Goal: Task Accomplishment & Management: Use online tool/utility

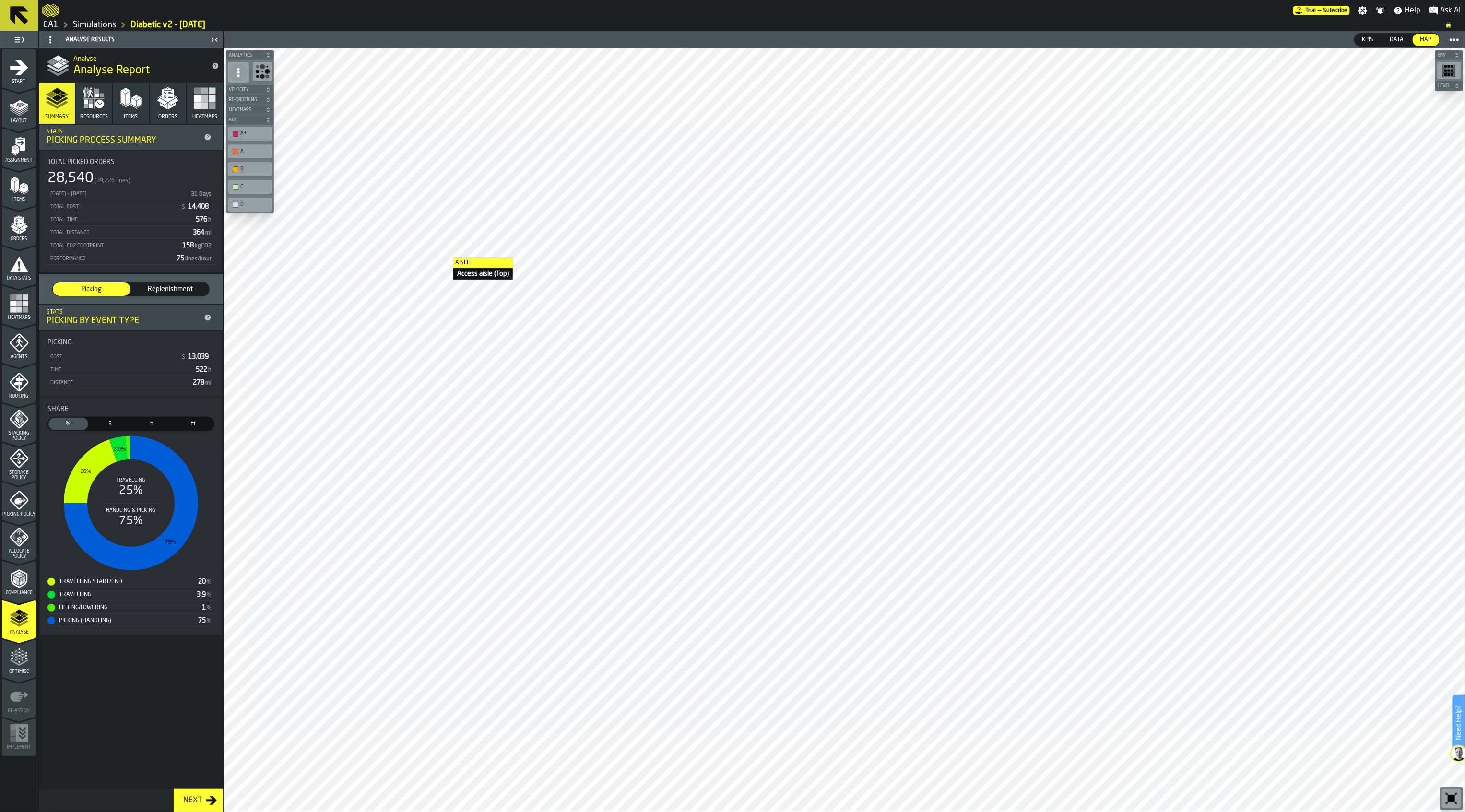
click at [25, 662] on icon "menu Optimise" at bounding box center [19, 662] width 19 height 6
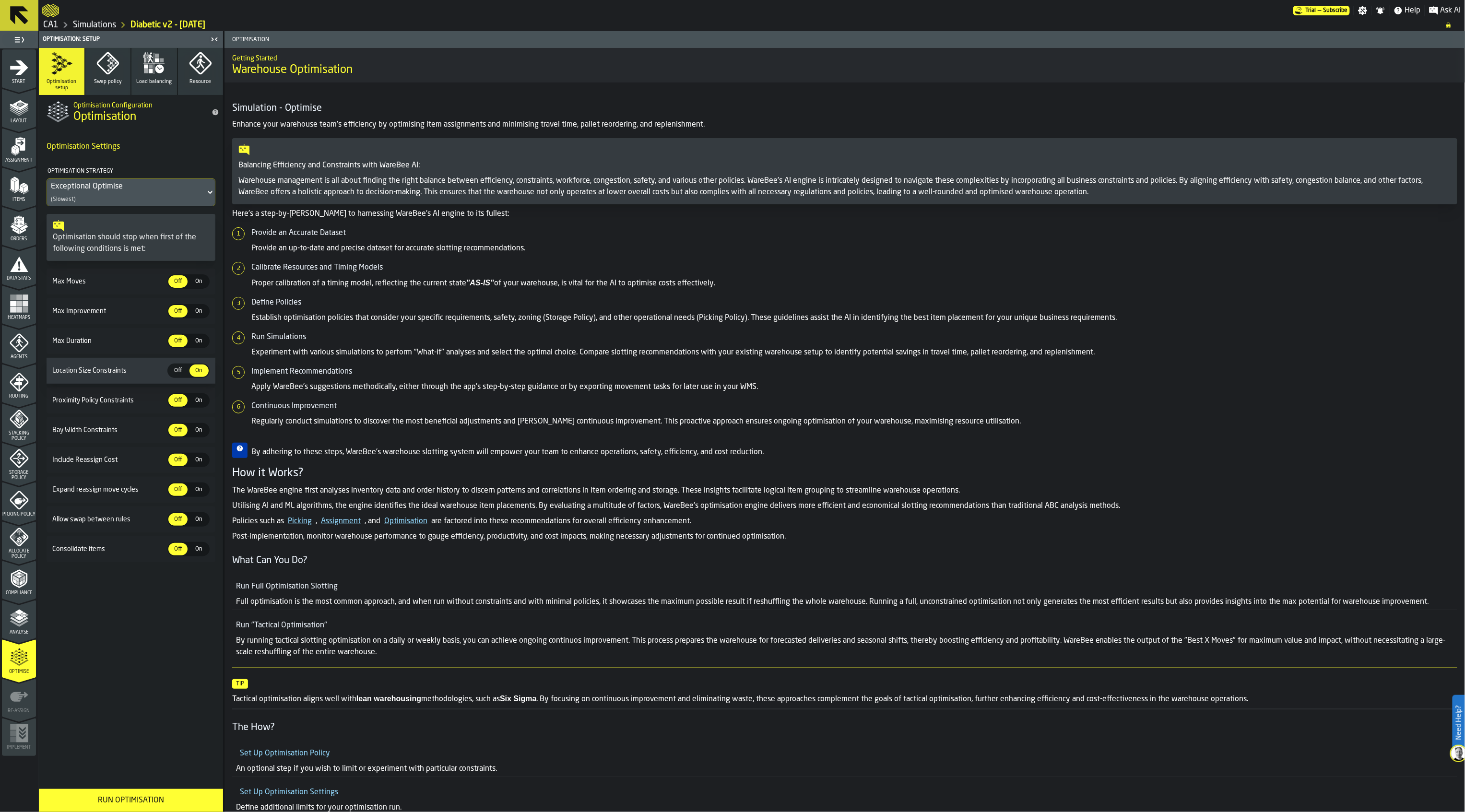
click at [169, 795] on div "Run Optimisation" at bounding box center [130, 800] width 173 height 12
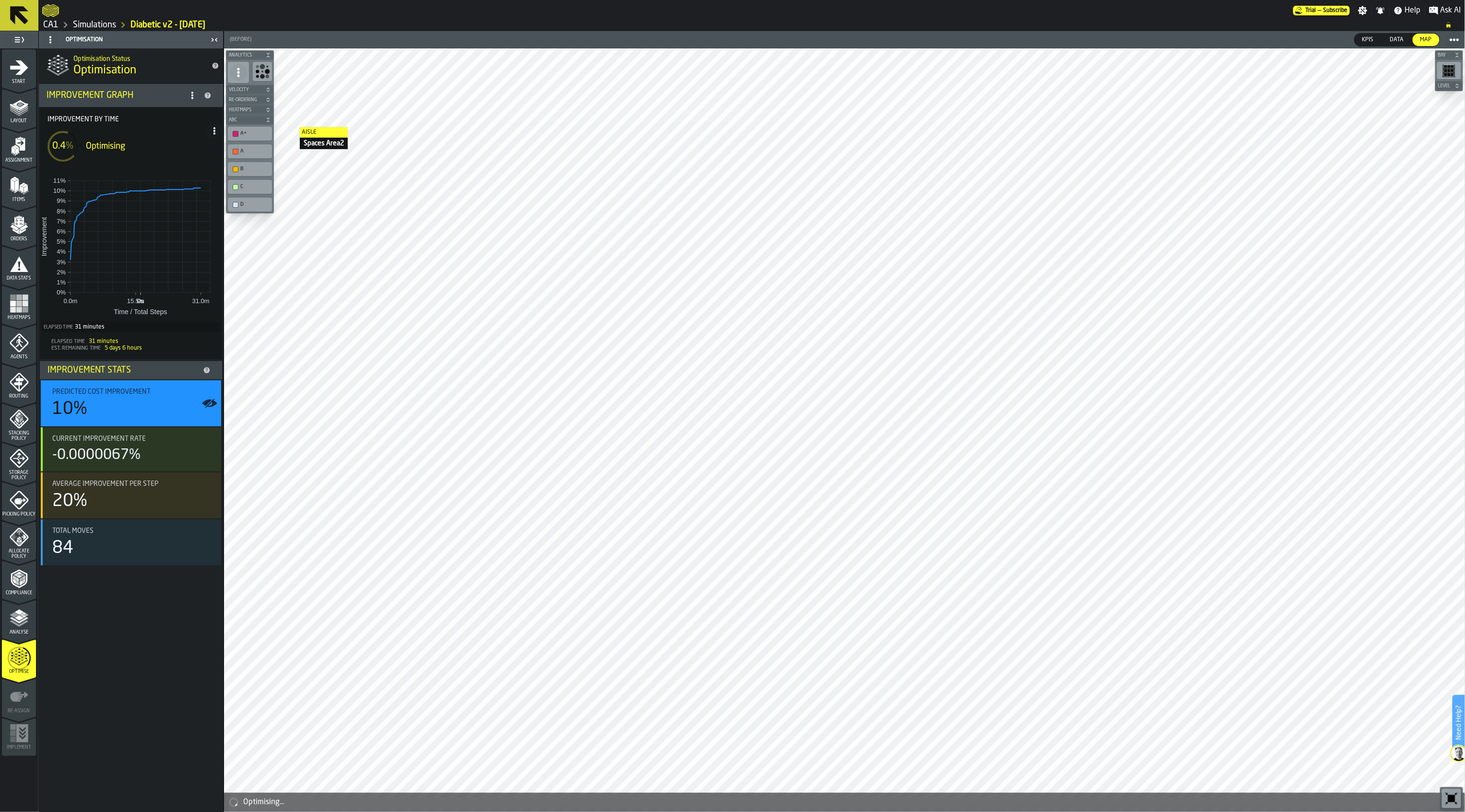
click at [217, 133] on icon at bounding box center [214, 131] width 7 height 7
click at [180, 152] on div "Show Run Options" at bounding box center [185, 150] width 63 height 12
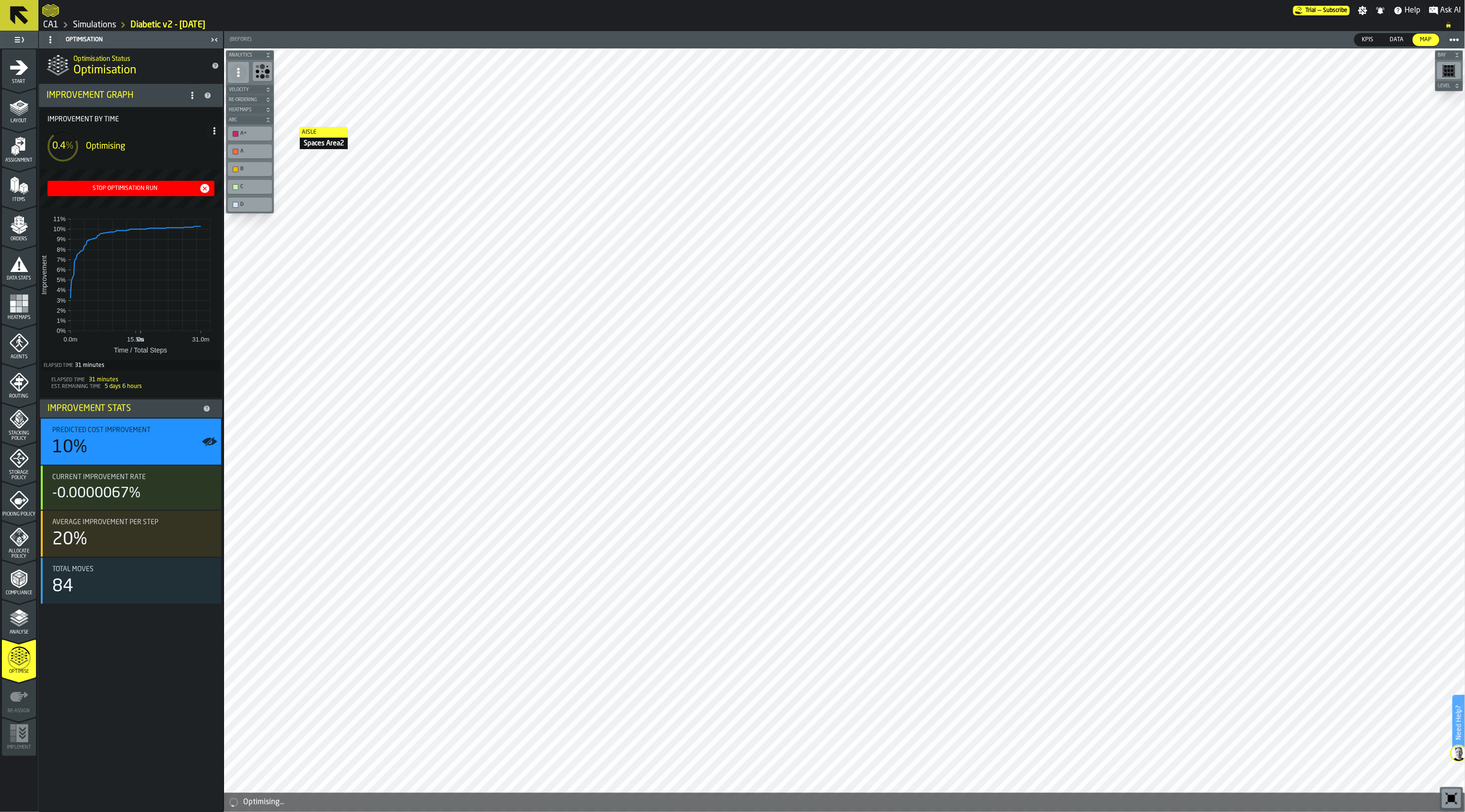
click at [140, 189] on div "Stop Optimisation Run" at bounding box center [126, 188] width 148 height 6
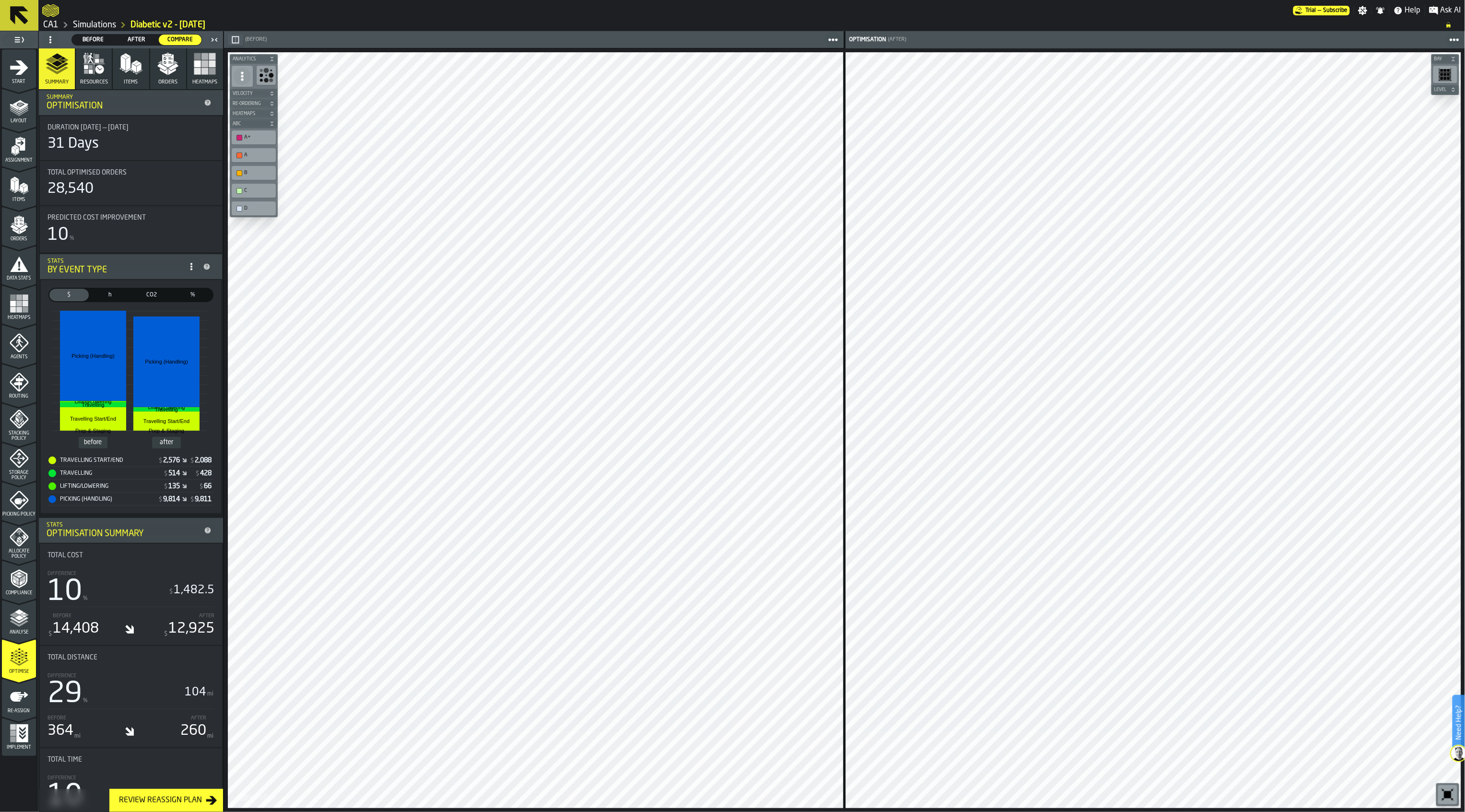
click at [14, 500] on icon "menu Picking Policy" at bounding box center [19, 499] width 19 height 19
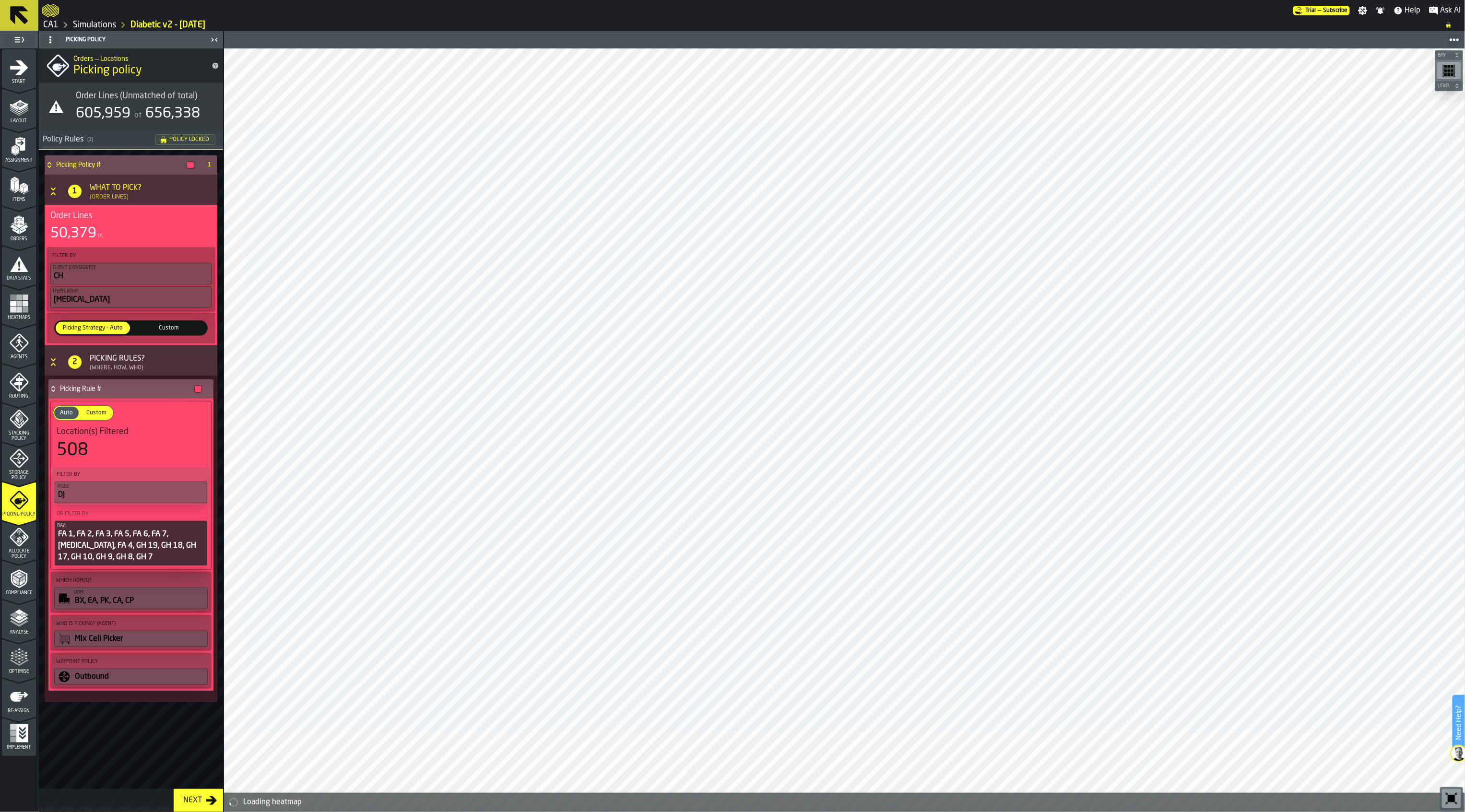
click at [25, 554] on span "Allocate Policy" at bounding box center [19, 554] width 34 height 11
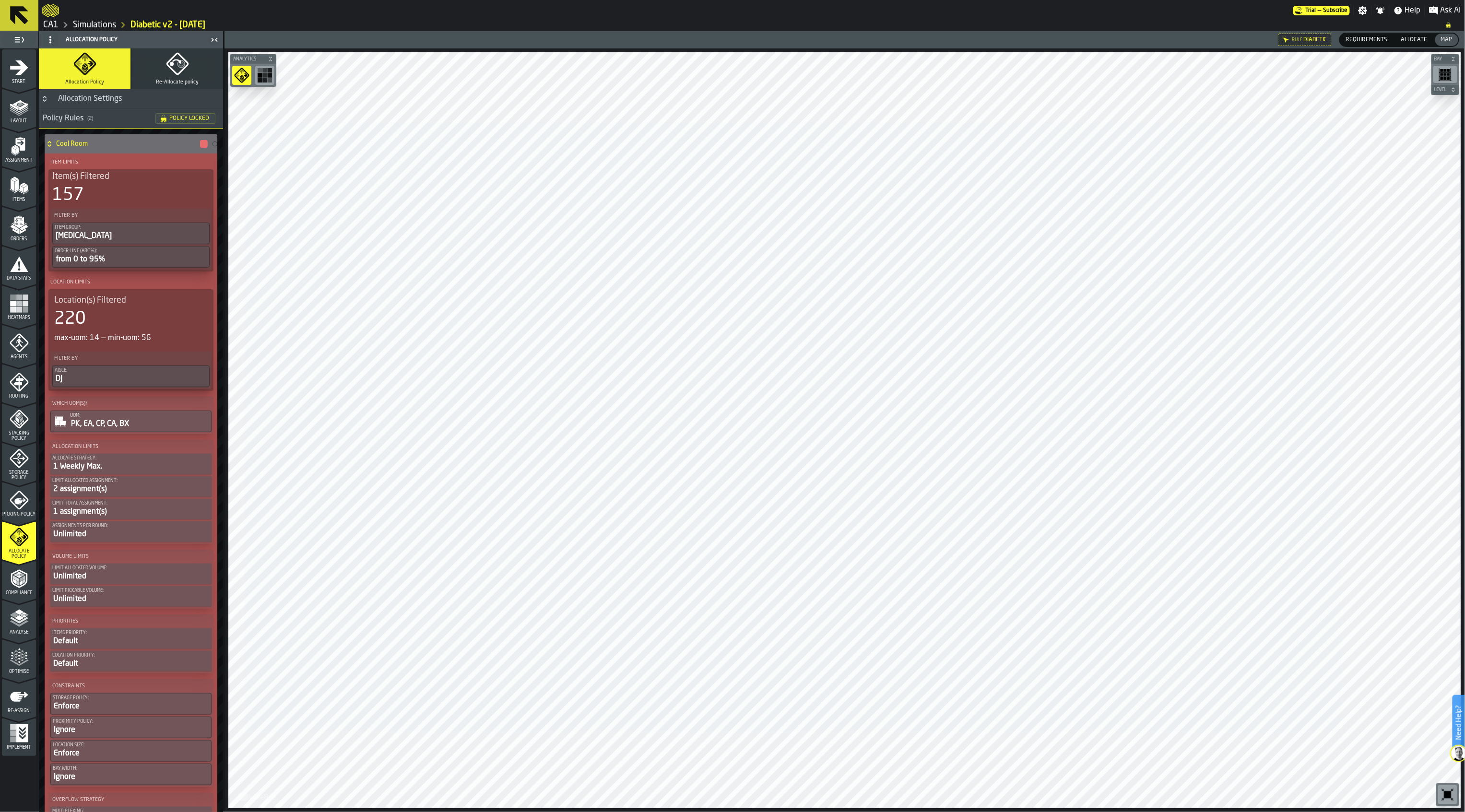
click at [16, 664] on icon "menu Optimise" at bounding box center [19, 662] width 19 height 6
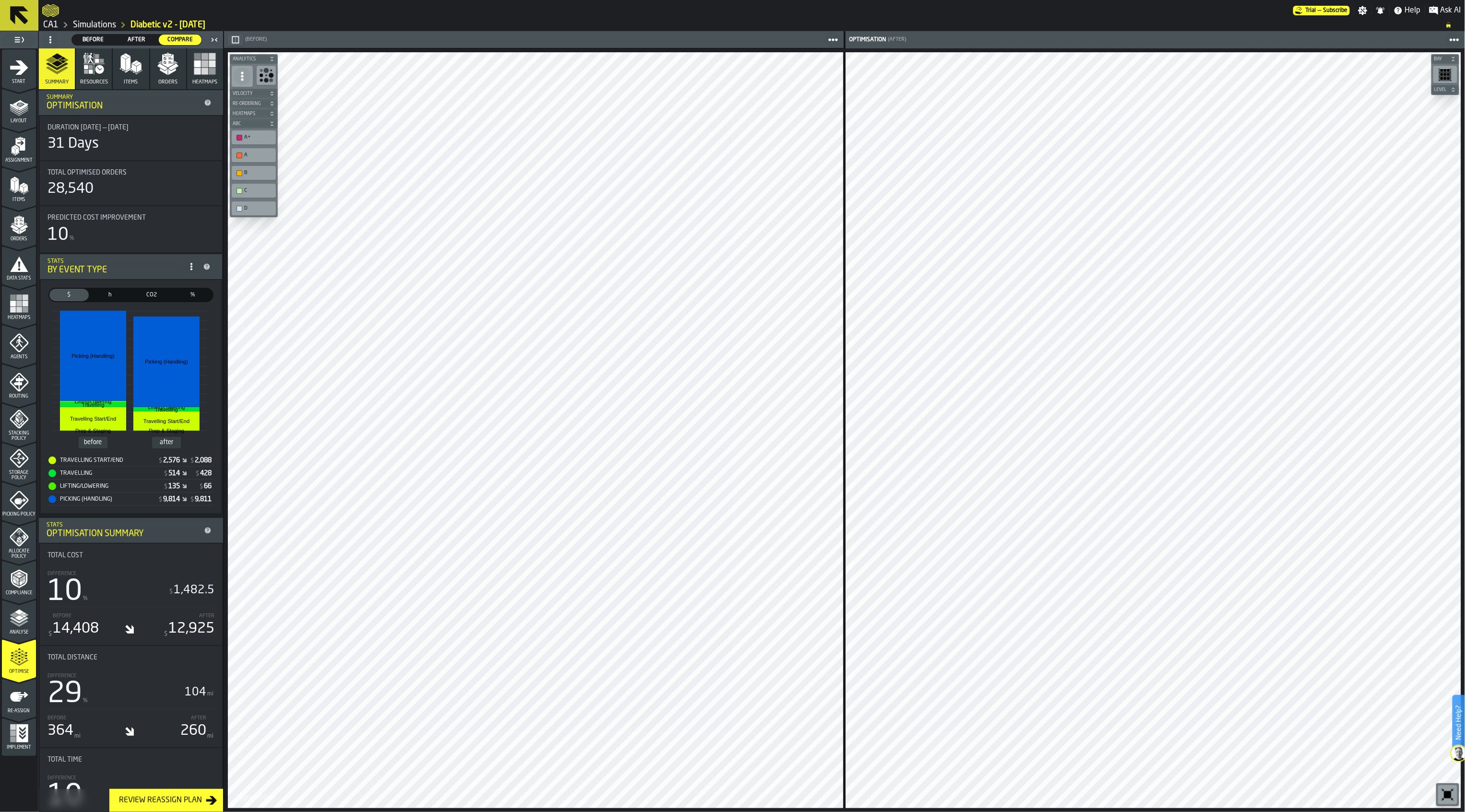
click at [32, 503] on div "Picking Policy" at bounding box center [19, 503] width 34 height 26
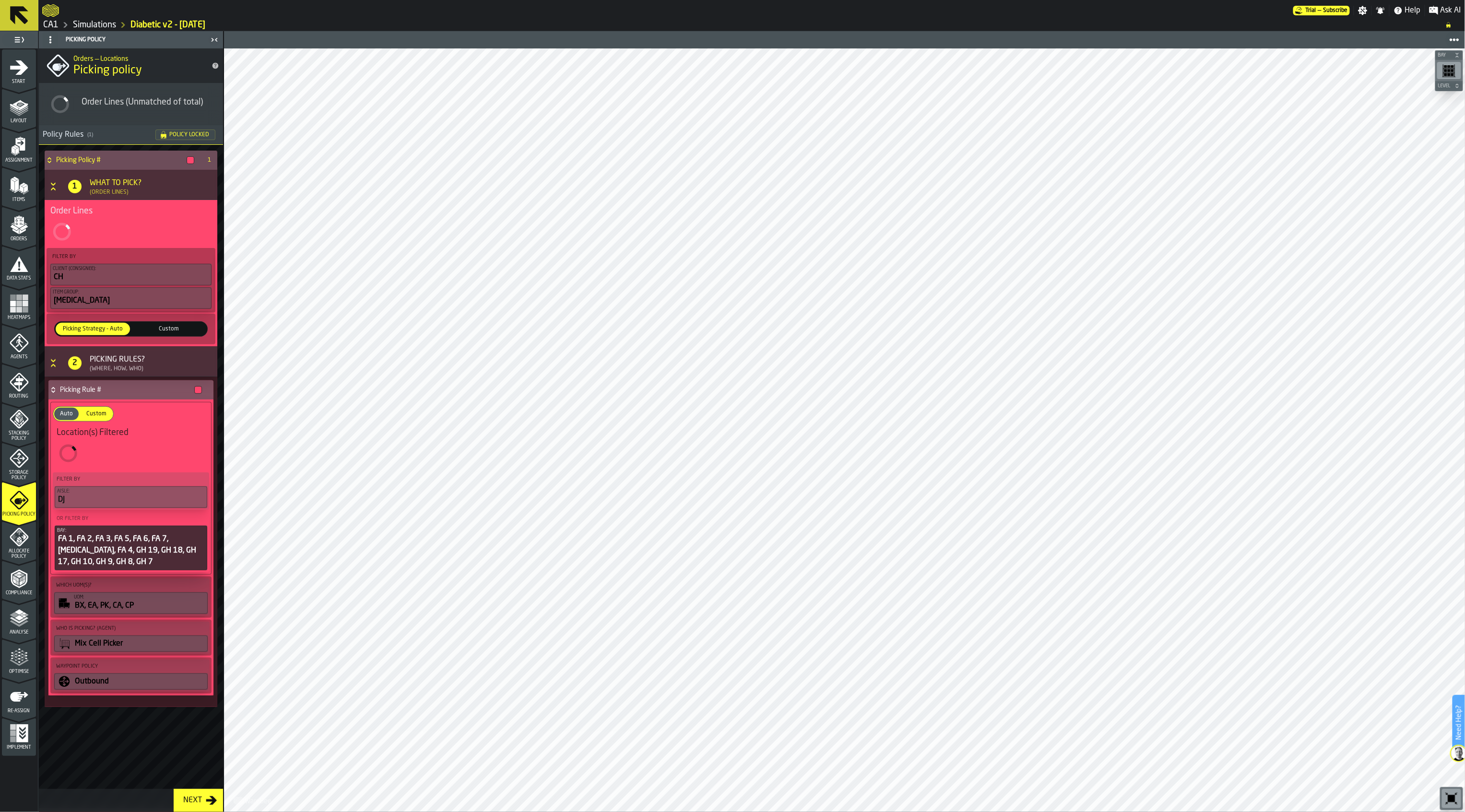
click at [15, 455] on icon "menu Storage Policy" at bounding box center [19, 458] width 19 height 19
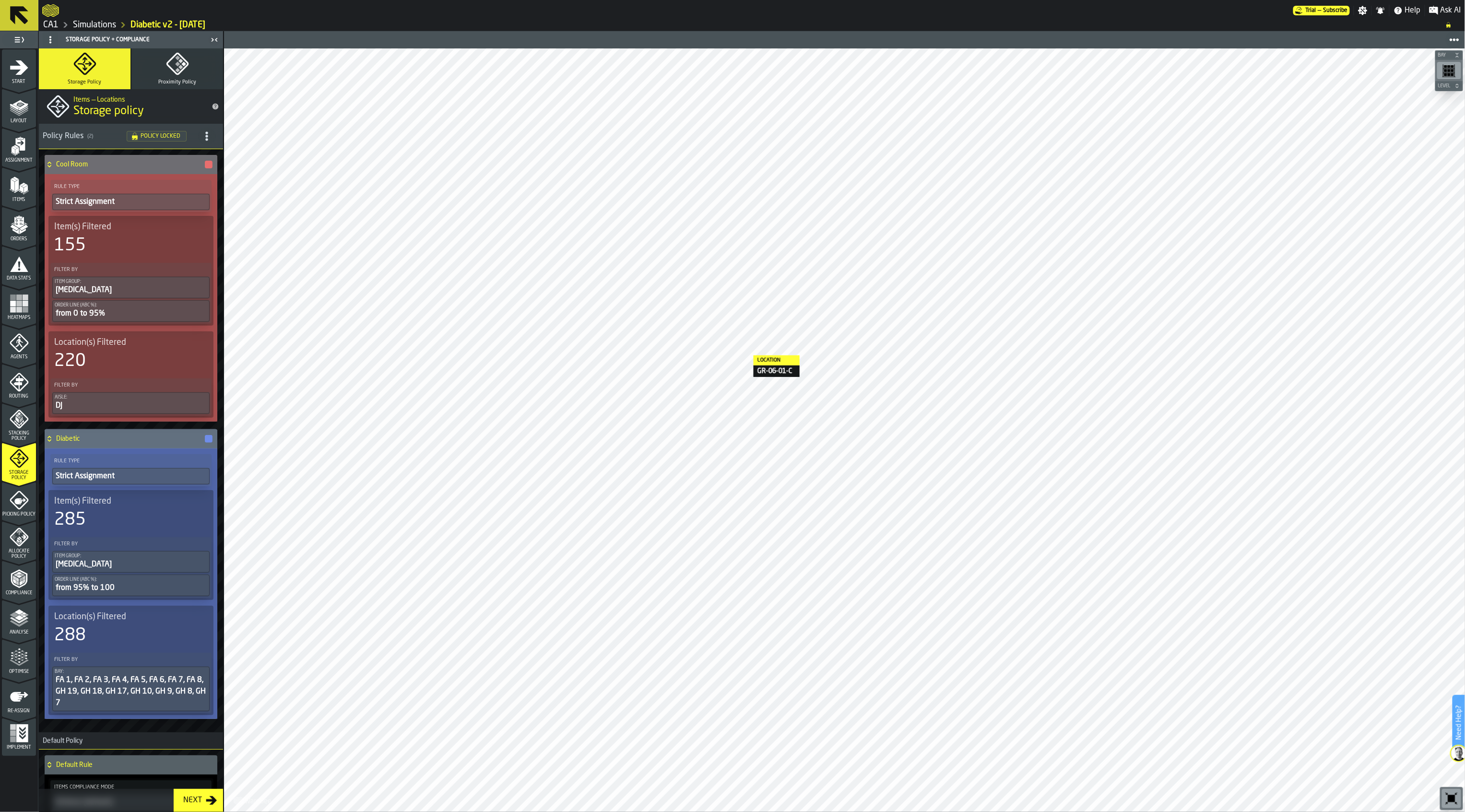
click at [20, 25] on icon at bounding box center [18, 14] width 23 height 23
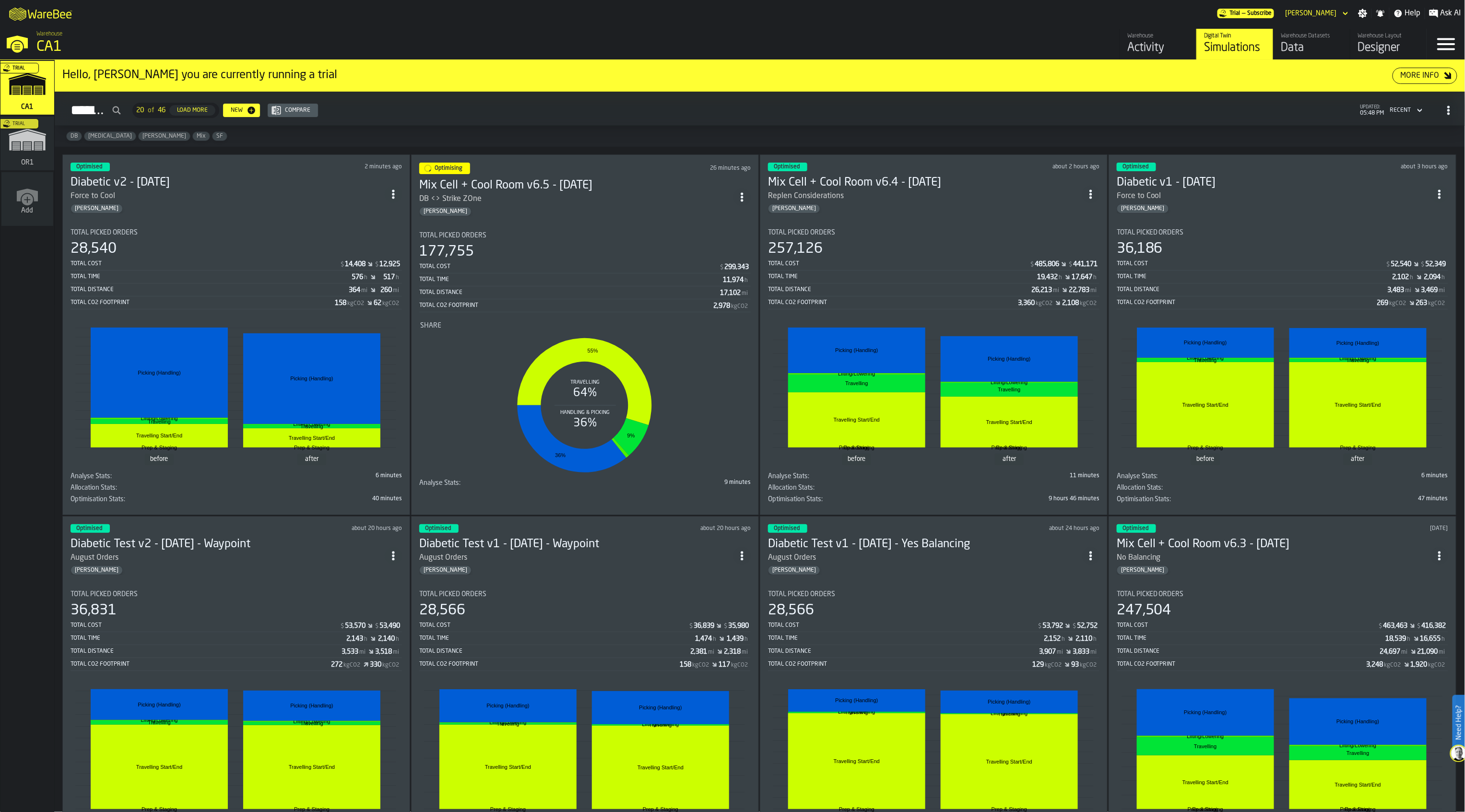
click at [265, 225] on section "Total Picked Orders 28,540 Total Cost $ 14,408 $ 12,925 Total Time 576 h 517 h …" at bounding box center [236, 364] width 331 height 285
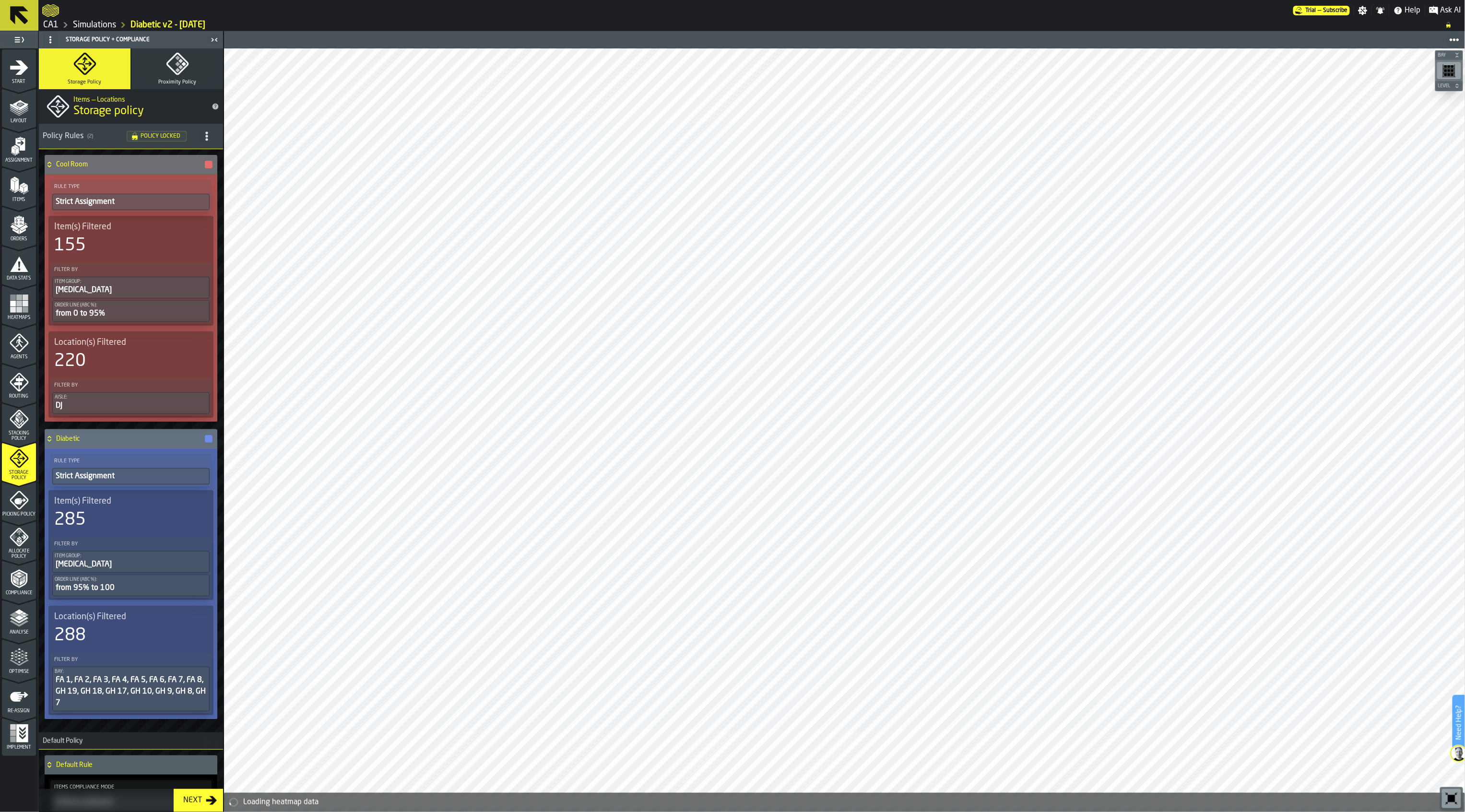
click at [26, 517] on span "Picking Policy" at bounding box center [19, 515] width 34 height 5
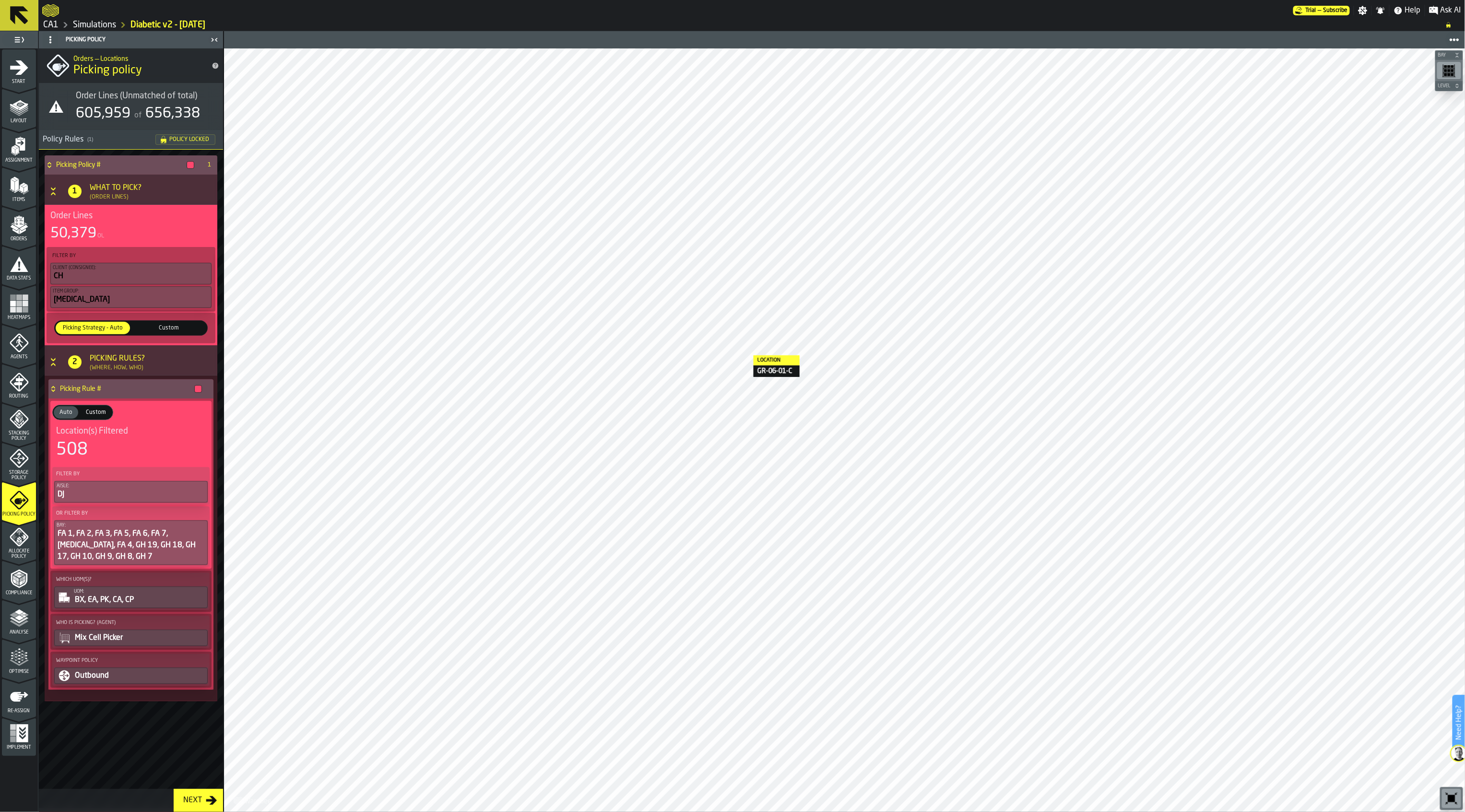
click at [26, 546] on icon "menu Allocate Policy" at bounding box center [19, 537] width 19 height 19
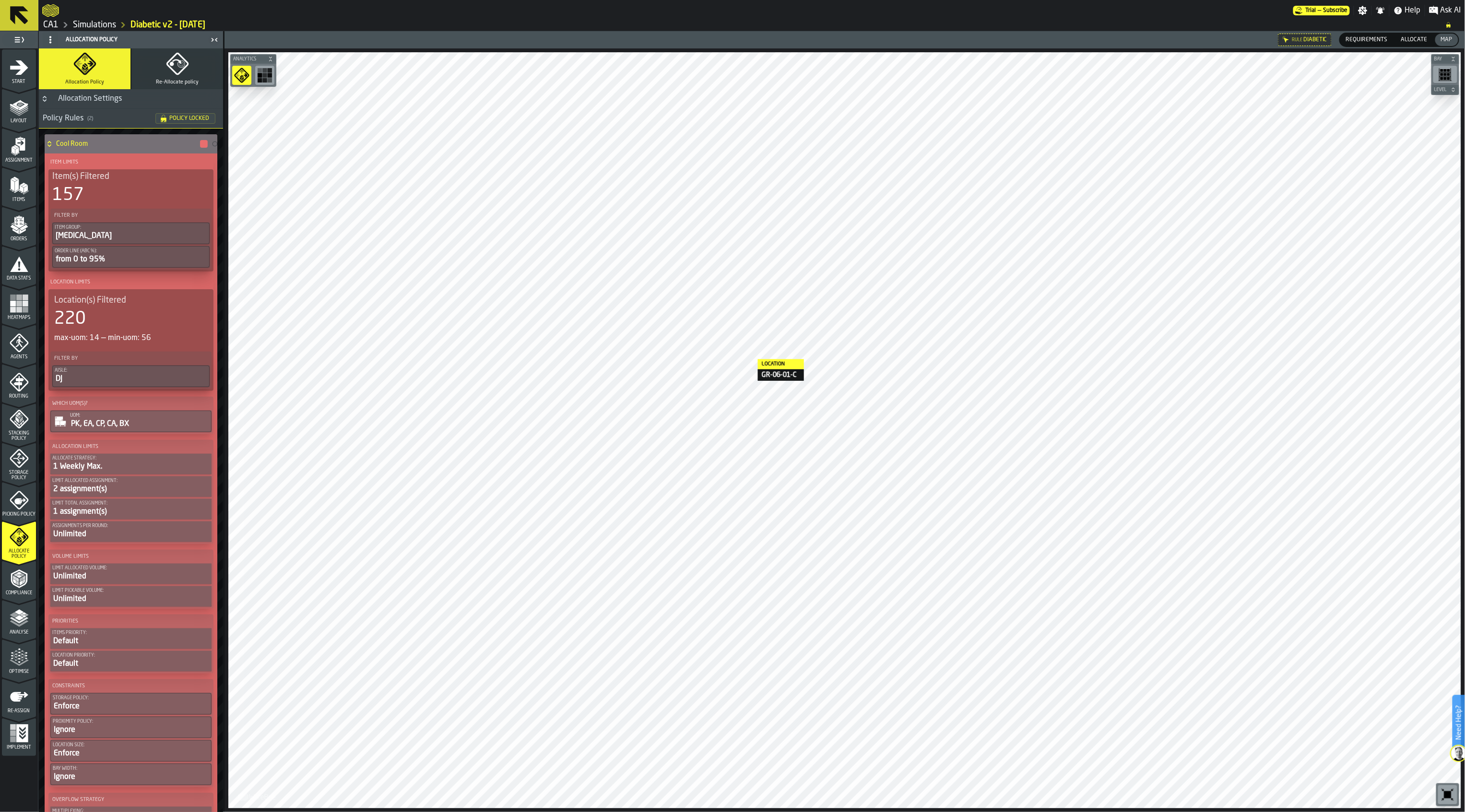
click at [51, 141] on icon at bounding box center [49, 144] width 10 height 7
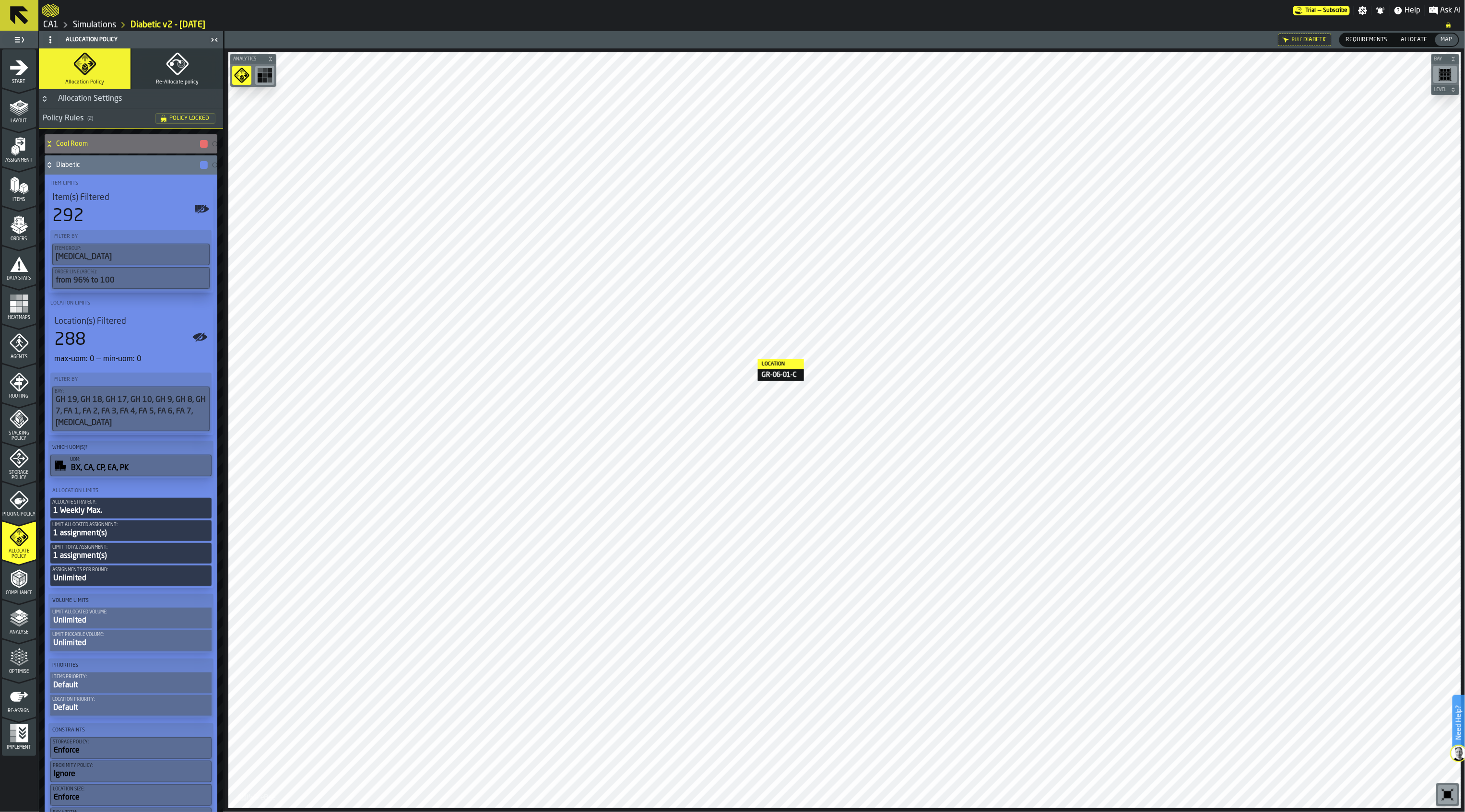
click at [49, 164] on icon at bounding box center [49, 164] width 10 height 7
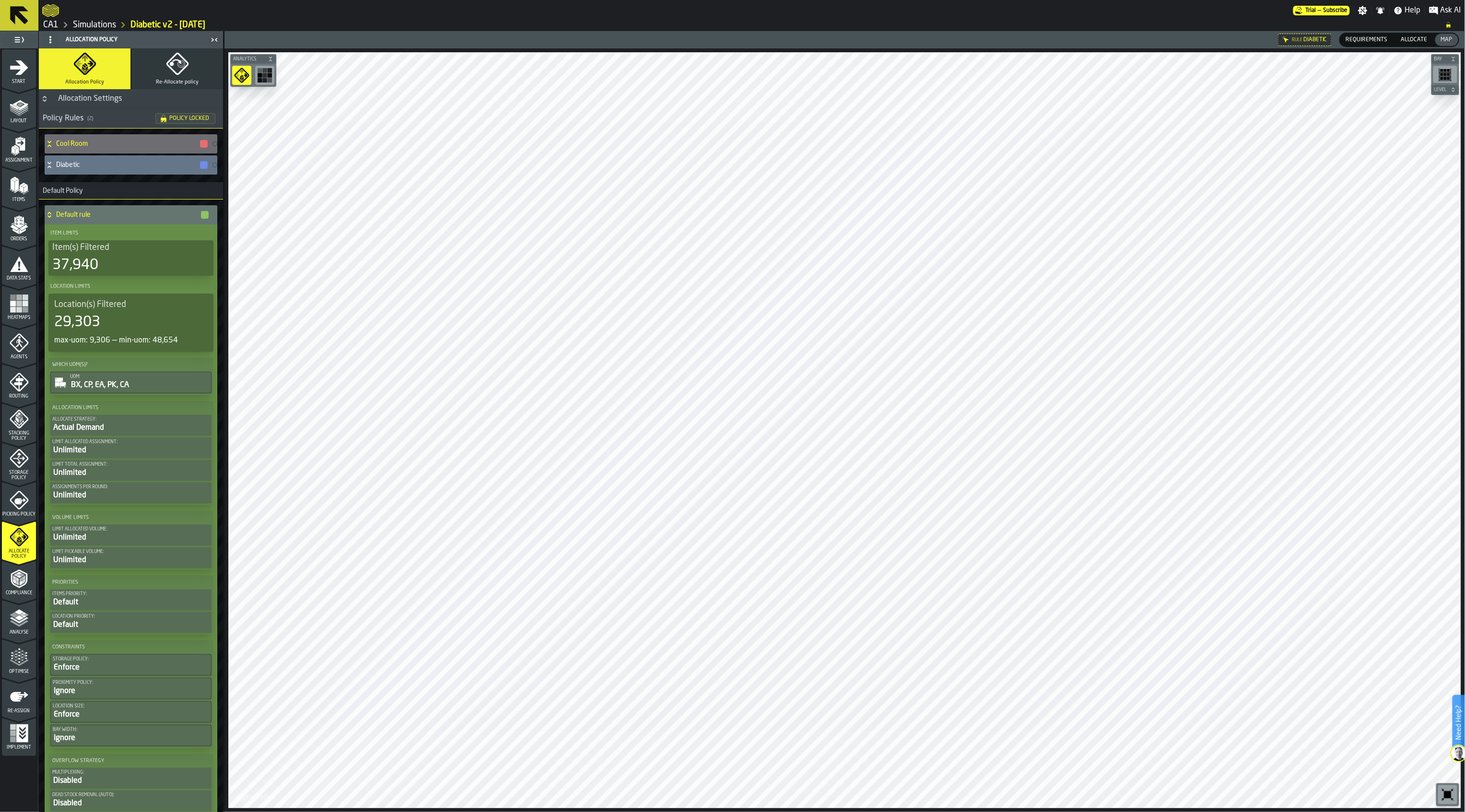
click at [16, 664] on icon "menu Optimise" at bounding box center [19, 662] width 19 height 6
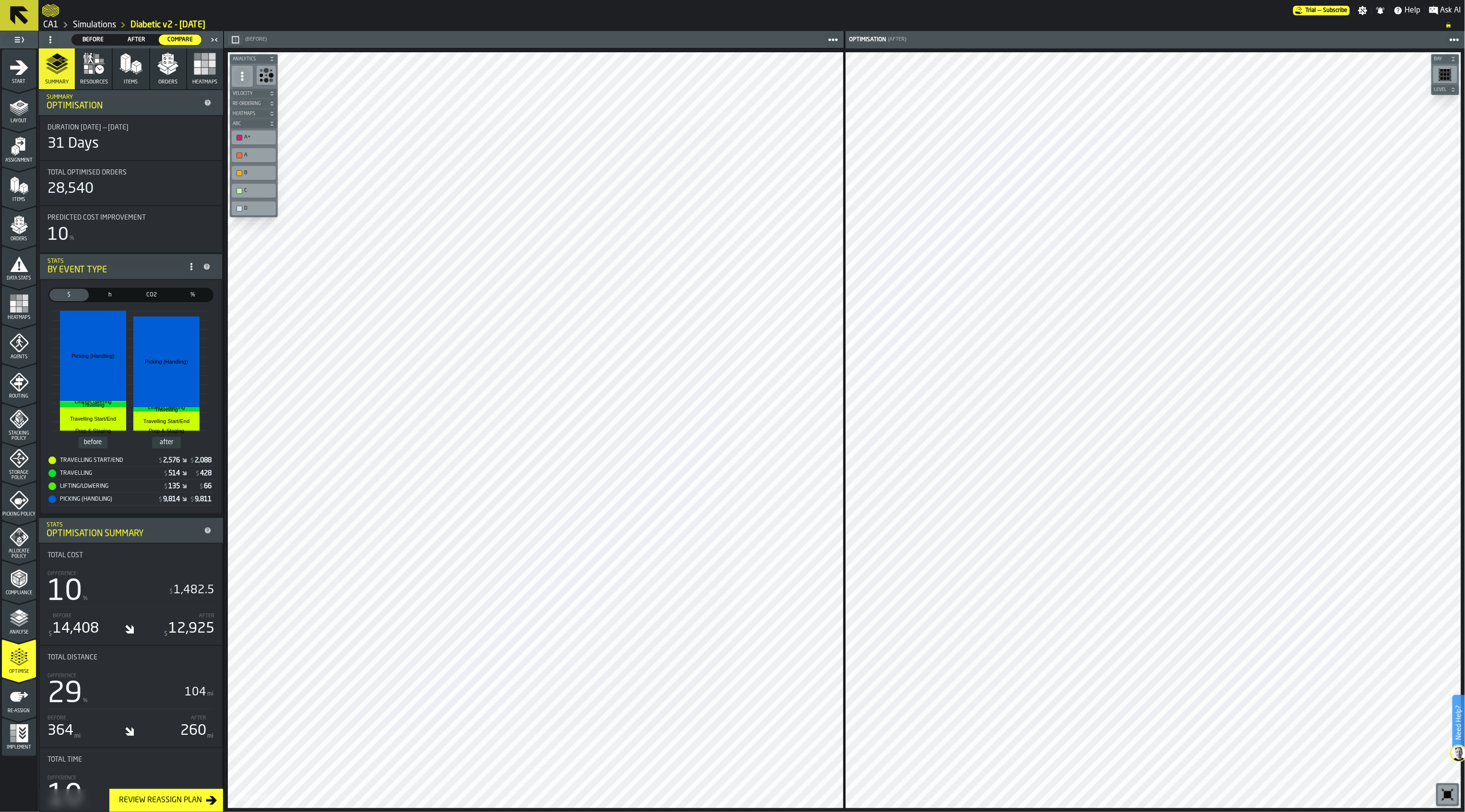
click at [196, 73] on rect "button" at bounding box center [197, 70] width 6 height 6
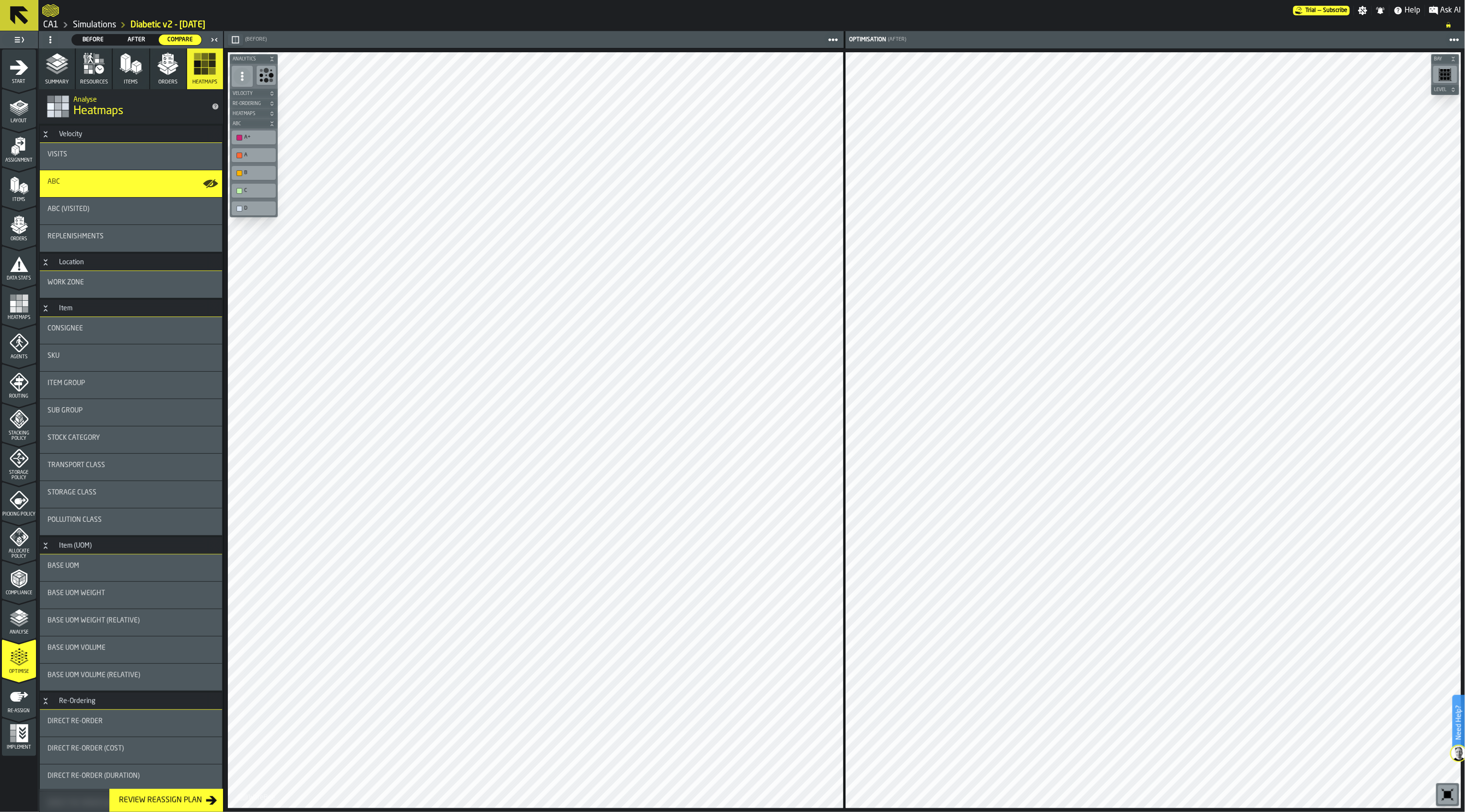
click at [75, 390] on div "Item Group" at bounding box center [131, 385] width 167 height 12
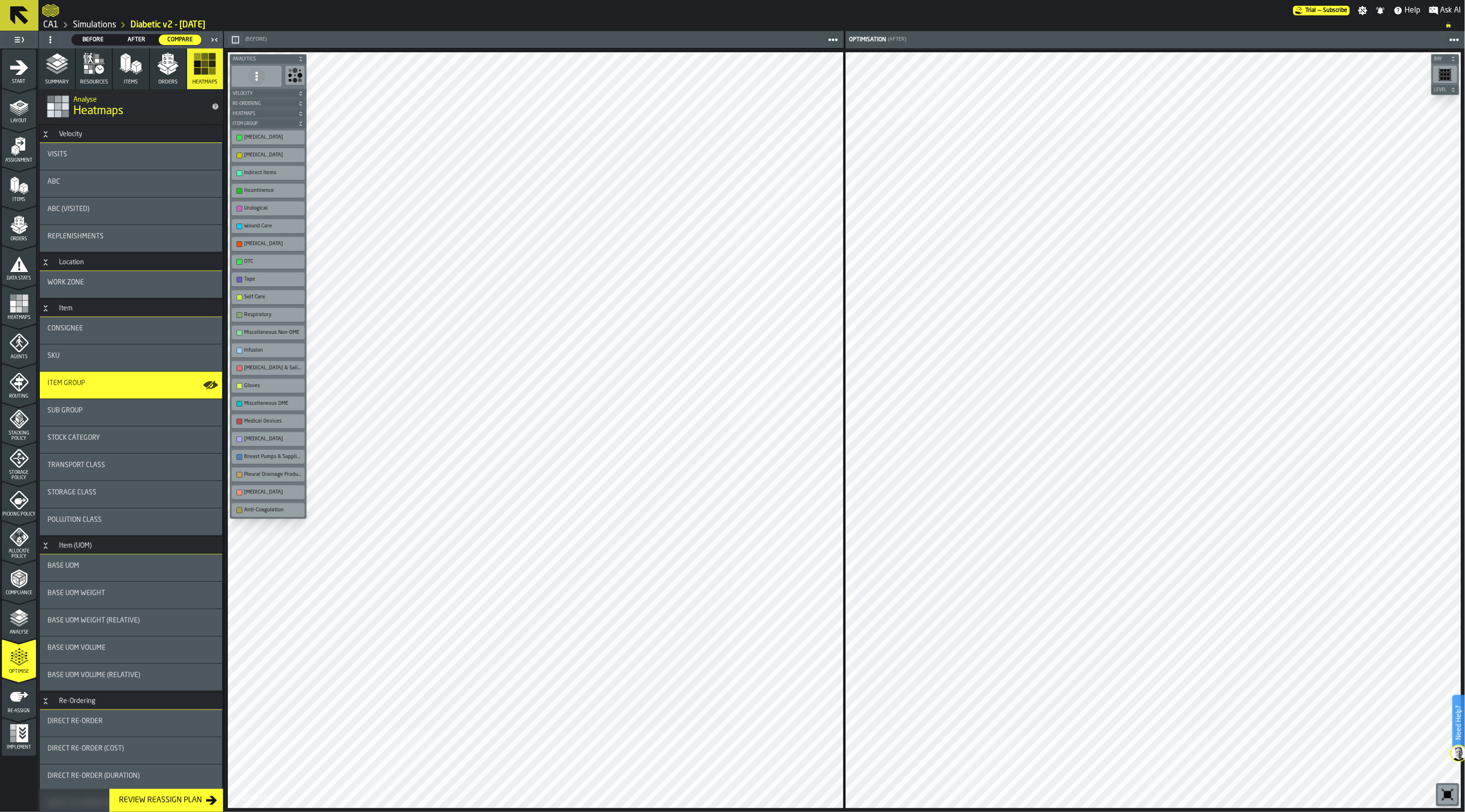
click at [242, 154] on div "button-toolbar-undefined" at bounding box center [239, 155] width 5 height 5
click at [240, 172] on div "button-toolbar-undefined" at bounding box center [239, 173] width 5 height 5
click at [240, 191] on div "button-toolbar-undefined" at bounding box center [239, 191] width 5 height 5
click at [240, 213] on div "Urological" at bounding box center [268, 208] width 69 height 10
click at [240, 227] on div "button-toolbar-undefined" at bounding box center [239, 226] width 5 height 5
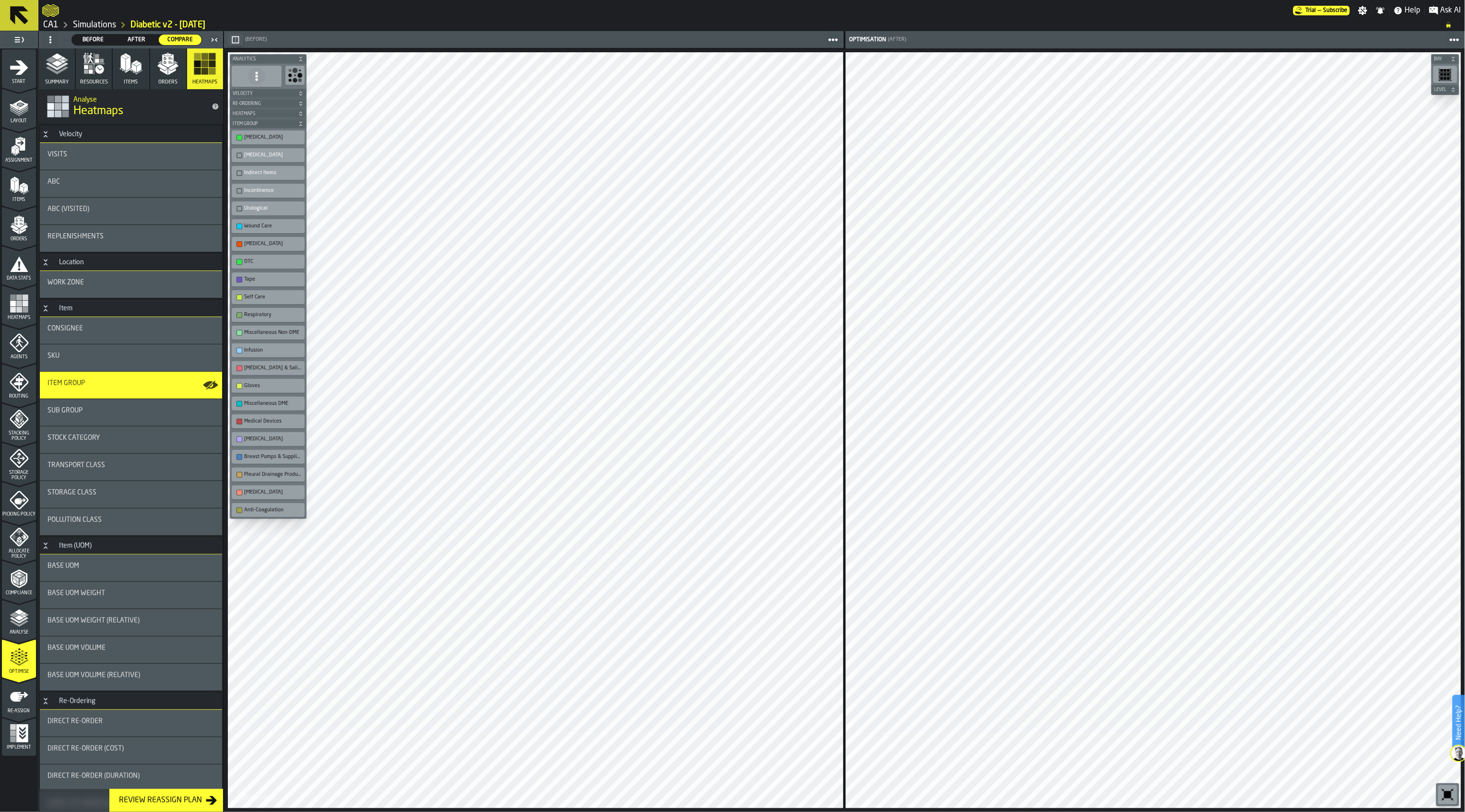
click at [239, 249] on div "[MEDICAL_DATA]" at bounding box center [268, 243] width 69 height 10
click at [239, 262] on div "button-toolbar-undefined" at bounding box center [239, 262] width 5 height 5
click at [238, 283] on div "button-toolbar-undefined" at bounding box center [239, 279] width 5 height 5
click at [238, 300] on div "button-toolbar-undefined" at bounding box center [239, 297] width 5 height 5
click at [237, 317] on div "button-toolbar-undefined" at bounding box center [239, 315] width 5 height 5
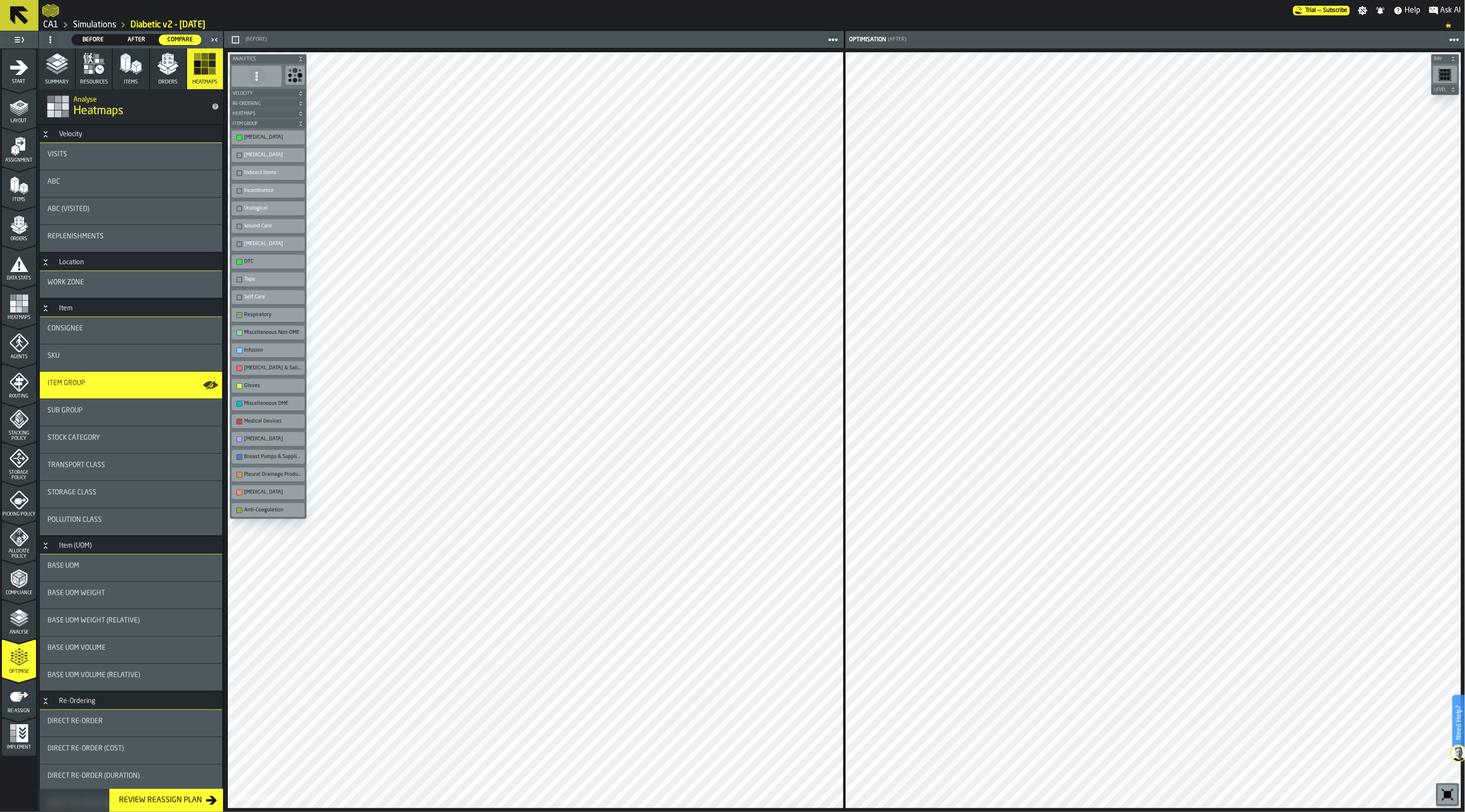
click at [240, 334] on div "button-toolbar-undefined" at bounding box center [239, 332] width 5 height 5
click at [240, 348] on div "Infusion" at bounding box center [268, 350] width 69 height 10
click at [237, 371] on div "button-toolbar-undefined" at bounding box center [239, 369] width 5 height 5
click at [238, 385] on div "Gloves" at bounding box center [268, 386] width 69 height 10
click at [241, 406] on div "button-toolbar-undefined" at bounding box center [239, 404] width 5 height 5
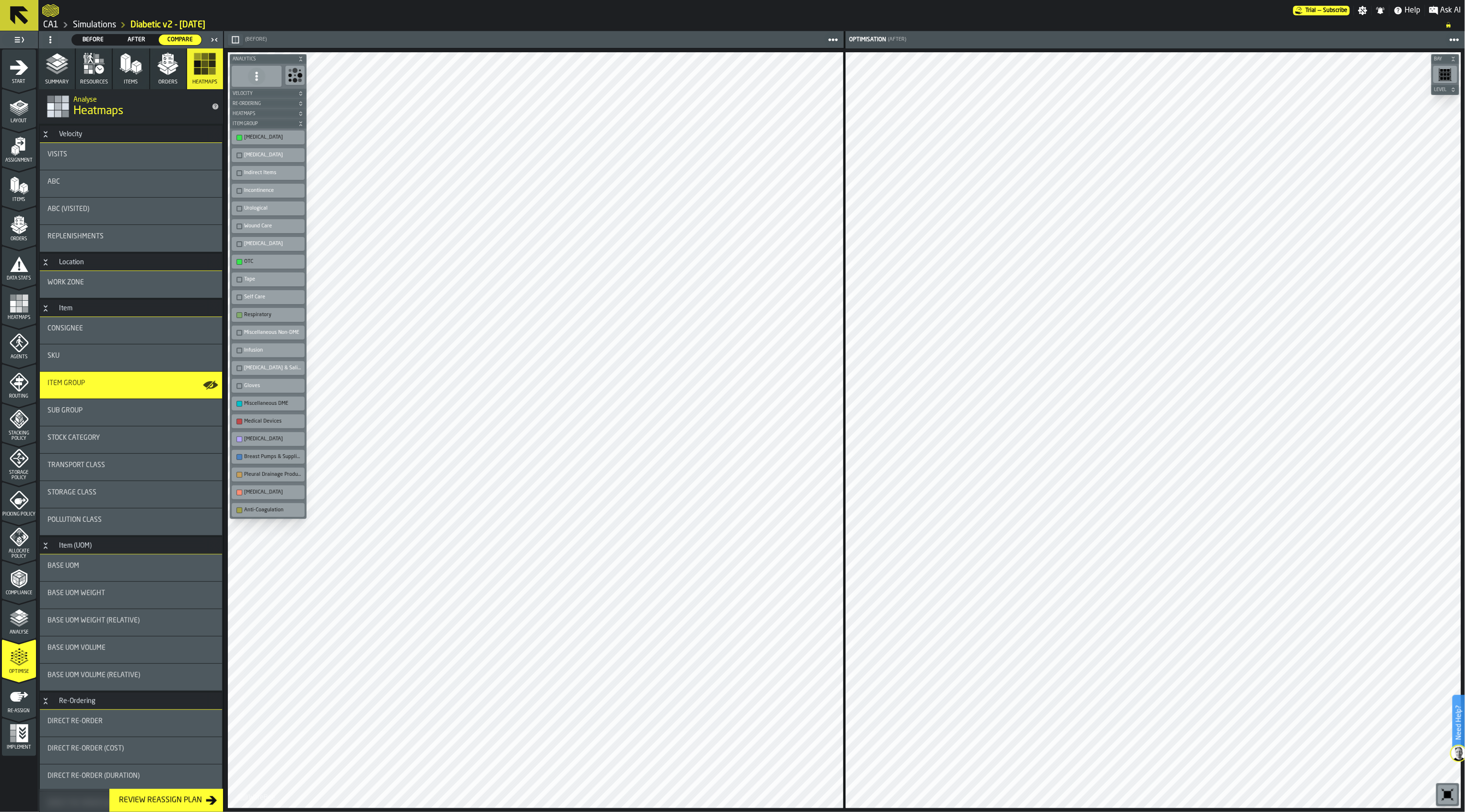
click at [240, 421] on div "Medical Devices" at bounding box center [268, 421] width 69 height 10
click at [242, 443] on div "button-toolbar-undefined" at bounding box center [239, 439] width 5 height 5
click at [237, 460] on div "button-toolbar-undefined" at bounding box center [239, 457] width 5 height 5
click at [238, 478] on div "button-toolbar-undefined" at bounding box center [239, 474] width 5 height 5
click at [238, 493] on div "button-toolbar-undefined" at bounding box center [239, 492] width 5 height 5
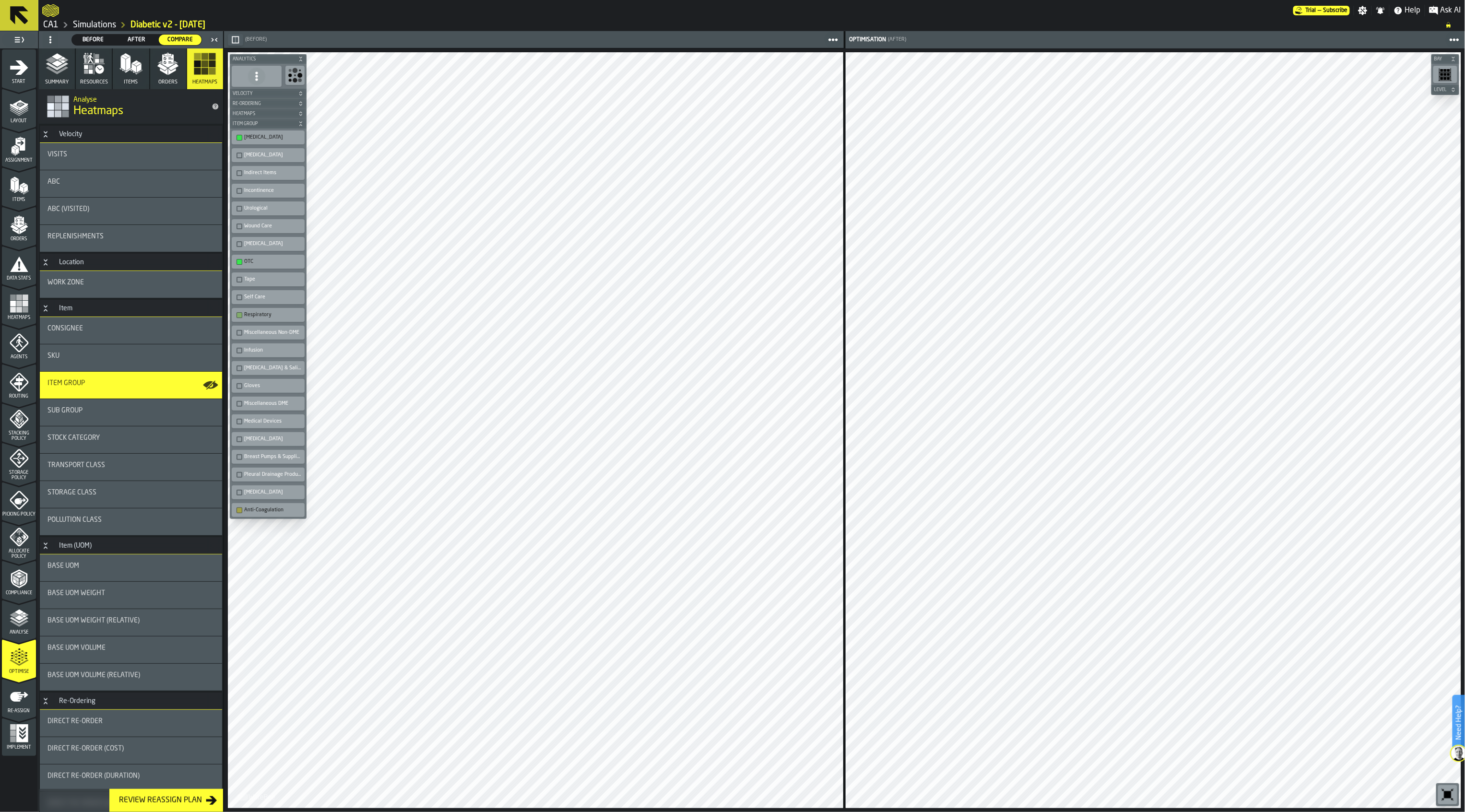
click at [237, 513] on div "button-toolbar-undefined" at bounding box center [239, 510] width 5 height 5
click at [238, 263] on div "button-toolbar-undefined" at bounding box center [239, 262] width 5 height 5
click at [238, 316] on div "button-toolbar-undefined" at bounding box center [239, 315] width 5 height 5
click at [233, 40] on icon "button-" at bounding box center [236, 40] width 7 height 7
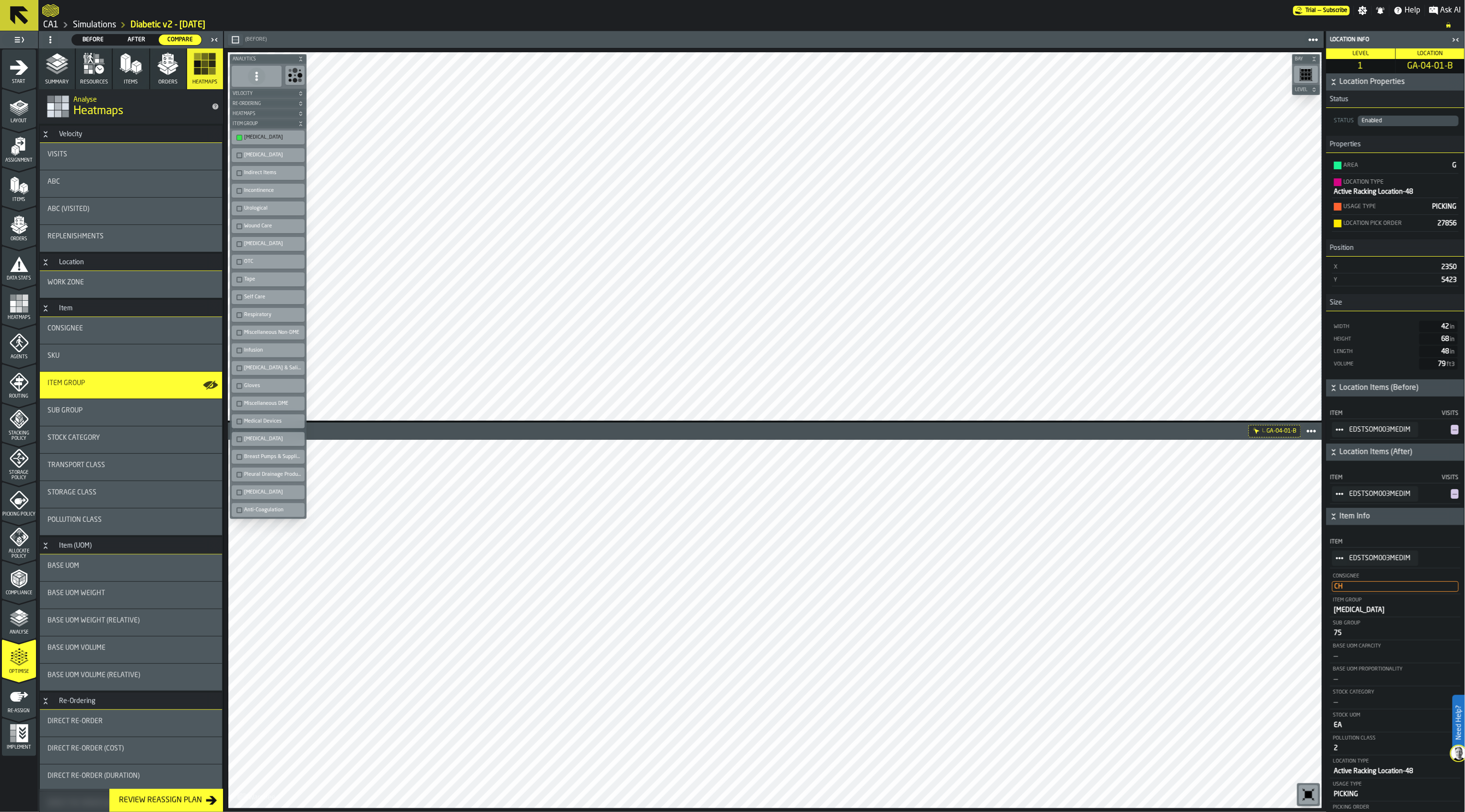
drag, startPoint x: 1386, startPoint y: 500, endPoint x: 1397, endPoint y: 461, distance: 40.5
click at [1397, 461] on button "Location Items (After)" at bounding box center [1395, 452] width 138 height 17
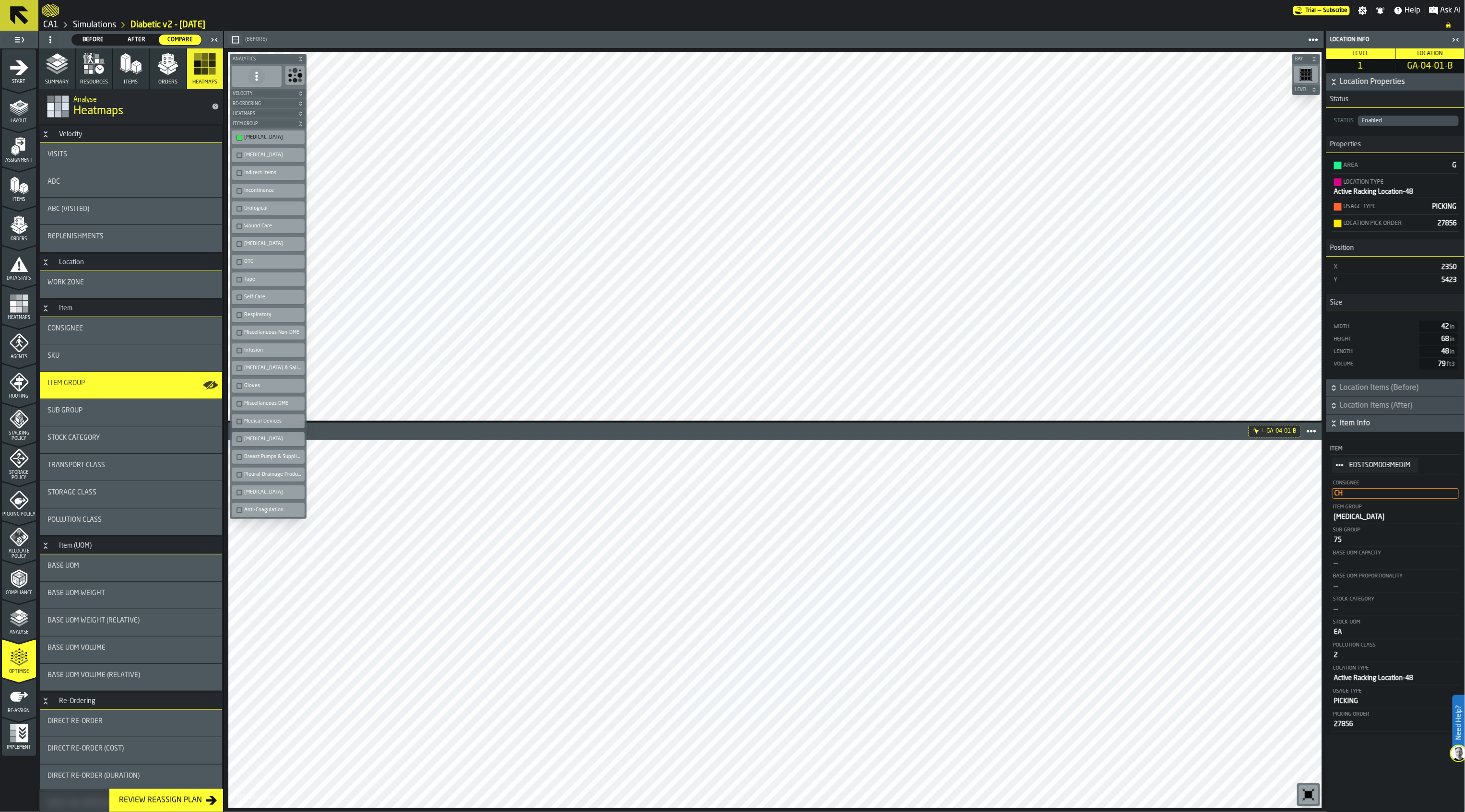
click at [1336, 394] on h6 "Location Items (Before)" at bounding box center [1395, 387] width 135 height 12
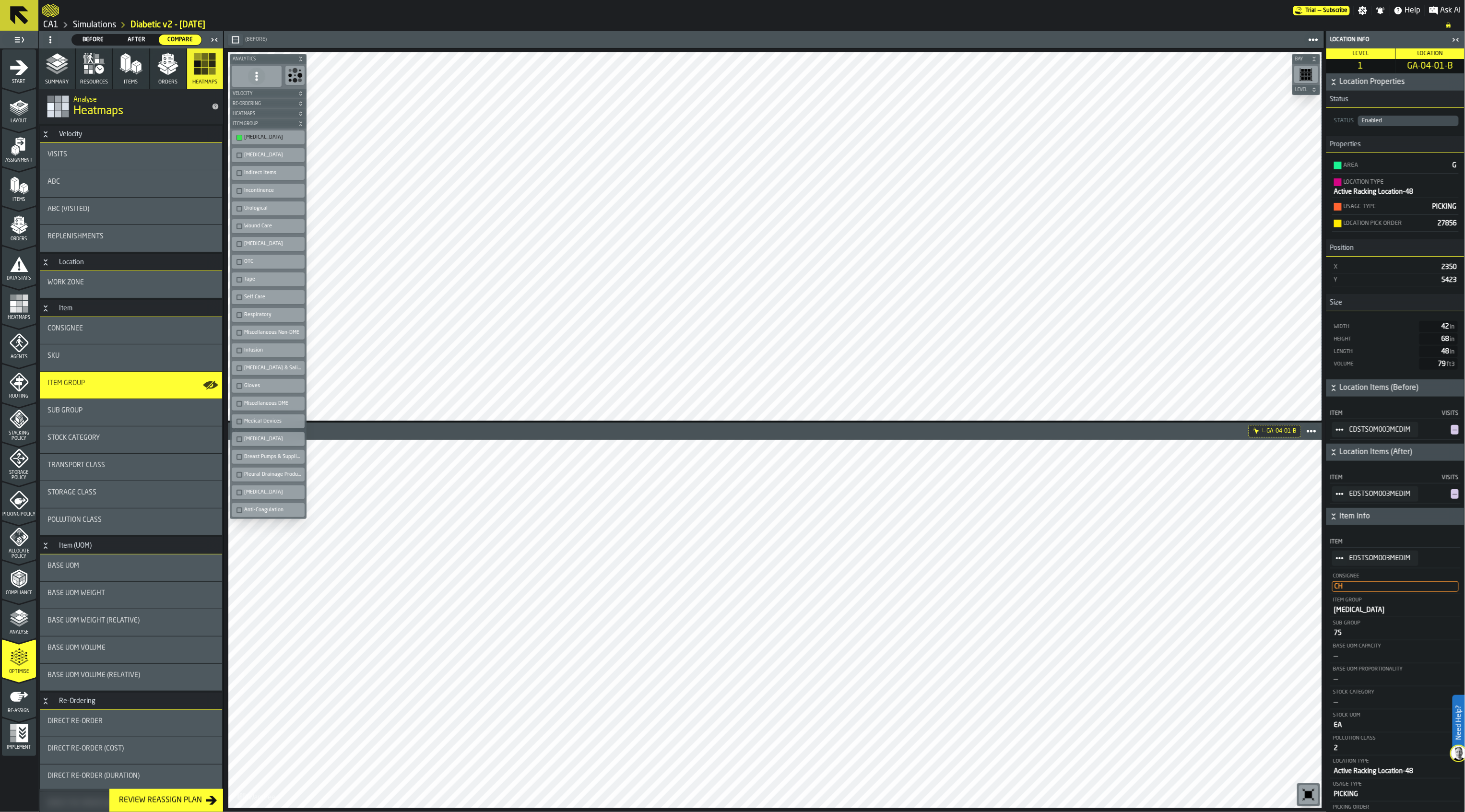
drag, startPoint x: 1411, startPoint y: 435, endPoint x: 1352, endPoint y: 436, distance: 59.0
click at [1352, 436] on div "EDSTSOM003MEDIM" at bounding box center [1375, 429] width 87 height 15
click at [20, 14] on icon at bounding box center [18, 14] width 23 height 23
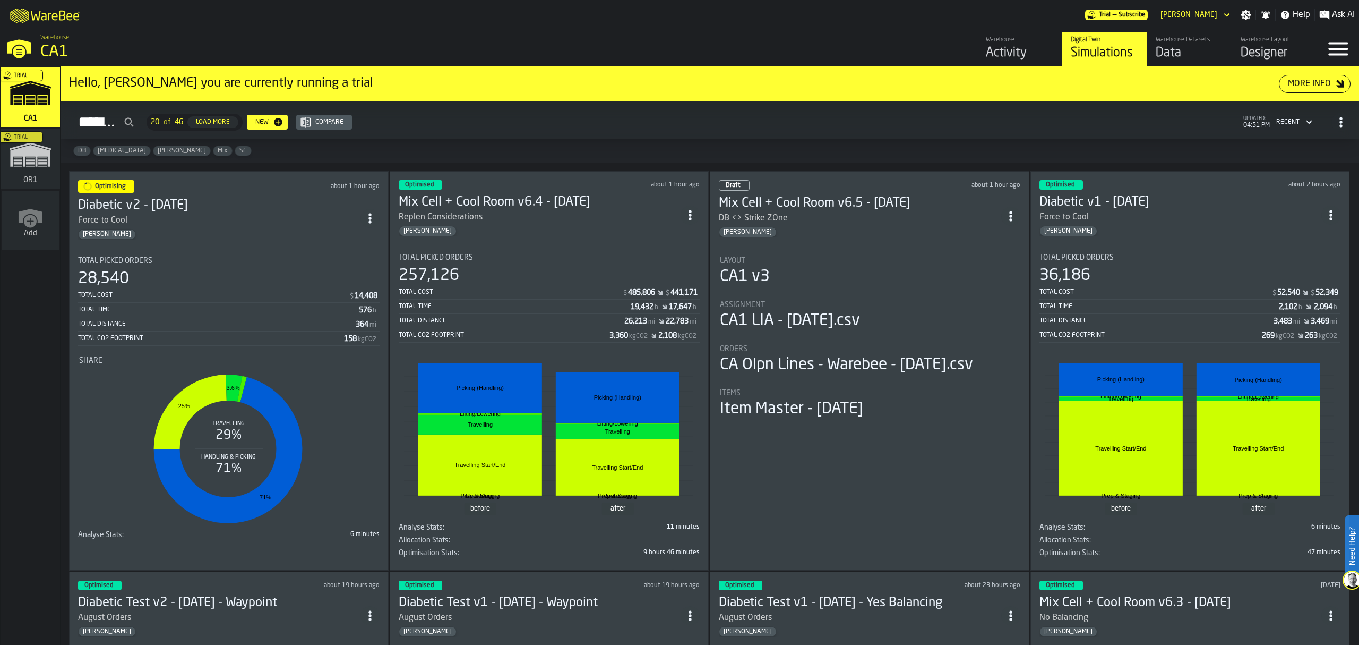
click at [854, 242] on div "Draft about 1 hour ago Mix Cell + Cool Room v6.5 - 10.9.25 DB <> Strike ZOne Gr…" at bounding box center [870, 370] width 320 height 399
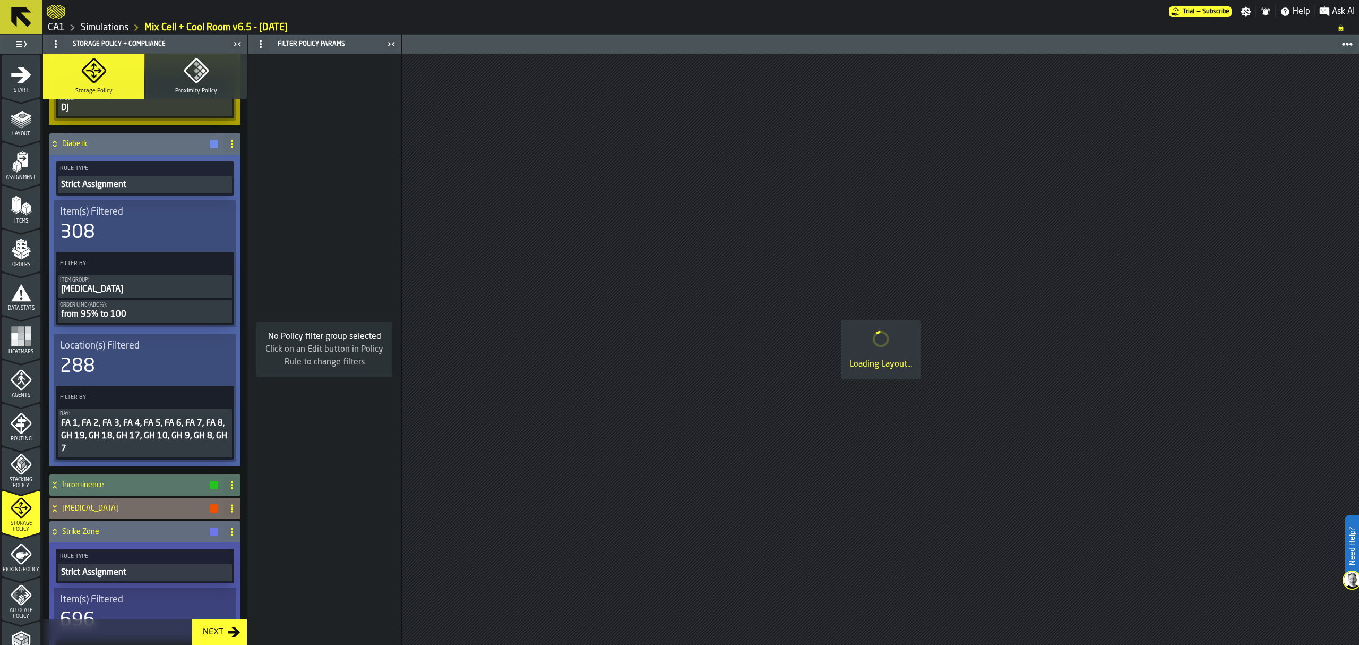
scroll to position [566, 0]
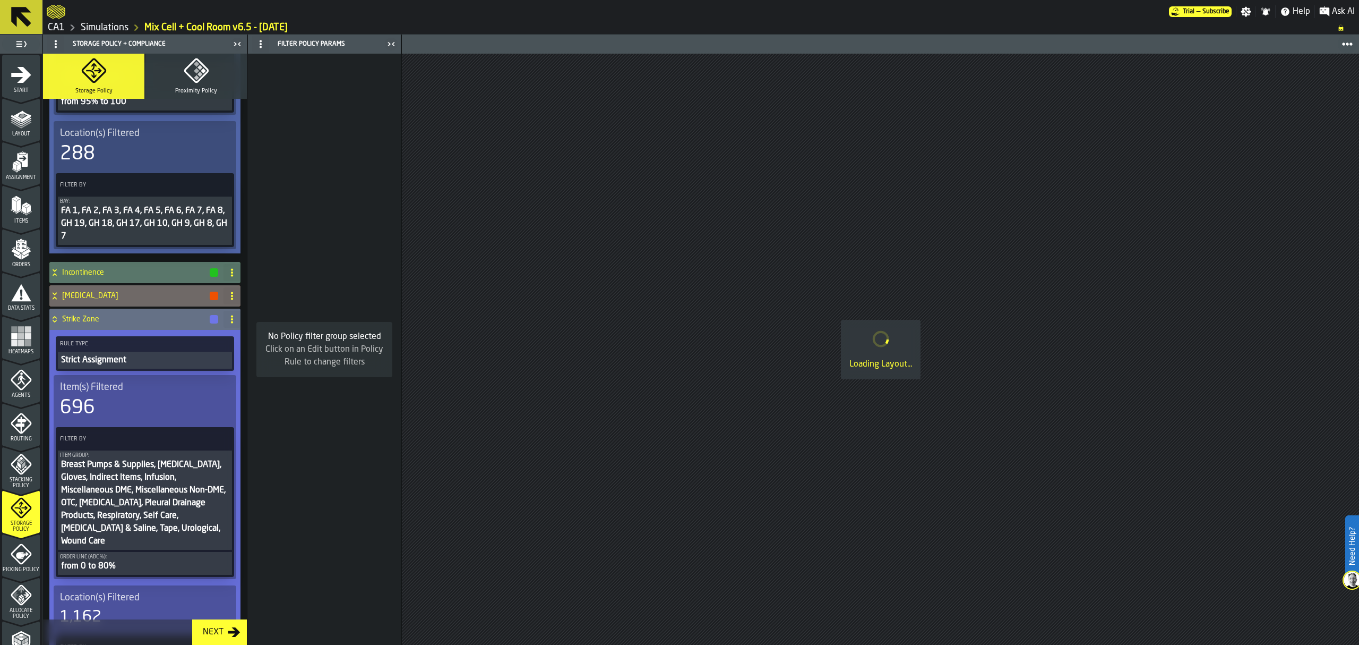
click at [213, 439] on span at bounding box center [222, 438] width 19 height 19
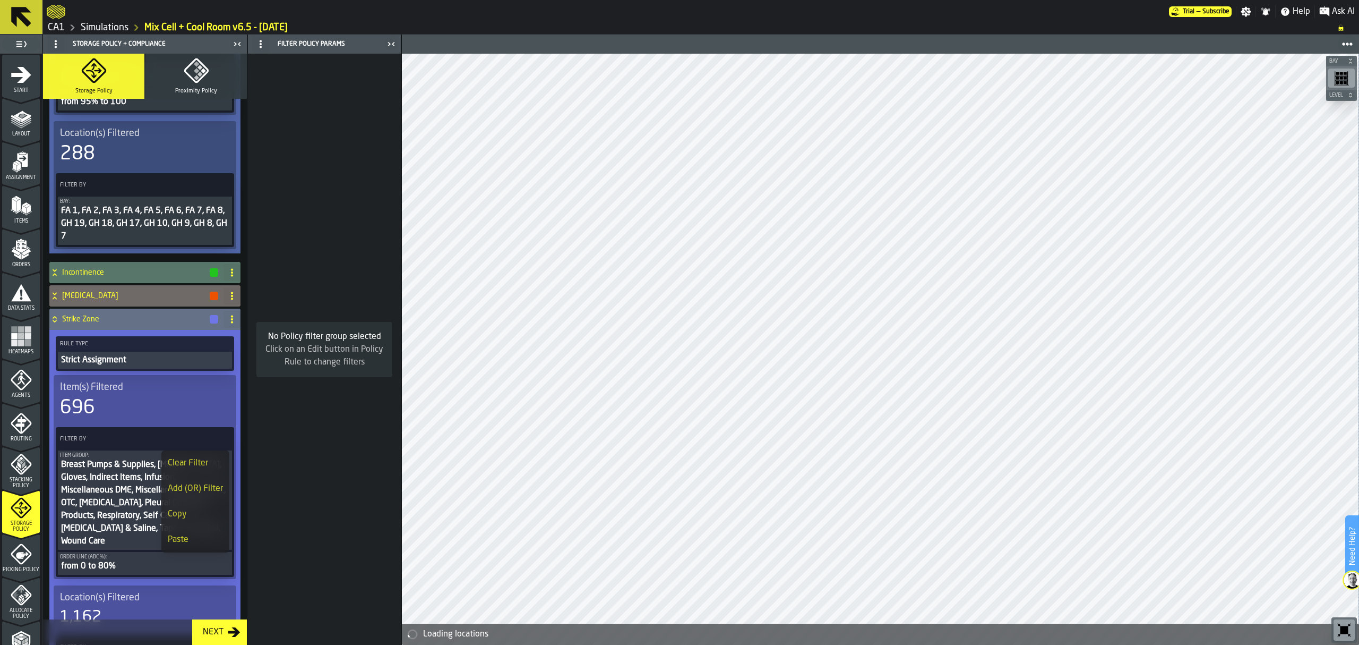
click at [55, 319] on icon at bounding box center [55, 317] width 4 height 3
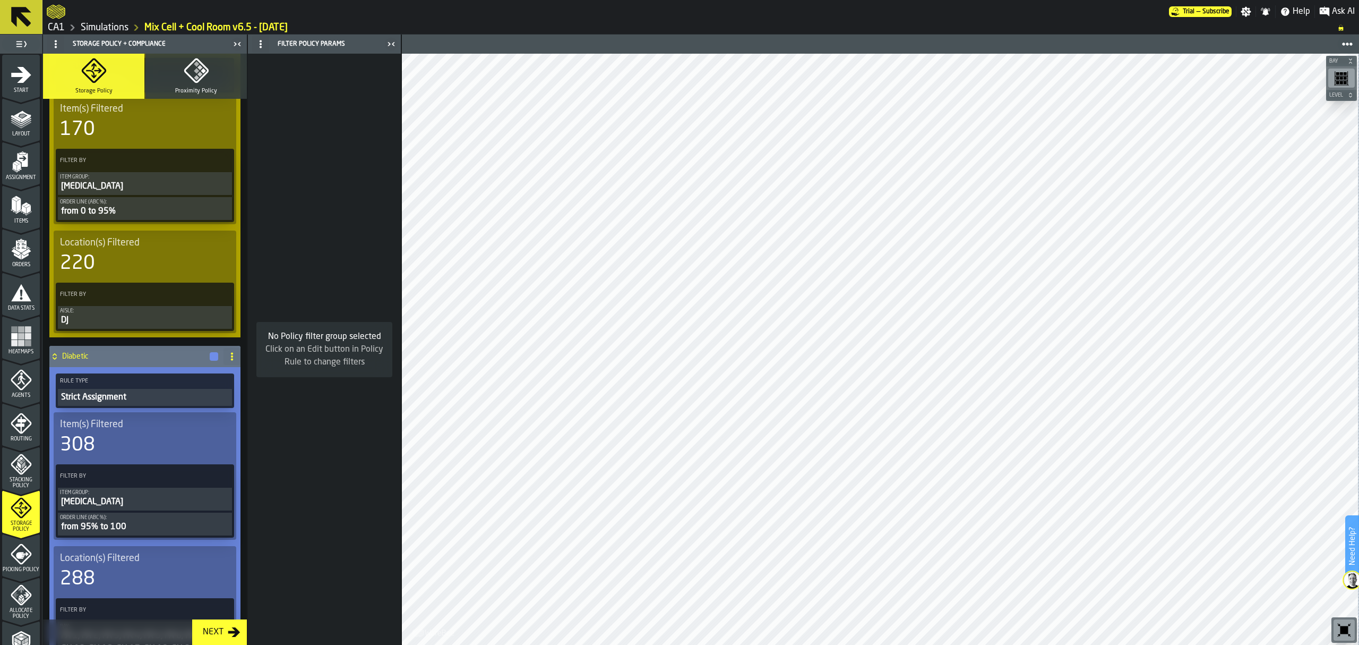
scroll to position [0, 0]
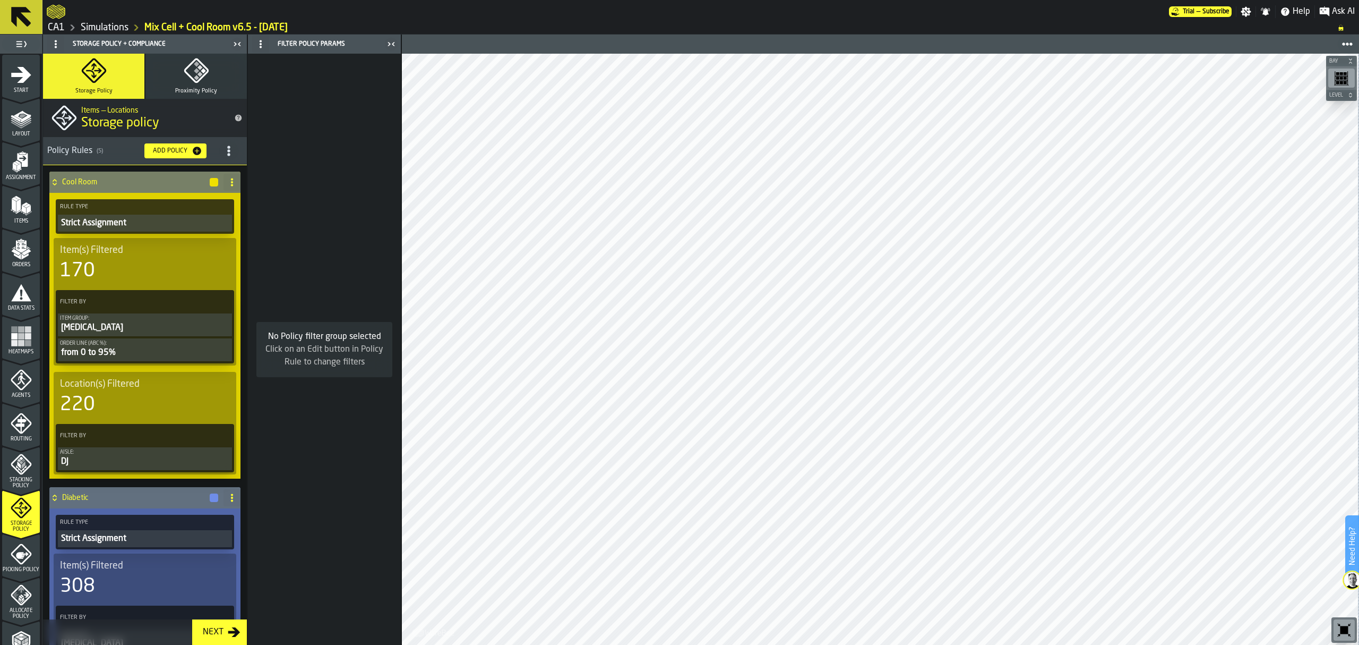
click at [50, 182] on icon at bounding box center [54, 182] width 11 height 8
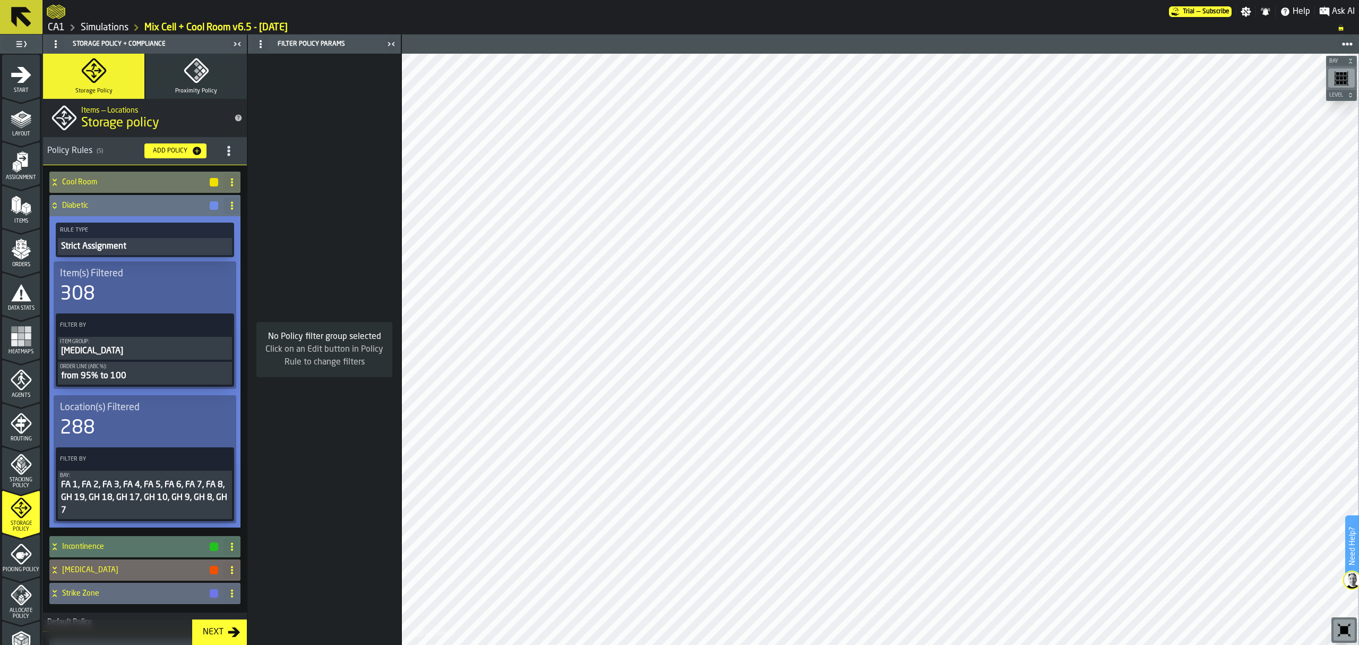
click at [54, 205] on icon at bounding box center [54, 205] width 11 height 8
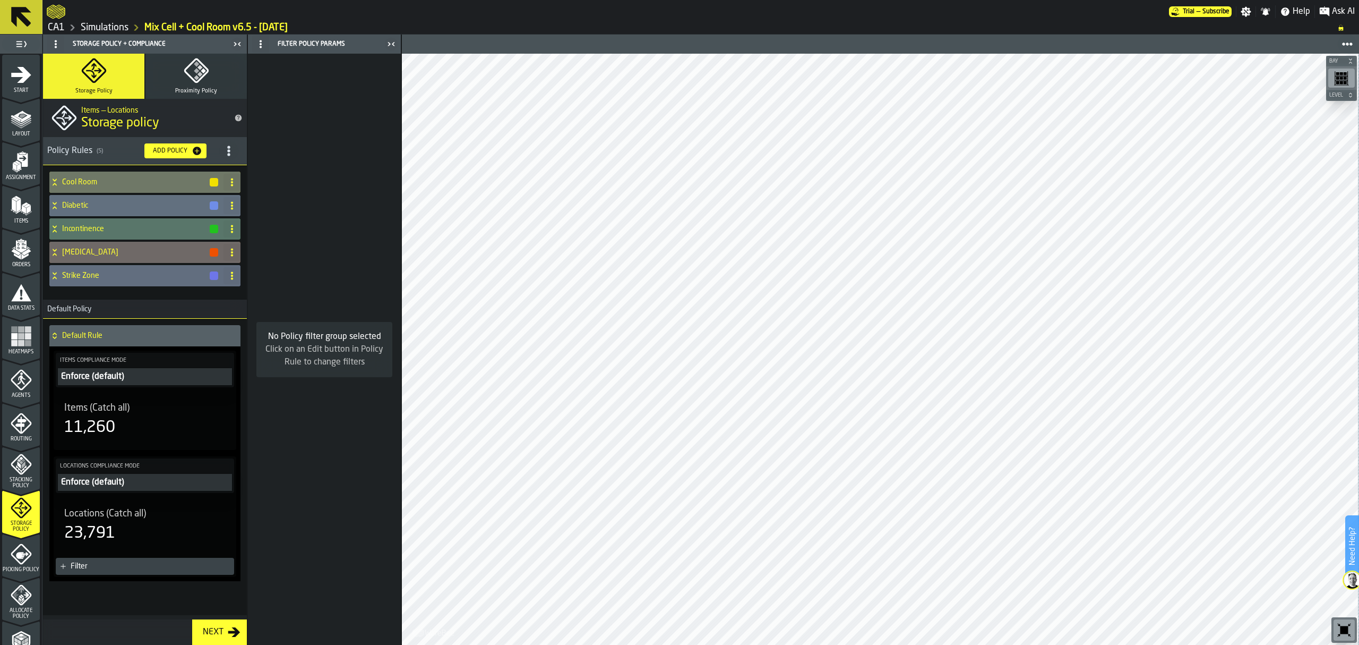
click at [24, 465] on icon "menu Stacking Policy" at bounding box center [21, 463] width 21 height 21
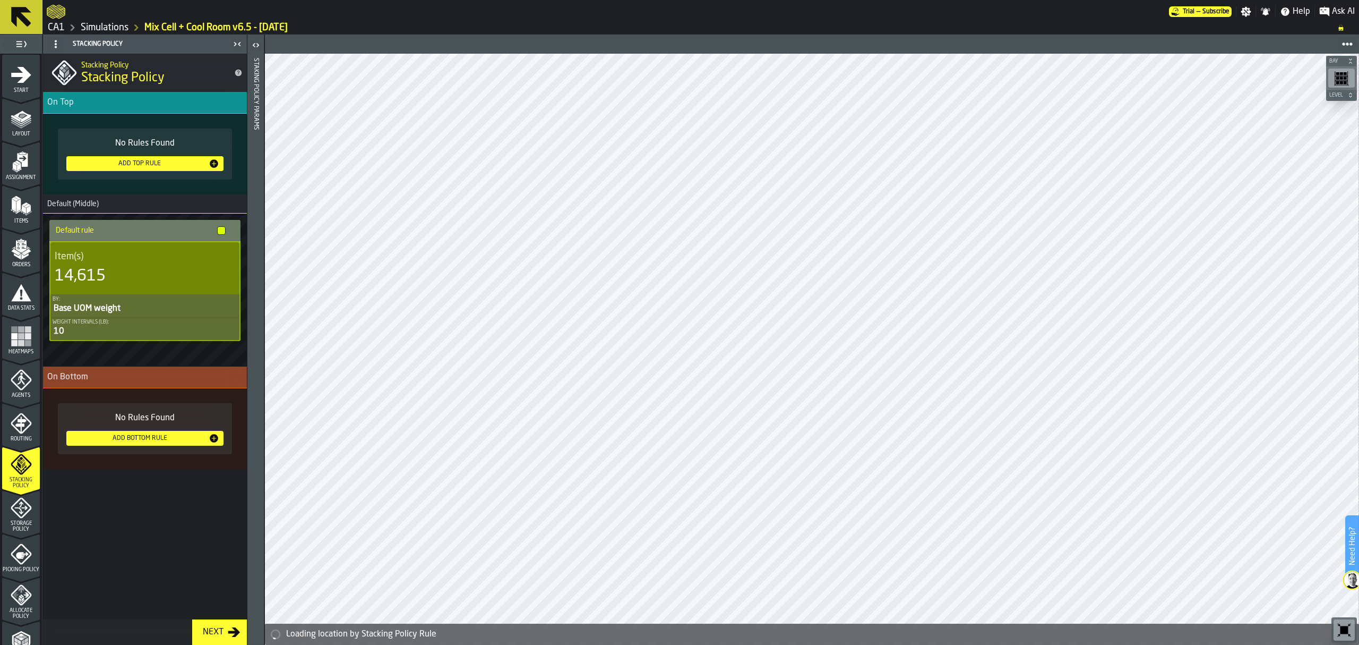
click at [26, 505] on icon "menu Storage Policy" at bounding box center [21, 507] width 21 height 21
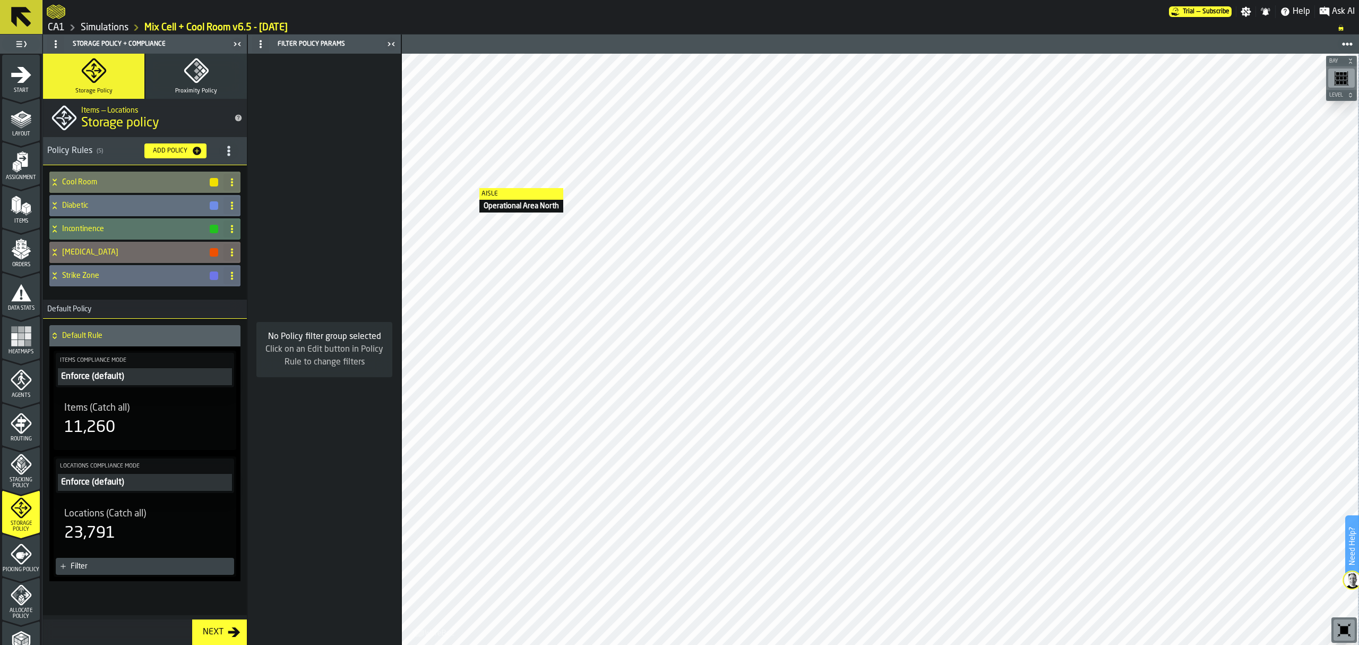
drag, startPoint x: 23, startPoint y: 561, endPoint x: 36, endPoint y: 530, distance: 33.3
click at [23, 561] on icon "menu Picking Policy" at bounding box center [21, 553] width 21 height 21
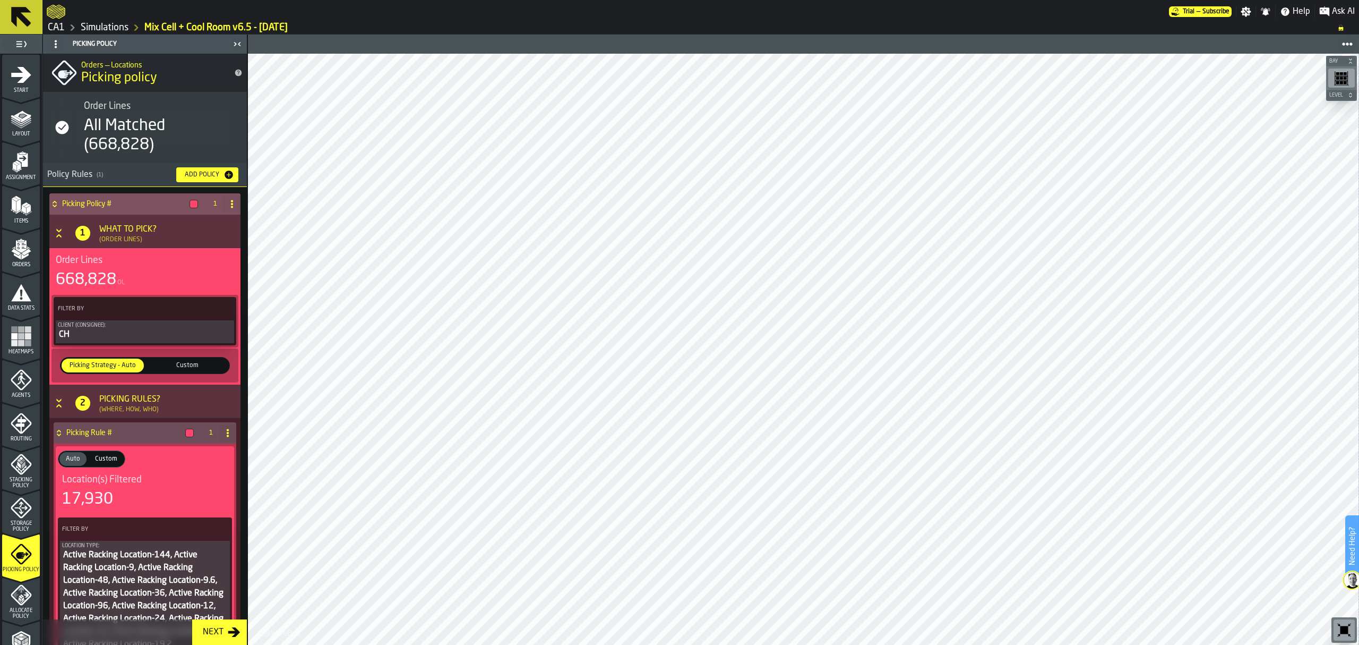
click at [169, 325] on div "Client (Consignee):" at bounding box center [145, 325] width 174 height 6
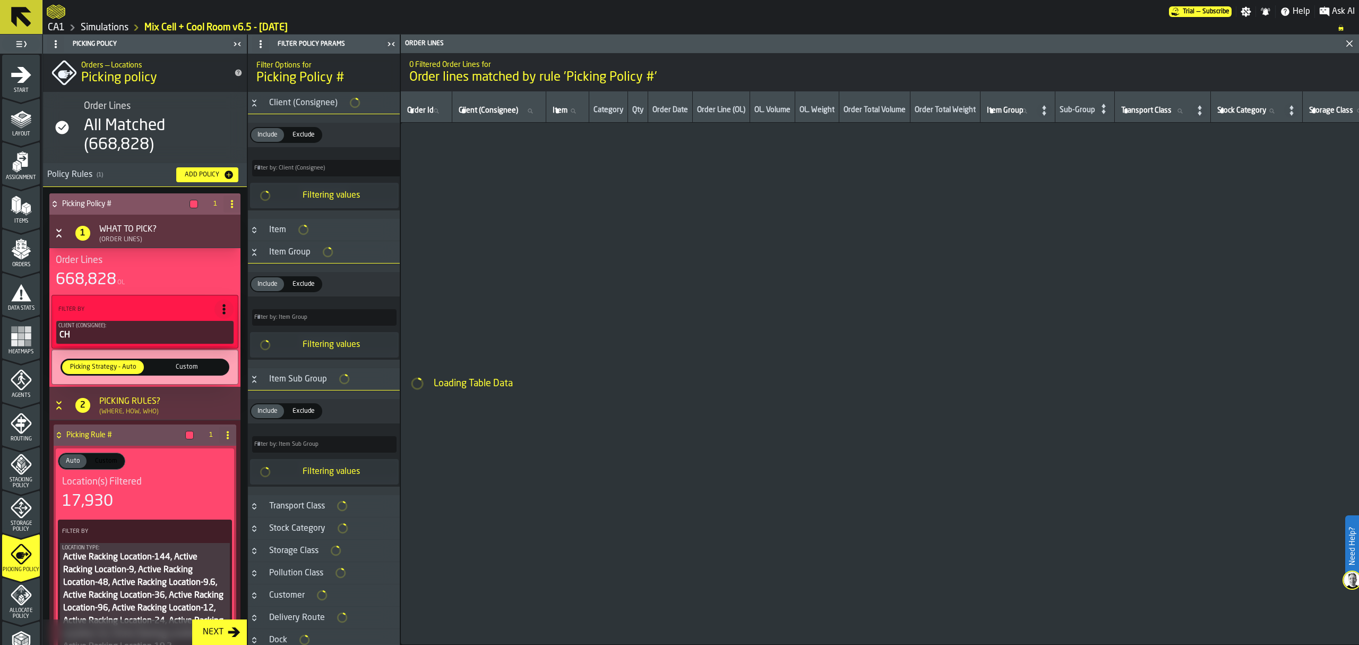
type input "*"
type input "***"
type input "*"
type input "***"
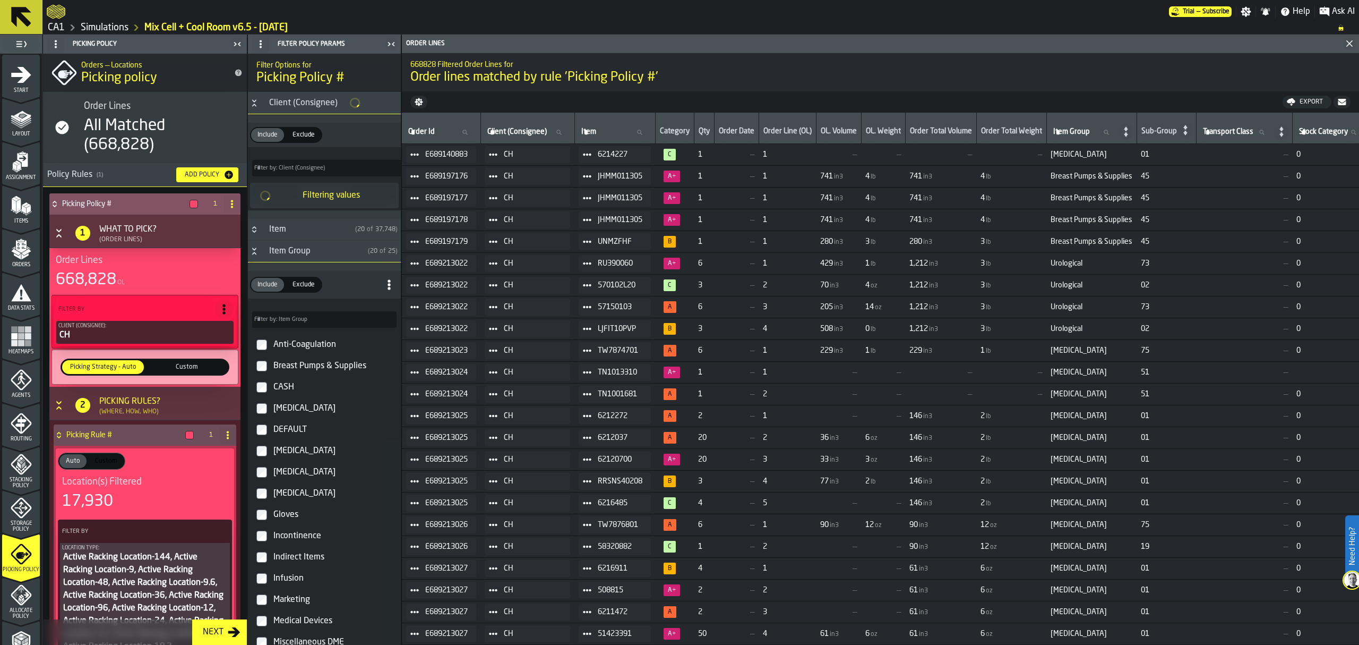
click at [270, 457] on label "[MEDICAL_DATA]" at bounding box center [324, 450] width 149 height 21
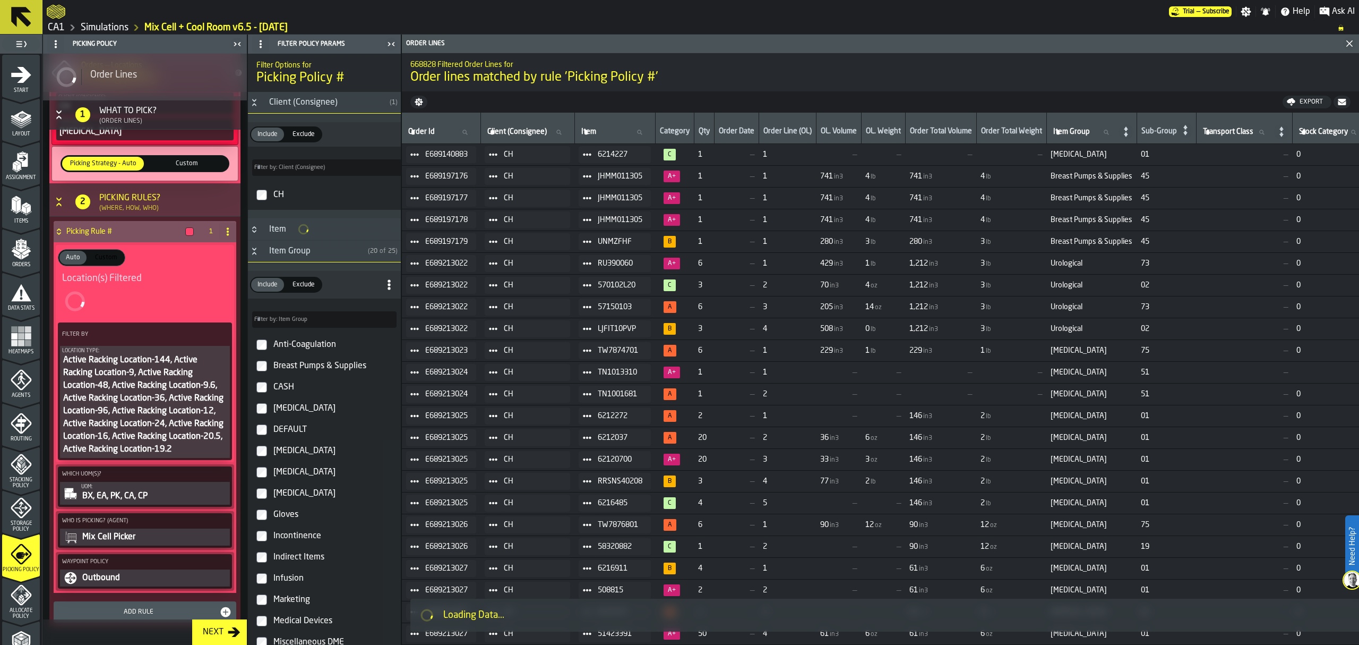
scroll to position [212, 0]
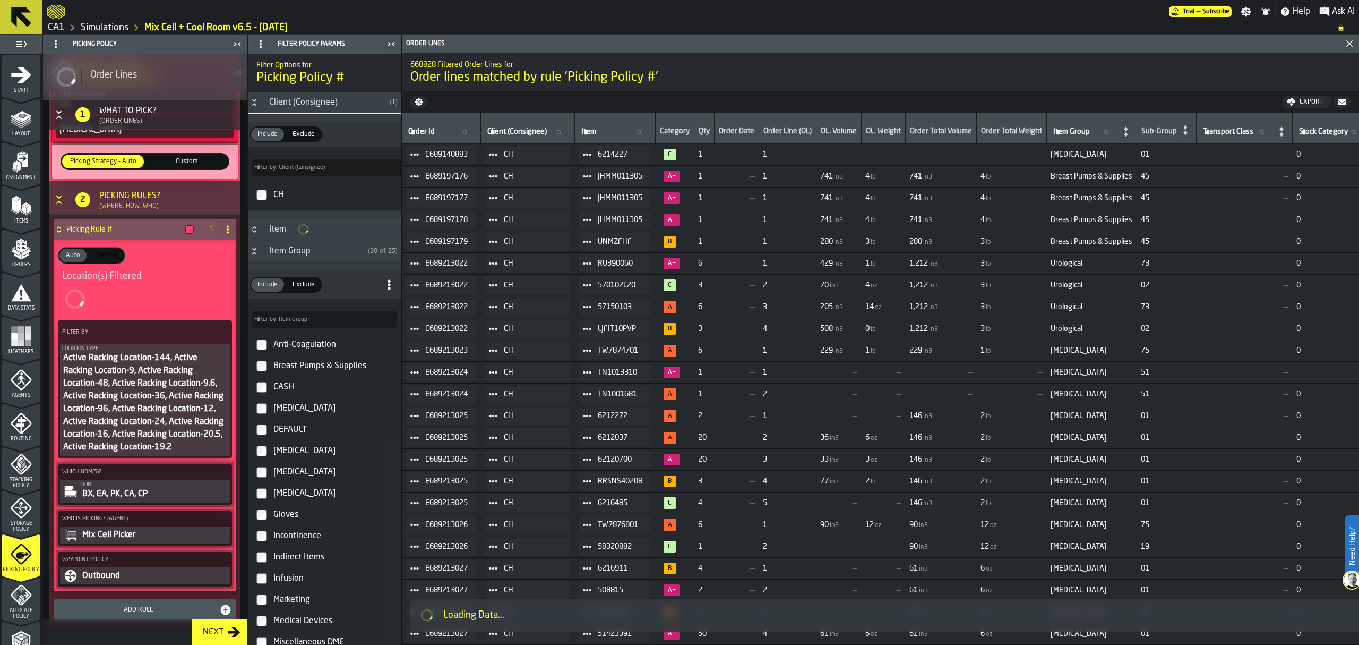
click at [0, 0] on icon "PolicyFilterItem-Location Type" at bounding box center [0, 0] width 0 height 0
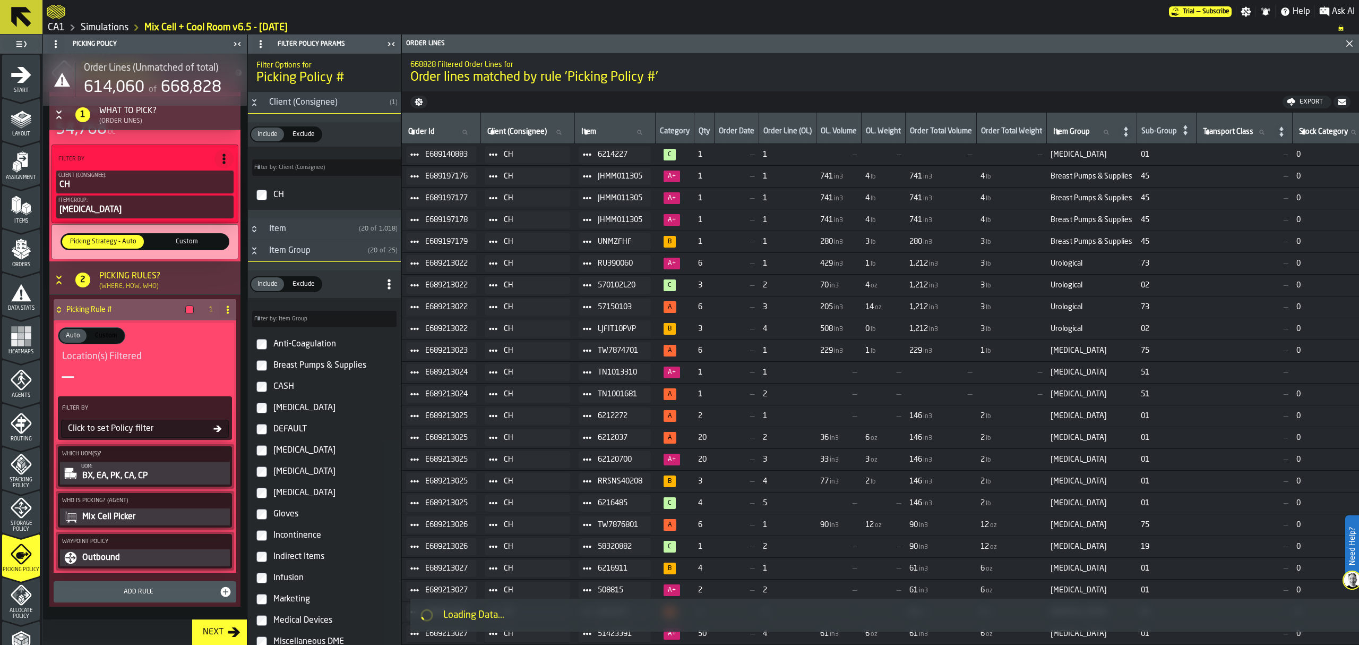
scroll to position [136, 0]
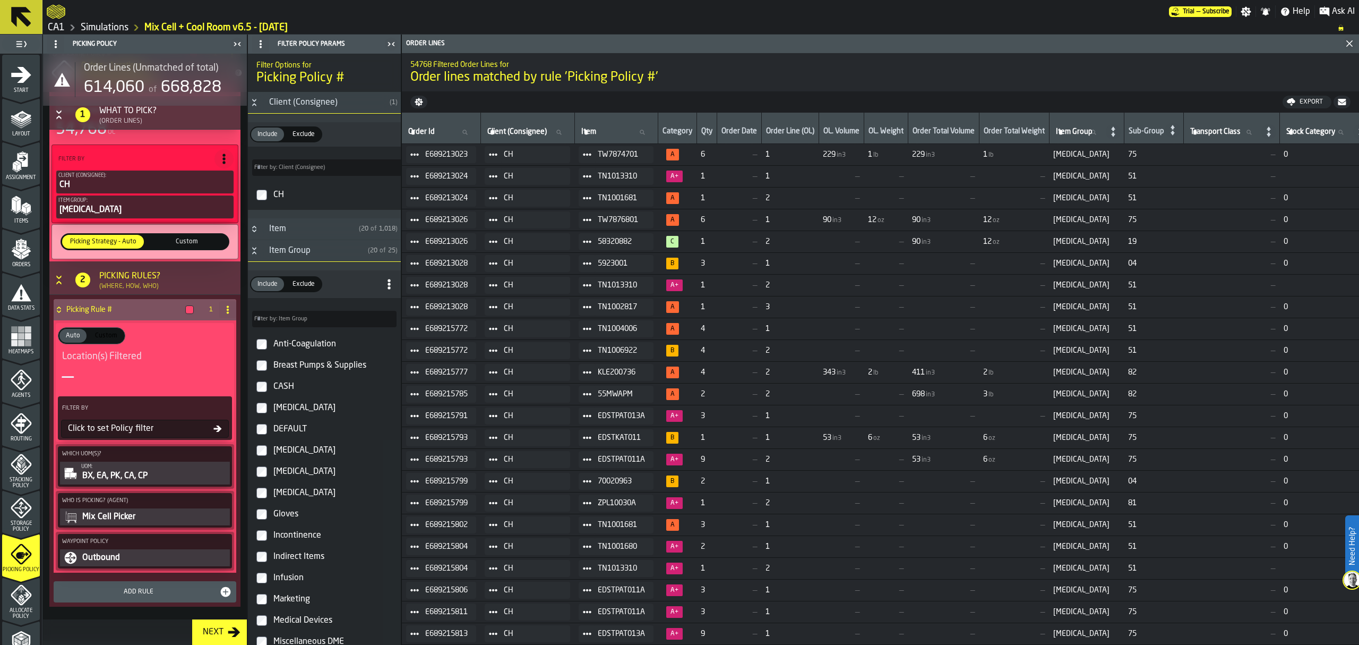
click at [219, 426] on div "Click to set Policy filter" at bounding box center [145, 428] width 168 height 18
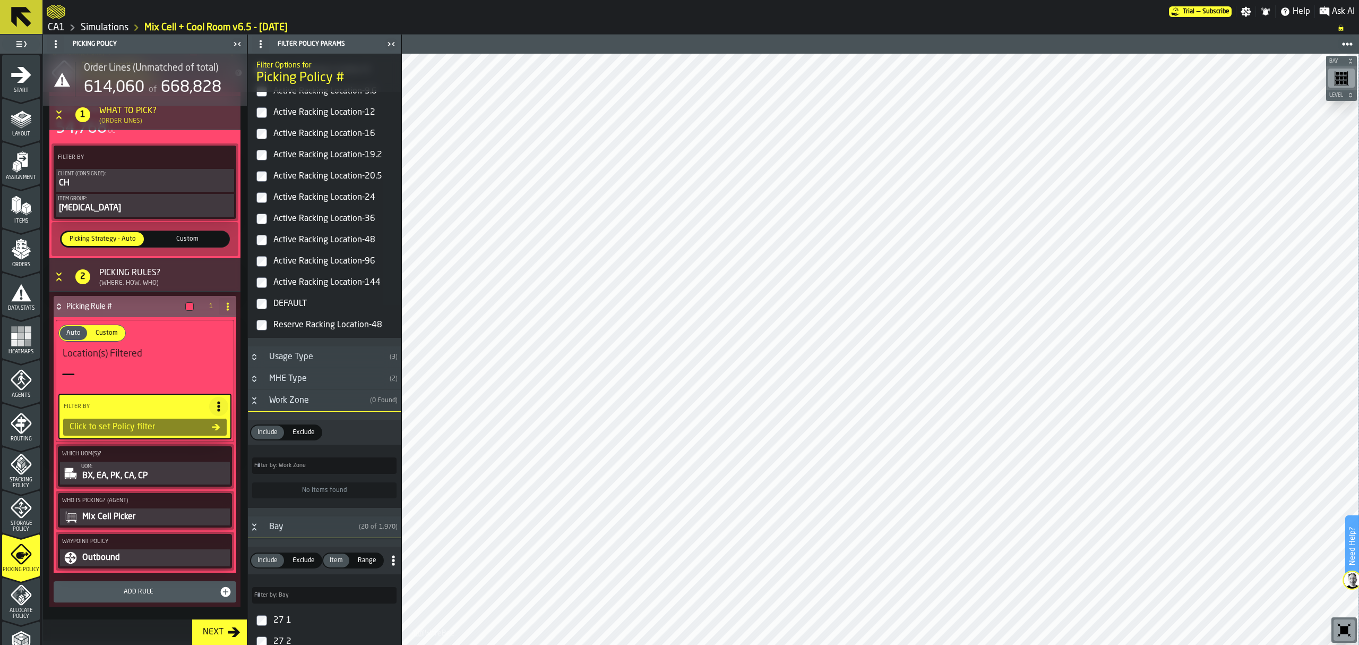
scroll to position [1416, 0]
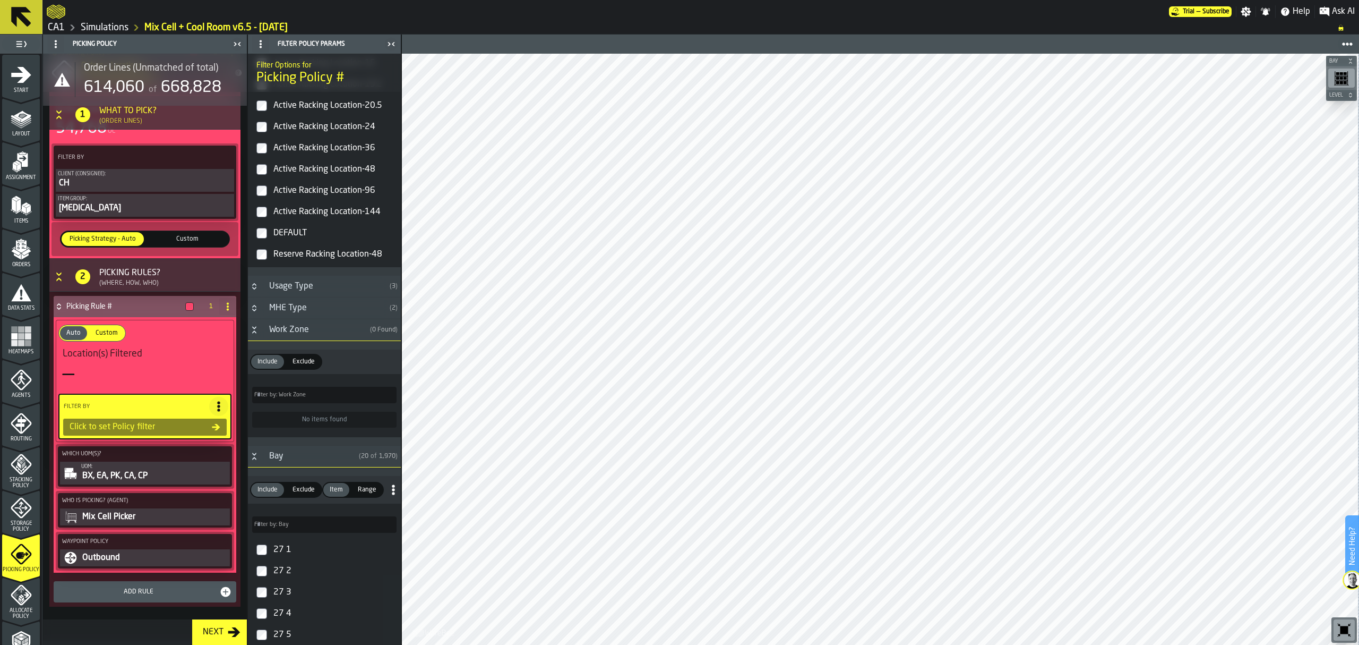
click at [337, 533] on input "Filter by: Bay Filter by: Bay" at bounding box center [324, 524] width 144 height 16
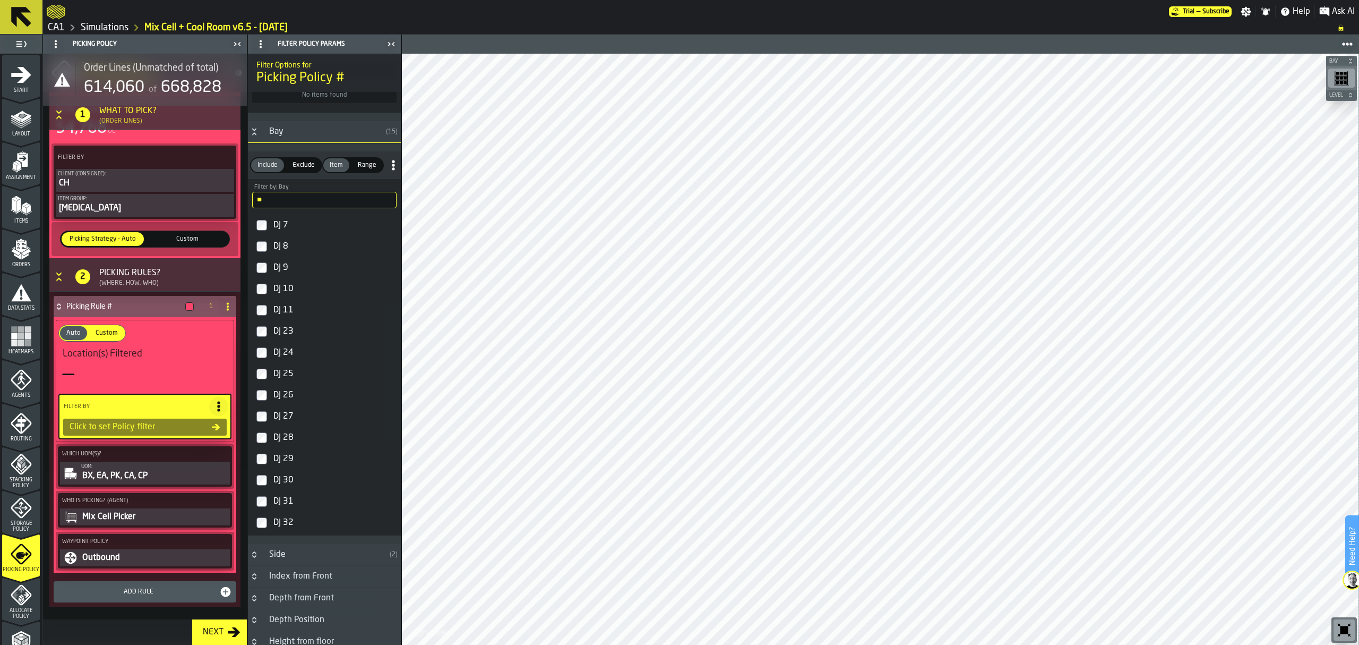
scroll to position [1840, 0]
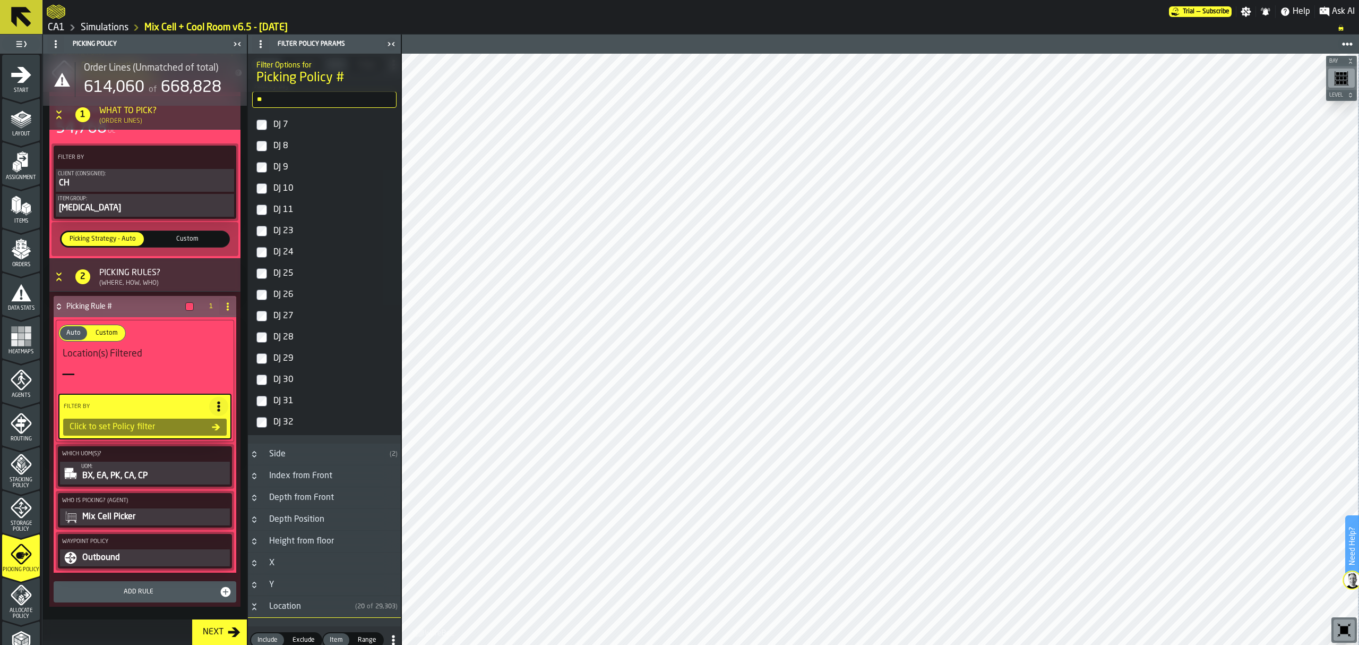
type input "**"
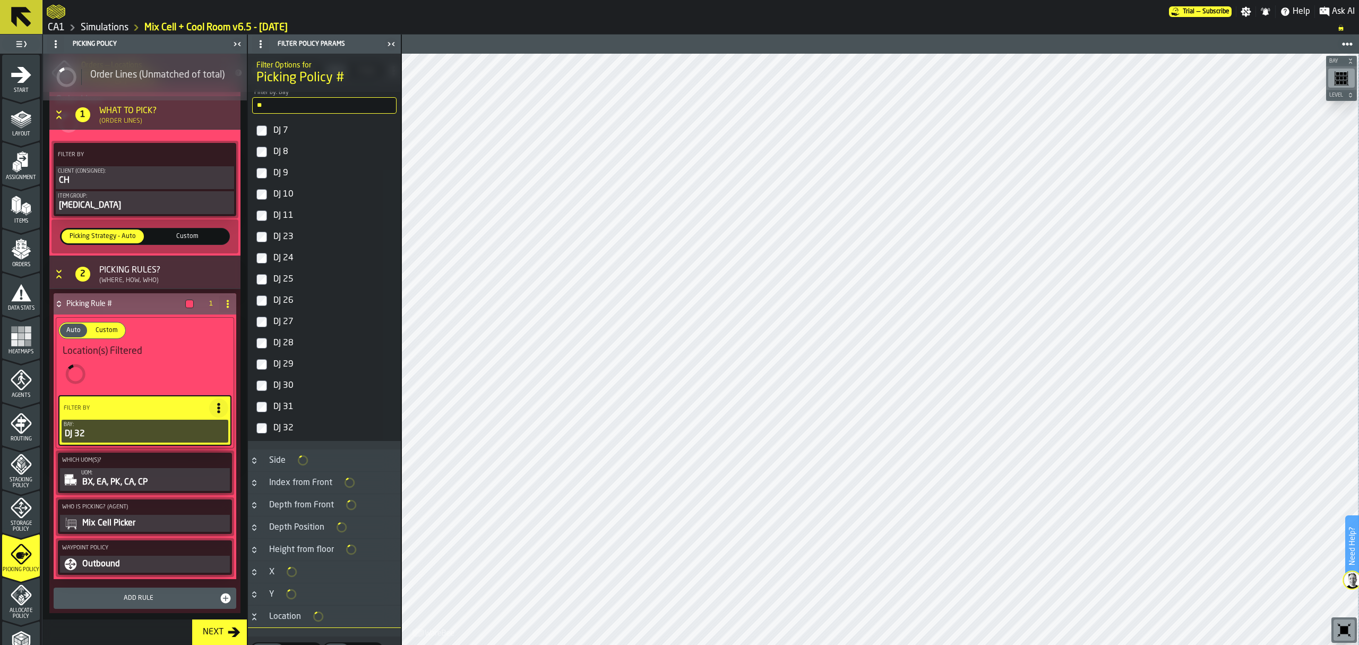
scroll to position [1846, 0]
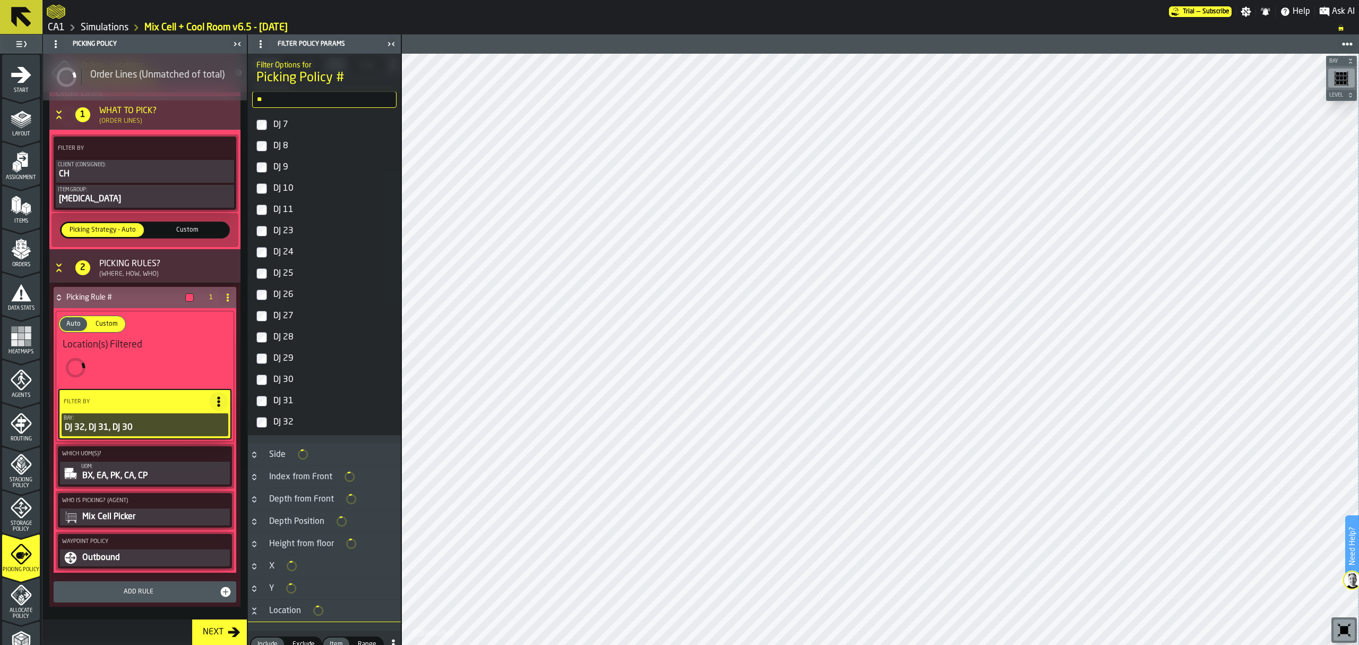
click at [258, 362] on label "DJ 29" at bounding box center [324, 358] width 149 height 21
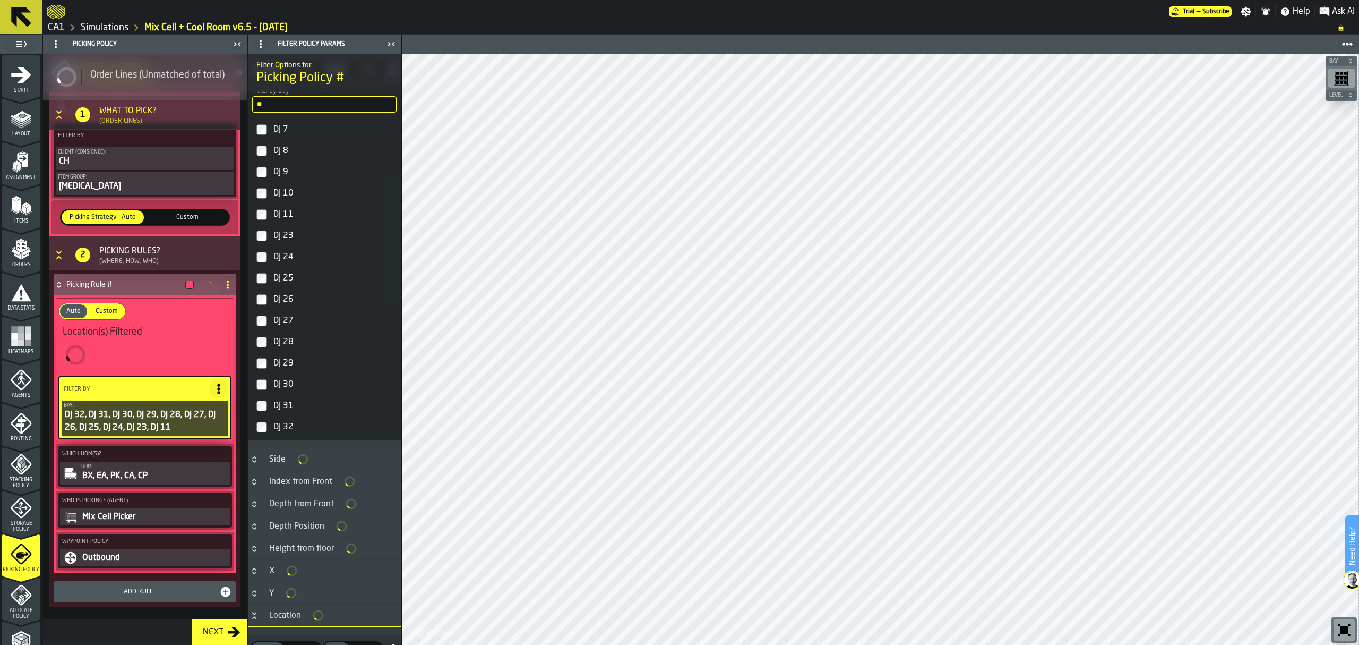
click at [262, 204] on label "DJ 10" at bounding box center [324, 193] width 149 height 21
click at [263, 177] on label "DJ 9" at bounding box center [324, 166] width 149 height 21
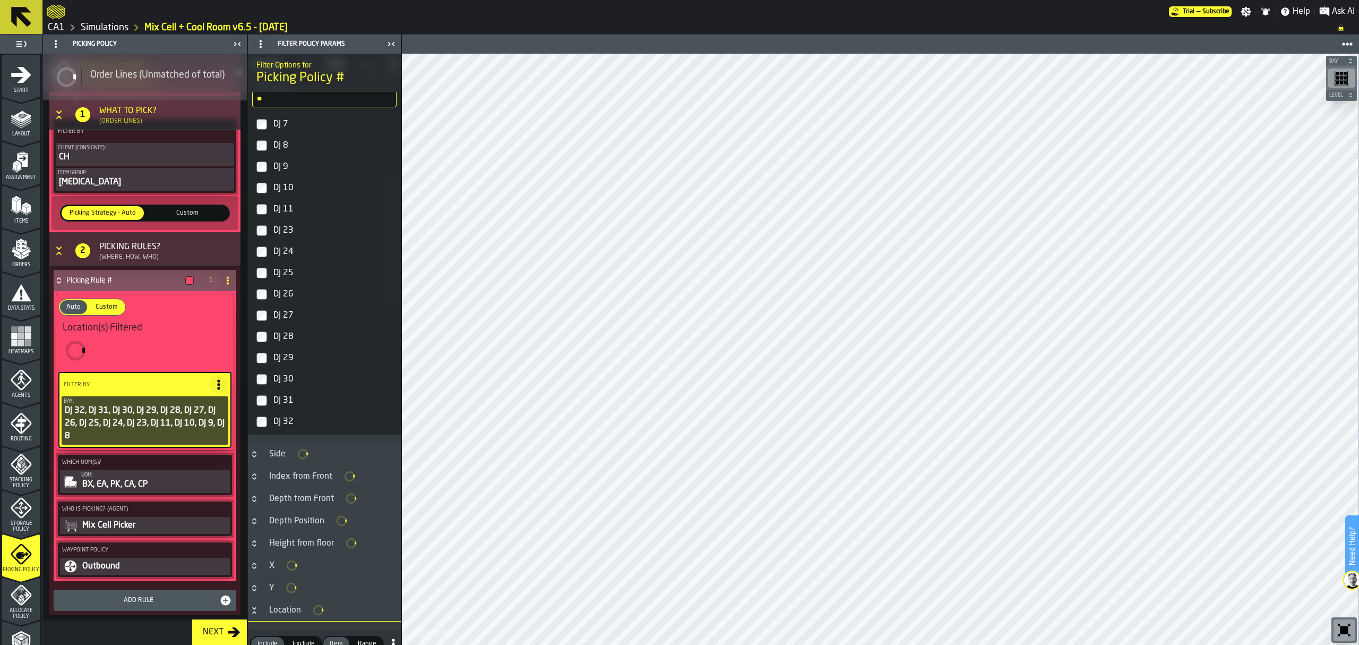
scroll to position [172, 0]
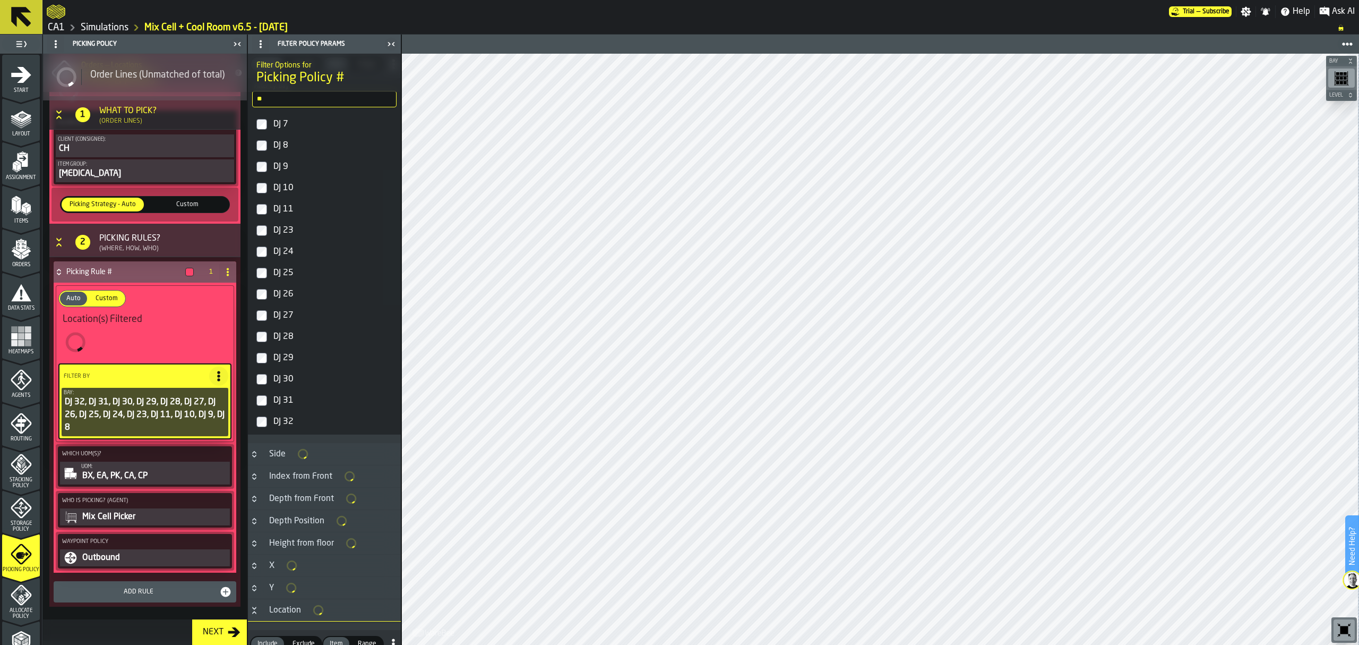
click at [263, 135] on label "DJ 7" at bounding box center [324, 124] width 149 height 21
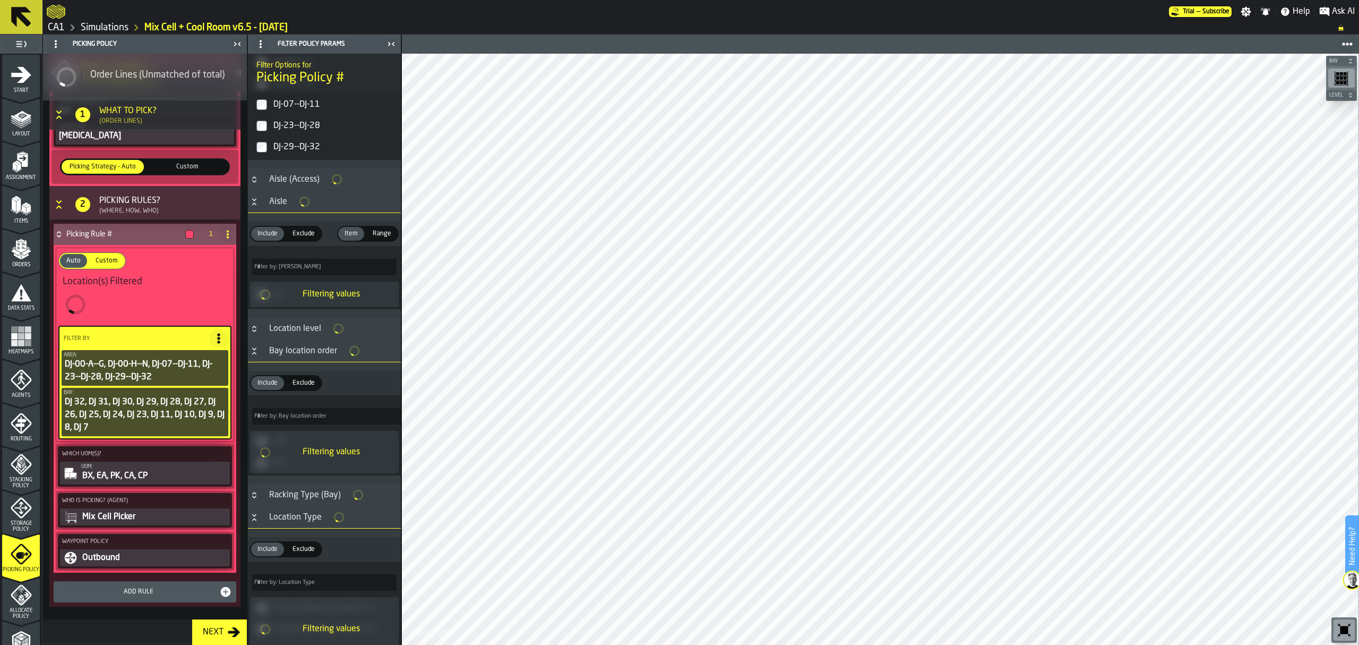
scroll to position [204, 0]
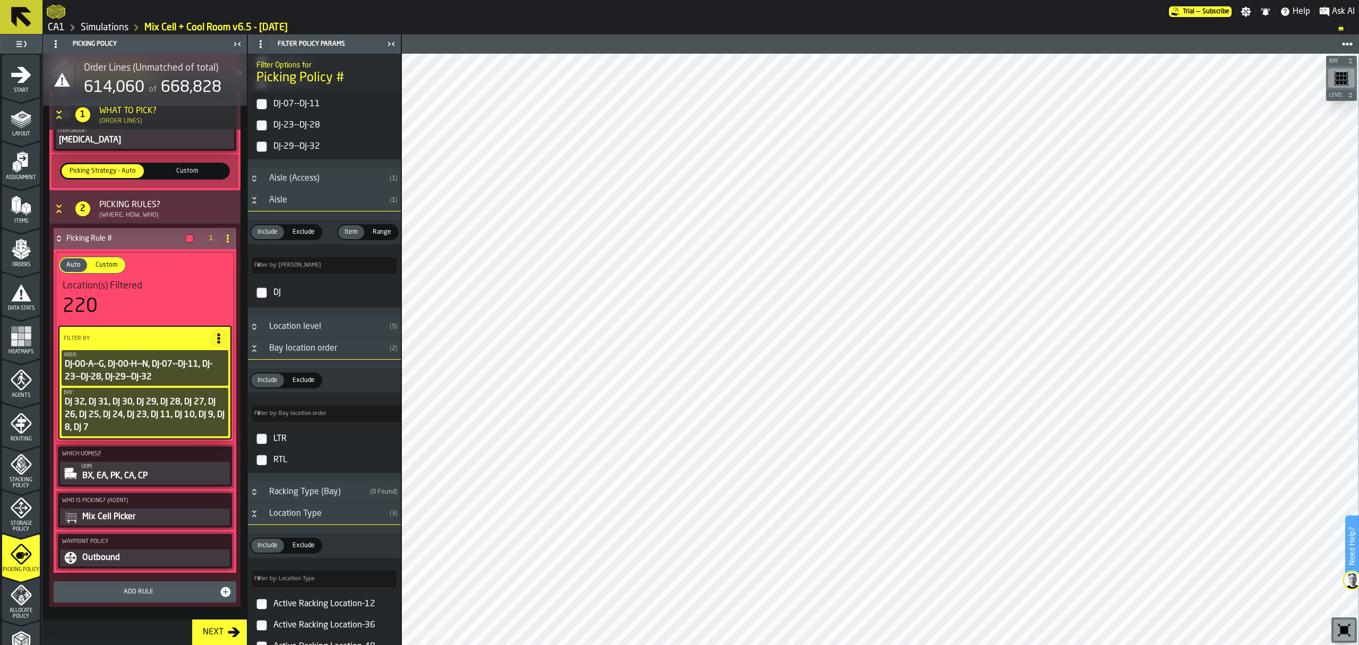
click at [0, 0] on icon "PolicyFilterItem-Area" at bounding box center [0, 0] width 0 height 0
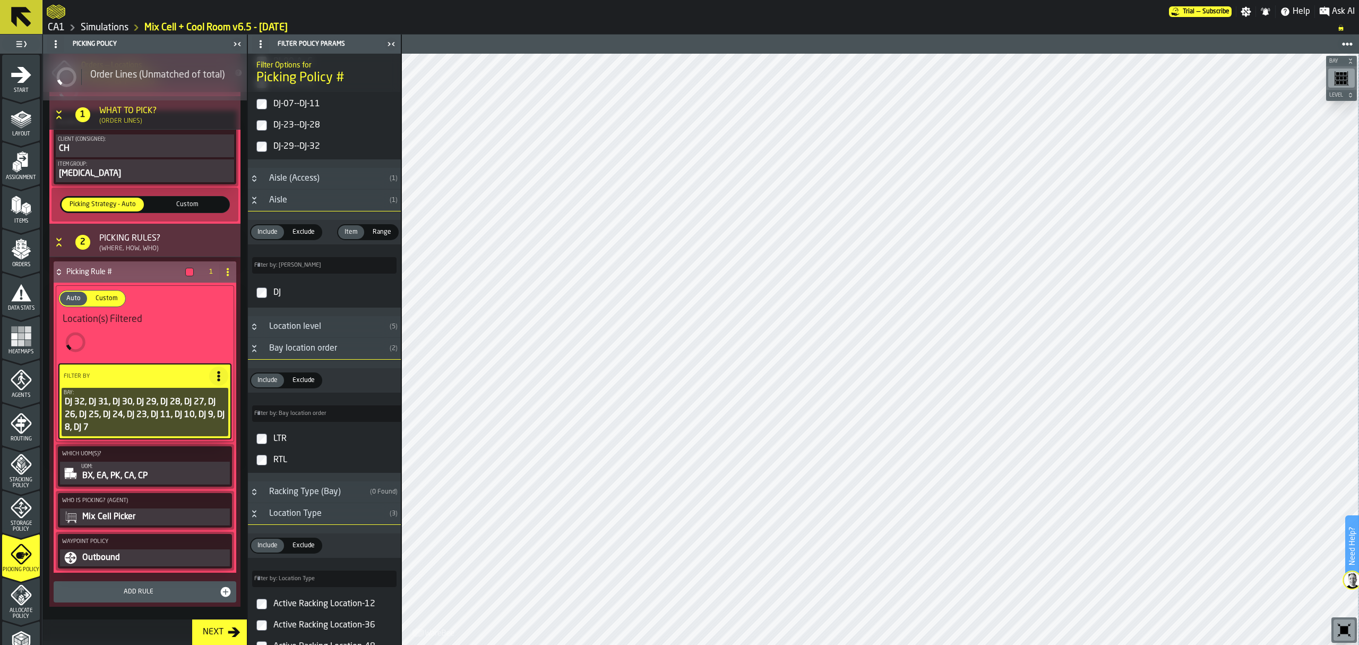
scroll to position [172, 0]
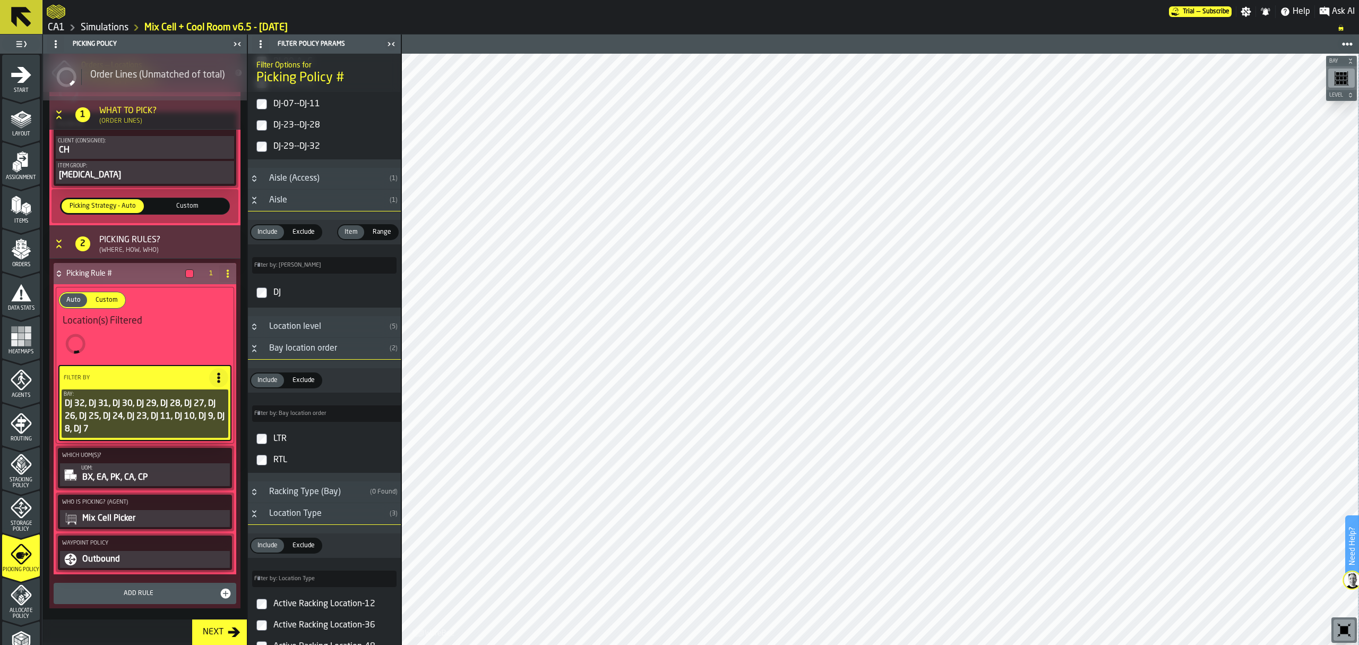
click at [0, 0] on icon "PolicyFilterItem-Bay" at bounding box center [0, 0] width 0 height 0
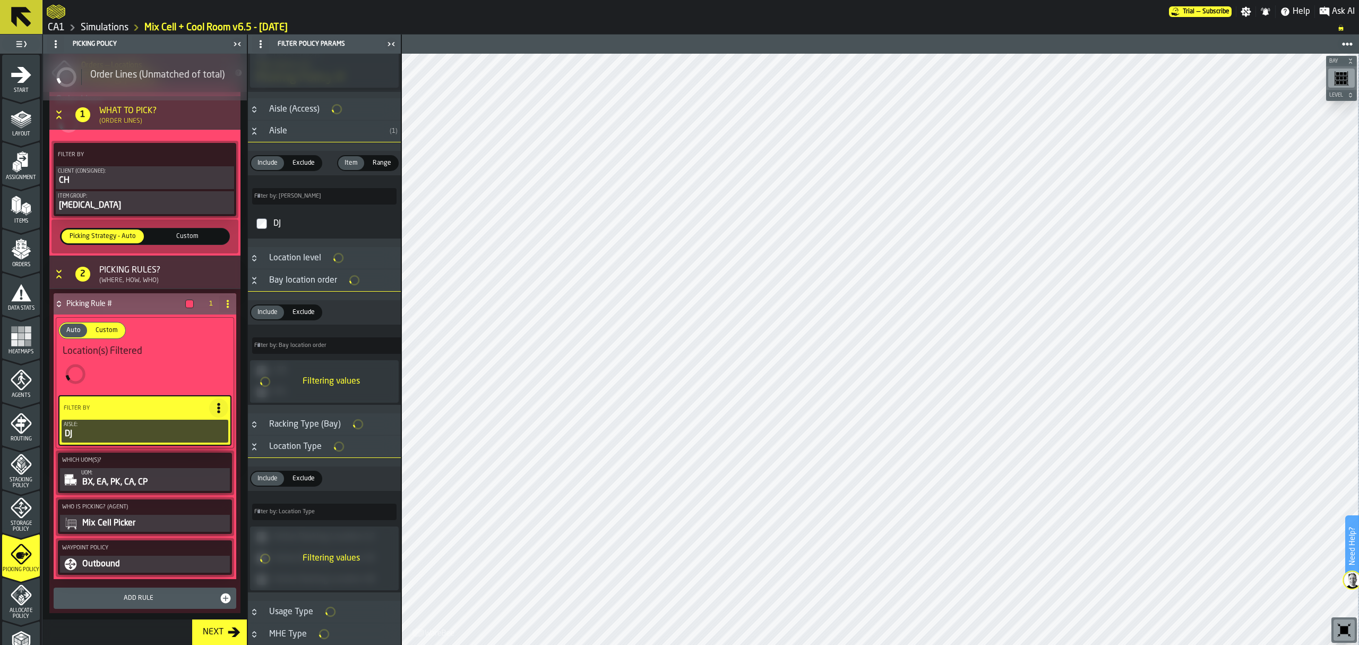
scroll to position [0, 0]
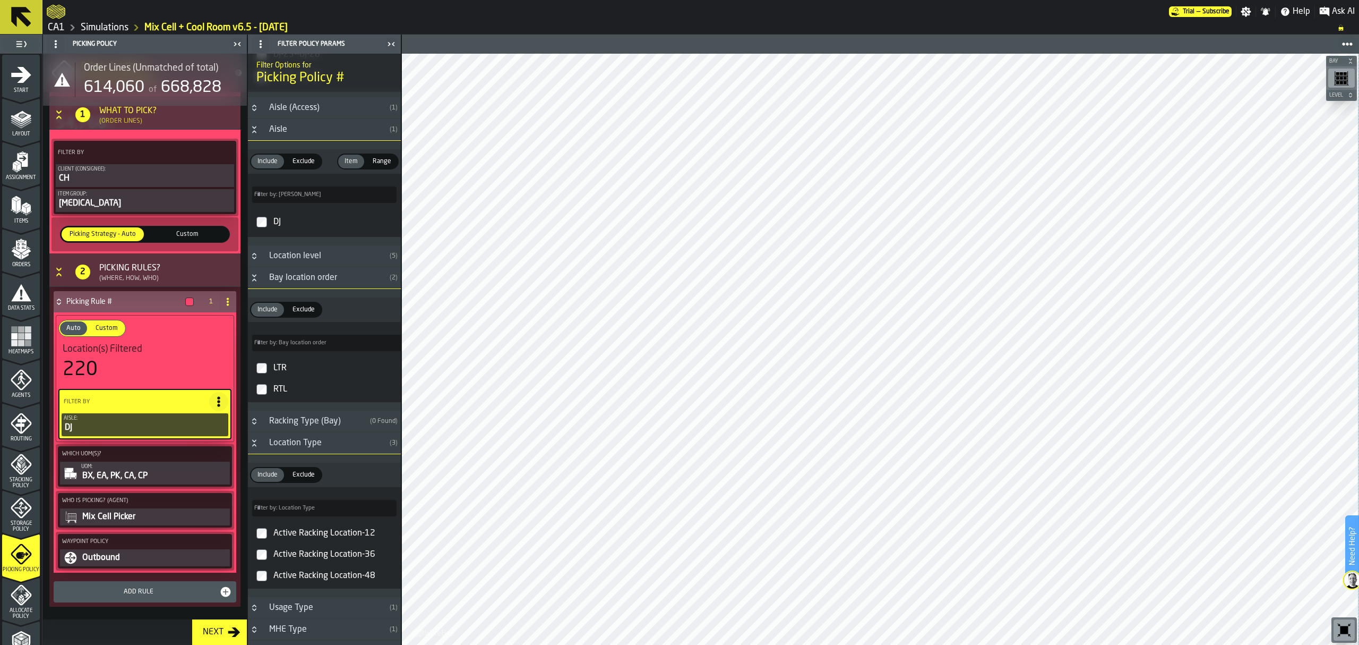
click at [217, 396] on circle at bounding box center [218, 397] width 3 height 3
click at [191, 448] on div "Add (OR) Filter" at bounding box center [191, 448] width 55 height 13
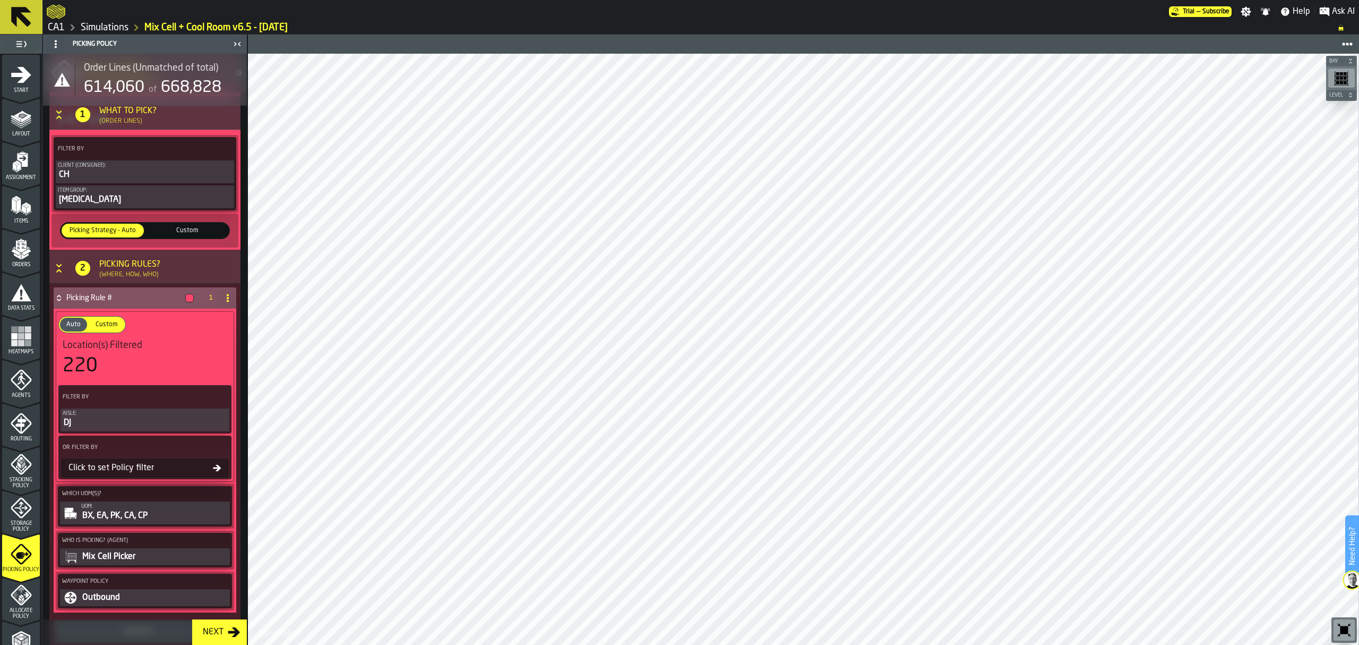
click at [213, 466] on icon at bounding box center [217, 468] width 8 height 8
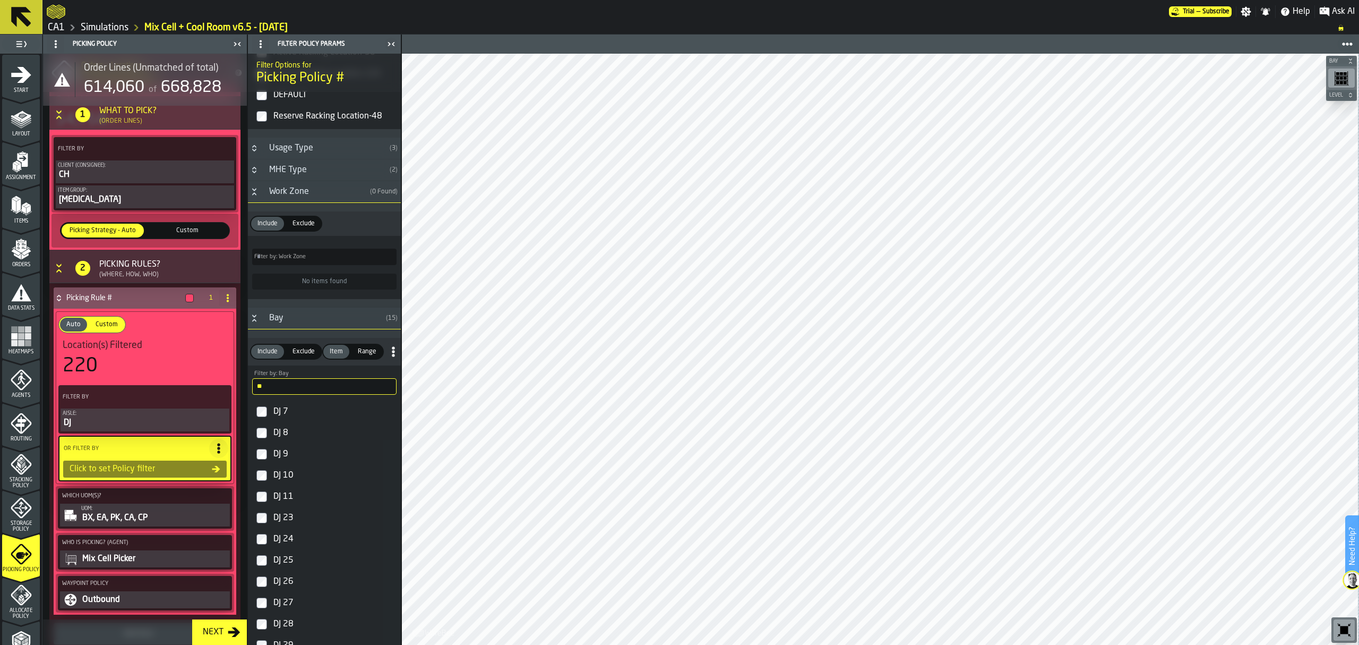
scroll to position [1557, 0]
click at [282, 391] on input "**" at bounding box center [324, 382] width 144 height 16
click at [292, 391] on input "**" at bounding box center [324, 382] width 144 height 16
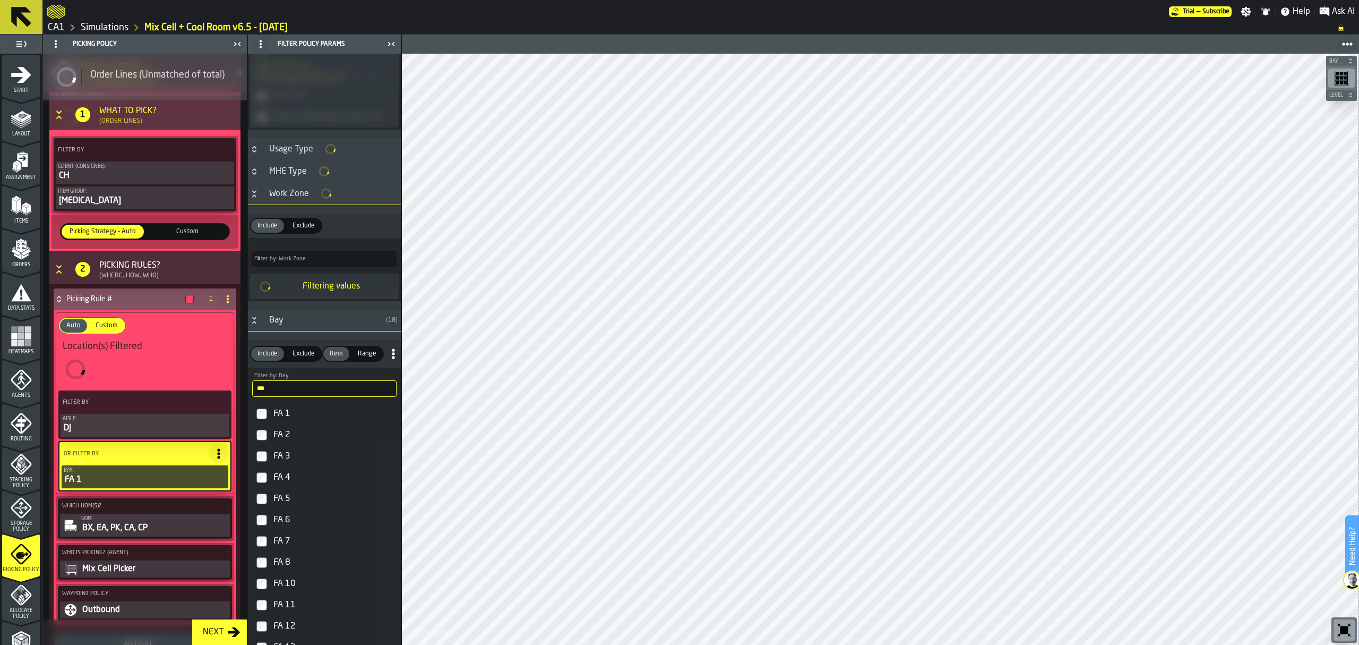
scroll to position [1562, 0]
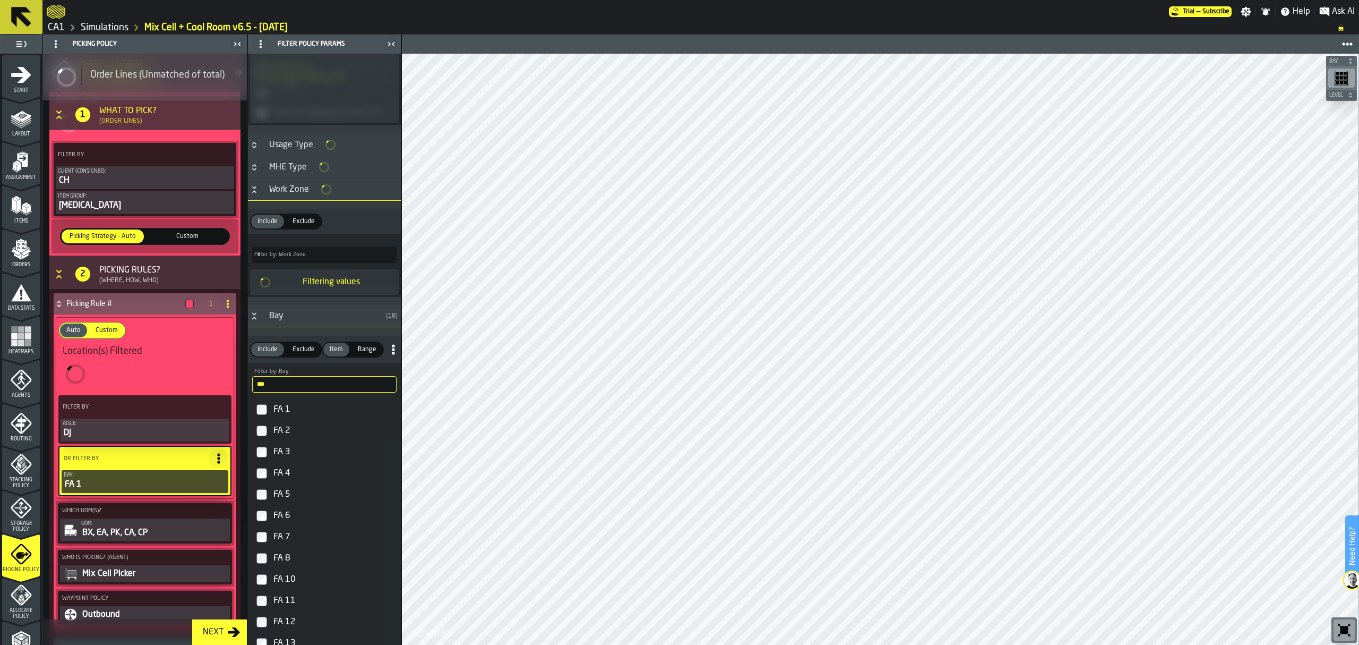
click at [264, 433] on label "FA 2" at bounding box center [324, 430] width 149 height 21
click at [264, 454] on label "FA 3" at bounding box center [324, 451] width 149 height 21
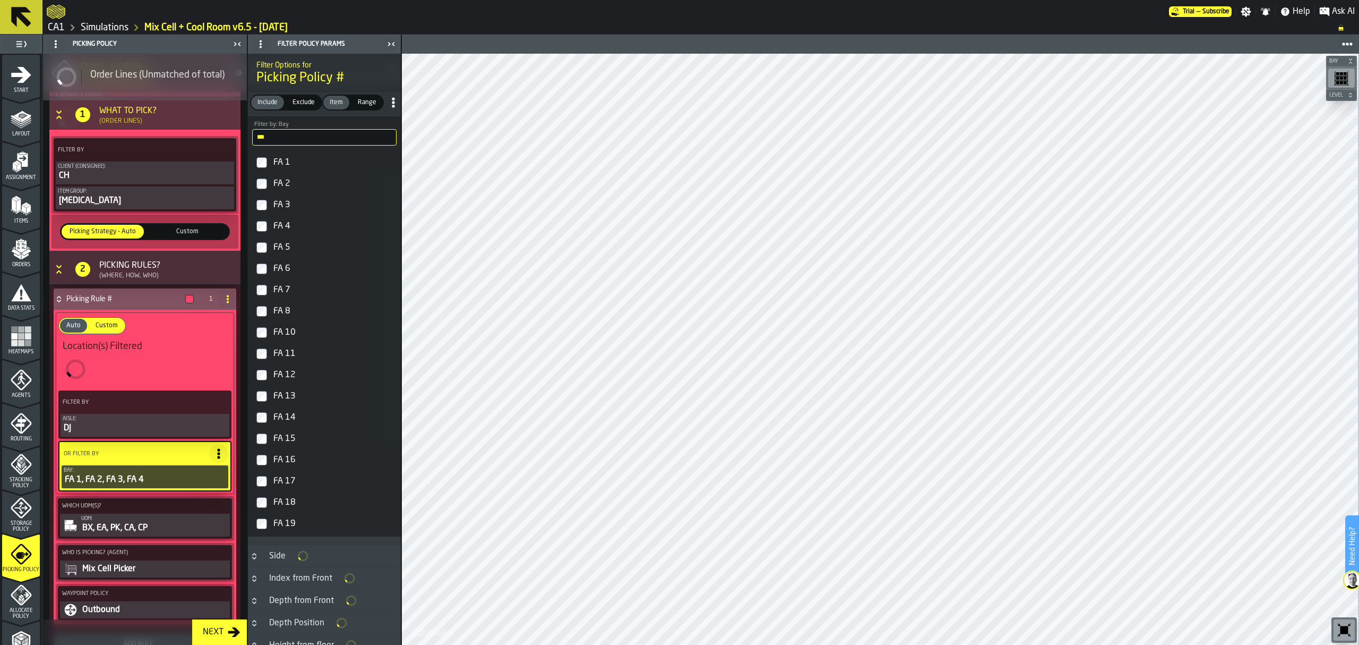
scroll to position [806, 0]
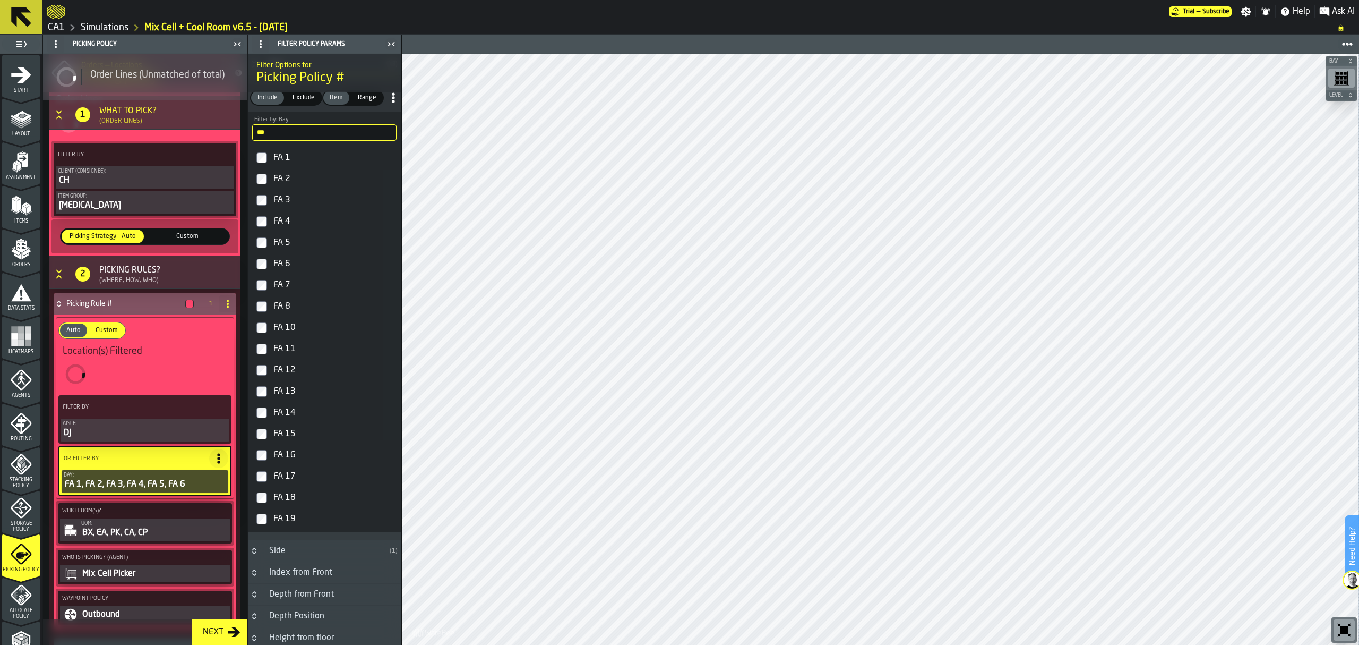
click at [265, 289] on label "FA 7" at bounding box center [324, 284] width 149 height 21
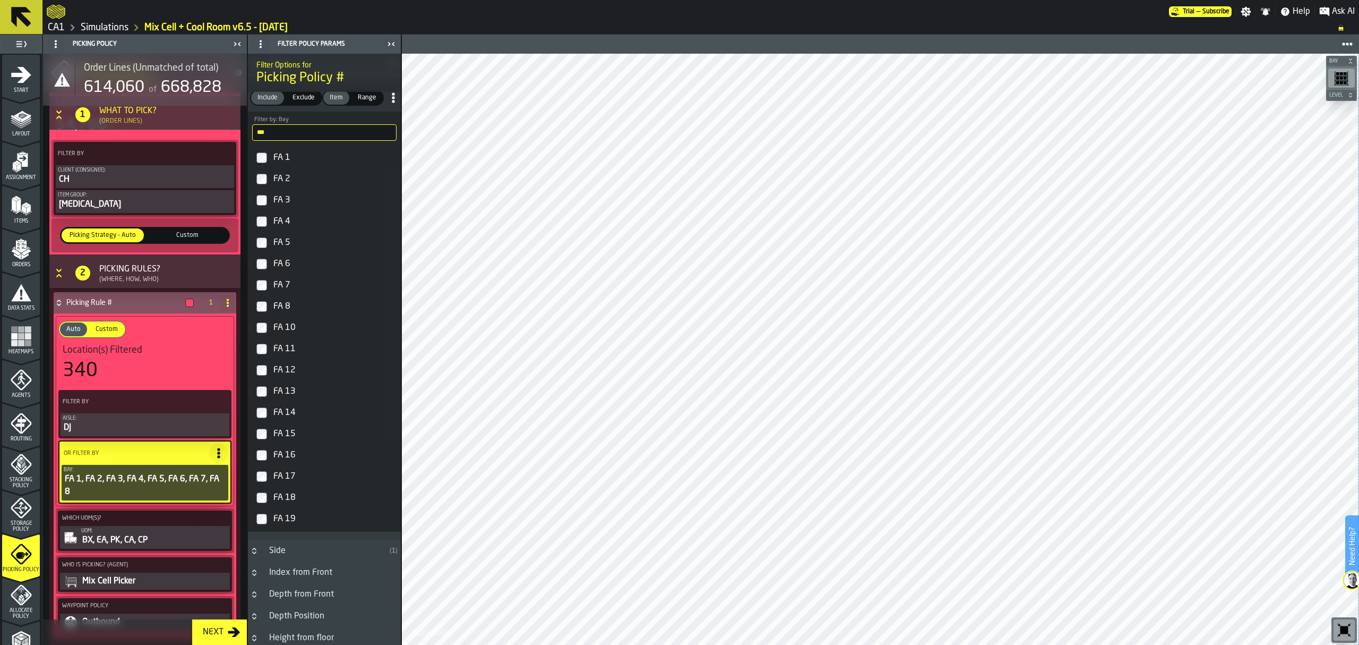
scroll to position [141, 0]
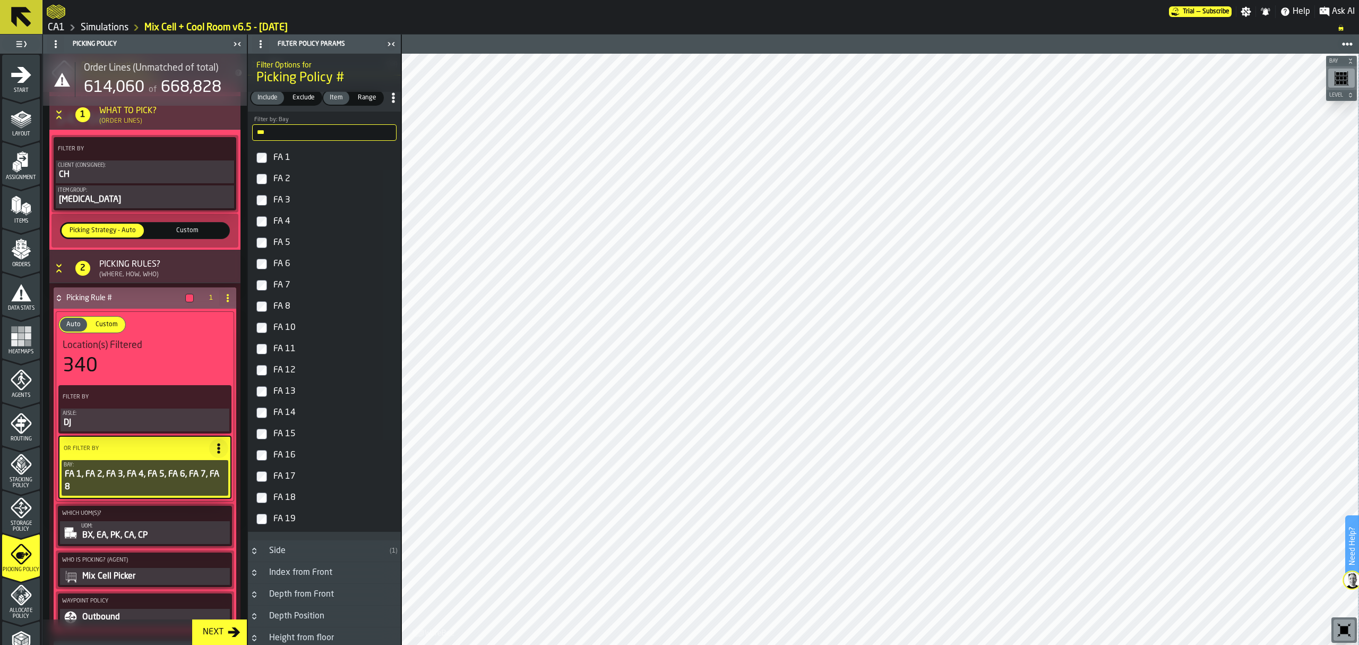
click at [325, 141] on input "**" at bounding box center [324, 132] width 144 height 16
click at [321, 141] on input "**" at bounding box center [324, 132] width 144 height 16
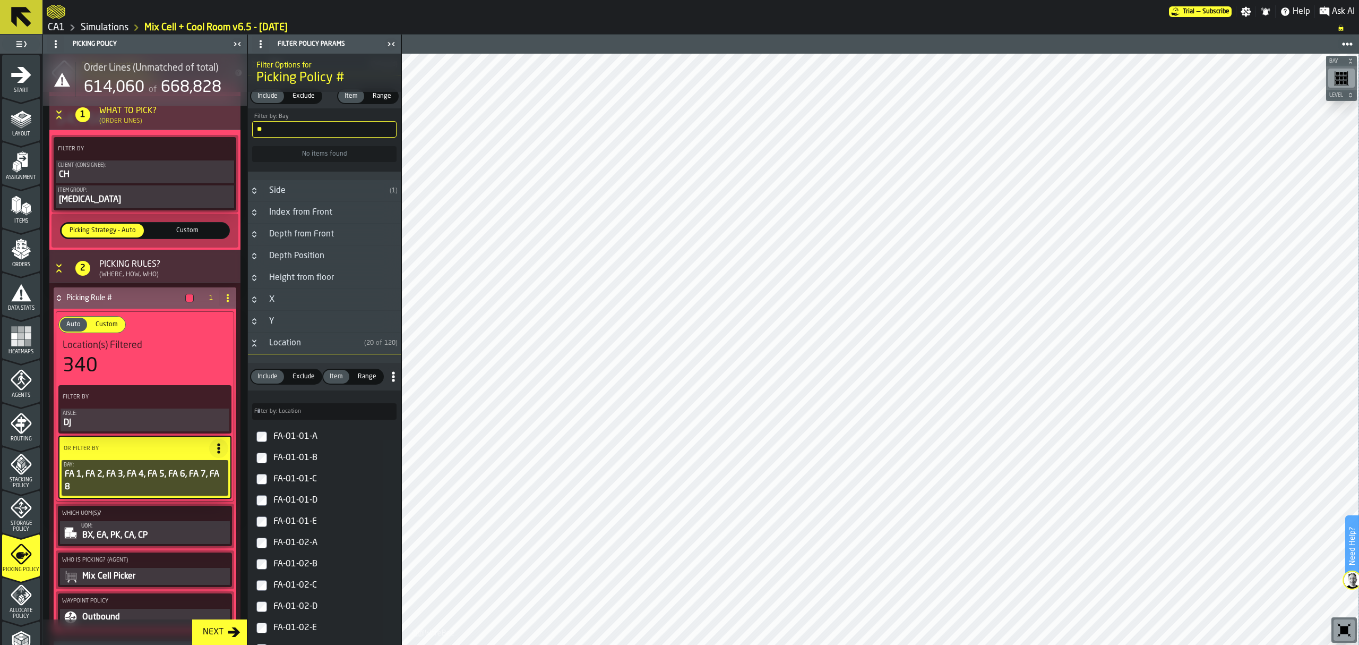
type input "*"
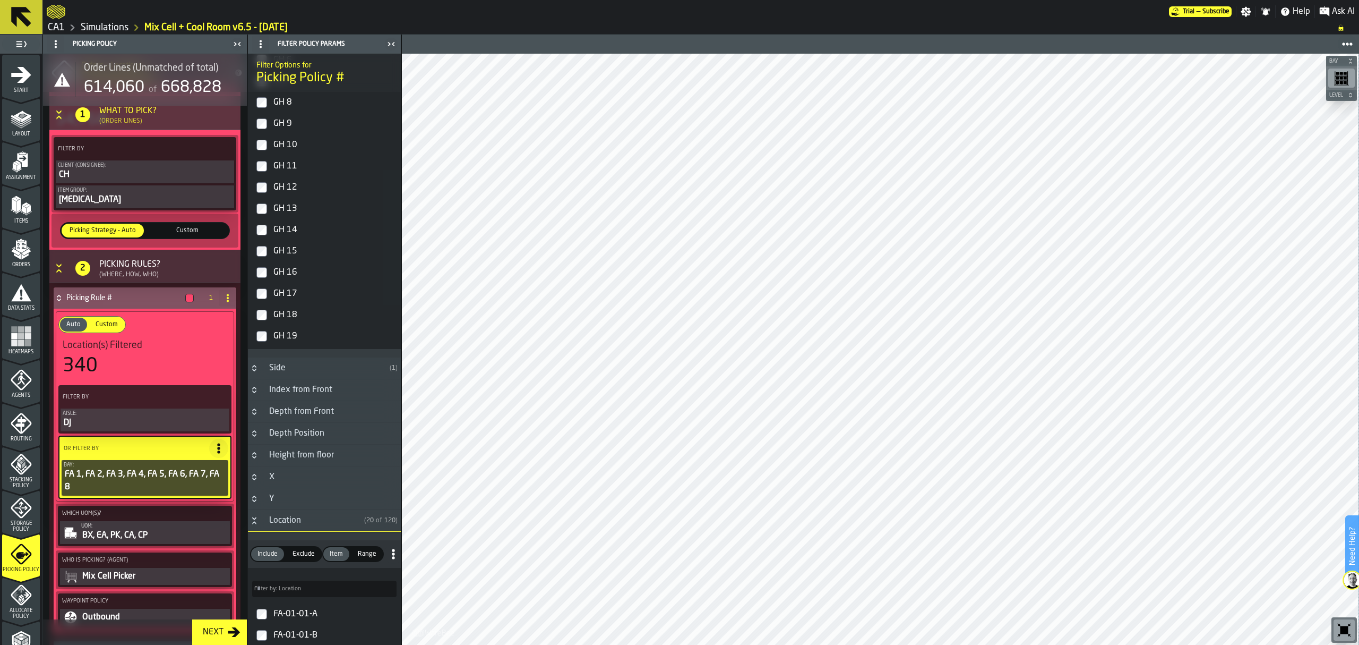
scroll to position [871, 0]
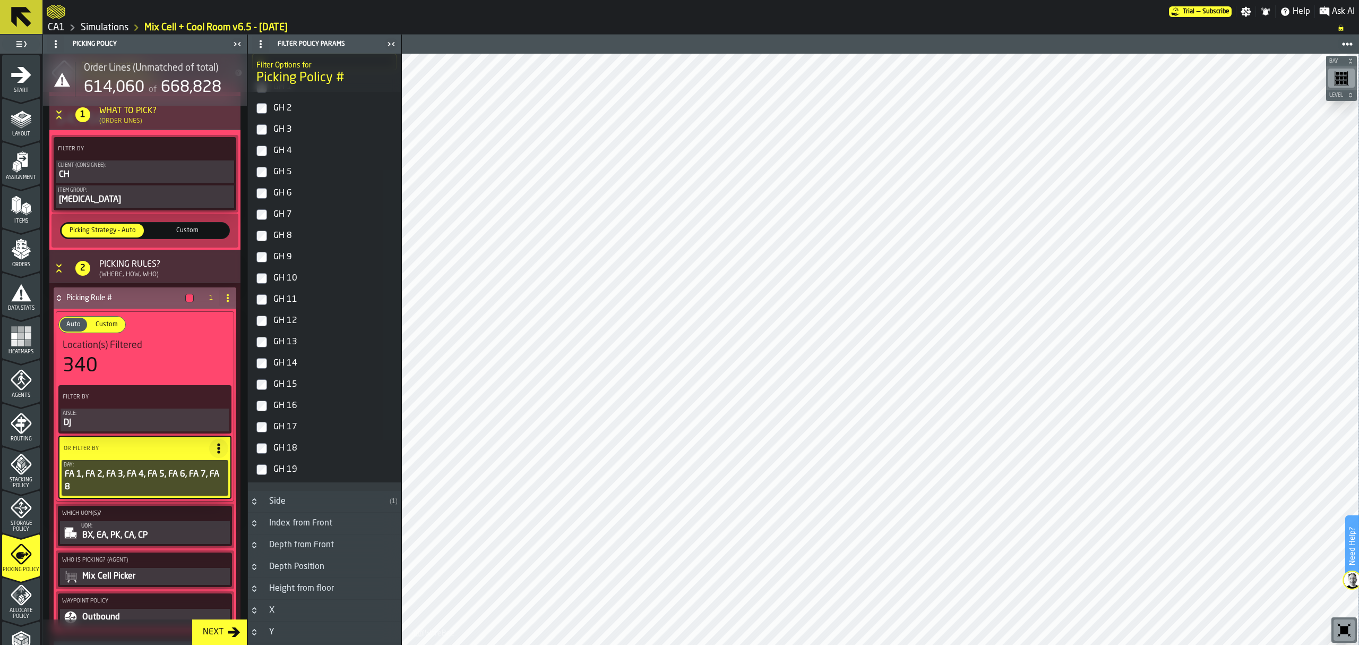
type input "**"
click at [293, 478] on div "GH 19" at bounding box center [333, 469] width 125 height 17
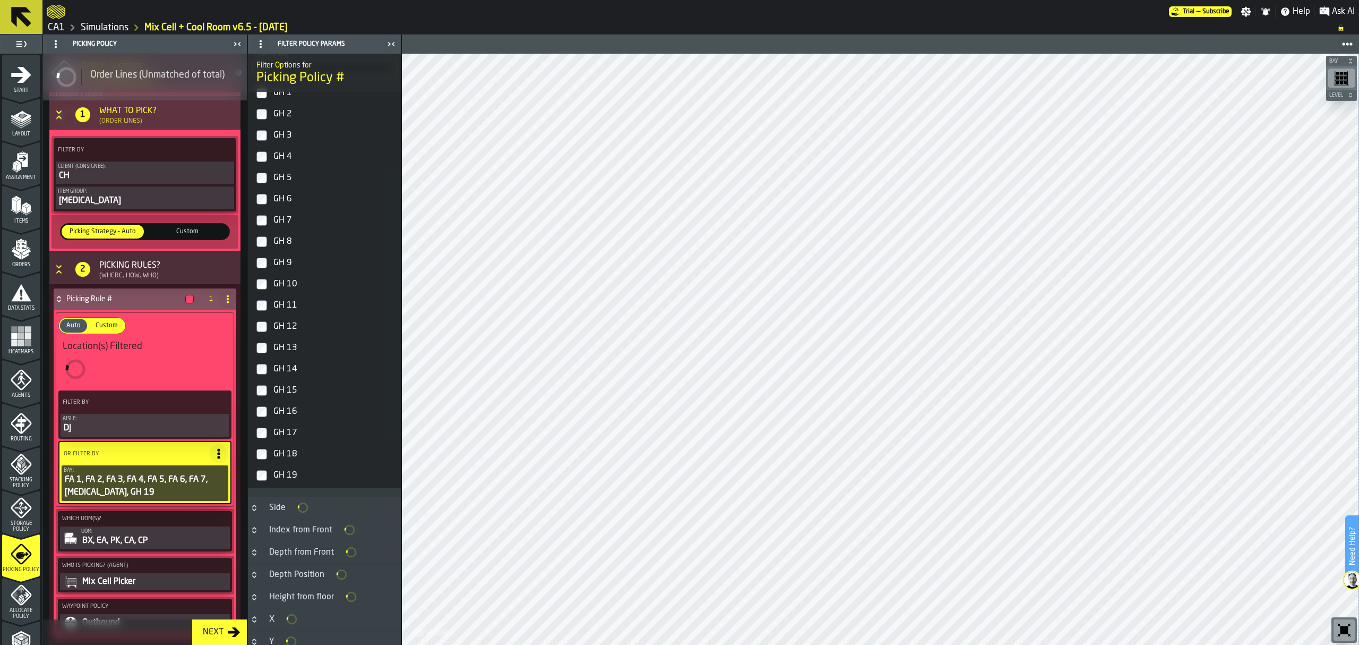
scroll to position [877, 0]
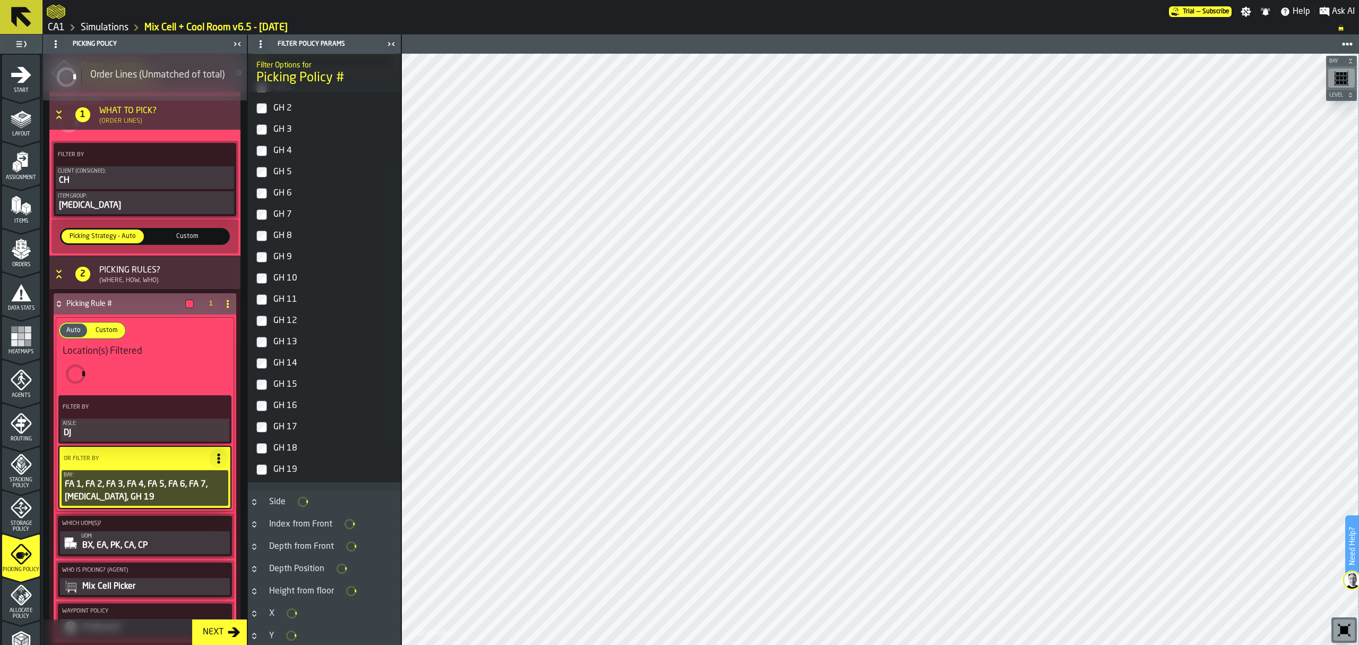
click at [296, 457] on div "GH 18" at bounding box center [333, 448] width 125 height 17
click at [296, 435] on div "GH 17" at bounding box center [333, 426] width 125 height 17
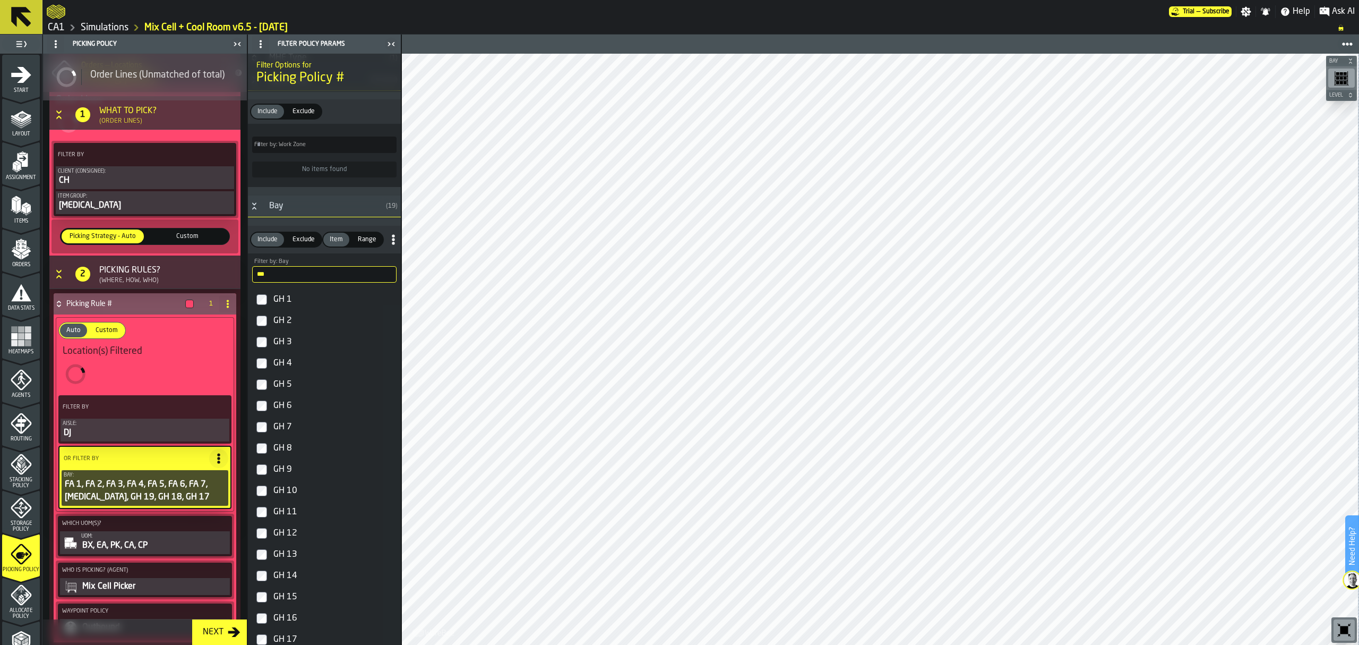
scroll to position [141, 0]
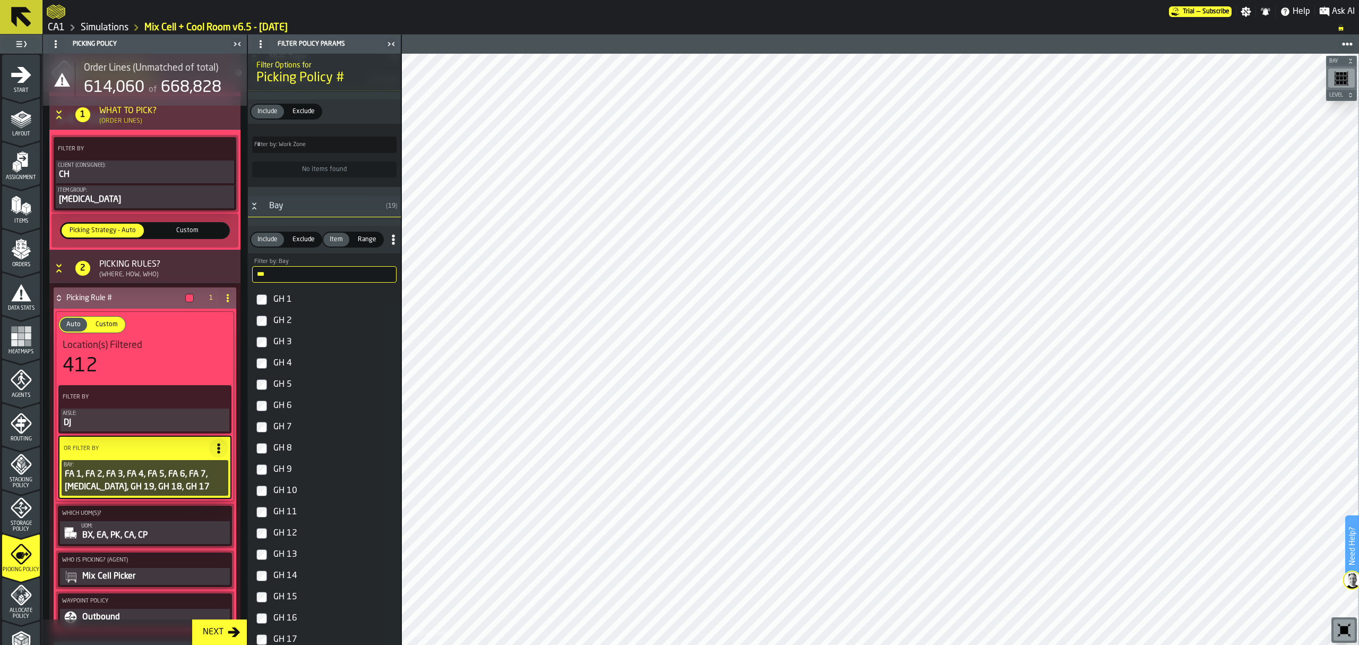
click at [292, 499] on div "GH 10" at bounding box center [333, 490] width 125 height 17
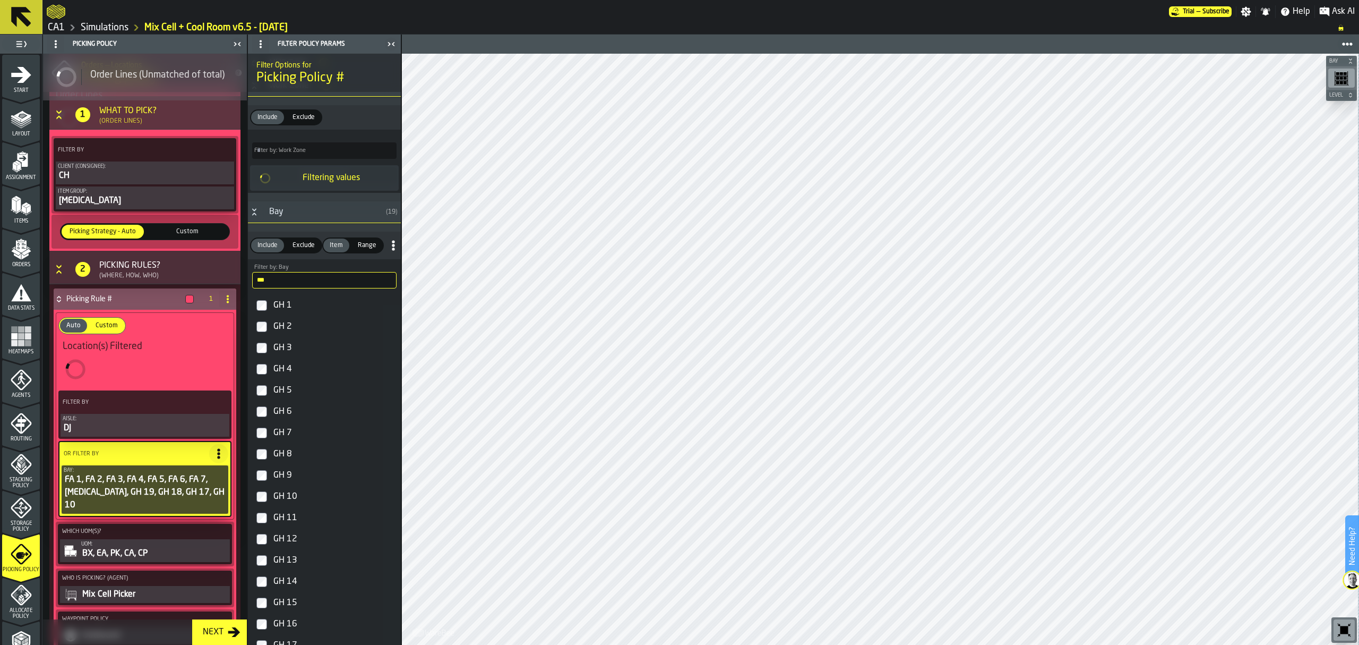
scroll to position [136, 0]
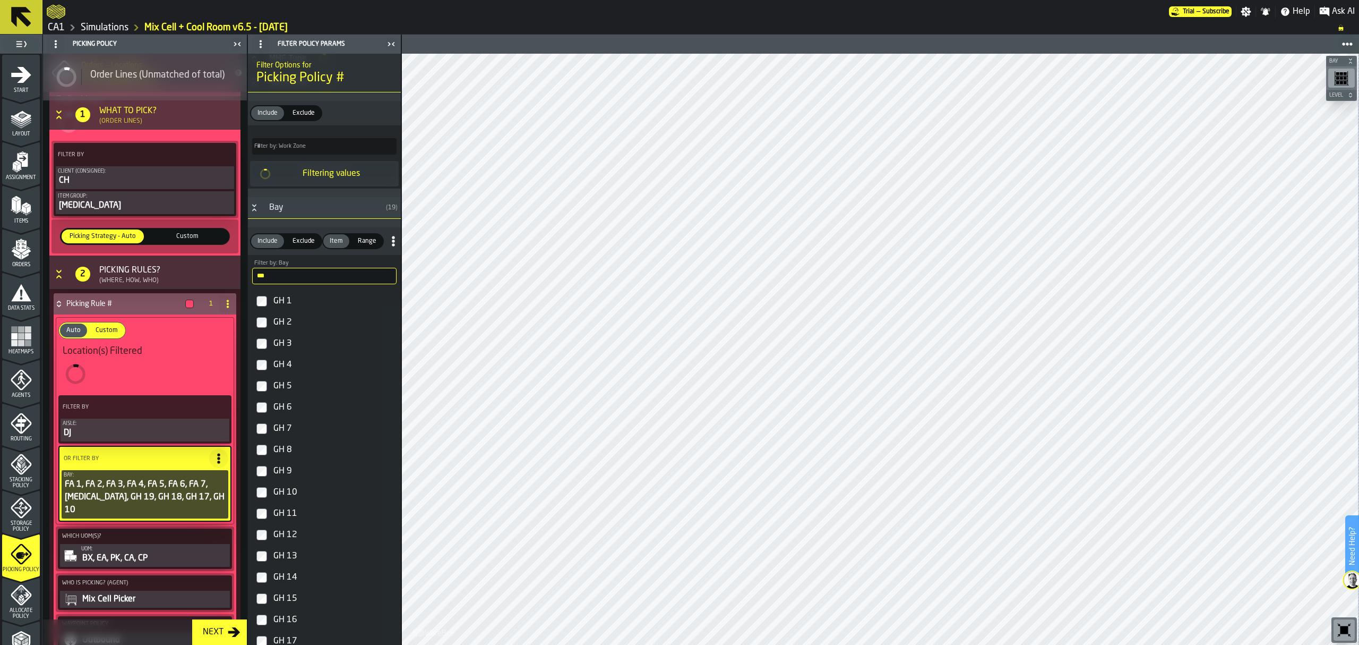
click at [291, 479] on div "GH 9" at bounding box center [333, 470] width 125 height 17
click at [285, 458] on div "GH 8" at bounding box center [333, 449] width 125 height 17
click at [285, 435] on div "GH 7" at bounding box center [333, 426] width 125 height 17
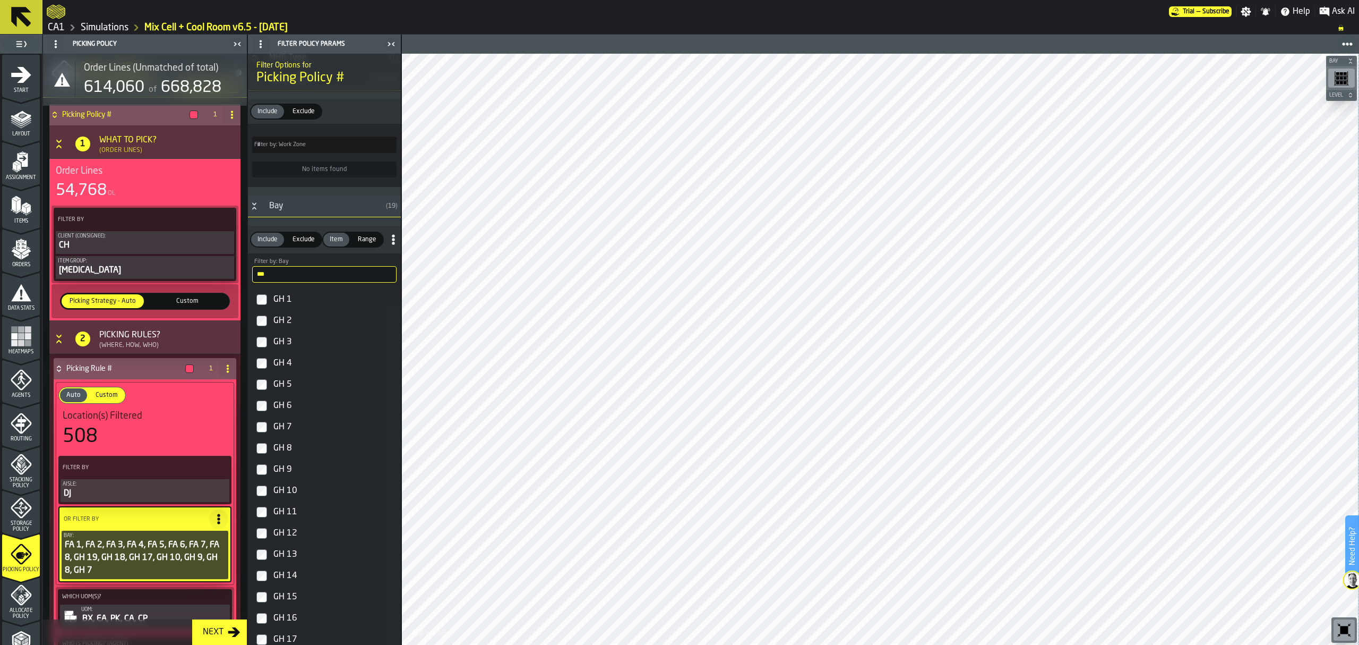
scroll to position [0, 0]
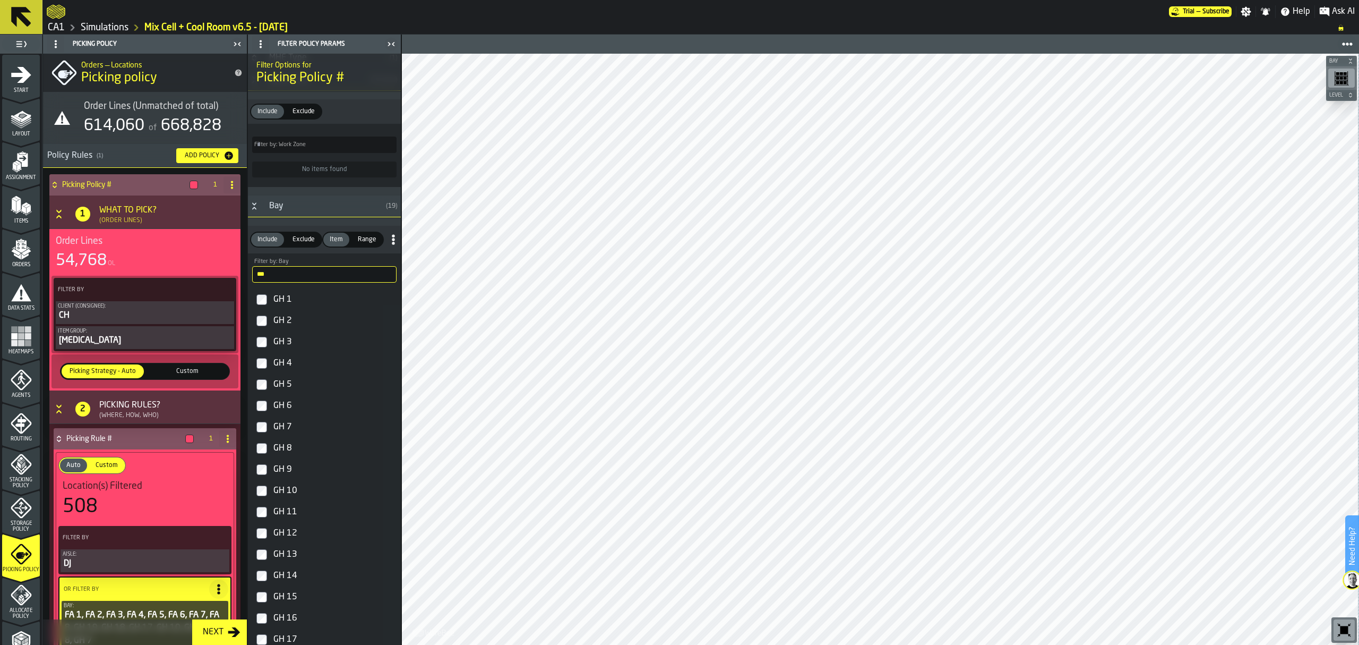
click at [98, 182] on h4 "Picking Policy #" at bounding box center [123, 185] width 123 height 8
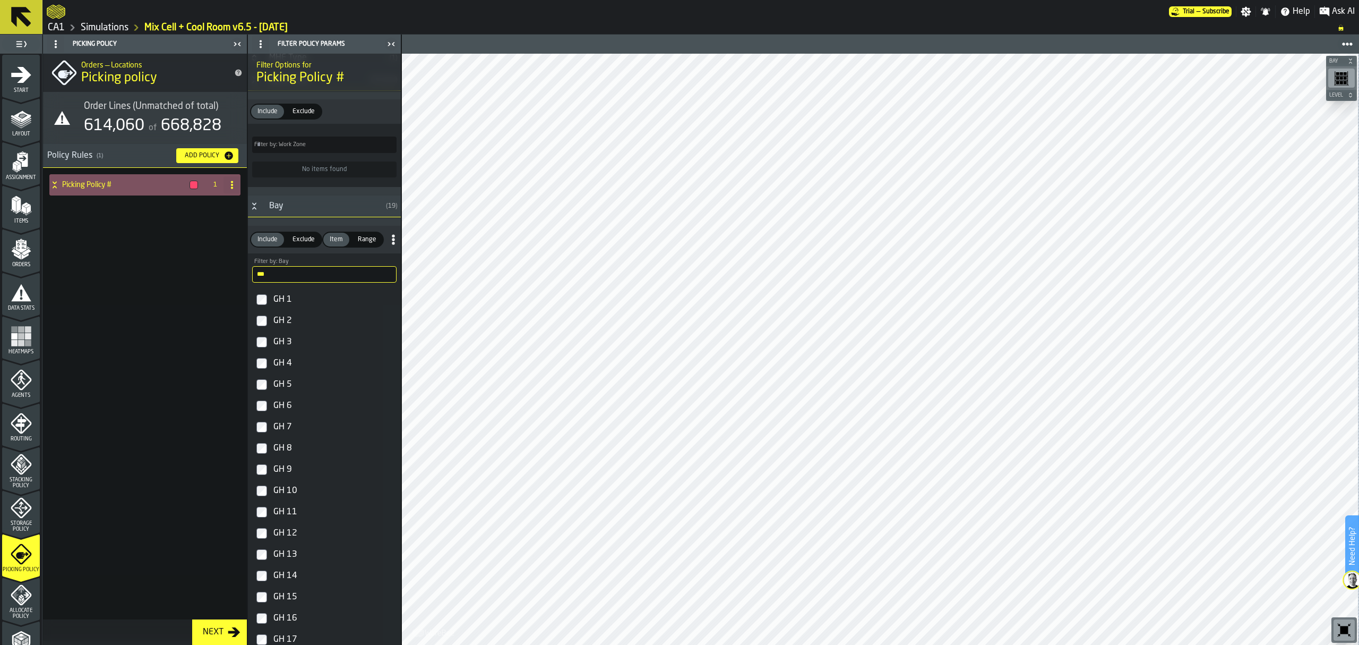
click at [98, 182] on h4 "Picking Policy #" at bounding box center [123, 185] width 123 height 8
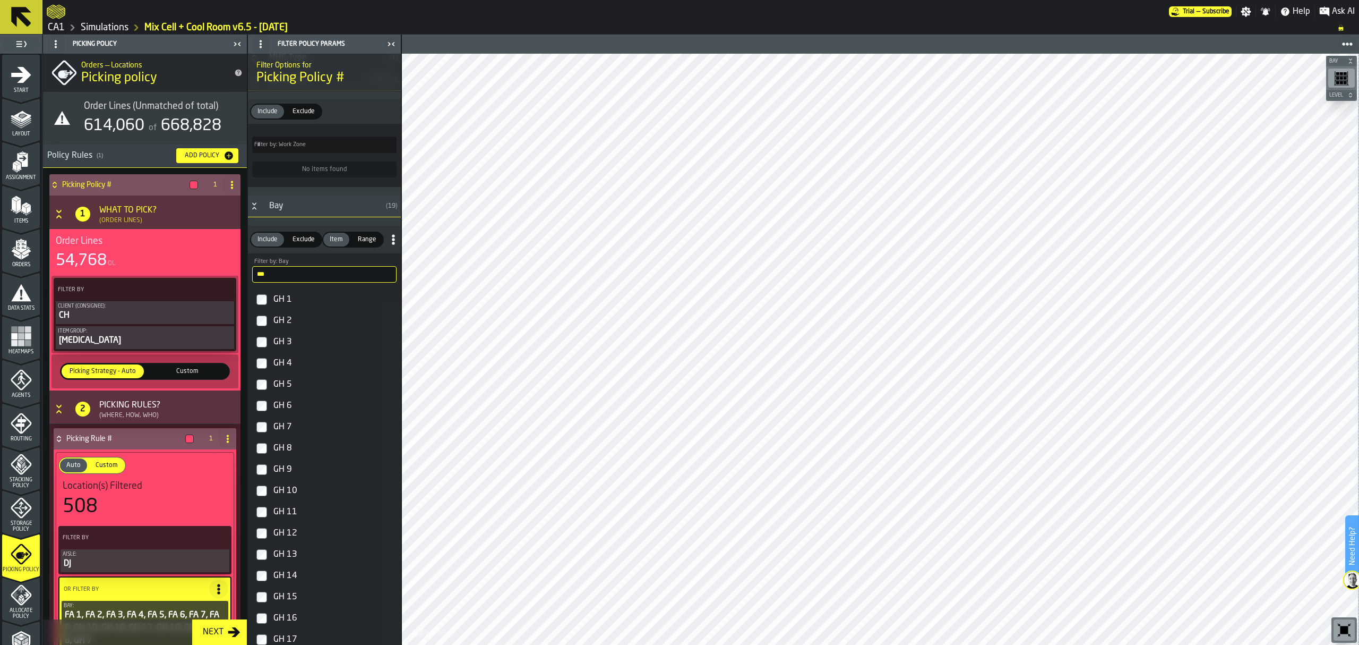
click at [233, 190] on span at bounding box center [232, 184] width 17 height 17
click at [205, 213] on li "Rename" at bounding box center [187, 205] width 102 height 25
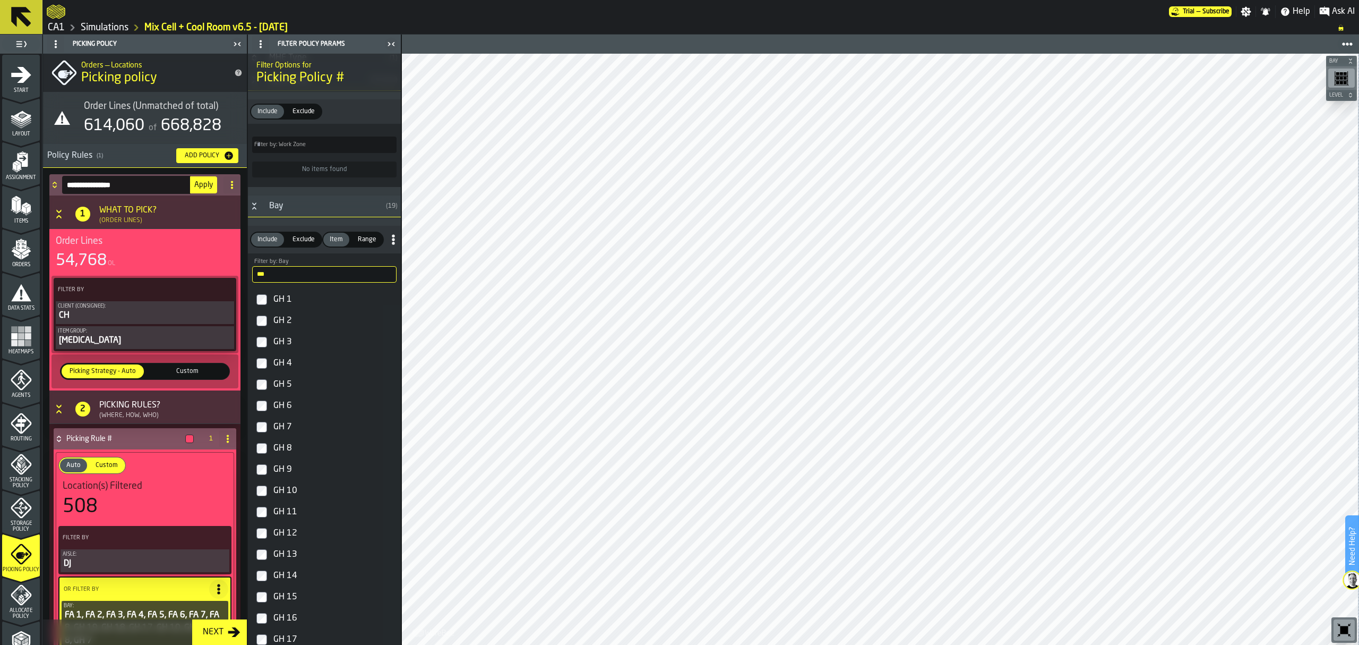
drag, startPoint x: 139, startPoint y: 184, endPoint x: 19, endPoint y: 187, distance: 119.5
click at [19, 187] on aside "**********" at bounding box center [200, 340] width 401 height 610
drag, startPoint x: 119, startPoint y: 183, endPoint x: 46, endPoint y: 173, distance: 74.4
click at [46, 173] on div "******** Apply 1 What to Pick? (Order Lines) Order Lines 54,768 OL Filter By Cl…" at bounding box center [145, 510] width 204 height 685
type input "********"
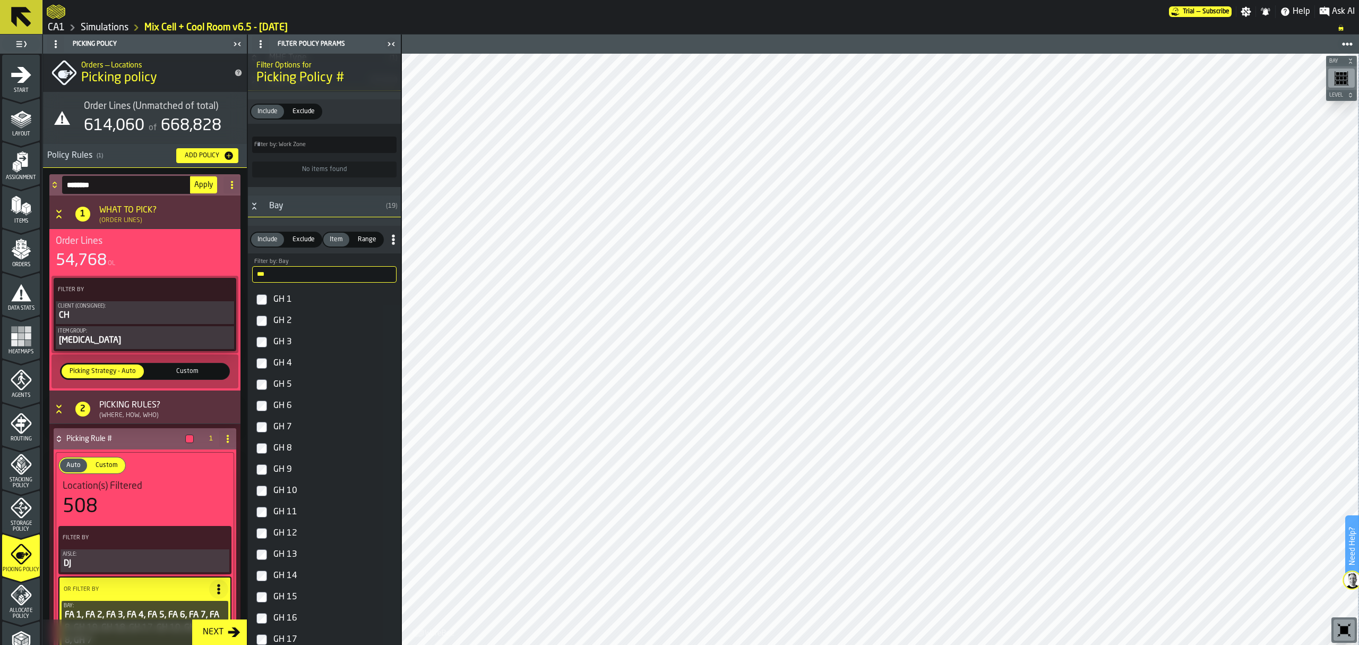
click at [202, 190] on button "Apply" at bounding box center [203, 184] width 27 height 17
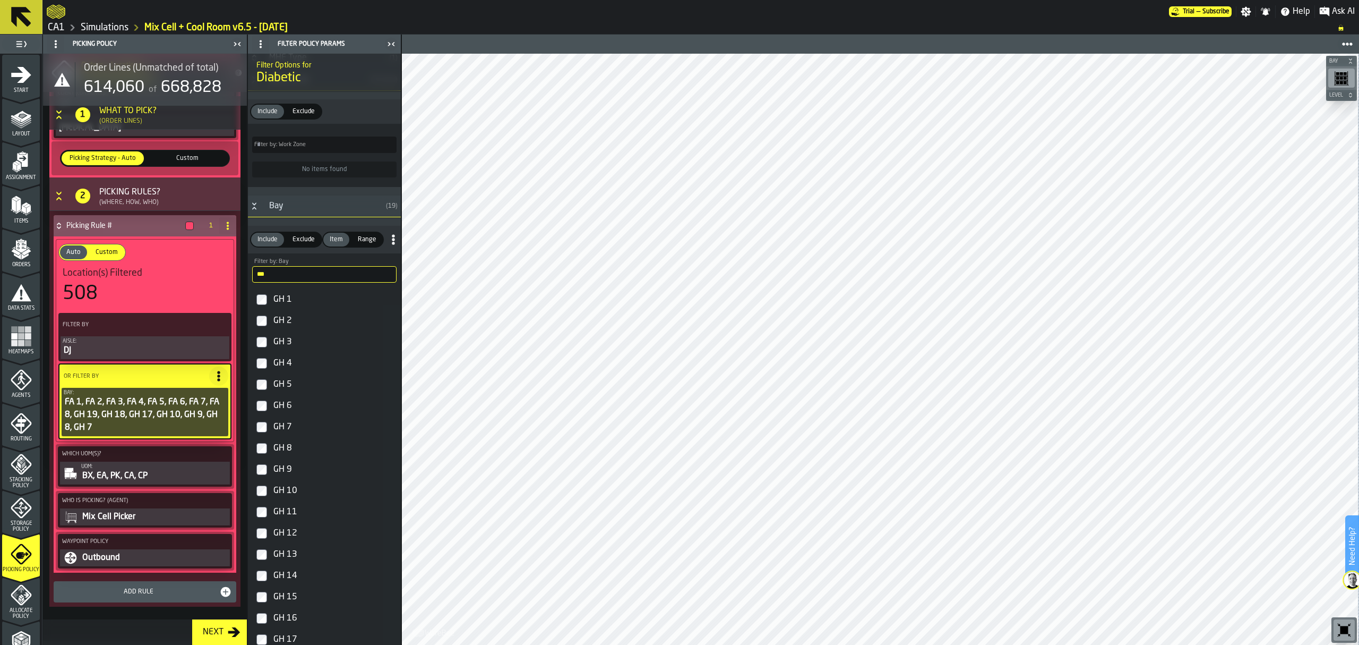
click at [108, 551] on div "Outbound" at bounding box center [154, 557] width 147 height 13
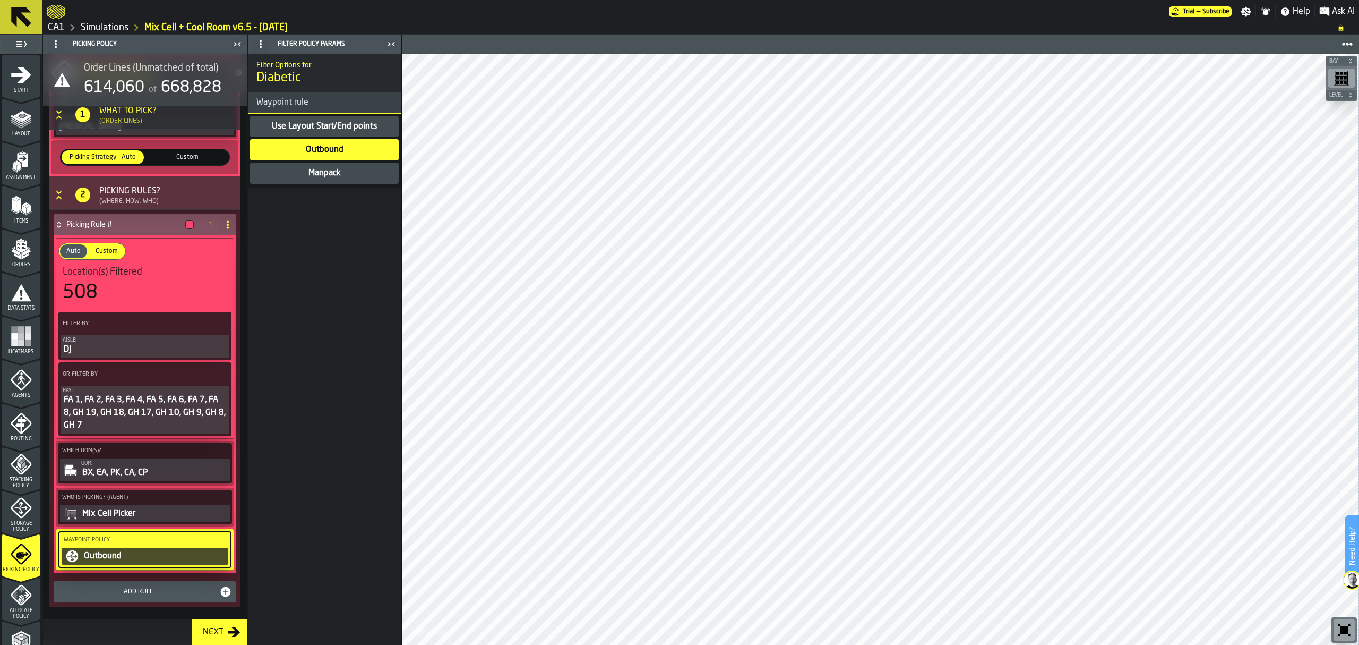
click at [108, 551] on div "Outbound" at bounding box center [154, 556] width 143 height 13
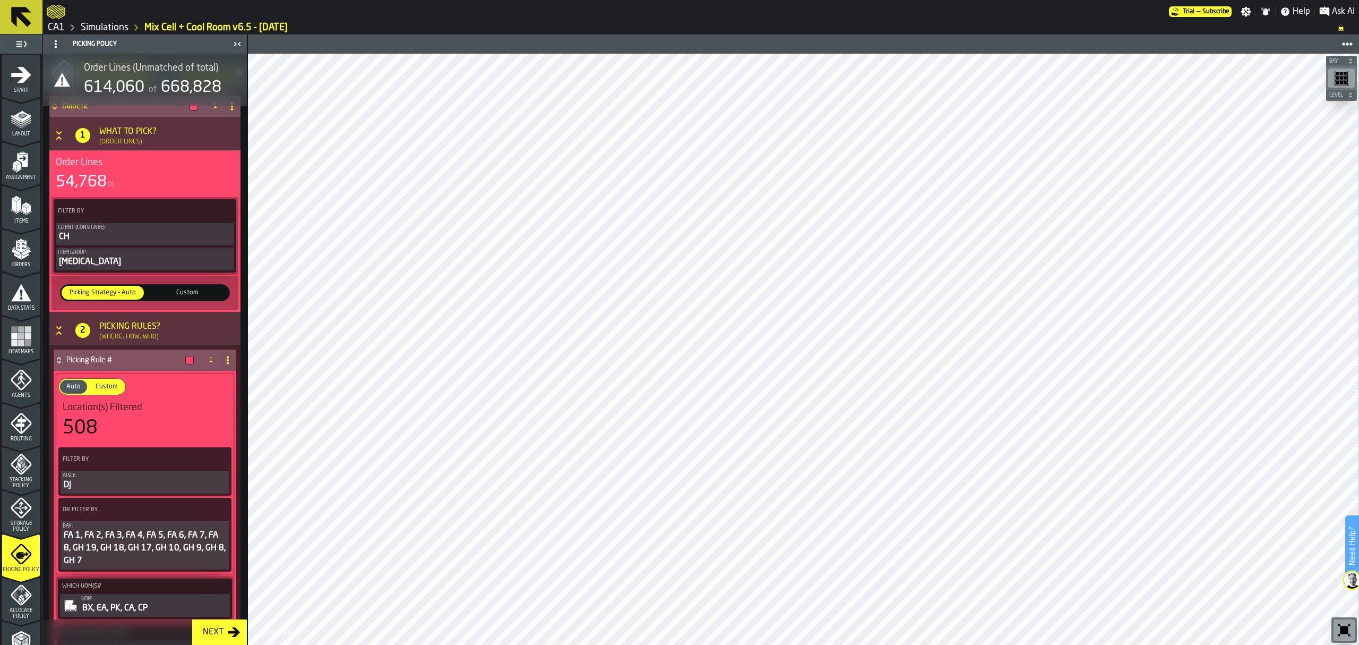
scroll to position [3, 0]
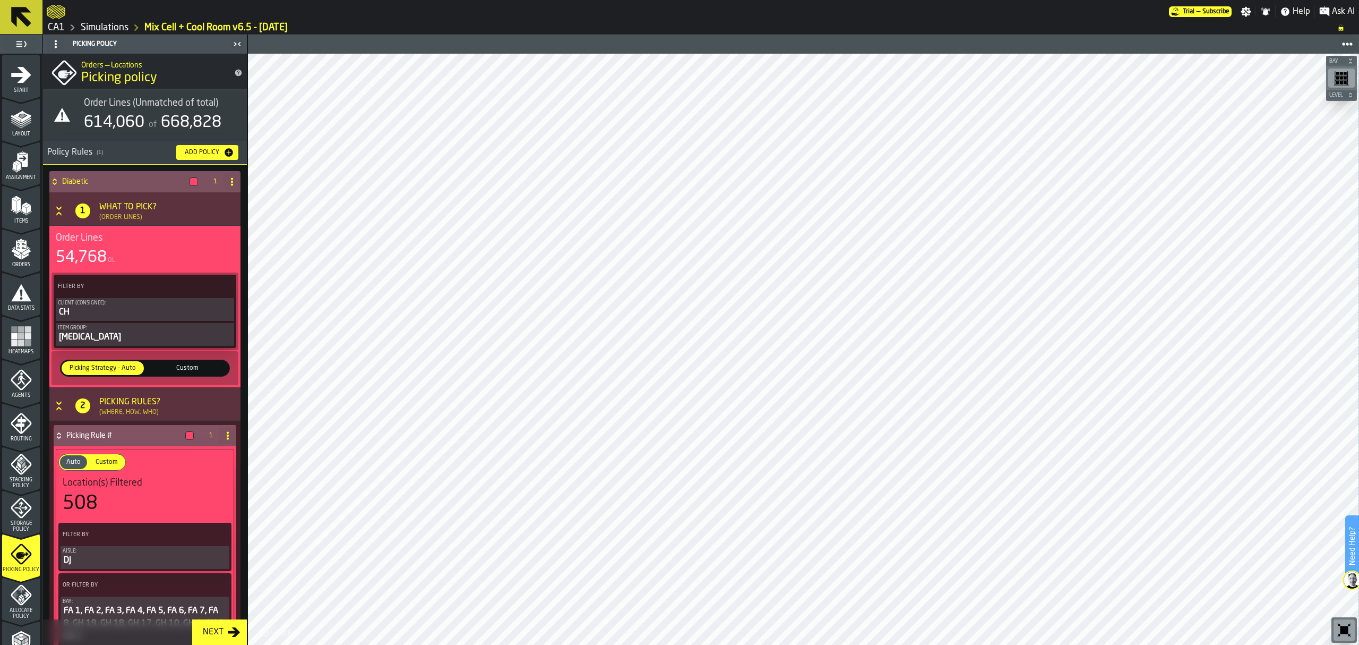
click at [55, 181] on icon at bounding box center [54, 181] width 11 height 8
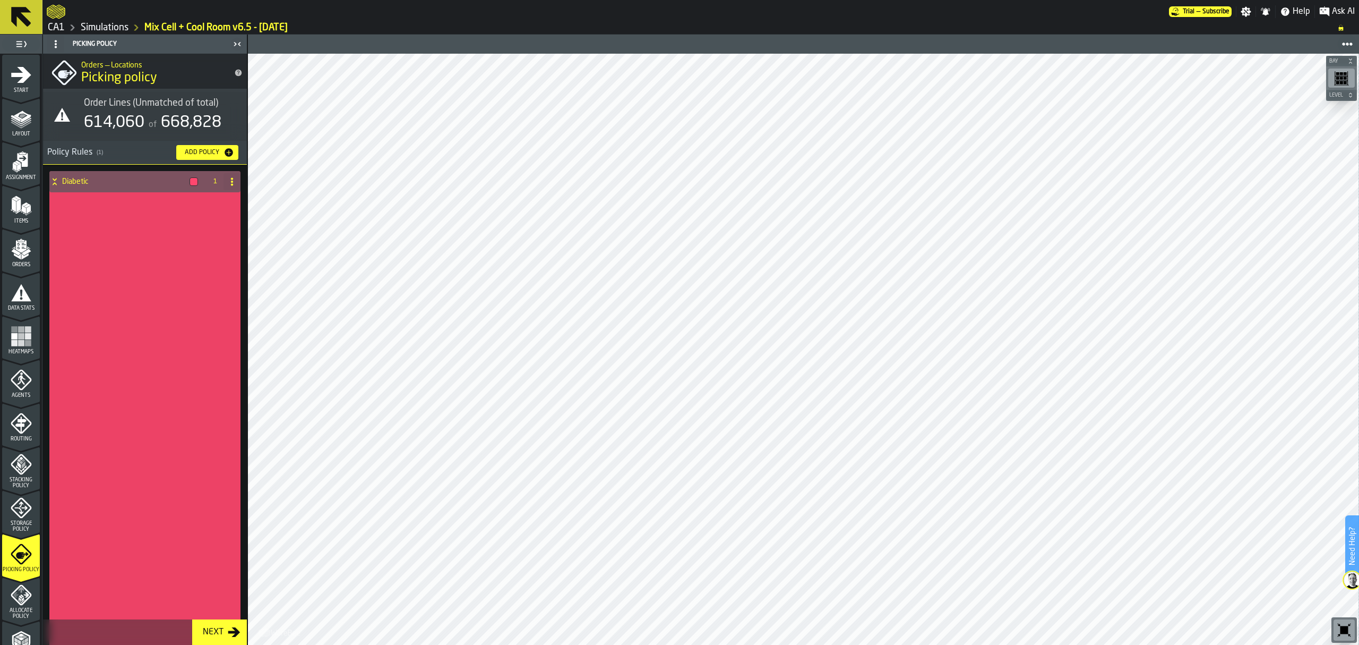
scroll to position [0, 0]
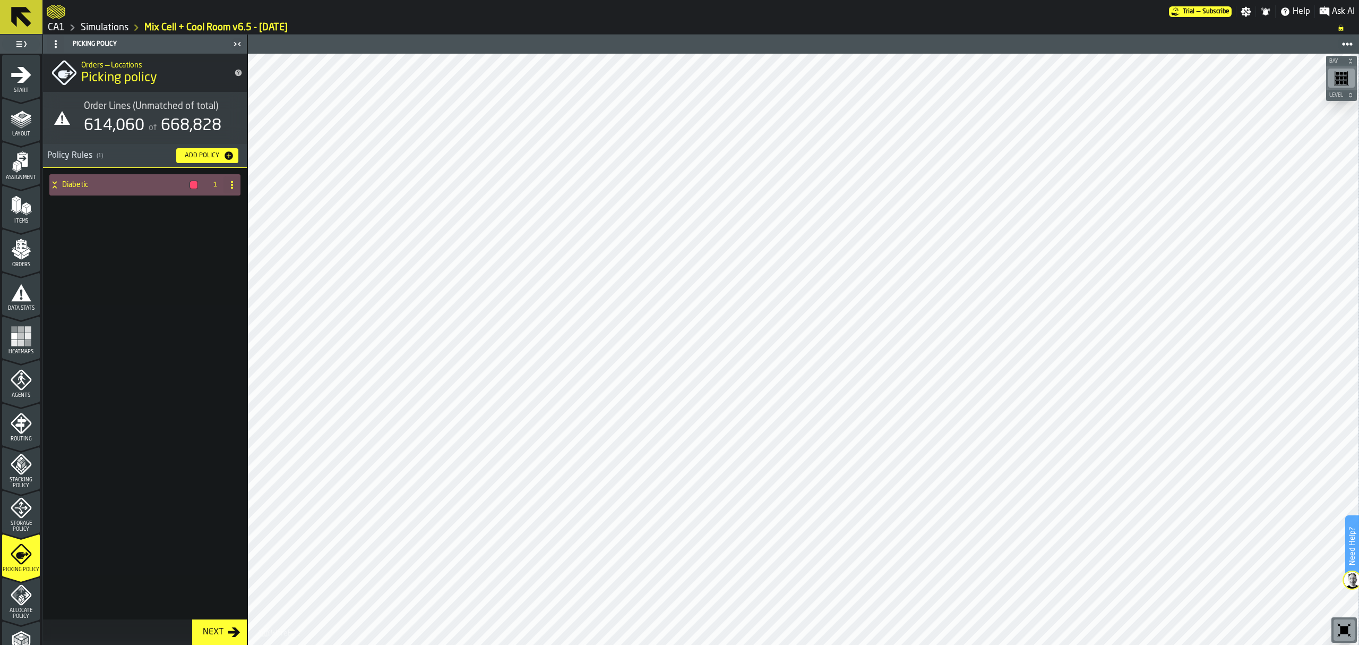
click at [209, 148] on button "Add Policy" at bounding box center [207, 155] width 62 height 15
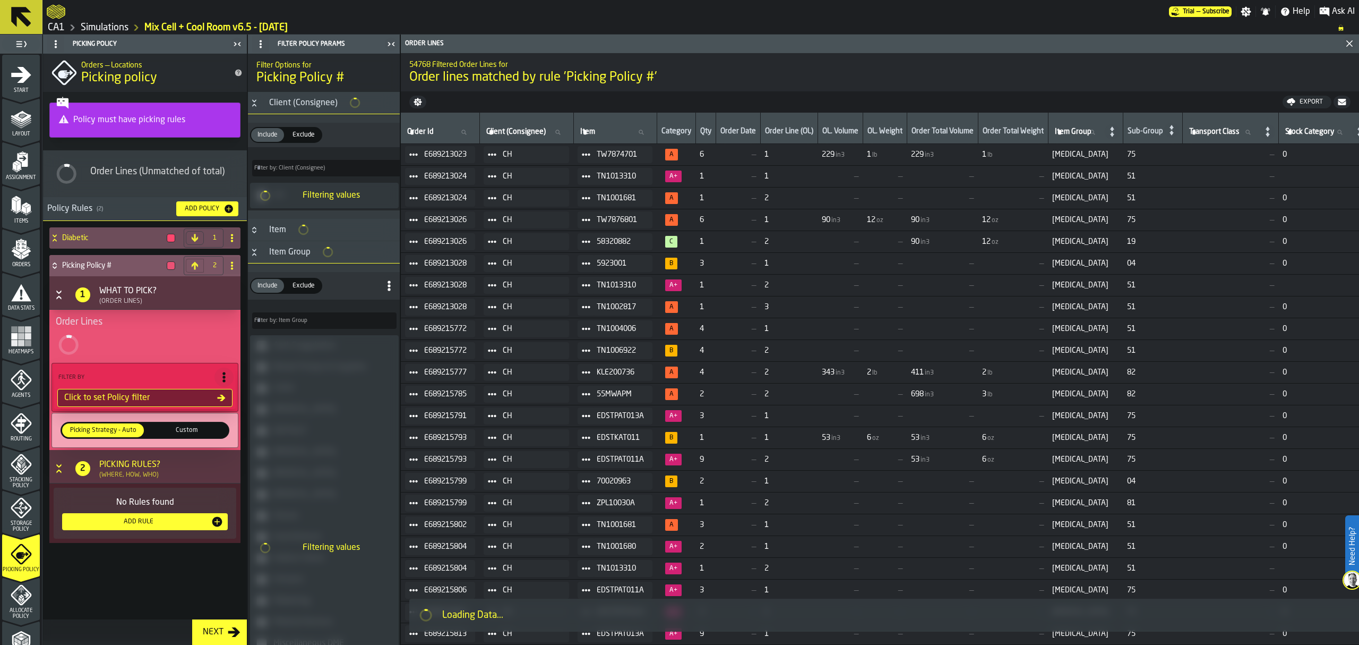
type input "*"
type input "***"
type input "*"
type input "***"
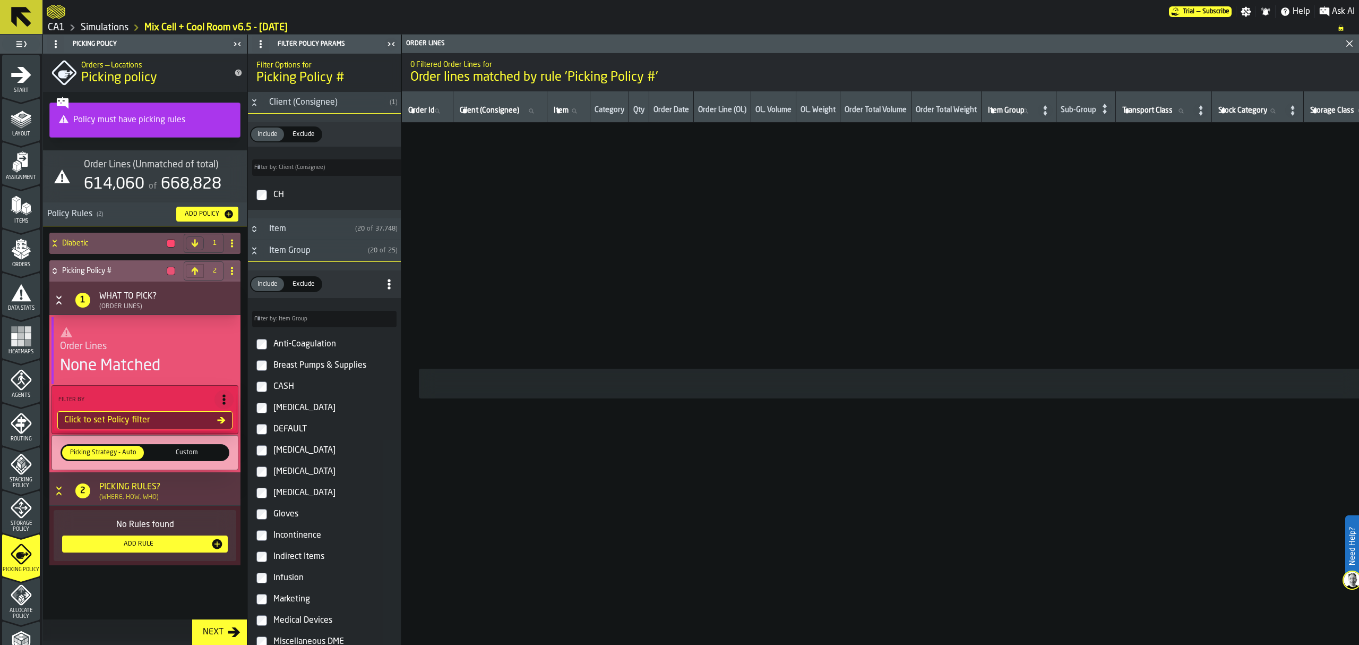
click at [222, 421] on icon at bounding box center [222, 420] width 8 height 6
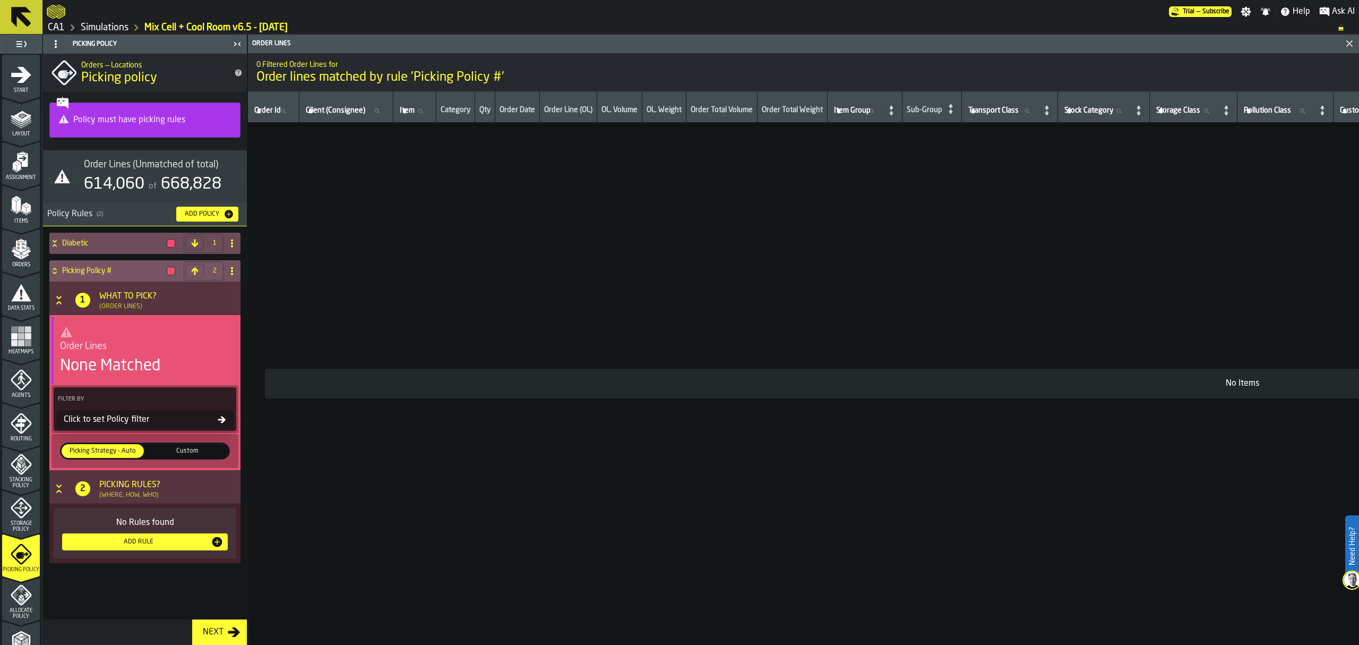
click at [226, 416] on icon at bounding box center [222, 419] width 8 height 8
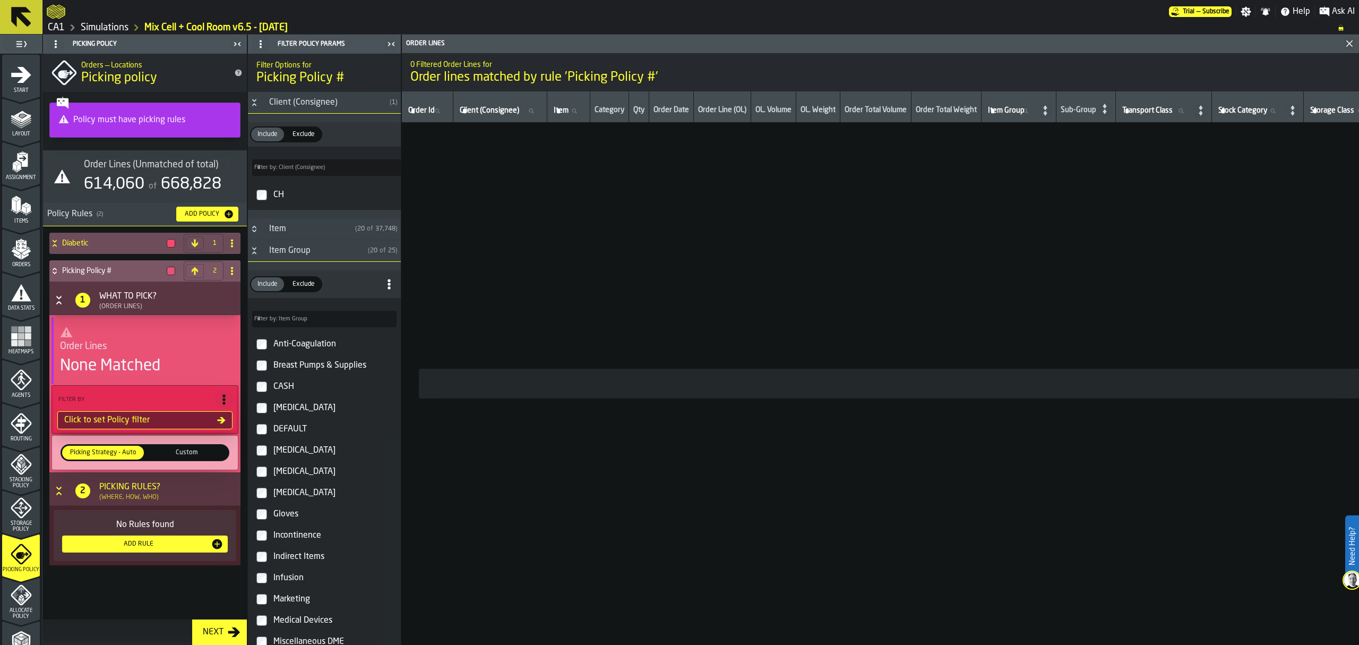
click at [280, 540] on div "Incontinence" at bounding box center [333, 535] width 125 height 17
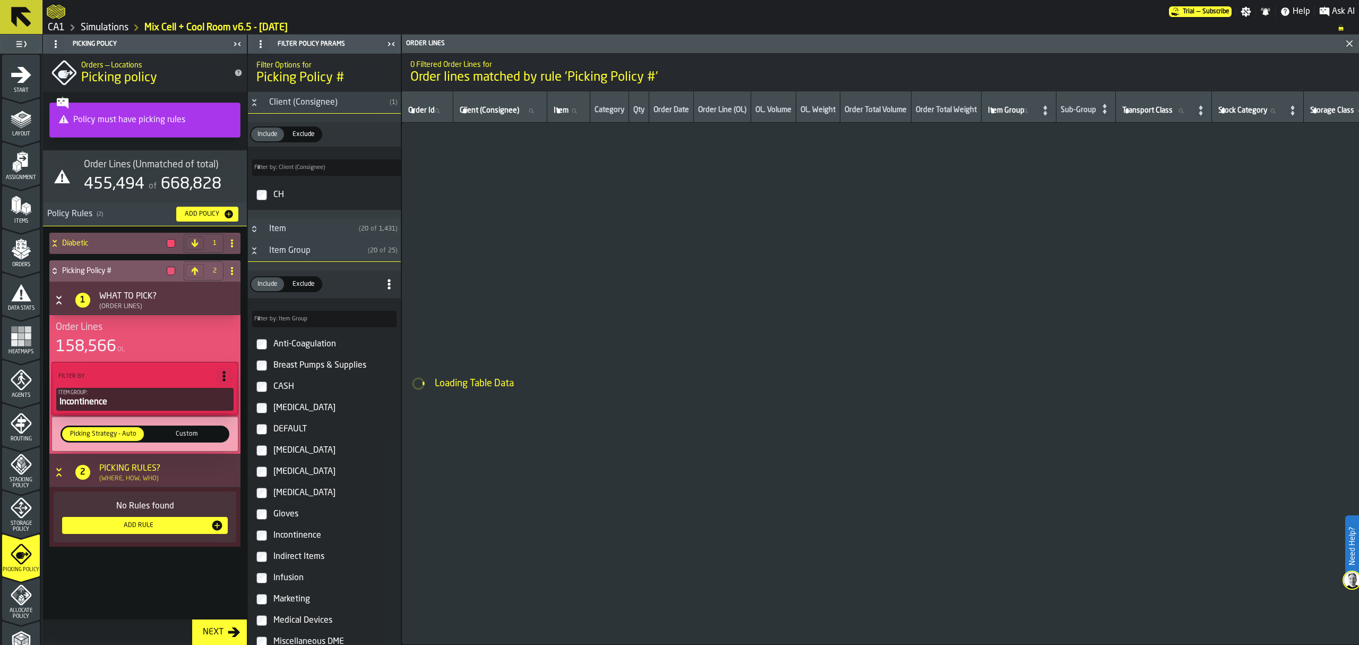
click at [159, 527] on div "Add Rule" at bounding box center [138, 524] width 144 height 7
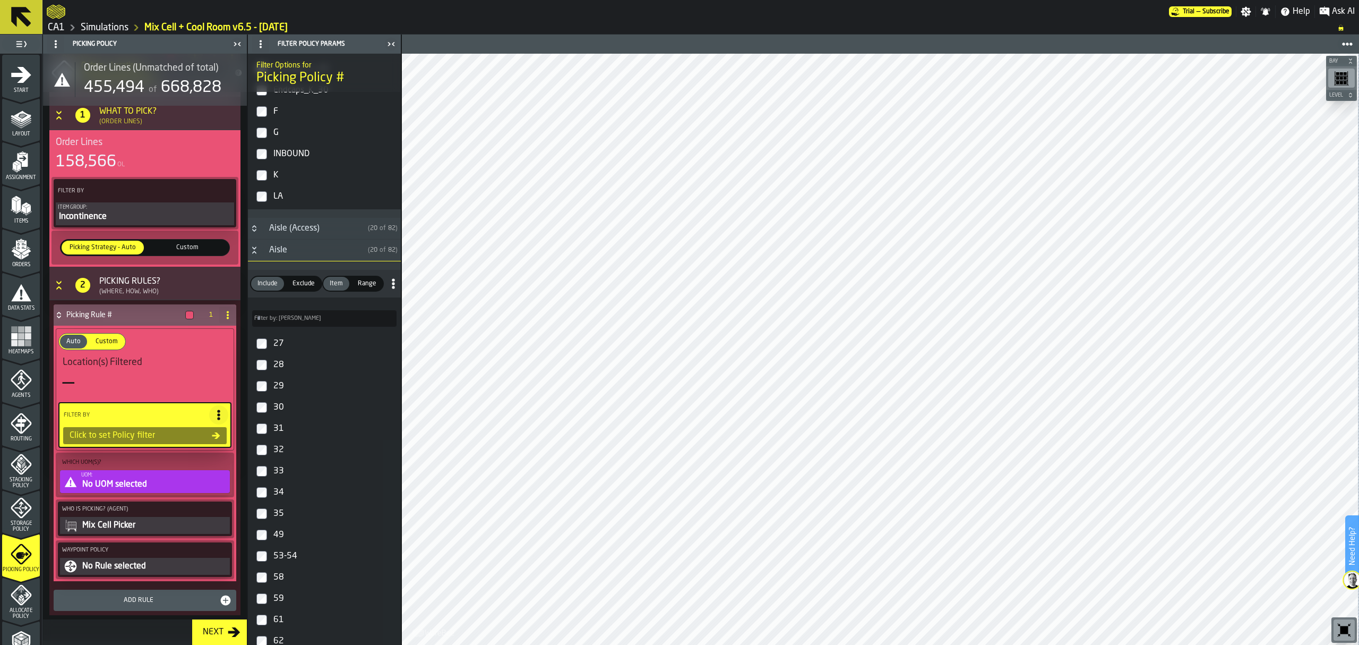
scroll to position [354, 0]
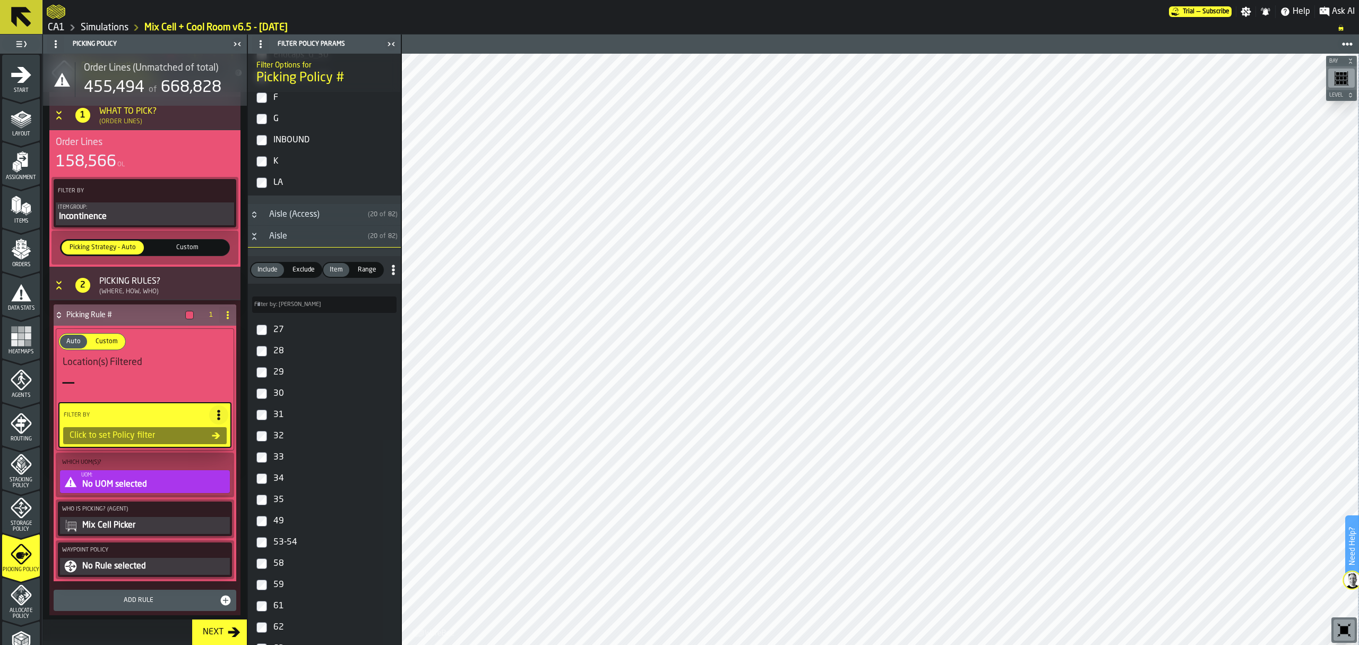
click at [320, 306] on input "Filter by: Aisle Filter by: Aisle" at bounding box center [324, 304] width 144 height 16
type input "*"
click at [282, 374] on div "AK" at bounding box center [333, 372] width 125 height 17
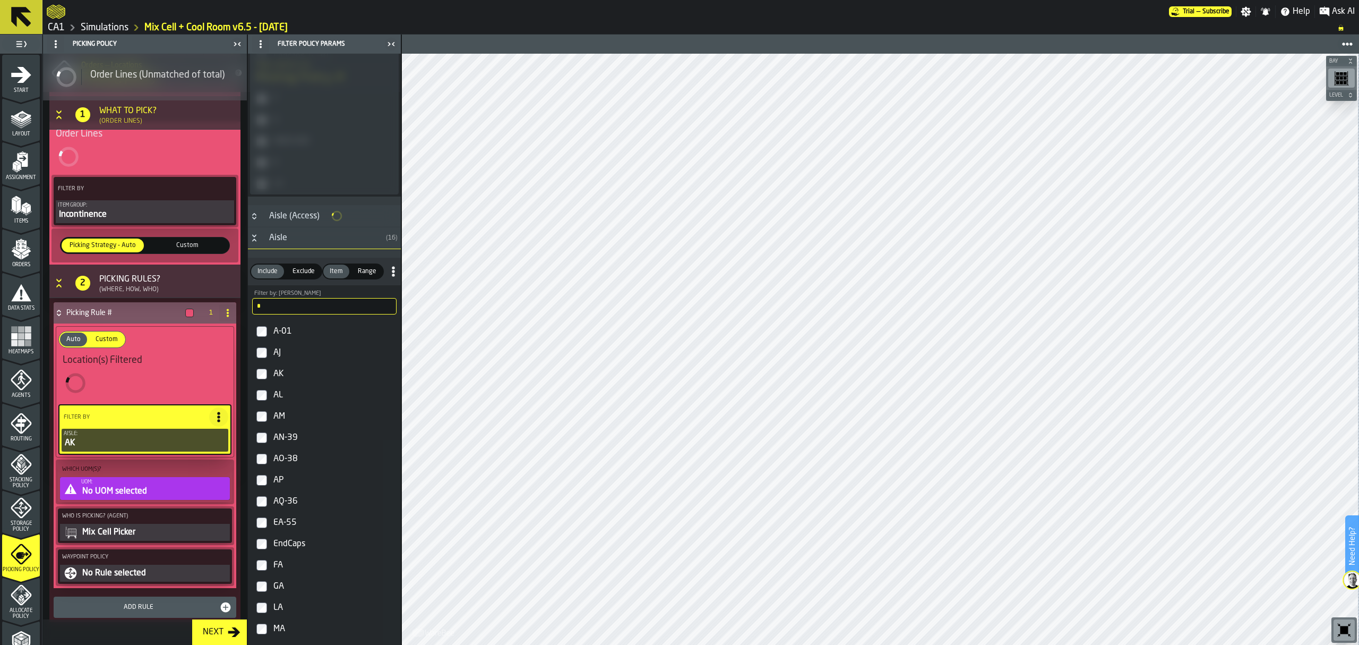
scroll to position [355, 0]
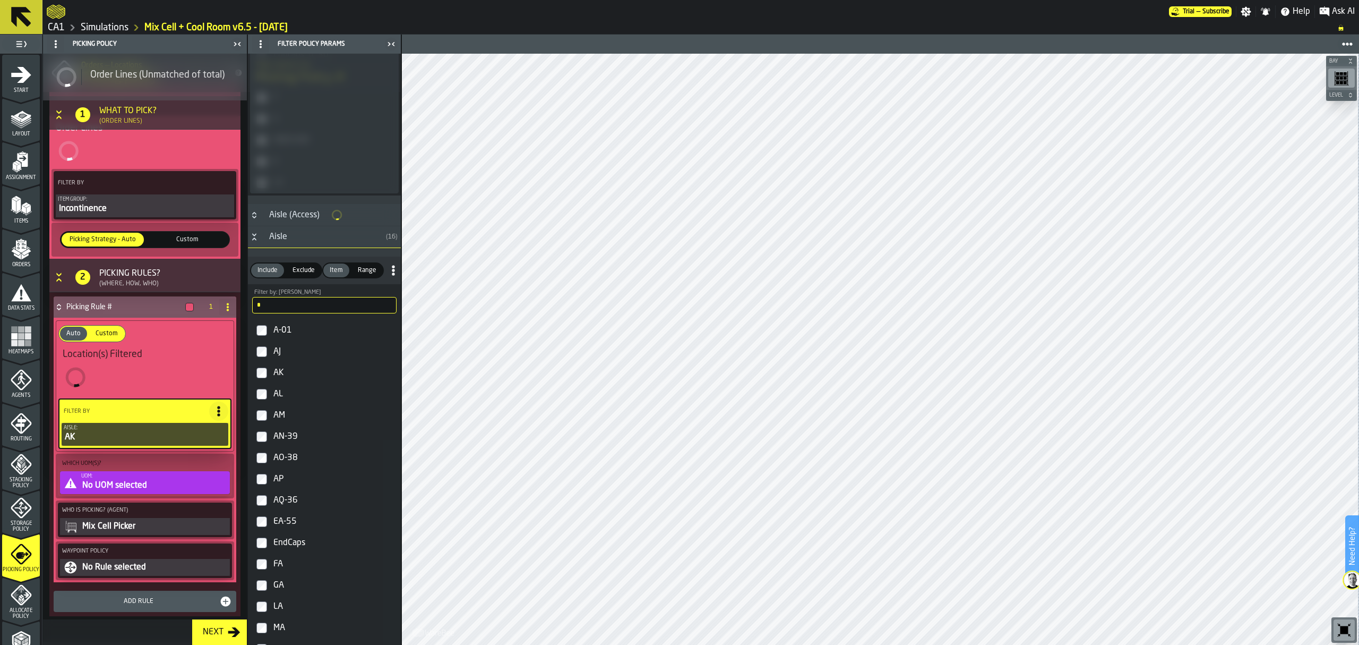
click at [281, 392] on div "AL" at bounding box center [333, 393] width 125 height 17
click at [283, 421] on div "AM" at bounding box center [333, 415] width 125 height 17
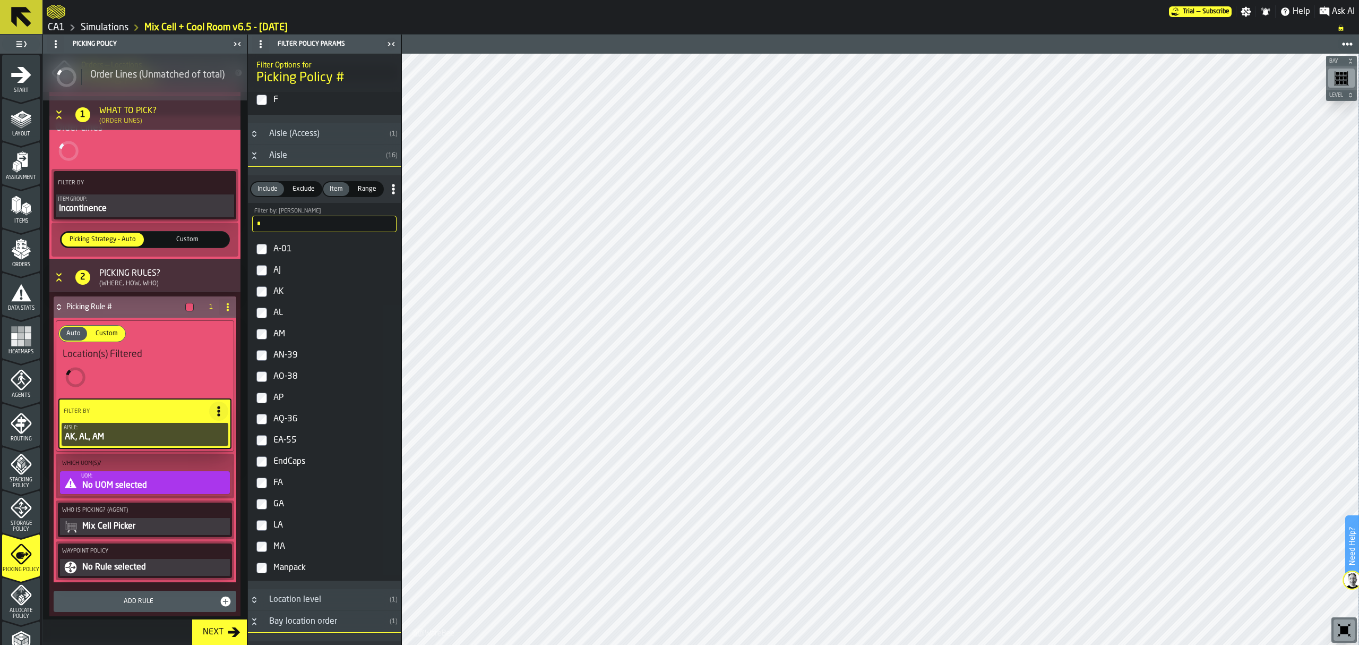
click at [285, 441] on div "EA-55" at bounding box center [333, 440] width 125 height 17
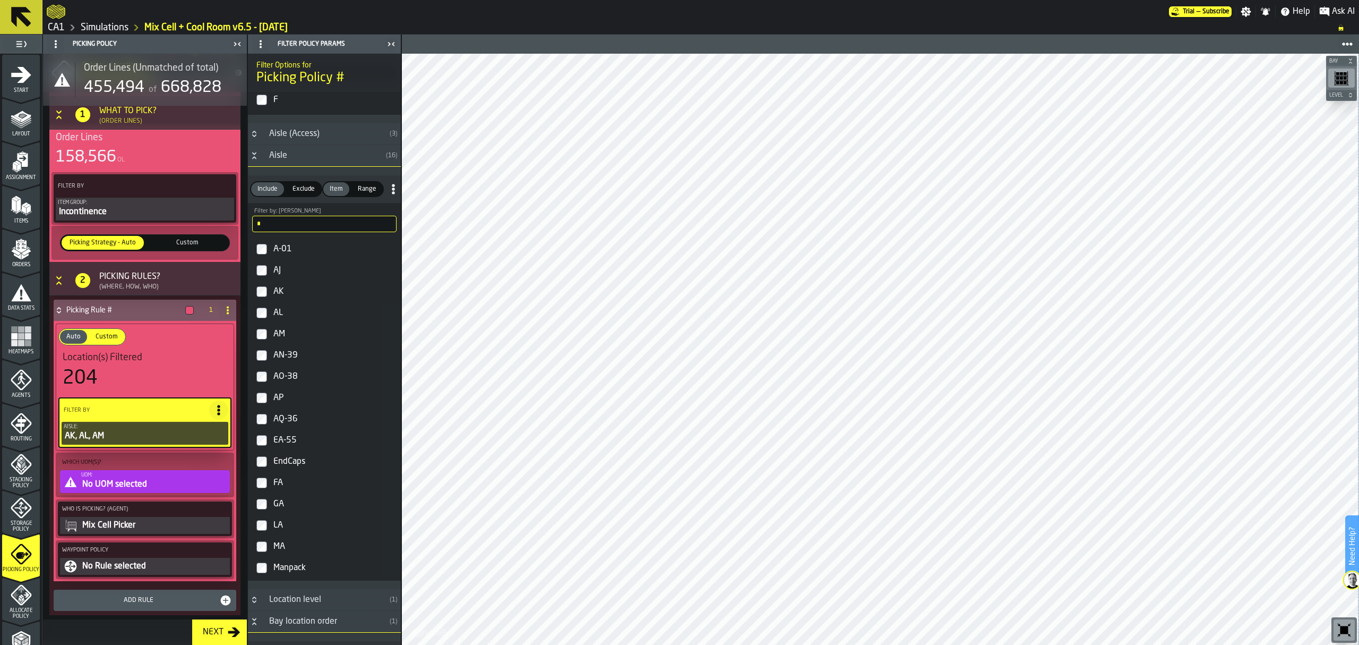
click at [284, 359] on div "AN-39" at bounding box center [333, 355] width 125 height 17
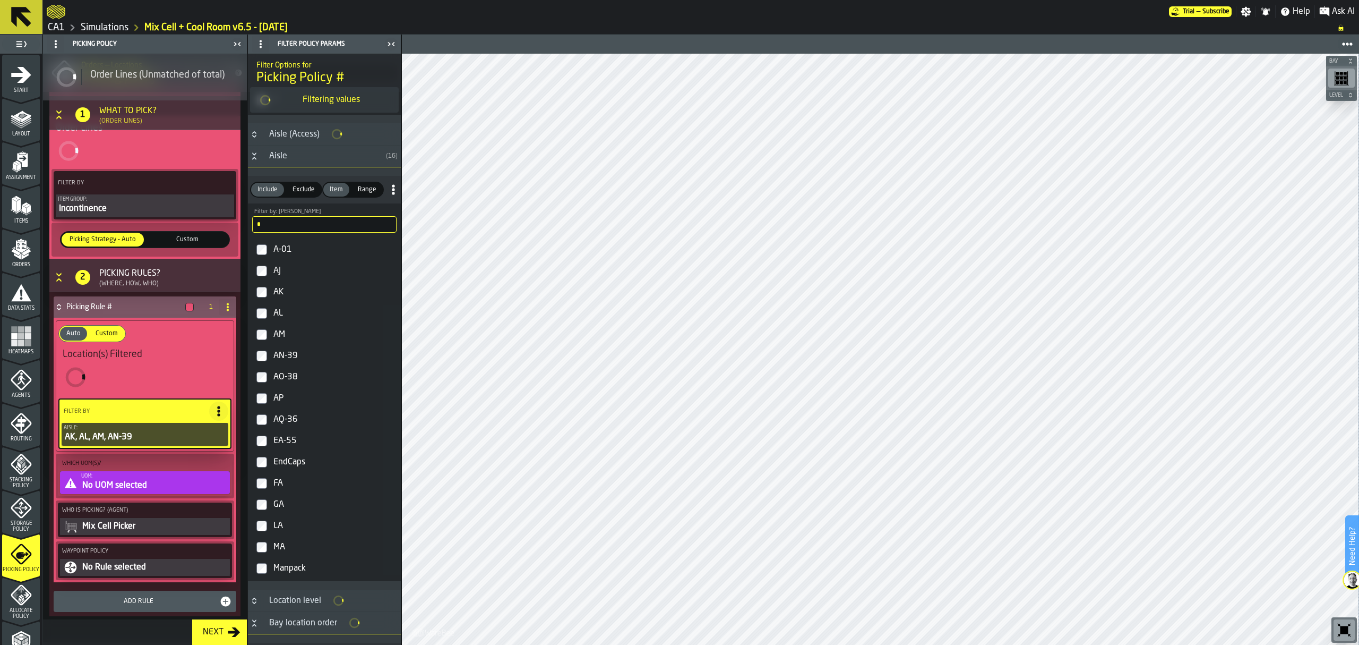
click at [283, 382] on div "AO-38" at bounding box center [333, 376] width 125 height 17
click at [279, 396] on div "AP" at bounding box center [333, 398] width 125 height 17
click at [281, 419] on div "AQ-36" at bounding box center [333, 419] width 125 height 17
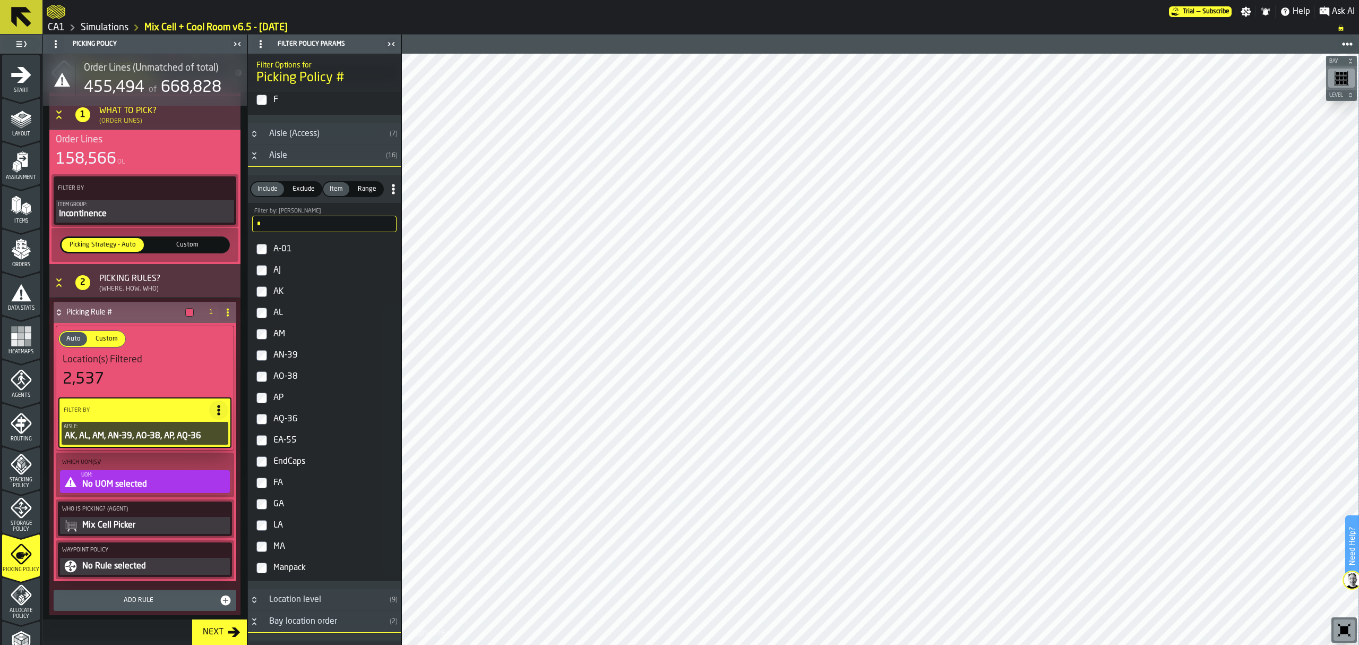
scroll to position [204, 0]
click at [160, 486] on div "No UOM selected" at bounding box center [154, 484] width 147 height 13
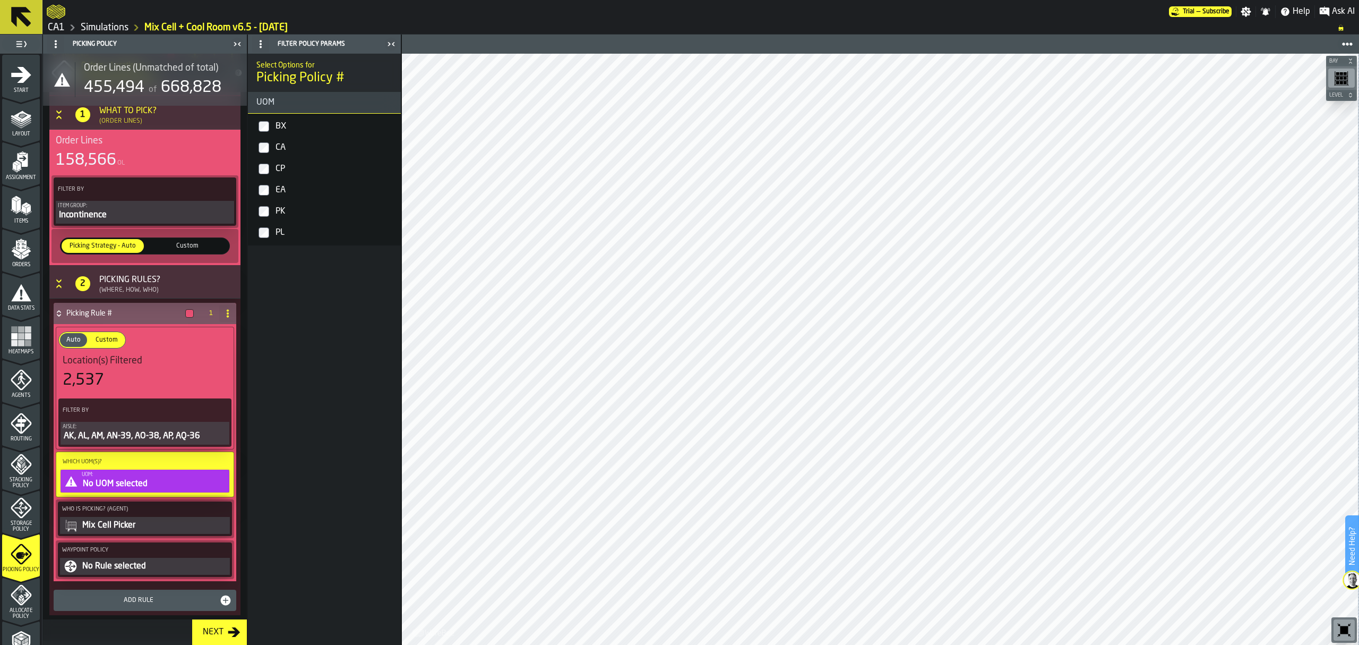
click at [279, 121] on div "BX" at bounding box center [334, 126] width 123 height 17
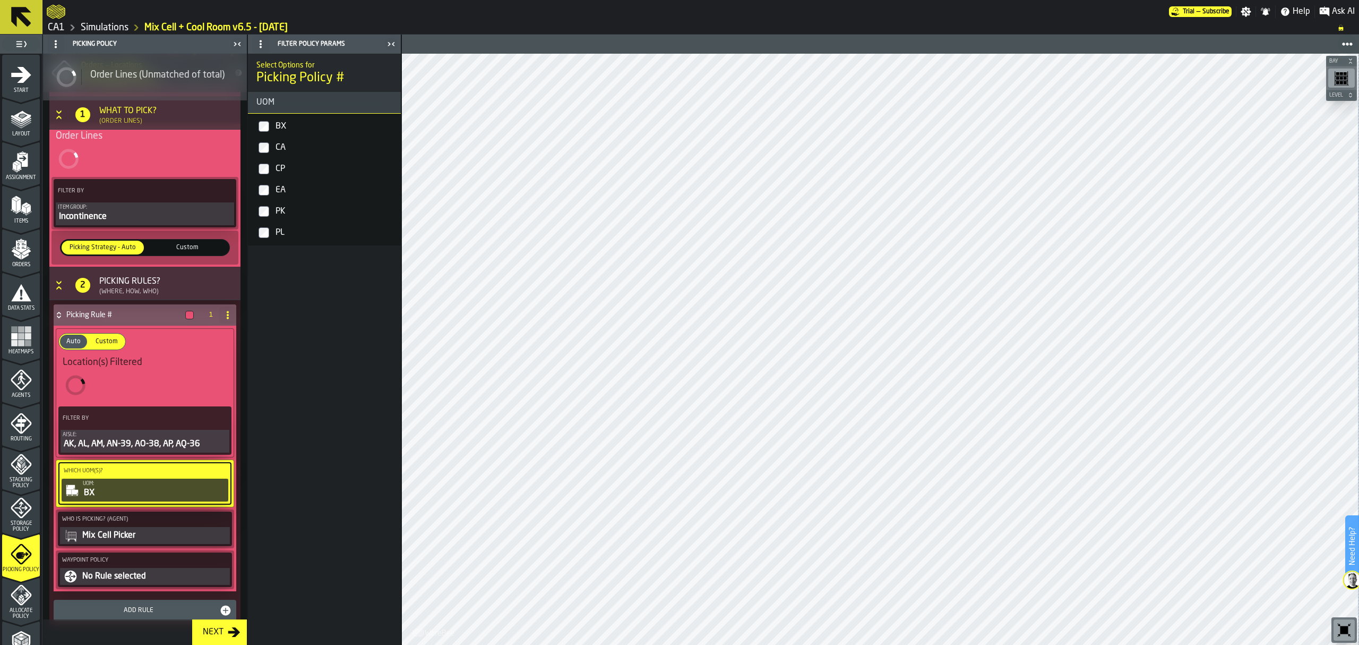
click at [279, 147] on div "CA" at bounding box center [334, 147] width 123 height 17
click at [278, 169] on div "CP" at bounding box center [334, 168] width 123 height 17
click at [274, 187] on div "EA" at bounding box center [334, 190] width 123 height 17
click at [274, 205] on div "PK" at bounding box center [334, 211] width 123 height 17
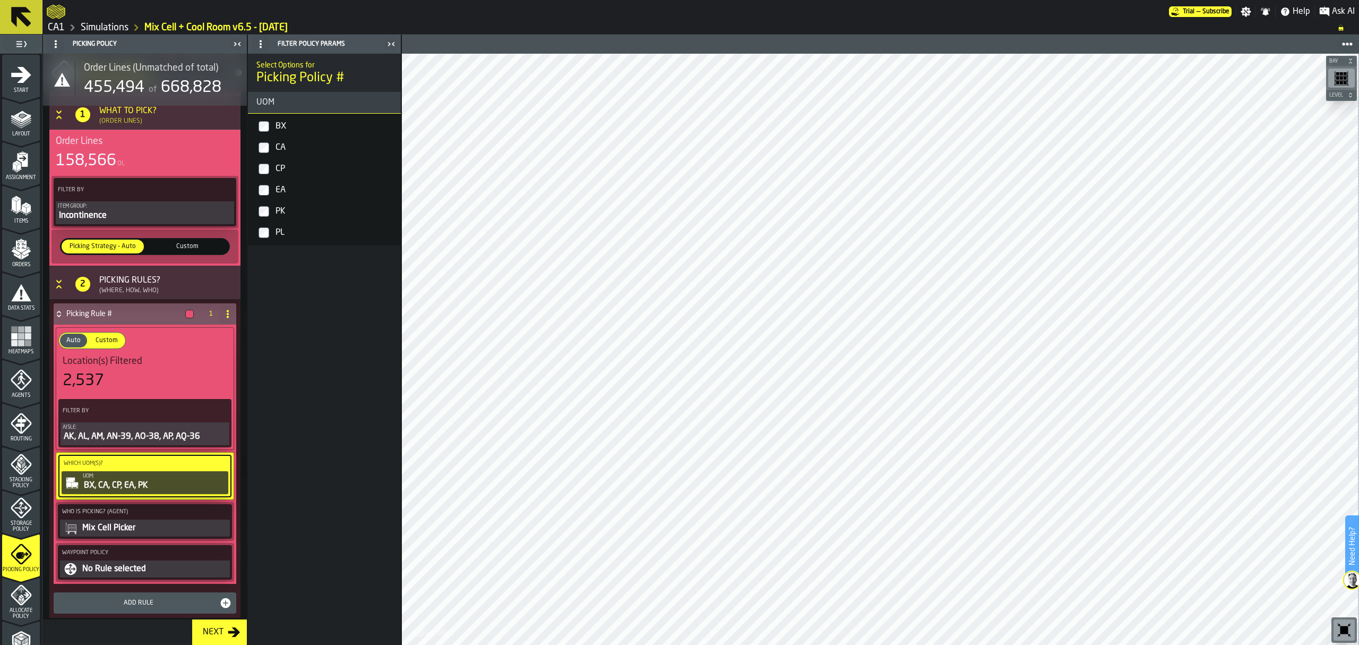
scroll to position [132, 0]
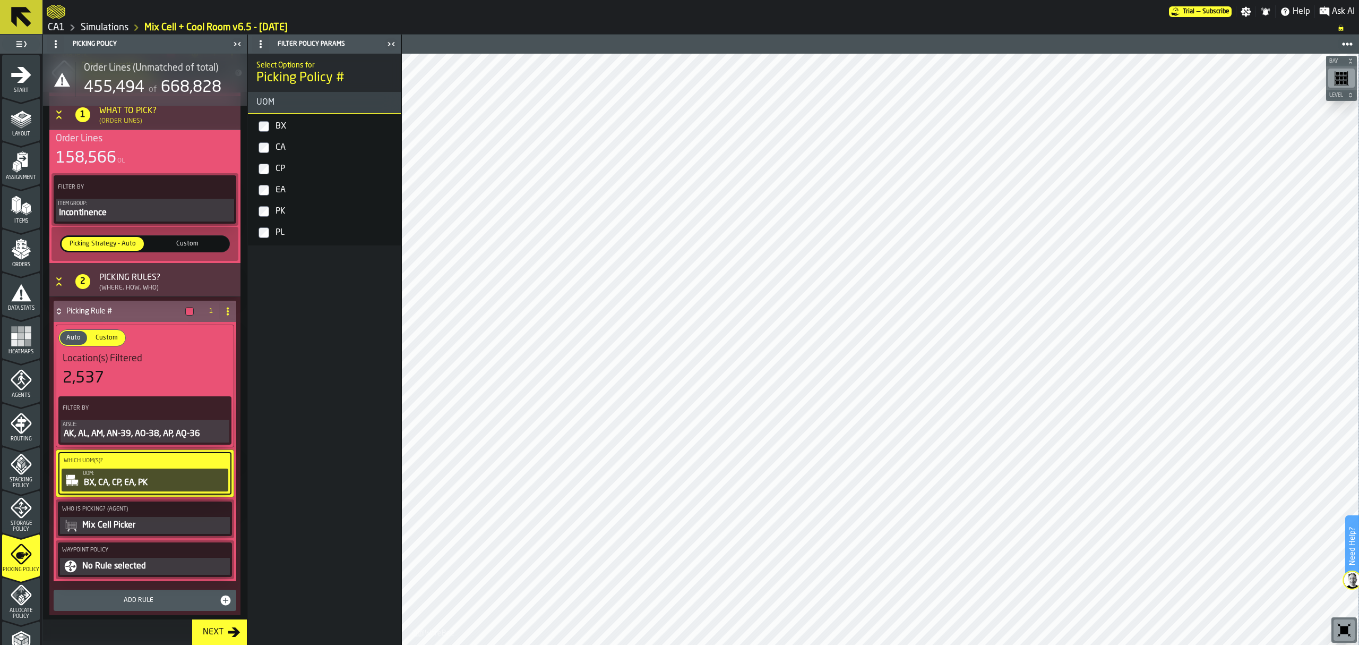
click at [147, 567] on div "No Rule selected" at bounding box center [154, 566] width 147 height 13
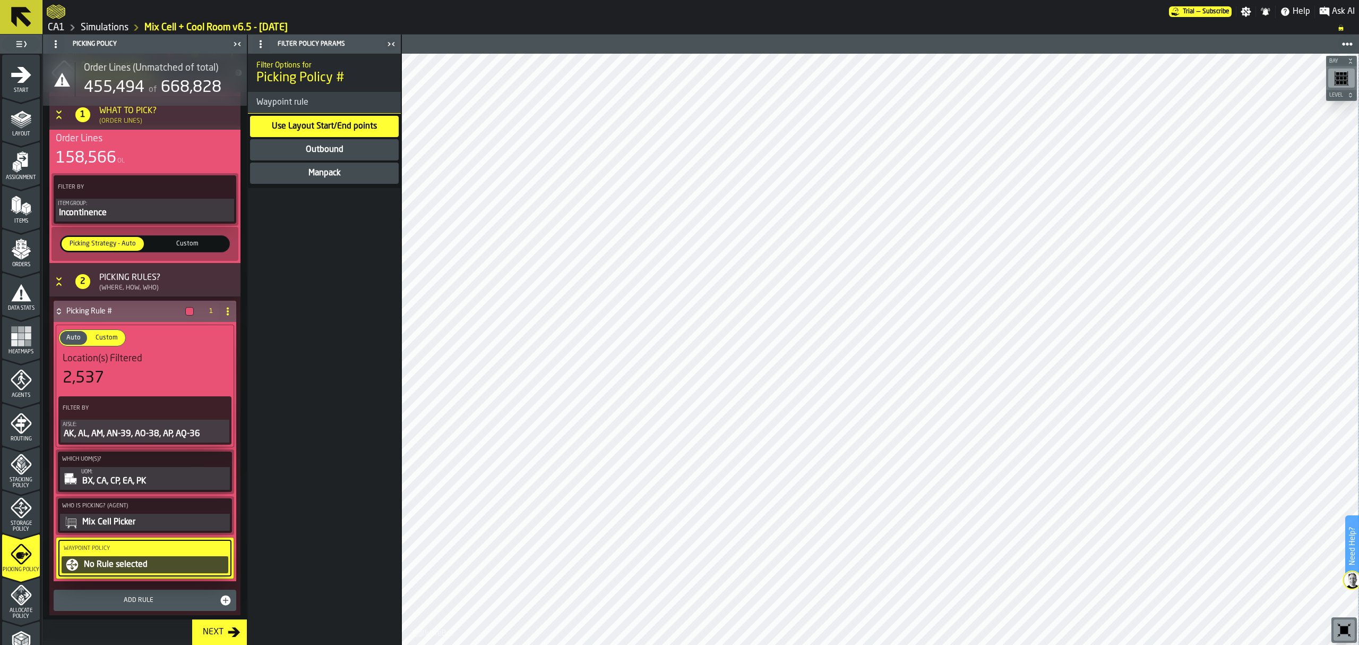
click at [321, 147] on div "Outbound" at bounding box center [325, 149] width 40 height 13
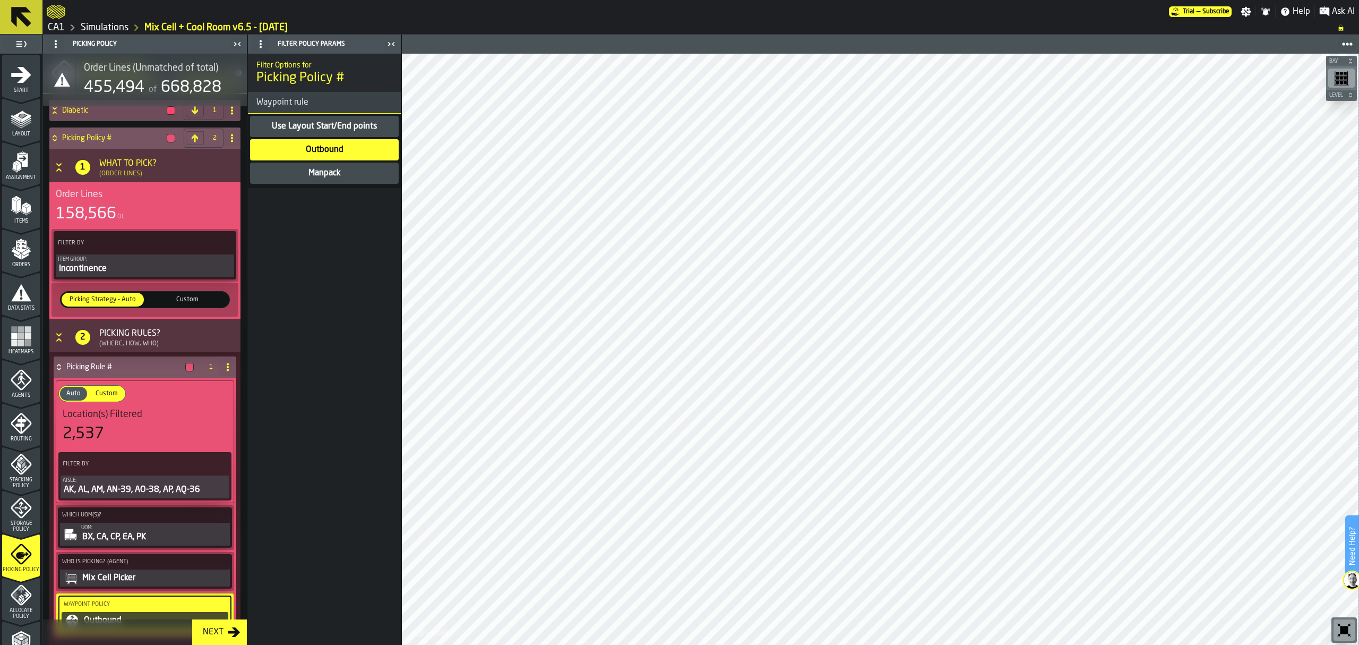
scroll to position [0, 0]
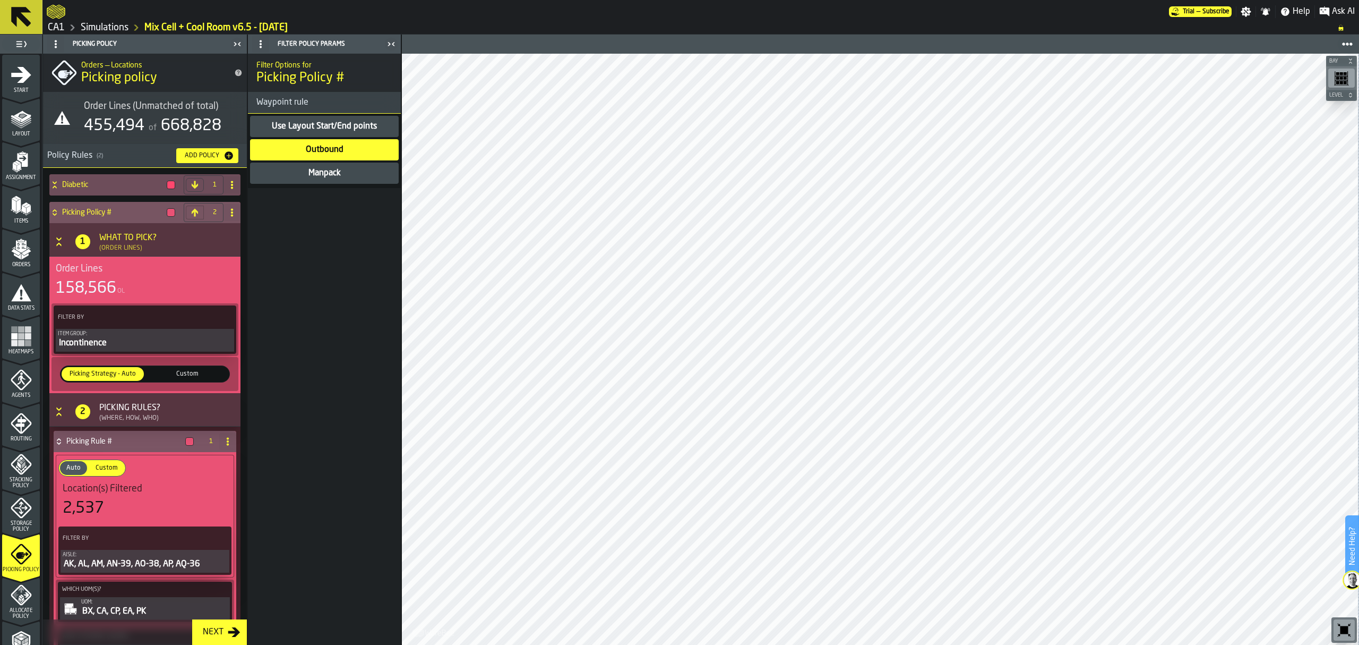
click at [234, 215] on span at bounding box center [232, 212] width 17 height 17
click at [206, 226] on li "Rename" at bounding box center [187, 233] width 102 height 25
drag, startPoint x: 128, startPoint y: 215, endPoint x: 50, endPoint y: 211, distance: 78.6
click at [50, 211] on div "**********" at bounding box center [134, 212] width 170 height 21
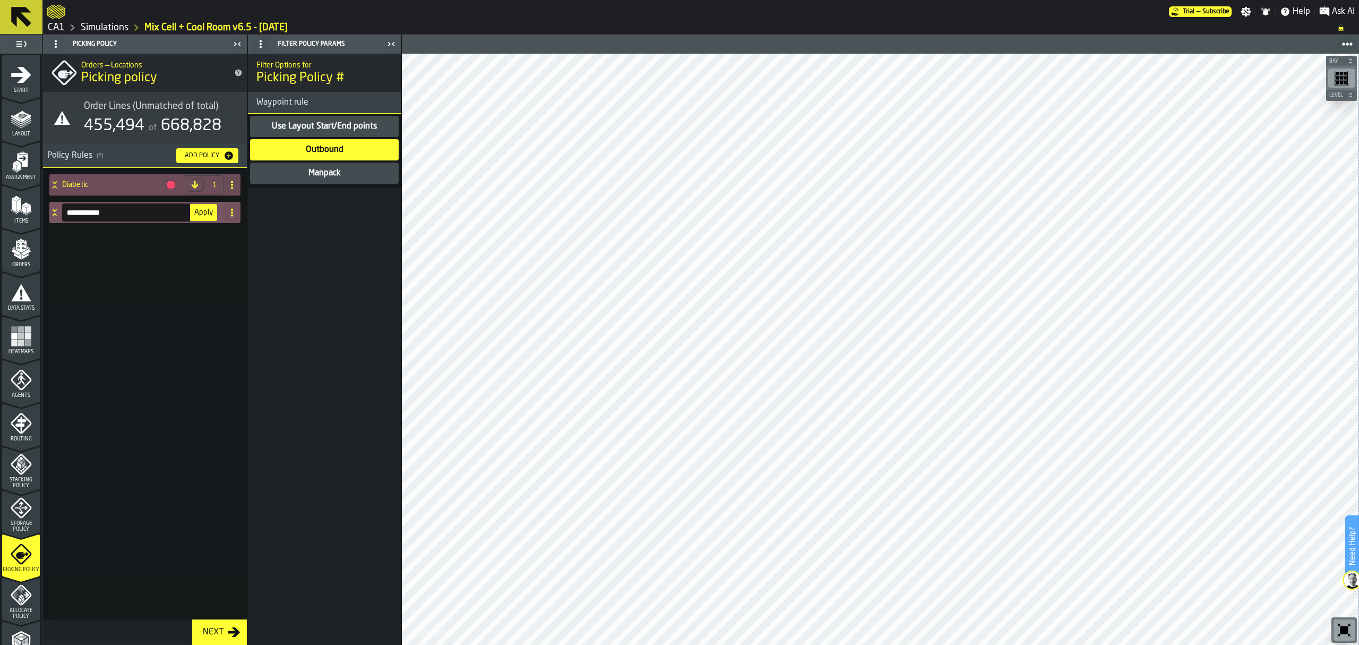
type input "**********"
click at [196, 218] on button "Apply" at bounding box center [203, 212] width 27 height 17
click at [169, 186] on div at bounding box center [171, 185] width 8 height 8
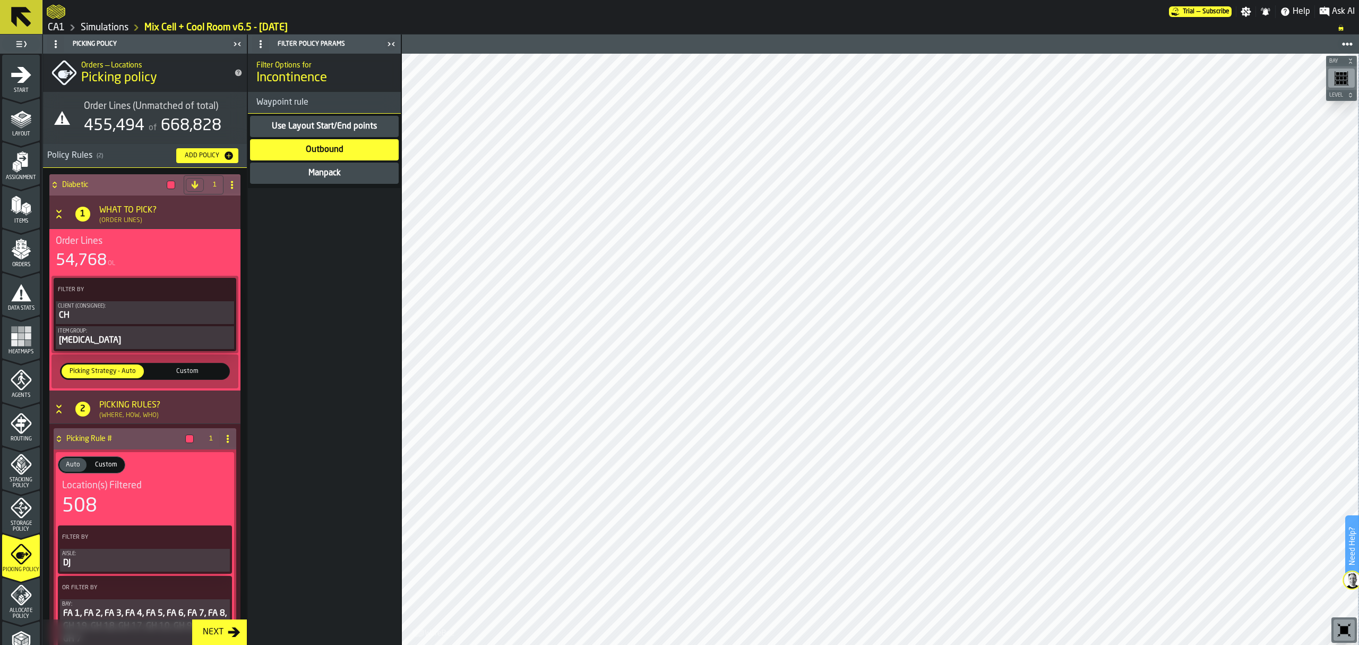
click at [169, 185] on div at bounding box center [171, 185] width 8 height 8
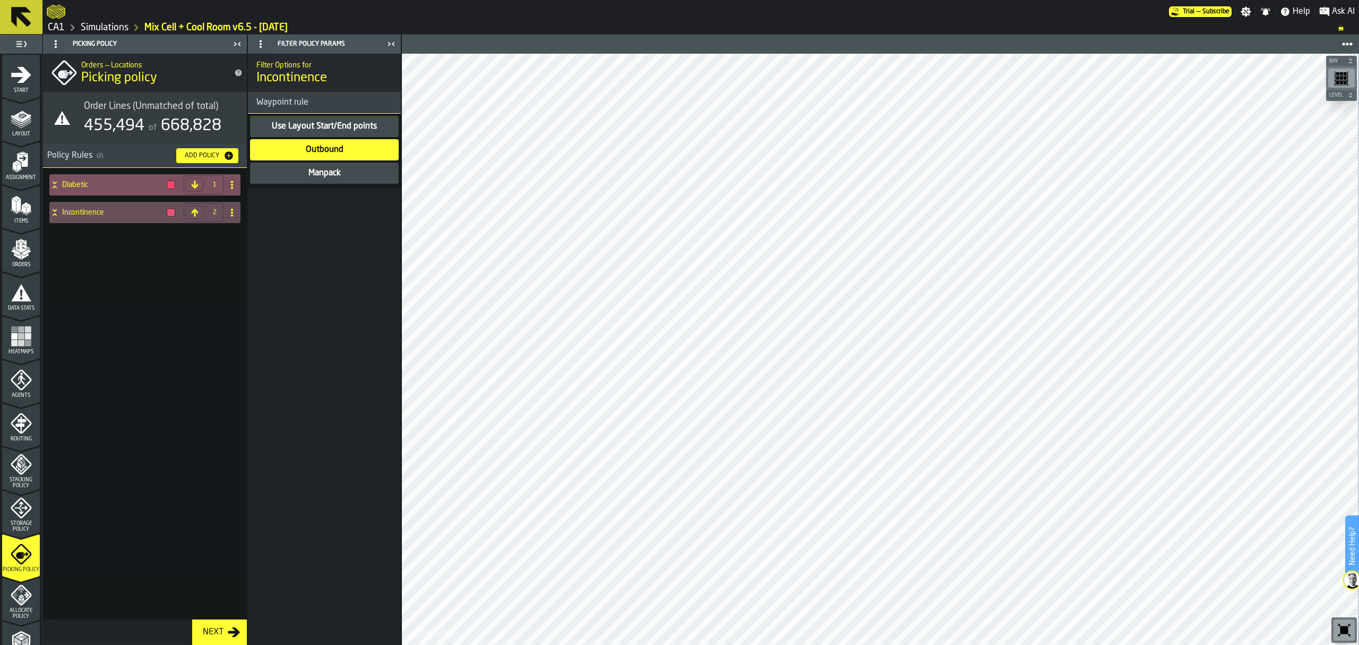
click at [171, 184] on div at bounding box center [171, 185] width 8 height 8
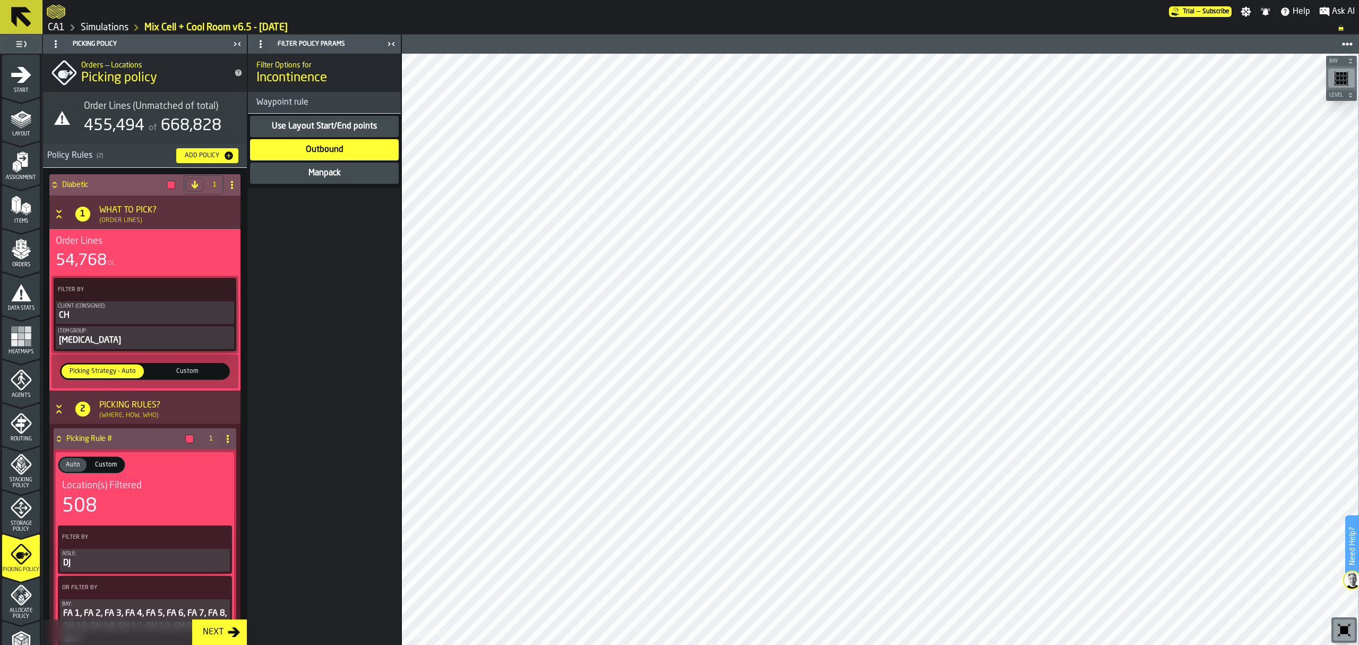
click at [171, 184] on div at bounding box center [171, 185] width 8 height 8
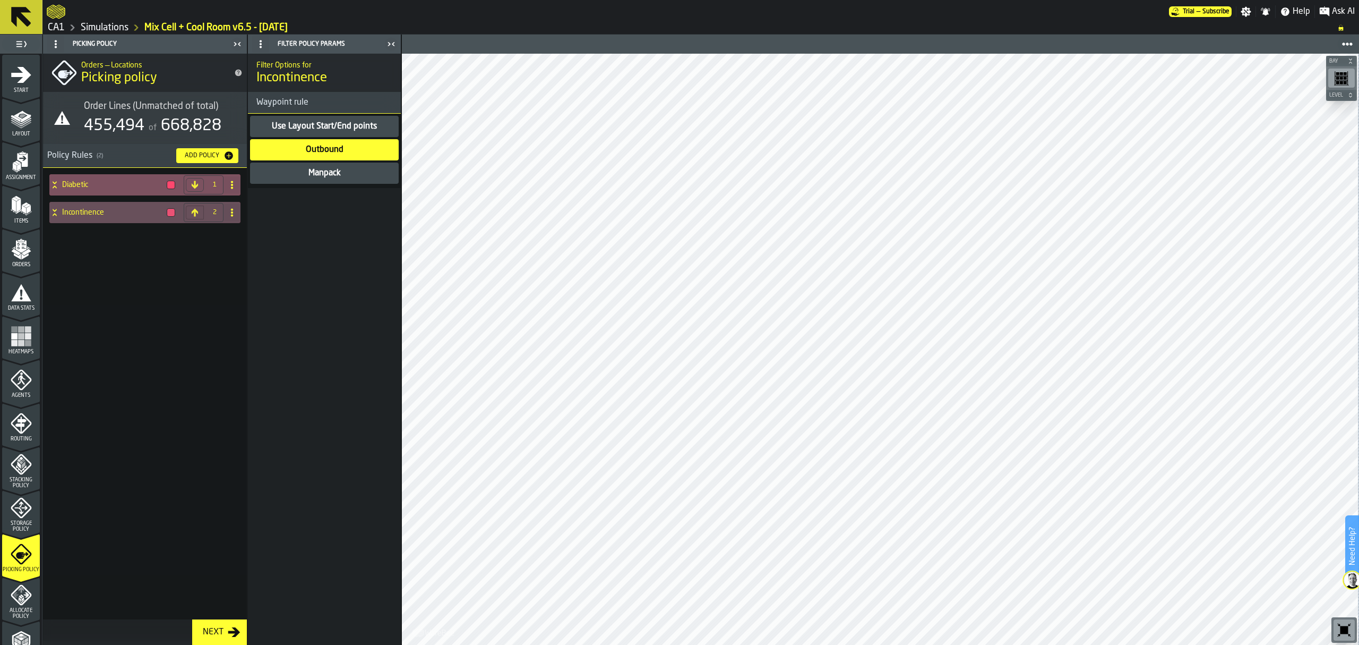
click at [237, 187] on span at bounding box center [232, 184] width 17 height 17
click at [230, 149] on button "Add Policy" at bounding box center [207, 155] width 62 height 15
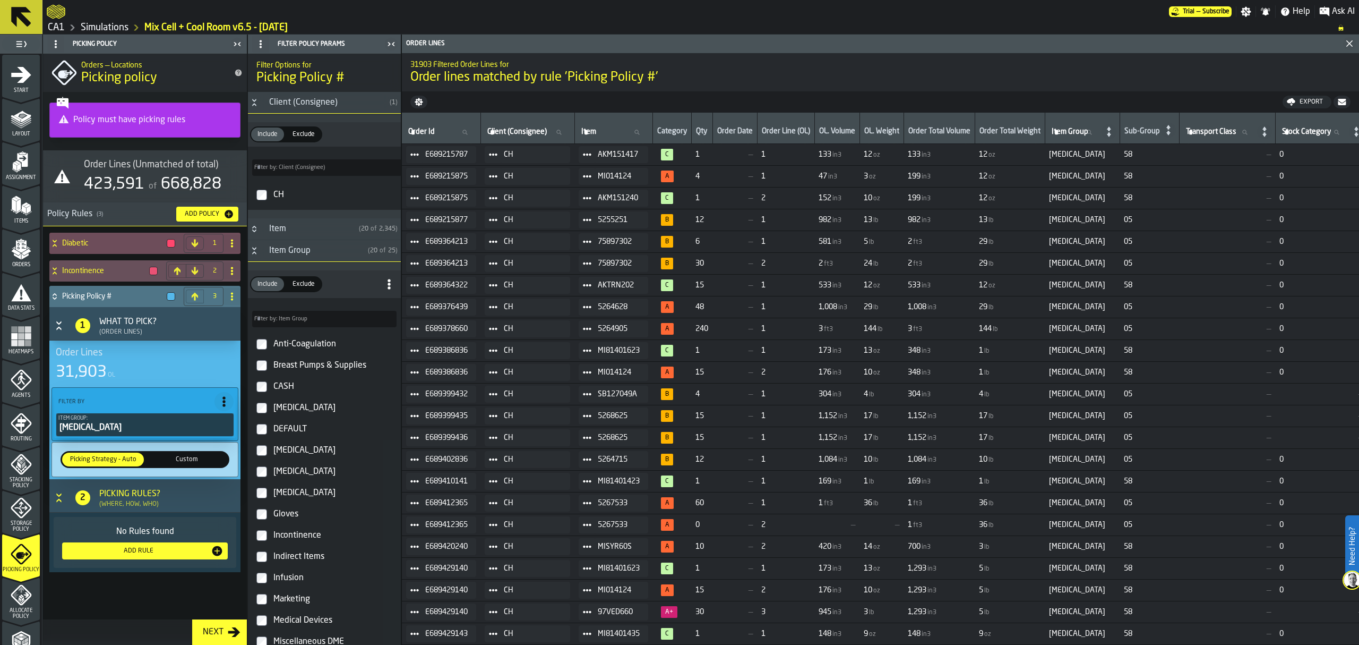
click at [151, 554] on div "Add Rule" at bounding box center [138, 550] width 144 height 7
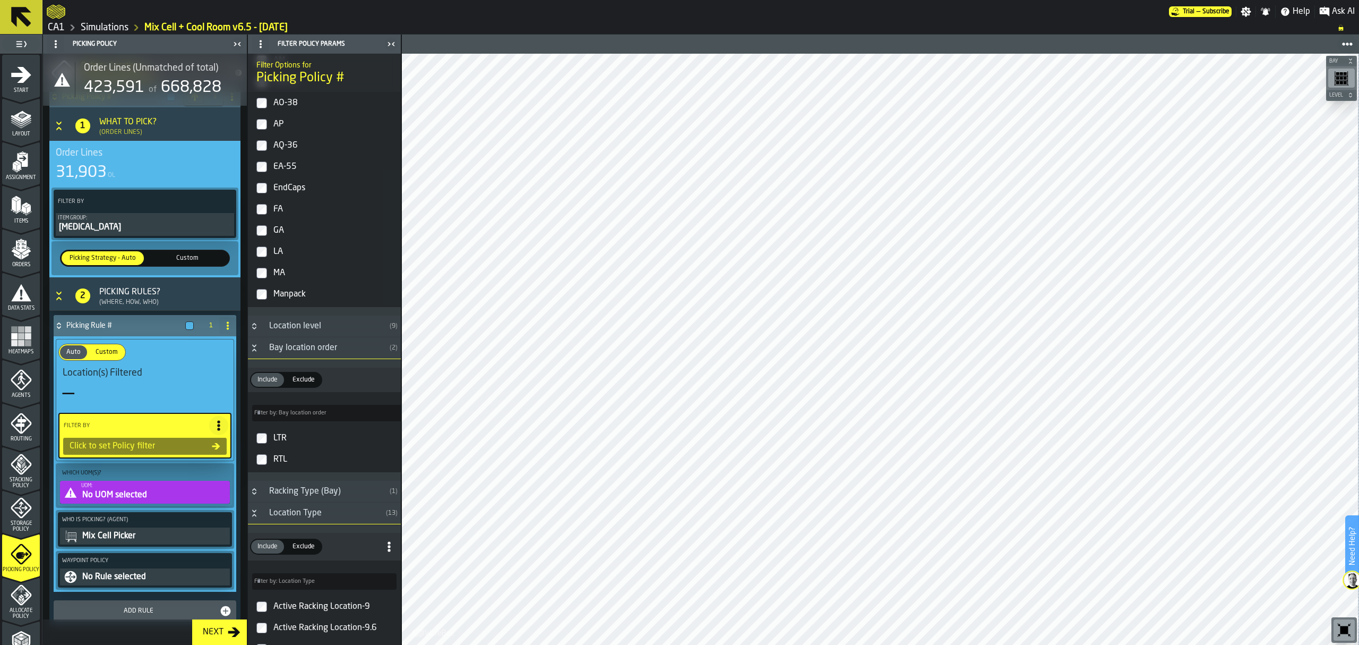
scroll to position [354, 0]
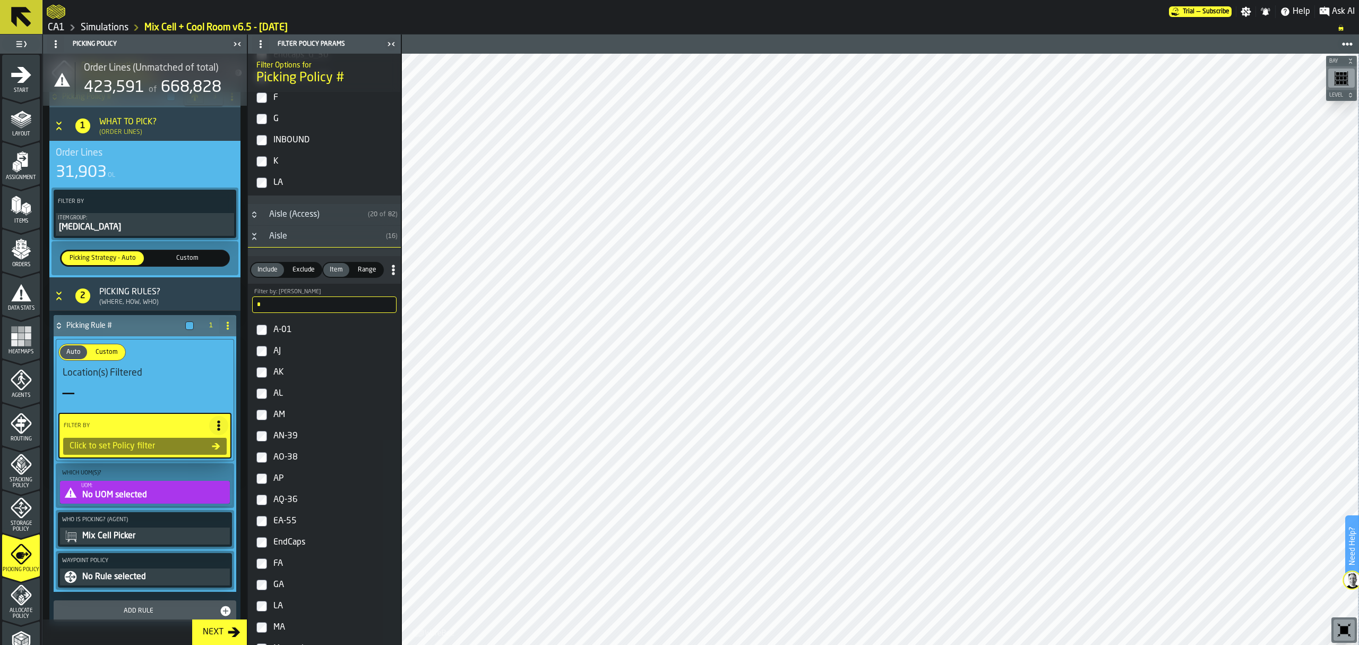
click at [298, 302] on input "*" at bounding box center [324, 304] width 144 height 16
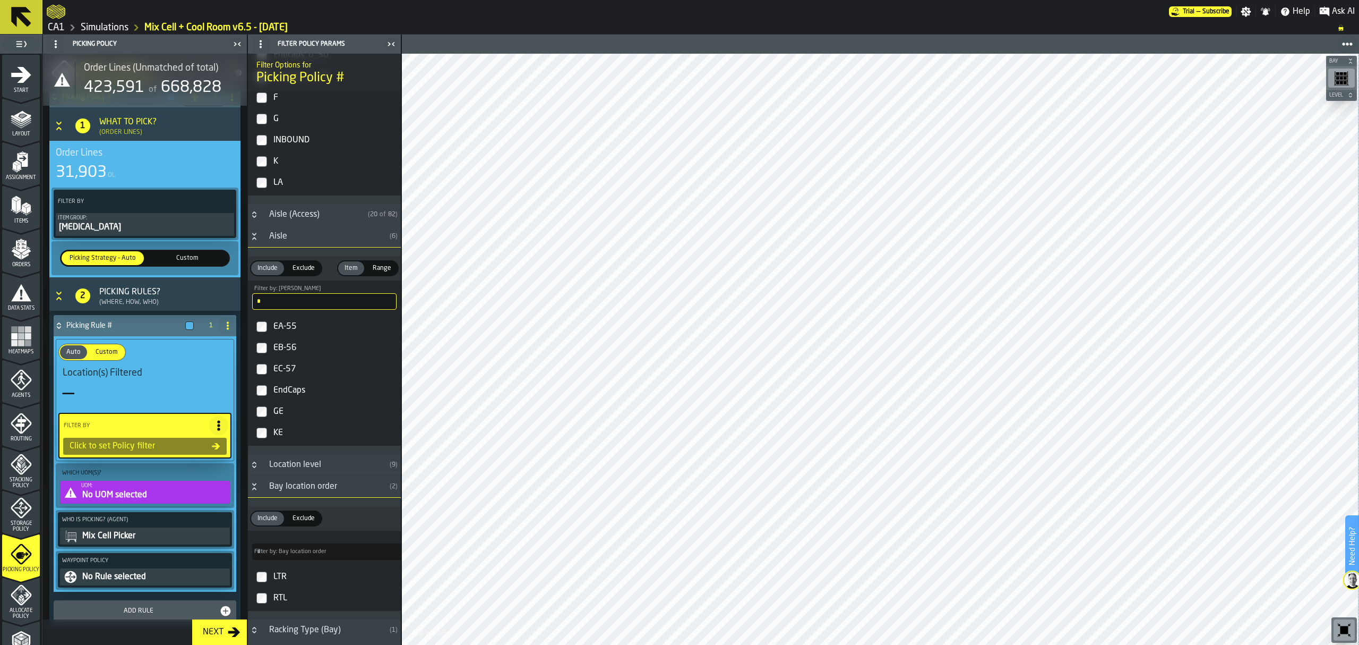
type input "*"
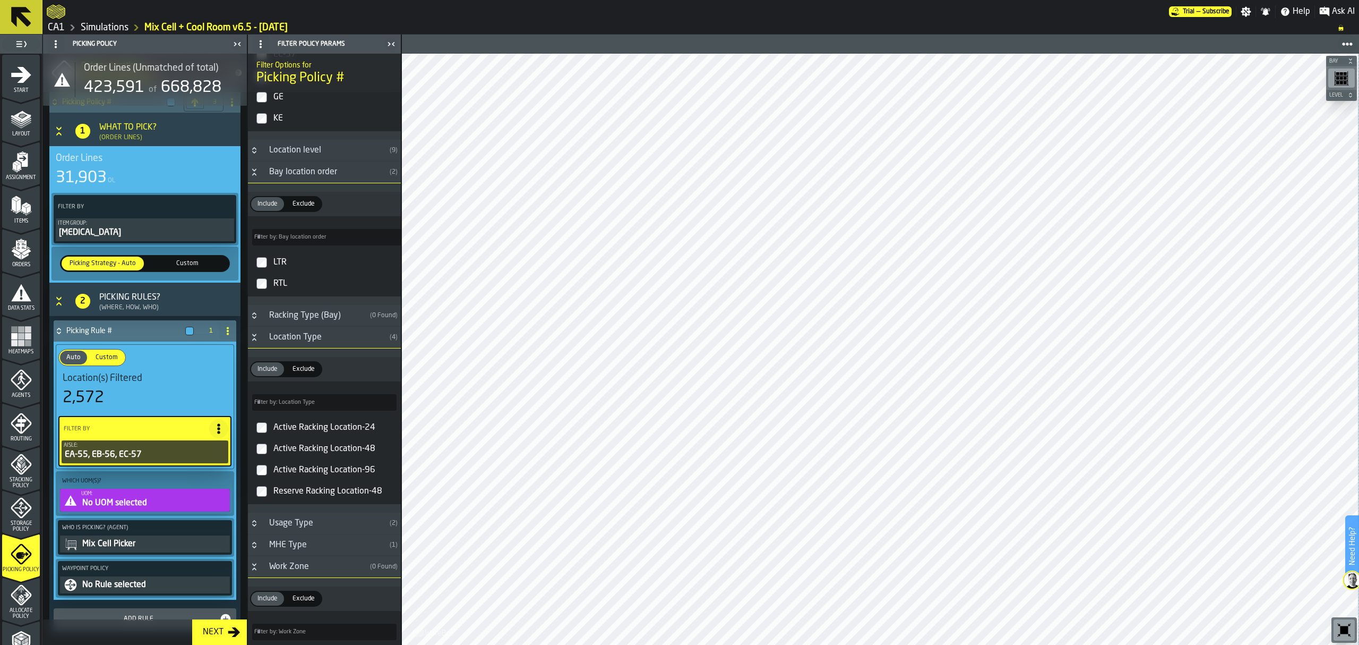
scroll to position [212, 0]
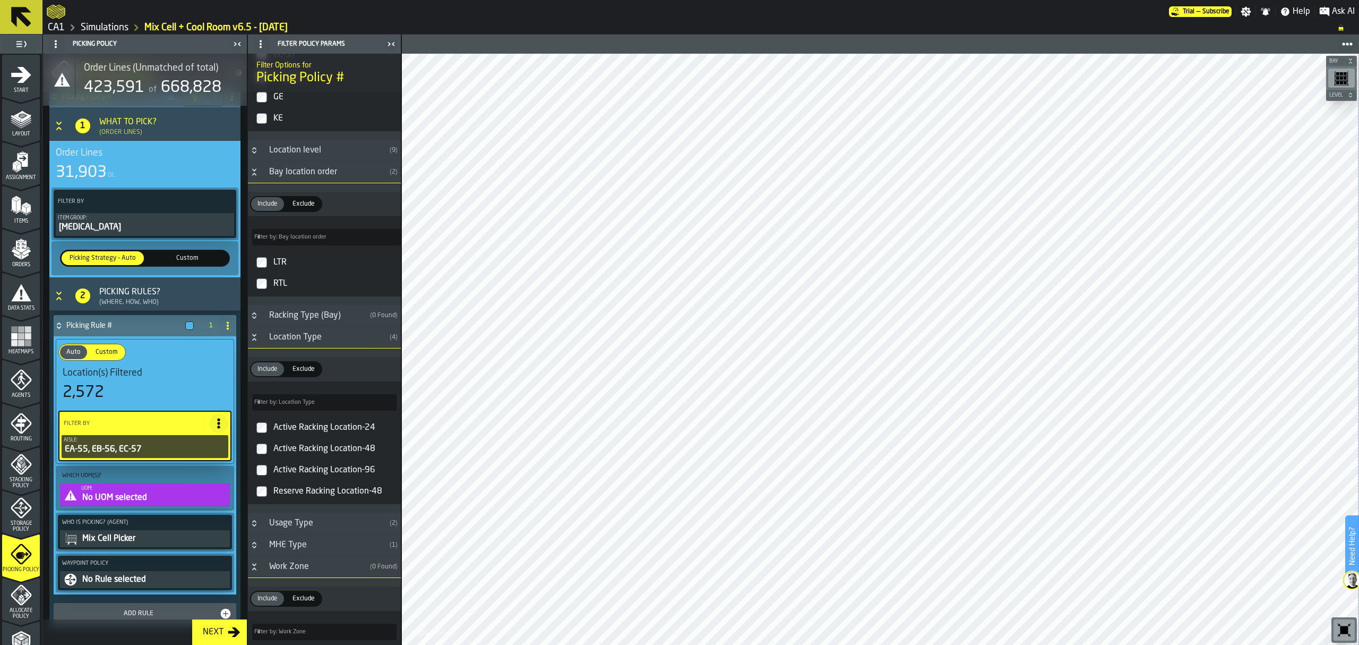
click at [149, 500] on div "No UOM selected" at bounding box center [154, 497] width 147 height 13
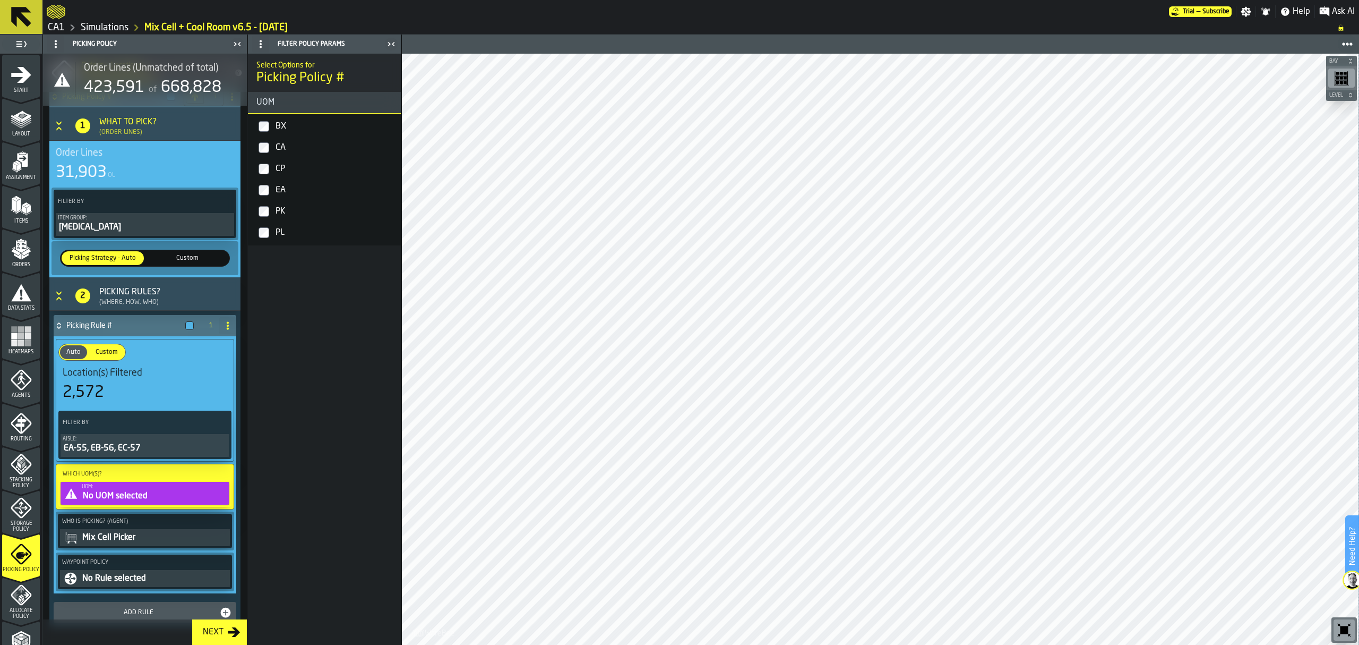
scroll to position [0, 0]
click at [293, 132] on div "BX" at bounding box center [334, 126] width 123 height 17
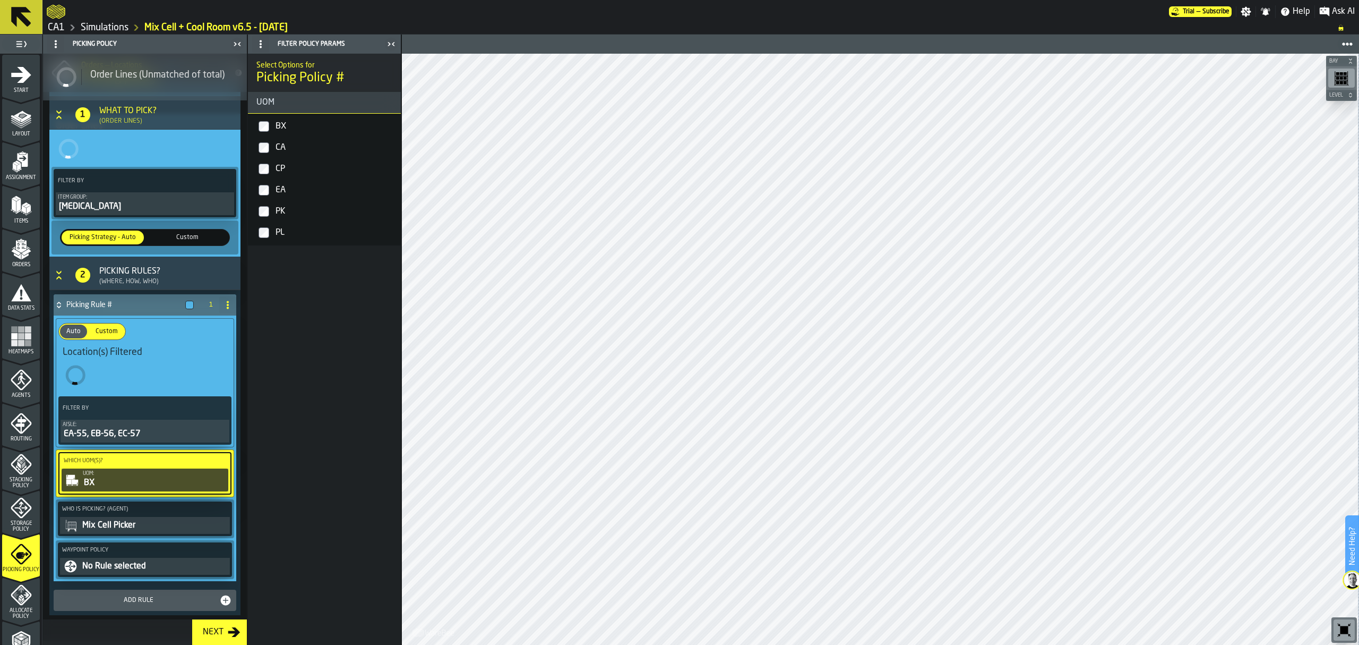
scroll to position [136, 0]
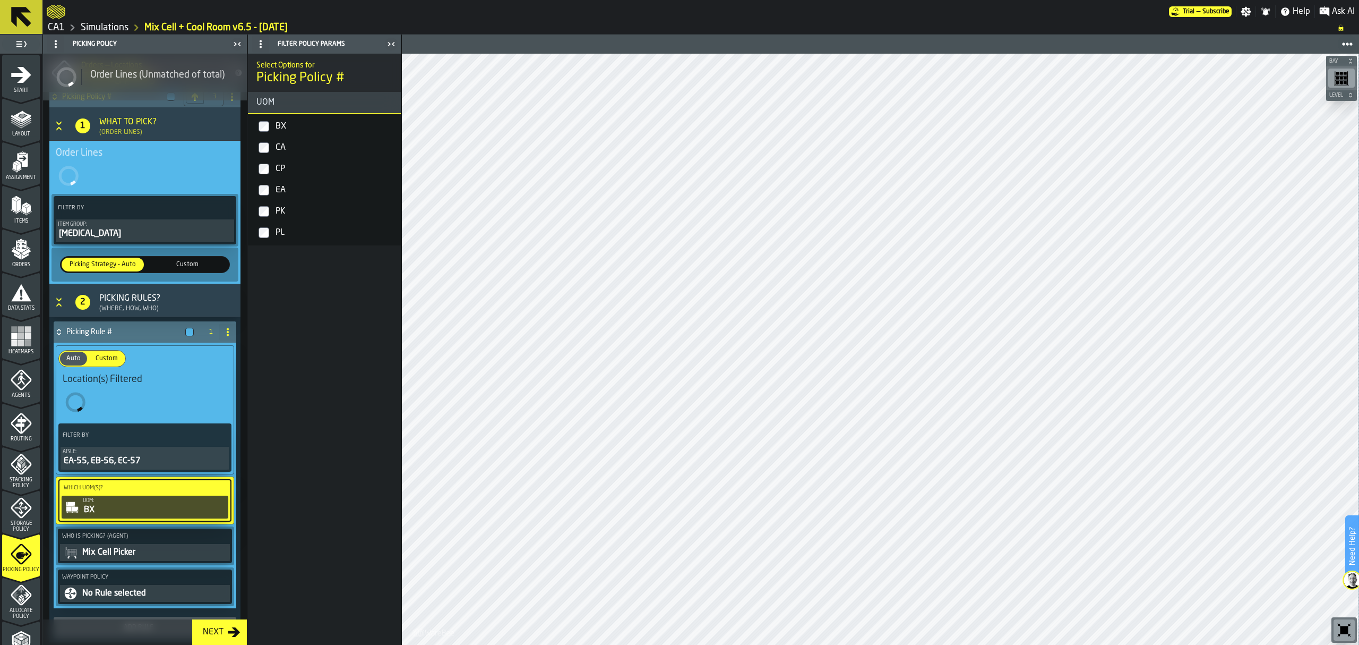
click at [291, 147] on div "CA" at bounding box center [334, 147] width 123 height 17
click at [285, 165] on div "CP" at bounding box center [334, 168] width 123 height 17
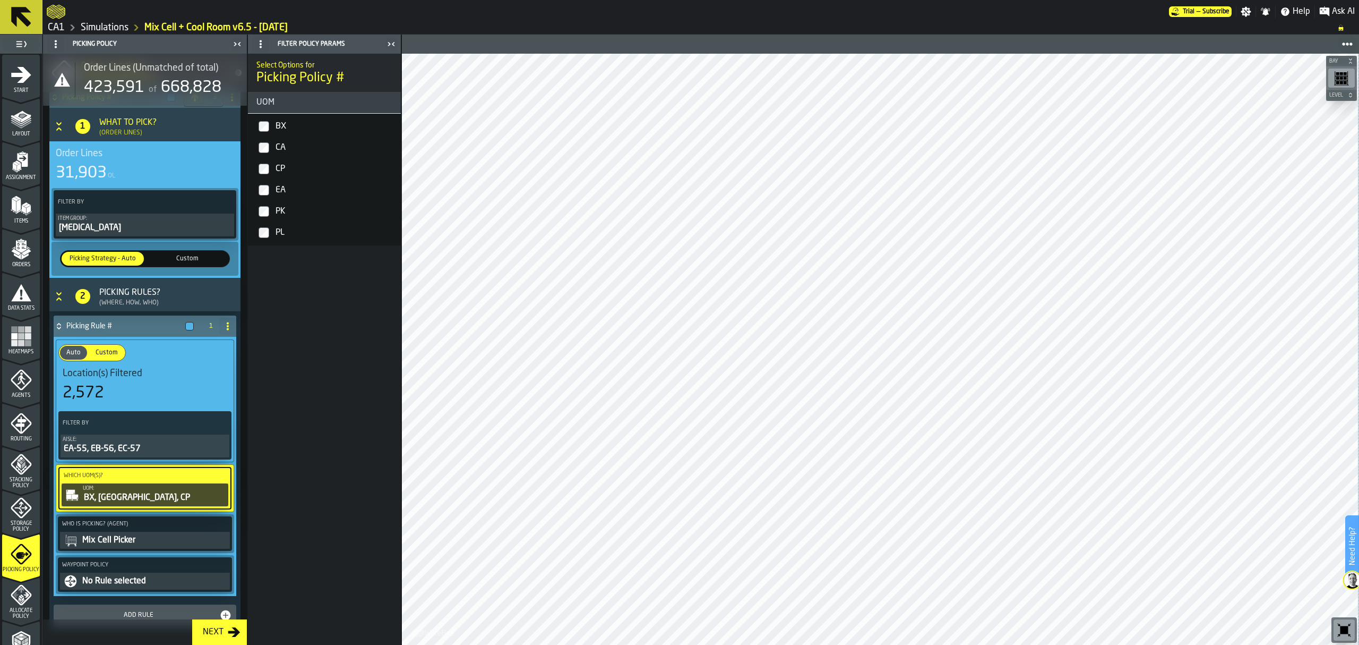
click at [281, 189] on div "EA" at bounding box center [334, 190] width 123 height 17
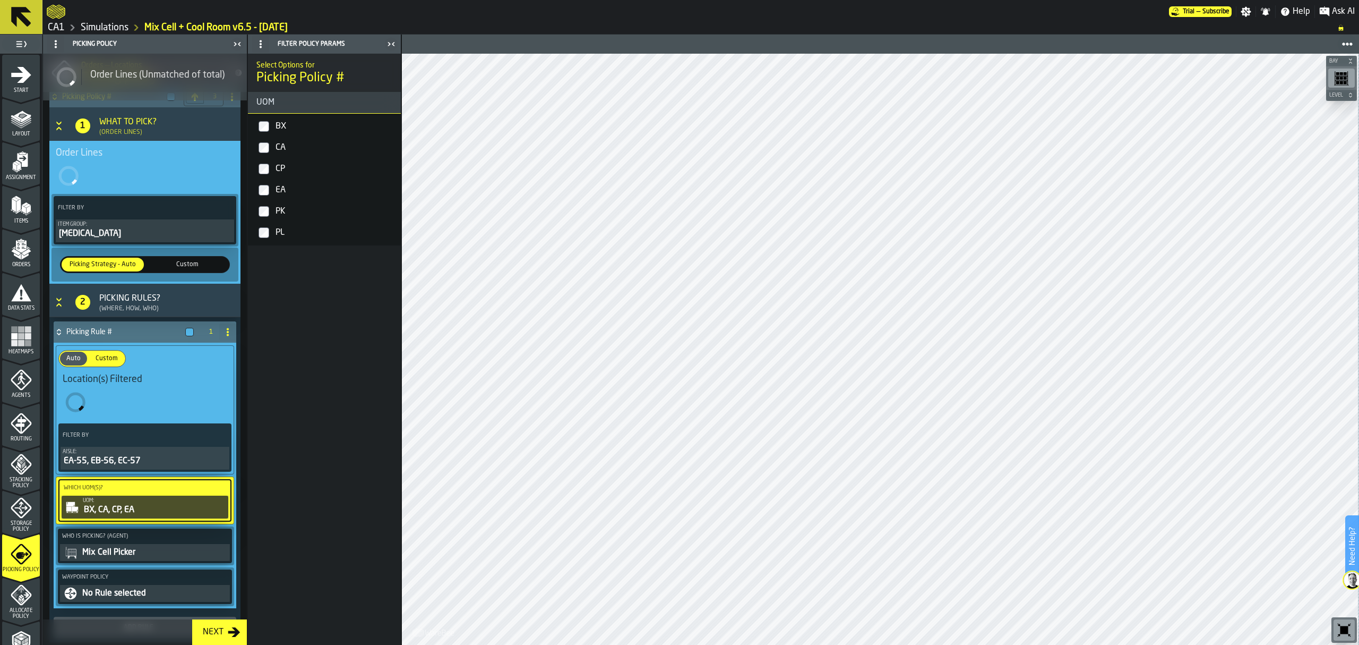
click at [285, 207] on div "PK" at bounding box center [334, 211] width 123 height 17
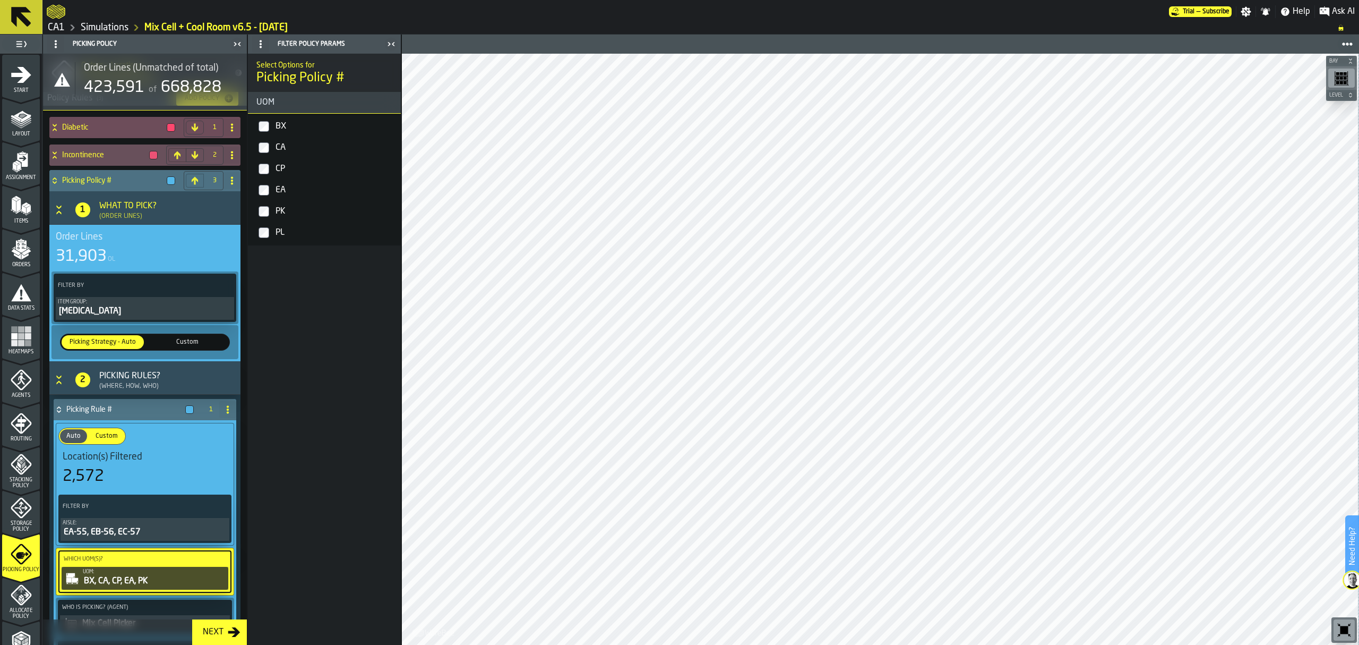
scroll to position [159, 0]
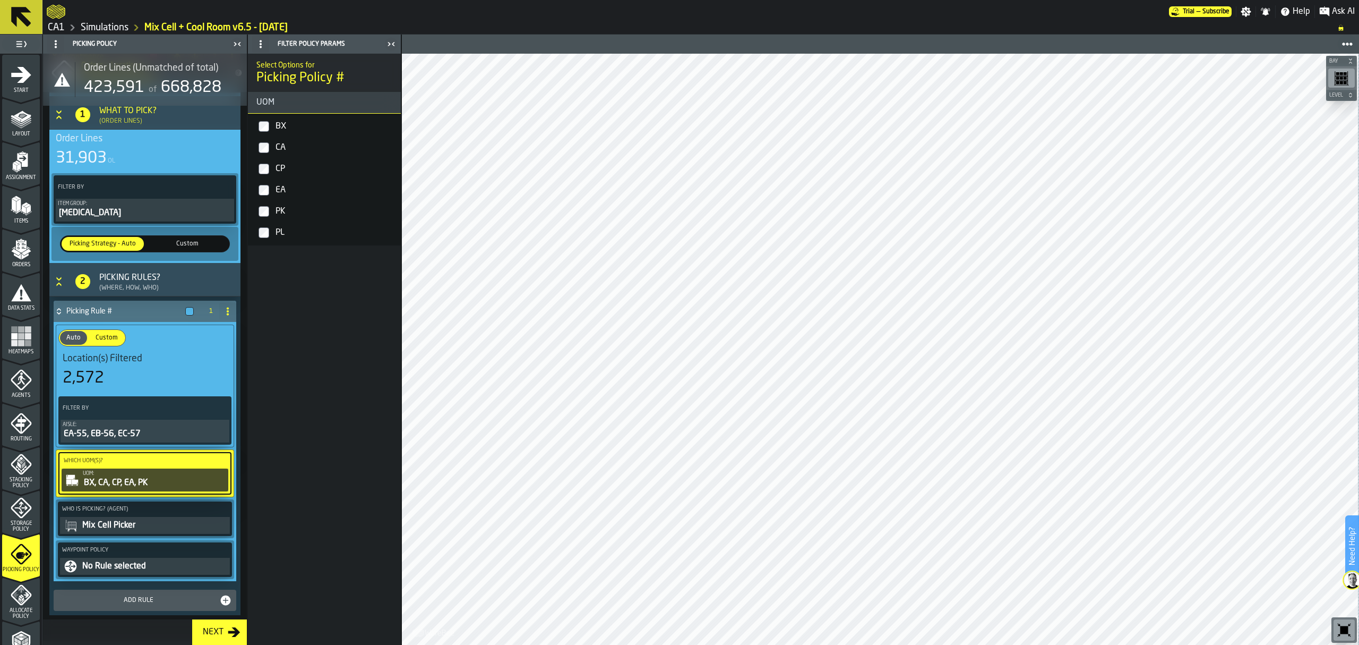
click at [154, 568] on div "No Rule selected" at bounding box center [154, 566] width 147 height 13
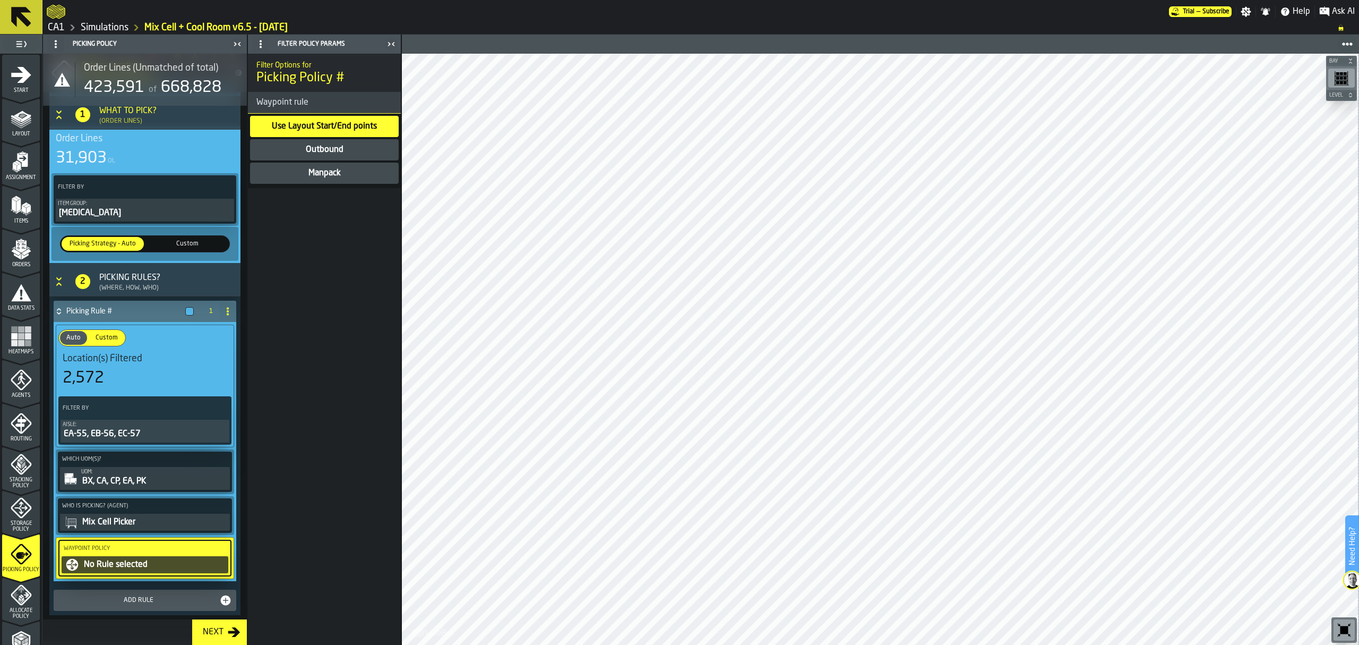
click at [281, 165] on div "Manpack" at bounding box center [324, 172] width 149 height 21
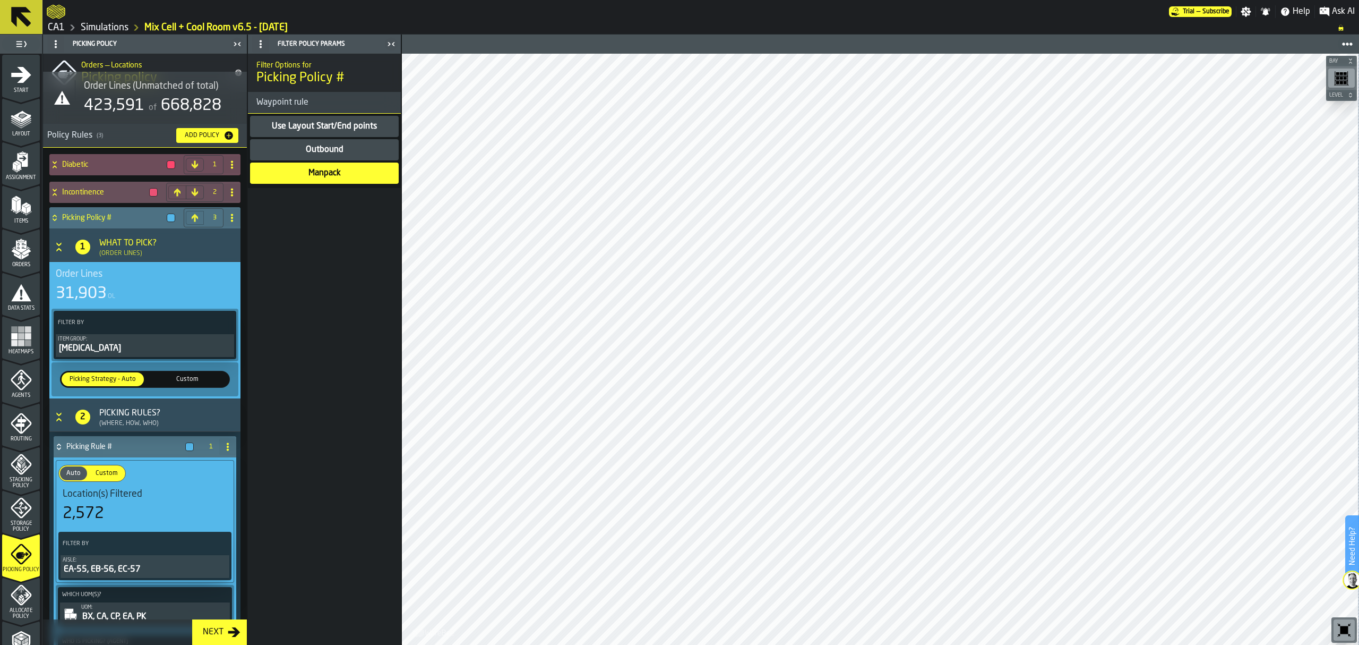
scroll to position [0, 0]
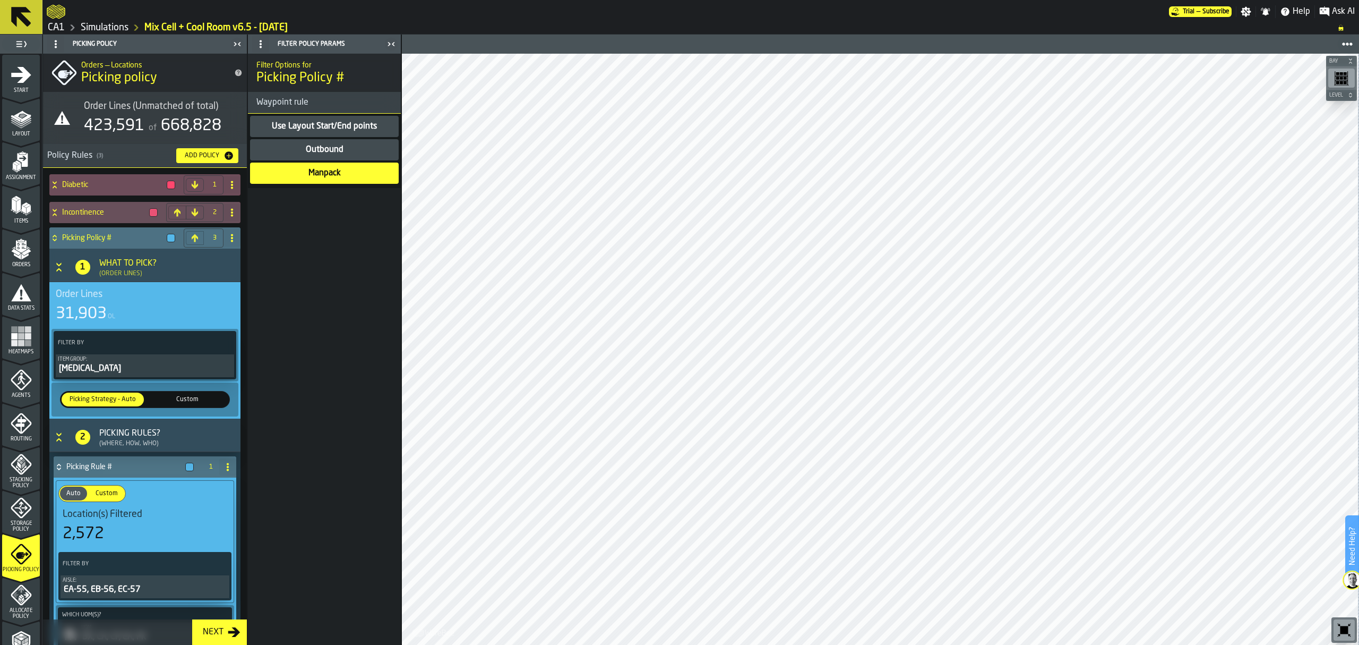
click at [61, 263] on icon "Button-[object Object]-open" at bounding box center [58, 265] width 5 height 4
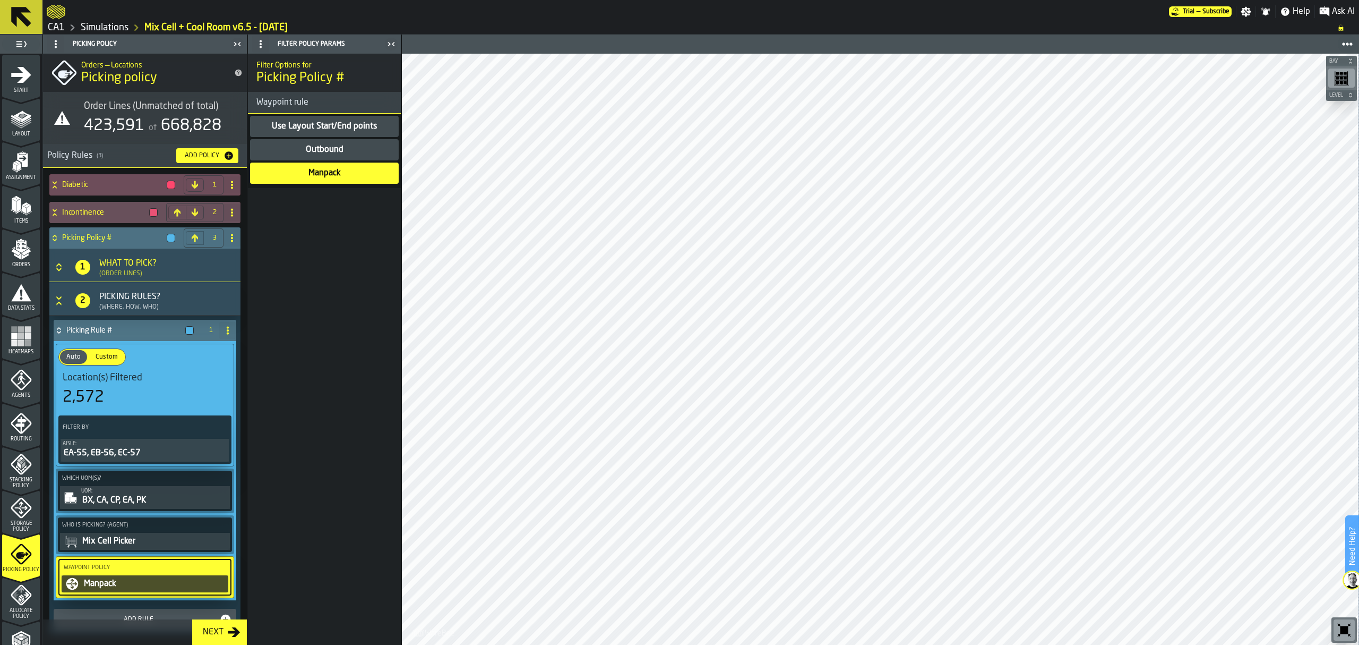
click at [59, 301] on icon "Button-[object Object]-open" at bounding box center [59, 300] width 11 height 11
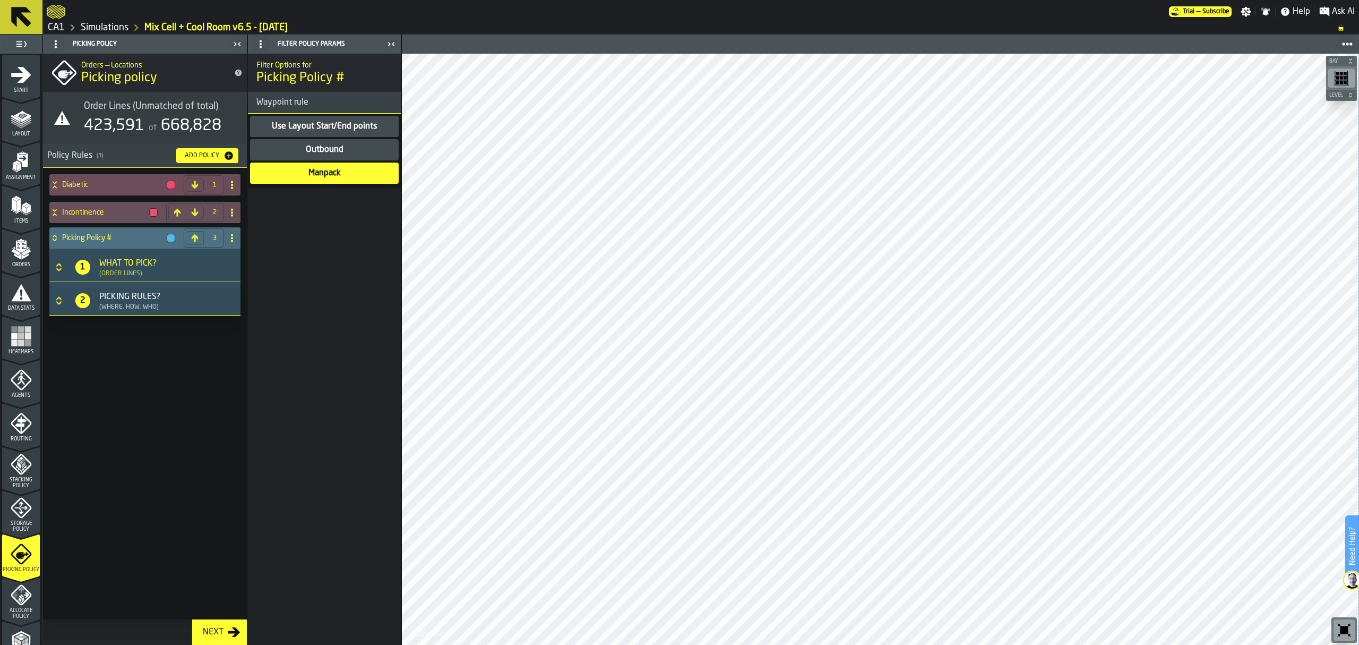
click at [165, 307] on div "Picking Rules? (Where, How, Who)" at bounding box center [162, 300] width 135 height 20
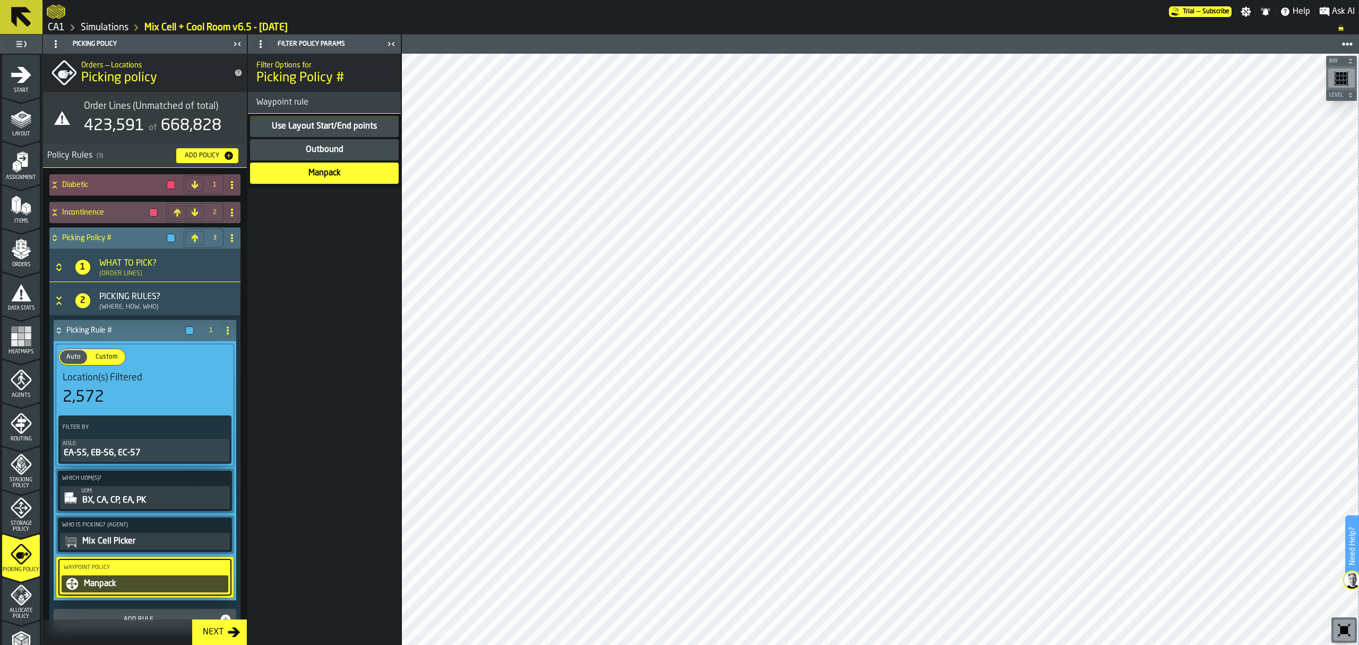
click at [56, 300] on icon "Button-[object Object]-open" at bounding box center [59, 300] width 11 height 11
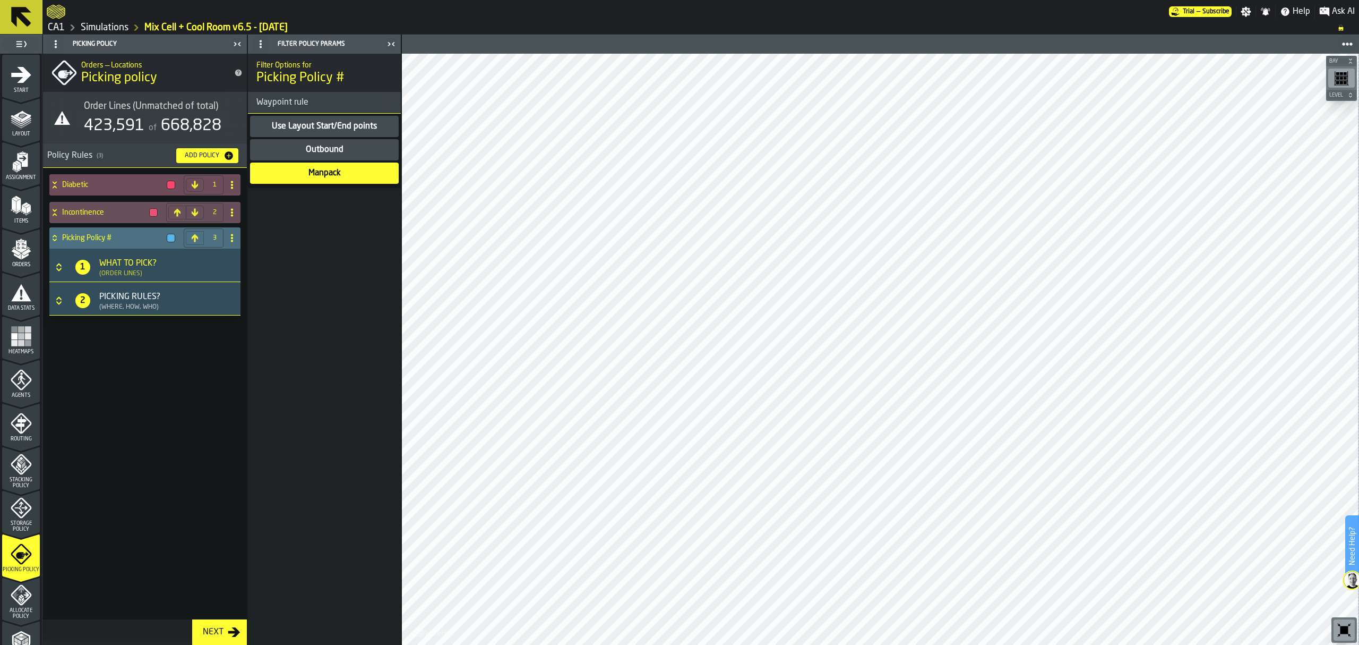
click at [54, 238] on icon at bounding box center [54, 238] width 11 height 8
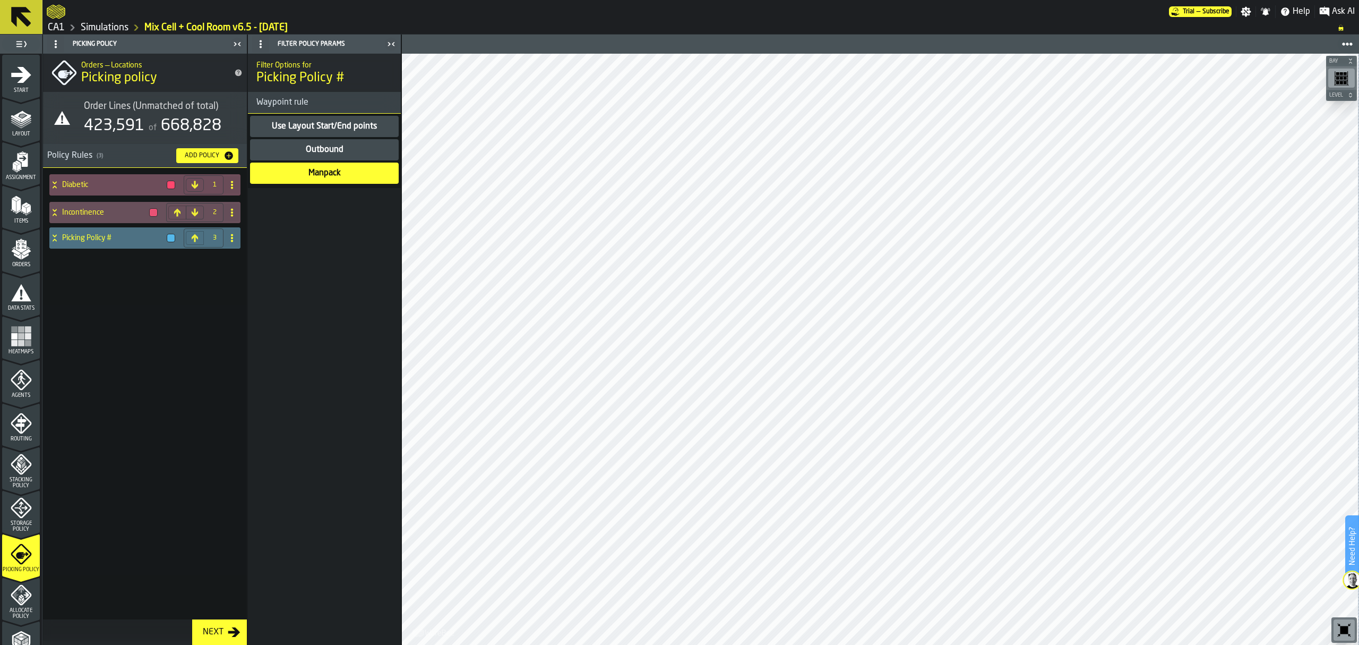
click at [109, 240] on h4 "Picking Policy #" at bounding box center [112, 238] width 100 height 8
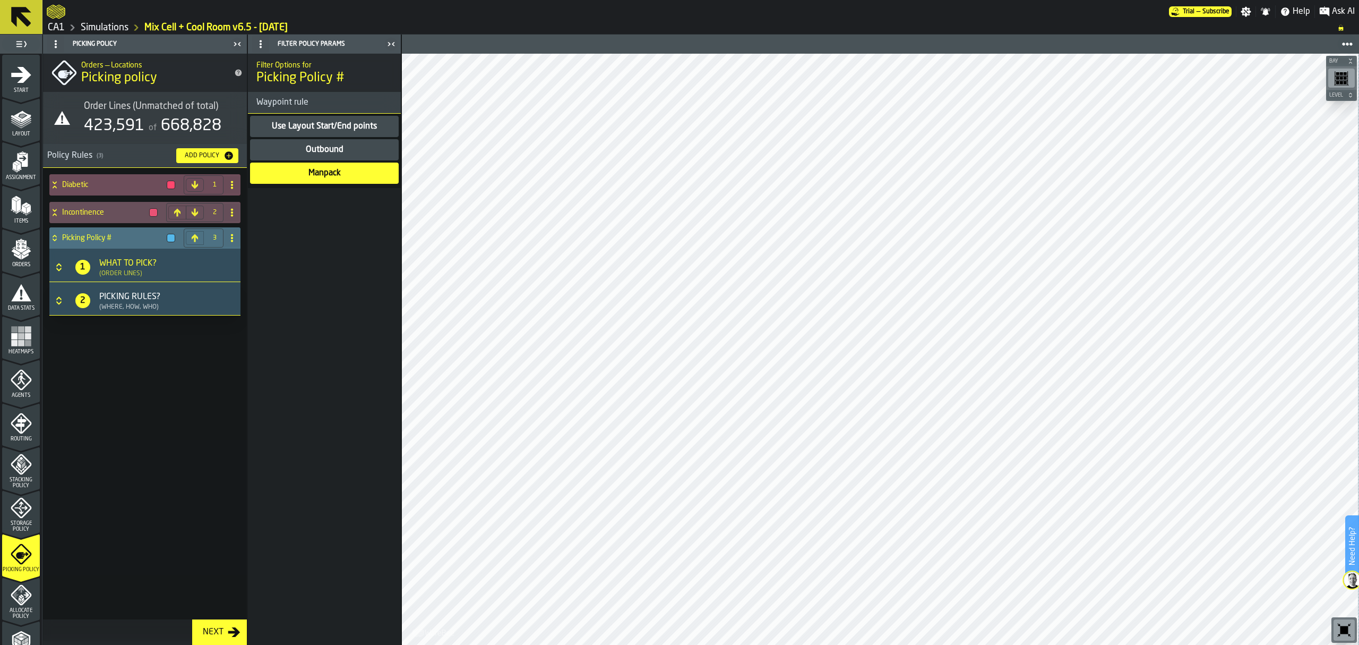
click at [99, 241] on h4 "Picking Policy #" at bounding box center [112, 238] width 100 height 8
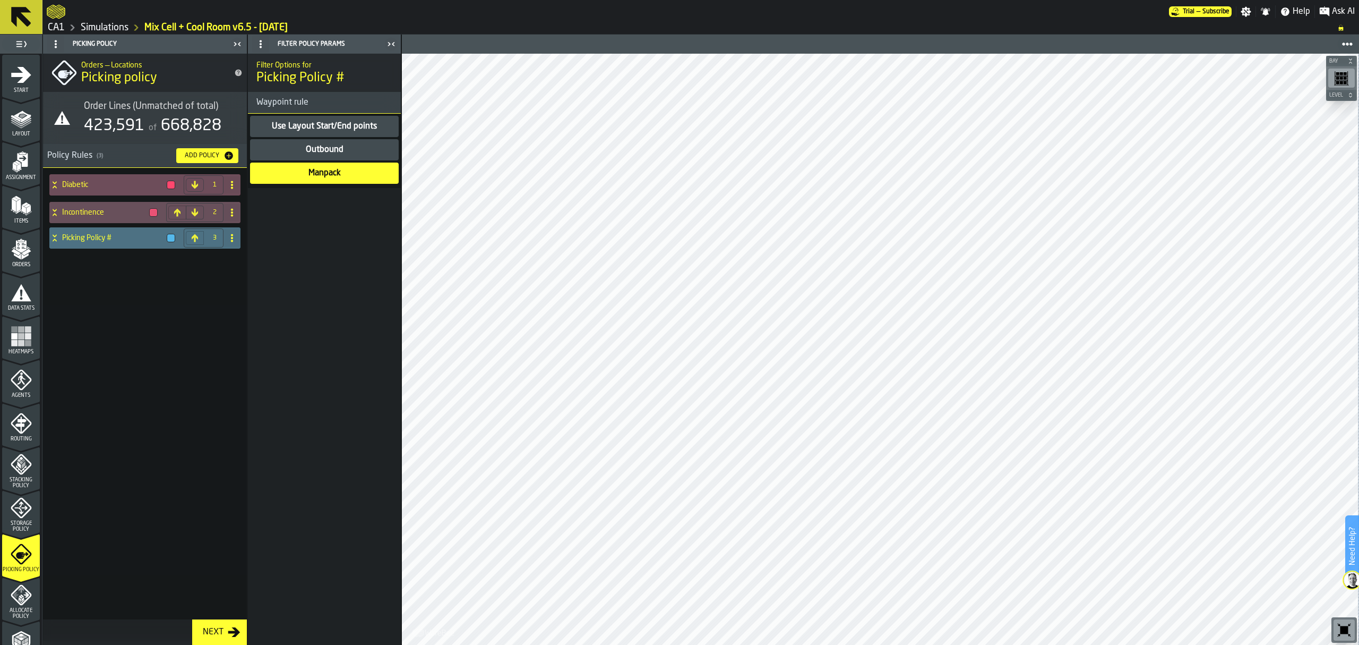
click at [232, 238] on circle at bounding box center [232, 238] width 2 height 2
click at [185, 258] on div "Rename" at bounding box center [189, 259] width 89 height 13
drag, startPoint x: 143, startPoint y: 242, endPoint x: 19, endPoint y: 236, distance: 123.9
click at [19, 236] on aside "**********" at bounding box center [200, 340] width 401 height 610
type input "*******"
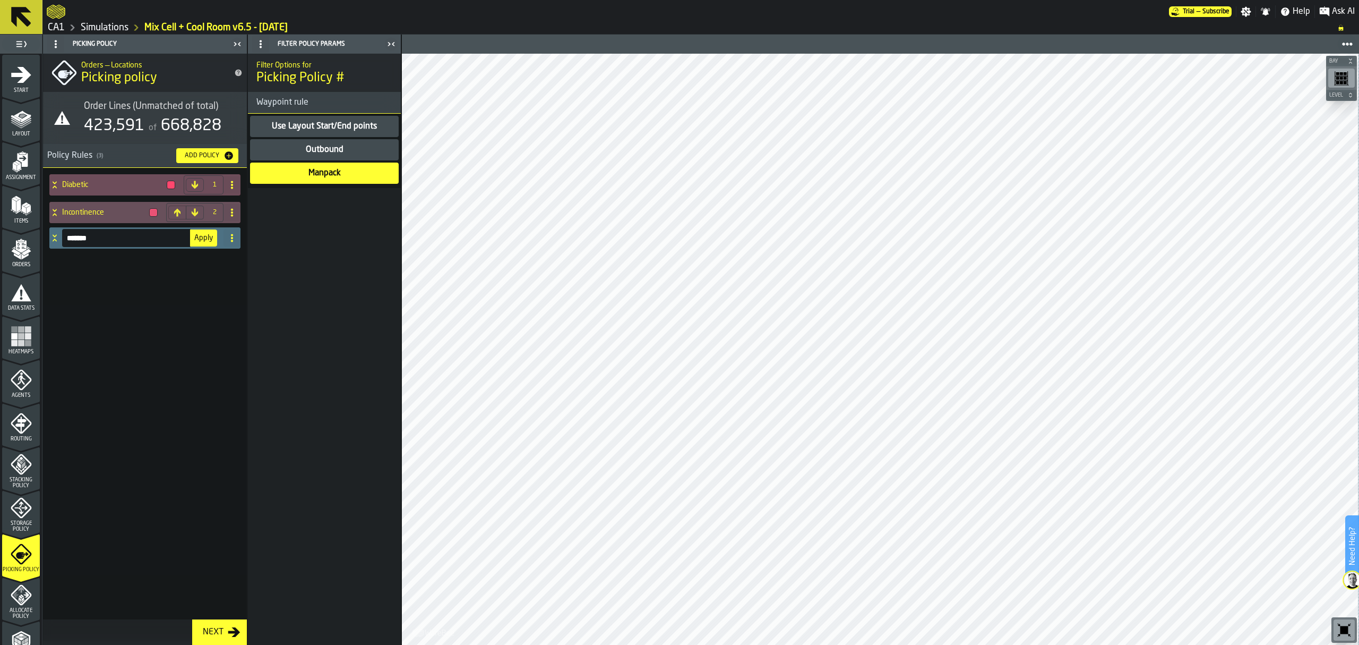
click at [198, 241] on span "Apply" at bounding box center [203, 237] width 19 height 7
click at [168, 190] on div "Diabetic" at bounding box center [114, 184] width 130 height 21
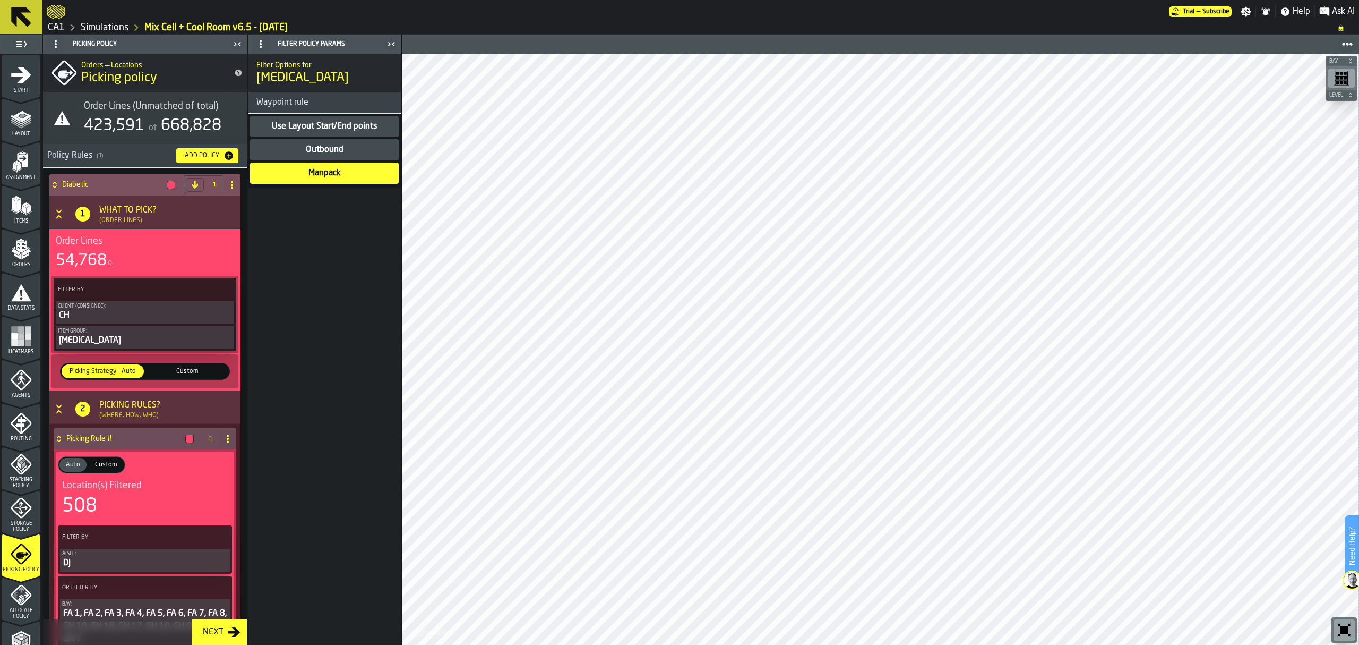
click at [167, 186] on div at bounding box center [171, 185] width 8 height 8
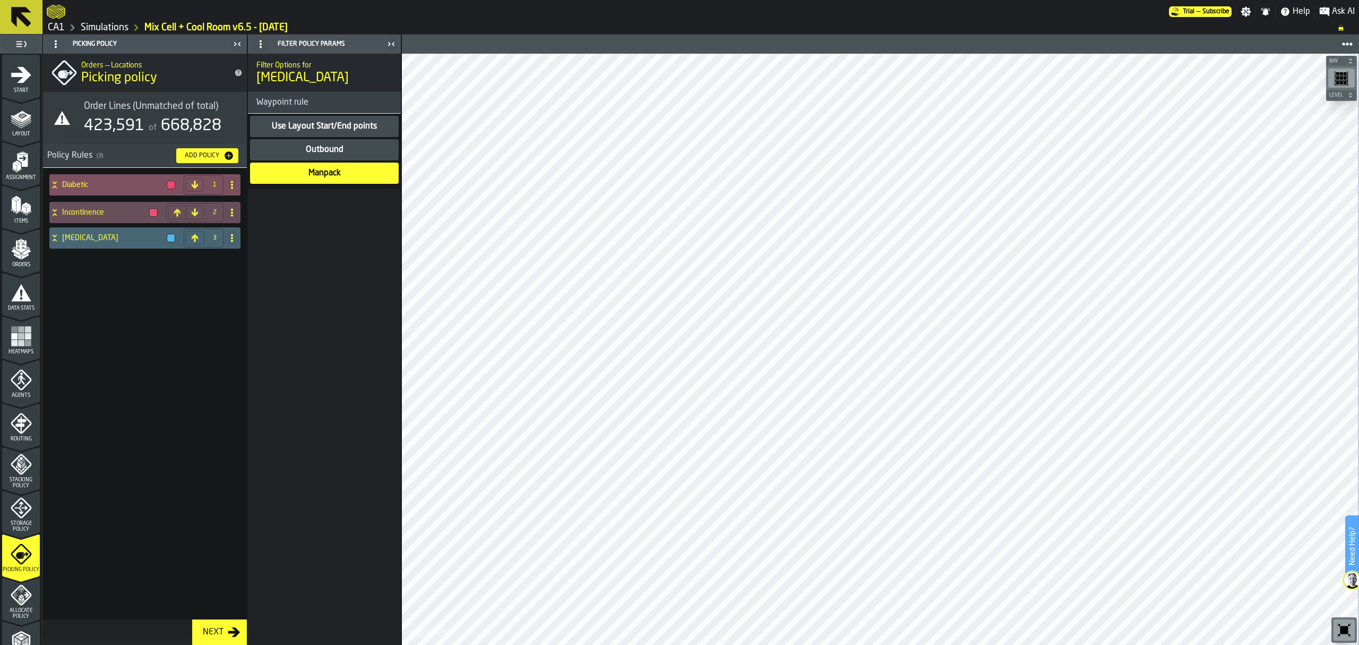
click at [167, 182] on div at bounding box center [171, 185] width 8 height 8
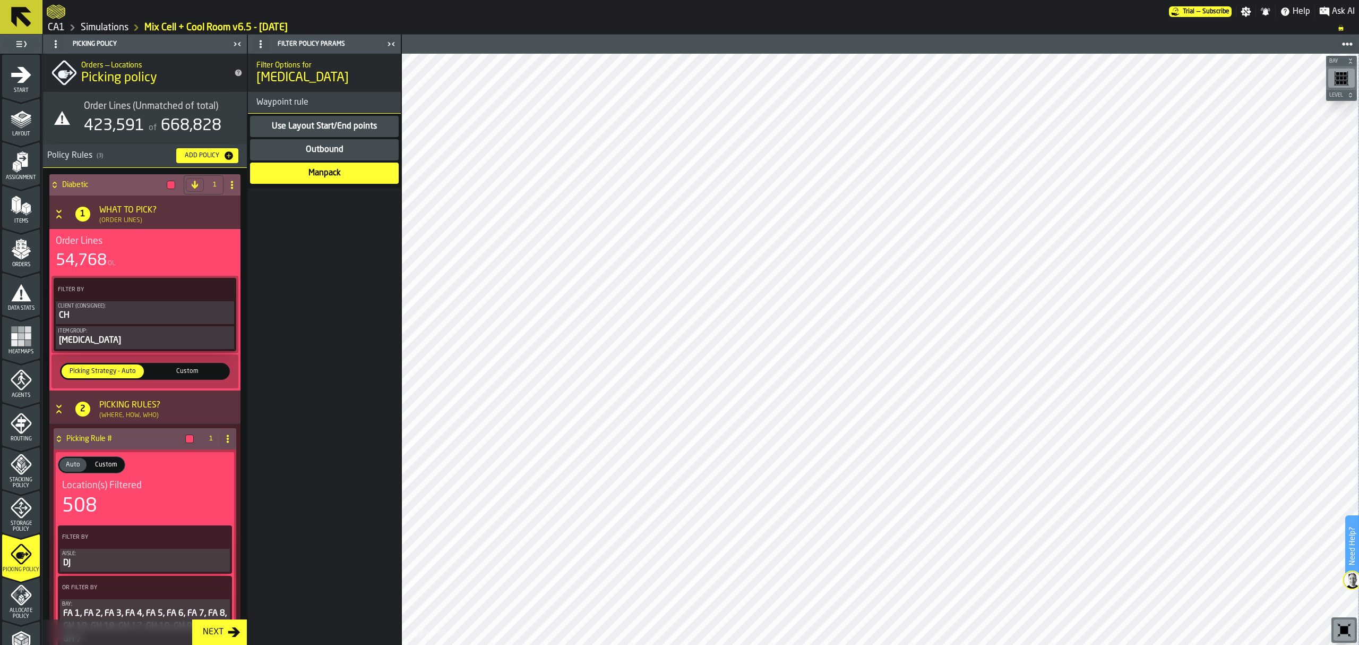
click at [167, 181] on div at bounding box center [171, 185] width 8 height 8
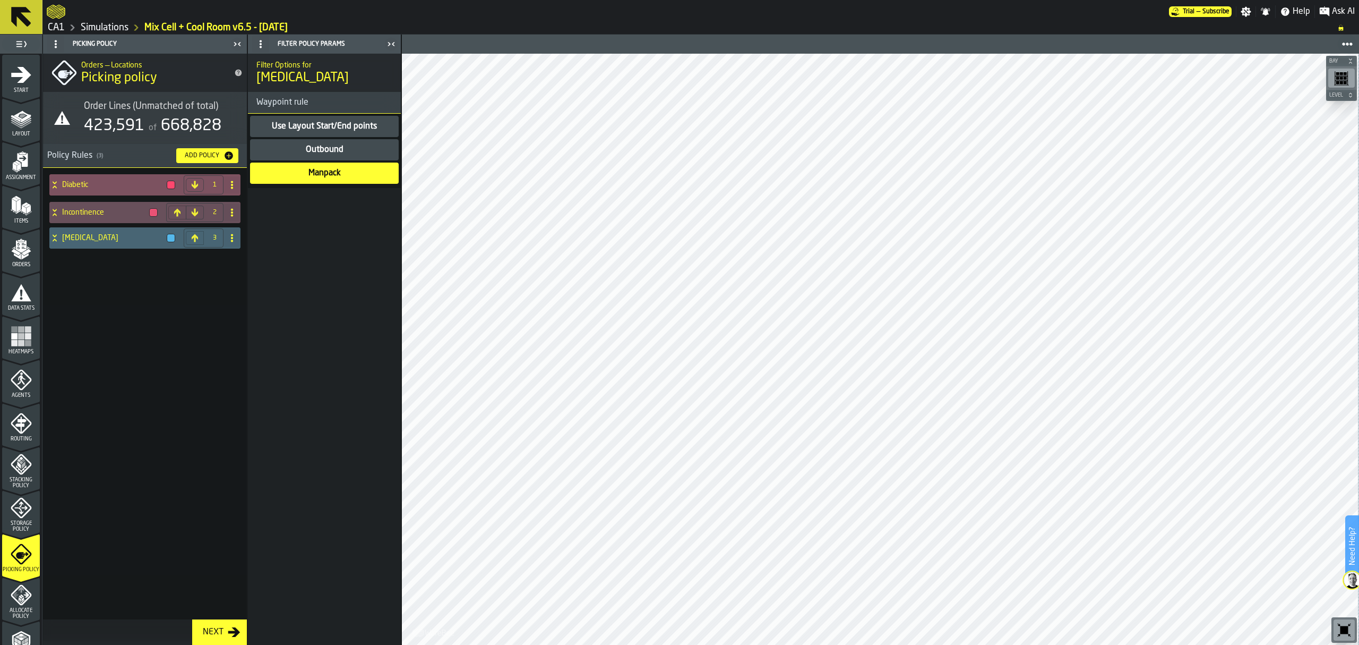
click at [72, 184] on h4 "Diabetic" at bounding box center [112, 185] width 100 height 8
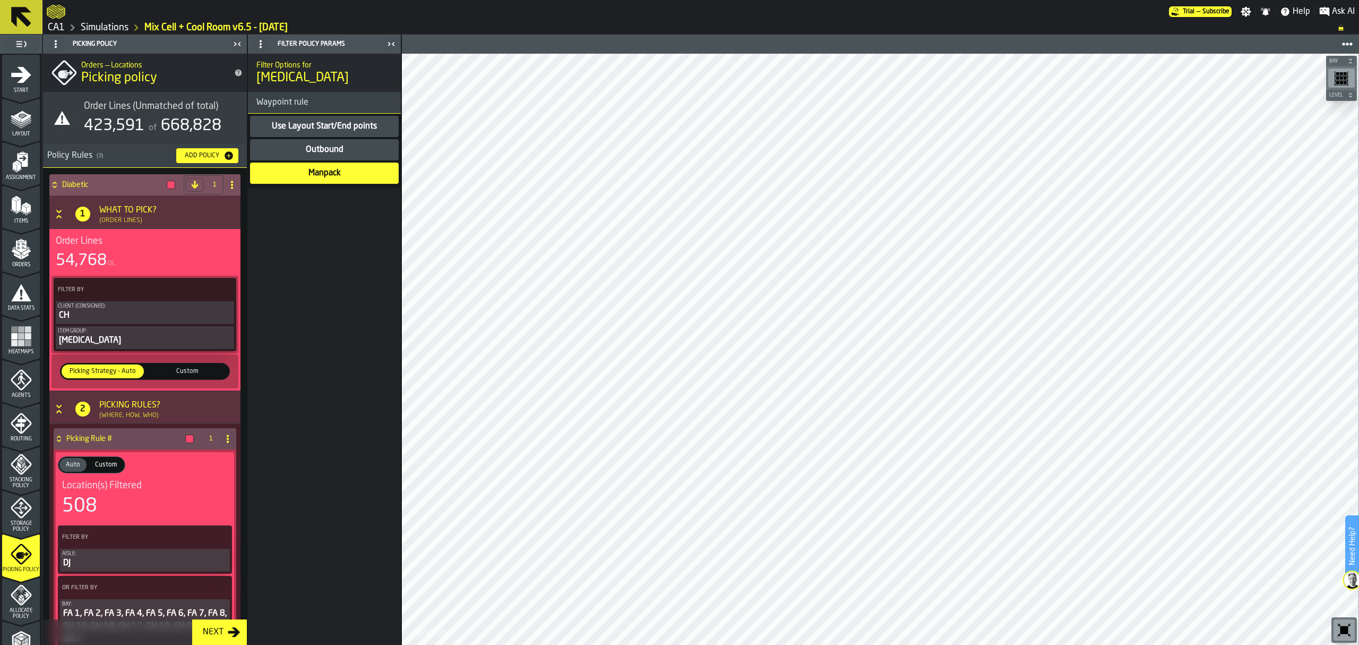
click at [57, 178] on div "Diabetic" at bounding box center [114, 184] width 130 height 21
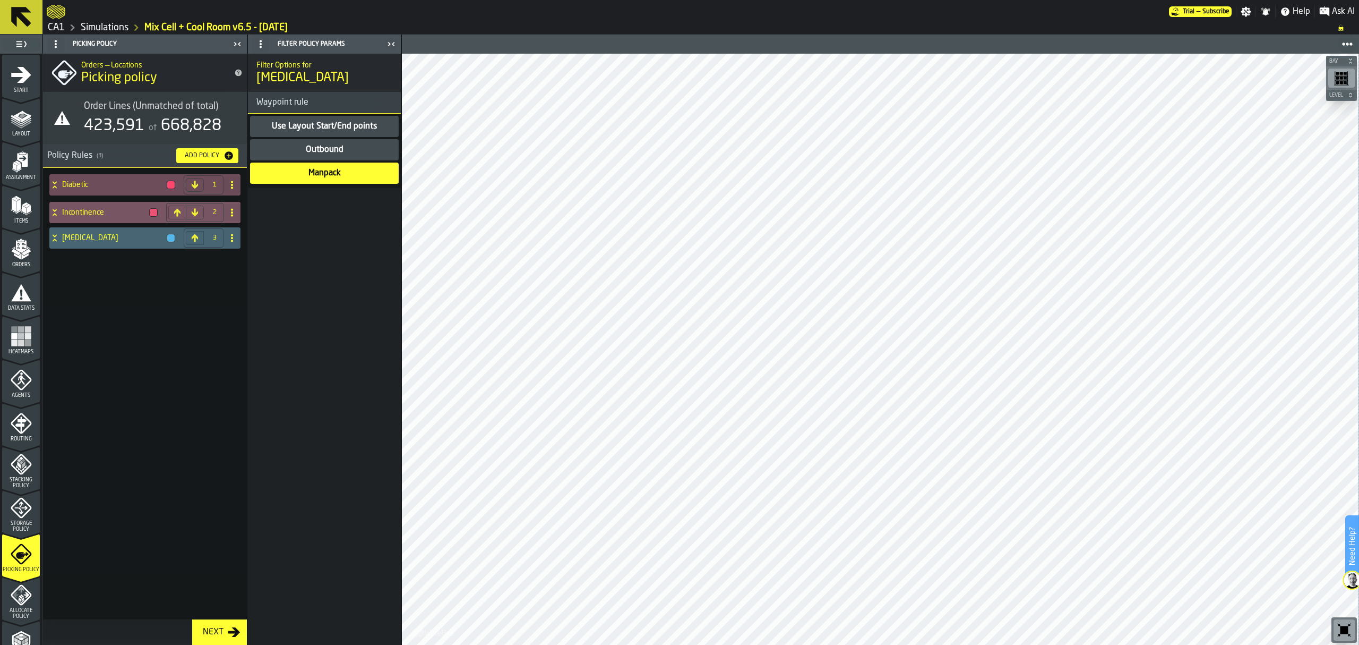
click at [79, 215] on h4 "Incontinence" at bounding box center [103, 212] width 83 height 8
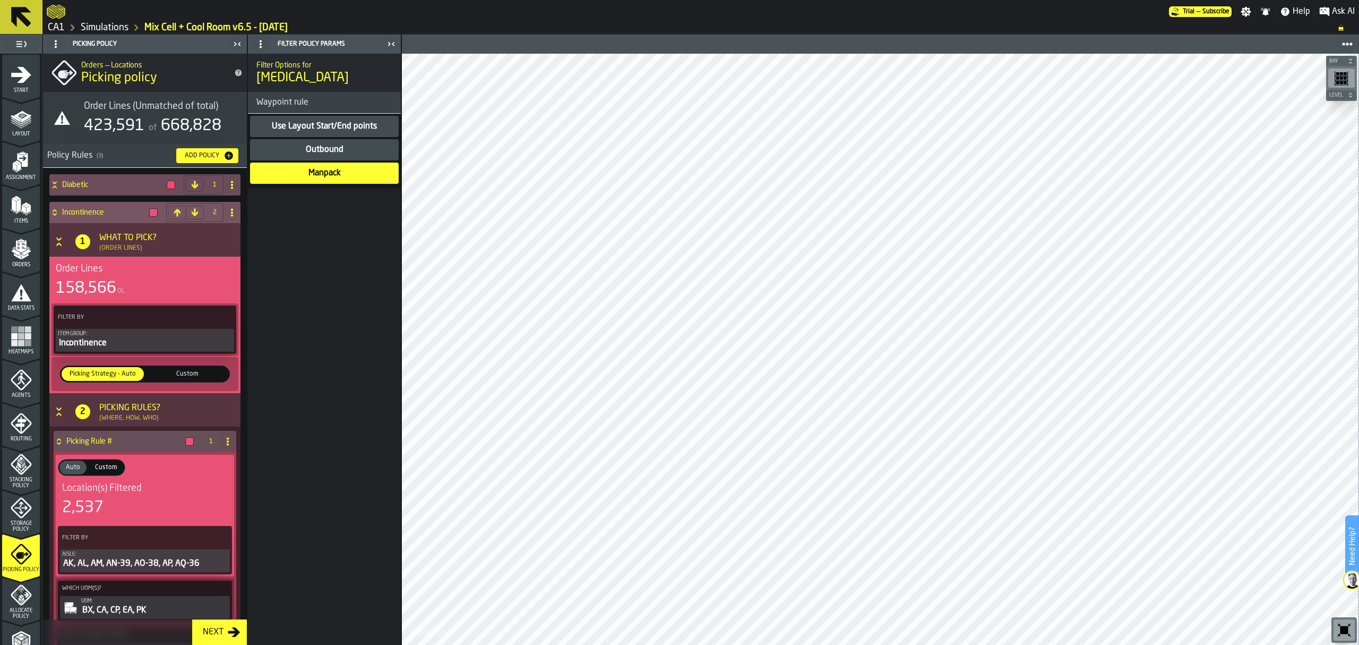
click at [89, 209] on h4 "Incontinence" at bounding box center [103, 212] width 83 height 8
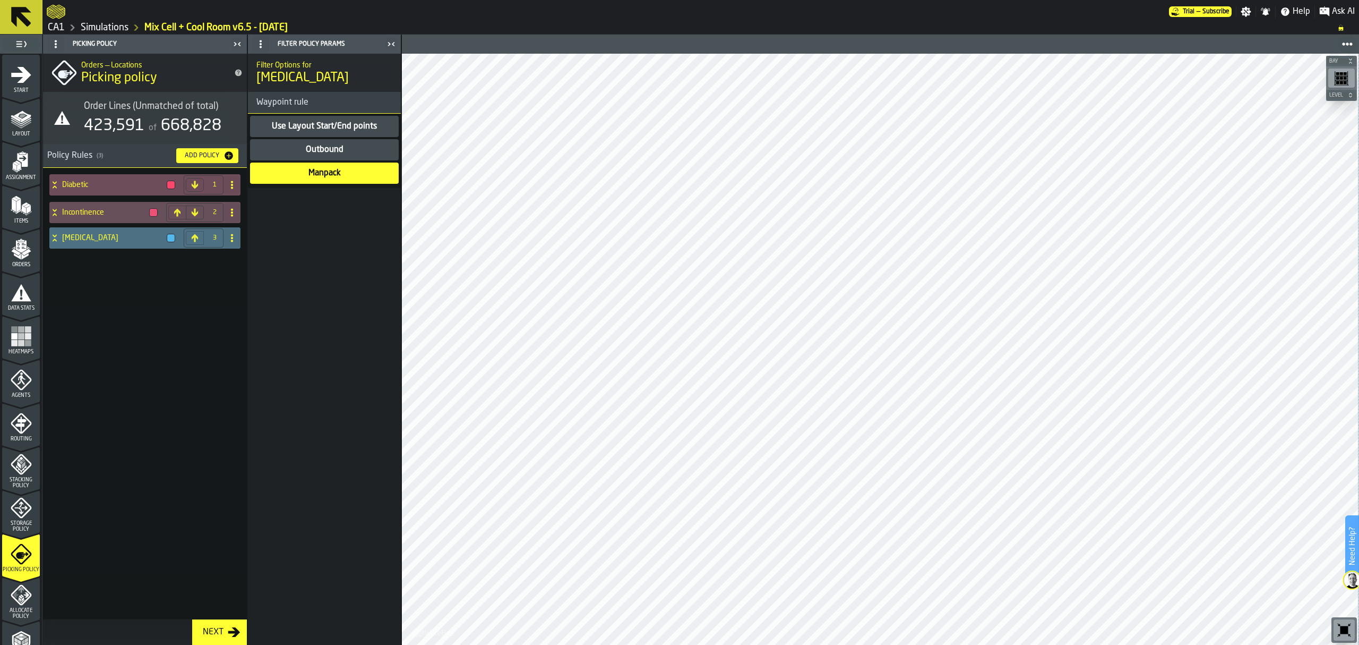
click at [84, 237] on h4 "[MEDICAL_DATA]" at bounding box center [112, 238] width 100 height 8
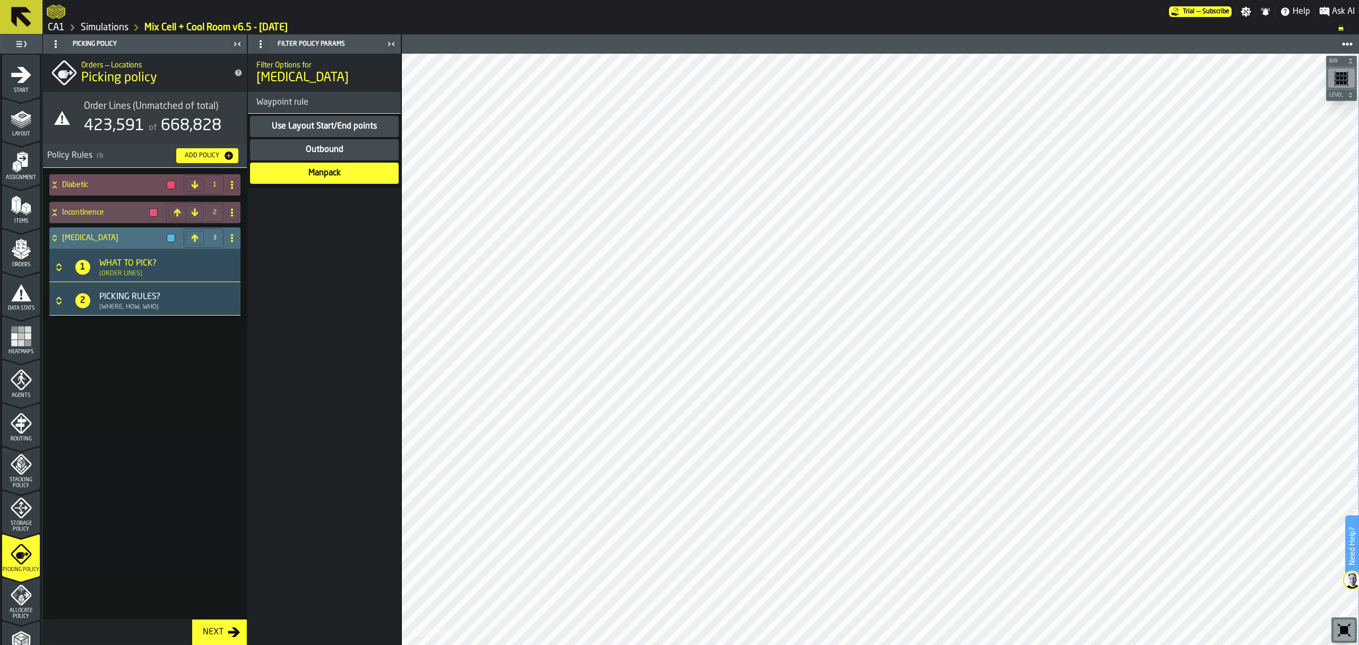
click at [58, 266] on icon "Button-[object Object]-closed" at bounding box center [59, 267] width 11 height 11
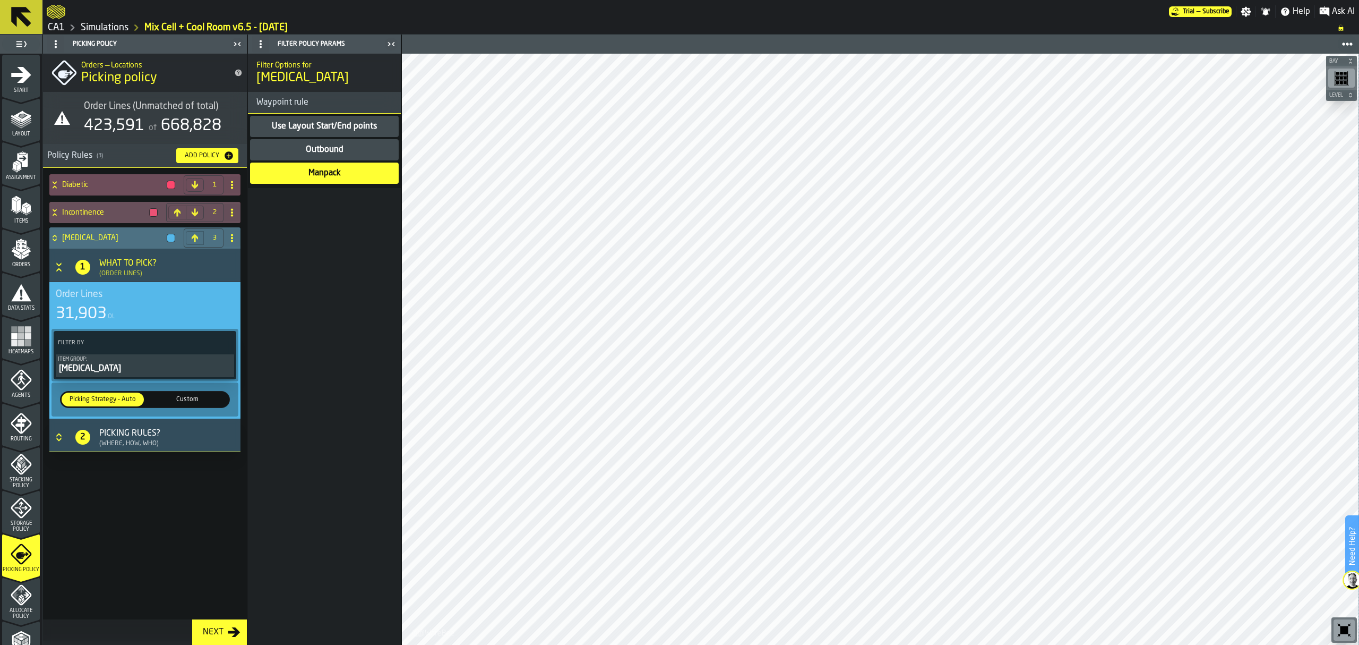
click at [58, 440] on icon "Button-[object Object]-closed" at bounding box center [59, 437] width 11 height 11
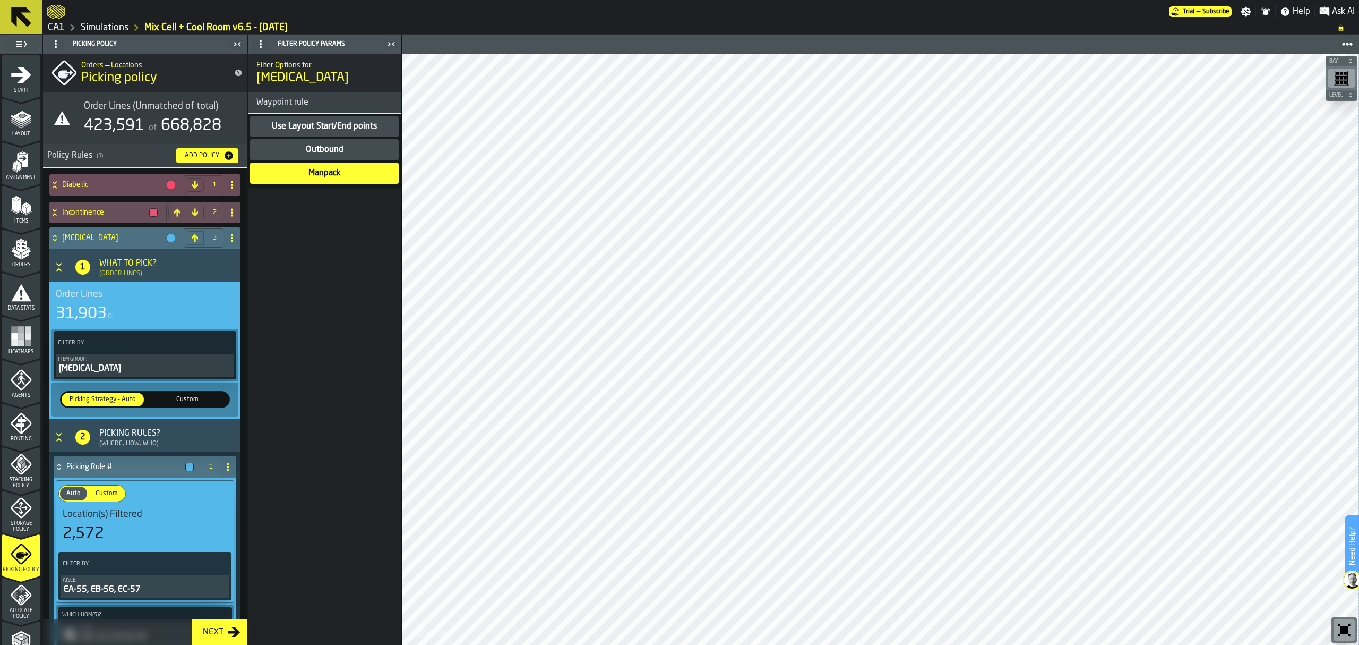
click at [56, 239] on icon at bounding box center [55, 239] width 4 height 3
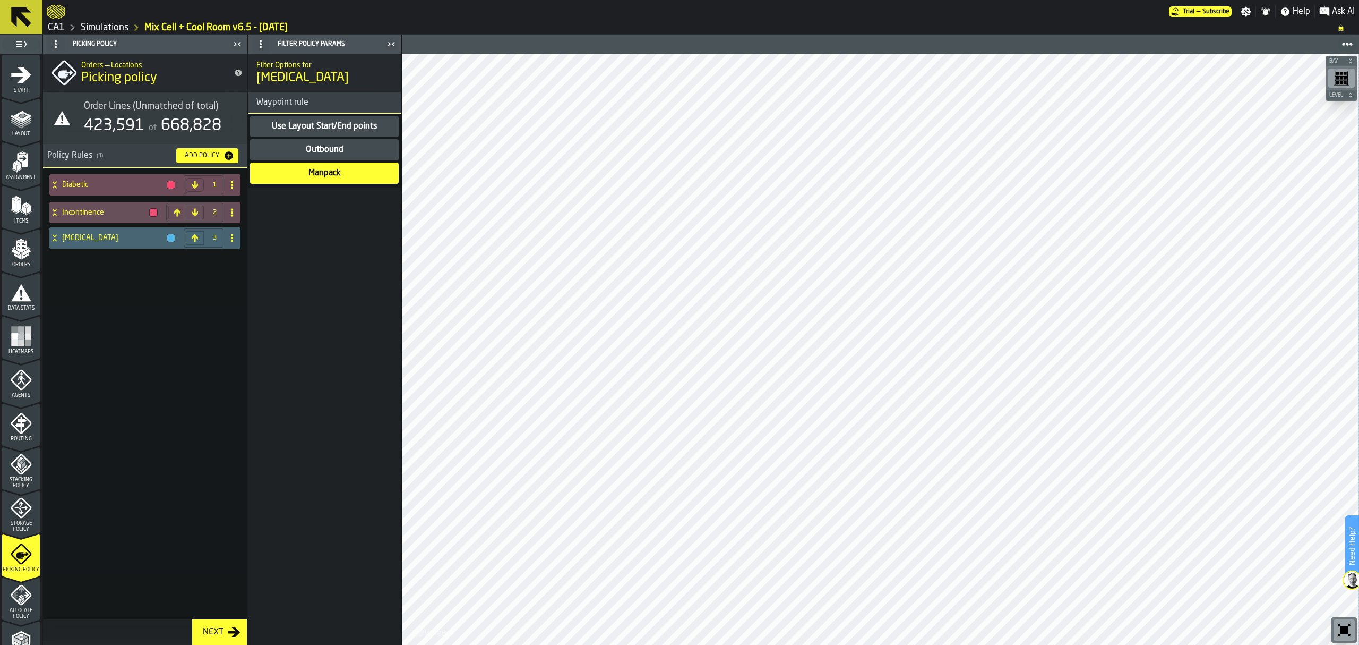
click at [228, 156] on icon "button-Add Policy" at bounding box center [229, 155] width 8 height 8
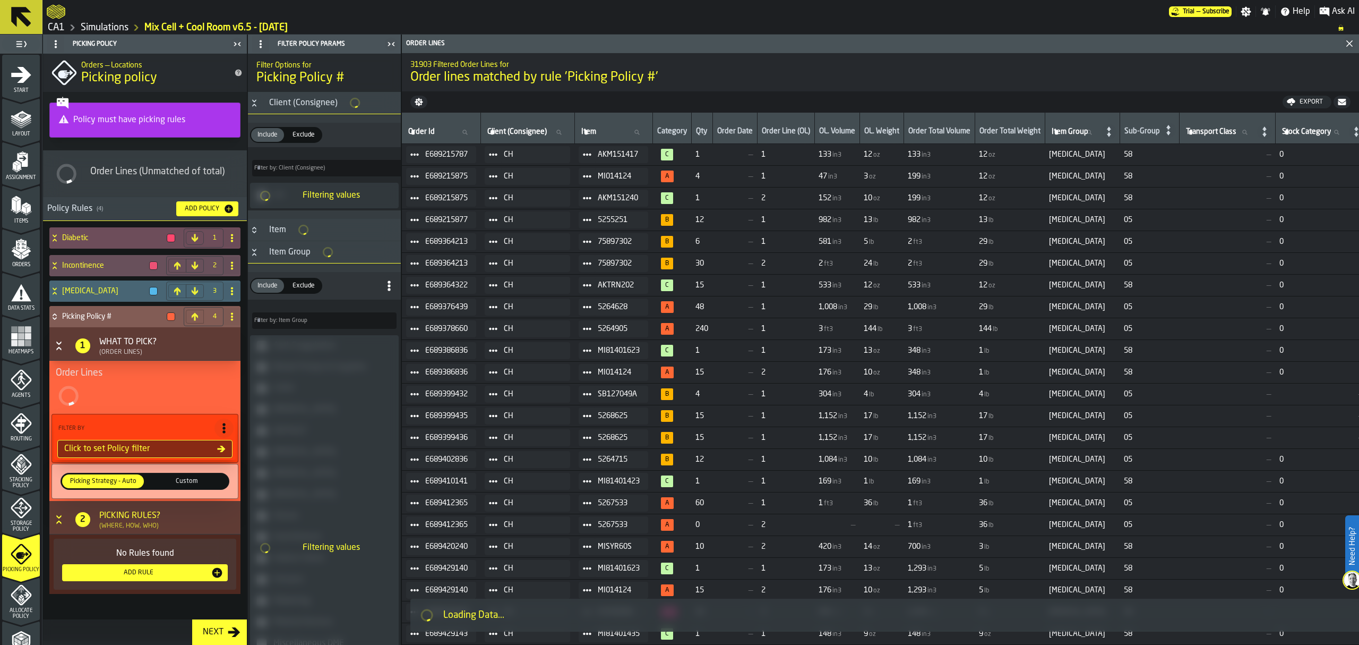
type input "*"
type input "***"
type input "*"
type input "***"
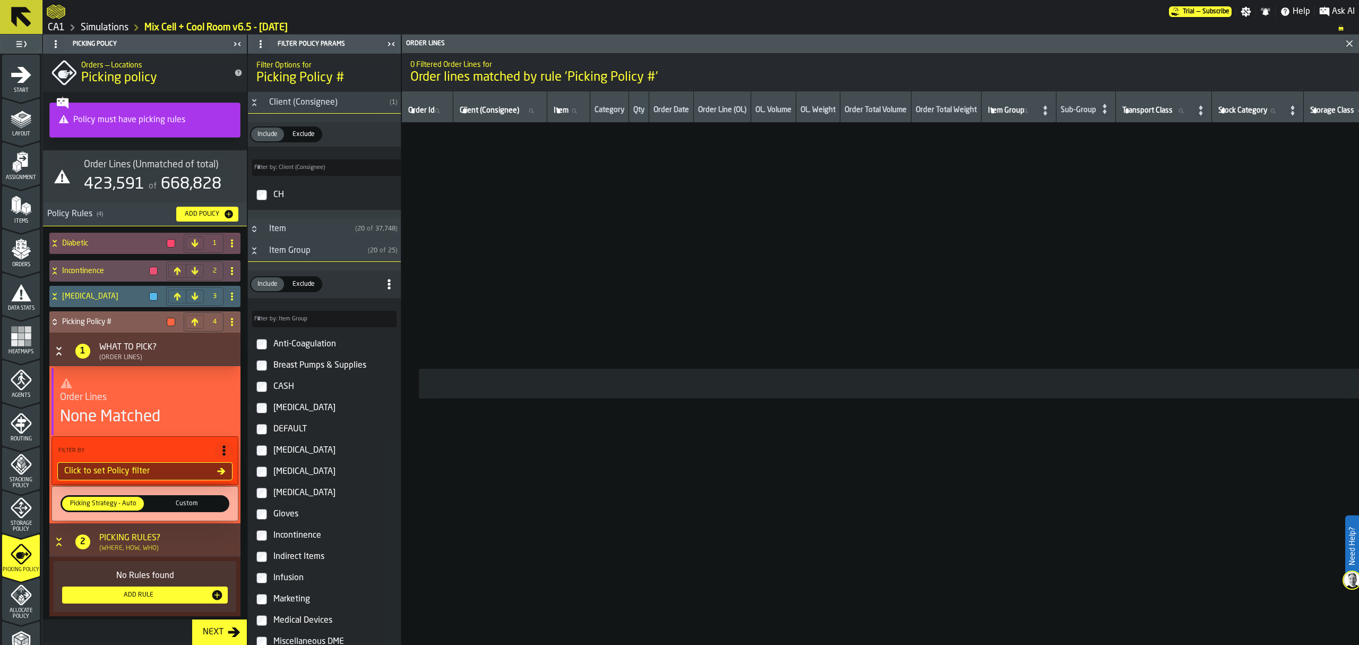
click at [228, 324] on icon at bounding box center [232, 322] width 8 height 8
click at [184, 346] on div "Rename" at bounding box center [186, 343] width 89 height 13
drag, startPoint x: 143, startPoint y: 321, endPoint x: 30, endPoint y: 320, distance: 112.6
click at [35, 320] on aside "**********" at bounding box center [200, 340] width 401 height 610
type input "**********"
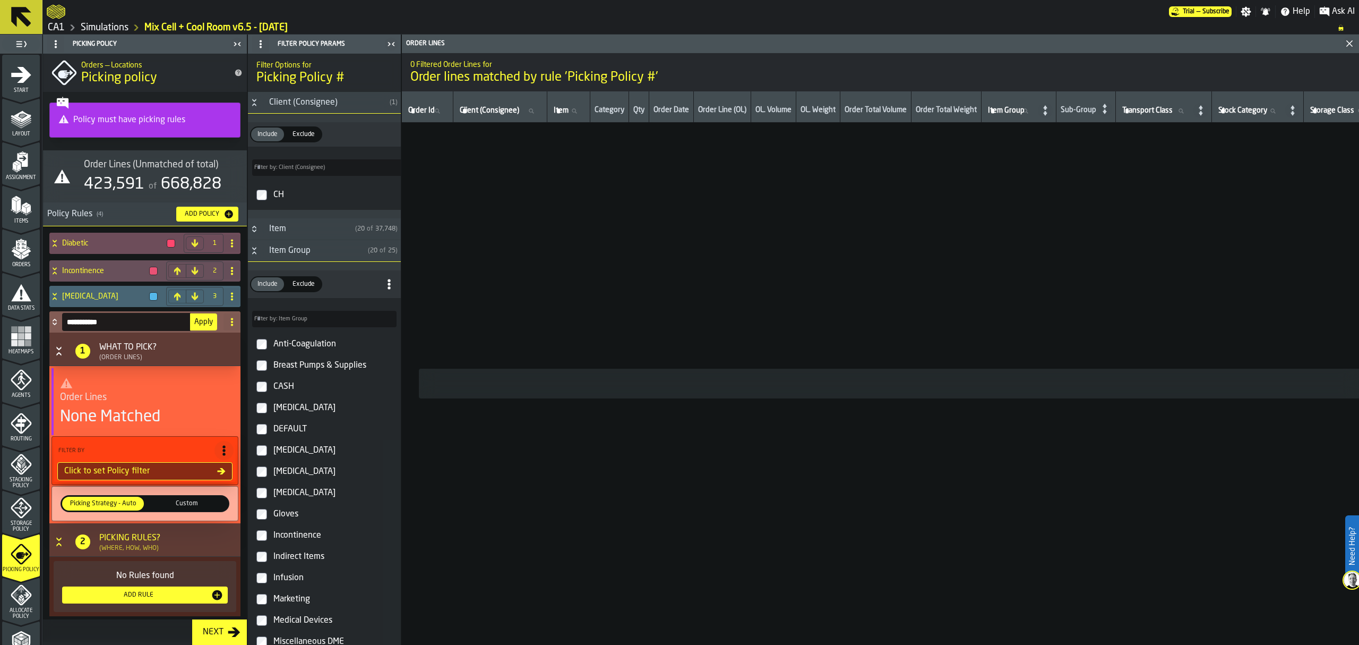
click at [198, 328] on button "Apply" at bounding box center [203, 321] width 27 height 17
click at [219, 471] on icon at bounding box center [222, 471] width 8 height 6
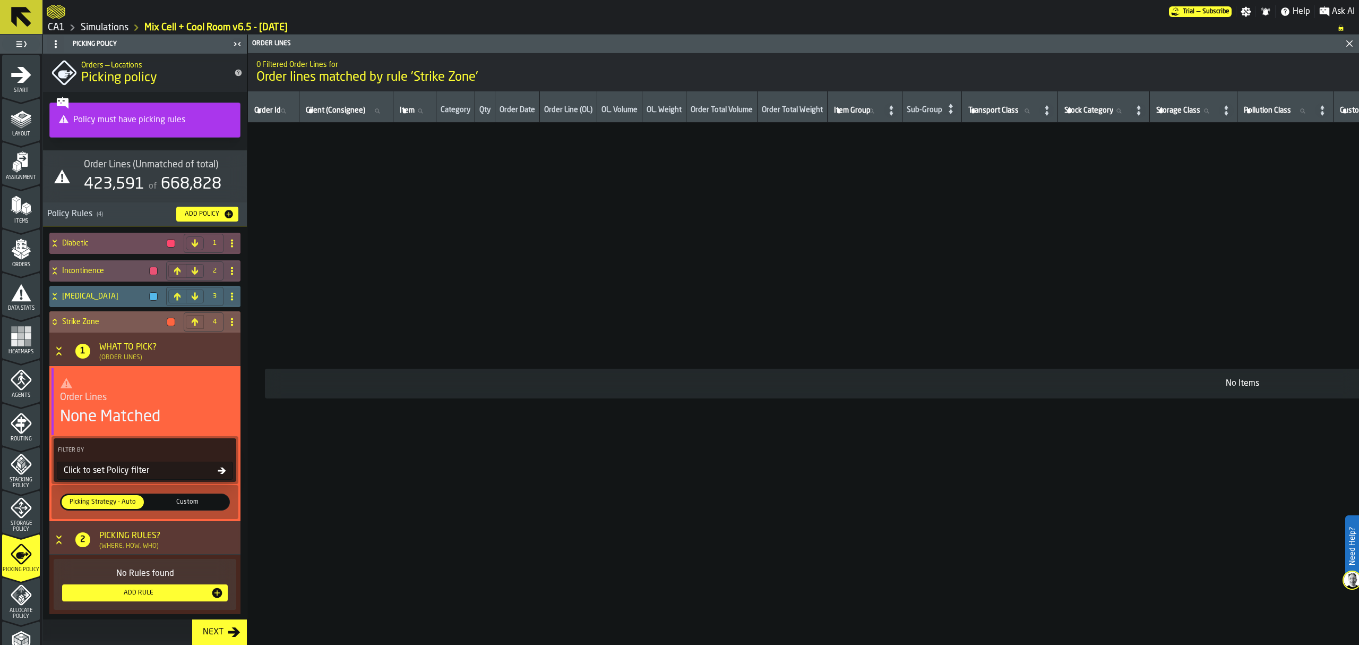
click at [134, 475] on div "Click to set Policy filter" at bounding box center [138, 470] width 158 height 13
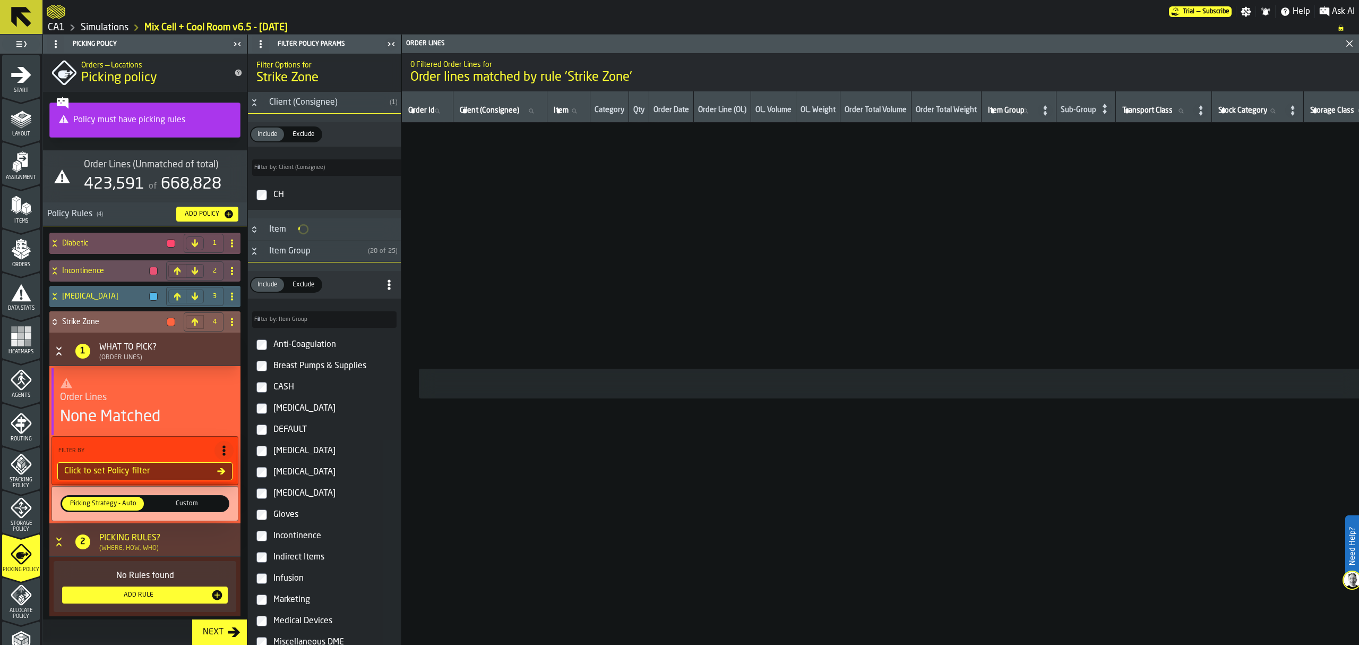
click at [276, 351] on div "Anti-Coagulation" at bounding box center [333, 344] width 125 height 17
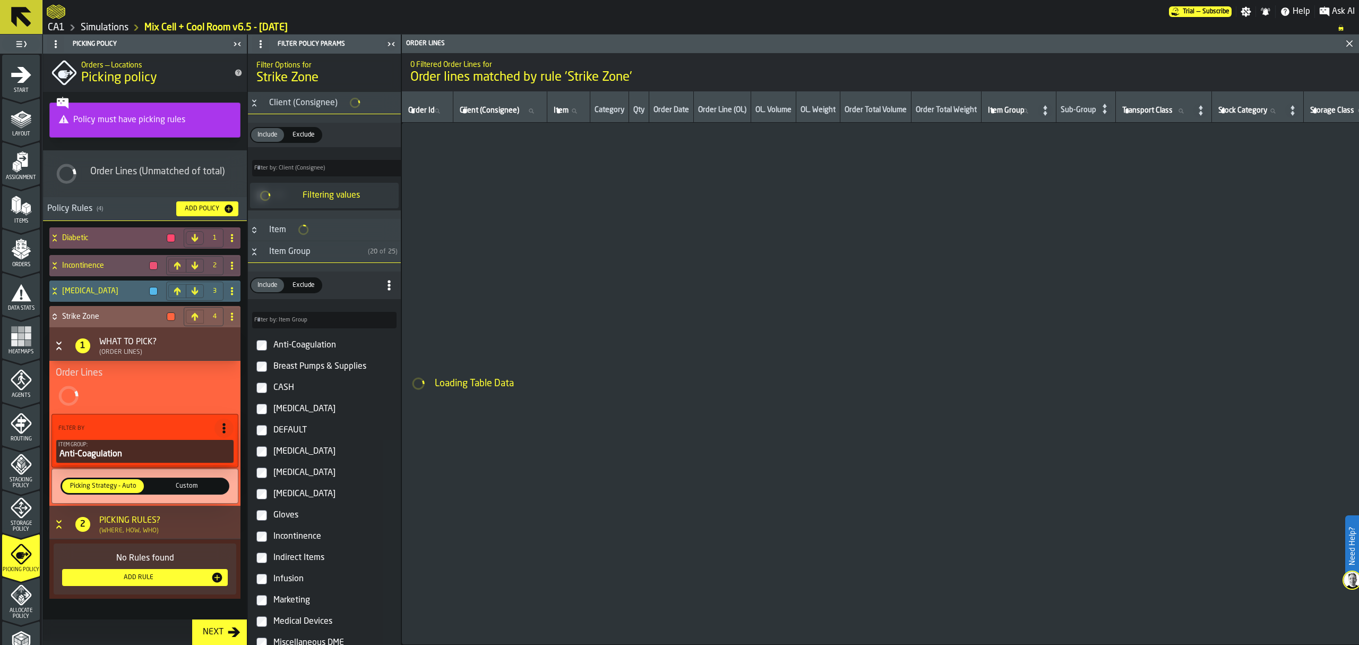
click at [281, 372] on div "Breast Pumps & Supplies" at bounding box center [333, 366] width 125 height 17
click at [284, 393] on div "CASH" at bounding box center [333, 387] width 125 height 17
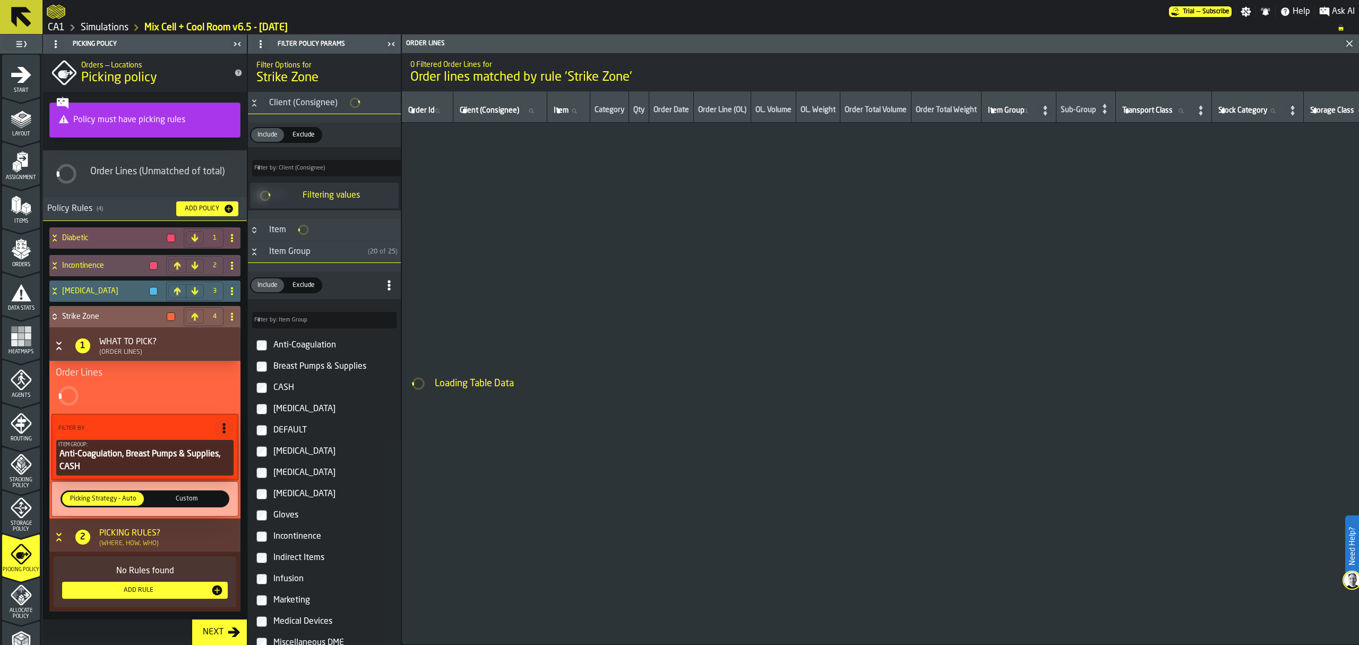
click at [291, 413] on div "[MEDICAL_DATA]" at bounding box center [333, 408] width 125 height 17
click at [290, 430] on div "DEFAULT" at bounding box center [333, 430] width 125 height 17
click at [319, 476] on div "[MEDICAL_DATA]" at bounding box center [333, 472] width 125 height 17
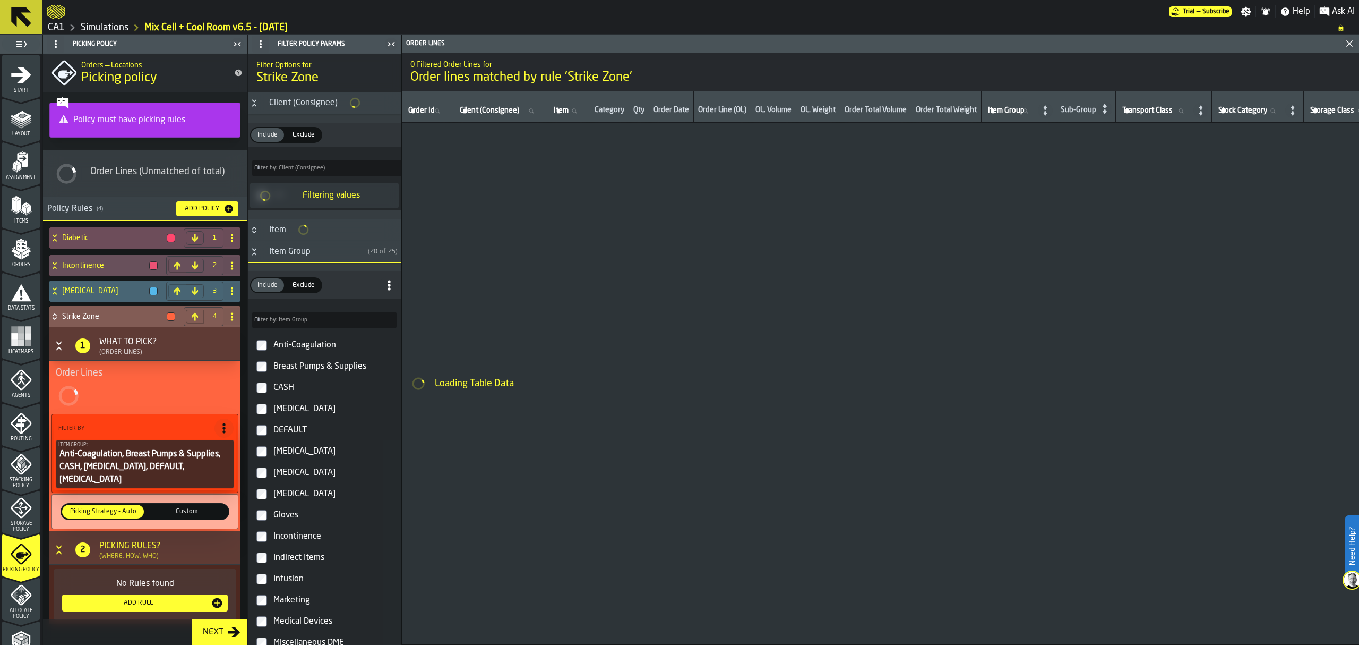
click at [298, 521] on div "Gloves" at bounding box center [333, 515] width 125 height 17
click at [293, 559] on div "Indirect Items" at bounding box center [333, 557] width 125 height 17
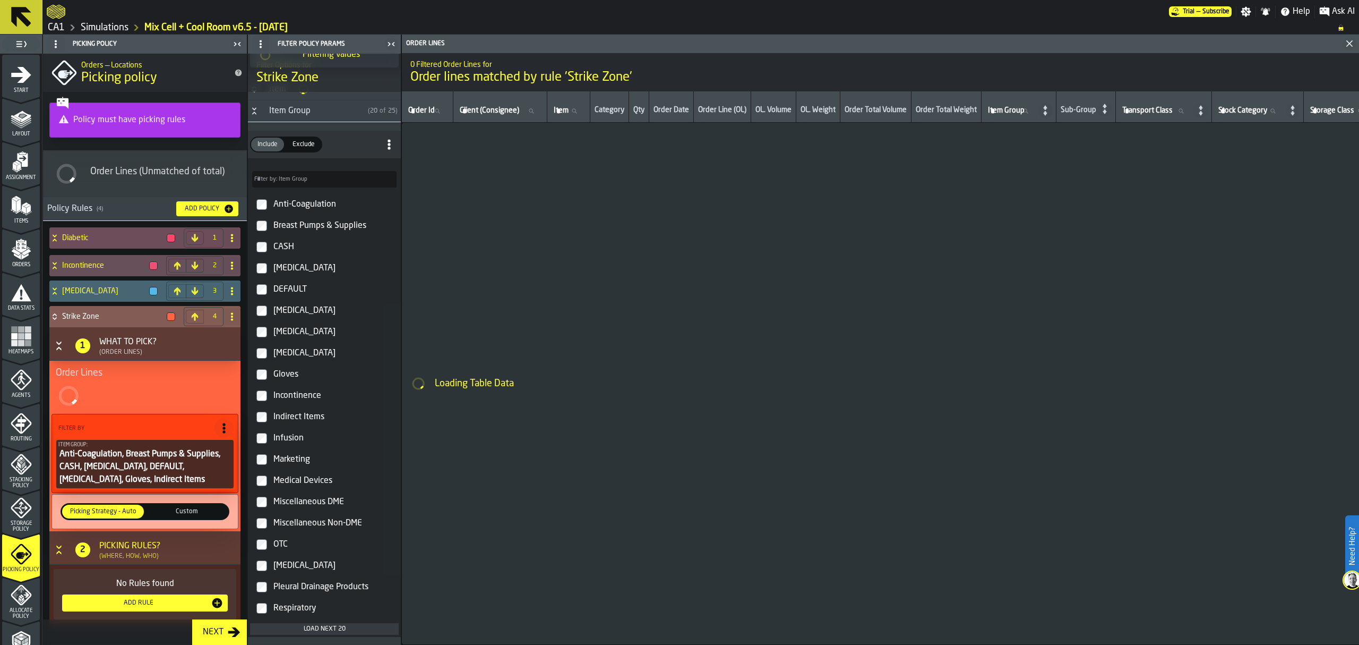
scroll to position [141, 0]
click at [294, 438] on div "Infusion" at bounding box center [333, 437] width 125 height 17
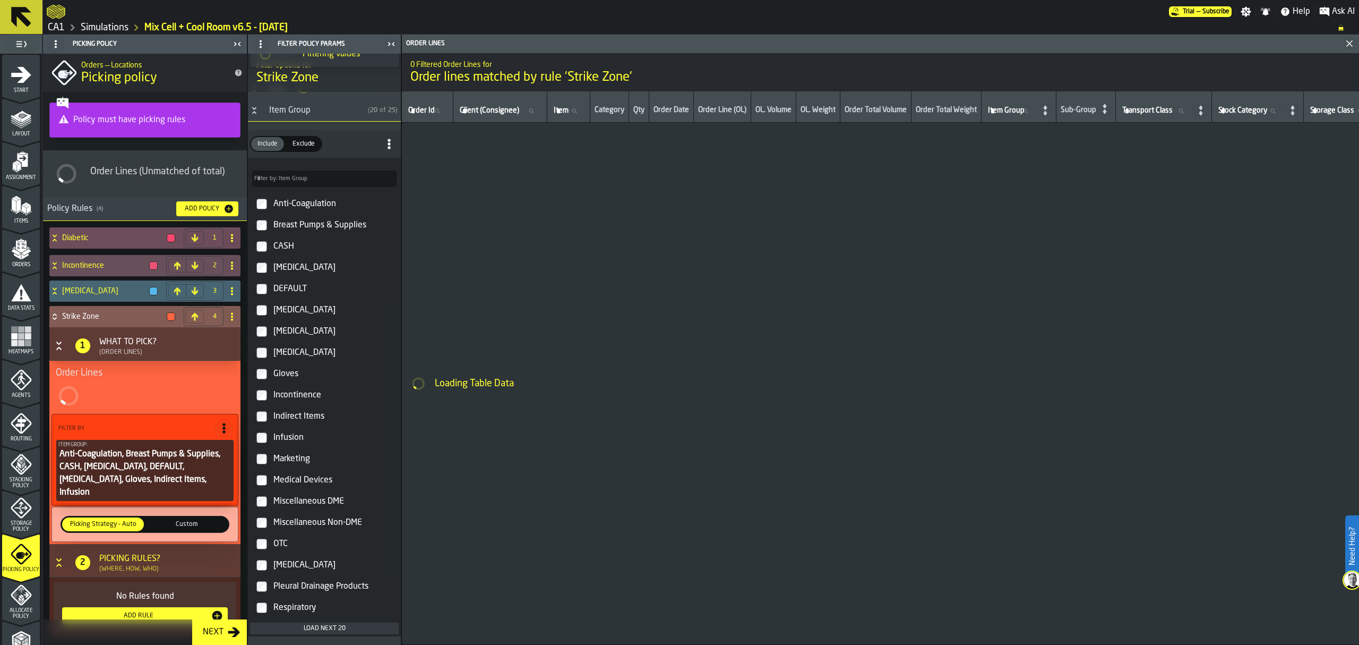
click at [289, 457] on div "Marketing" at bounding box center [333, 458] width 125 height 17
click at [289, 479] on div "Medical Devices" at bounding box center [333, 479] width 125 height 17
click at [294, 504] on div "Miscellaneous DME" at bounding box center [333, 501] width 125 height 17
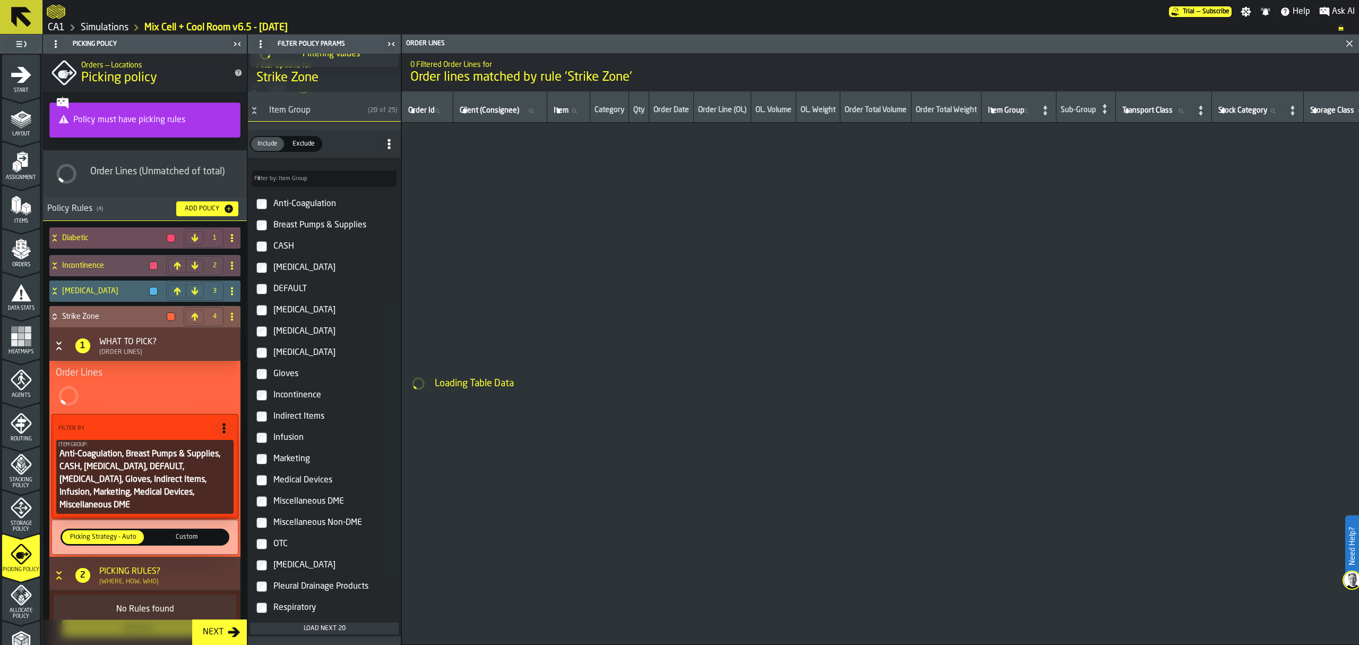
click at [294, 525] on div "Miscellaneous Non-DME" at bounding box center [333, 522] width 125 height 17
click at [291, 541] on div "OTC" at bounding box center [333, 543] width 125 height 17
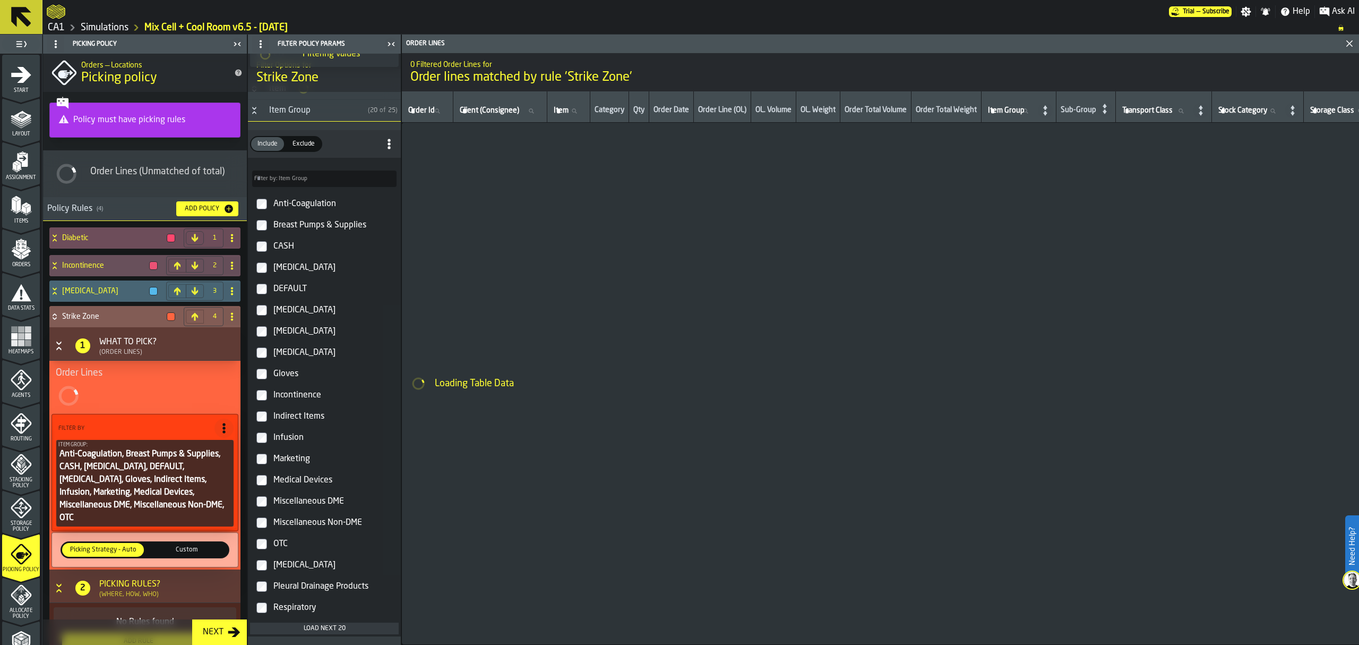
click at [290, 560] on div "[MEDICAL_DATA]" at bounding box center [333, 564] width 125 height 17
click at [289, 587] on div "Pleural Drainage Products" at bounding box center [333, 585] width 125 height 17
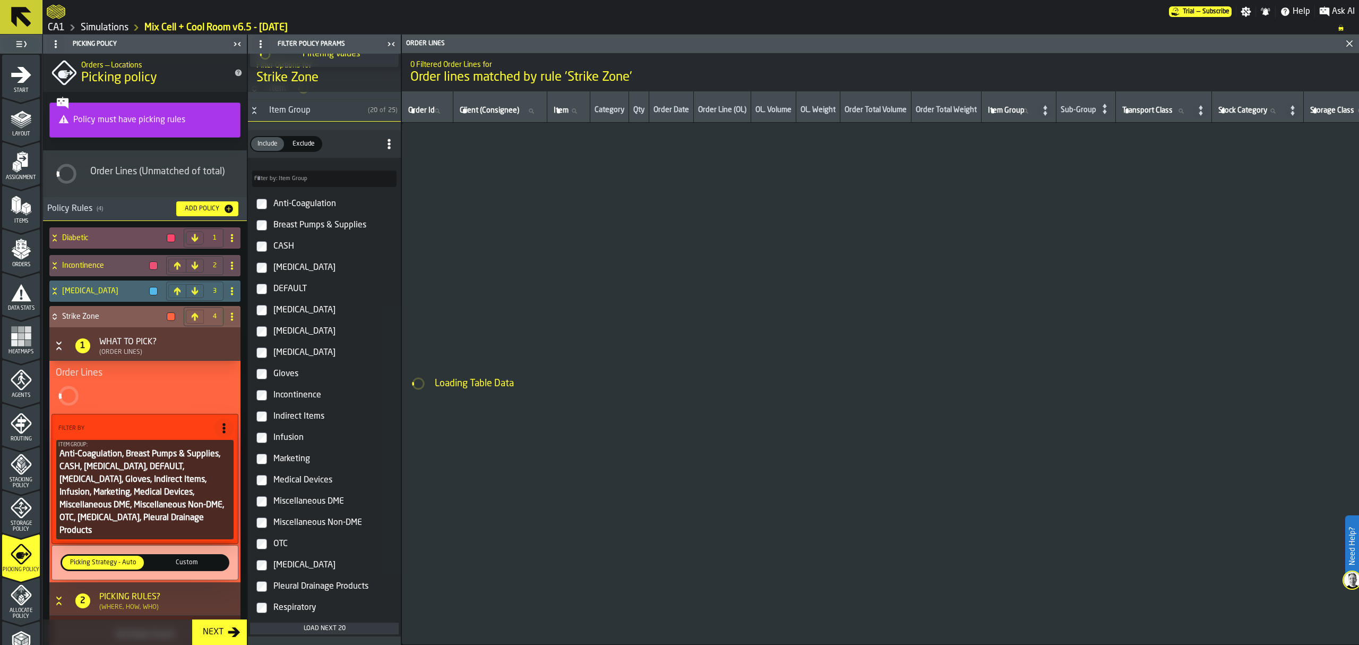
click at [283, 608] on div "Respiratory" at bounding box center [333, 607] width 125 height 17
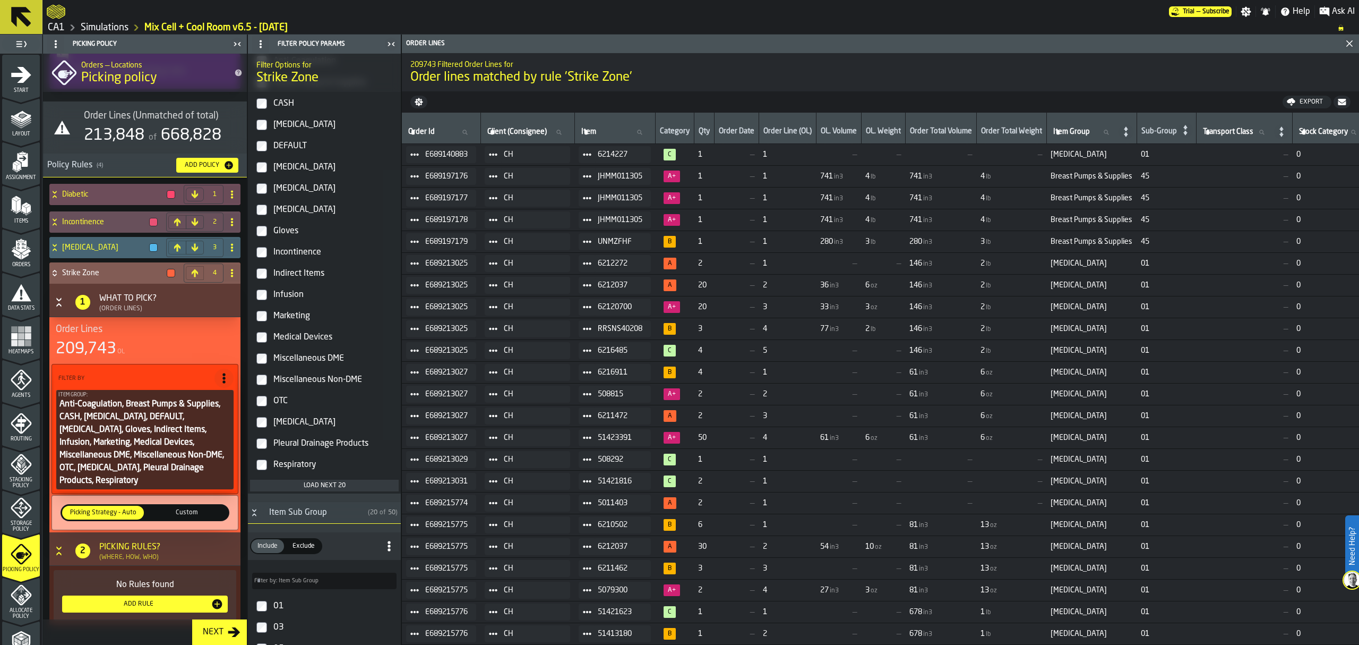
scroll to position [354, 0]
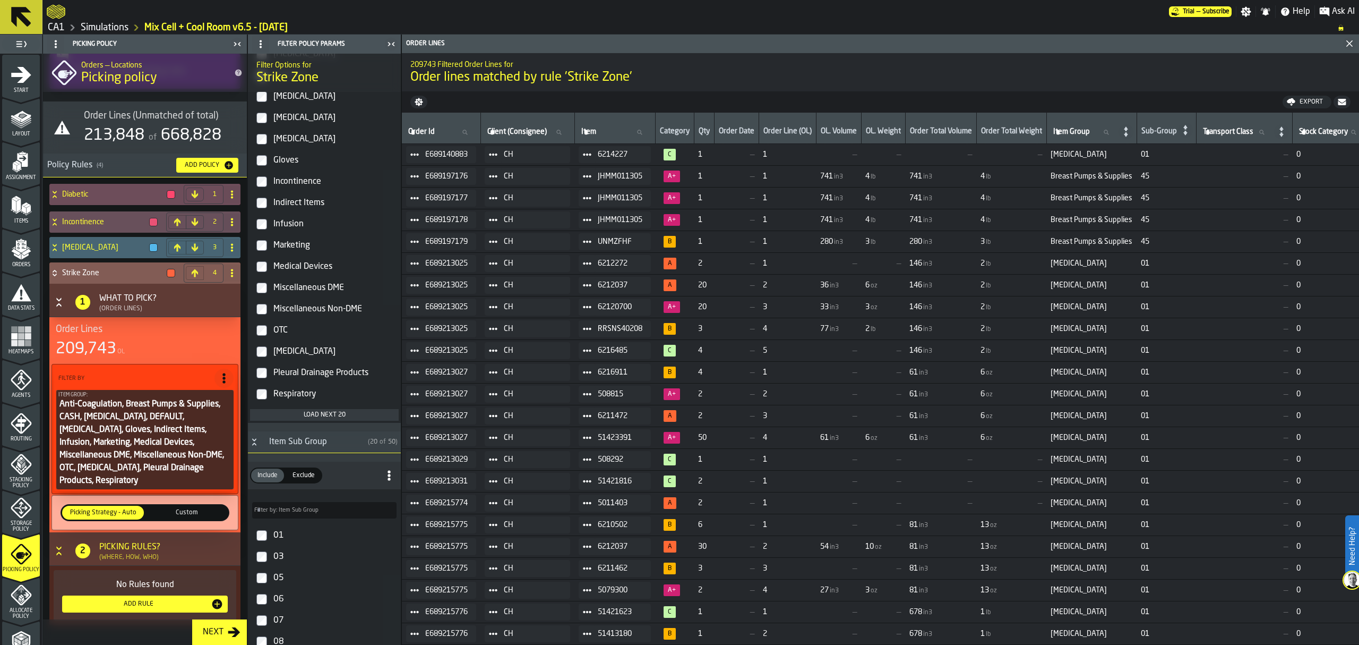
click at [171, 597] on div "Add Rule" at bounding box center [144, 603] width 157 height 13
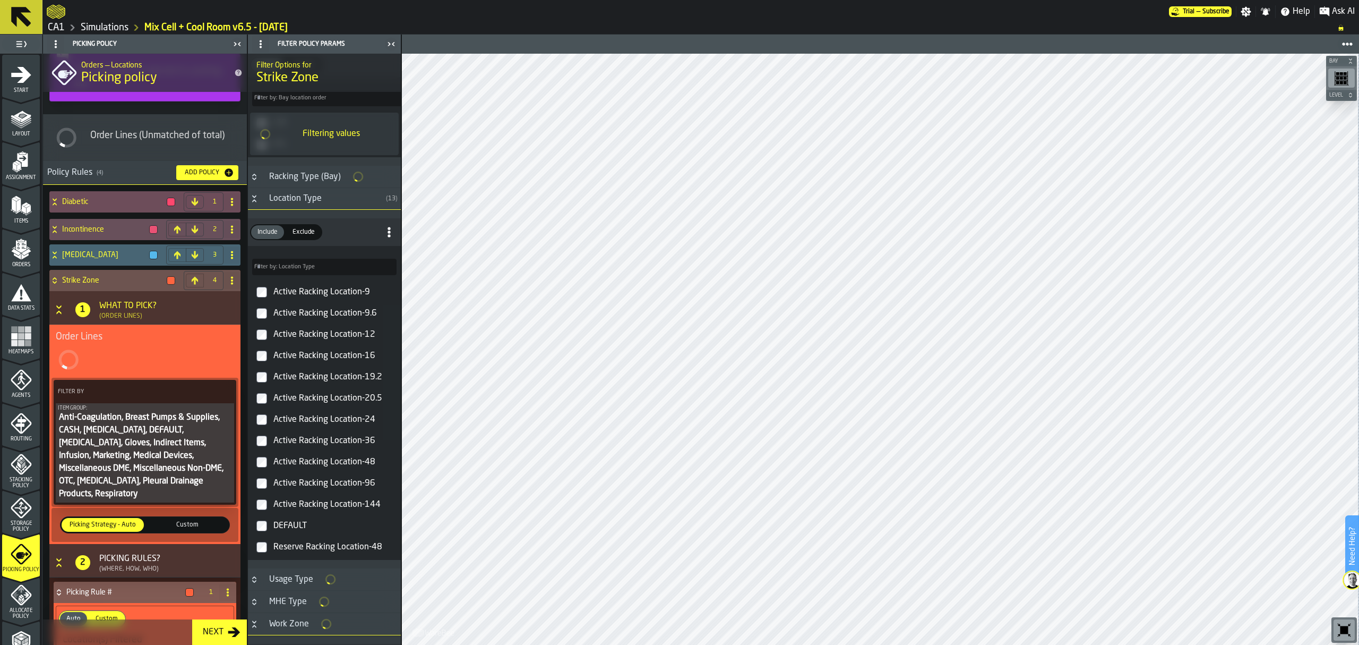
scroll to position [411, 0]
click at [260, 490] on div "Active Racking Location-9 Active Racking Location-9.6 Active Racking Location-1…" at bounding box center [324, 416] width 149 height 276
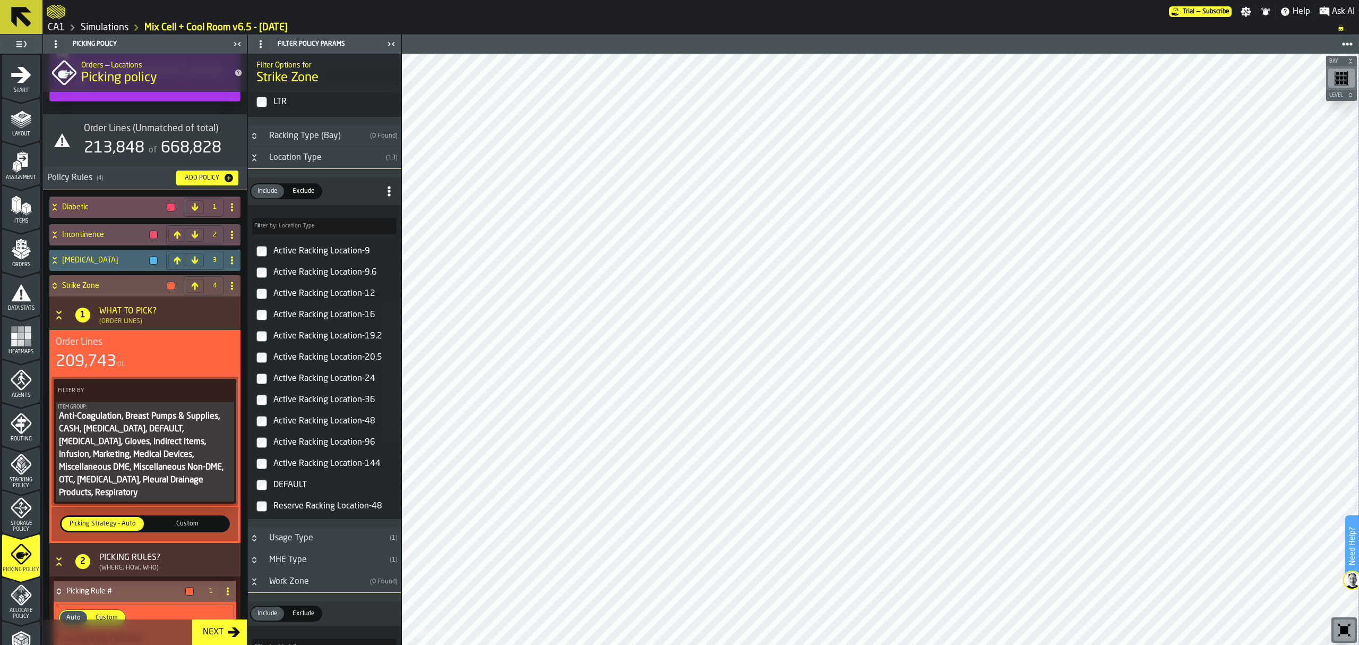
scroll to position [391, 0]
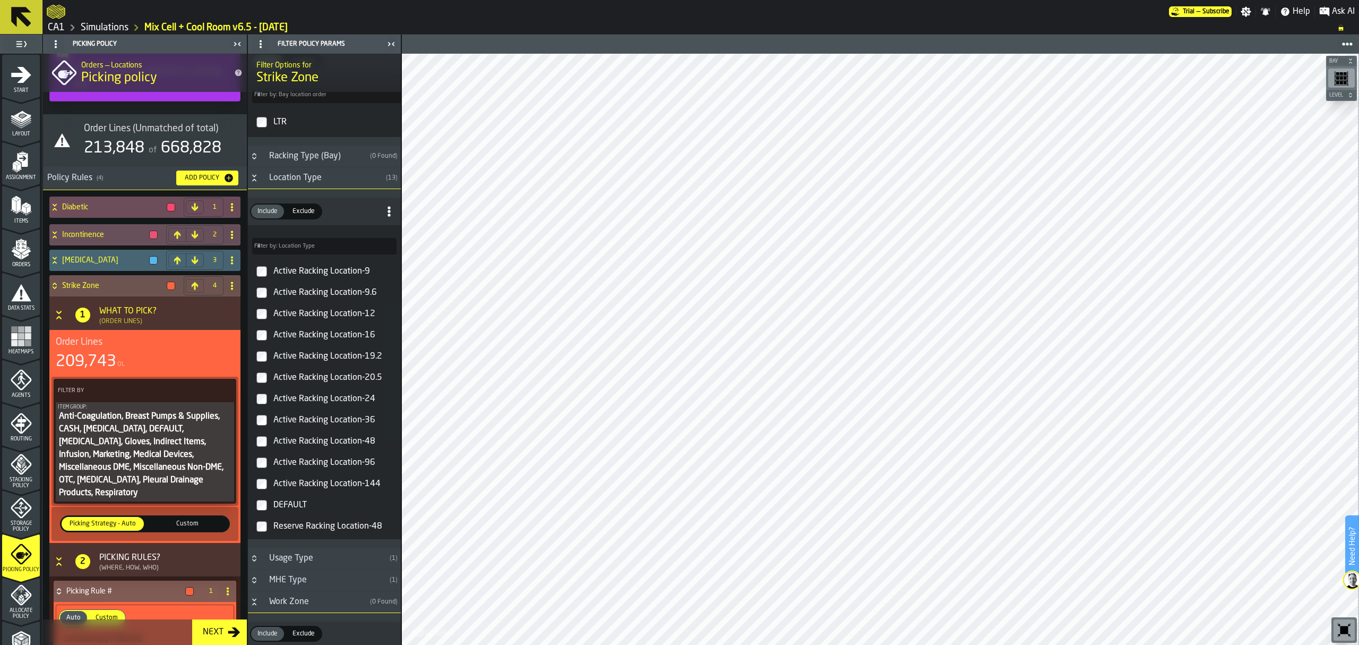
click at [265, 494] on label "Active Racking Location-144" at bounding box center [324, 483] width 149 height 21
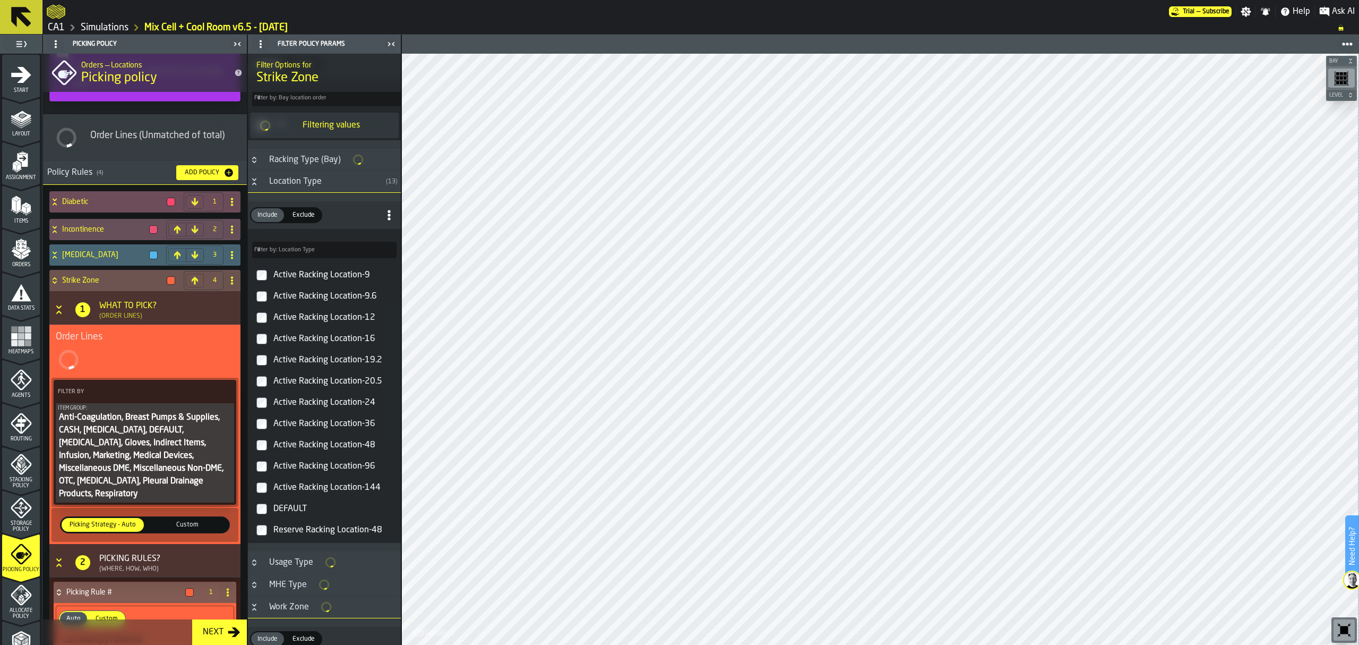
scroll to position [394, 0]
click at [265, 495] on label "Active Racking Location-144" at bounding box center [324, 484] width 149 height 21
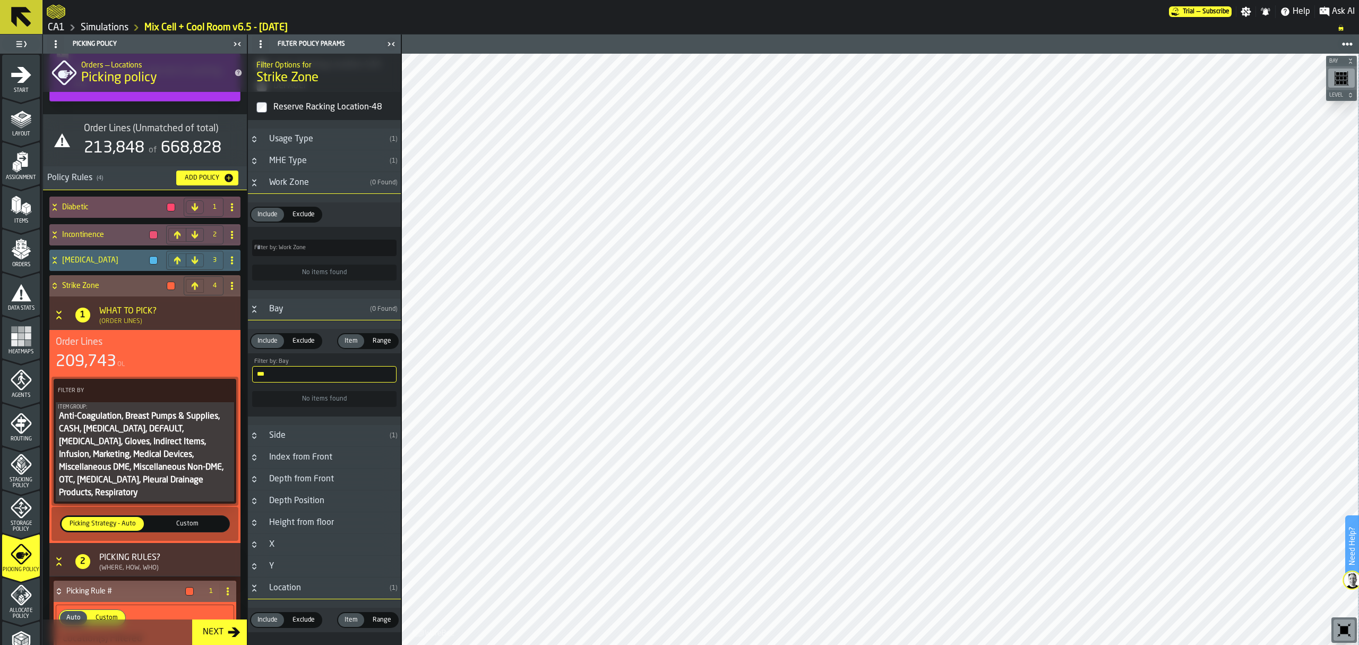
scroll to position [391, 0]
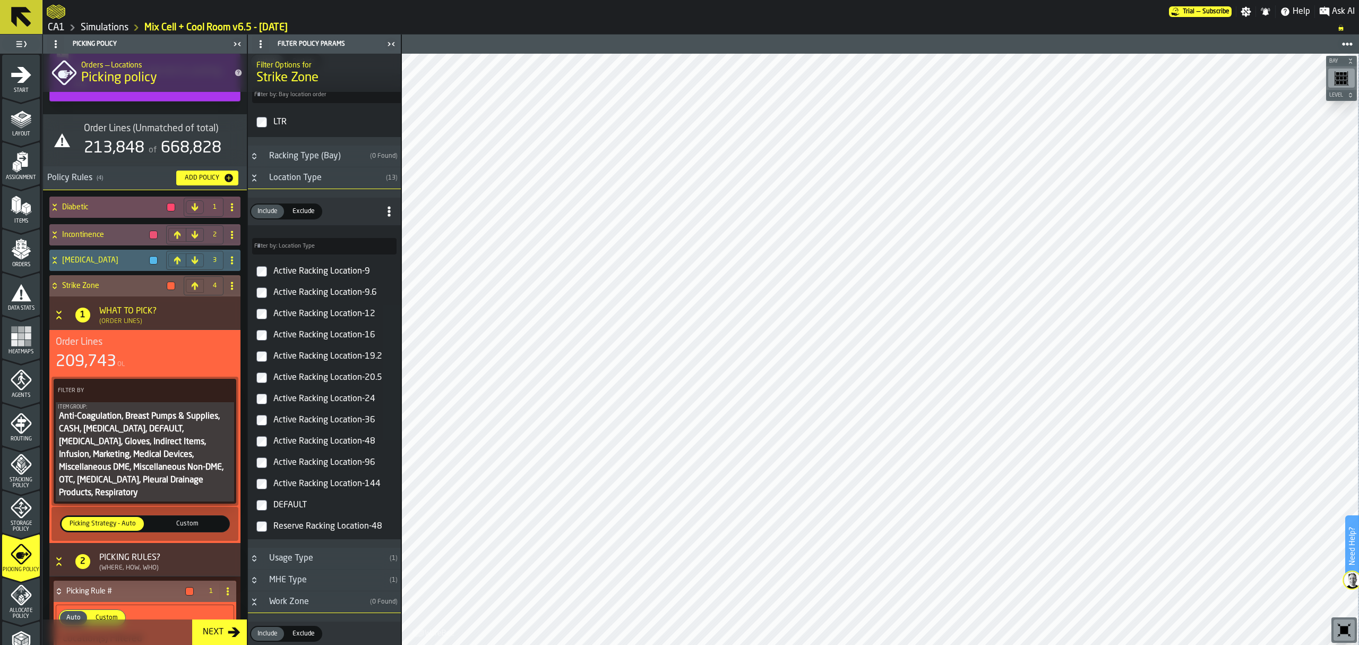
click at [269, 472] on label "Active Racking Location-96" at bounding box center [324, 462] width 149 height 21
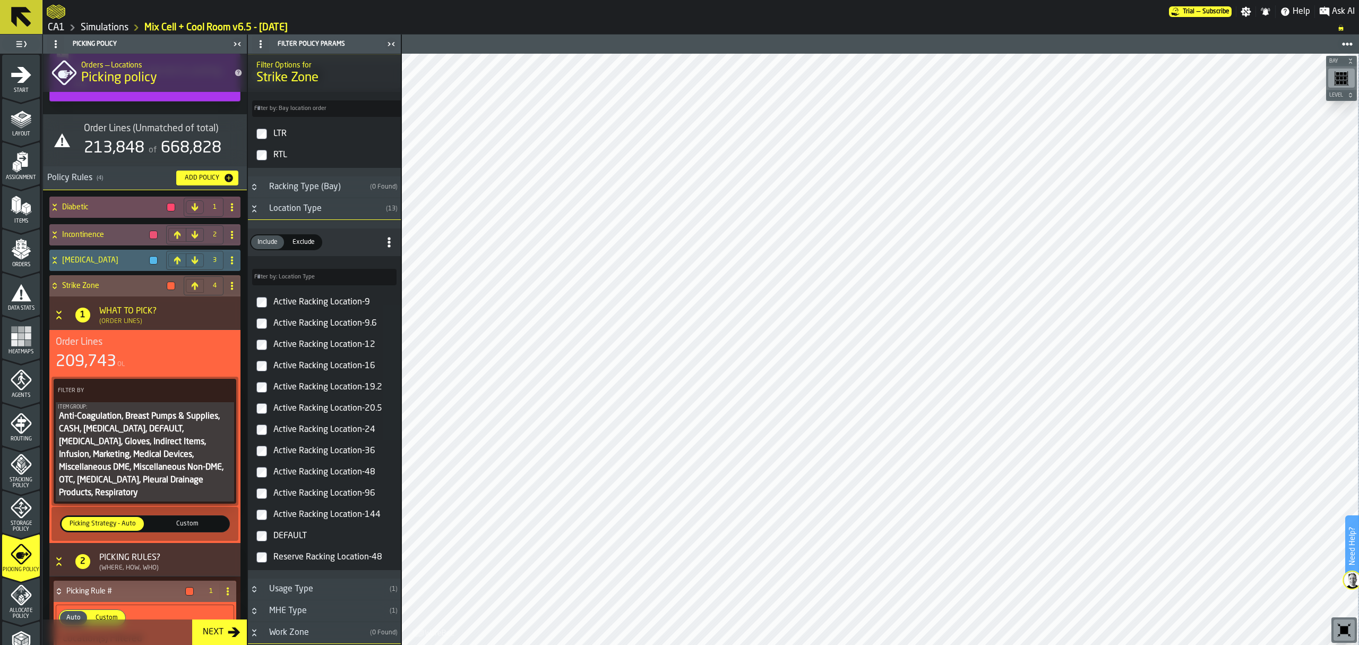
scroll to position [408, 0]
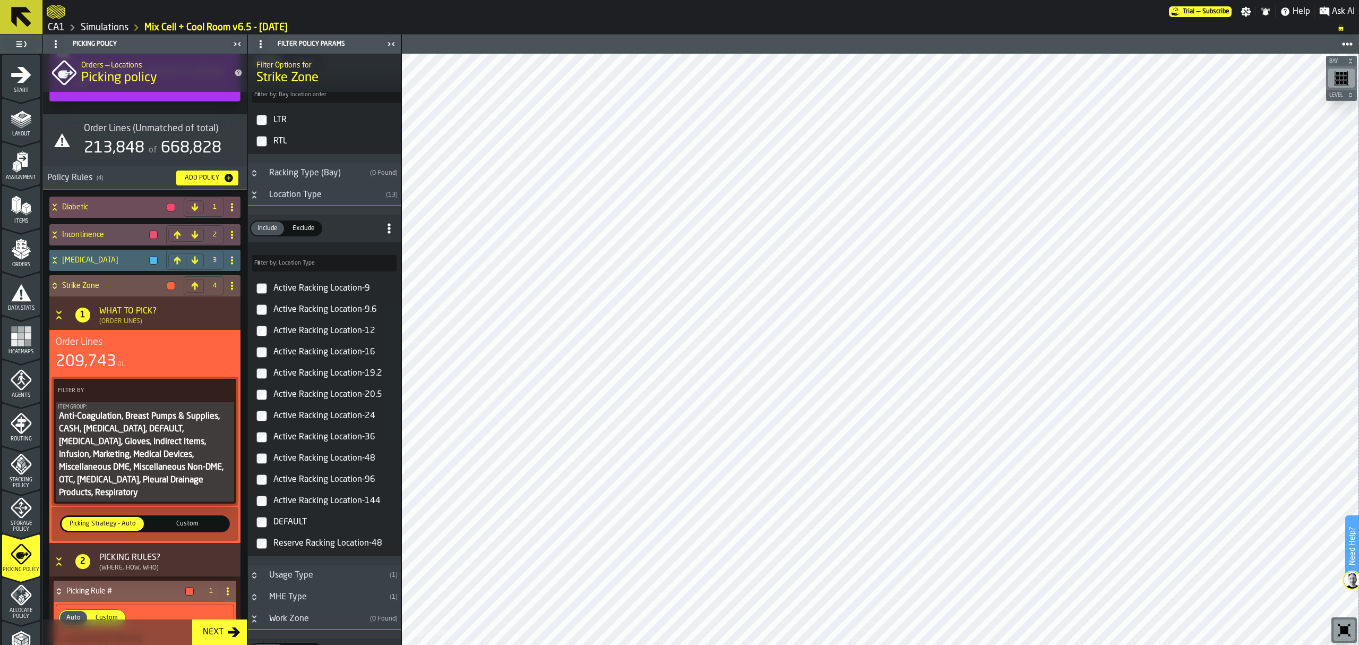
click at [269, 469] on label "Active Racking Location-48" at bounding box center [324, 458] width 149 height 21
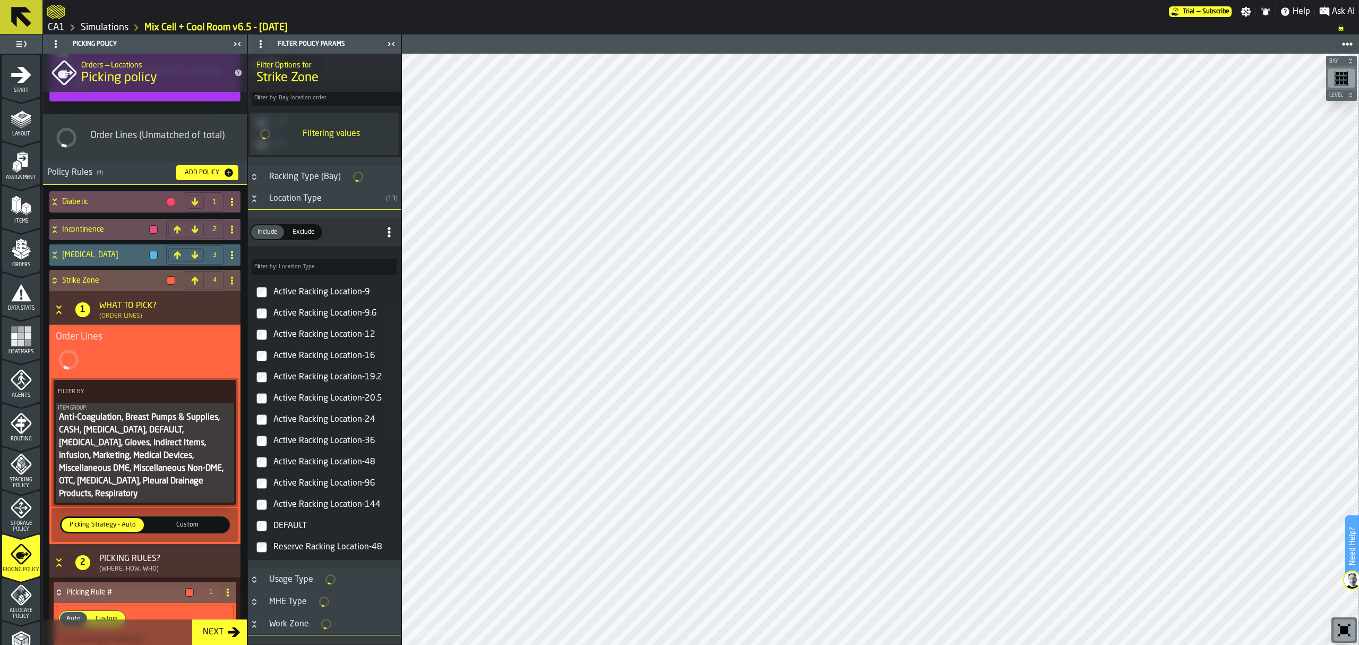
scroll to position [513, 0]
click at [263, 341] on label "Active Racking Location-12" at bounding box center [324, 330] width 149 height 21
click at [259, 320] on label "Active Racking Location-9.6" at bounding box center [324, 309] width 149 height 21
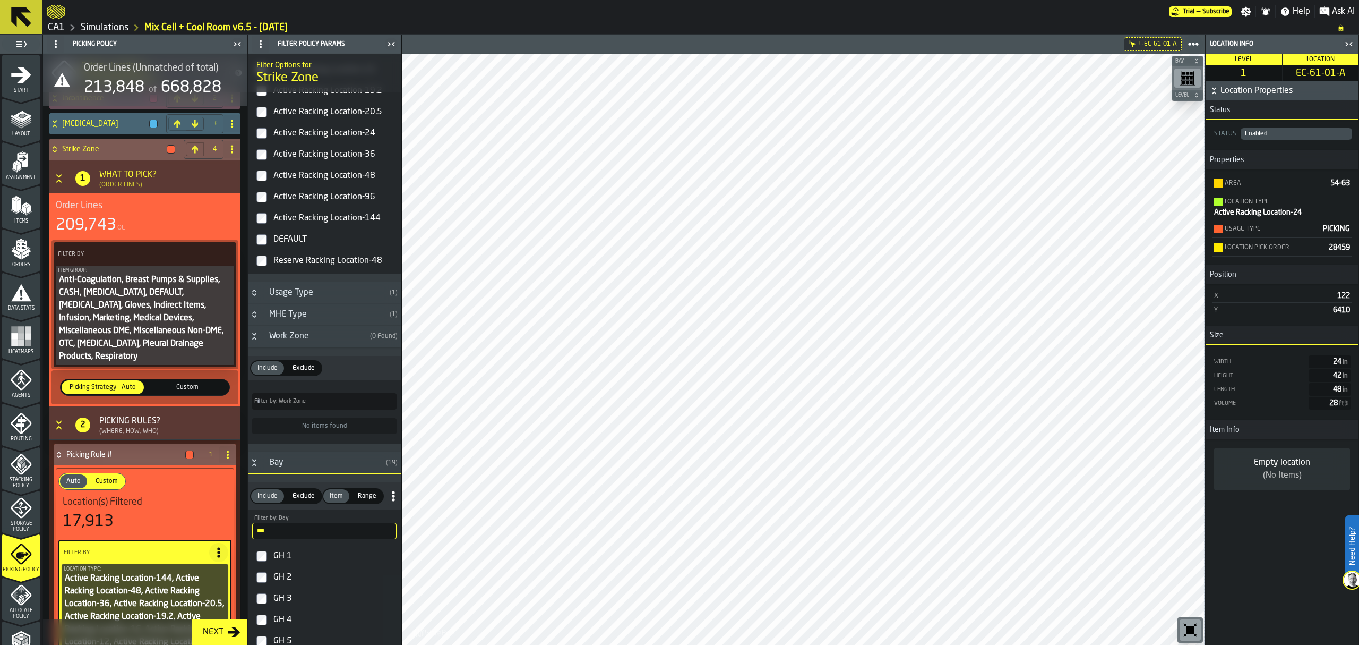
scroll to position [190, 0]
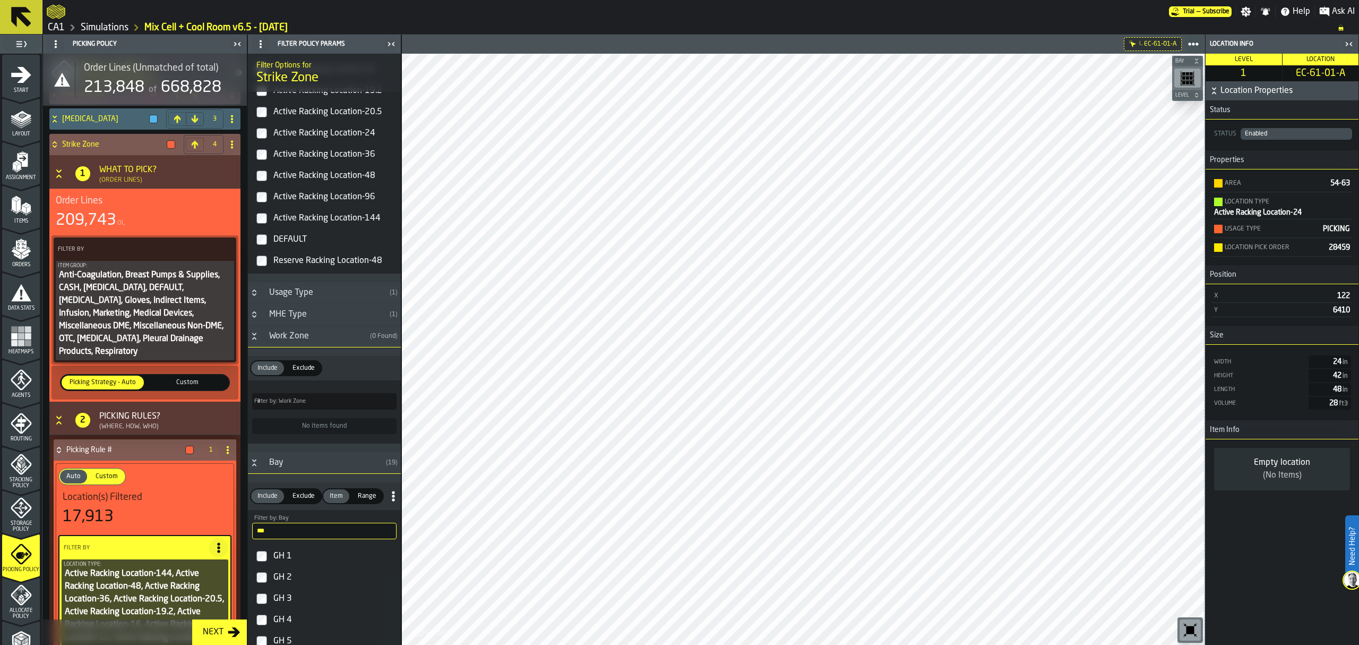
click at [0, 0] on icon "PolicyFilterItem-Location Type" at bounding box center [0, 0] width 0 height 0
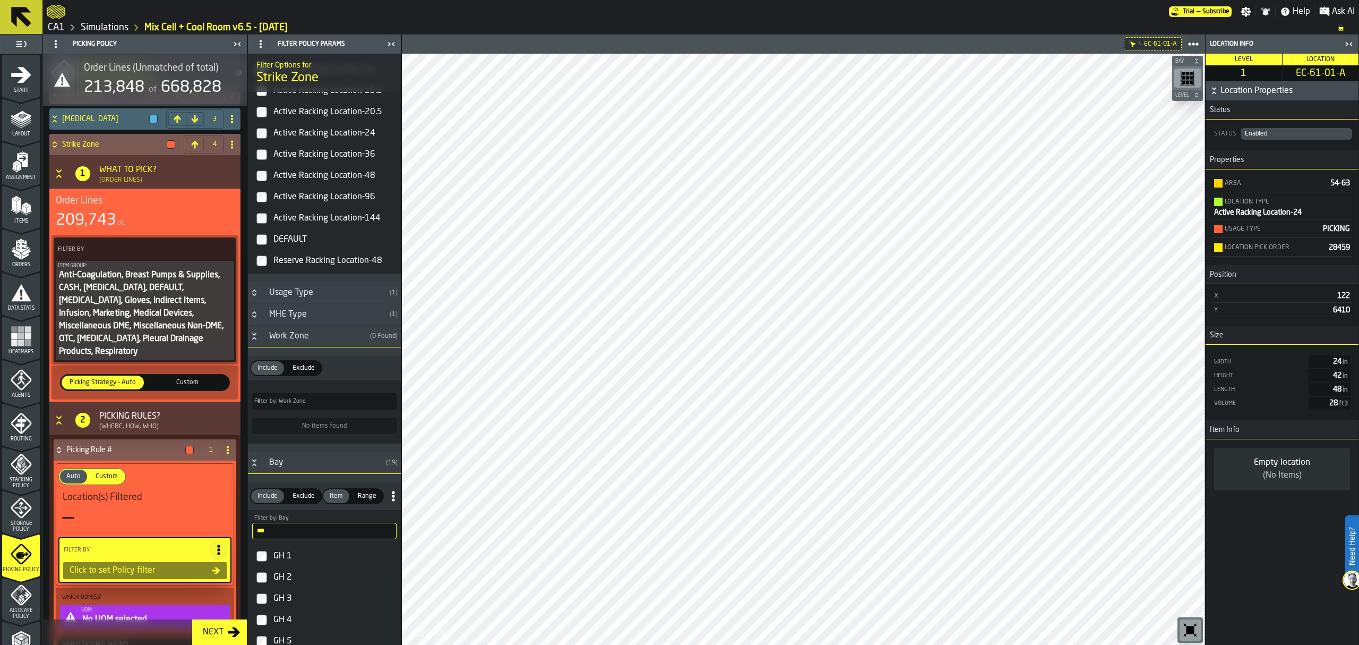
click at [143, 607] on div "UOM:" at bounding box center [154, 610] width 147 height 6
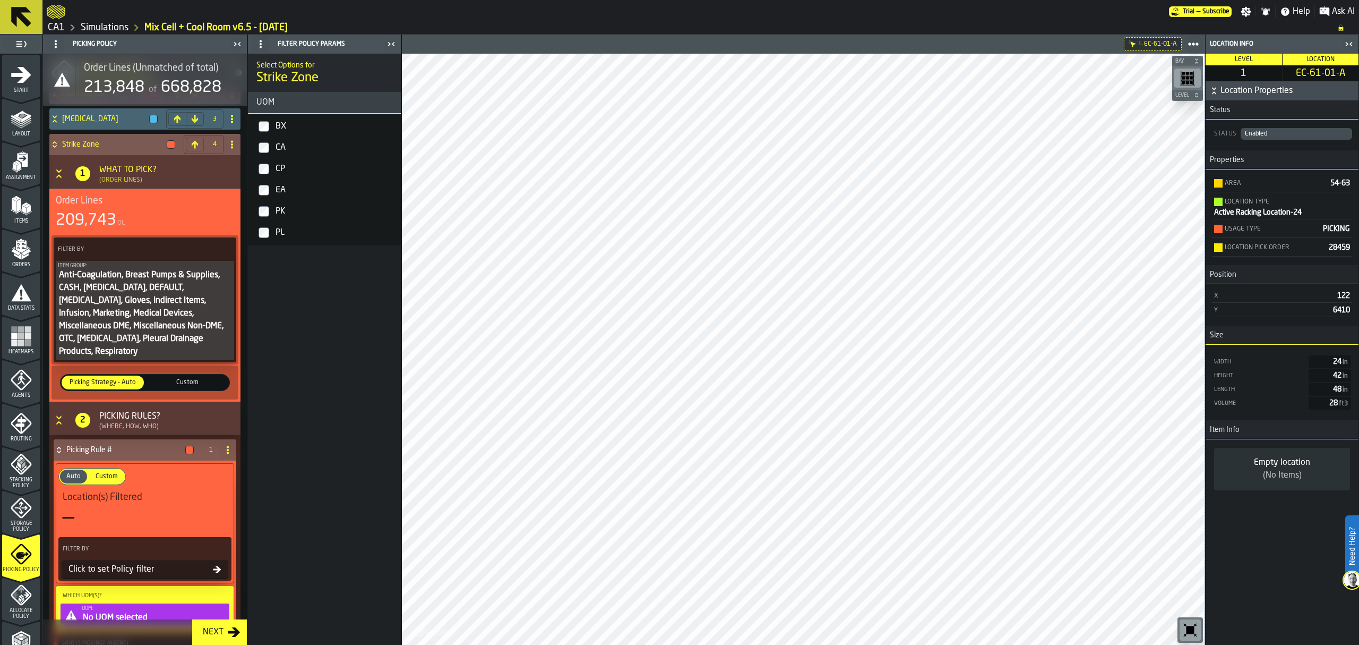
scroll to position [0, 0]
click at [284, 132] on div "BX" at bounding box center [334, 126] width 123 height 17
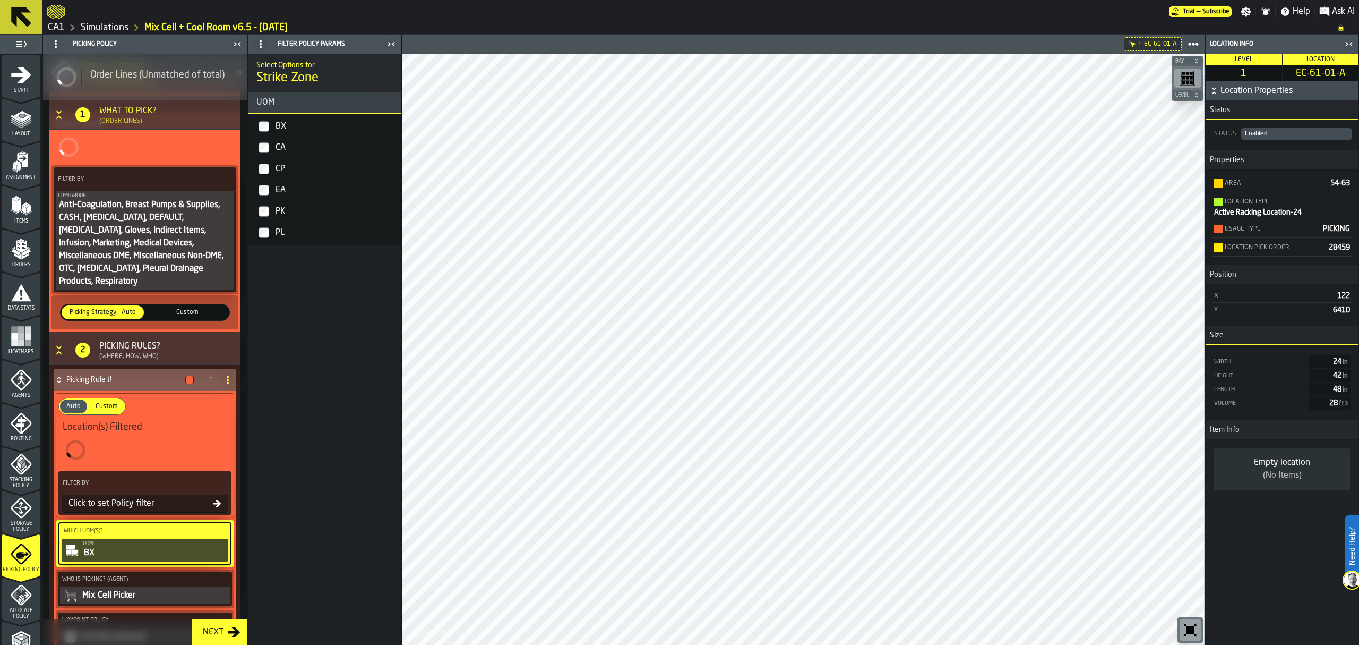
scroll to position [114, 0]
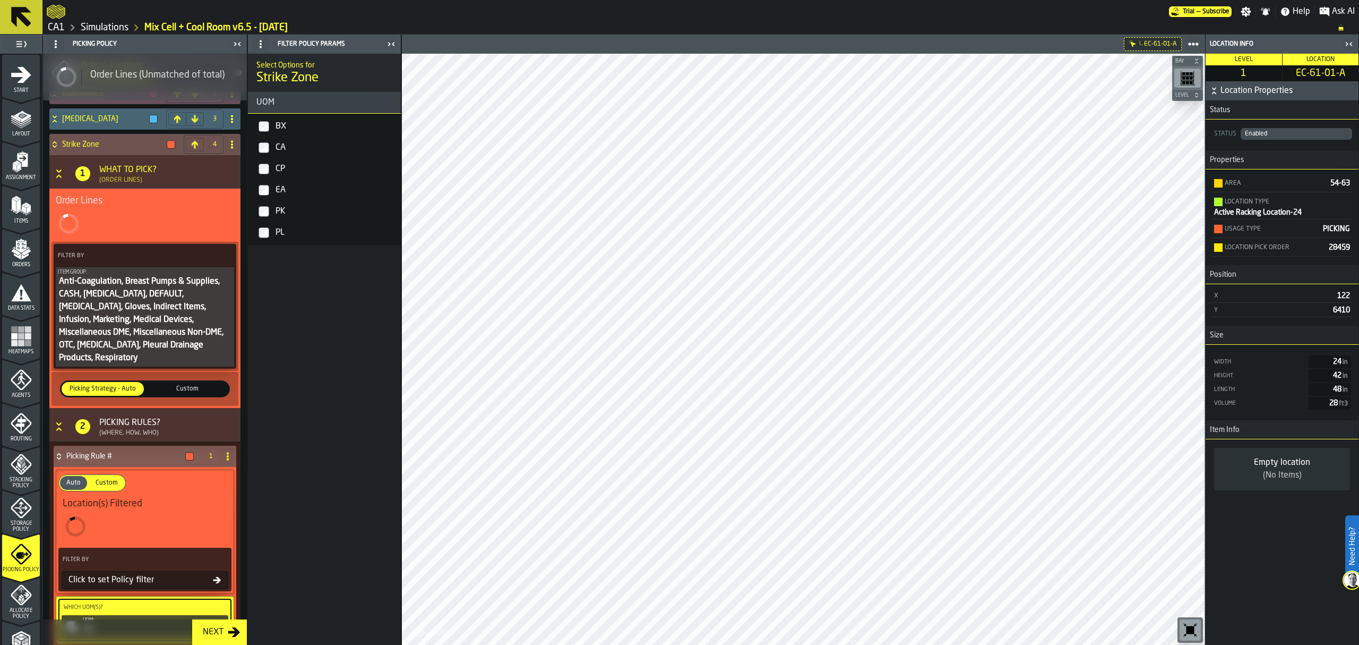
click at [275, 149] on div "CA" at bounding box center [334, 147] width 123 height 17
click at [275, 160] on label "CP" at bounding box center [324, 168] width 149 height 21
click at [274, 185] on div "EA" at bounding box center [334, 190] width 123 height 17
click at [276, 209] on div "PK" at bounding box center [334, 211] width 123 height 17
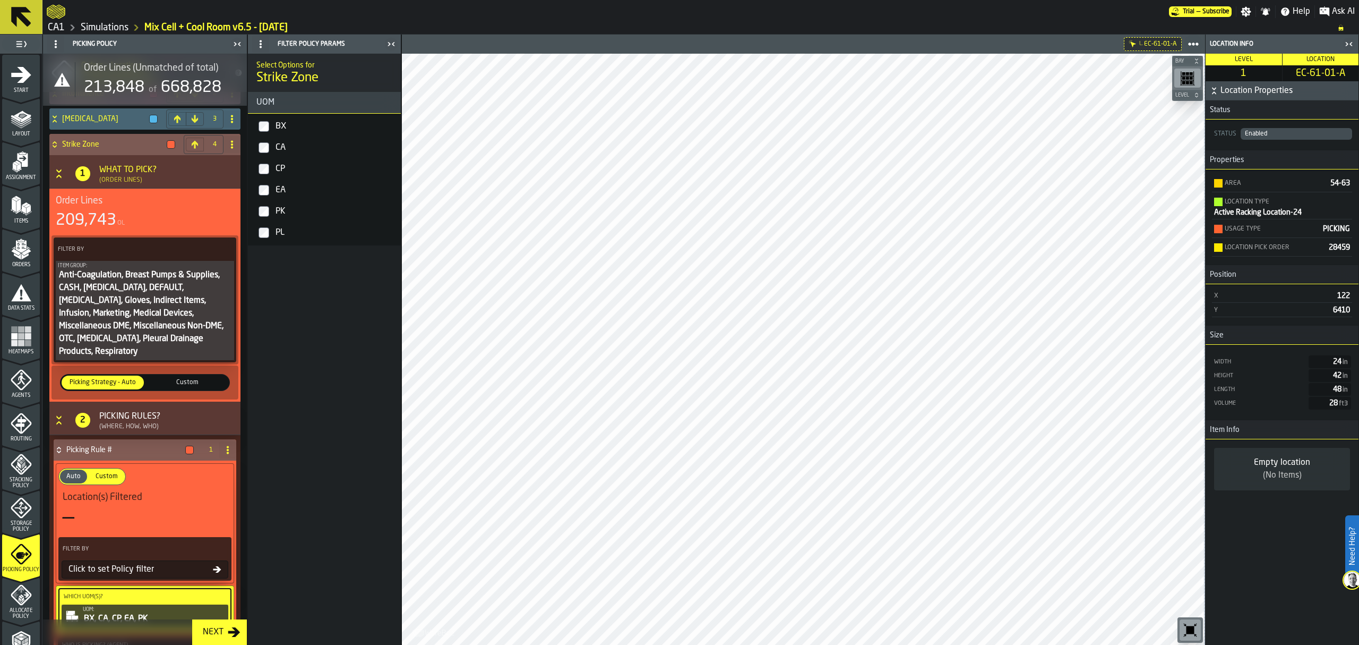
click at [162, 543] on label "Filter By" at bounding box center [136, 548] width 150 height 11
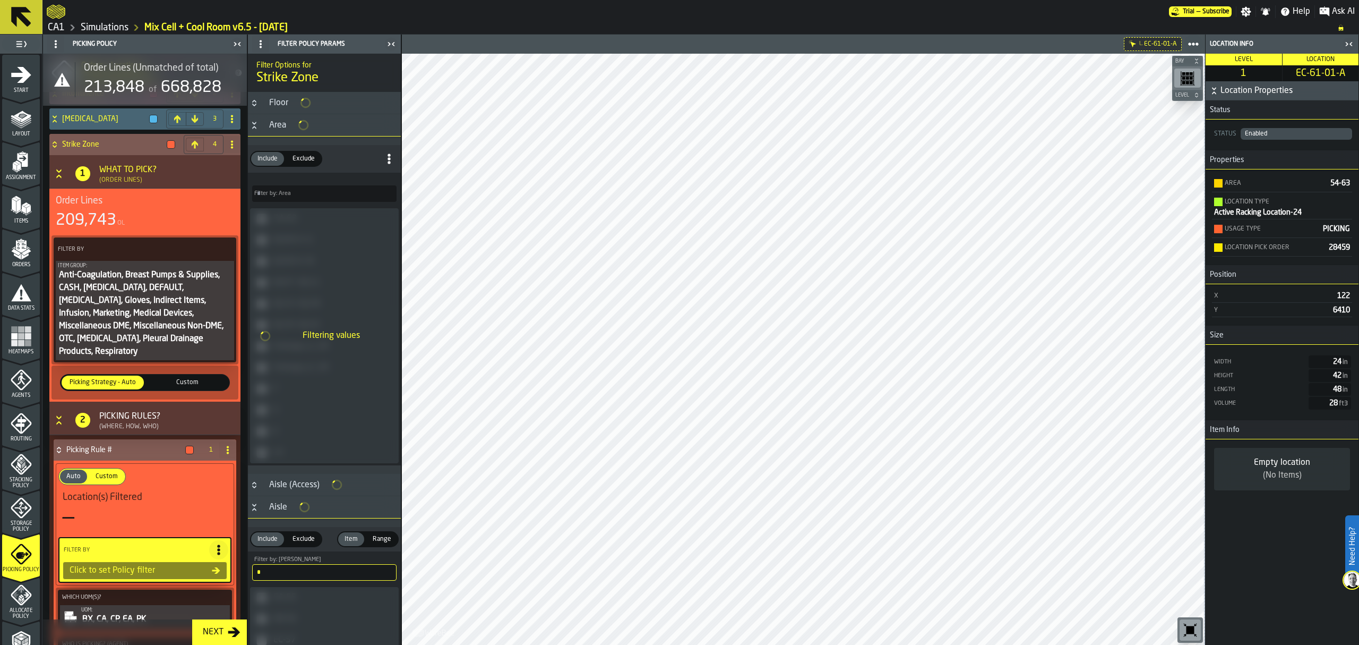
click at [166, 564] on div "Click to set Policy filter" at bounding box center [138, 570] width 147 height 13
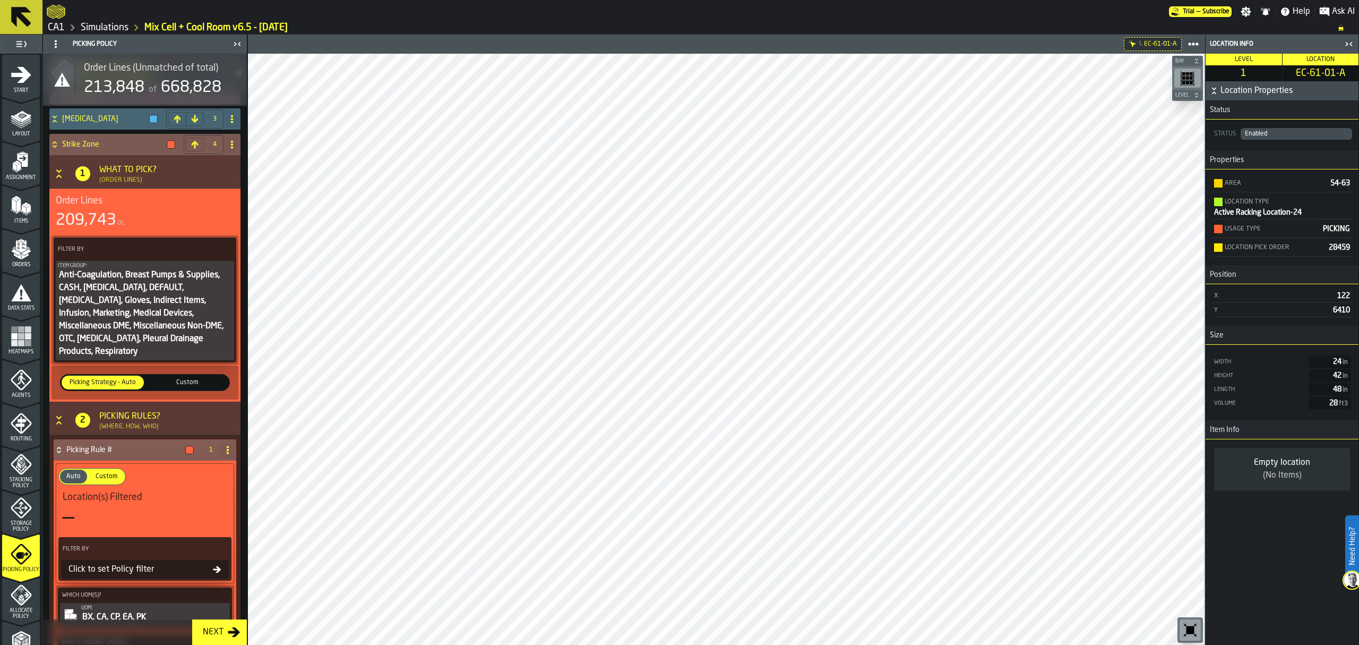
click at [130, 563] on div "Click to set Policy filter" at bounding box center [138, 569] width 149 height 13
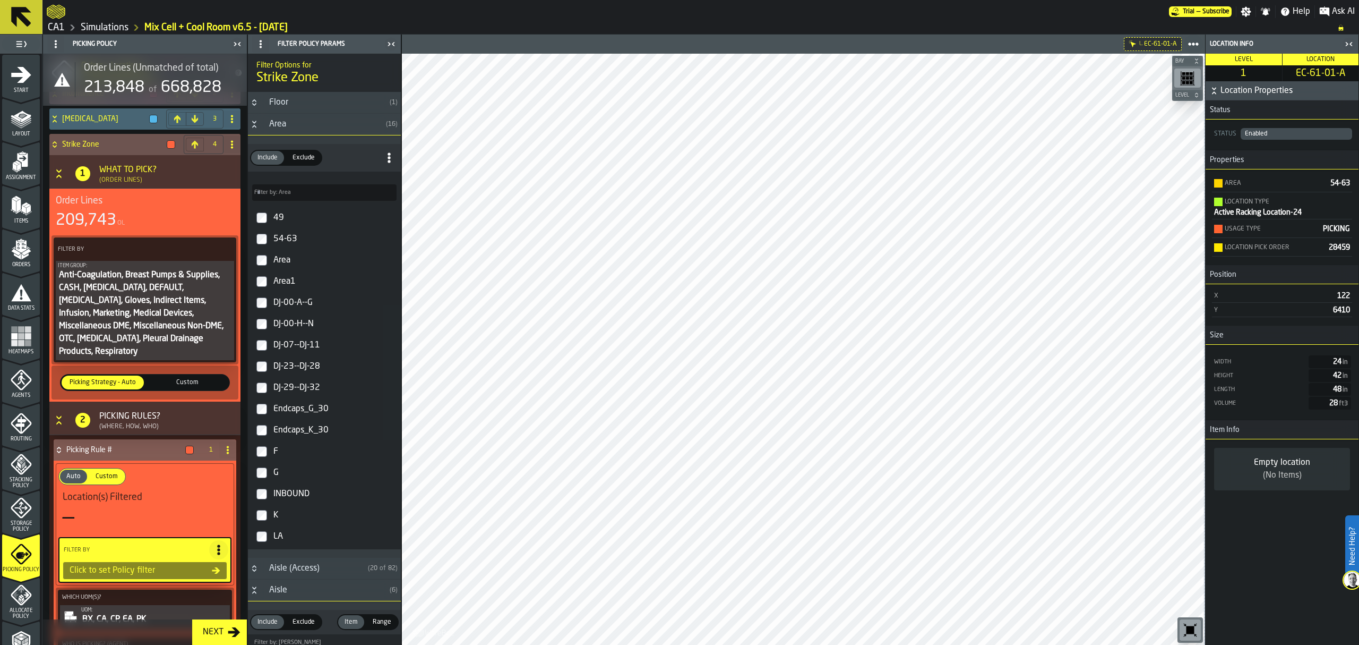
scroll to position [71, 0]
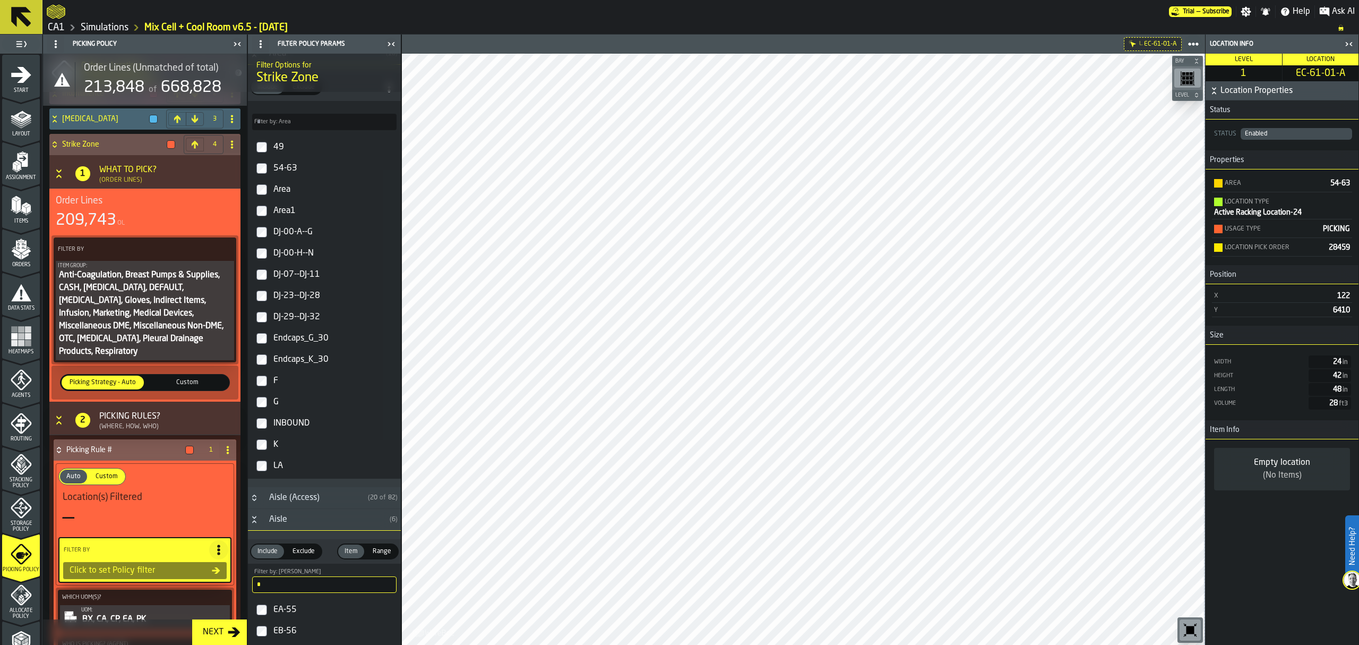
click at [329, 342] on div "Endcaps_G_30" at bounding box center [333, 338] width 125 height 17
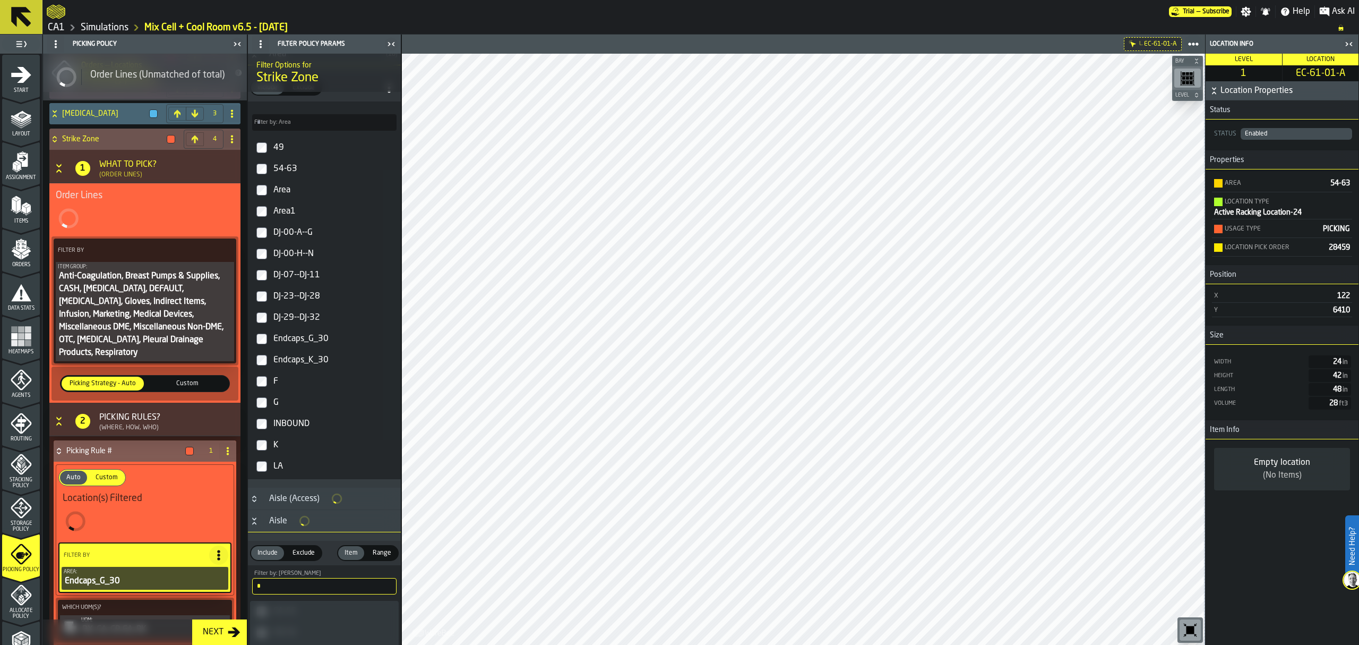
scroll to position [71, 0]
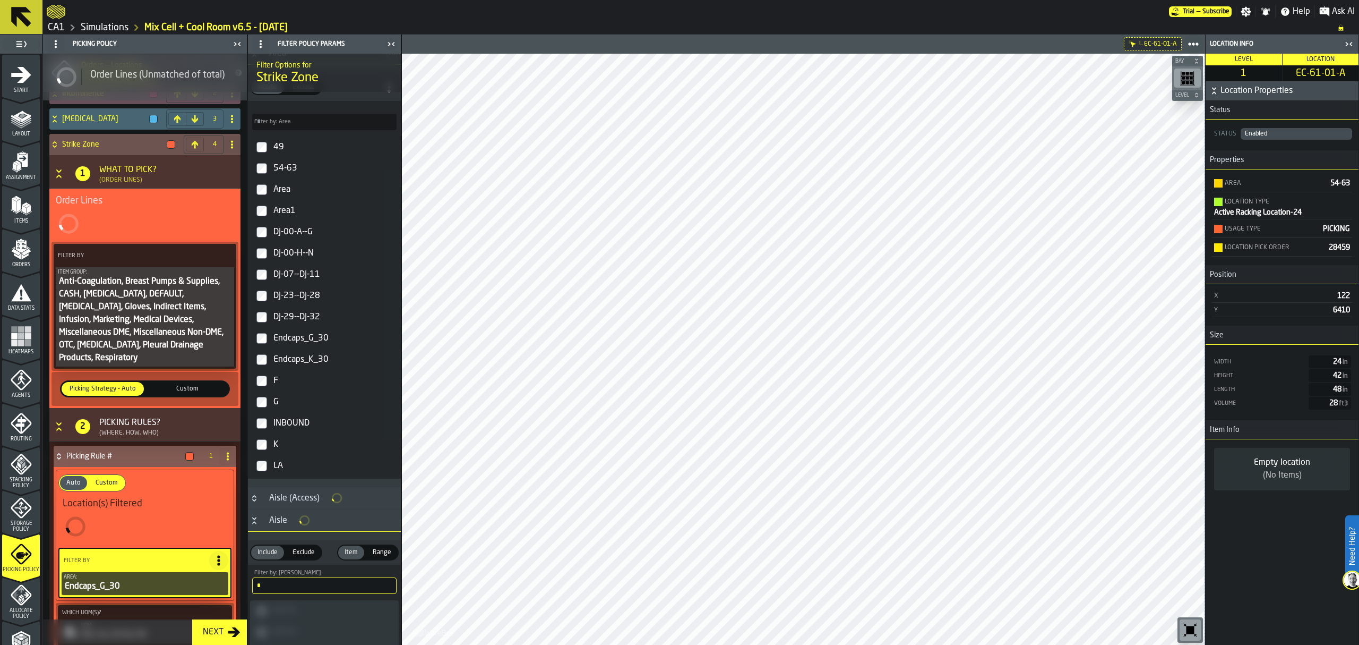
click at [327, 360] on div "Endcaps_K_30" at bounding box center [333, 359] width 125 height 17
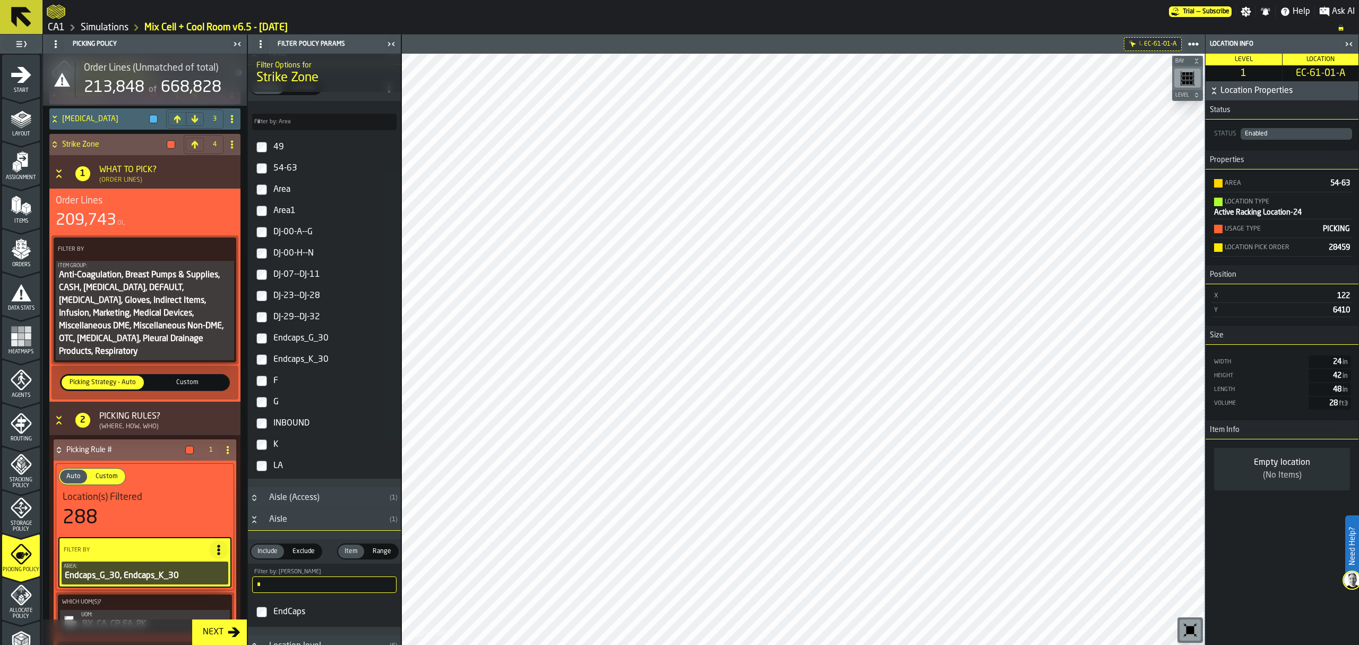
click at [305, 404] on div "G" at bounding box center [333, 401] width 125 height 17
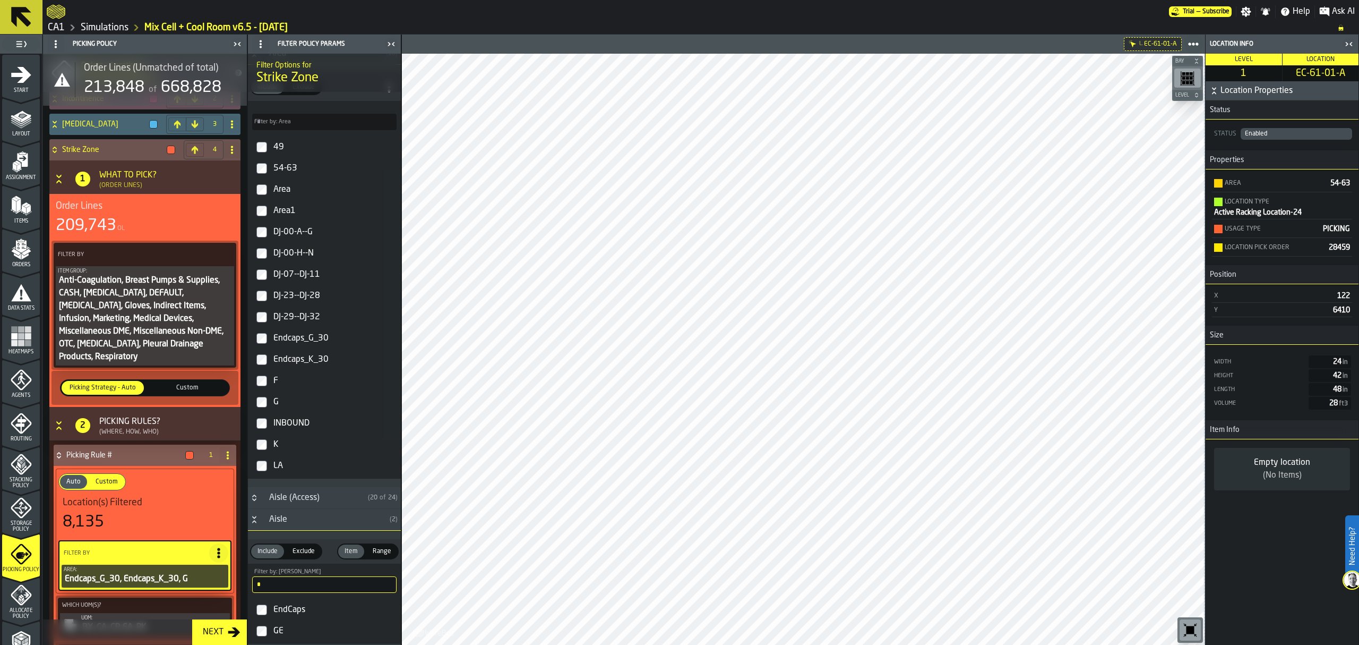
scroll to position [119, 0]
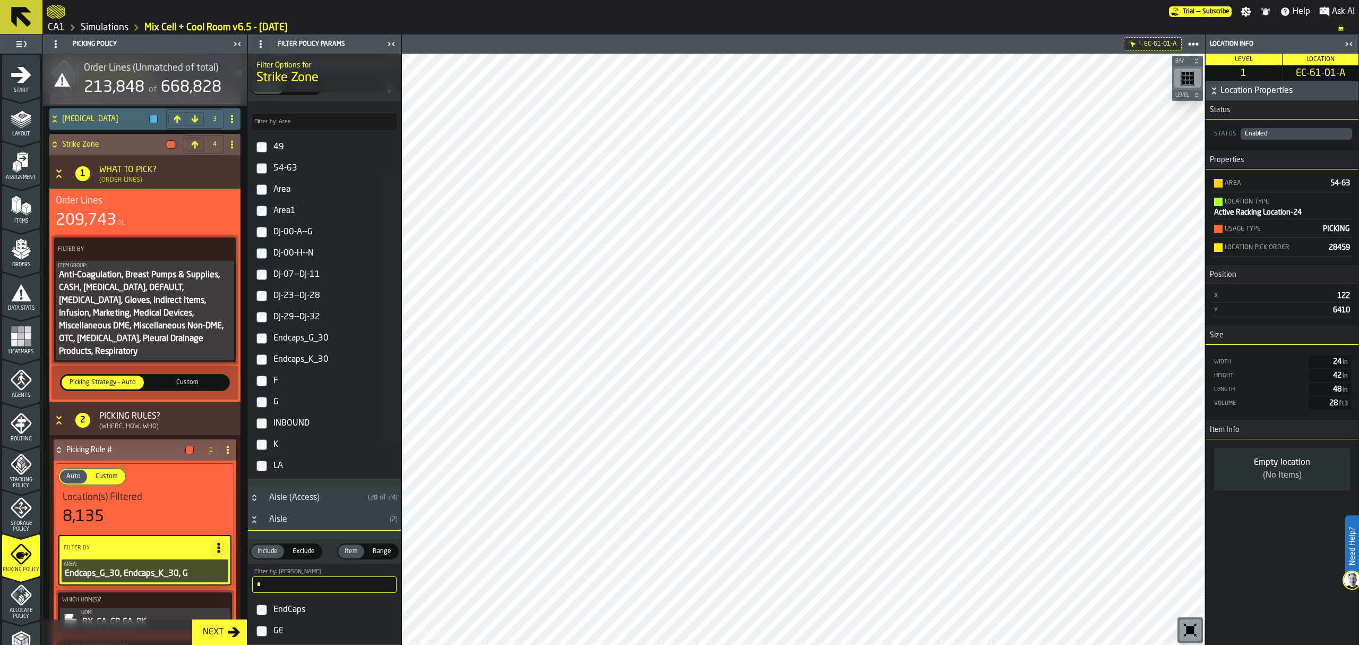
click at [281, 447] on div "K" at bounding box center [333, 444] width 125 height 17
click at [284, 462] on div "LA" at bounding box center [333, 465] width 125 height 17
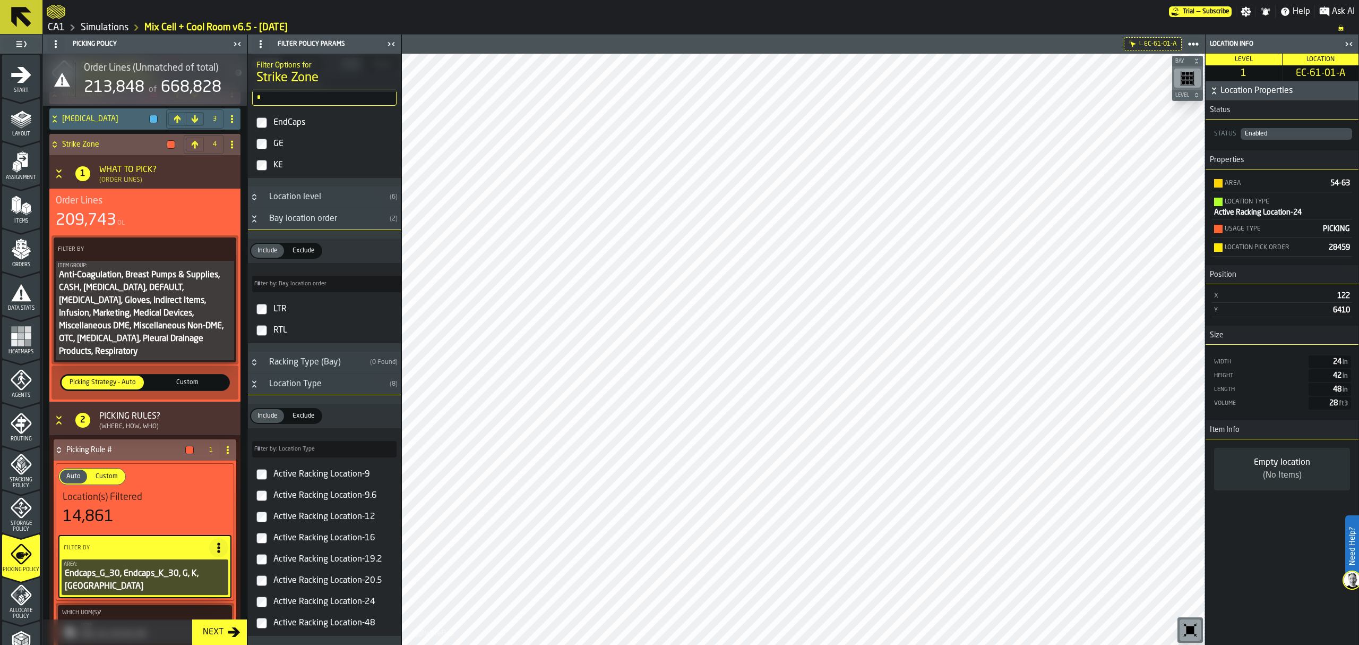
scroll to position [566, 0]
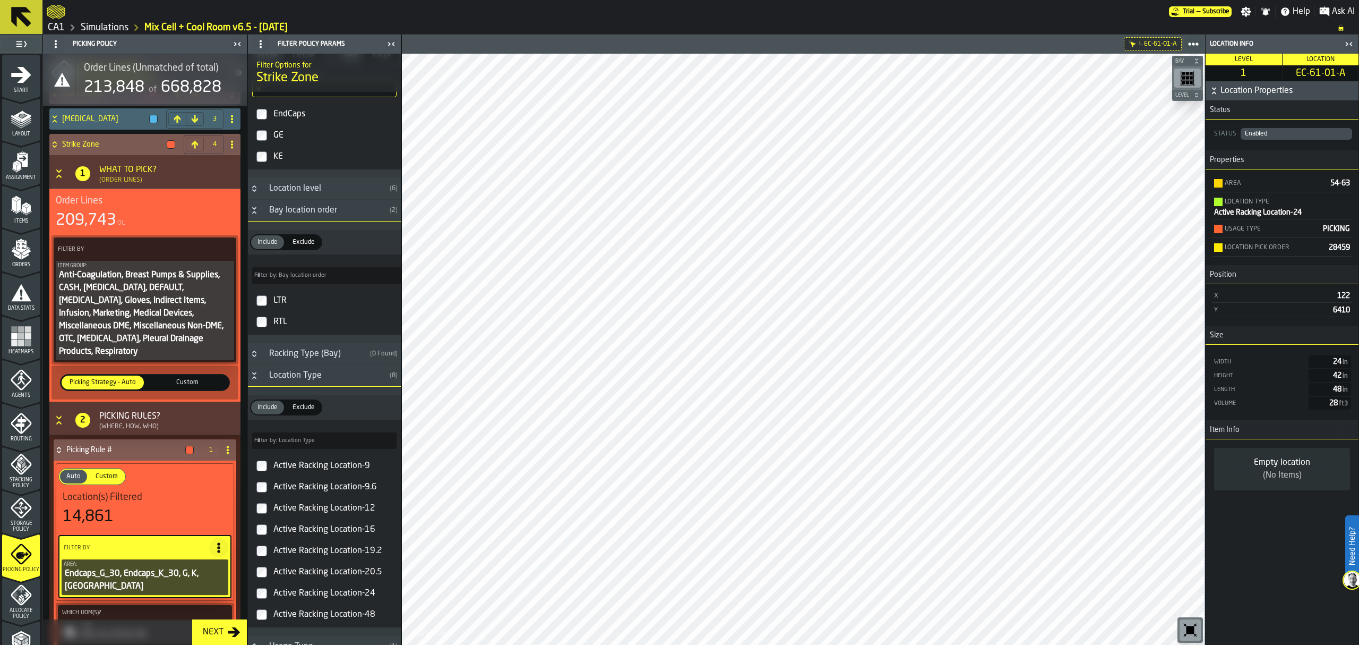
click at [210, 538] on span at bounding box center [218, 547] width 19 height 19
click at [198, 584] on div "Add (OR) Filter" at bounding box center [191, 584] width 55 height 13
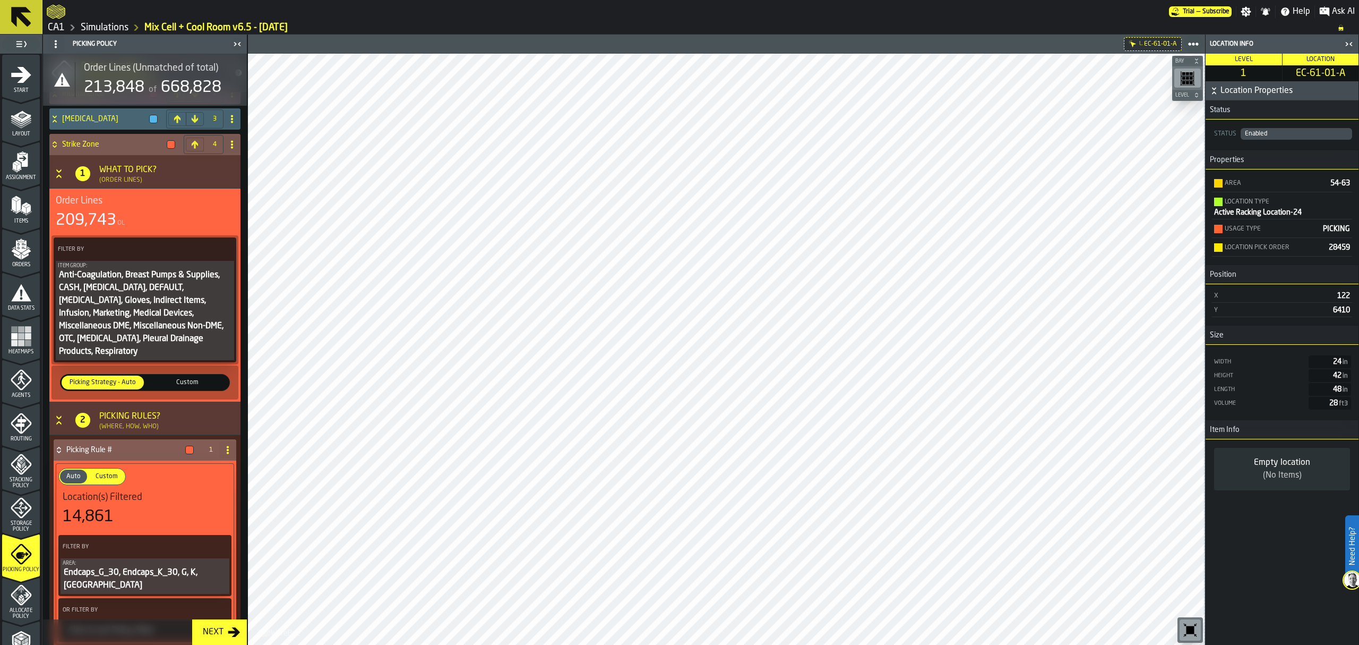
scroll to position [190, 0]
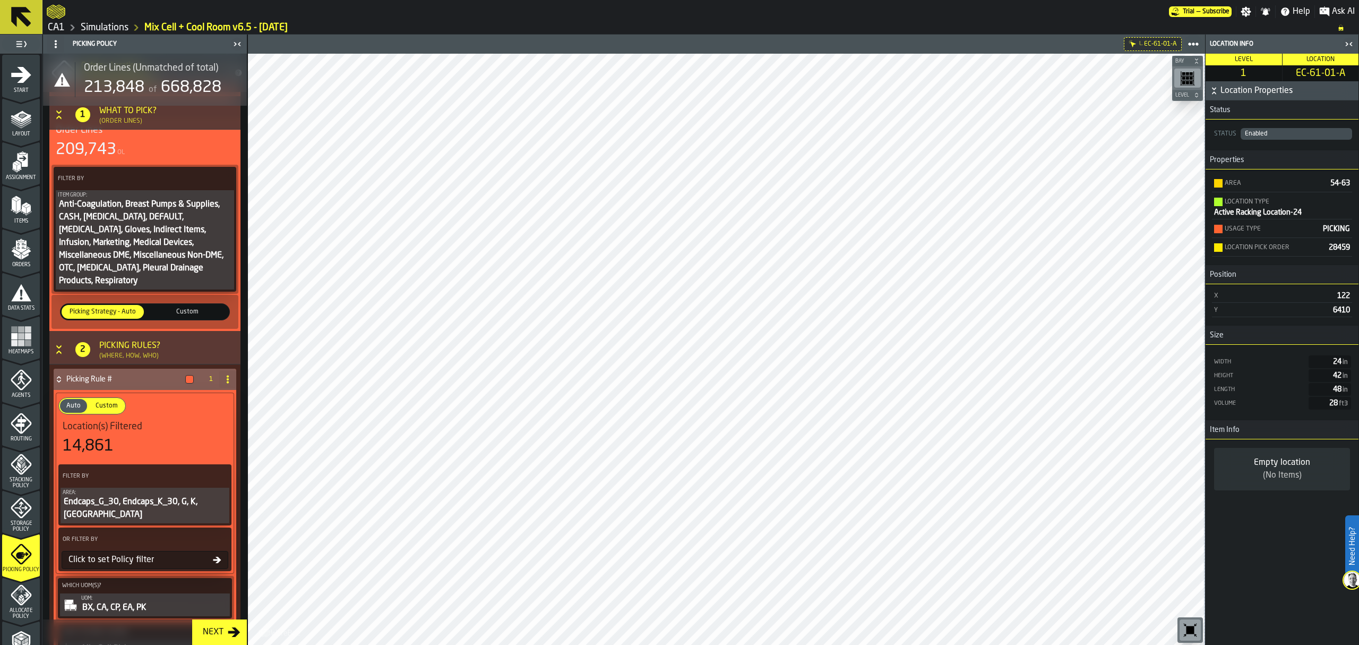
click at [155, 553] on div "Click to set Policy filter" at bounding box center [138, 559] width 149 height 13
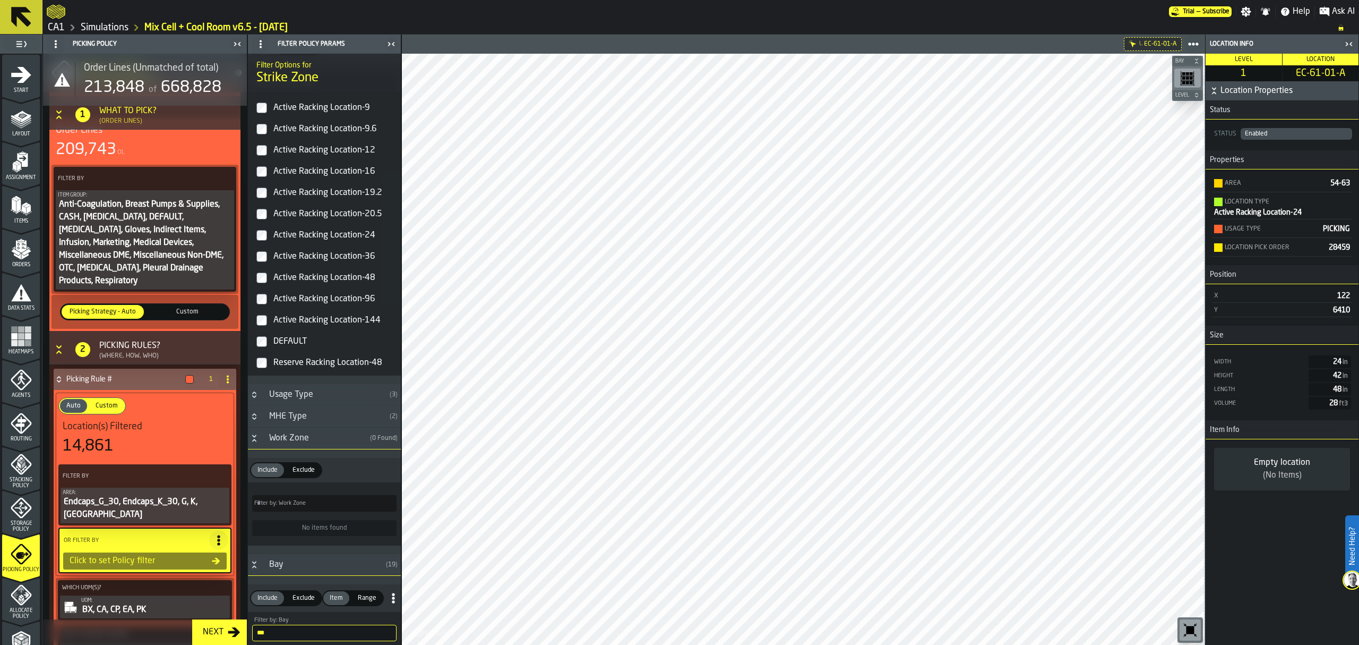
scroll to position [1345, 0]
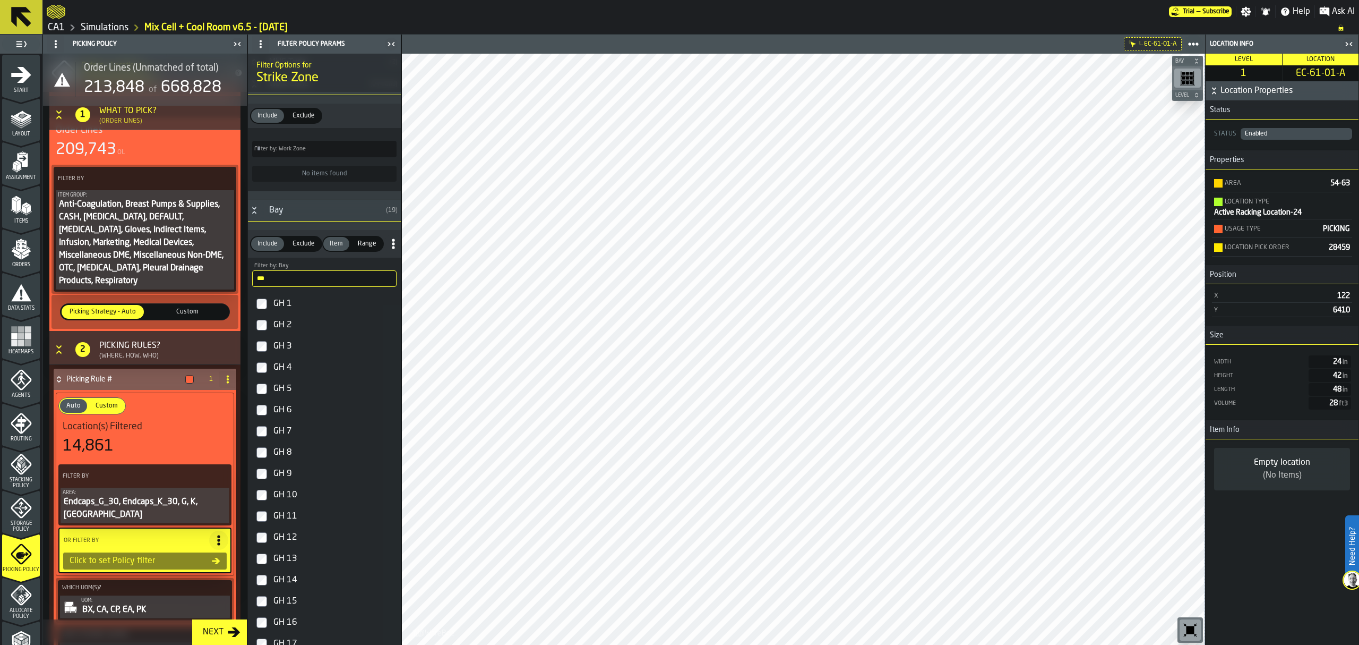
click at [336, 287] on input "**" at bounding box center [324, 278] width 144 height 16
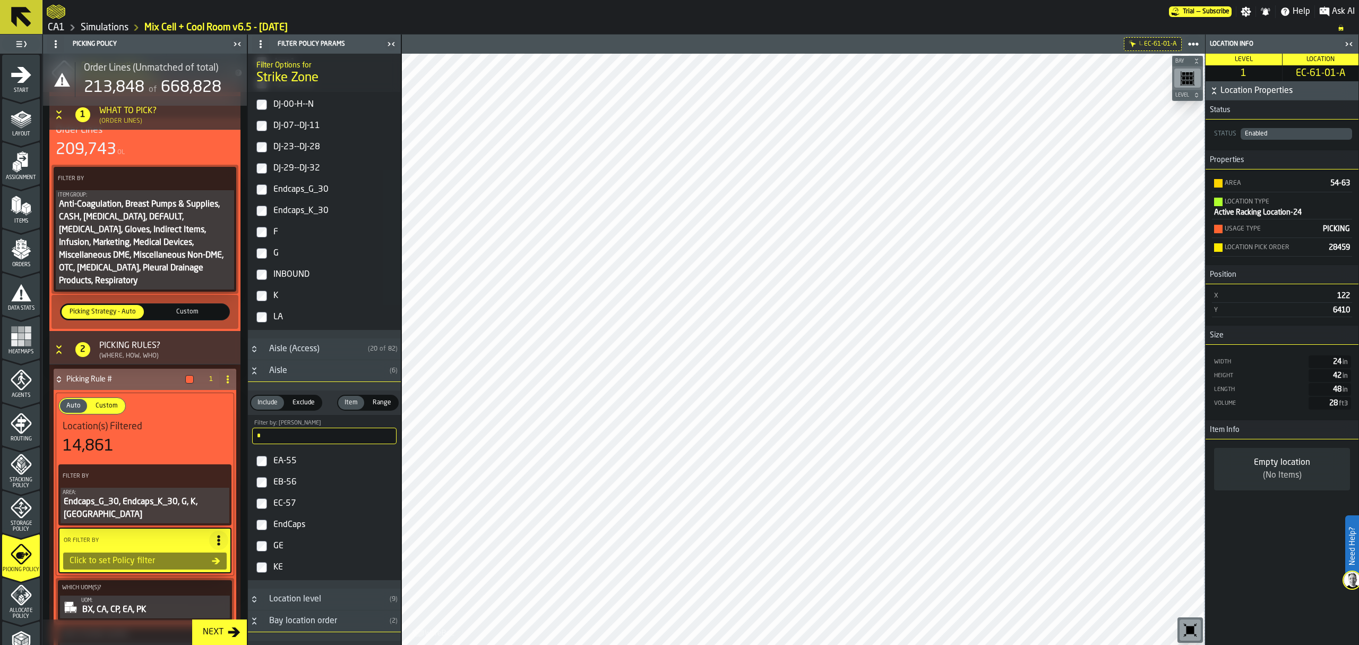
scroll to position [212, 0]
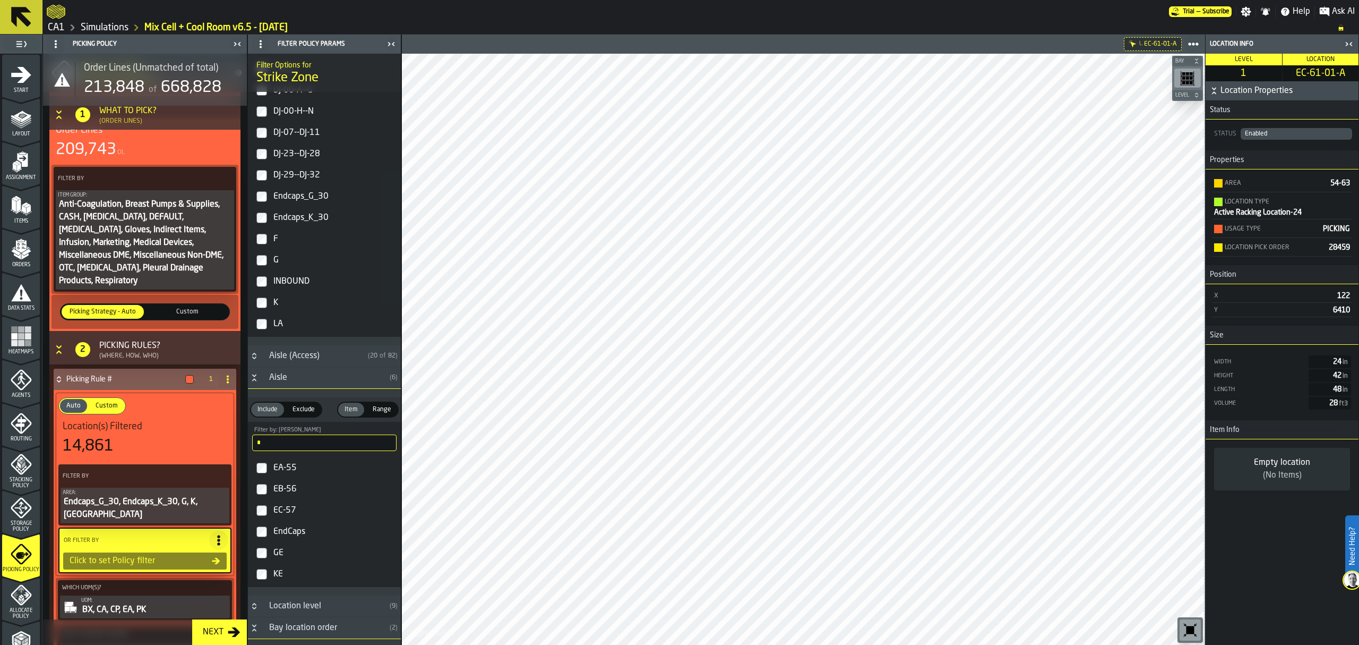
click at [325, 442] on input "*" at bounding box center [324, 442] width 144 height 16
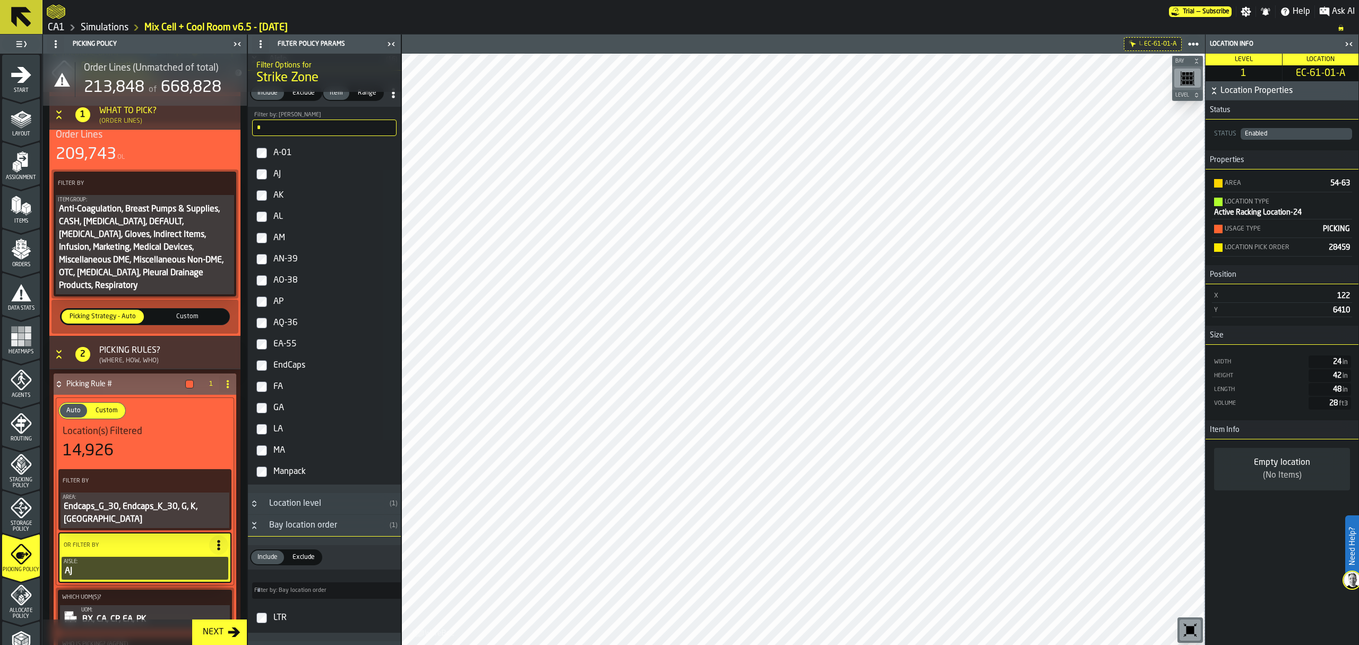
scroll to position [0, 0]
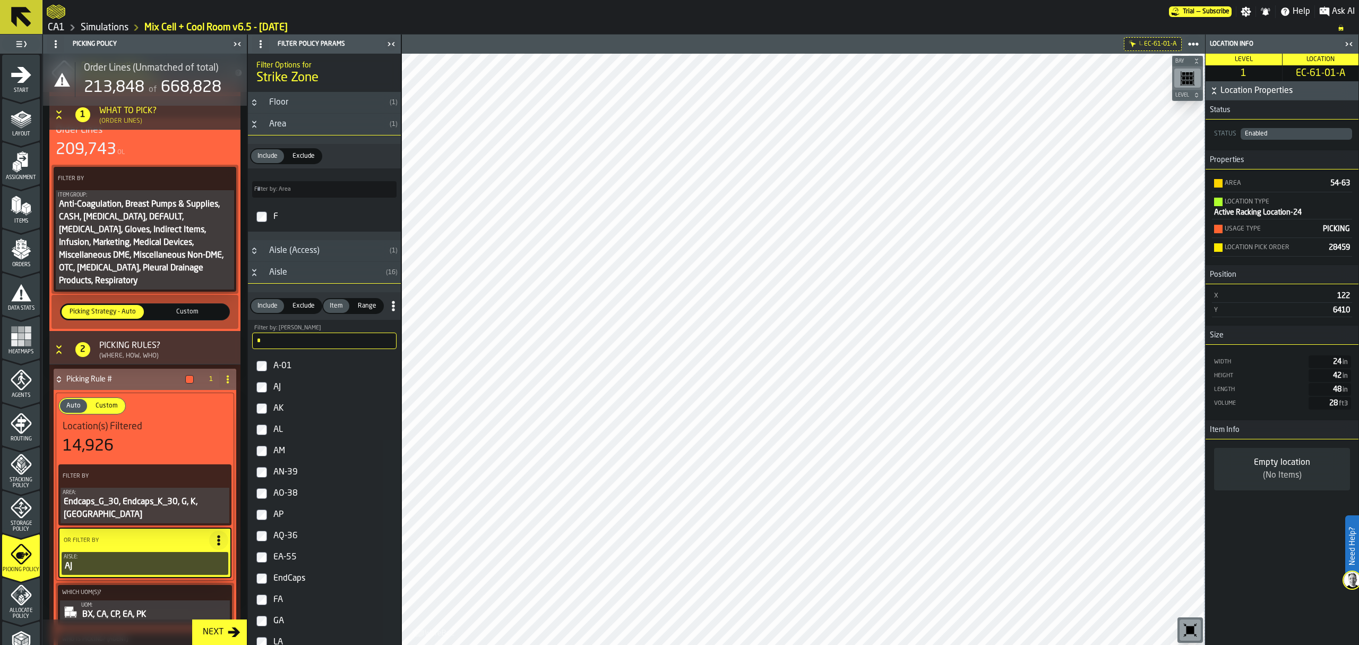
click at [311, 452] on div "AM" at bounding box center [333, 450] width 125 height 17
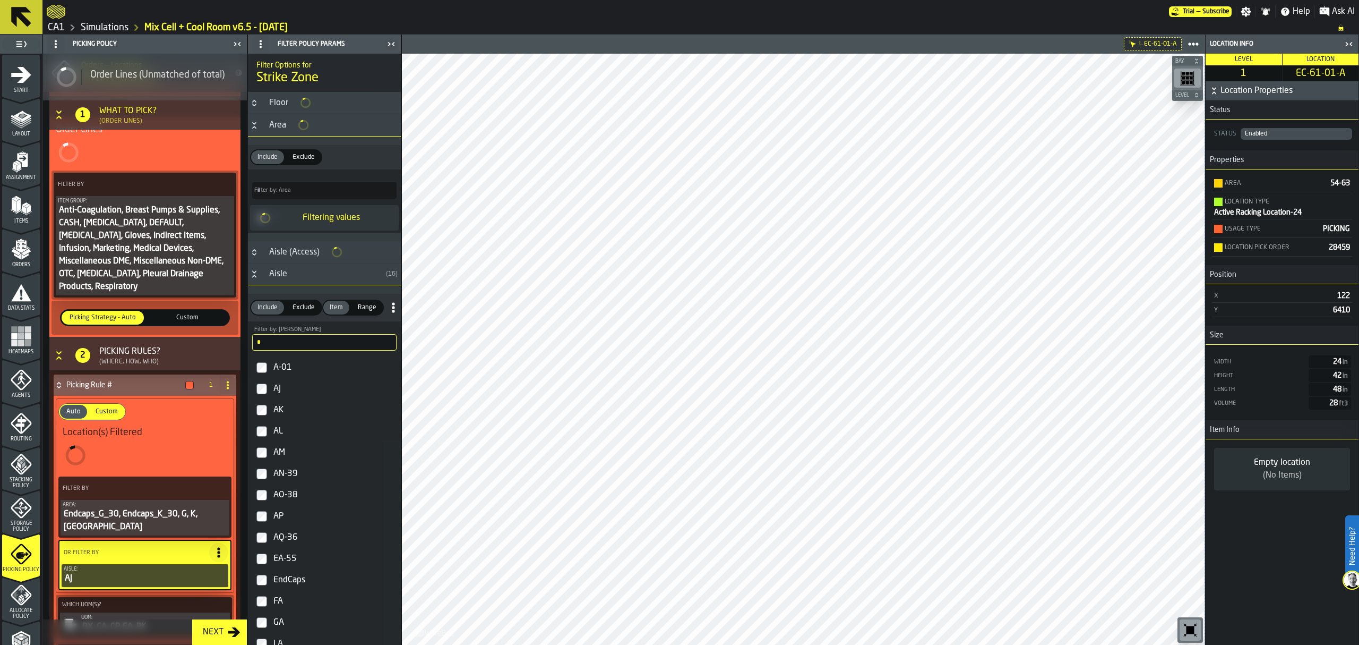
scroll to position [190, 0]
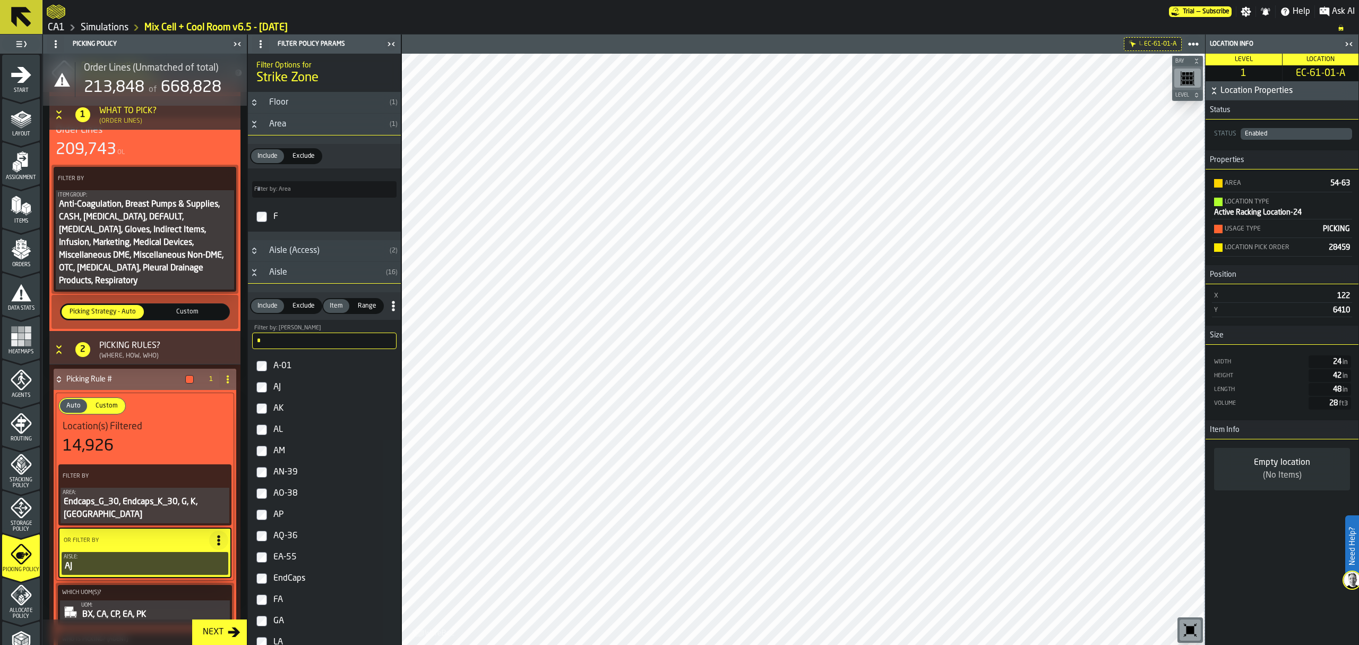
click at [357, 343] on input "*" at bounding box center [324, 340] width 144 height 16
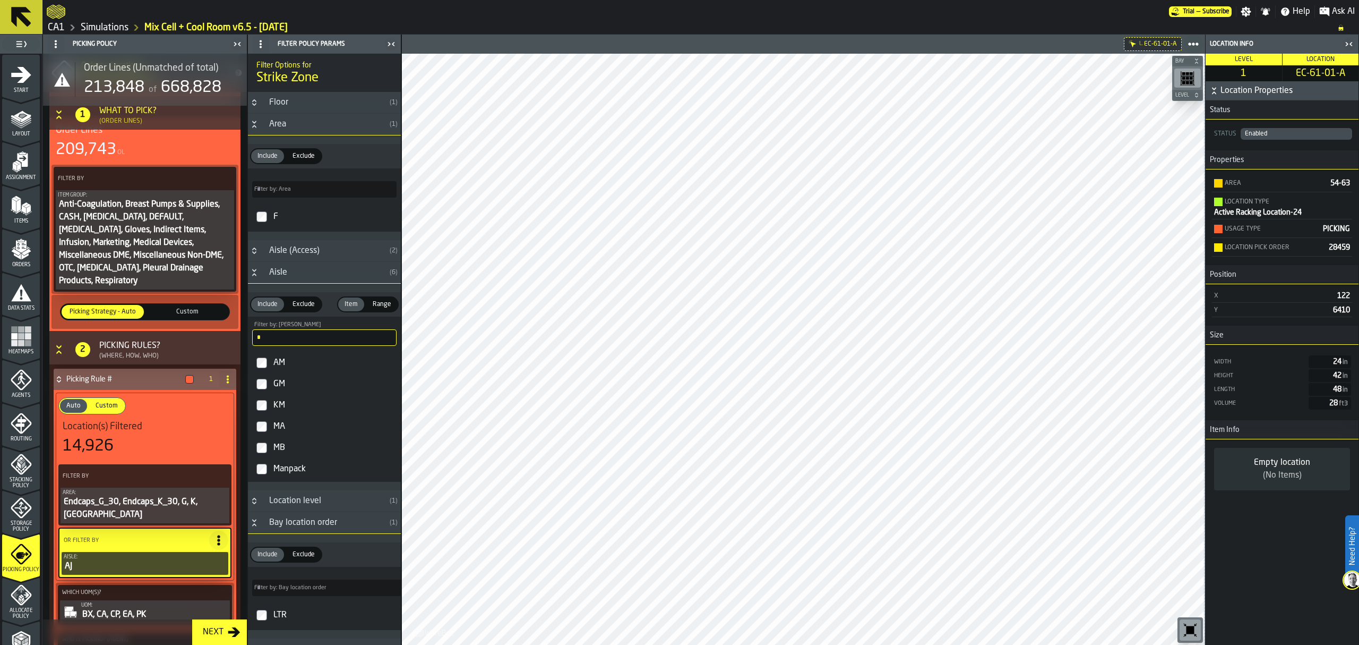
type input "*"
click at [260, 423] on label "MA" at bounding box center [324, 426] width 149 height 21
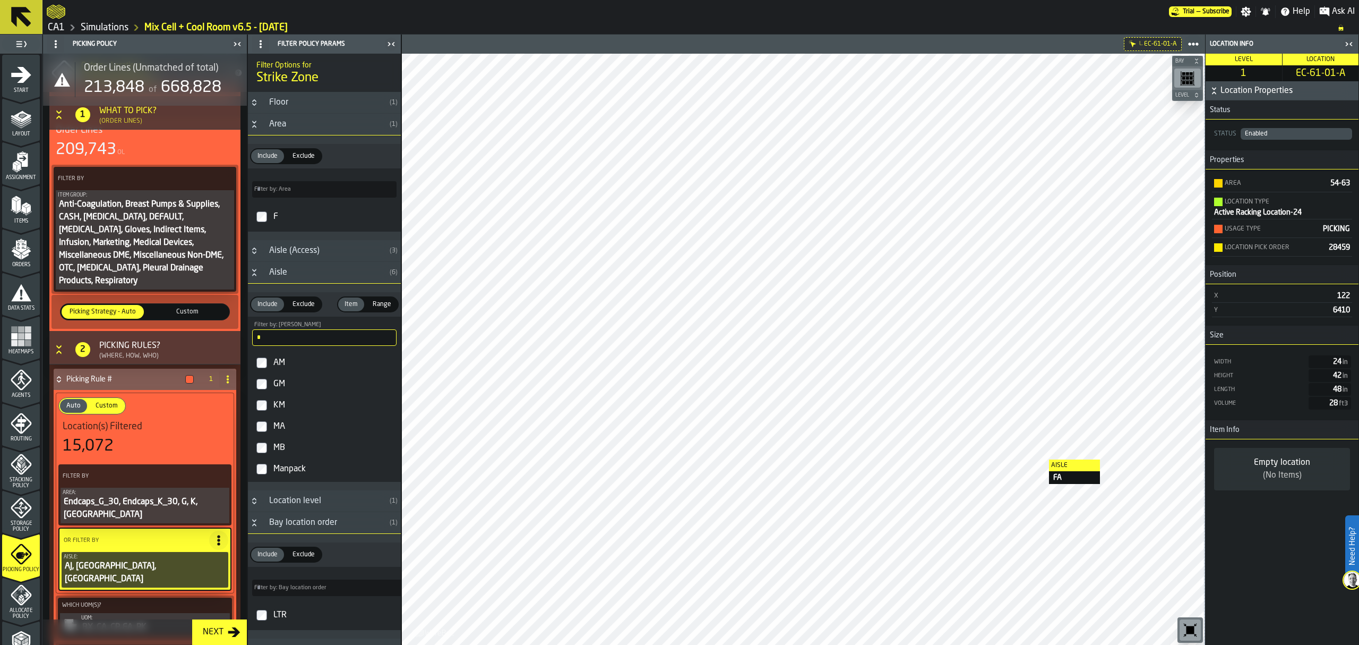
click at [0, 0] on icon "PolicyFilterItem-Area" at bounding box center [0, 0] width 0 height 0
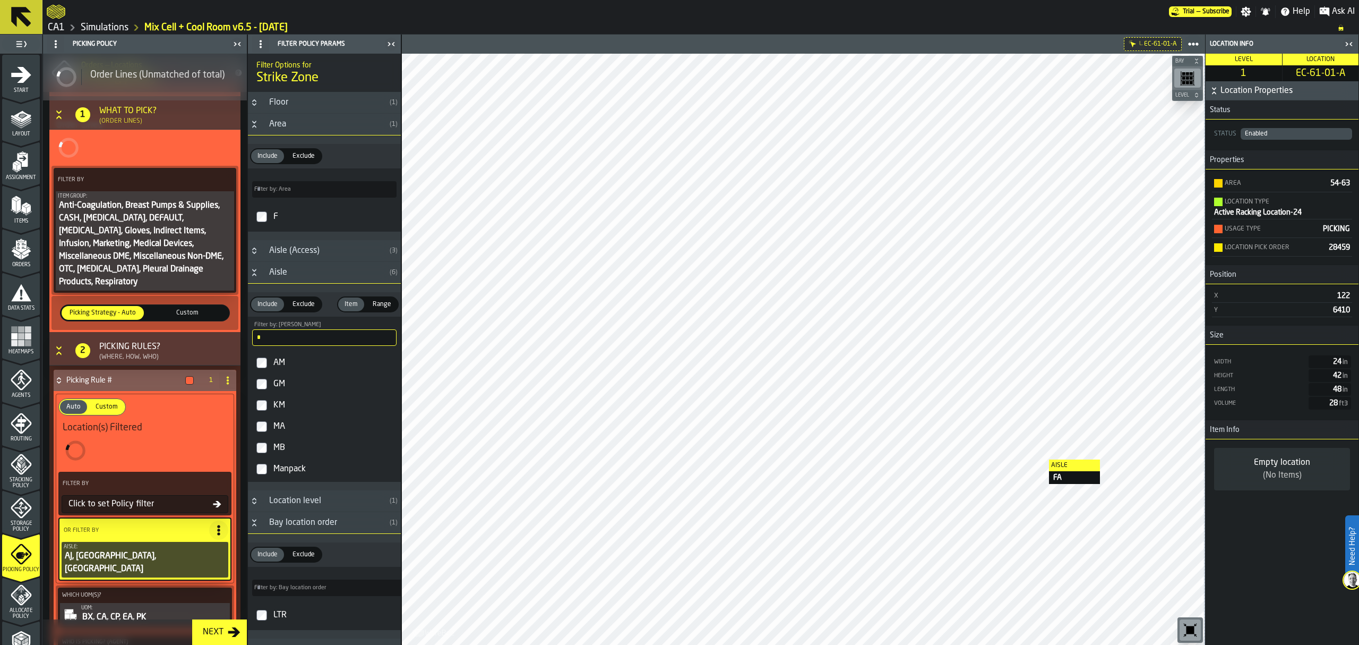
scroll to position [185, 0]
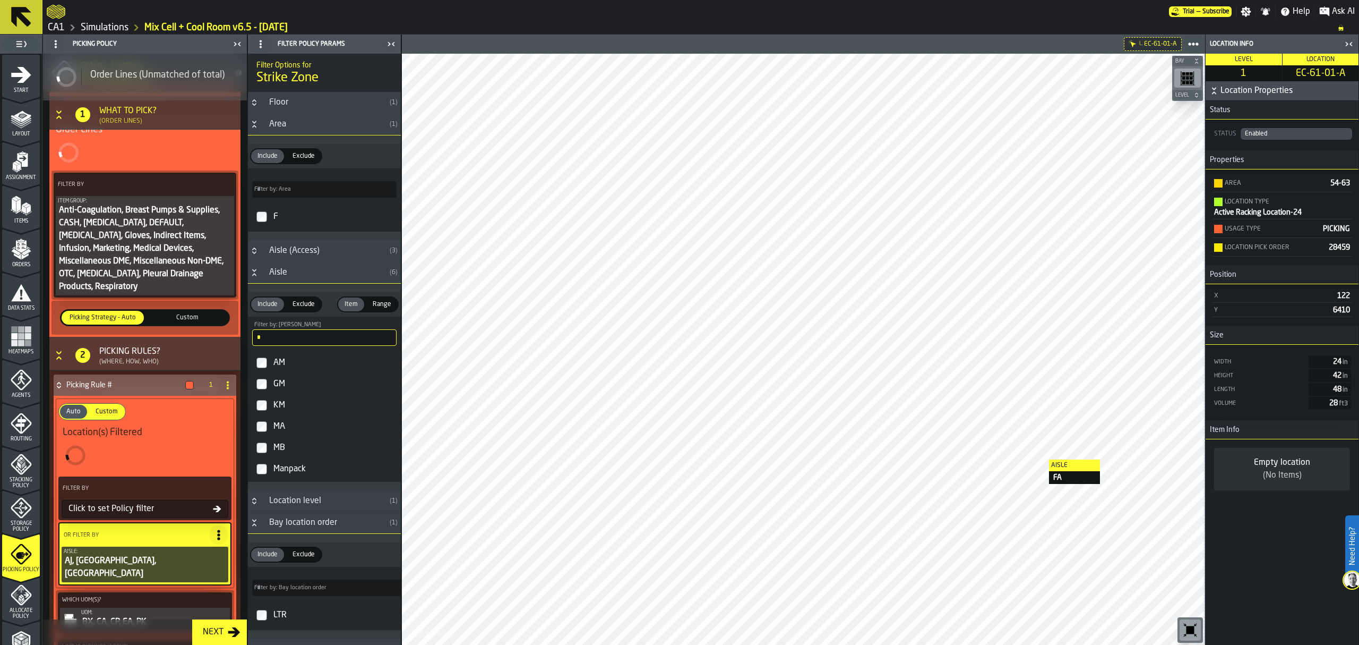
click at [0, 0] on button "PolicyFilterItem-Aisle" at bounding box center [0, 0] width 0 height 0
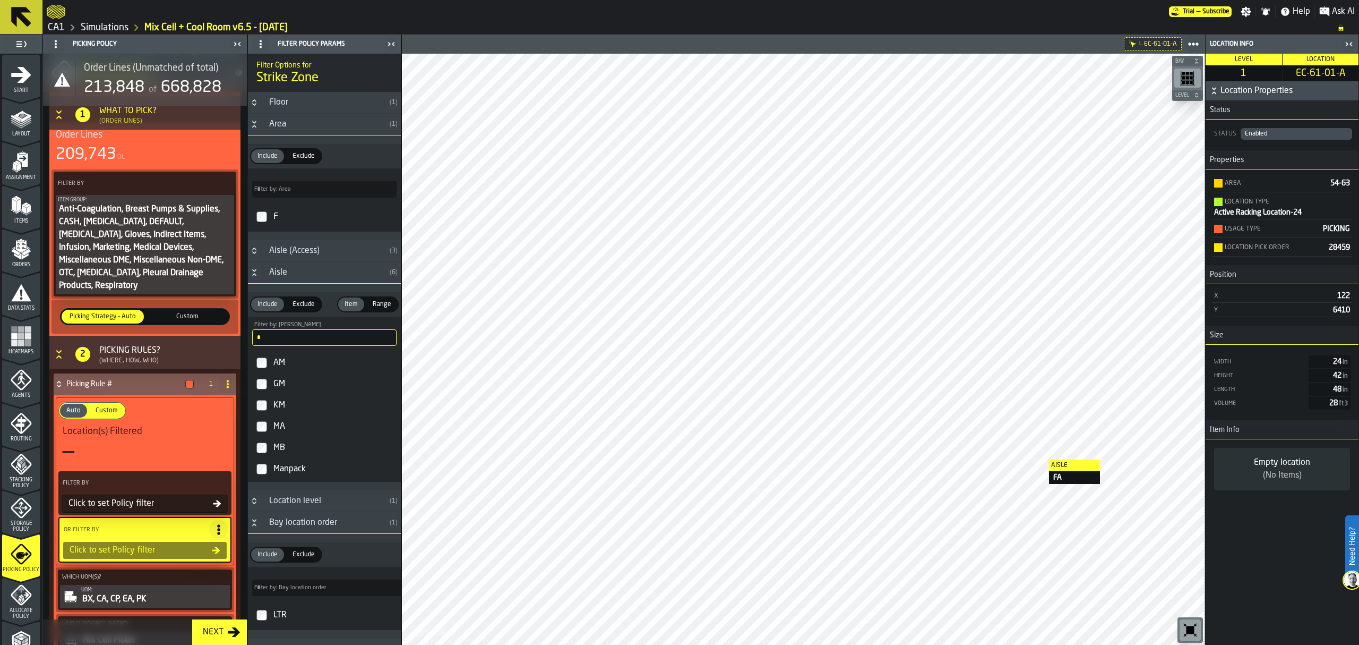
scroll to position [190, 0]
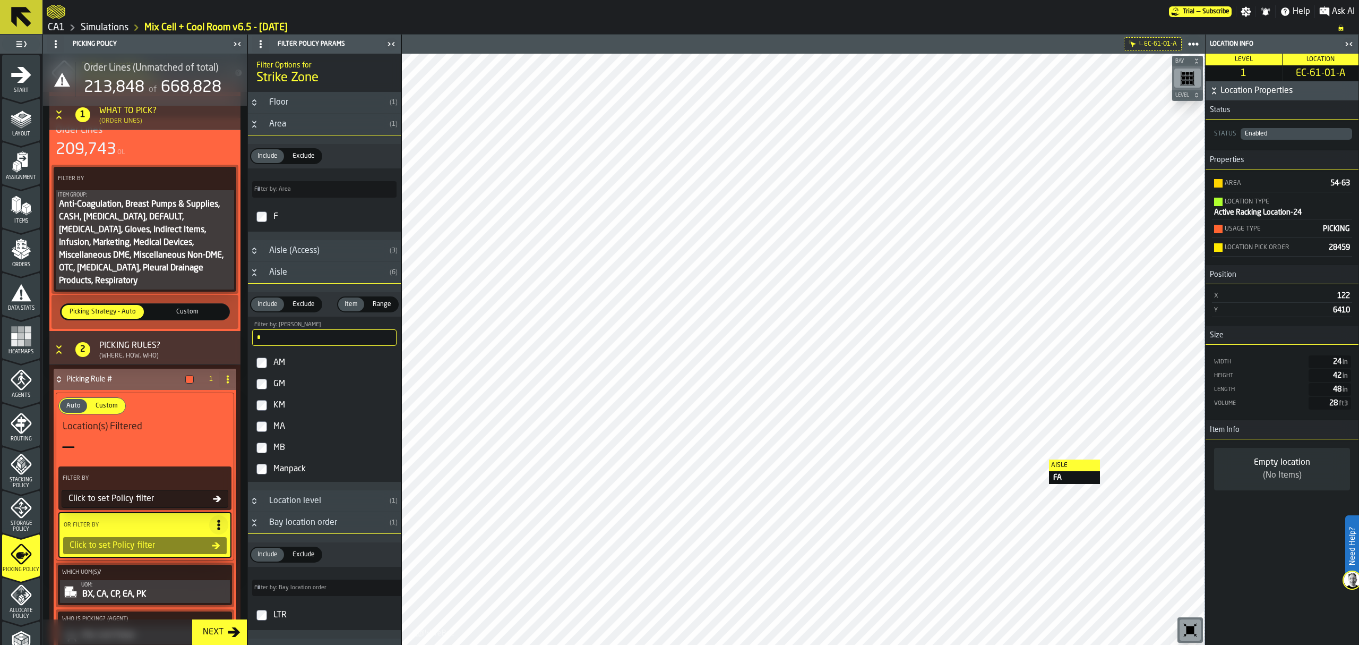
click at [327, 342] on input "*" at bounding box center [324, 337] width 144 height 16
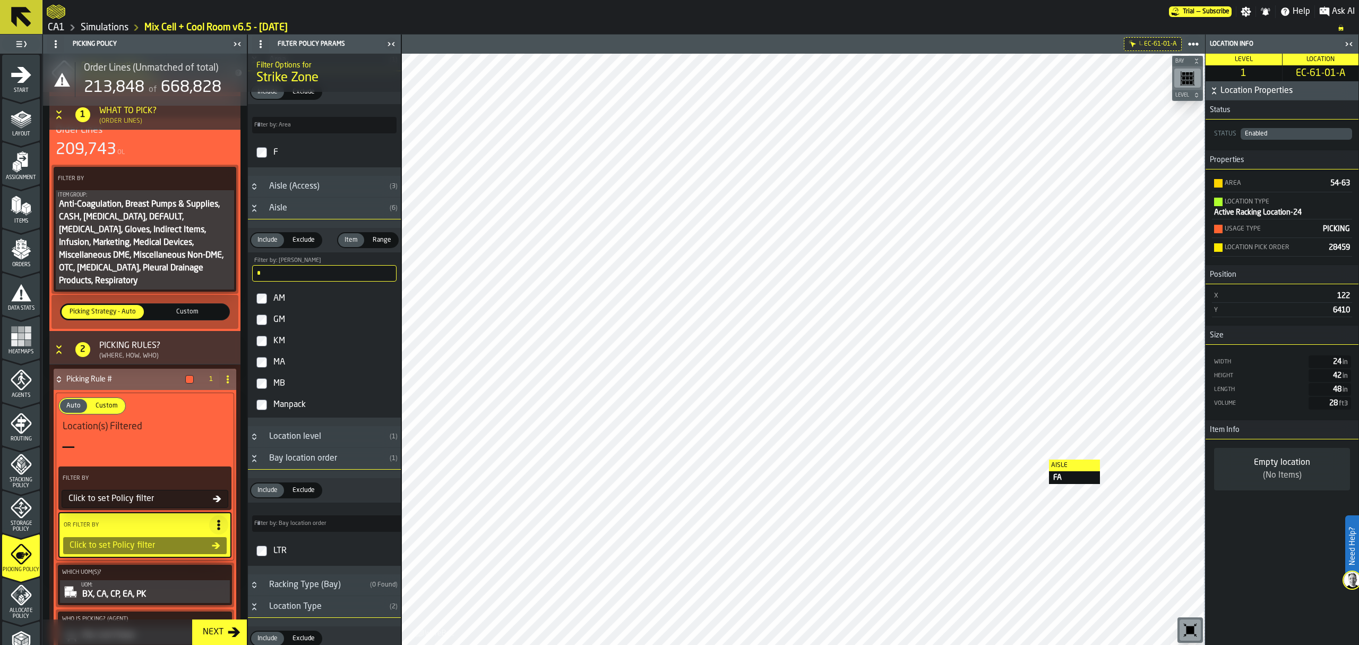
scroll to position [0, 0]
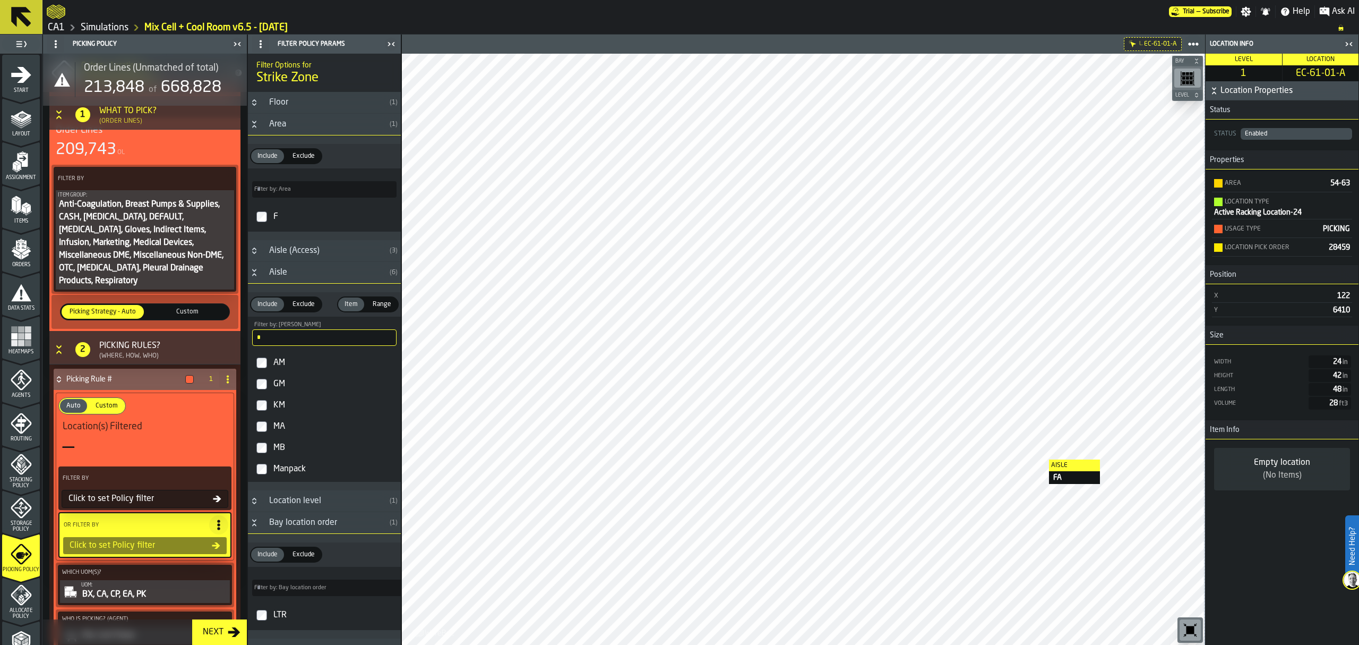
click at [385, 342] on input "*" at bounding box center [324, 337] width 144 height 16
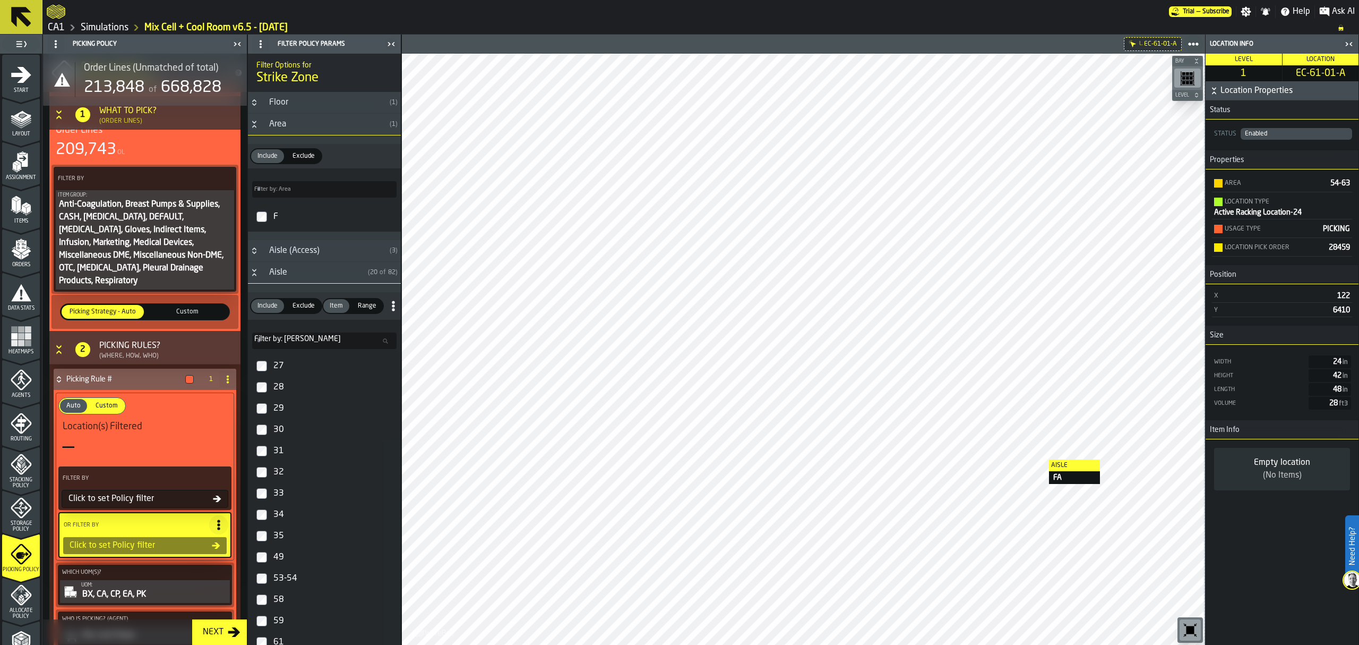
click at [215, 495] on icon at bounding box center [217, 498] width 8 height 6
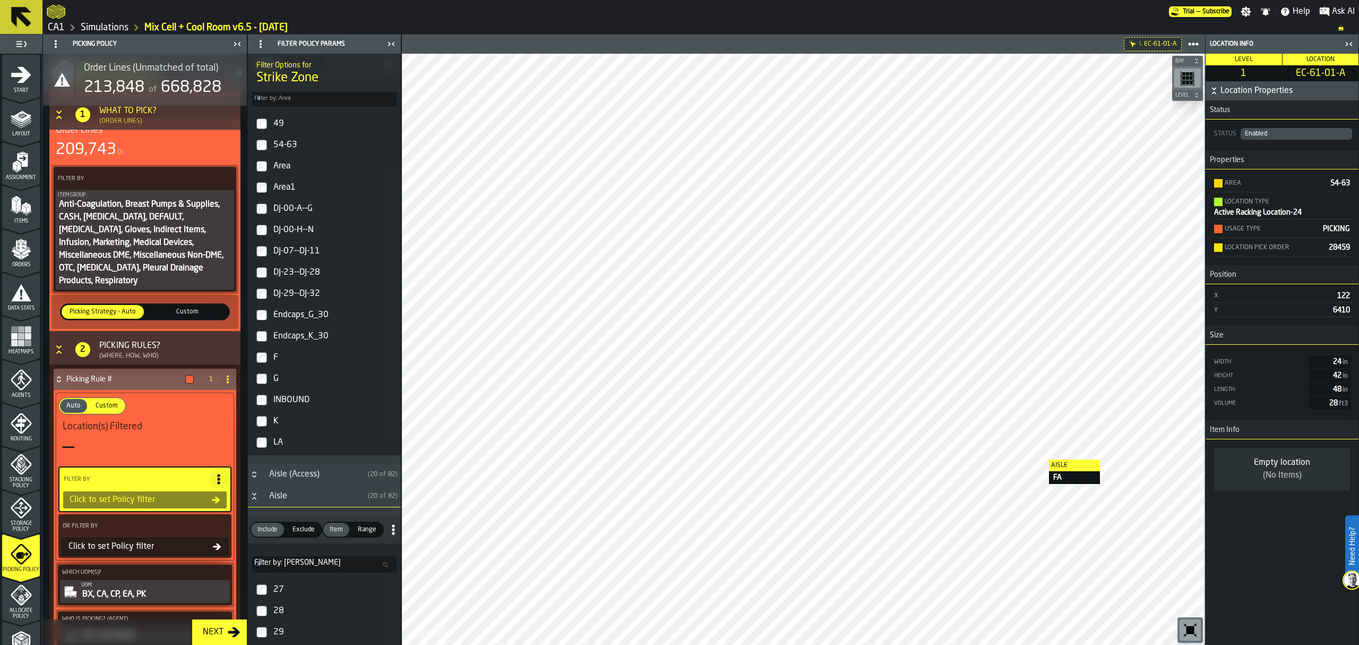
scroll to position [212, 0]
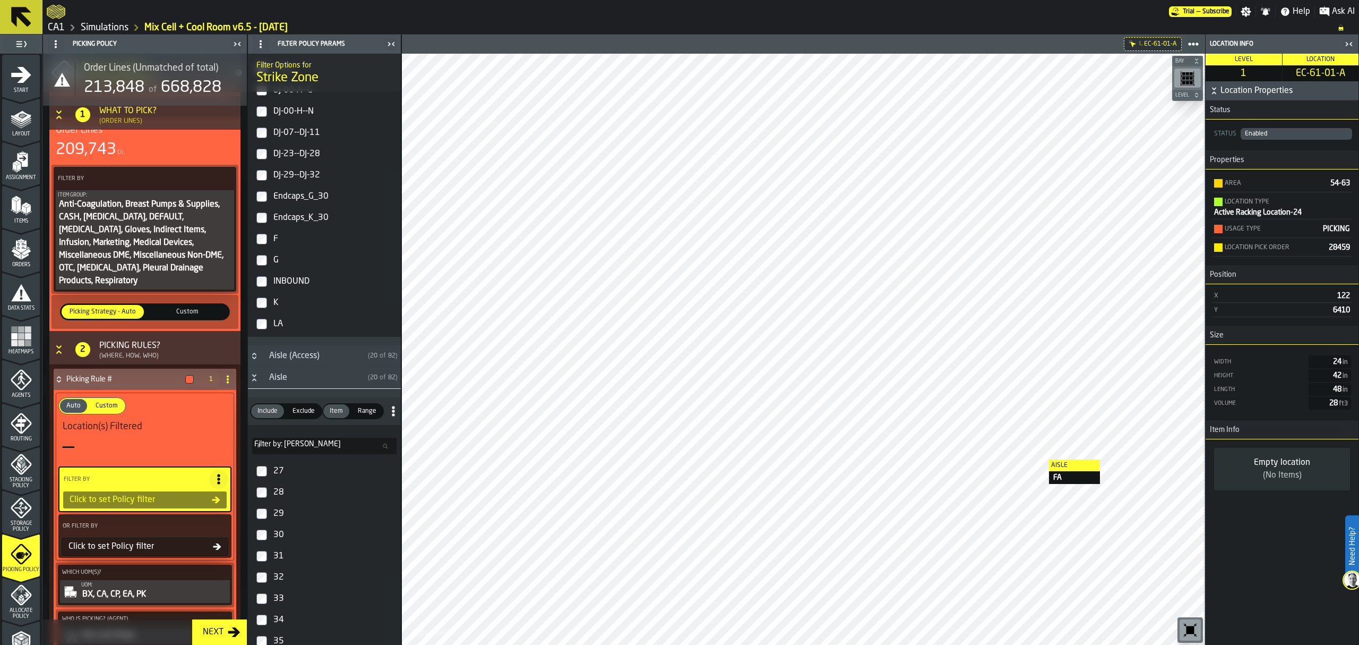
click at [304, 449] on input "Filter by: Aisle Filter by: Aisle" at bounding box center [324, 446] width 144 height 16
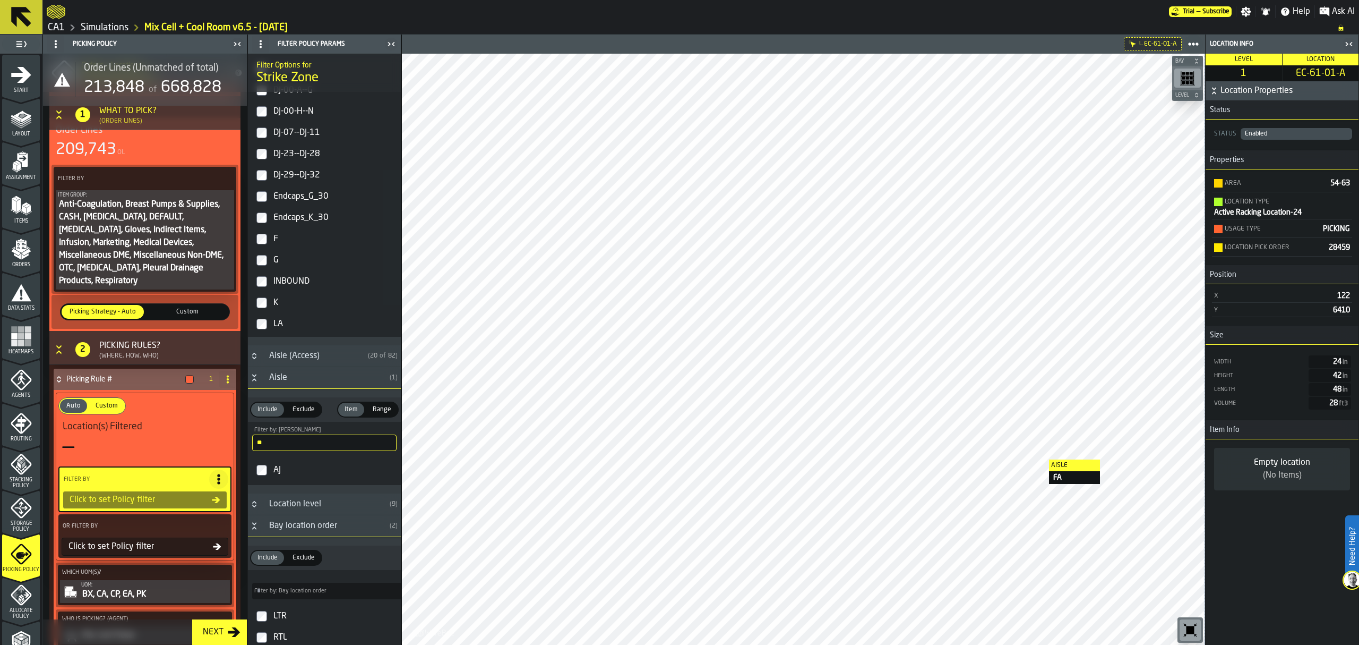
type input "**"
click at [272, 476] on div "AJ" at bounding box center [333, 469] width 125 height 17
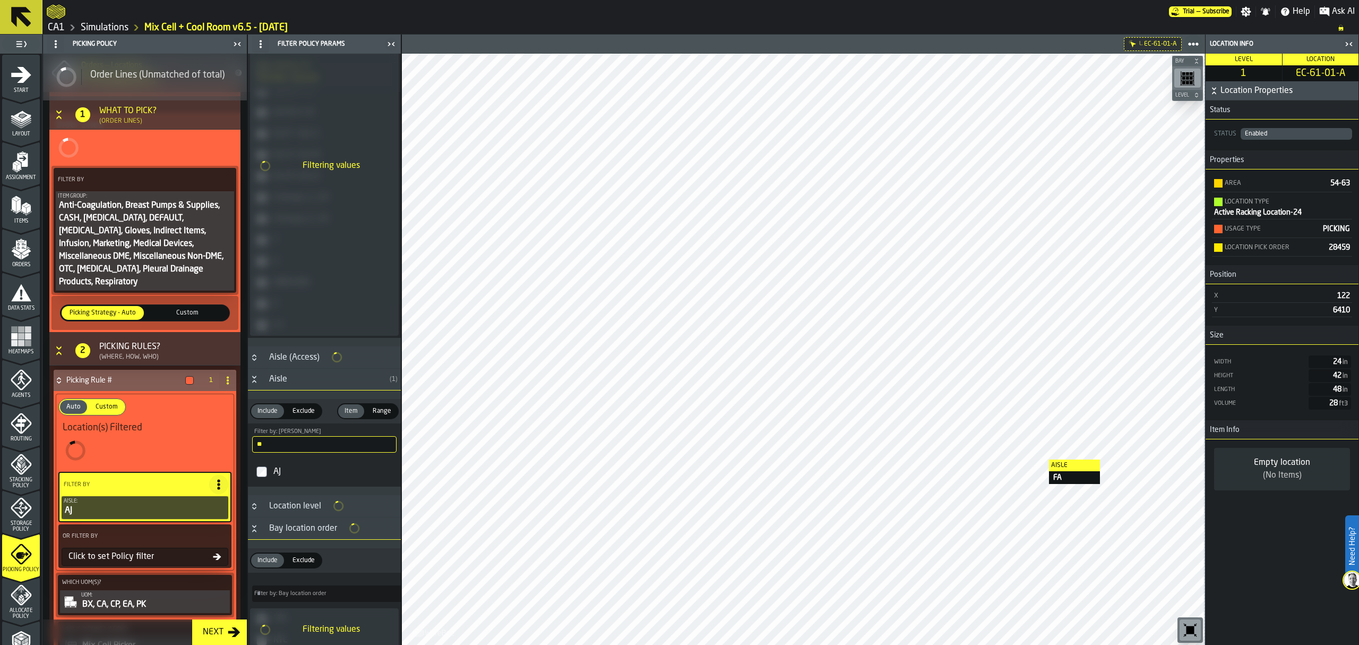
scroll to position [213, 0]
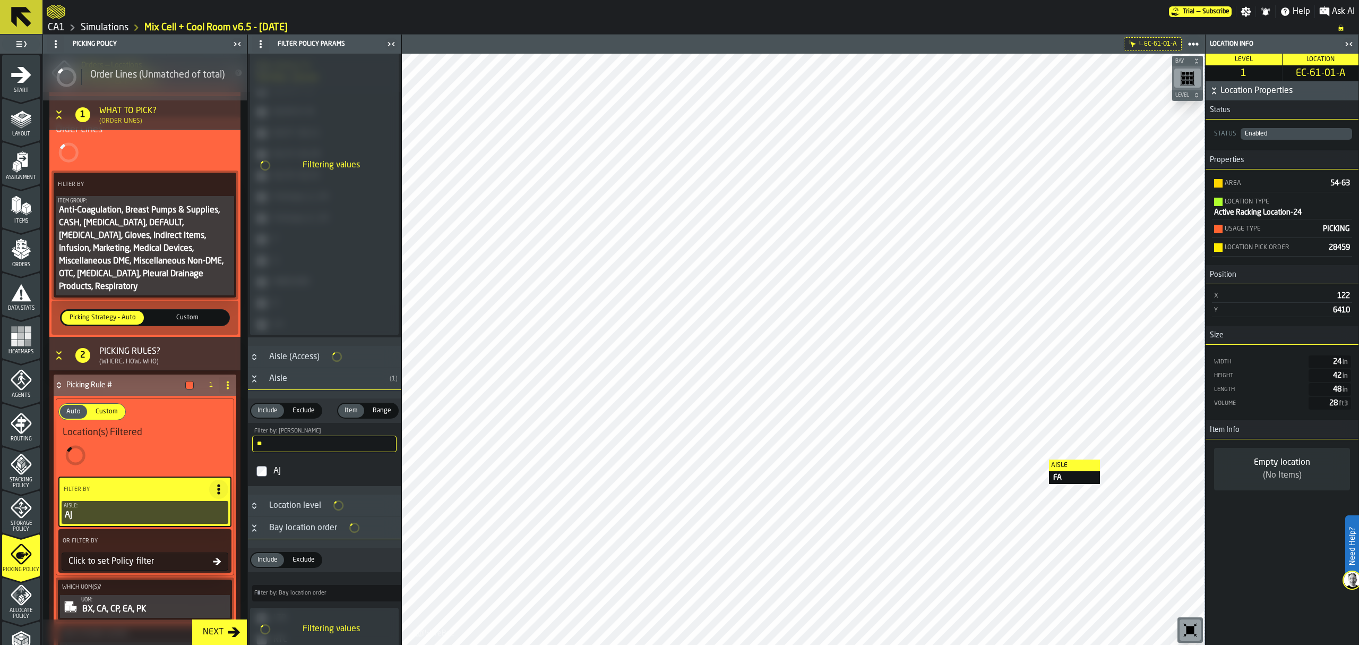
click at [304, 443] on input "**" at bounding box center [324, 443] width 144 height 16
click at [304, 443] on div "Filter Options for Strike Zone Floor Area Include Include Exclude Exclude Filte…" at bounding box center [324, 349] width 153 height 591
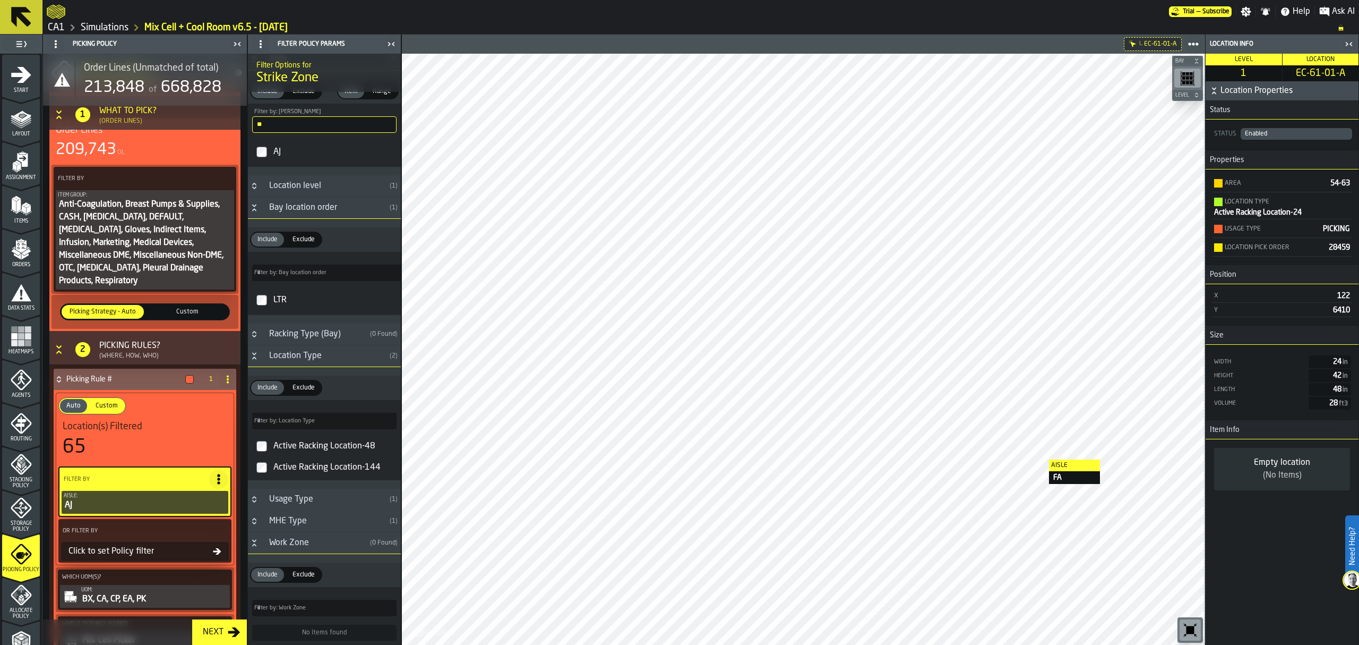
scroll to position [0, 0]
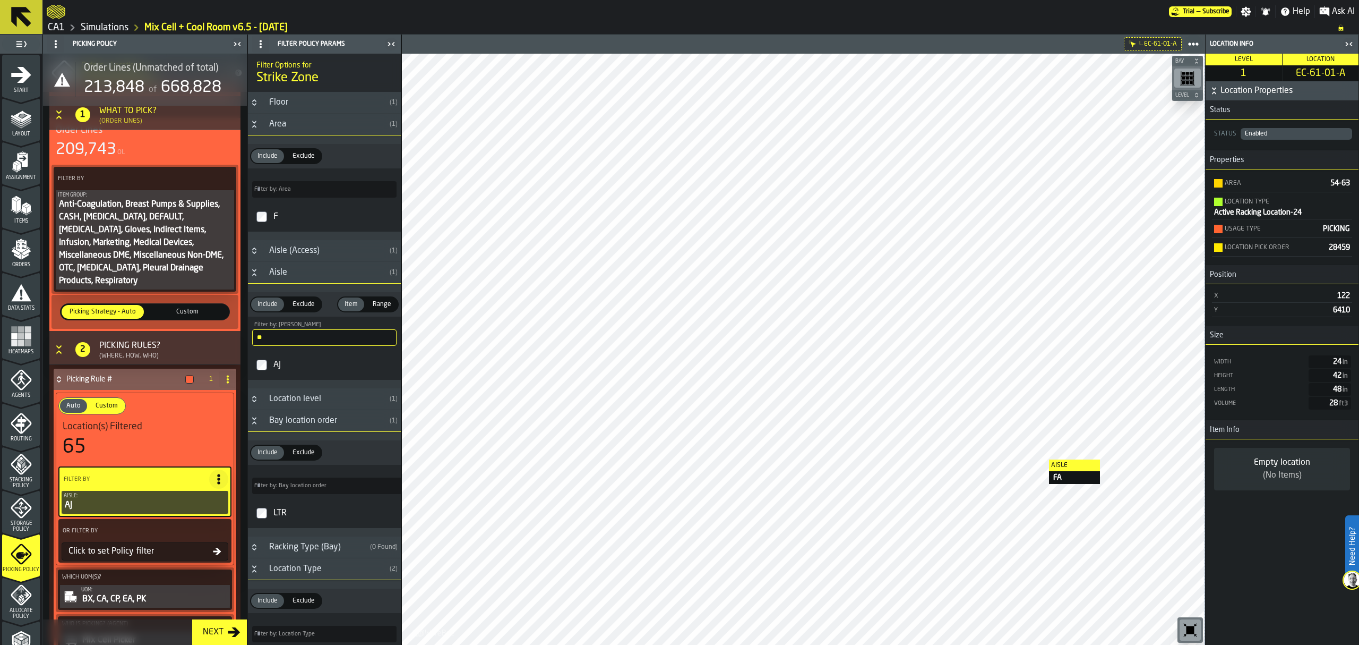
click at [304, 443] on div "Include Include Exclude Exclude Filter by: Bay location order Filter by: Bay lo…" at bounding box center [324, 484] width 153 height 105
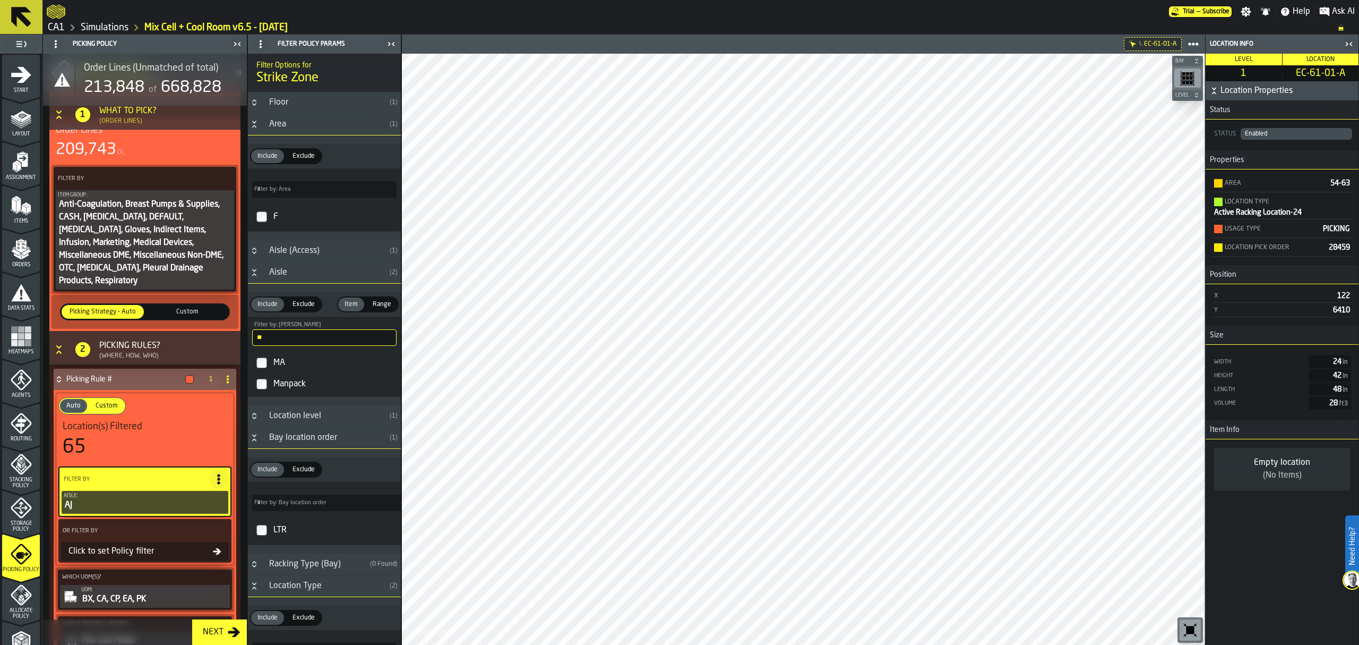
click at [311, 366] on div "MA" at bounding box center [333, 362] width 125 height 17
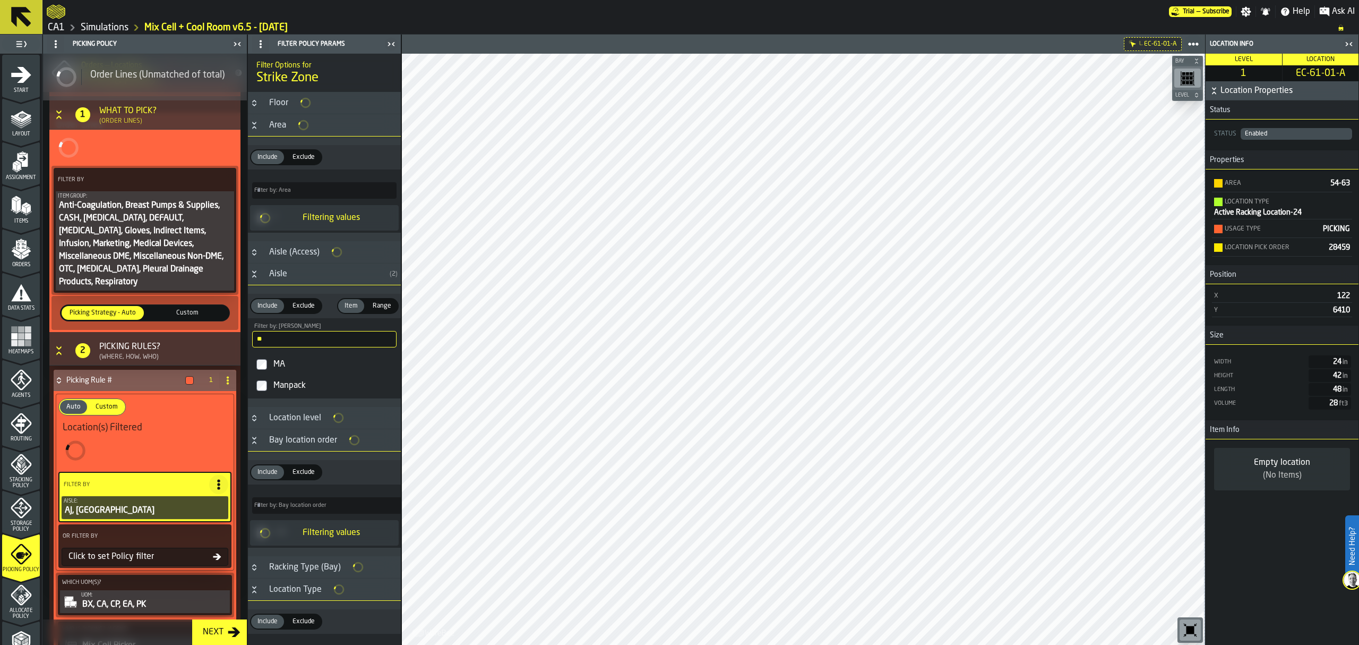
scroll to position [185, 0]
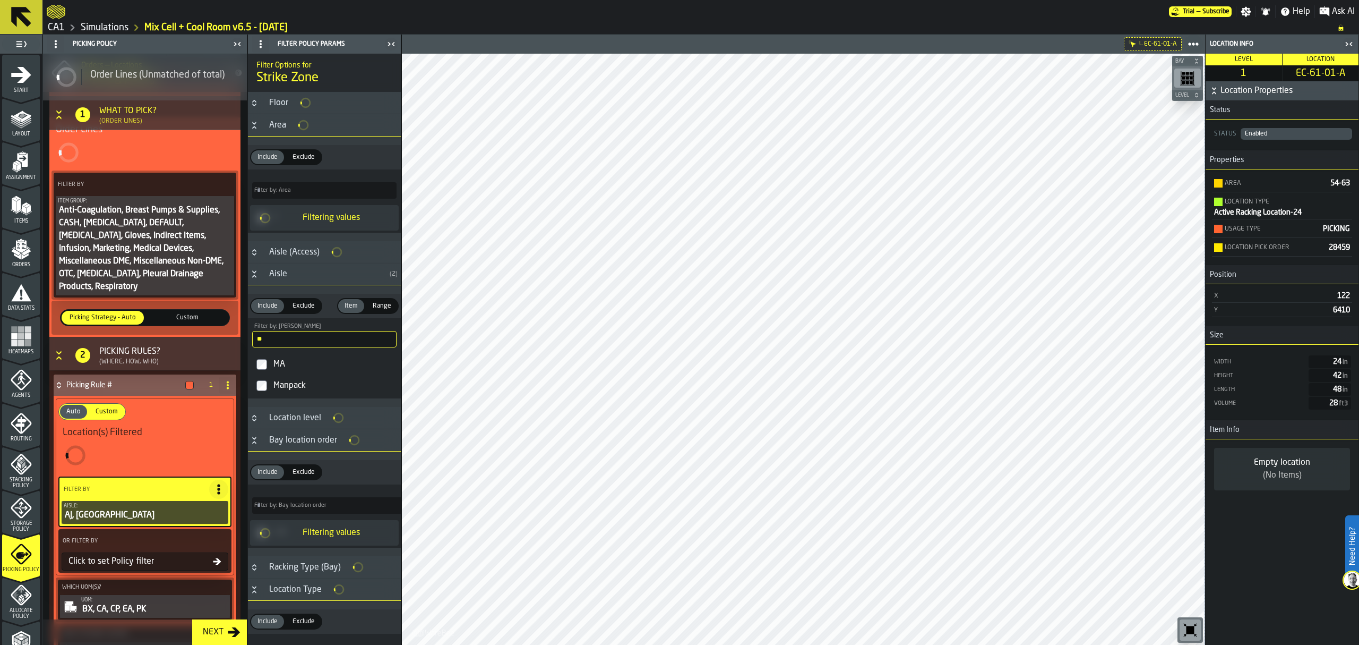
click at [318, 345] on input "**" at bounding box center [324, 339] width 144 height 16
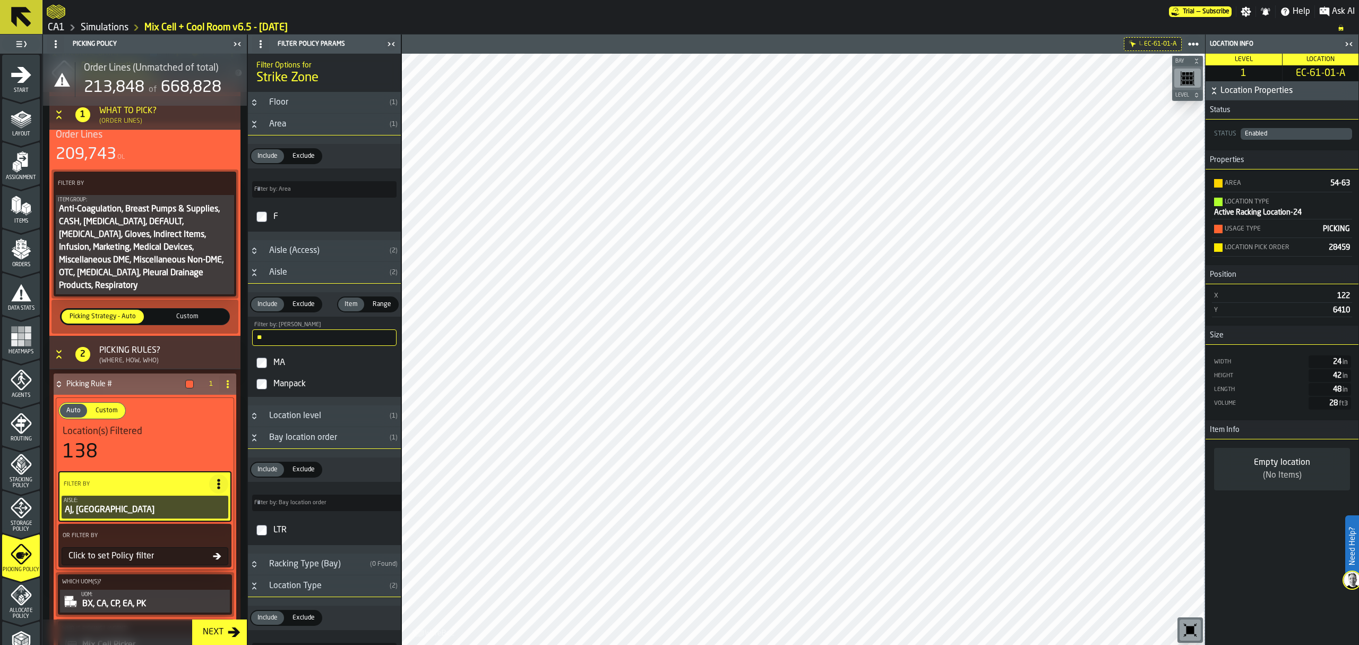
scroll to position [190, 0]
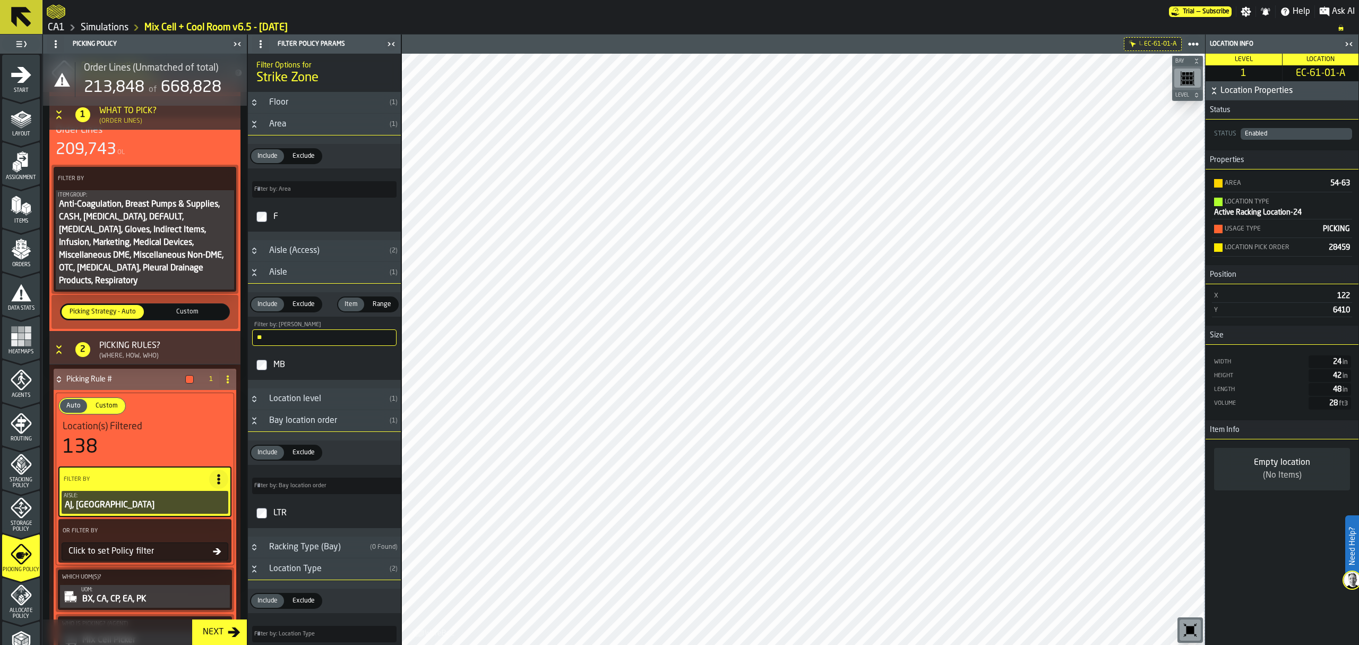
type input "**"
click at [306, 368] on div "MB" at bounding box center [333, 364] width 125 height 17
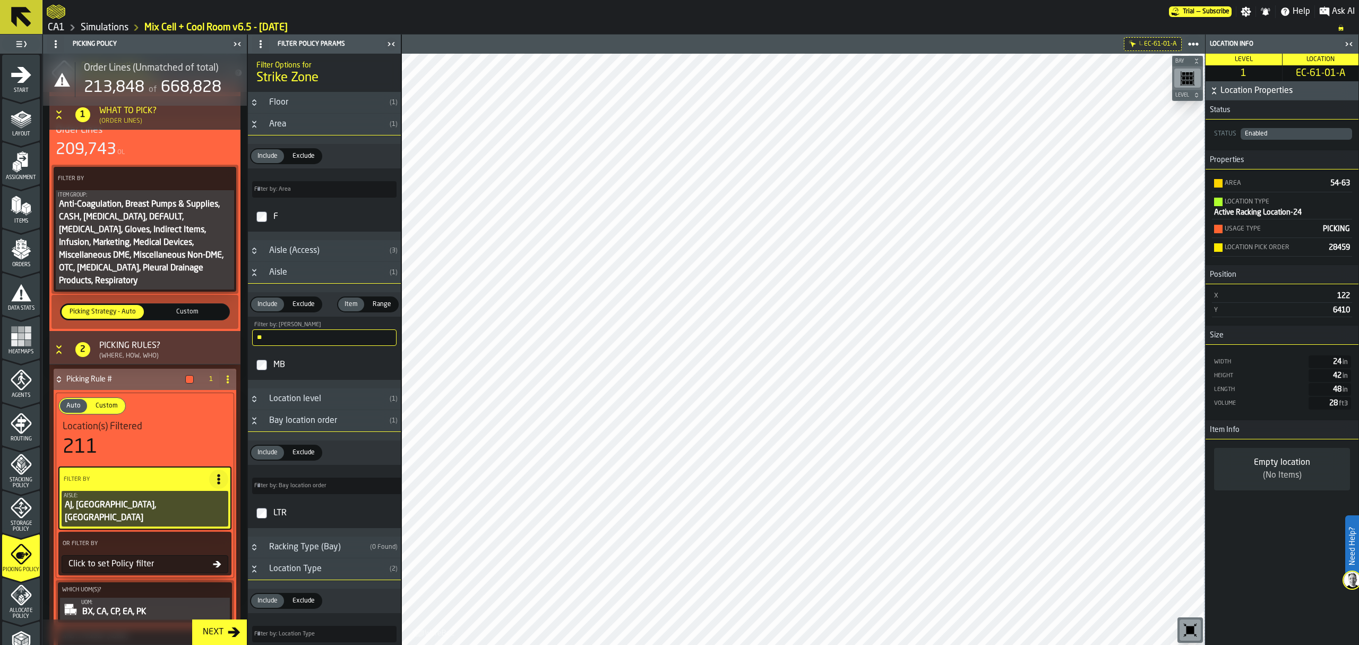
click at [219, 474] on icon at bounding box center [218, 479] width 11 height 11
click at [200, 511] on div "Add (OR) Filter" at bounding box center [191, 516] width 55 height 13
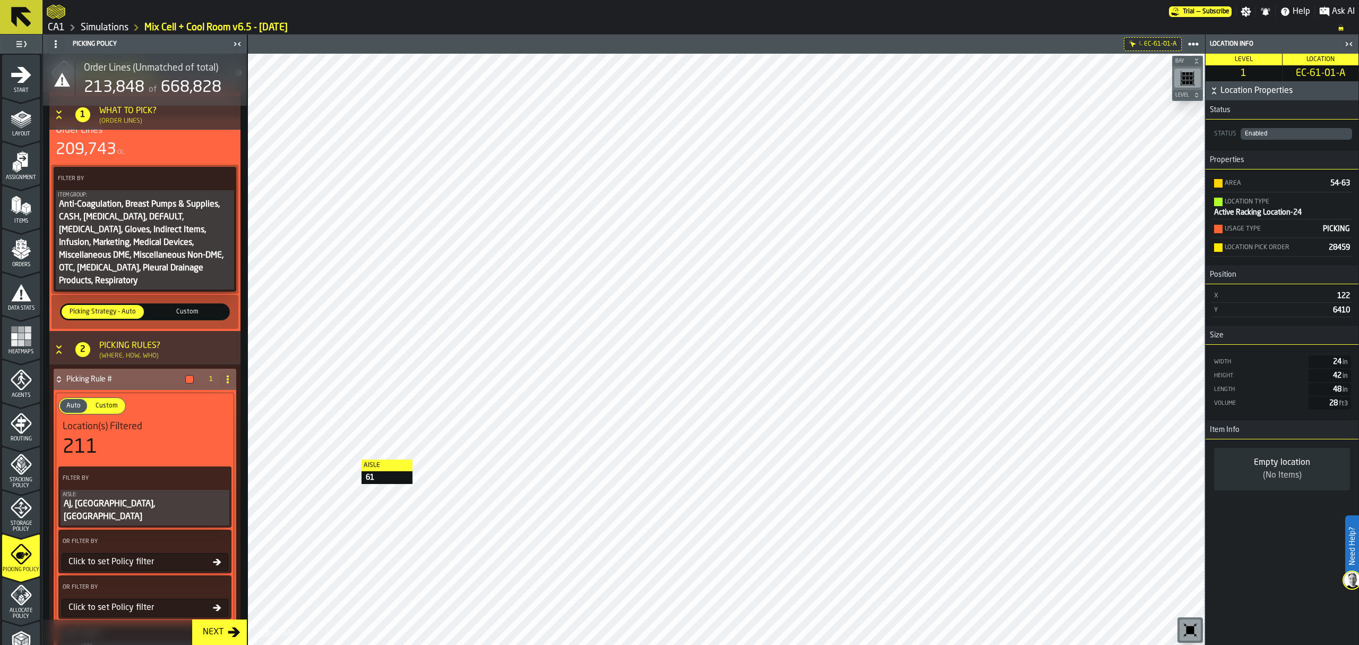
click at [119, 555] on div "Click to set Policy filter" at bounding box center [138, 561] width 149 height 13
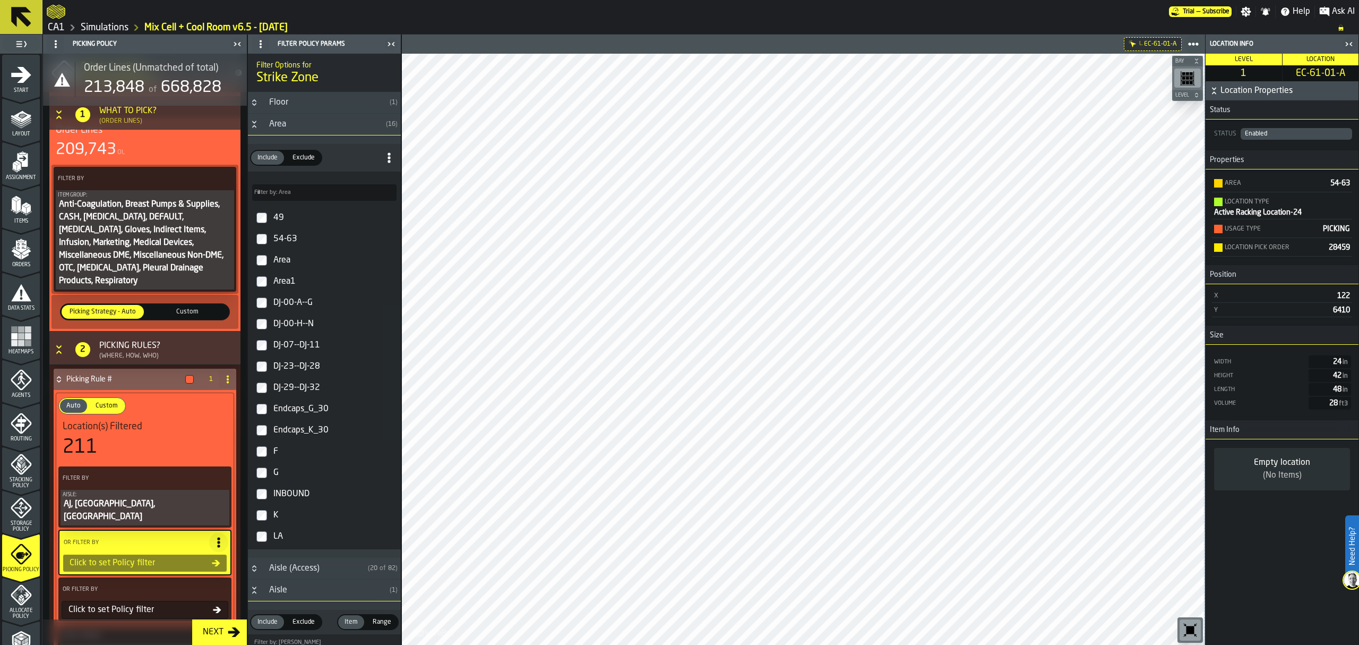
click at [302, 538] on div "LA" at bounding box center [333, 536] width 125 height 17
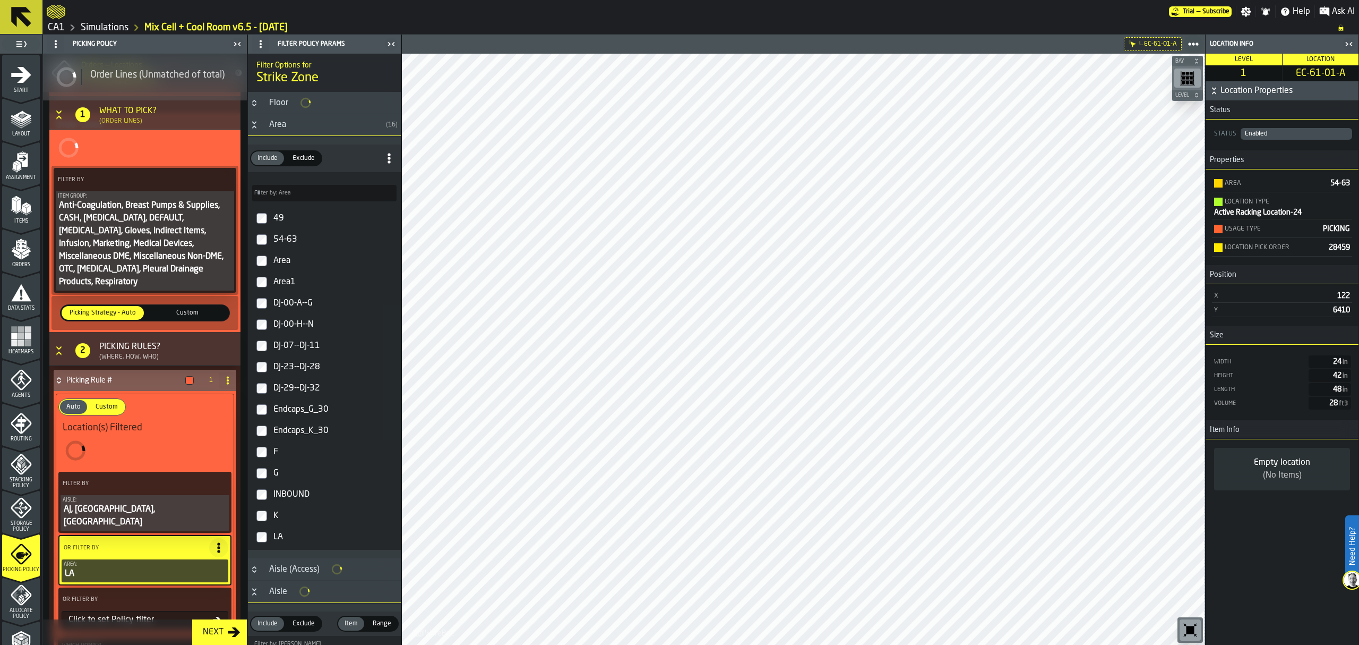
scroll to position [185, 0]
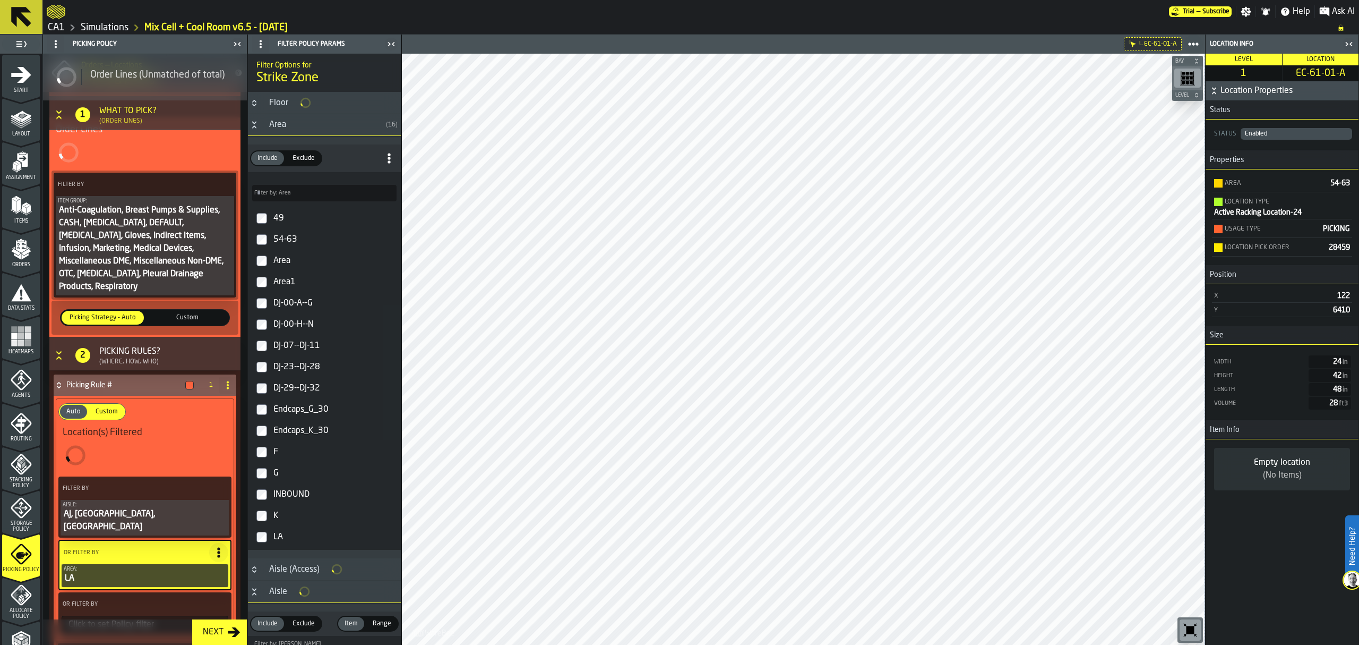
click at [302, 519] on div "K" at bounding box center [333, 515] width 125 height 17
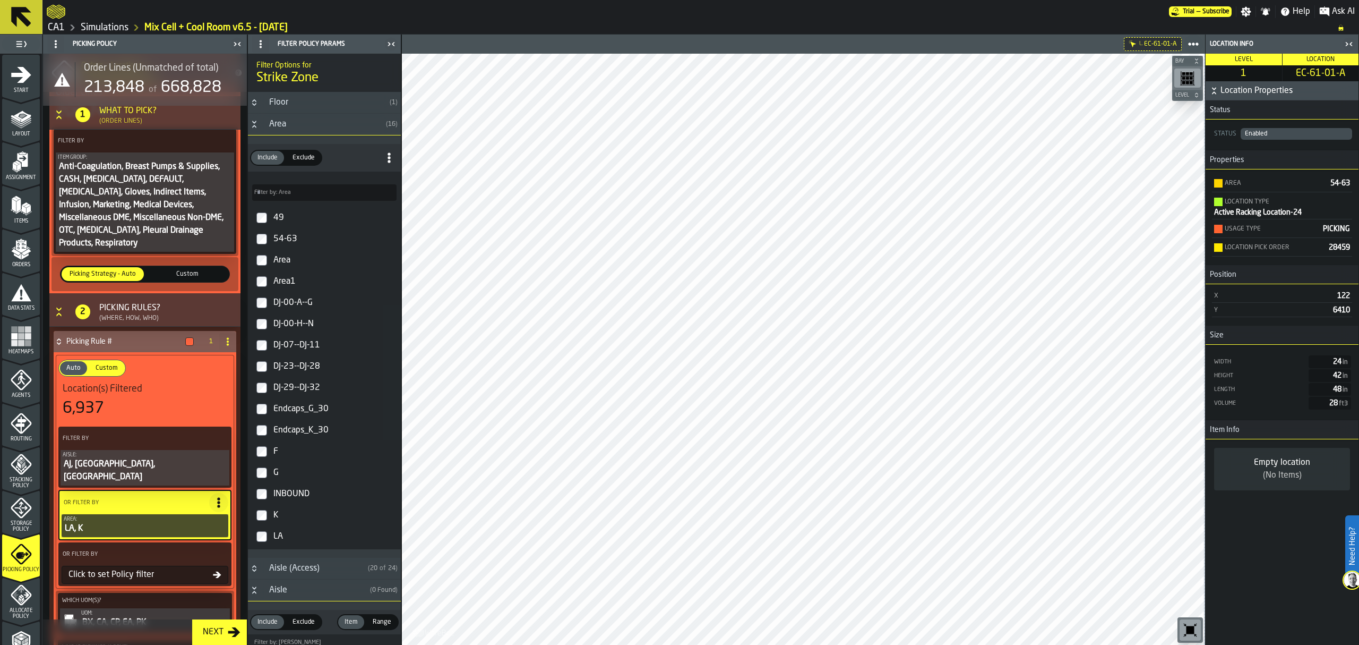
scroll to position [260, 0]
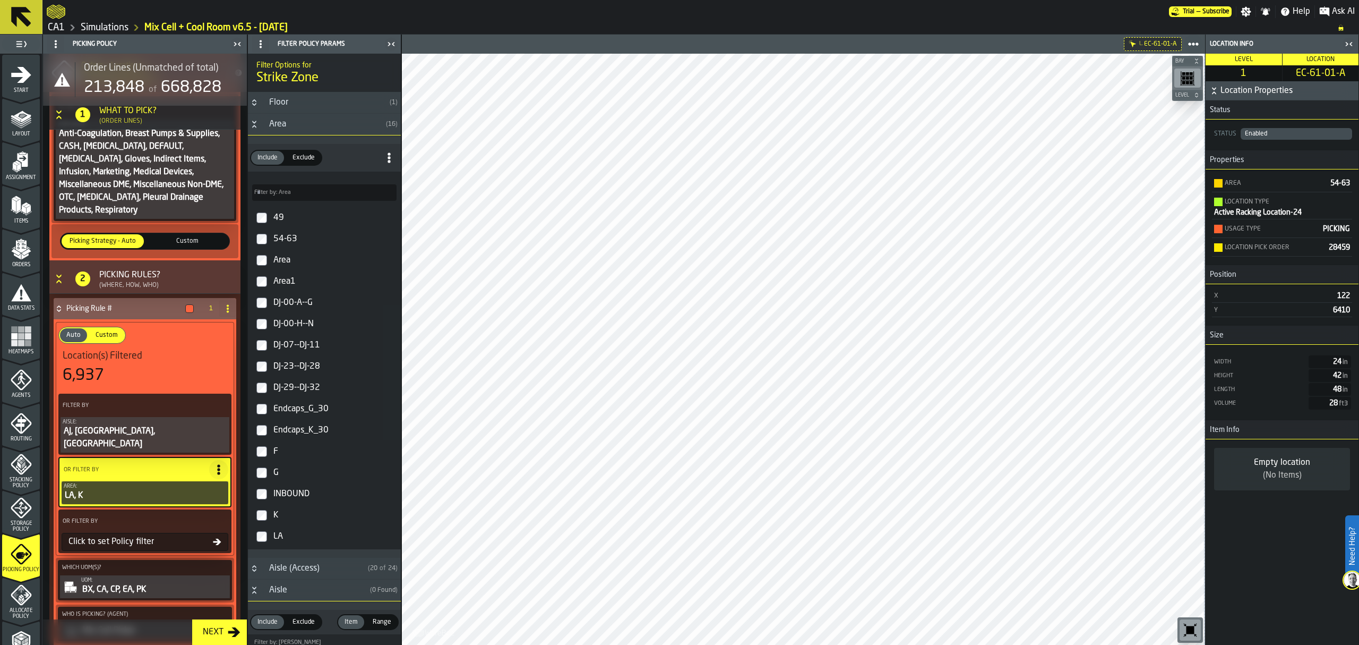
click at [210, 533] on div "Click to set Policy filter" at bounding box center [145, 542] width 167 height 18
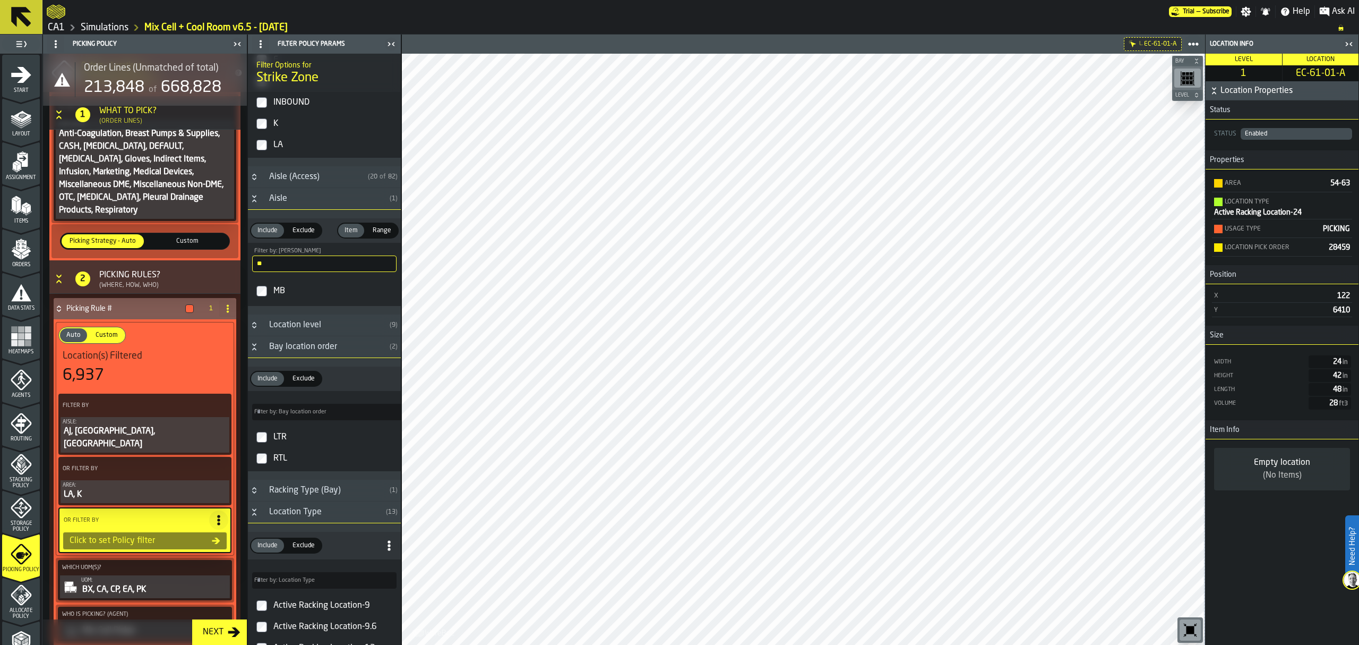
scroll to position [495, 0]
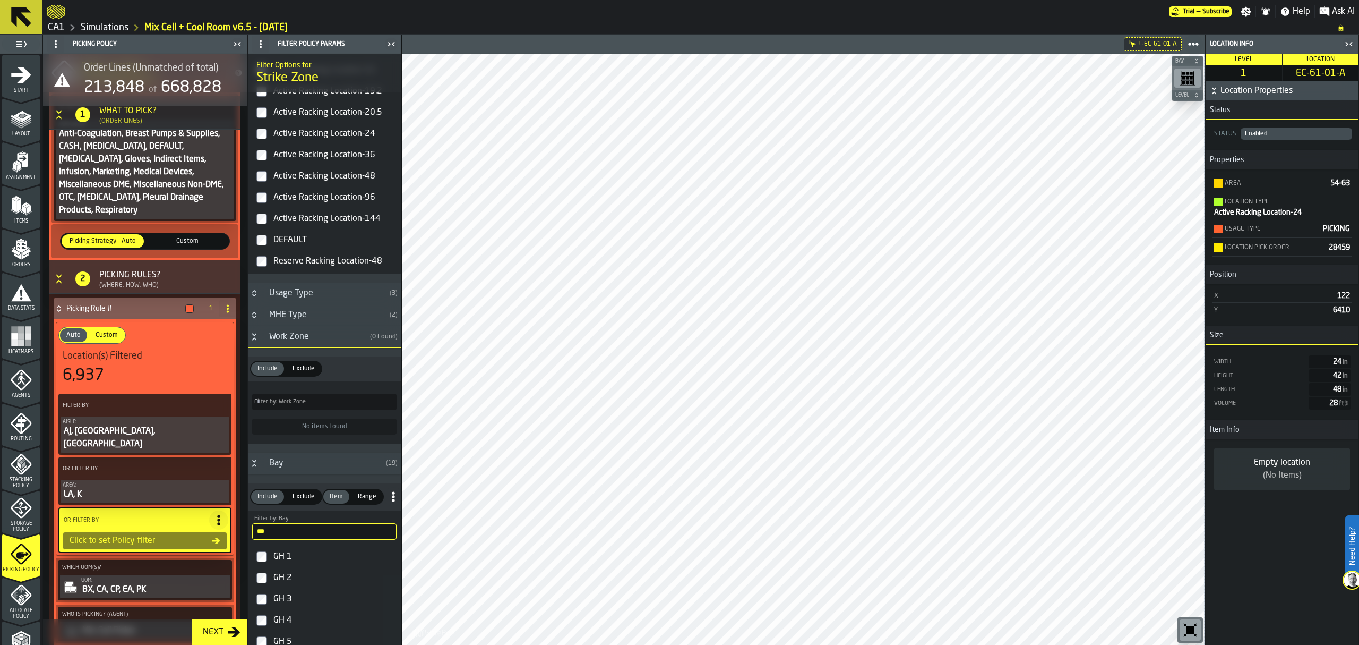
scroll to position [1133, 0]
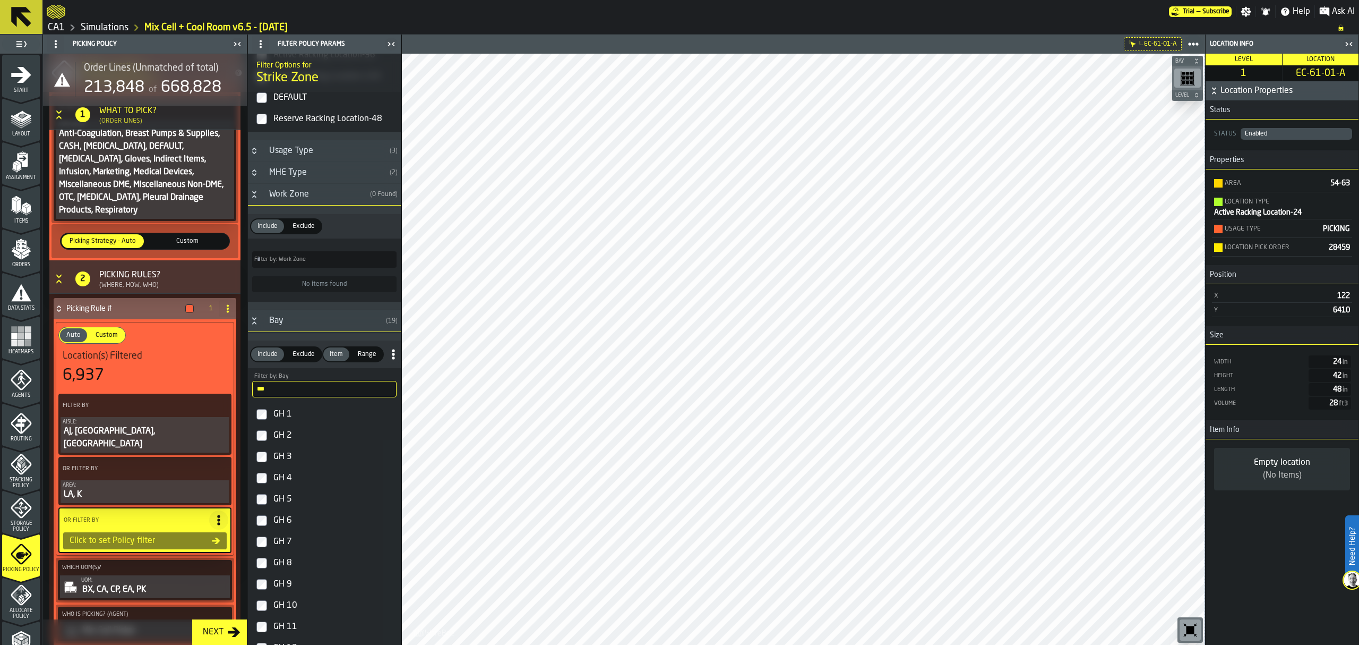
click at [306, 397] on input "**" at bounding box center [324, 389] width 144 height 16
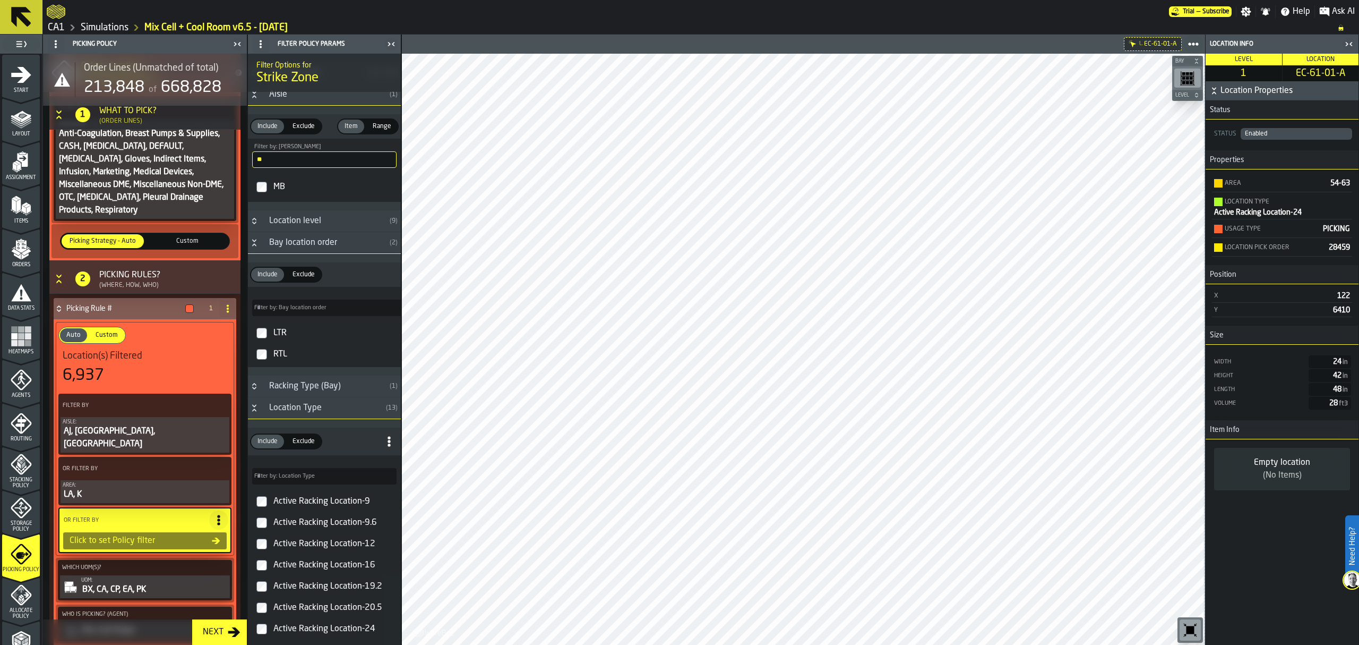
scroll to position [212, 0]
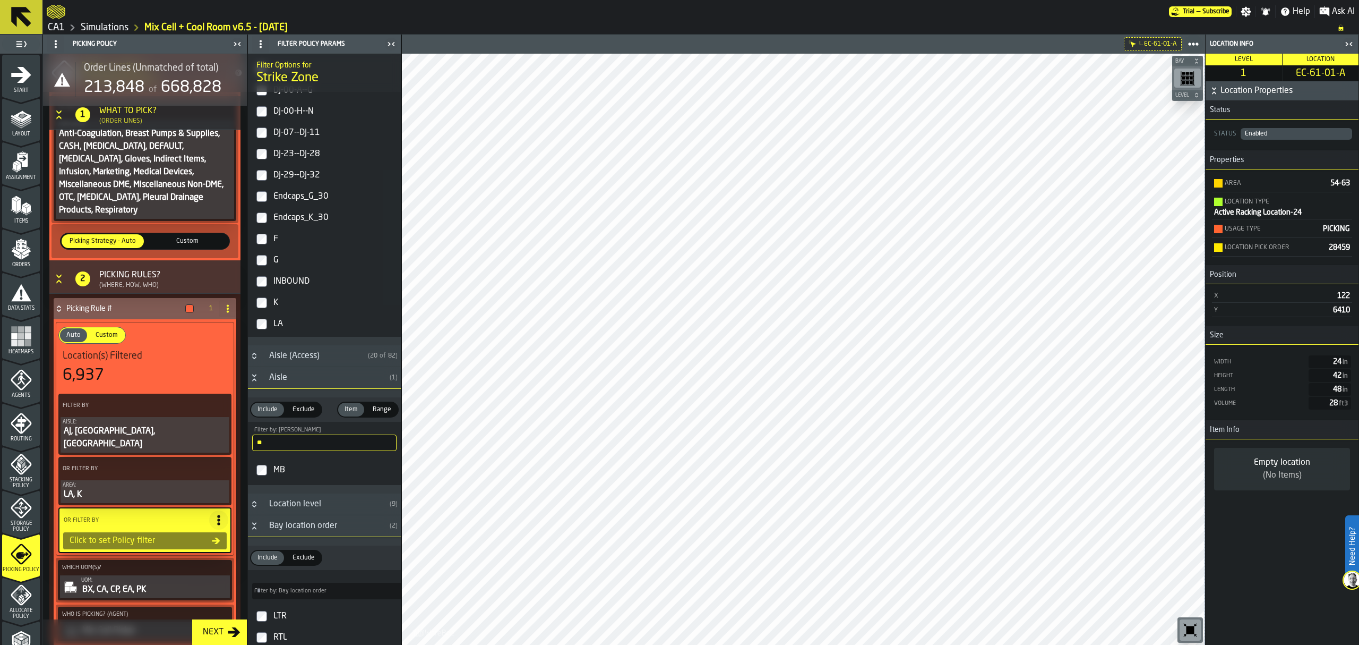
type input "**"
click at [292, 445] on input "**" at bounding box center [324, 442] width 144 height 16
type input "*"
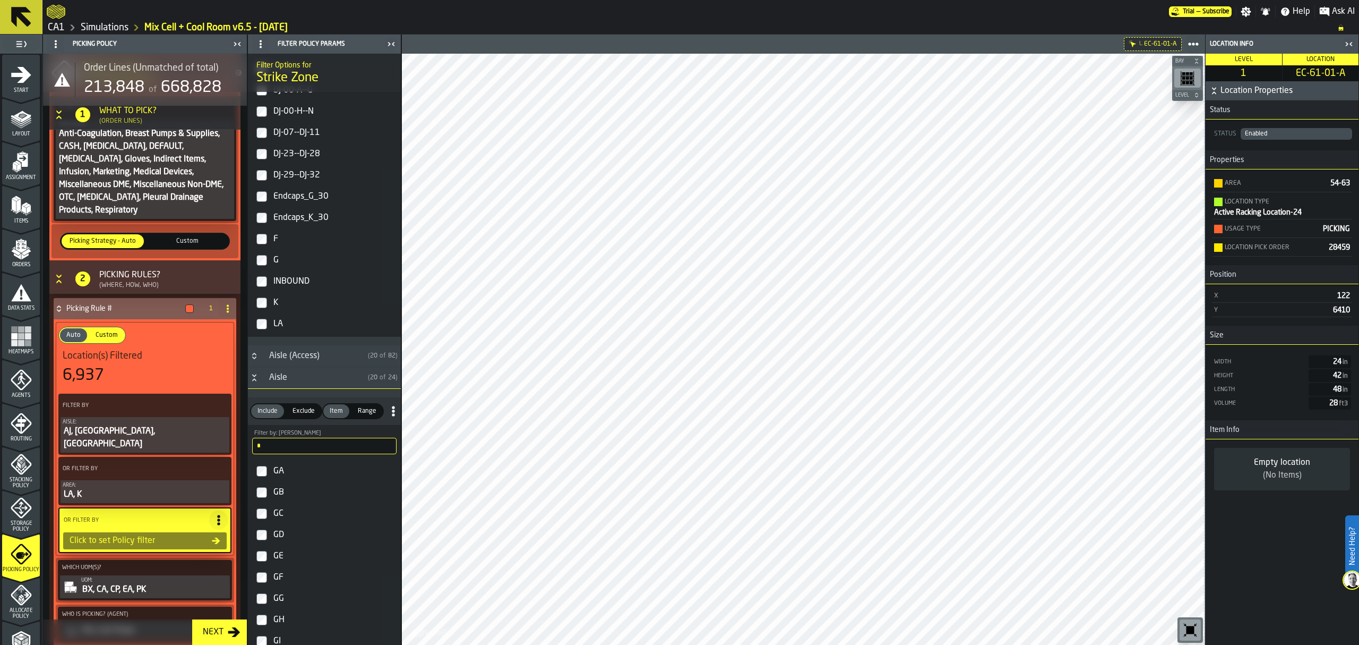
type input "*"
click at [271, 473] on label "GA" at bounding box center [324, 470] width 149 height 21
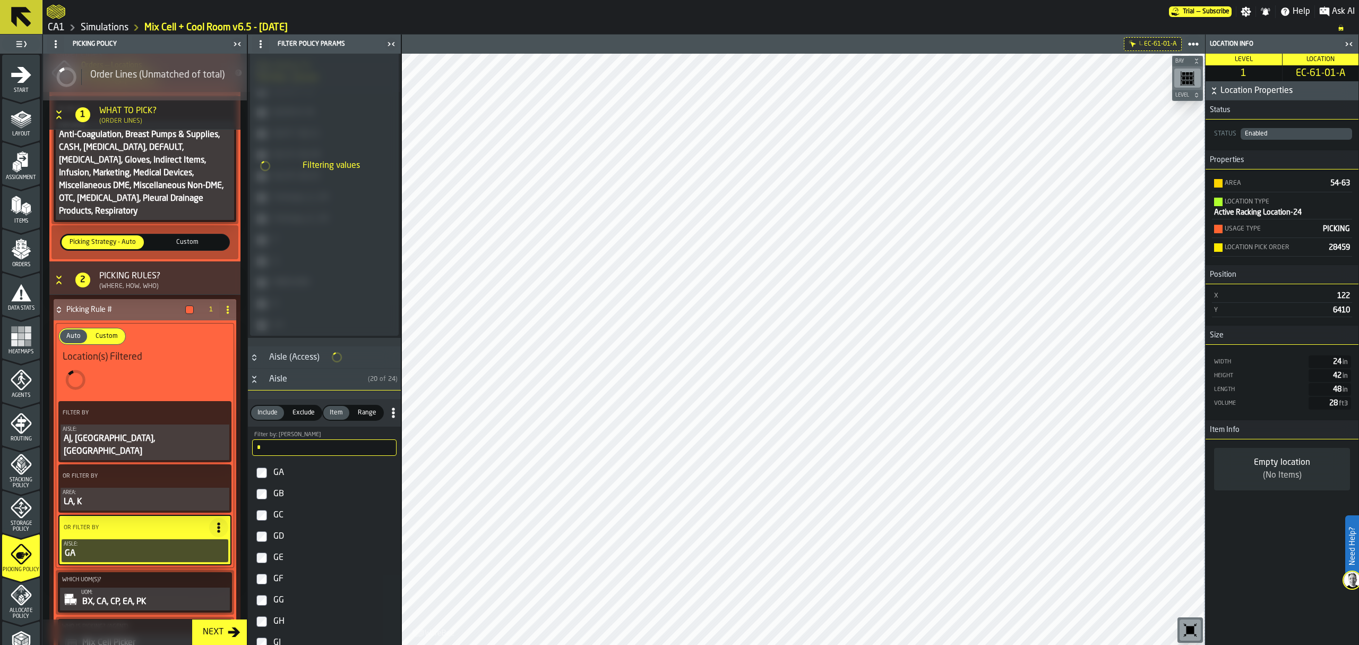
scroll to position [213, 0]
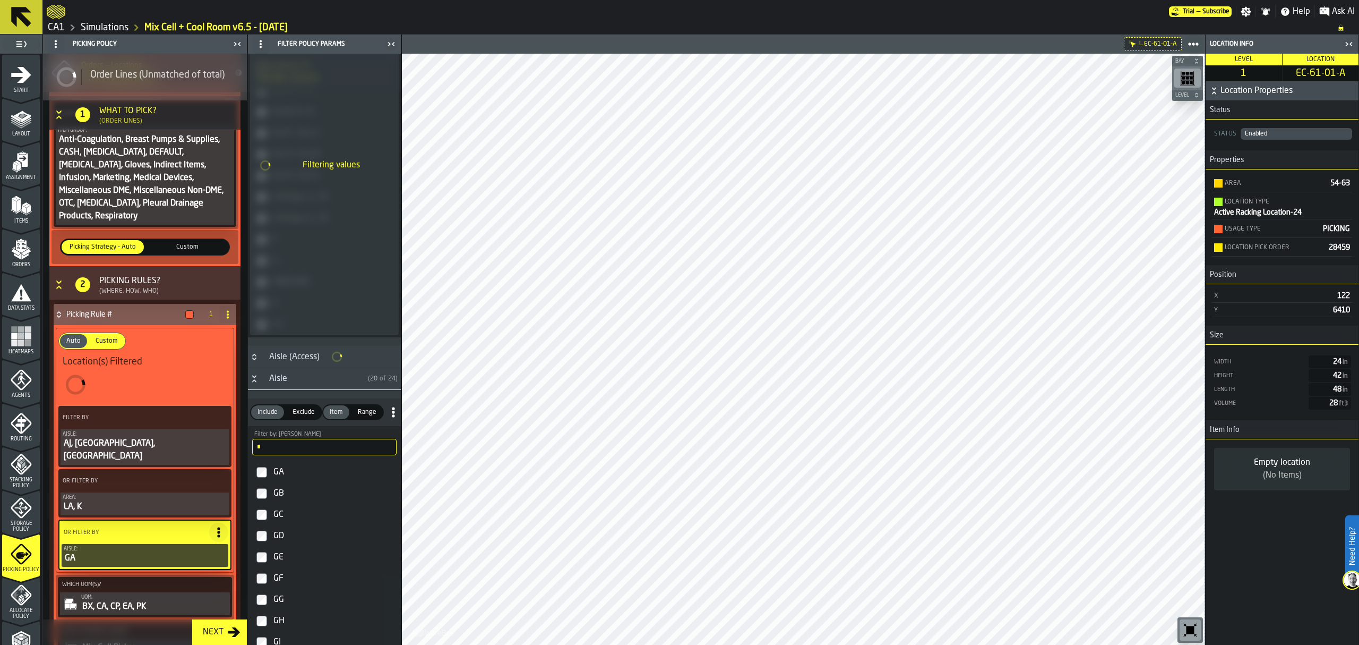
click at [267, 483] on label "GA" at bounding box center [324, 471] width 149 height 21
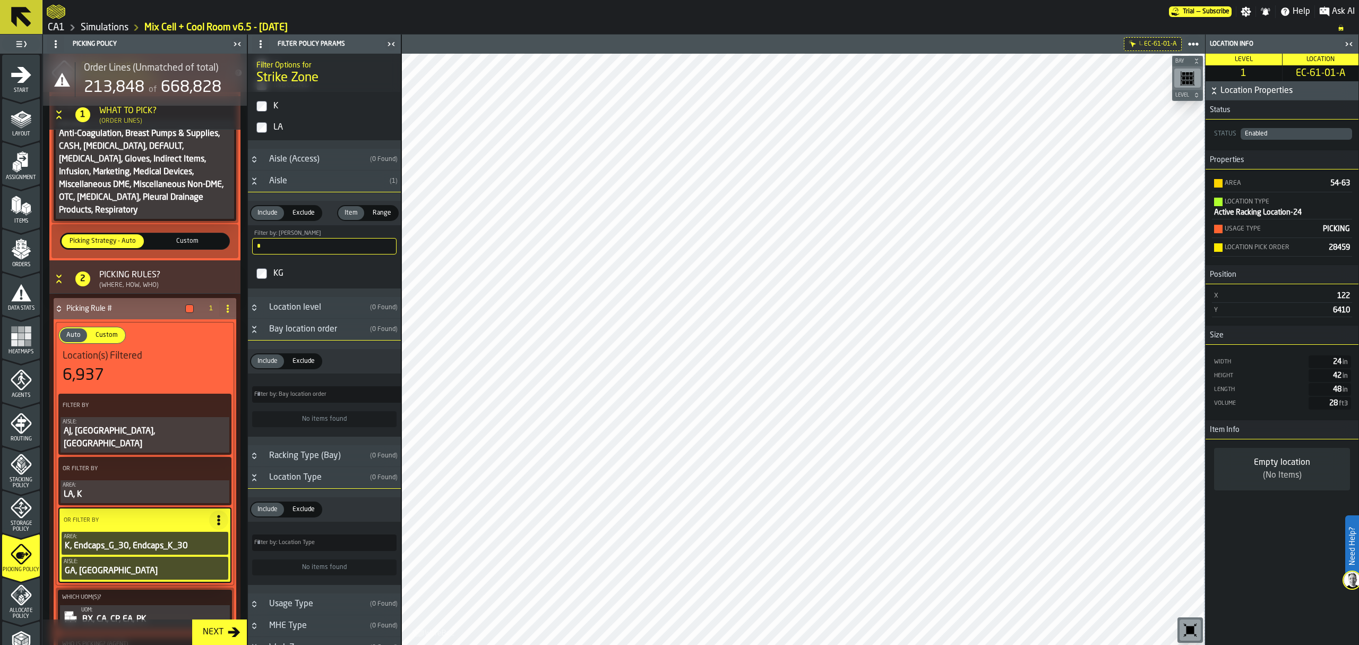
scroll to position [351, 0]
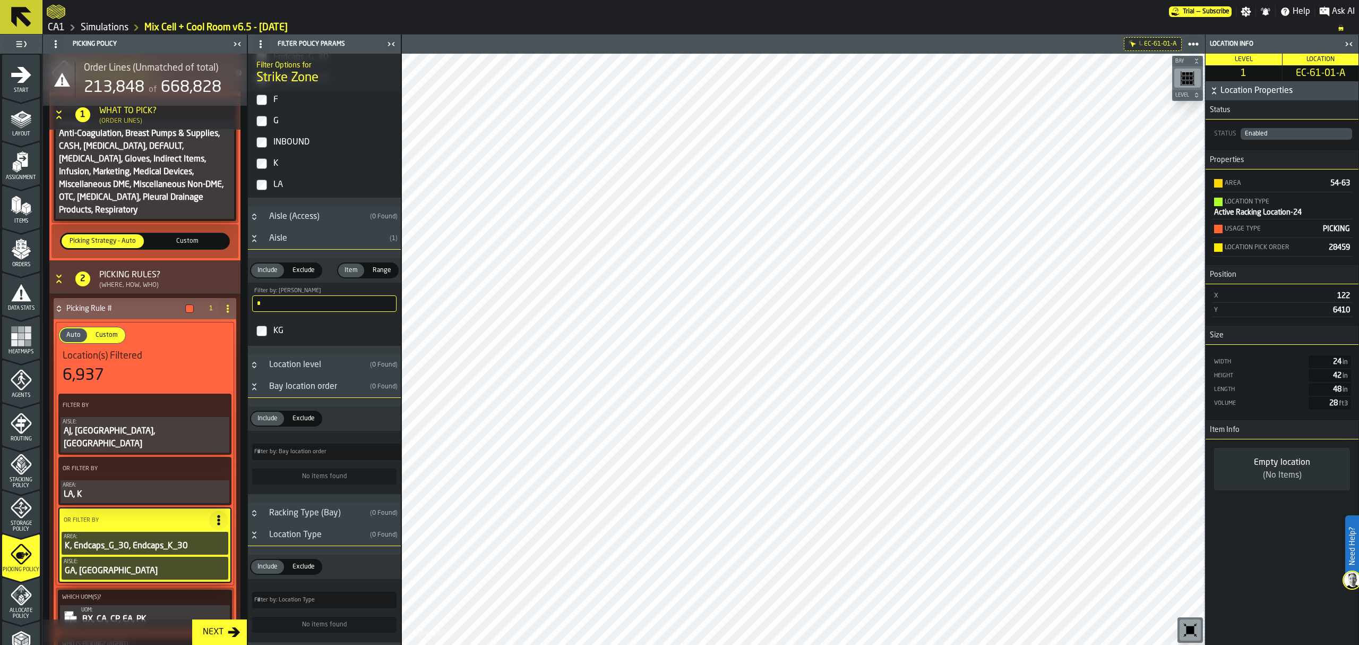
click at [142, 488] on div "LA, K" at bounding box center [145, 494] width 165 height 13
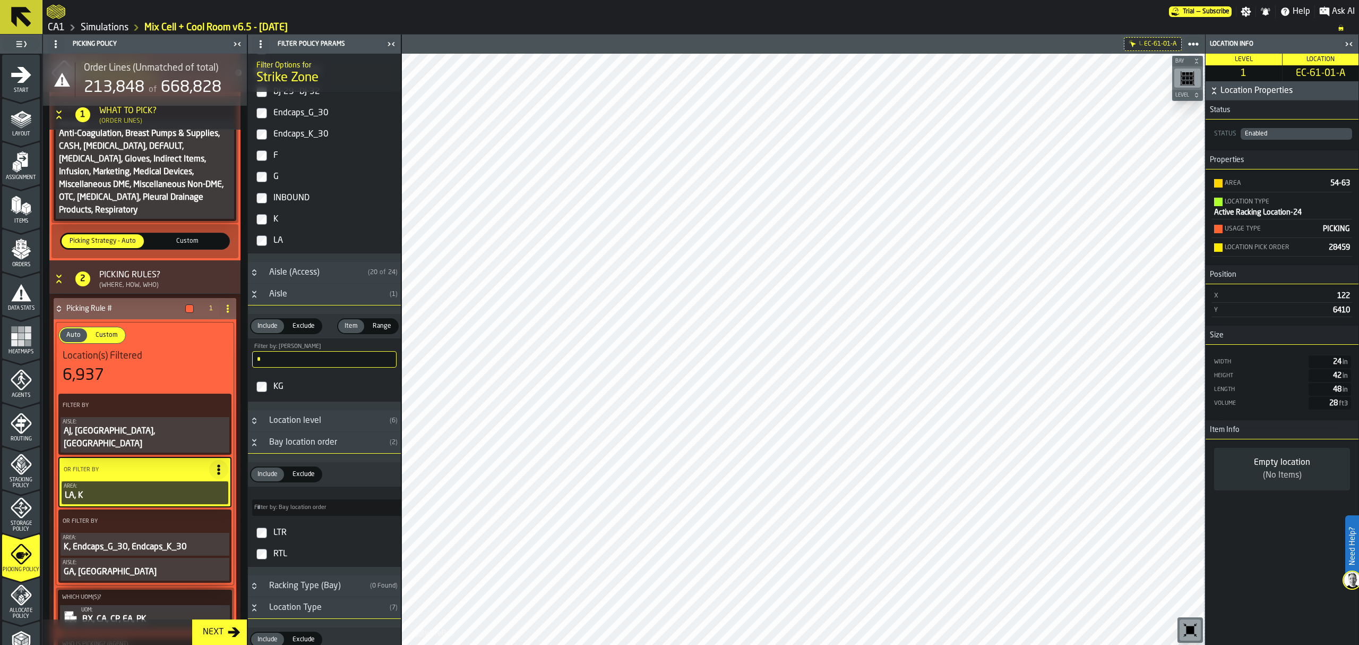
scroll to position [139, 0]
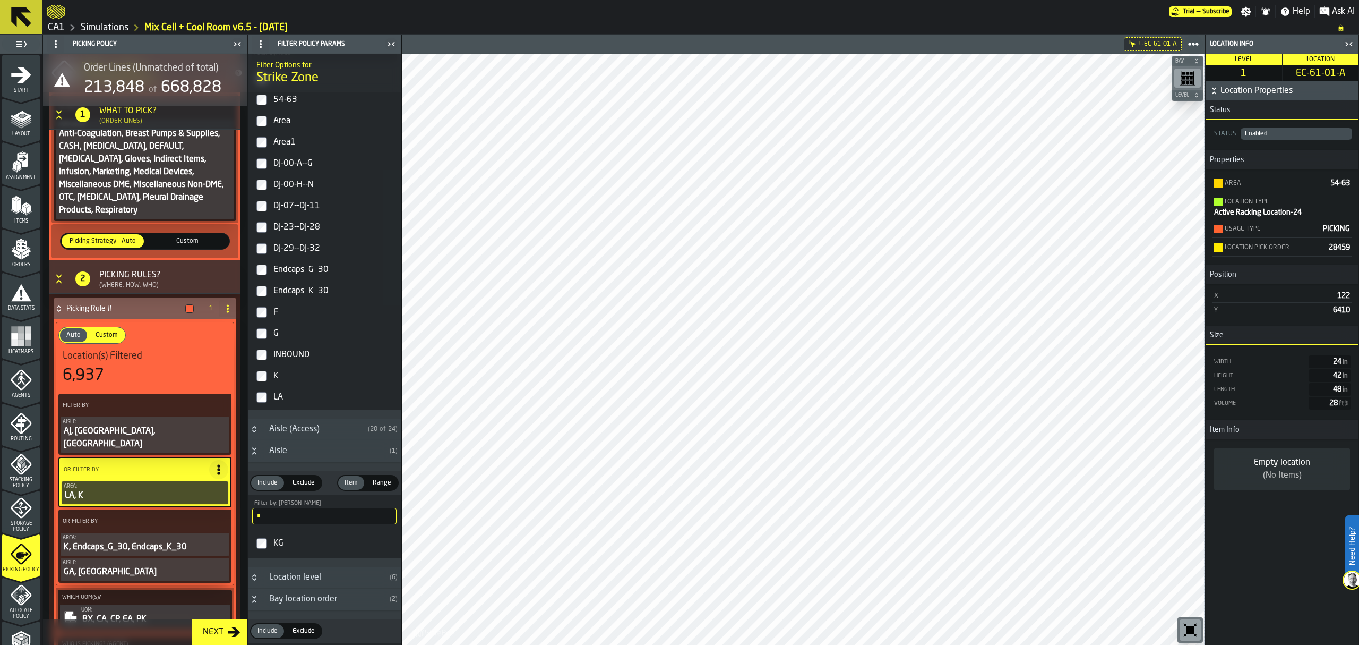
click at [285, 291] on div "Endcaps_K_30" at bounding box center [333, 290] width 125 height 17
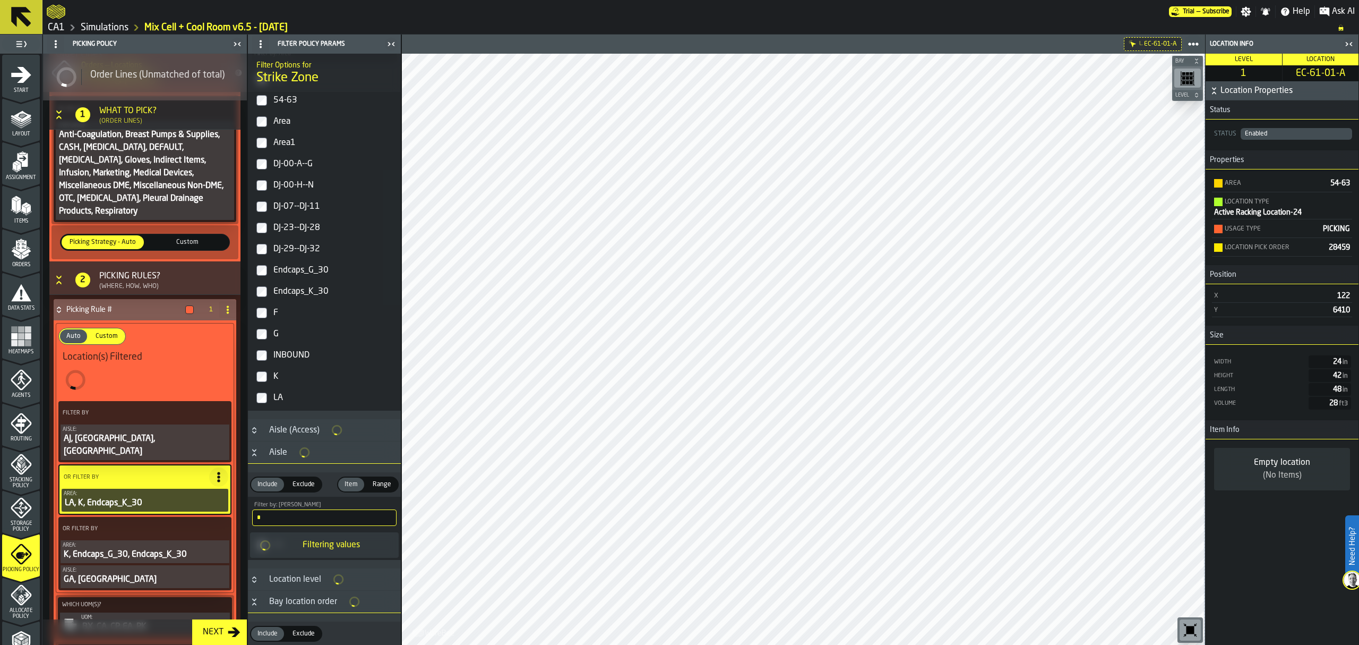
scroll to position [140, 0]
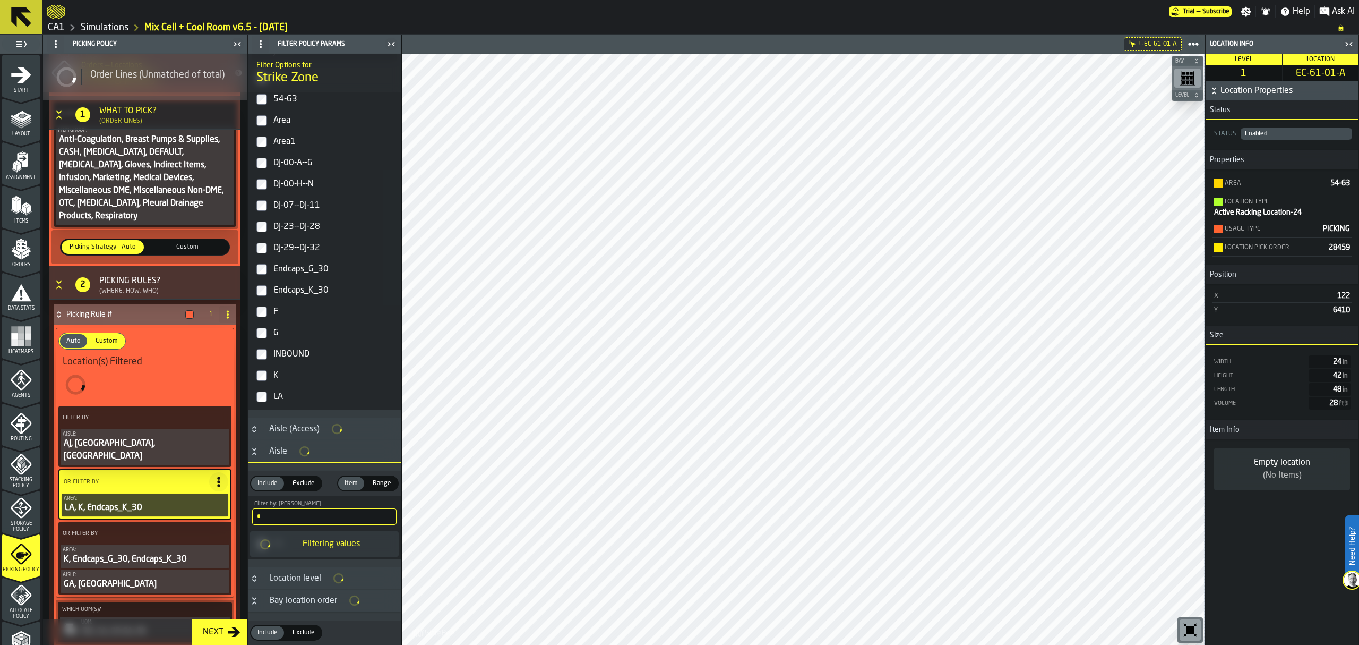
click at [288, 271] on div "Endcaps_G_30" at bounding box center [333, 269] width 125 height 17
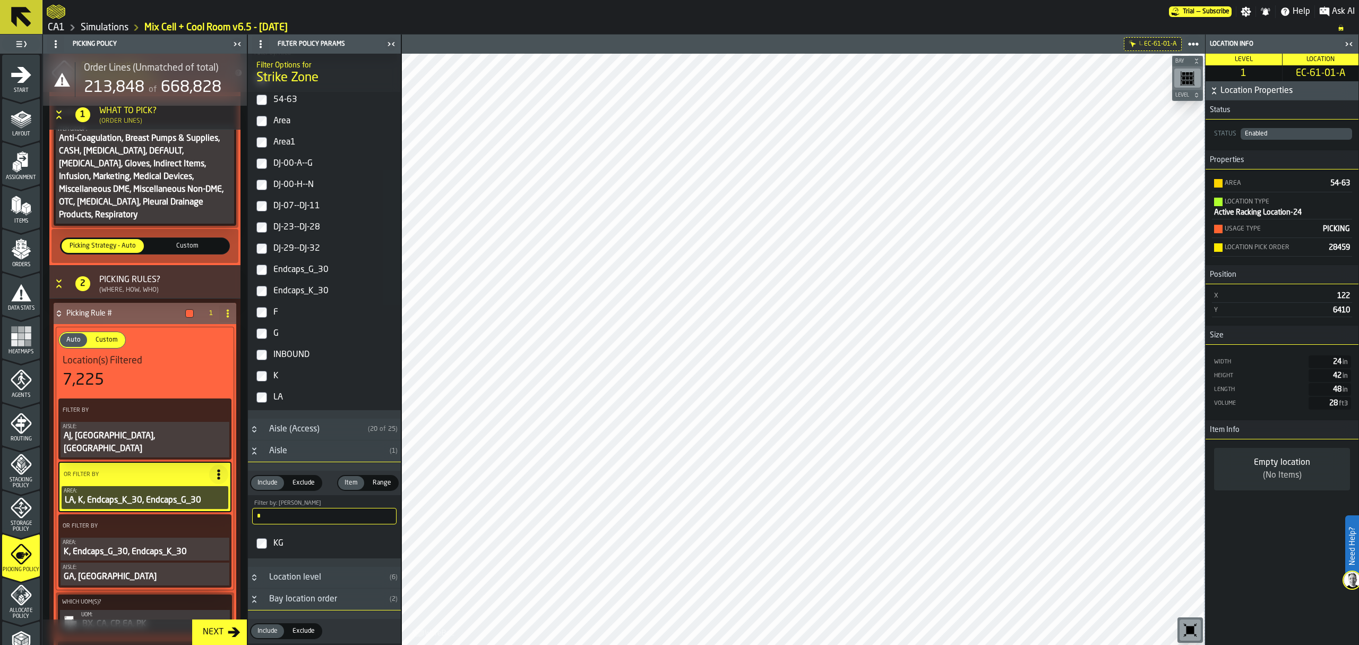
scroll to position [260, 0]
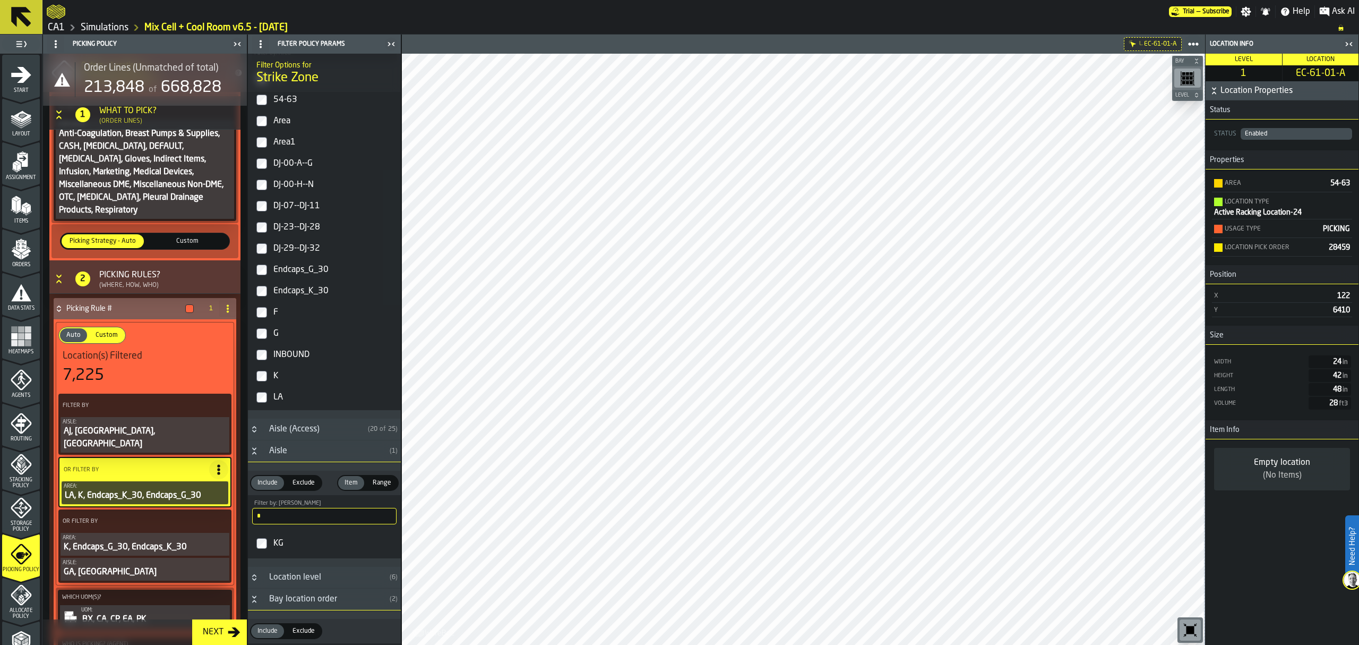
click at [0, 0] on icon "PolicyFilterItem-Area" at bounding box center [0, 0] width 0 height 0
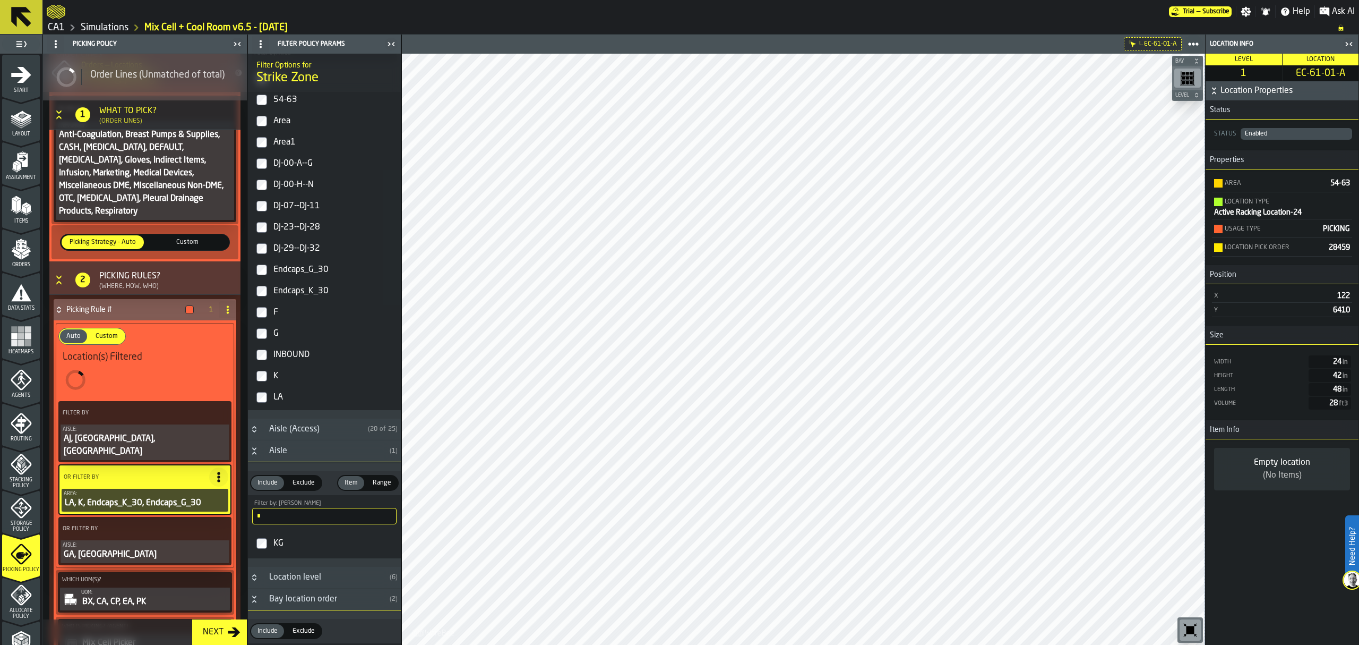
scroll to position [255, 0]
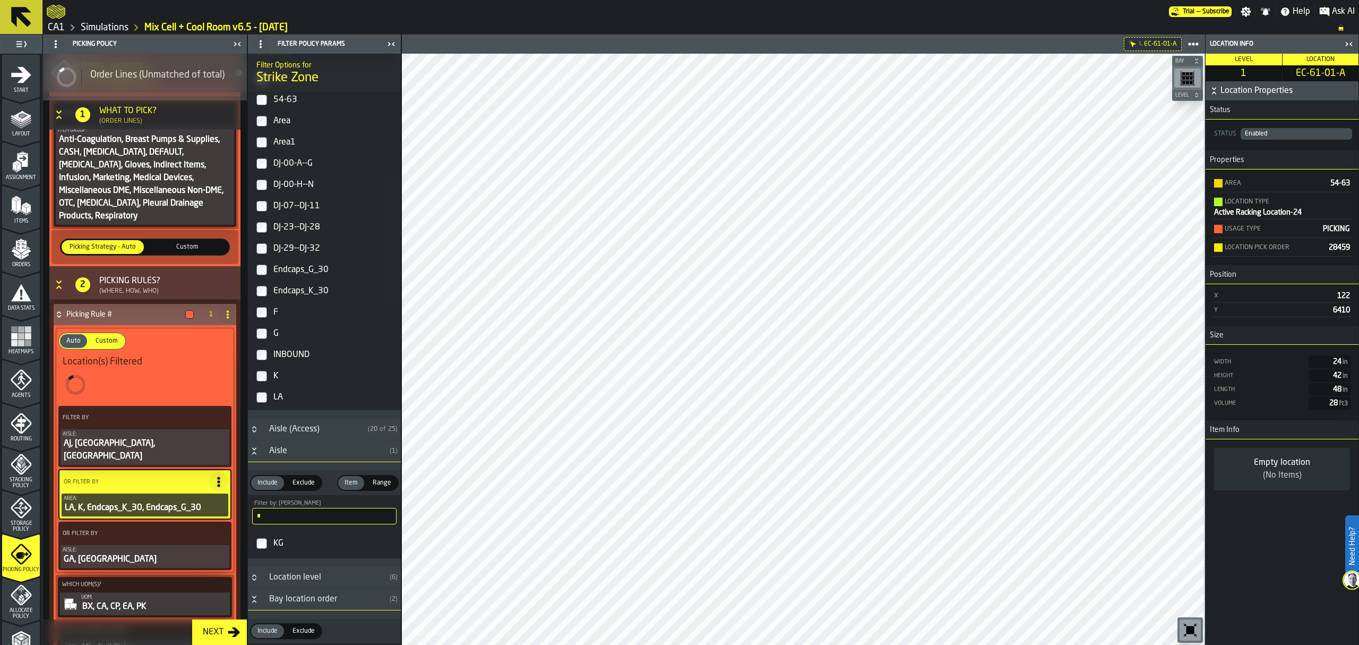
click at [159, 553] on div "GA, GB" at bounding box center [145, 559] width 165 height 13
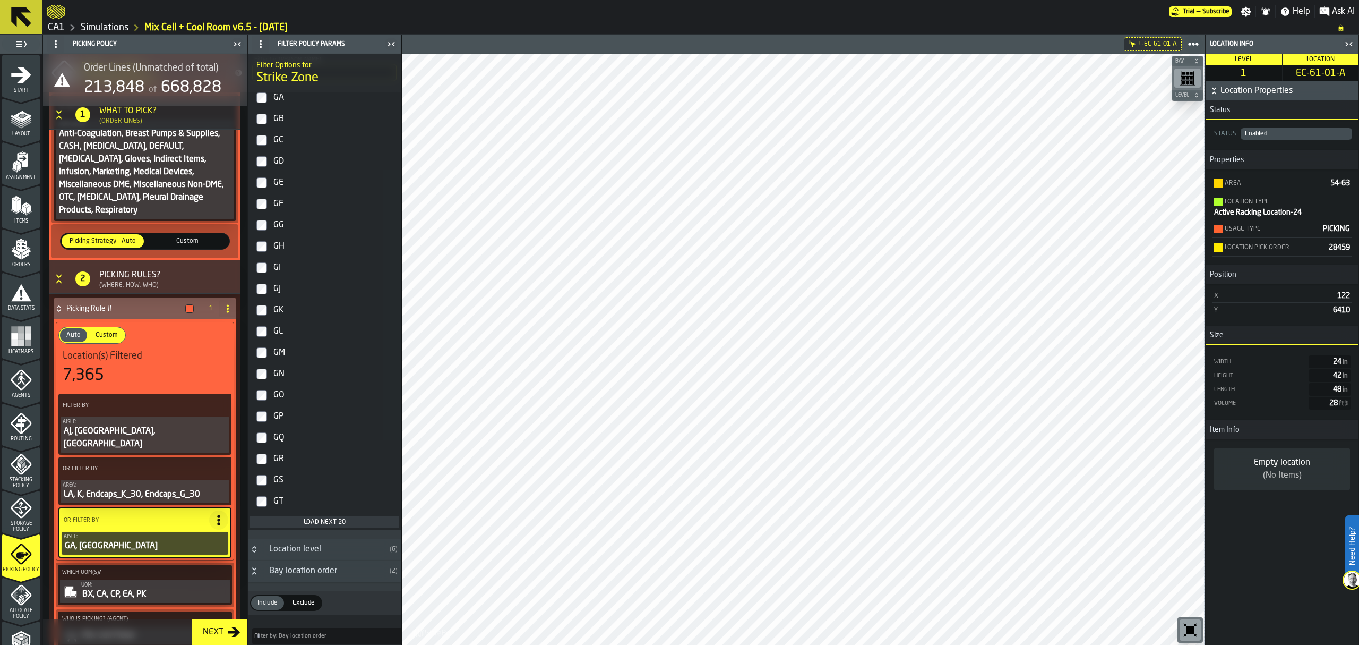
scroll to position [349, 0]
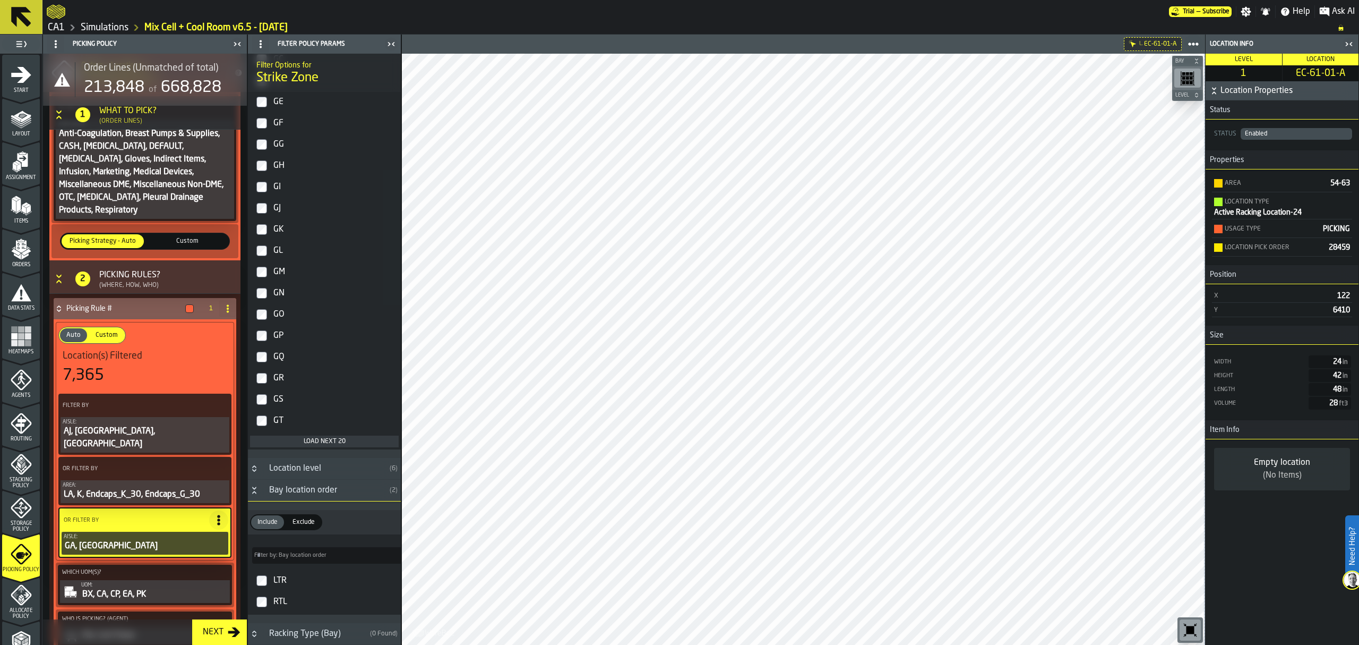
click at [285, 421] on div "GT" at bounding box center [333, 420] width 125 height 17
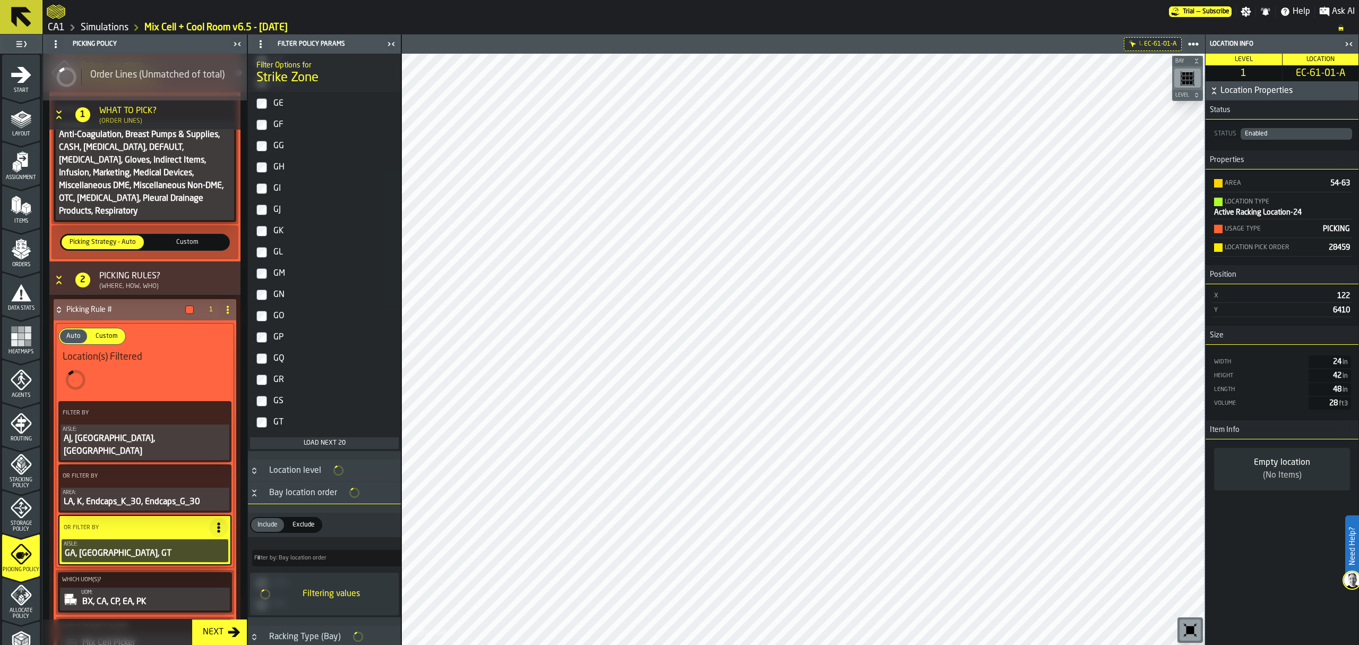
scroll to position [350, 0]
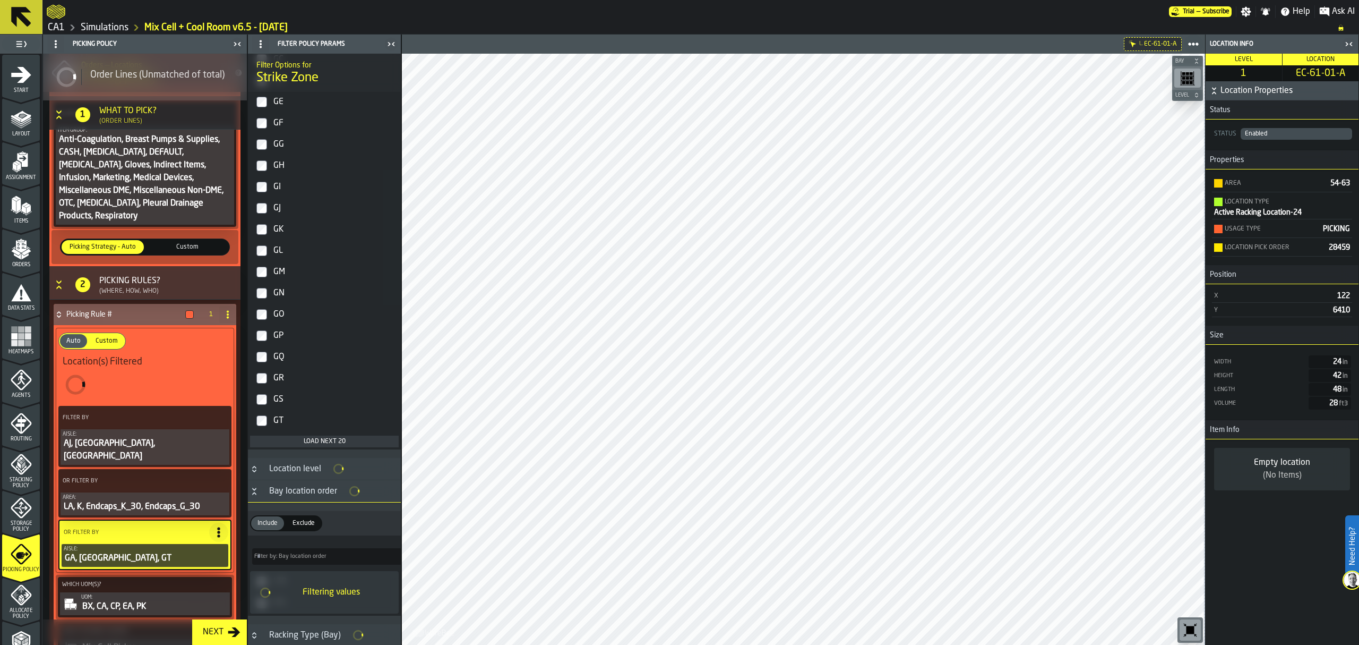
click at [271, 402] on label "GS" at bounding box center [324, 399] width 149 height 21
click at [262, 345] on label "GP" at bounding box center [324, 335] width 149 height 21
click at [263, 324] on label "GO" at bounding box center [324, 314] width 149 height 21
click at [260, 261] on label "GL" at bounding box center [324, 250] width 149 height 21
click at [260, 240] on label "GK" at bounding box center [324, 229] width 149 height 21
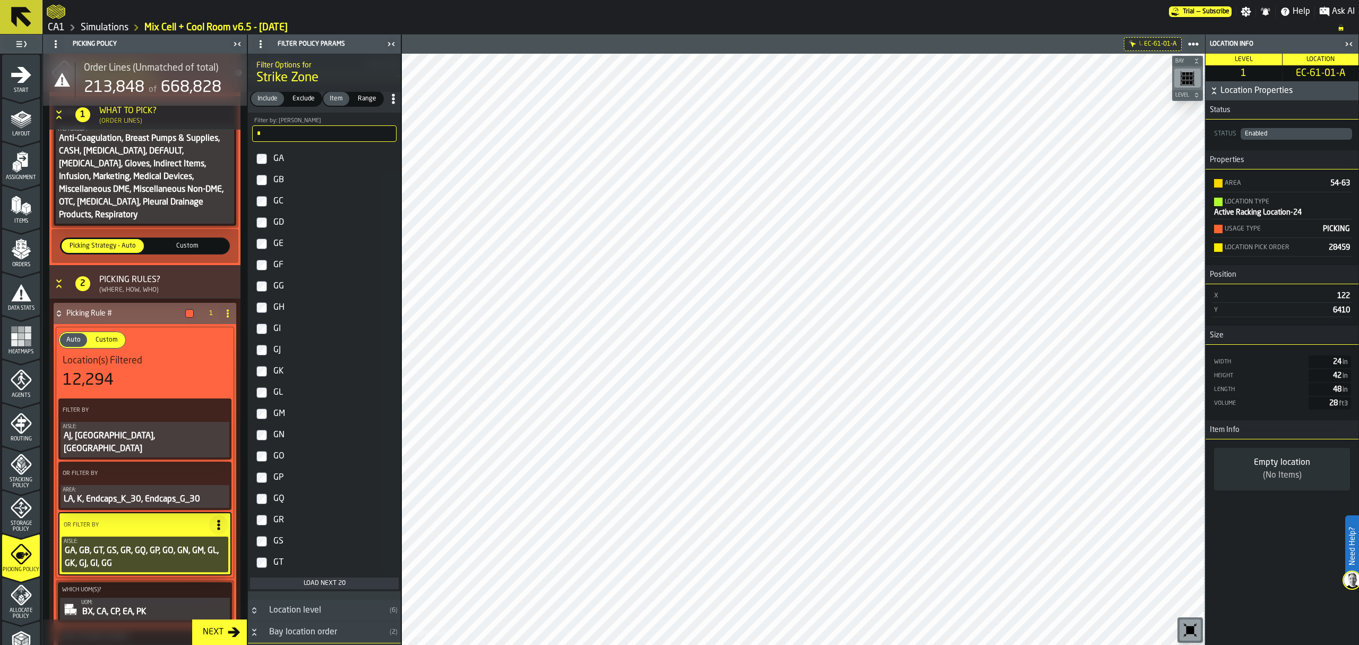
scroll to position [260, 0]
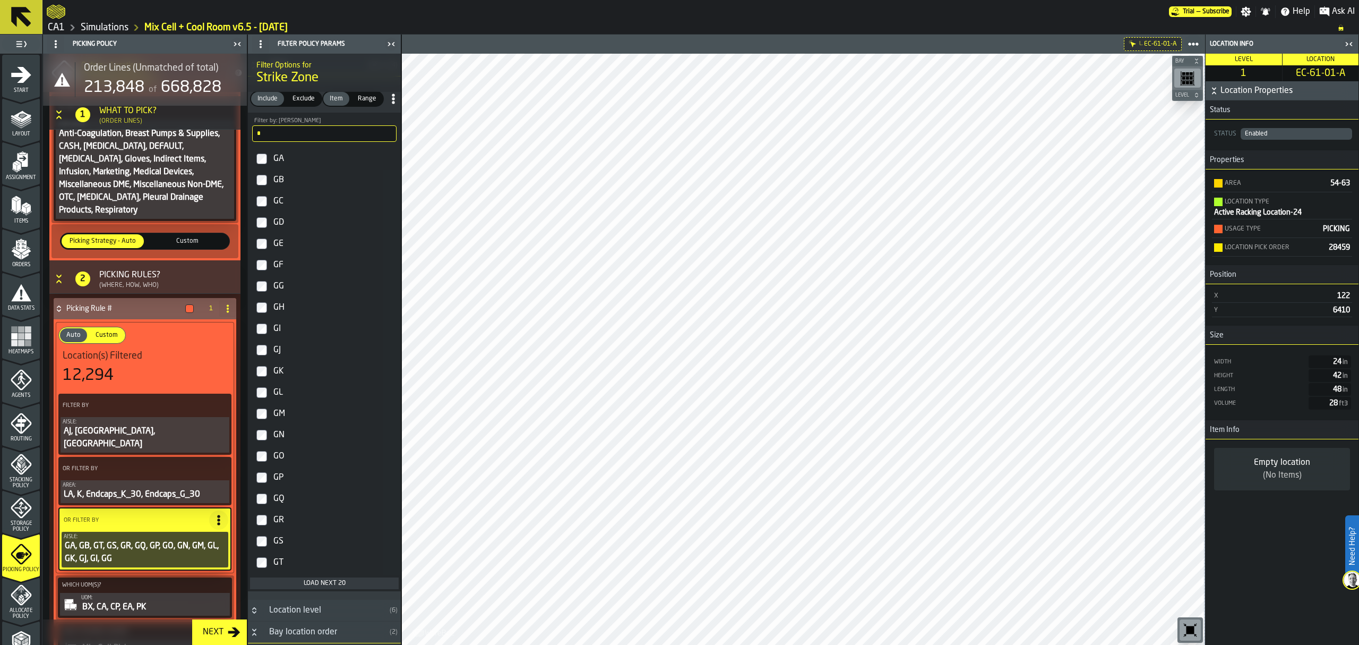
click at [269, 270] on label "GF" at bounding box center [324, 264] width 149 height 21
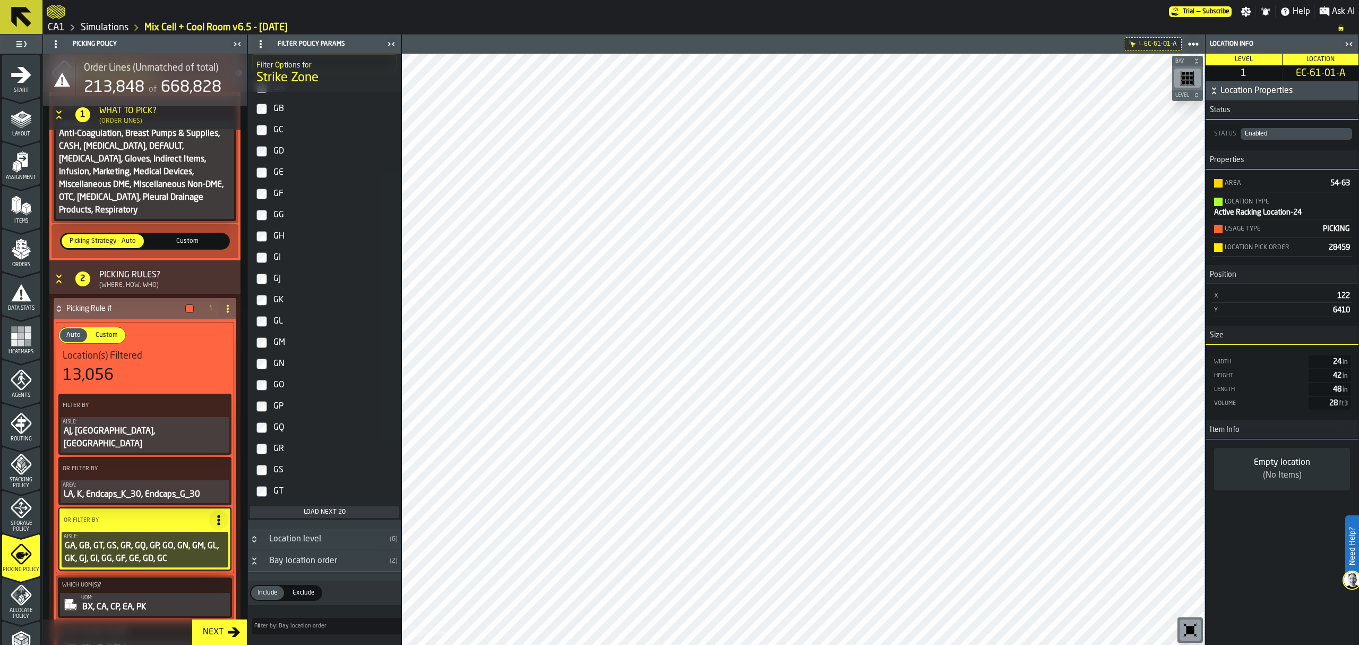
click at [340, 516] on div "Load next 20" at bounding box center [324, 511] width 140 height 7
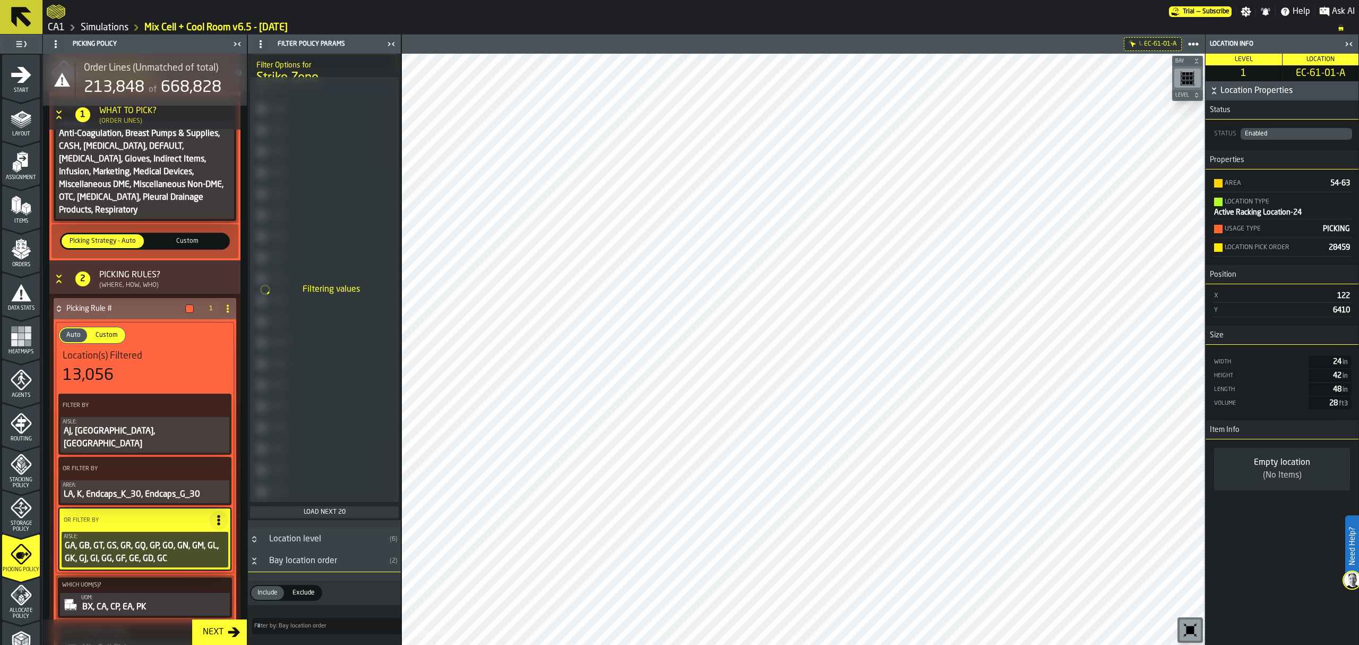
scroll to position [278, 0]
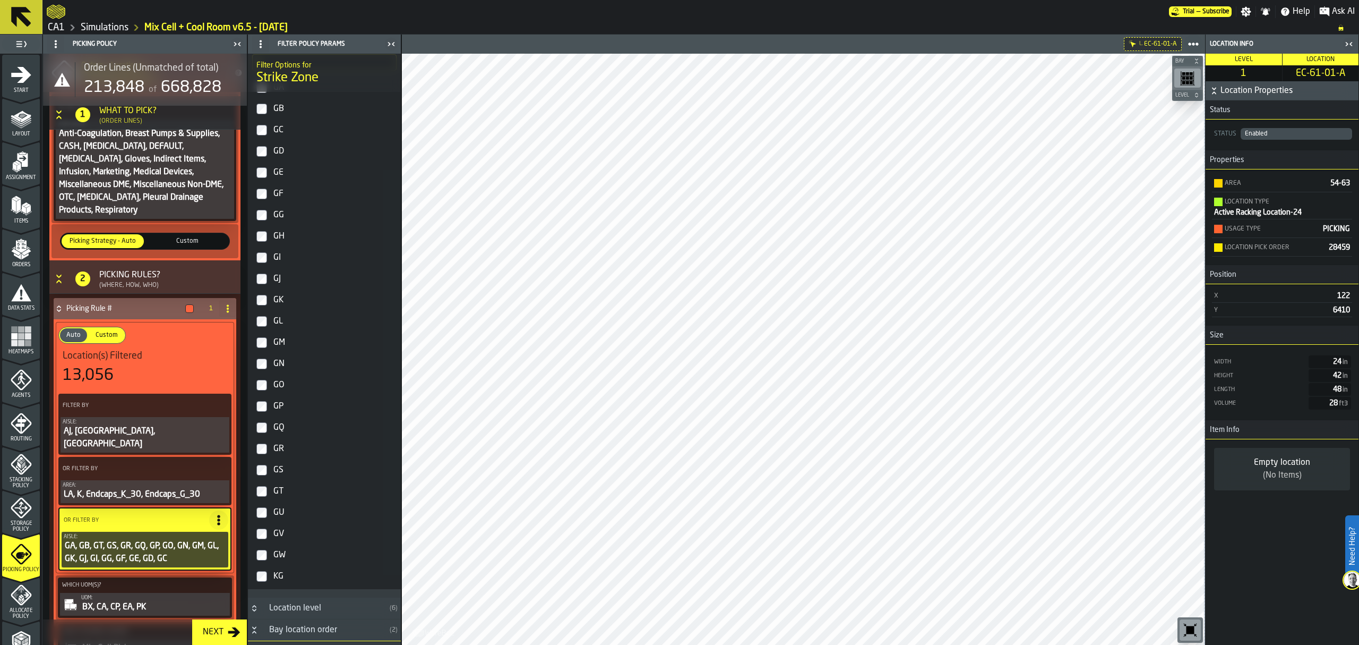
click at [284, 521] on div "GU" at bounding box center [333, 512] width 125 height 17
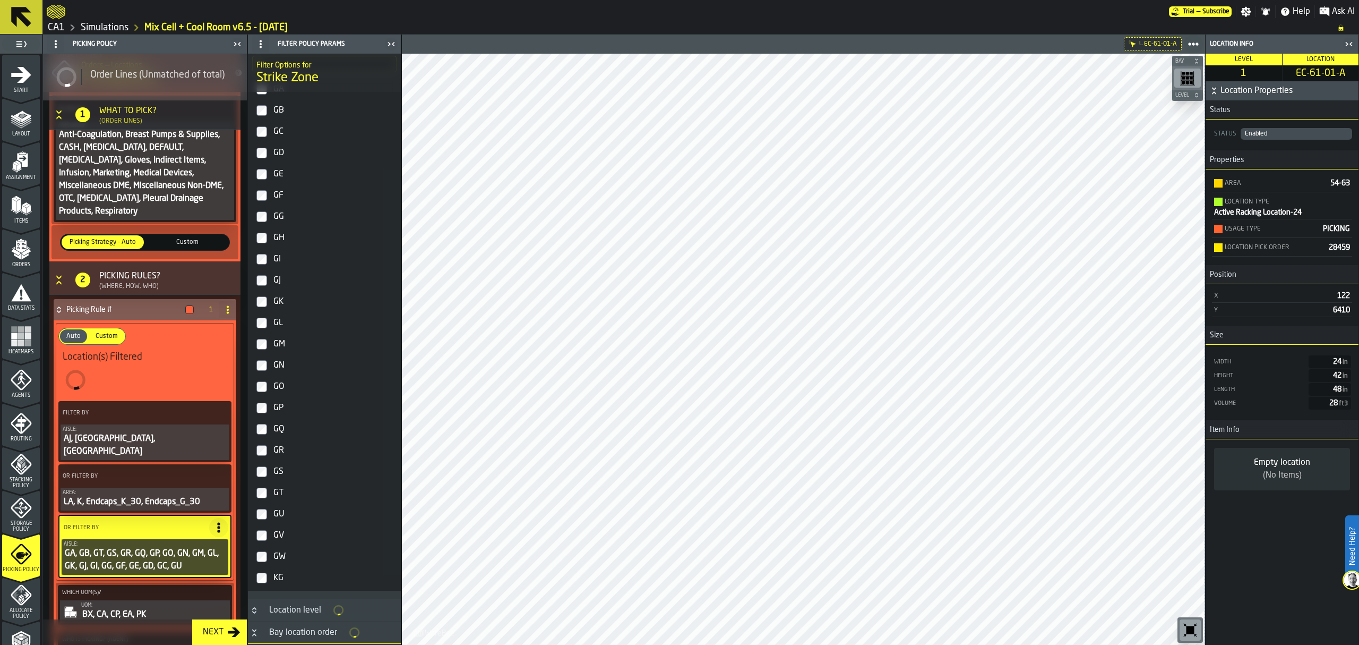
scroll to position [279, 0]
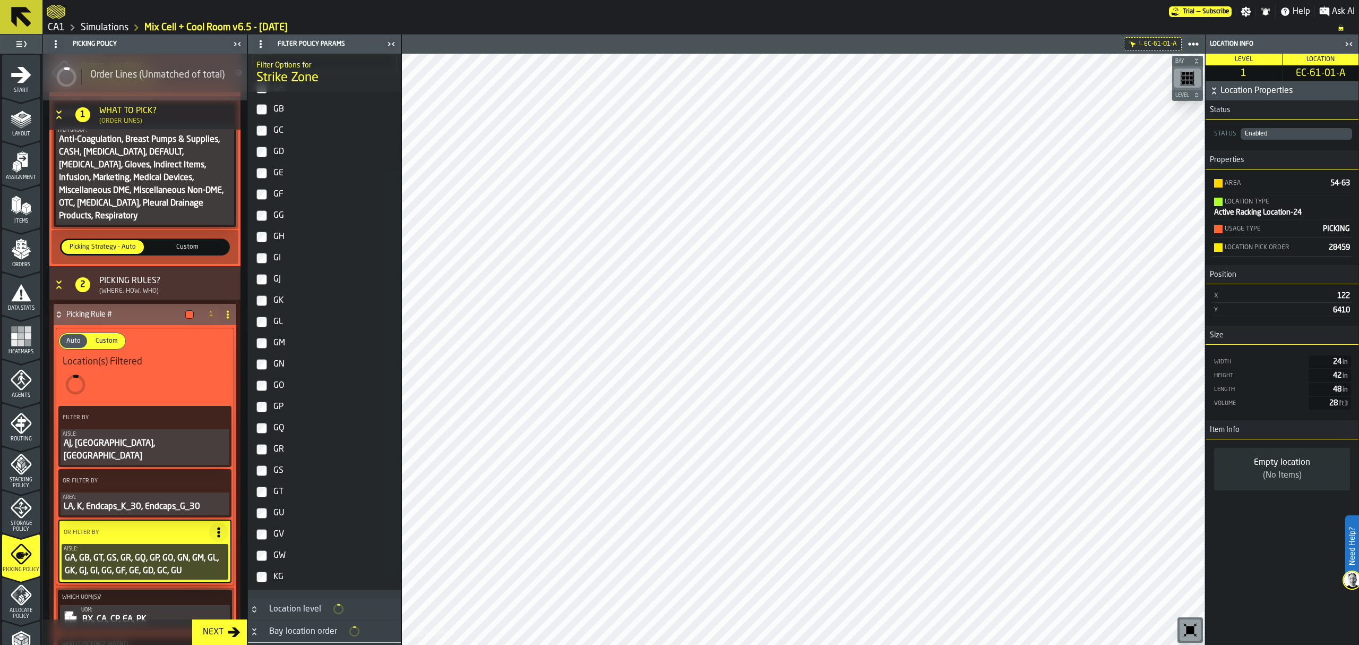
click at [278, 536] on div "GV" at bounding box center [333, 534] width 125 height 17
click at [276, 555] on div "GW" at bounding box center [333, 555] width 125 height 17
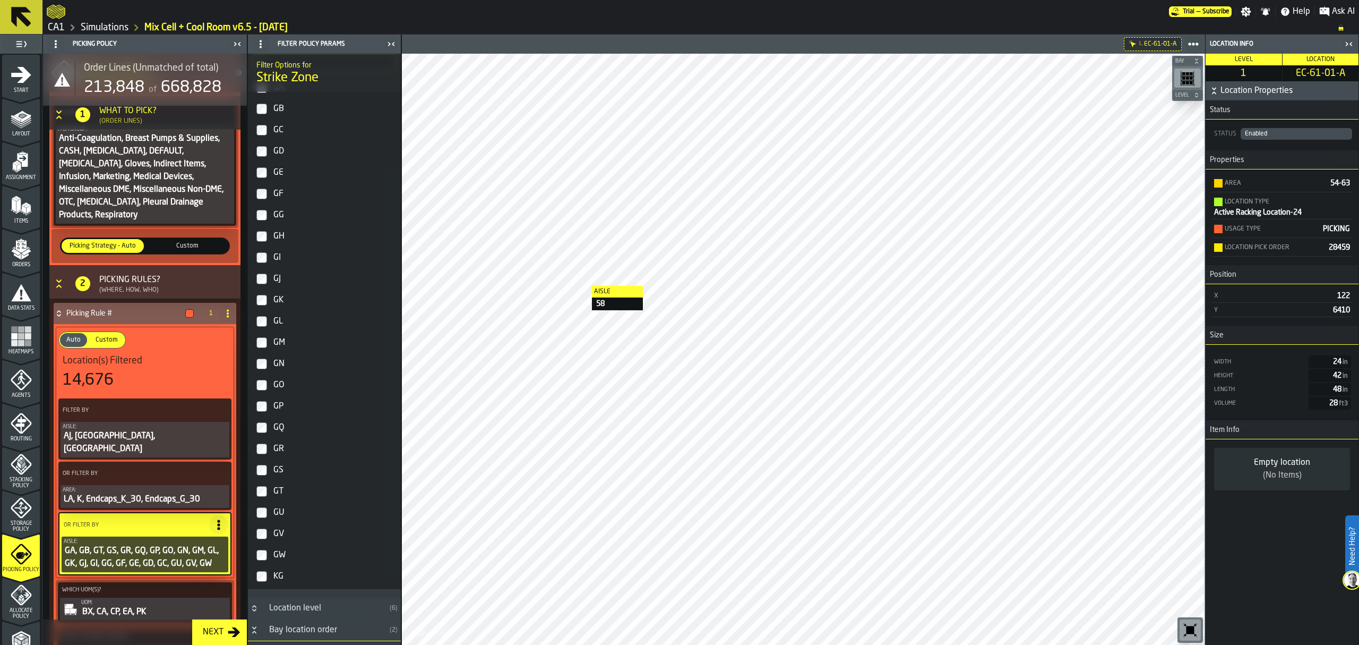
scroll to position [260, 0]
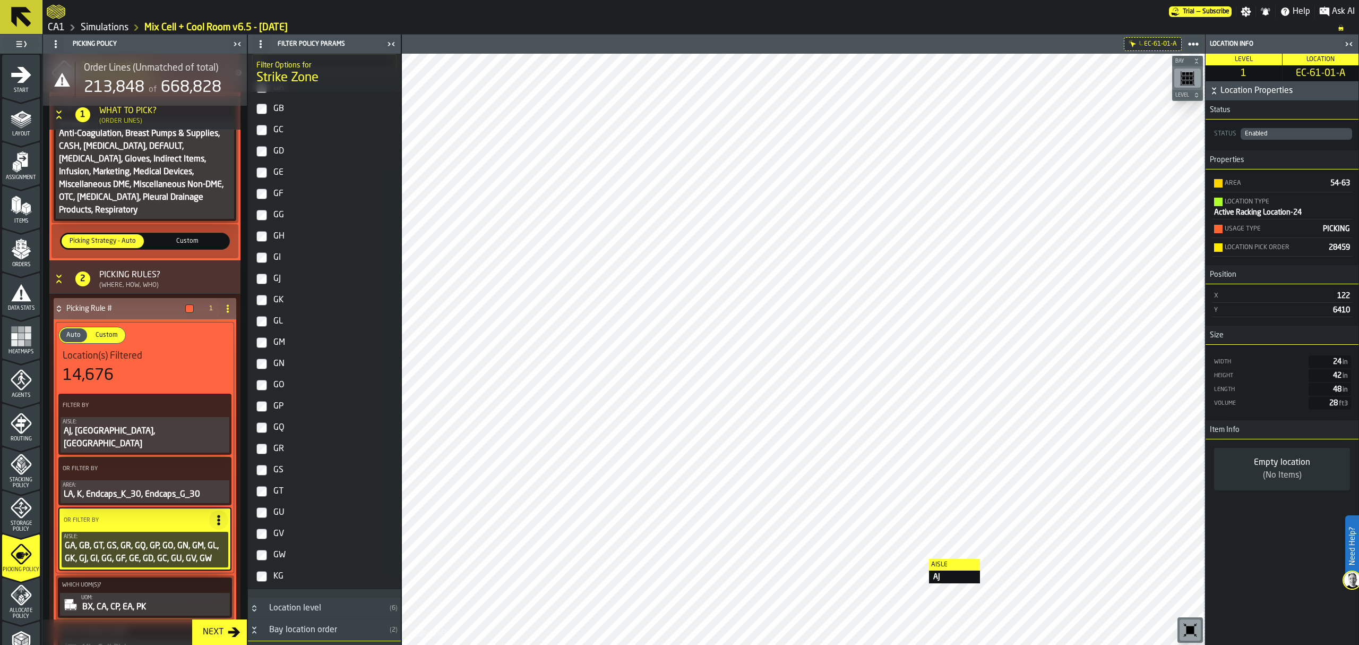
click at [912, 559] on div at bounding box center [803, 349] width 802 height 591
click at [217, 522] on circle at bounding box center [218, 523] width 3 height 3
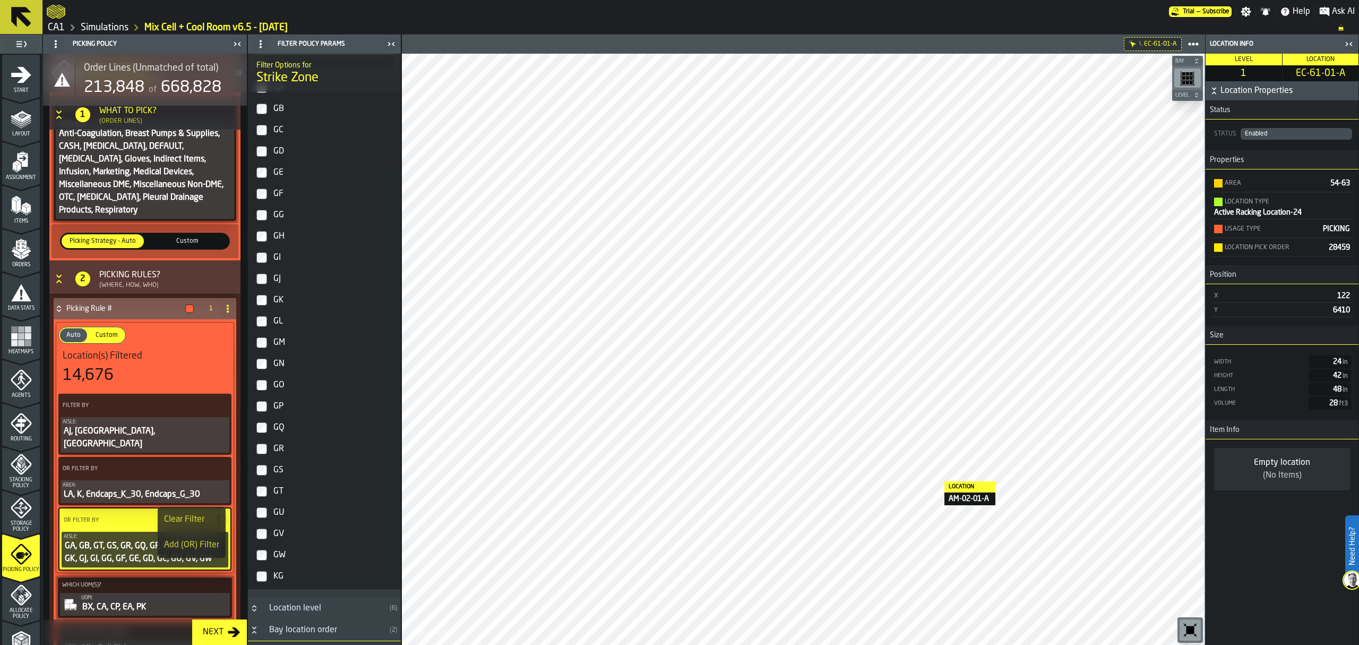
click at [186, 545] on div "Add (OR) Filter" at bounding box center [191, 544] width 55 height 13
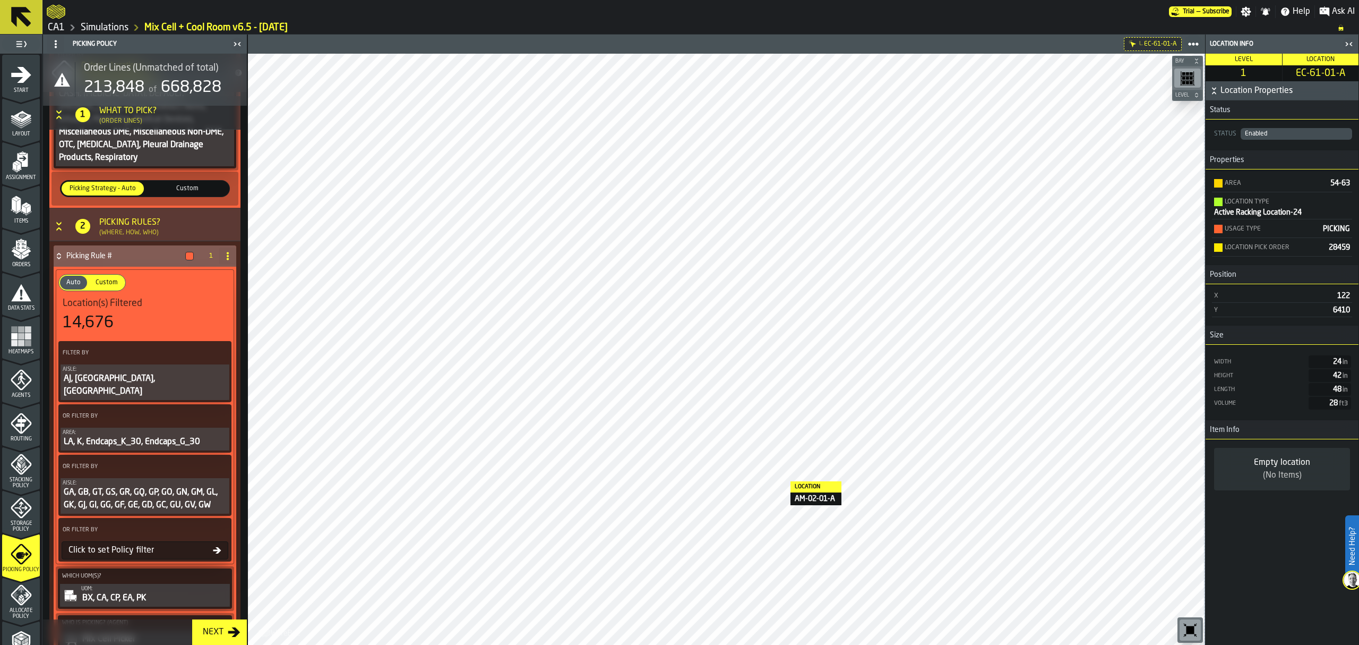
scroll to position [402, 0]
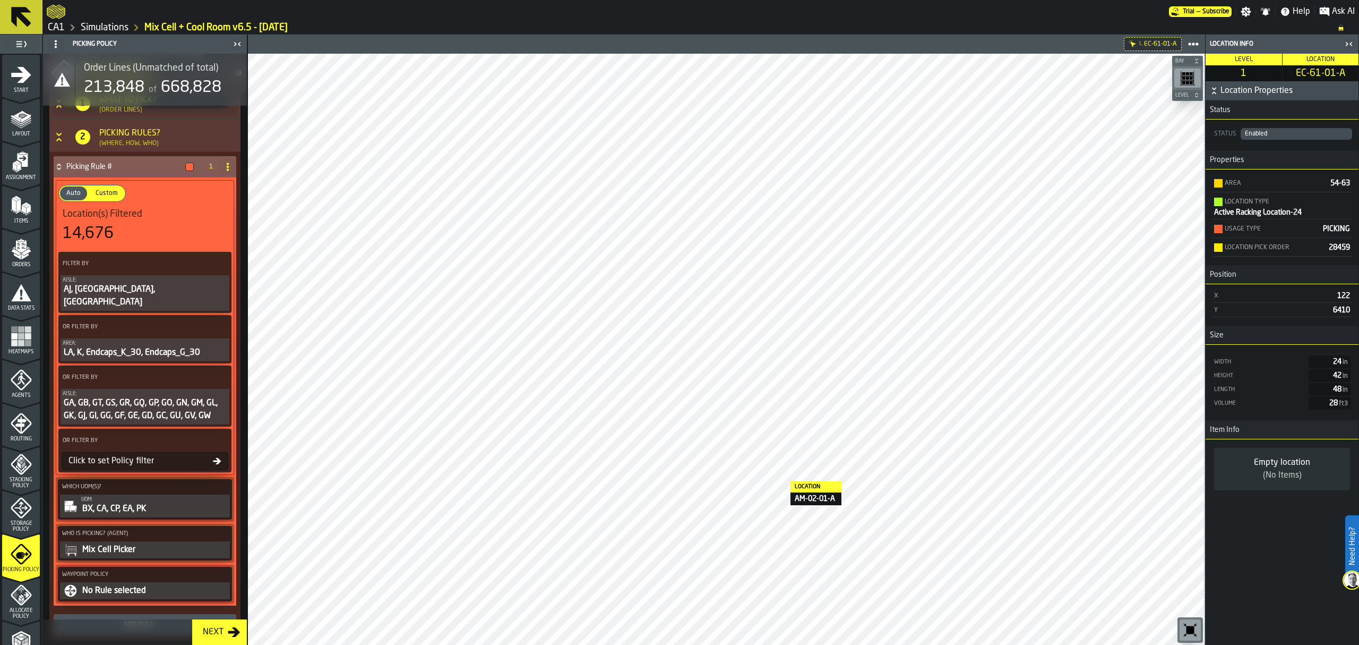
click at [209, 543] on div "Mix Cell Picker" at bounding box center [154, 549] width 147 height 13
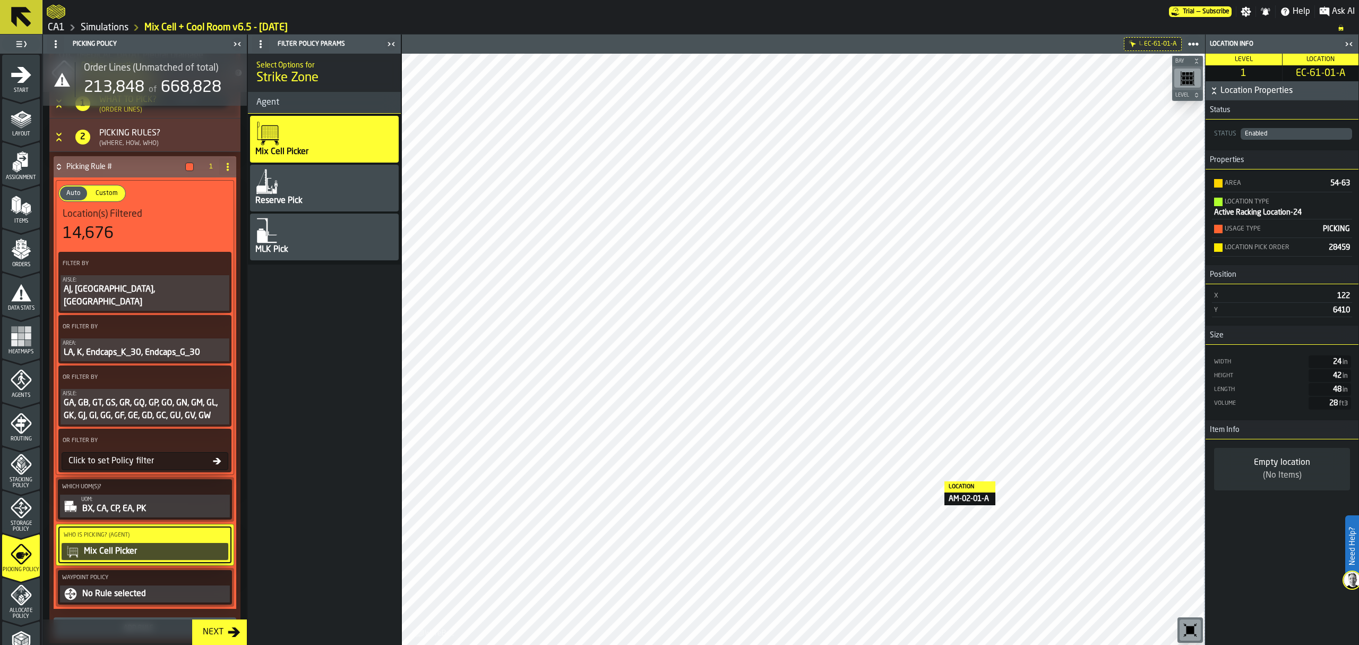
click at [135, 454] on div "Click to set Policy filter" at bounding box center [138, 460] width 149 height 13
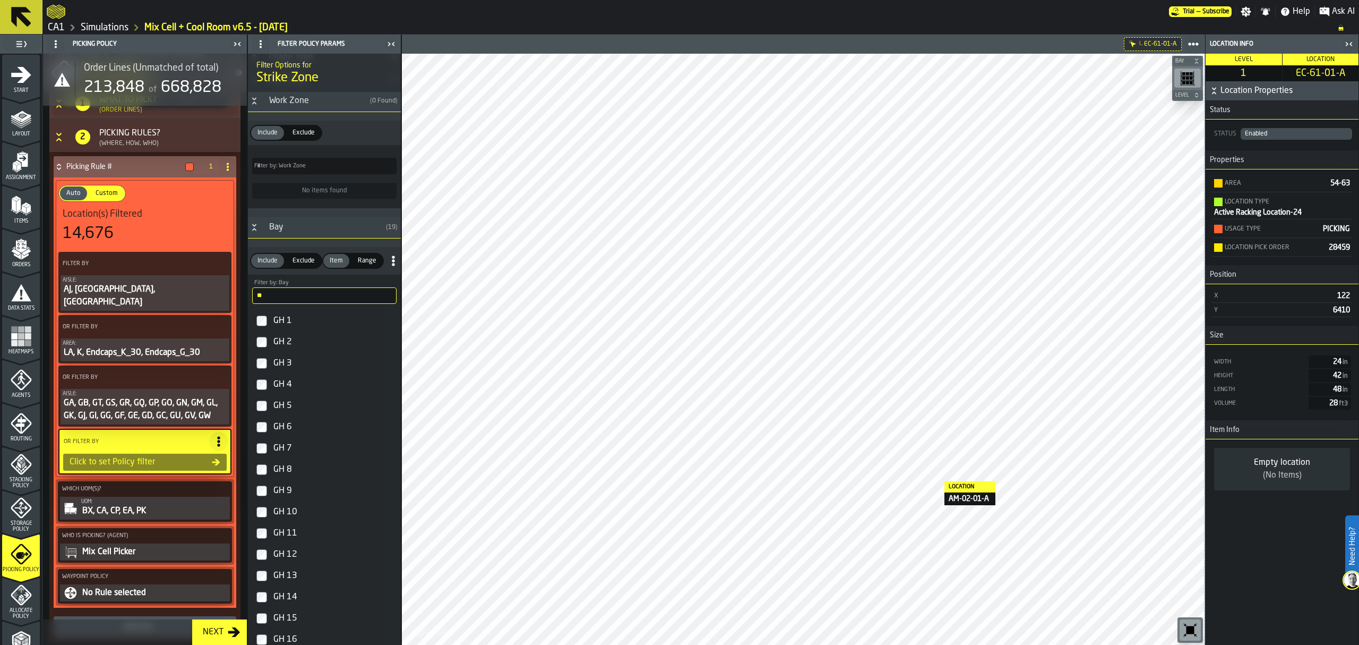
scroll to position [1770, 0]
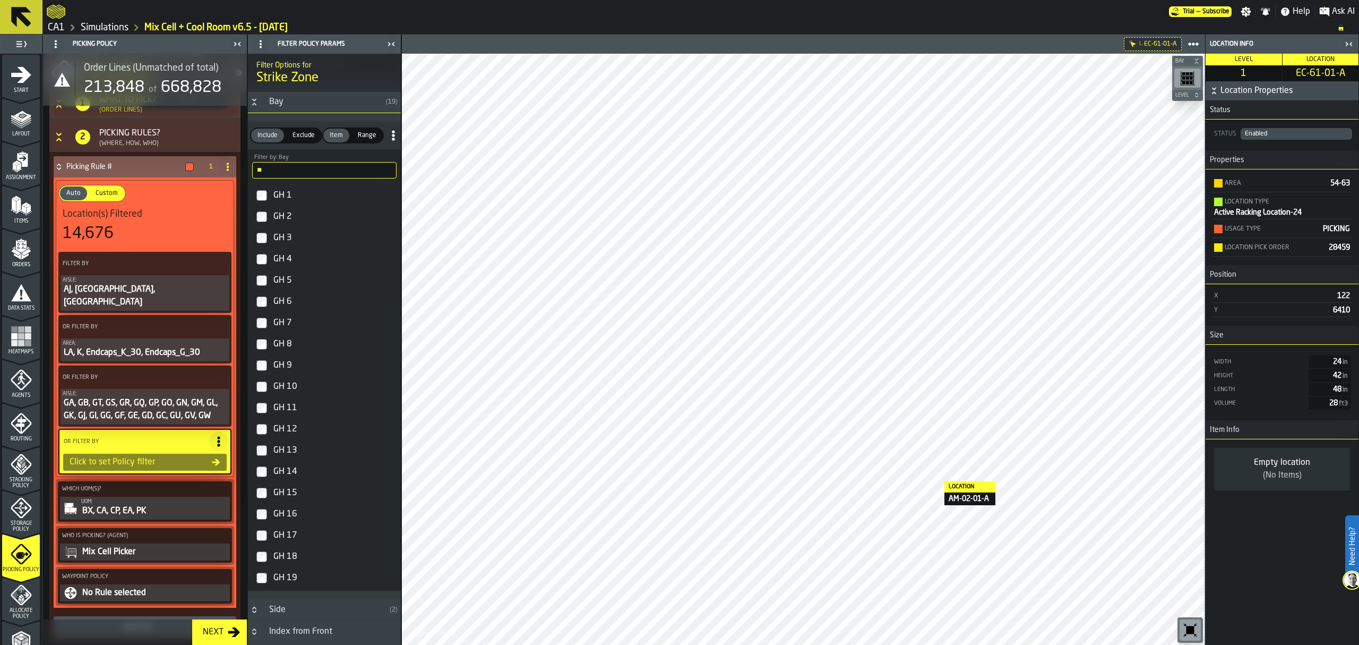
click at [272, 204] on div "GH 1" at bounding box center [333, 195] width 125 height 17
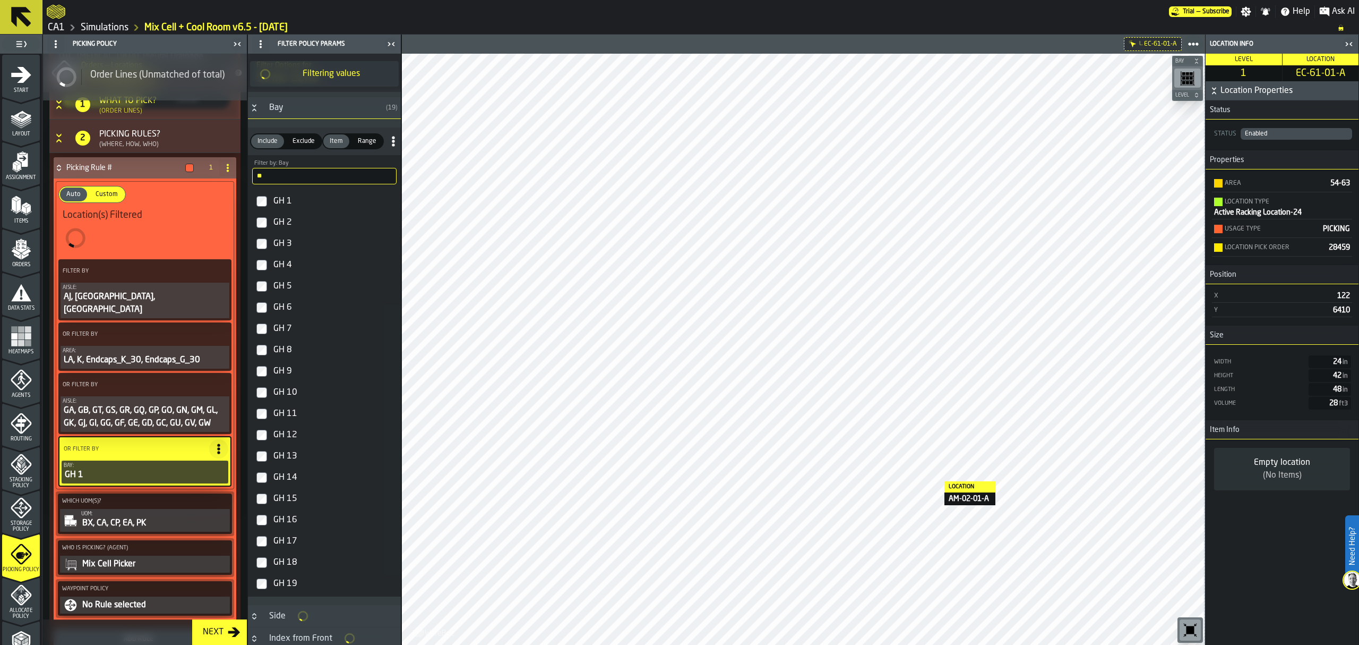
scroll to position [1775, 0]
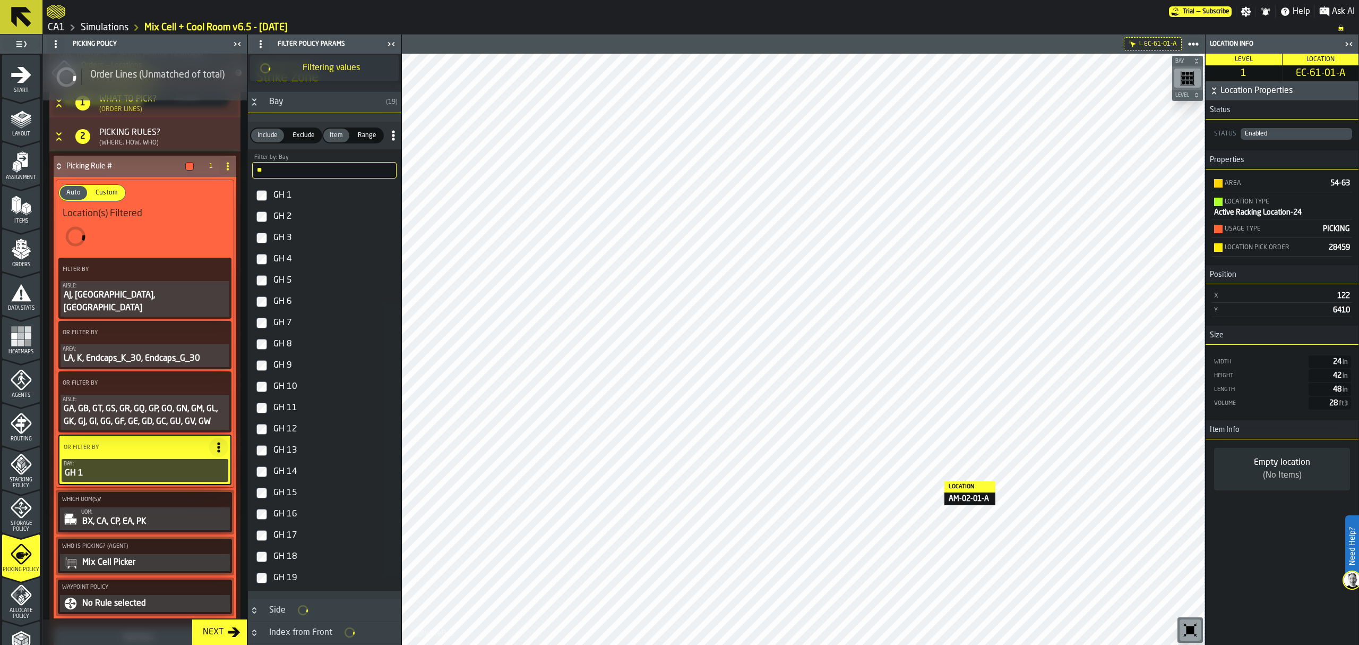
click at [270, 227] on label "GH 2" at bounding box center [324, 216] width 149 height 21
click at [266, 243] on label "GH 3" at bounding box center [324, 237] width 149 height 21
click at [262, 304] on label "GH 6" at bounding box center [324, 300] width 149 height 21
click at [260, 333] on label "GH 7" at bounding box center [324, 322] width 149 height 21
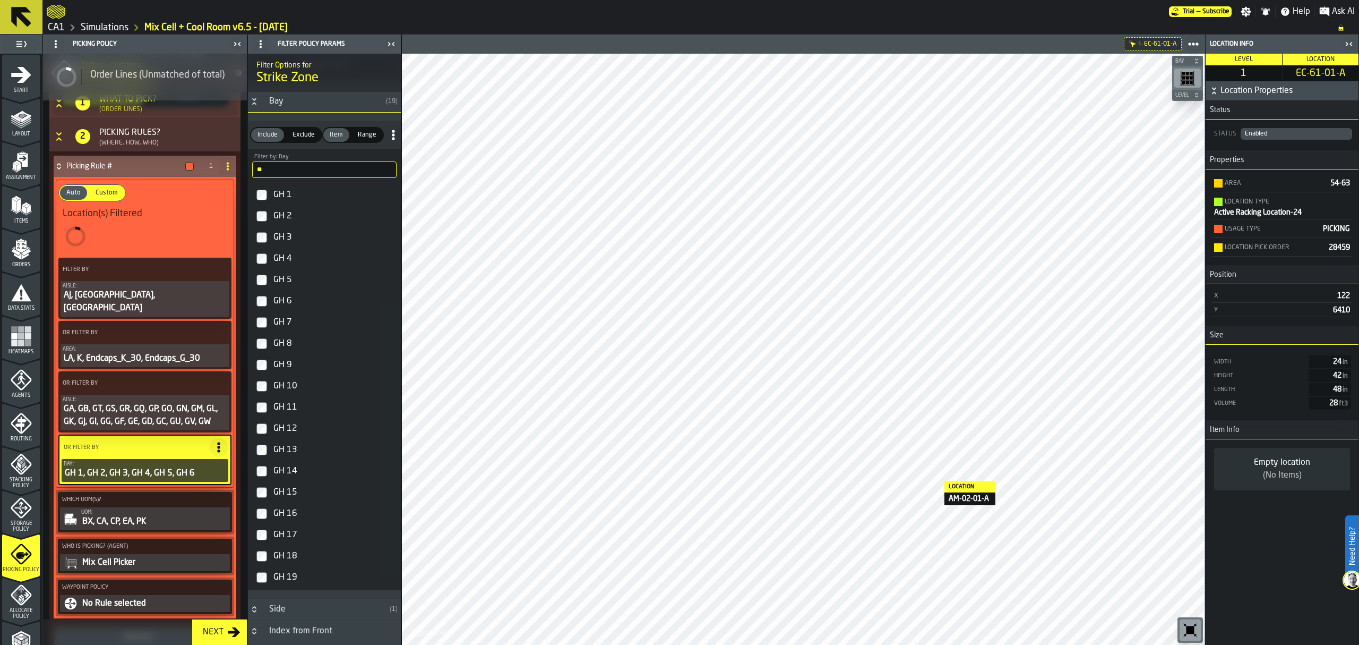
click at [270, 417] on label "GH 11" at bounding box center [324, 407] width 149 height 21
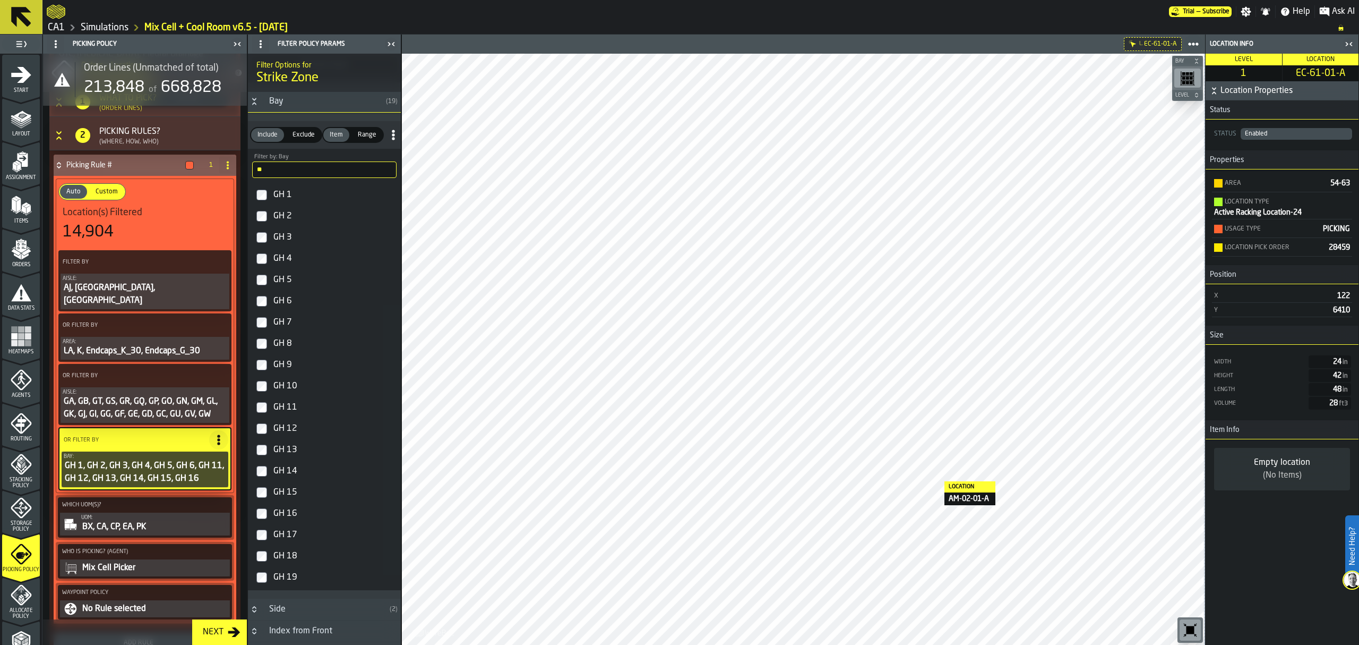
scroll to position [402, 0]
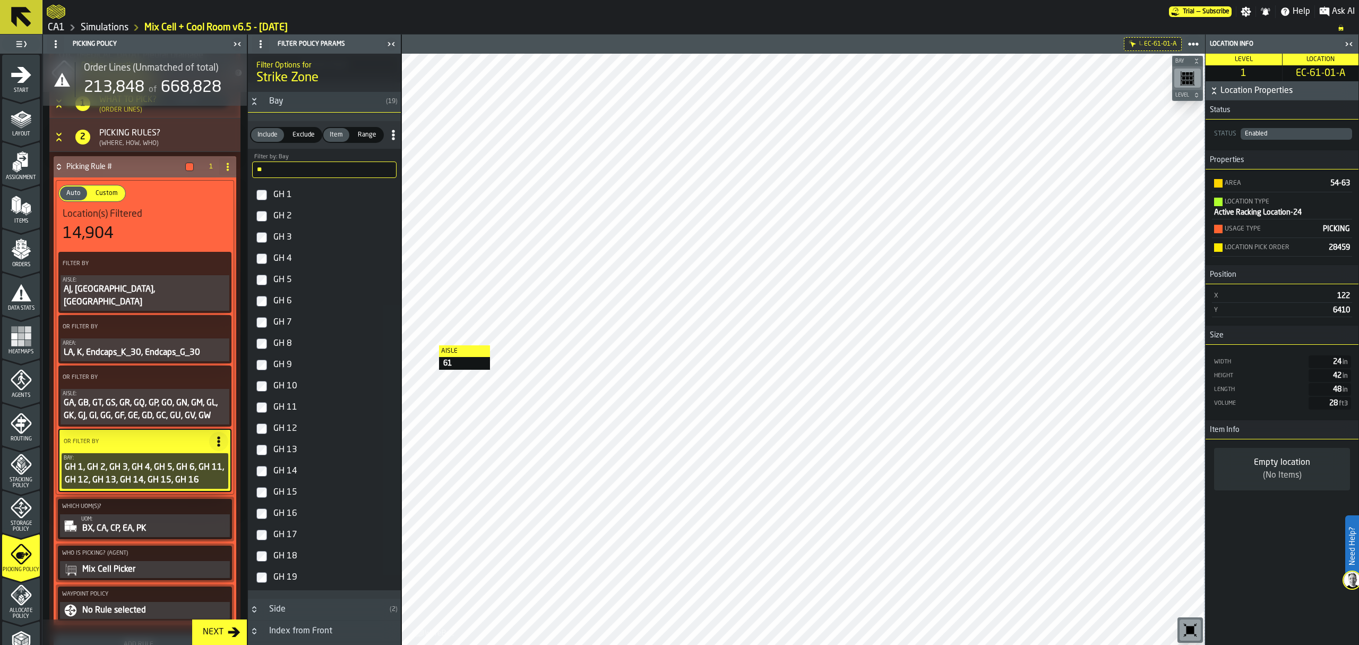
drag, startPoint x: 294, startPoint y: 181, endPoint x: 234, endPoint y: 172, distance: 60.1
click at [241, 173] on aside "1 Start 2 Layout 3 Assignment 4 Items 5 Orders 6 Data Stats 7 Heatmaps 8 Agents…" at bounding box center [200, 340] width 401 height 610
type input "**"
click at [270, 372] on label "FA 10" at bounding box center [324, 364] width 149 height 21
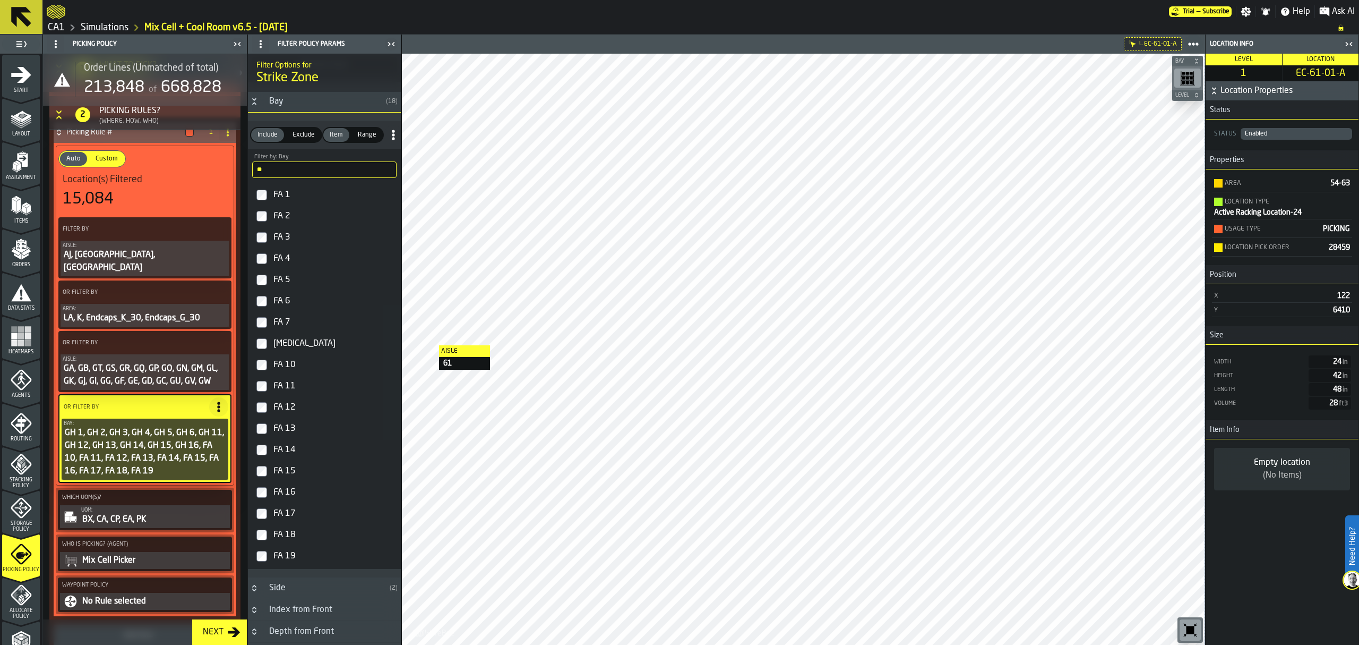
scroll to position [451, 0]
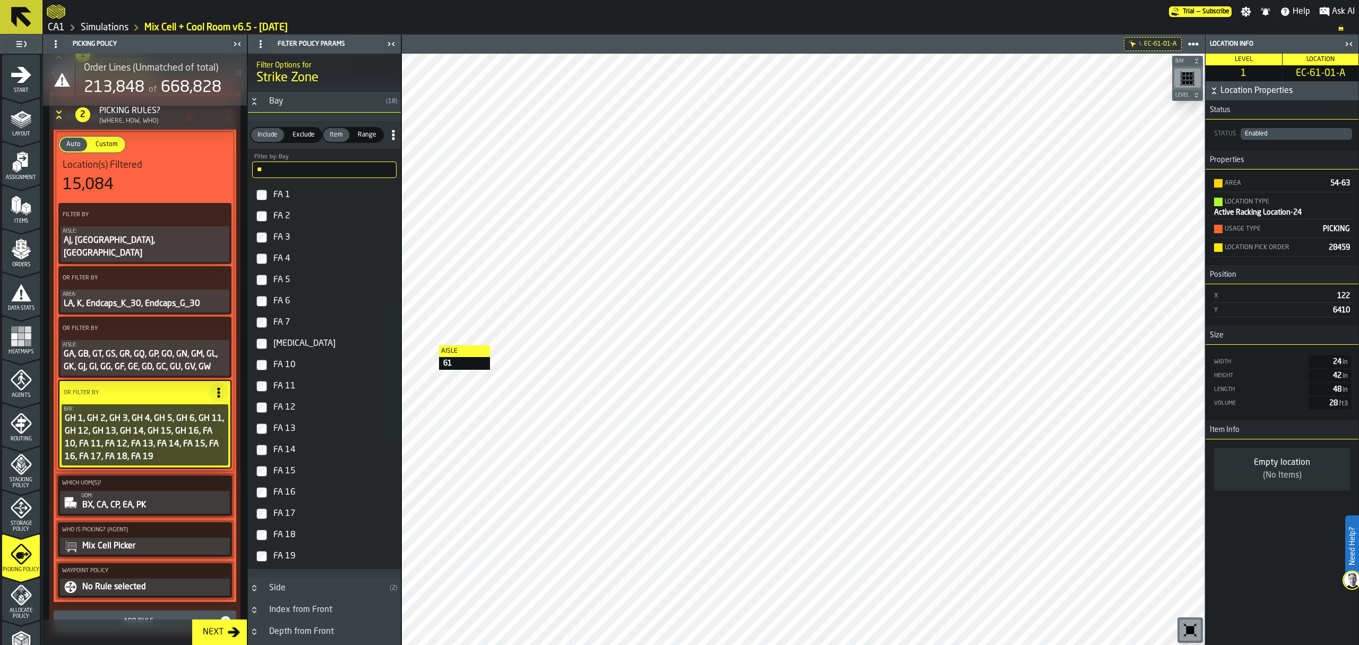
click at [138, 580] on div "No Rule selected" at bounding box center [154, 586] width 147 height 13
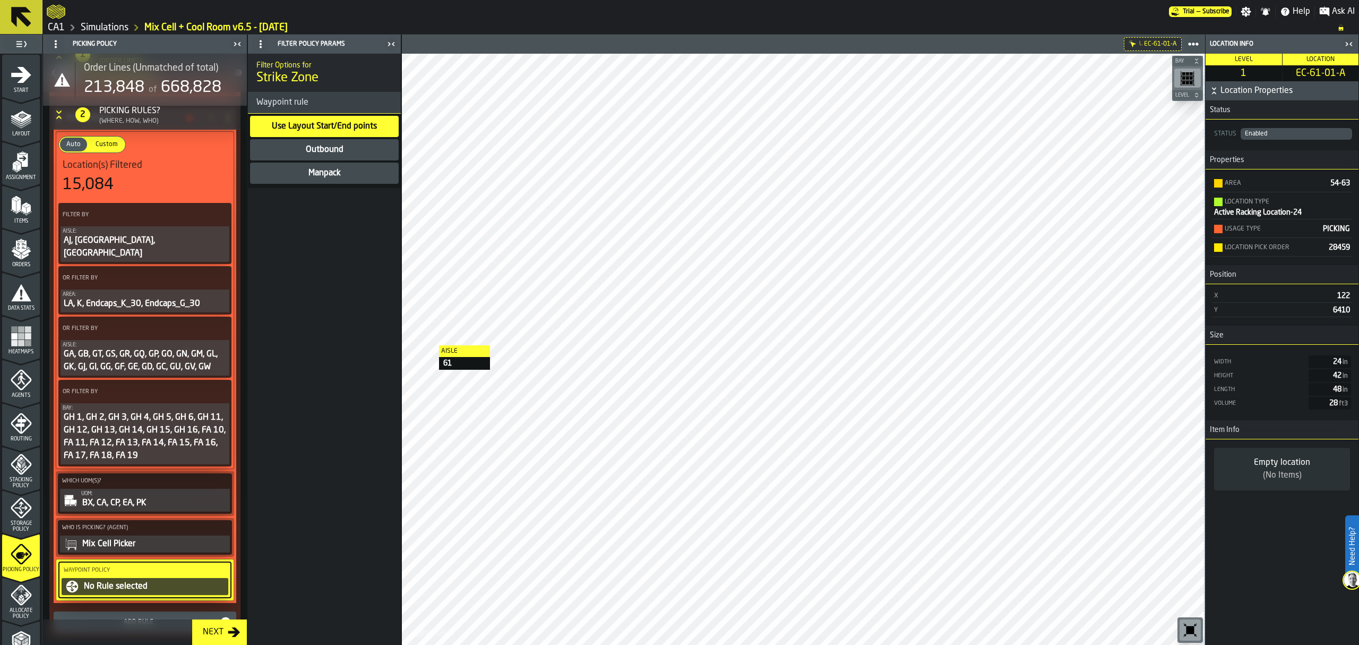
scroll to position [0, 0]
click at [340, 149] on div "Outbound" at bounding box center [325, 149] width 40 height 13
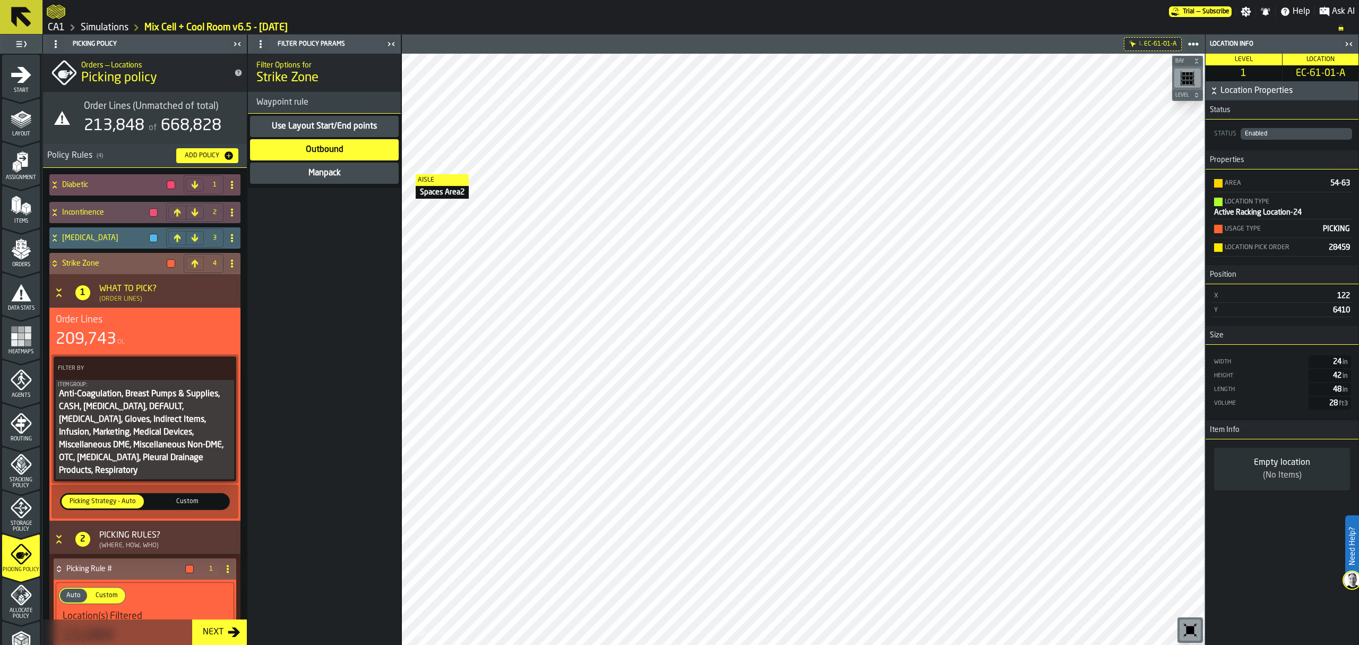
click at [235, 262] on span at bounding box center [232, 263] width 17 height 17
click at [183, 285] on div "Rename" at bounding box center [186, 284] width 89 height 13
drag, startPoint x: 139, startPoint y: 266, endPoint x: 38, endPoint y: 253, distance: 101.7
click at [42, 255] on div "**********" at bounding box center [144, 340] width 205 height 610
type input "********"
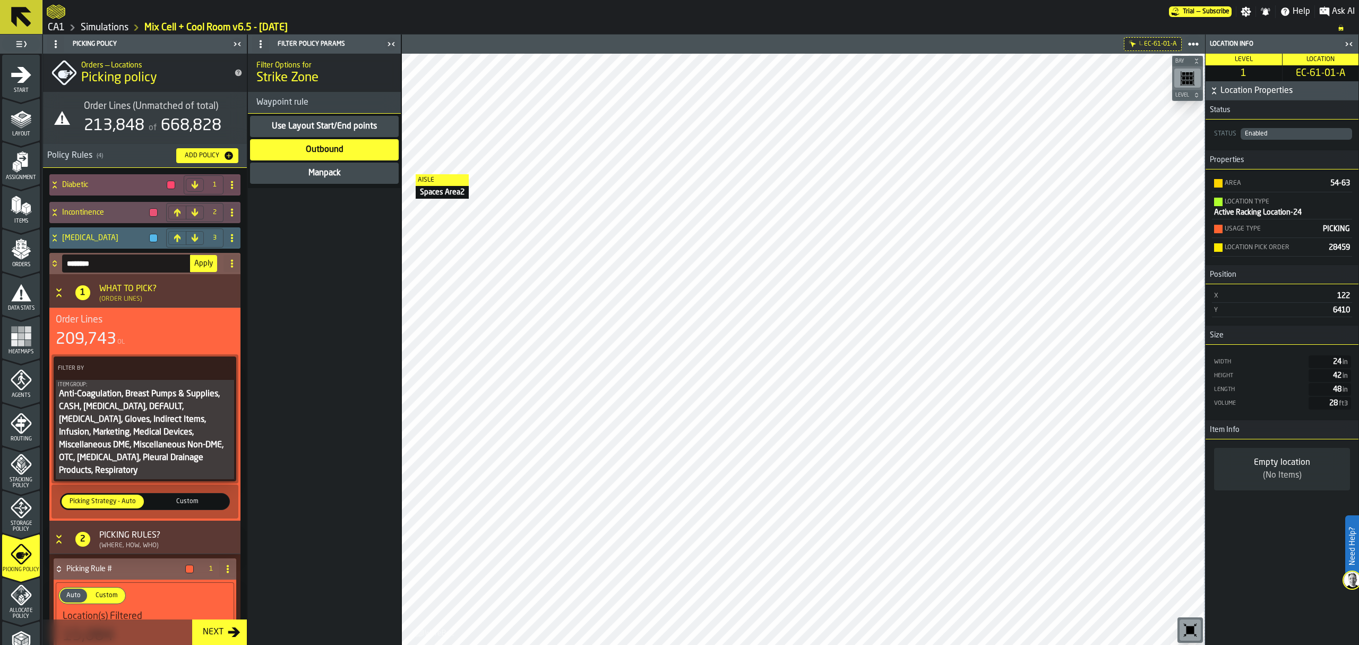
click at [210, 258] on button "Apply" at bounding box center [203, 263] width 27 height 17
click at [55, 263] on icon at bounding box center [54, 263] width 11 height 8
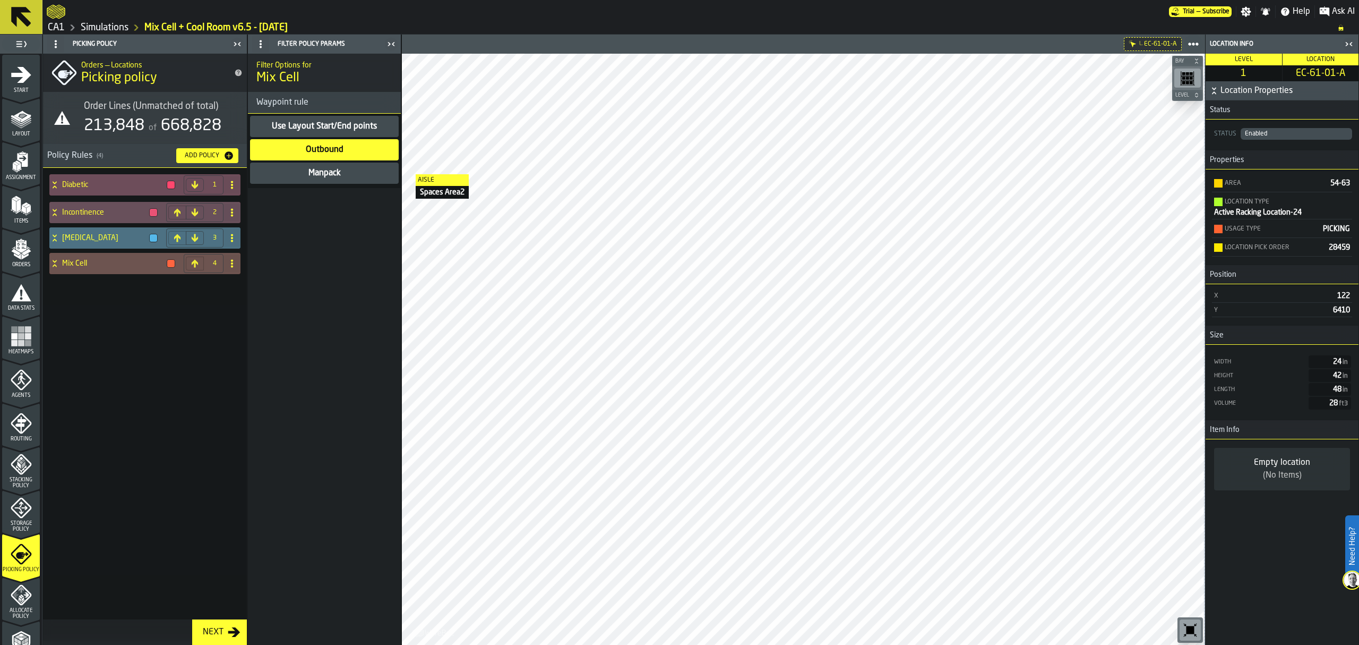
click at [57, 238] on icon at bounding box center [54, 238] width 11 height 8
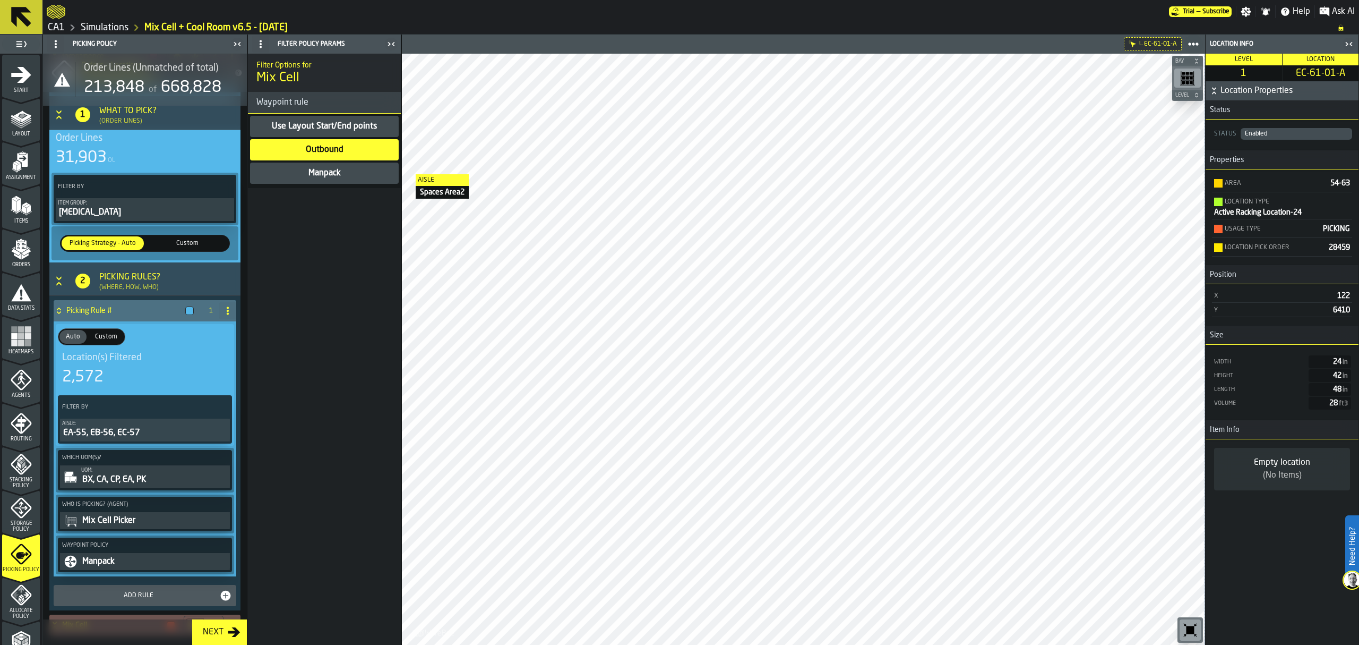
scroll to position [181, 0]
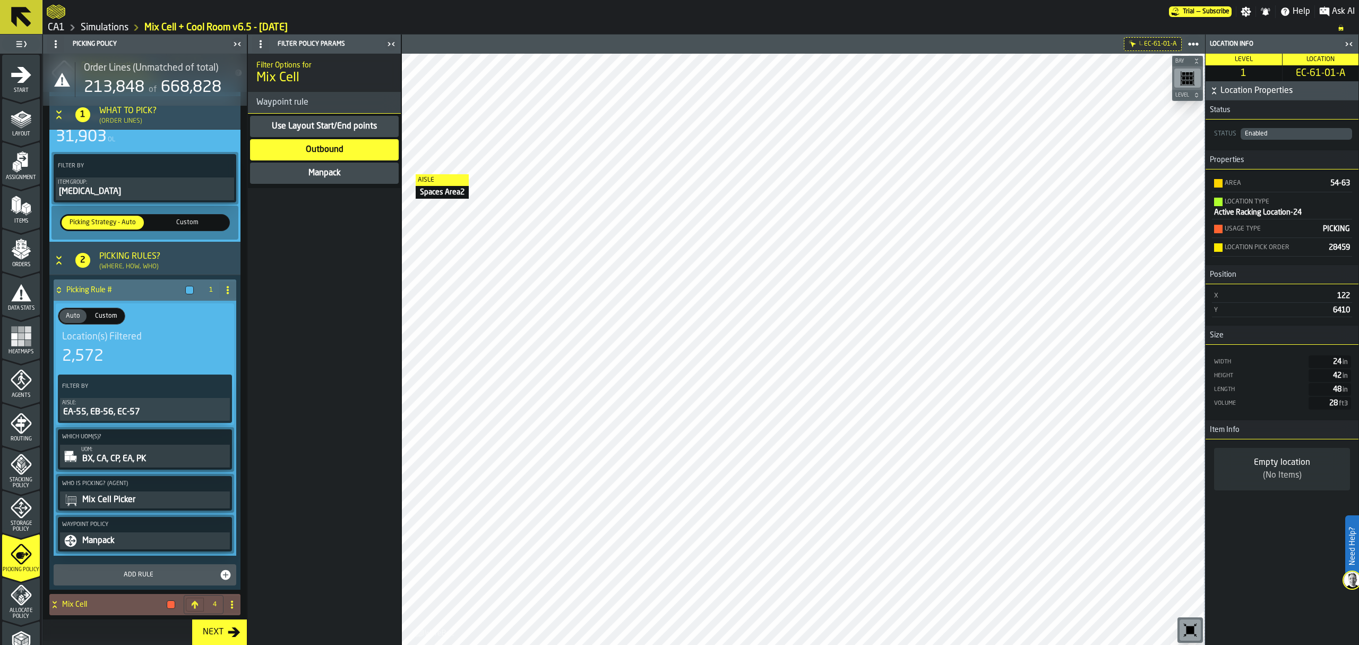
click at [136, 496] on div "Mix Cell Picker" at bounding box center [154, 499] width 147 height 13
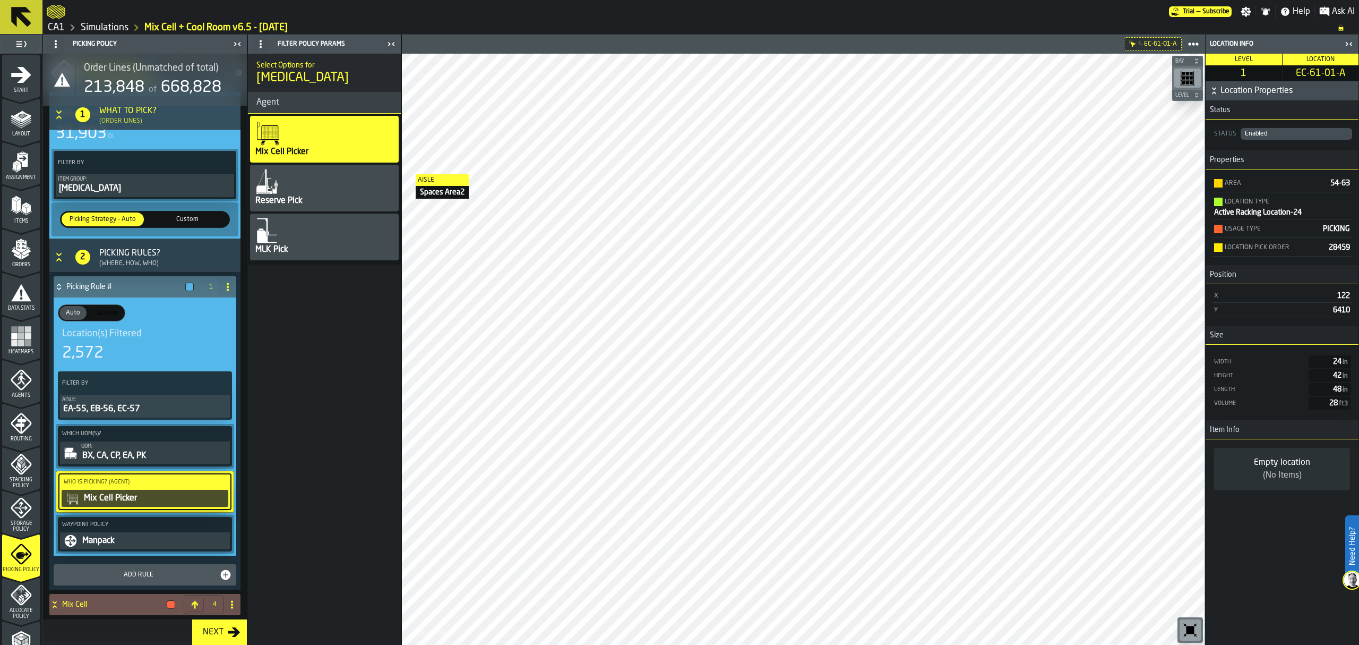
click at [329, 241] on div "MLK Pick" at bounding box center [324, 236] width 149 height 47
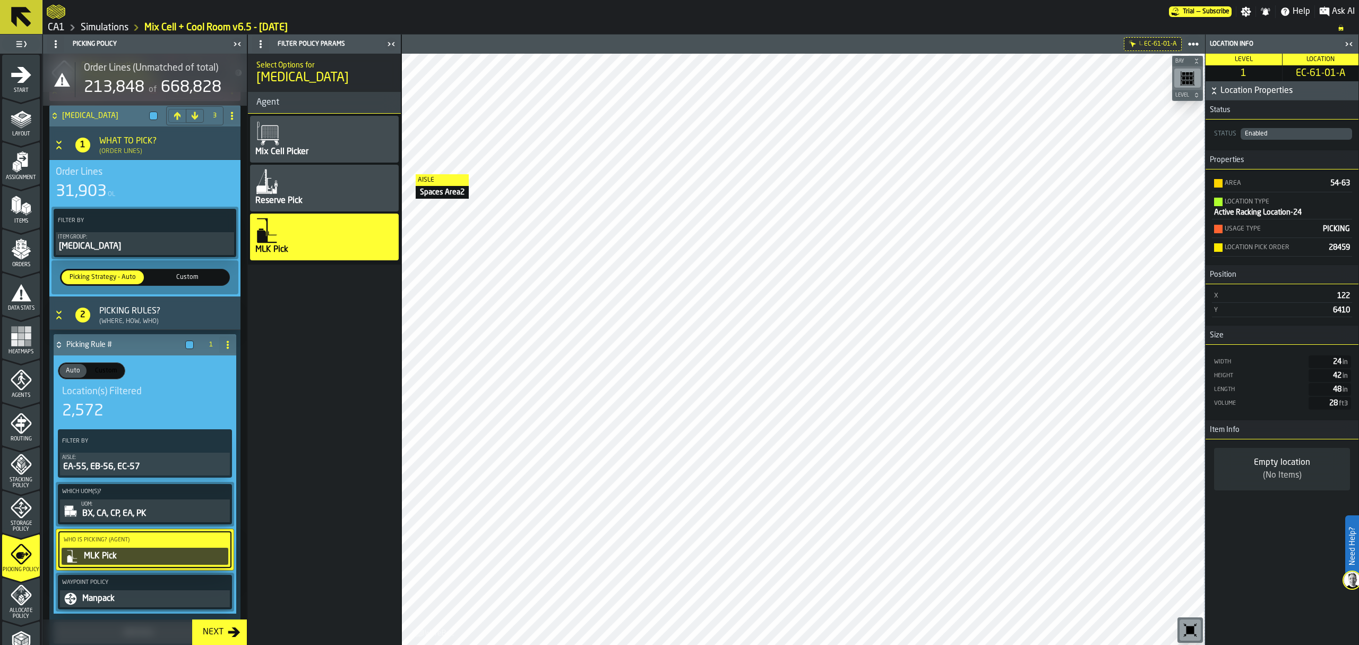
scroll to position [0, 0]
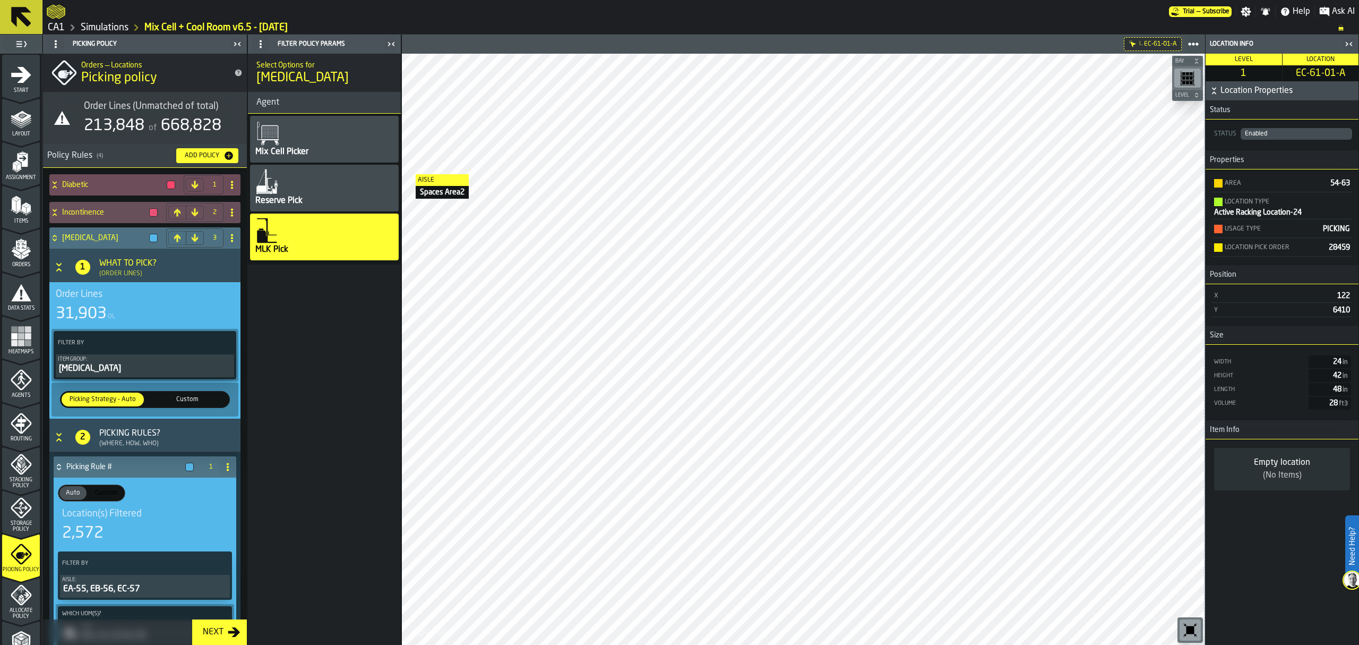
click at [61, 265] on icon "Button-[object Object]-open" at bounding box center [59, 267] width 11 height 11
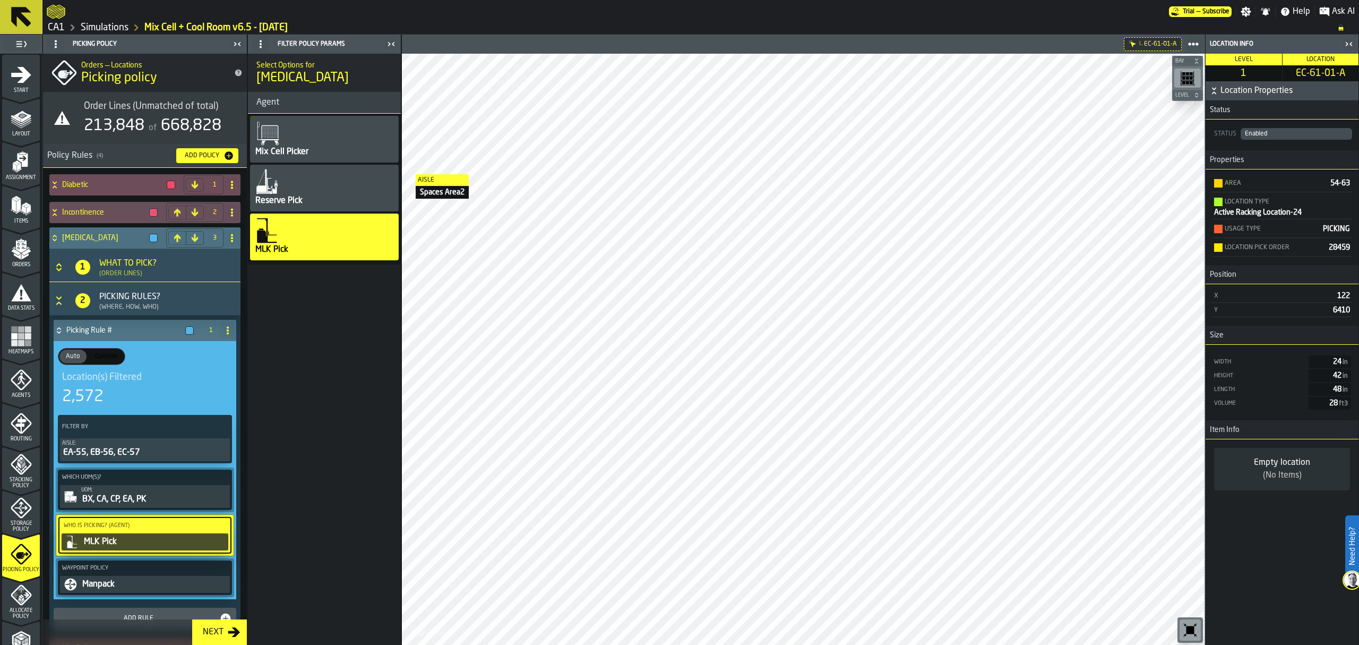
click at [57, 301] on icon "Button-[object Object]-open" at bounding box center [59, 300] width 11 height 11
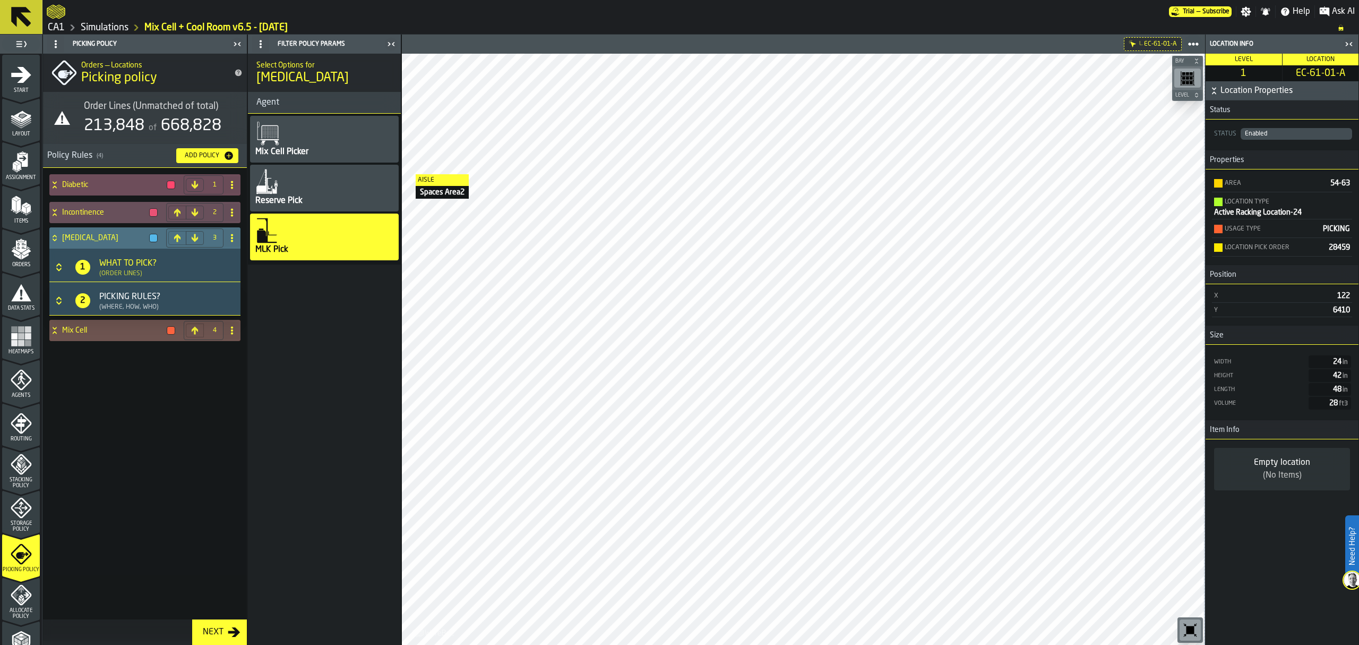
click at [56, 235] on icon at bounding box center [54, 238] width 11 height 8
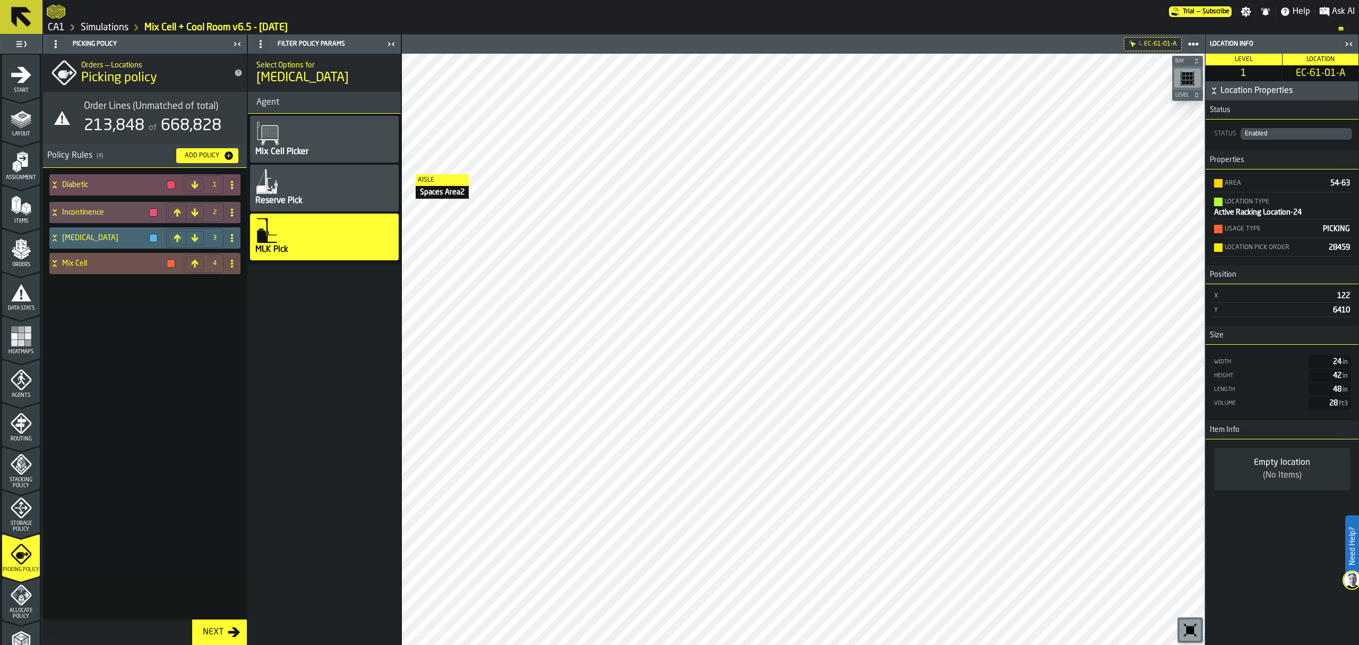
click at [28, 603] on icon "menu Allocate Policy" at bounding box center [21, 594] width 21 height 21
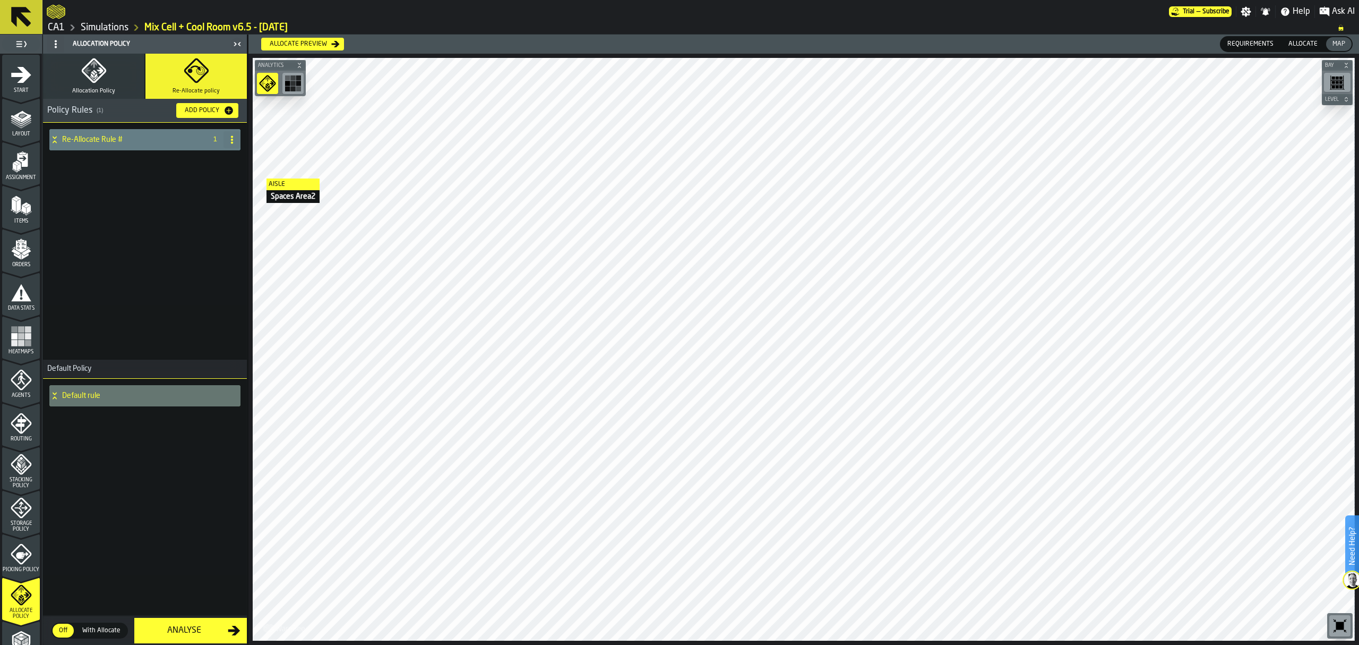
click at [52, 142] on icon at bounding box center [54, 139] width 11 height 8
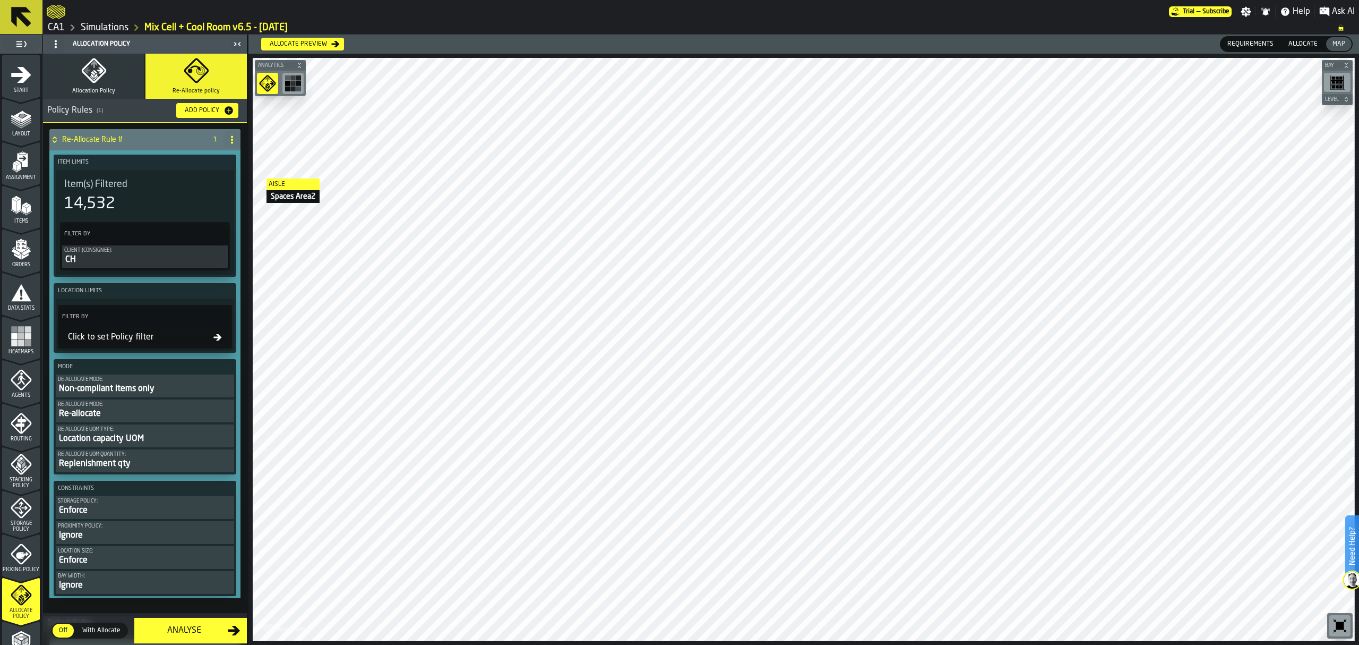
click at [90, 81] on icon "button" at bounding box center [93, 70] width 24 height 24
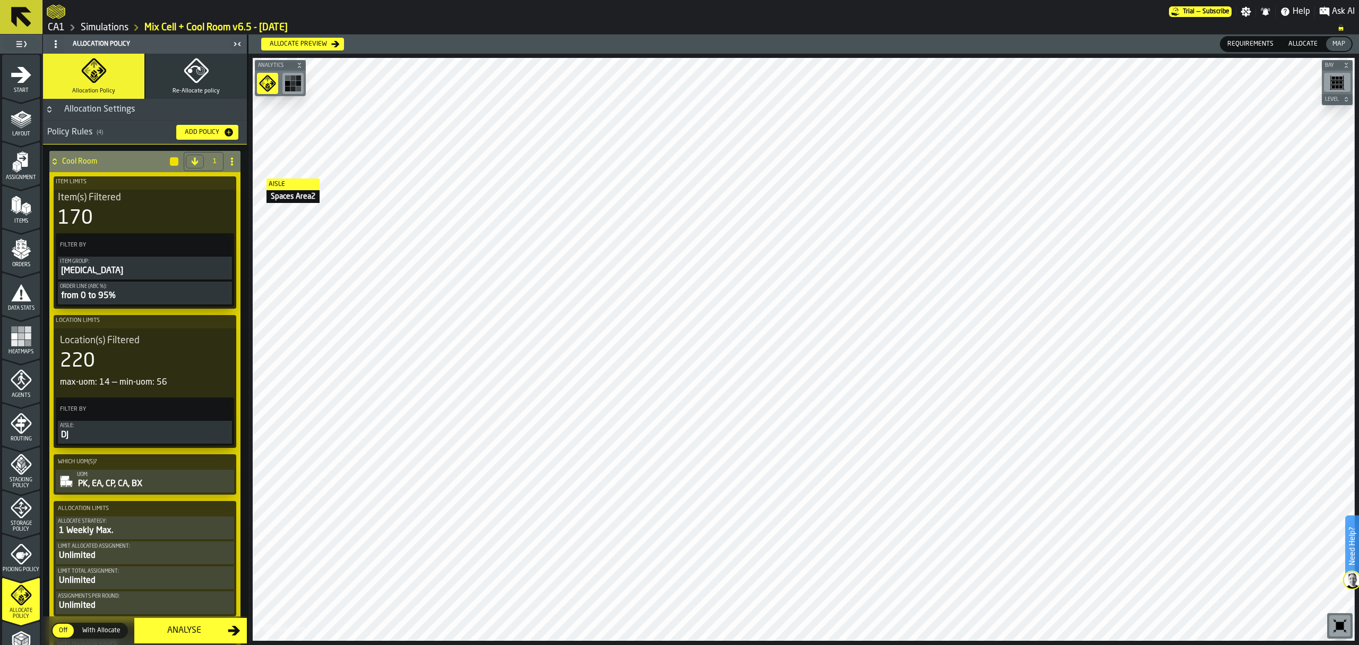
click at [54, 162] on icon at bounding box center [54, 161] width 11 height 8
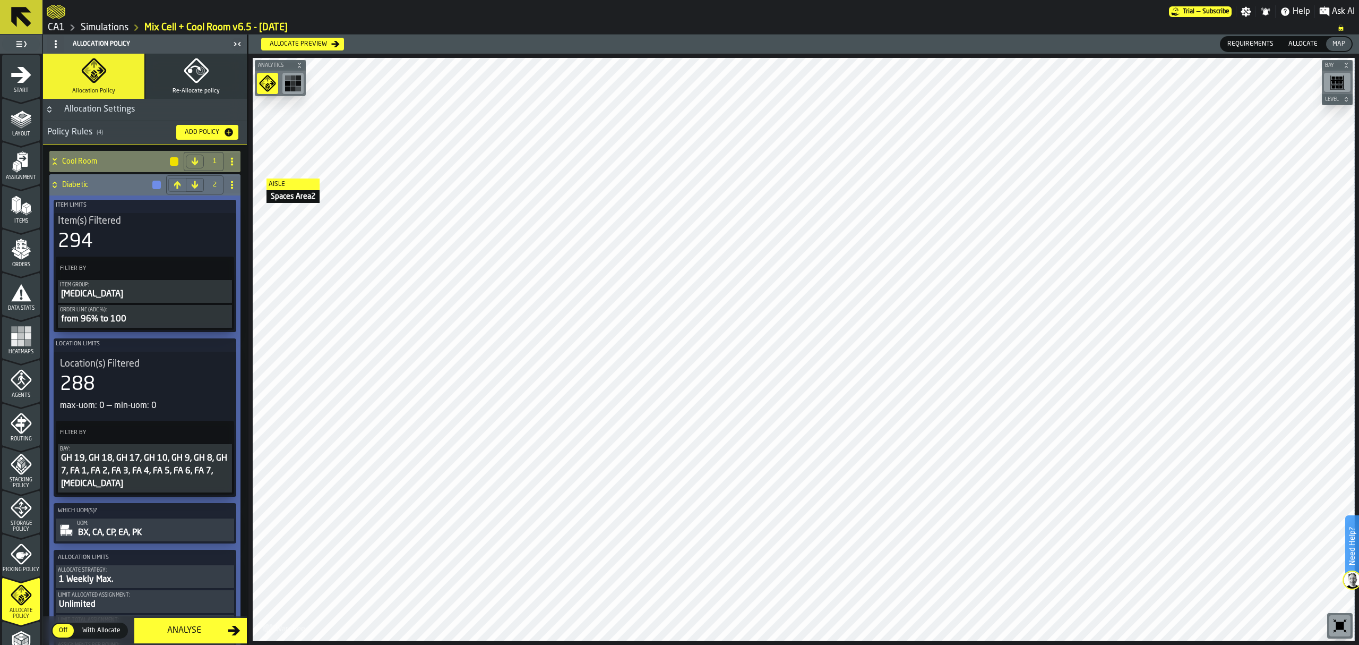
click at [56, 158] on icon at bounding box center [54, 161] width 11 height 8
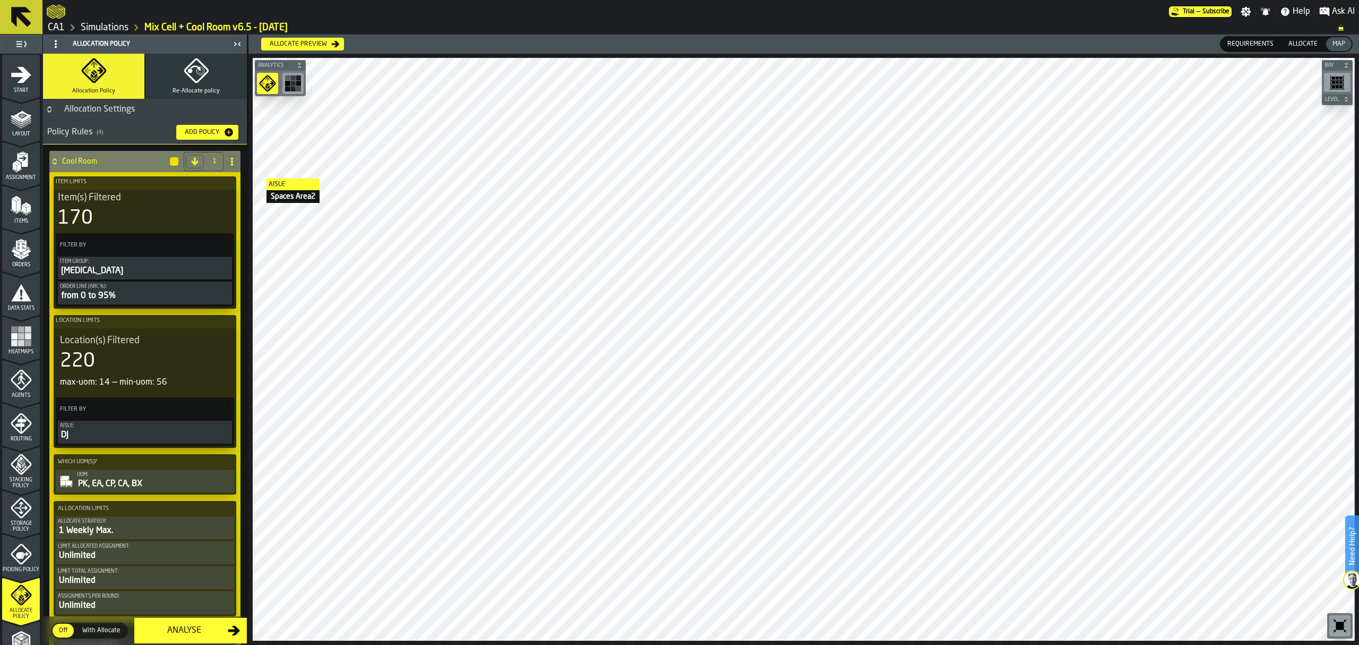
click at [58, 162] on icon at bounding box center [54, 161] width 11 height 8
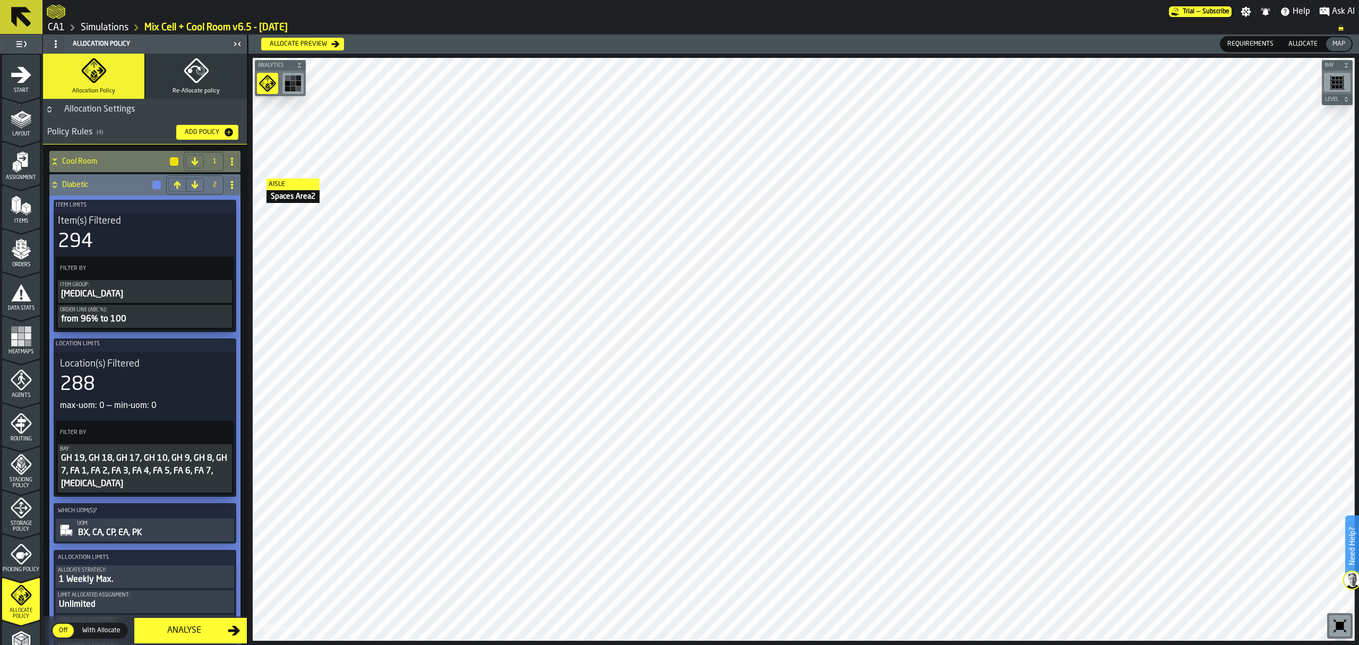
click at [56, 184] on icon at bounding box center [55, 183] width 4 height 3
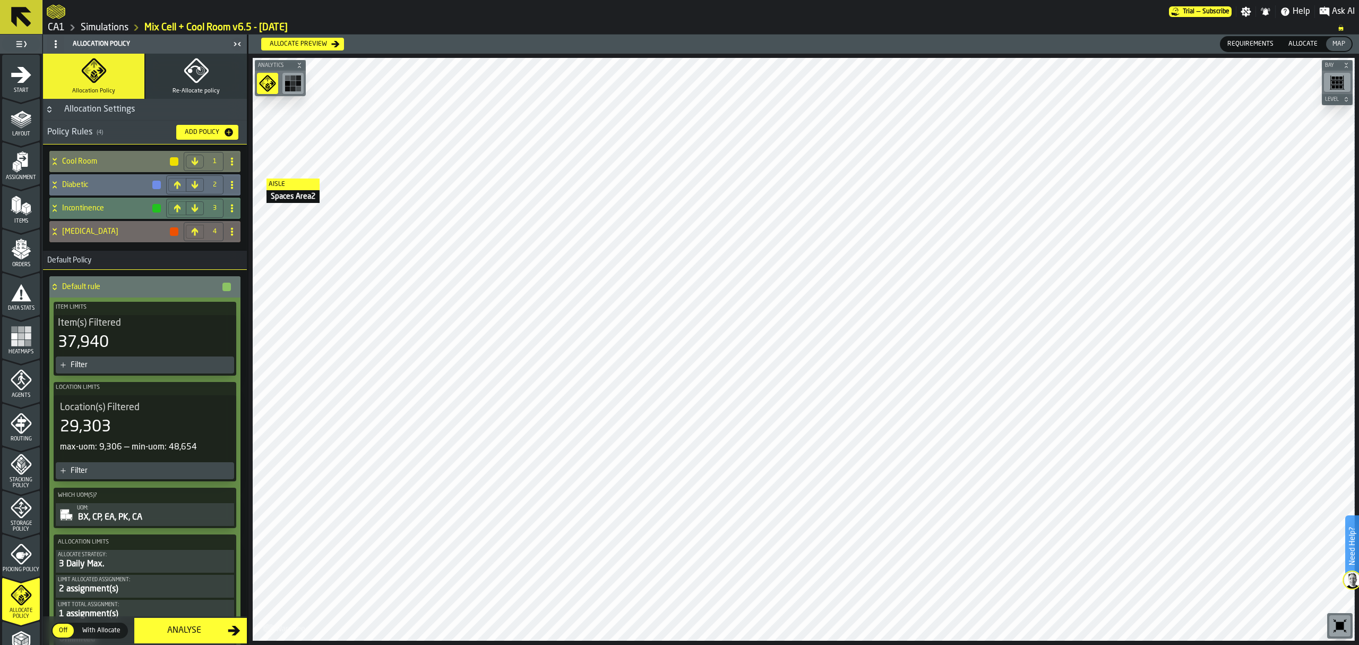
click at [53, 208] on icon at bounding box center [54, 208] width 11 height 8
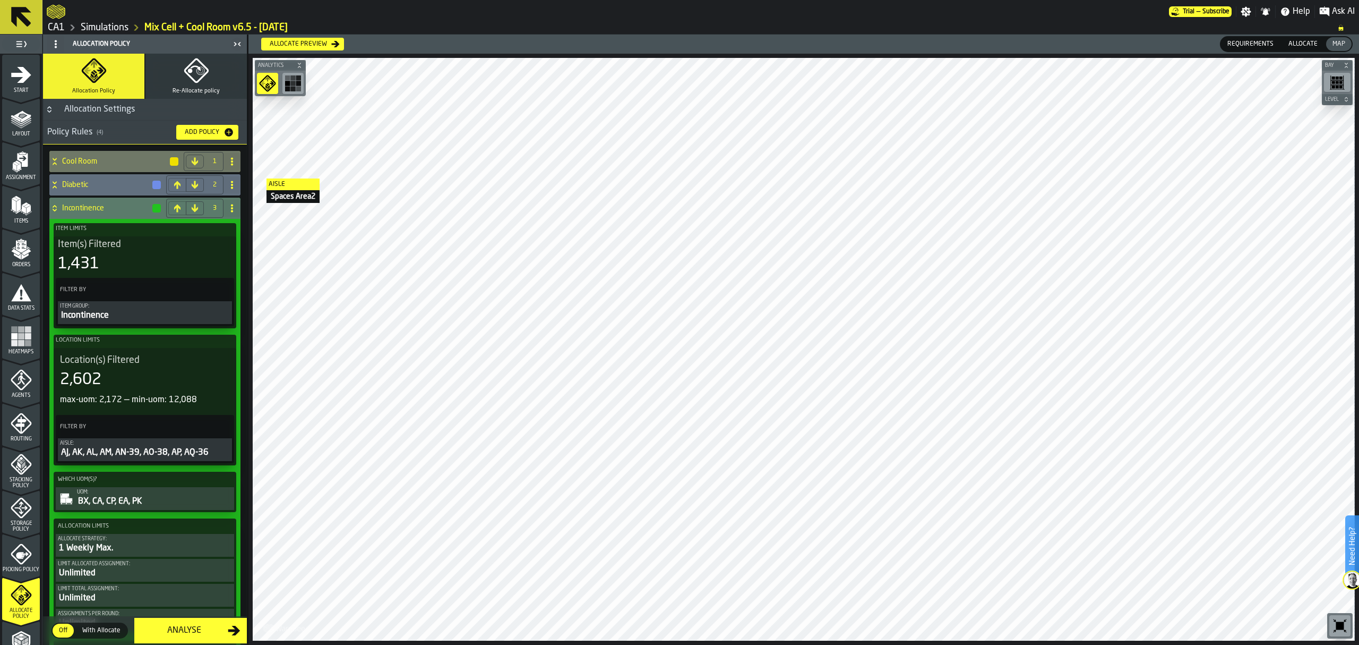
click at [151, 572] on div "Unlimited" at bounding box center [145, 573] width 174 height 13
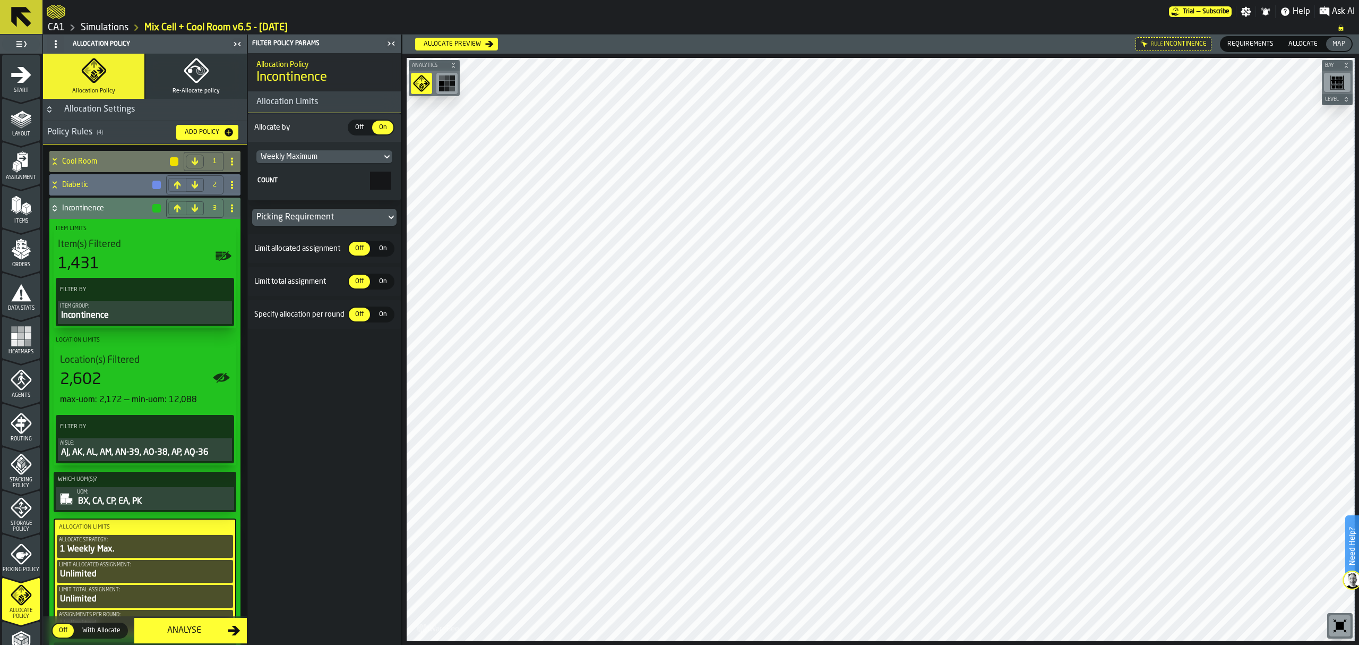
click at [387, 253] on span "On" at bounding box center [382, 249] width 17 height 10
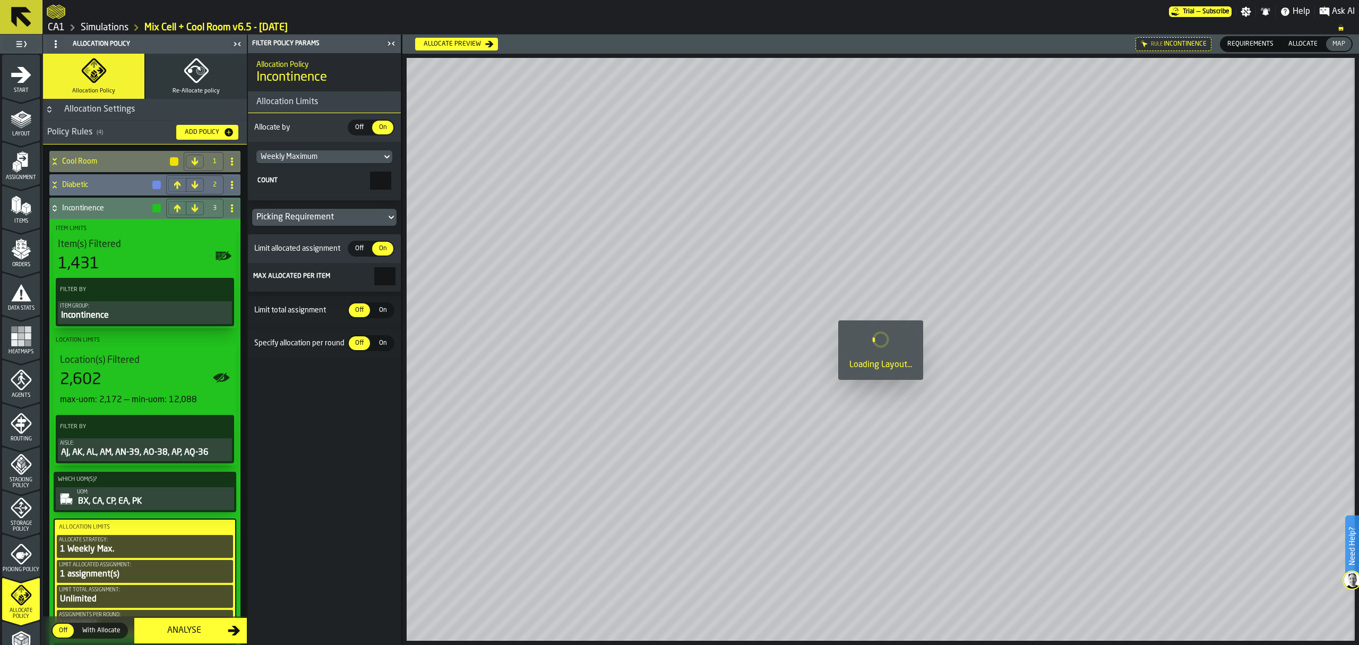
drag, startPoint x: 380, startPoint y: 275, endPoint x: 434, endPoint y: 275, distance: 53.6
click at [431, 275] on main "1 Start 2 Layout 3 Assignment 4 Items 5 Orders 6 Data Stats 7 Heatmaps 8 Agents…" at bounding box center [679, 340] width 1359 height 610
type input "*"
click at [382, 315] on span "On" at bounding box center [382, 310] width 17 height 10
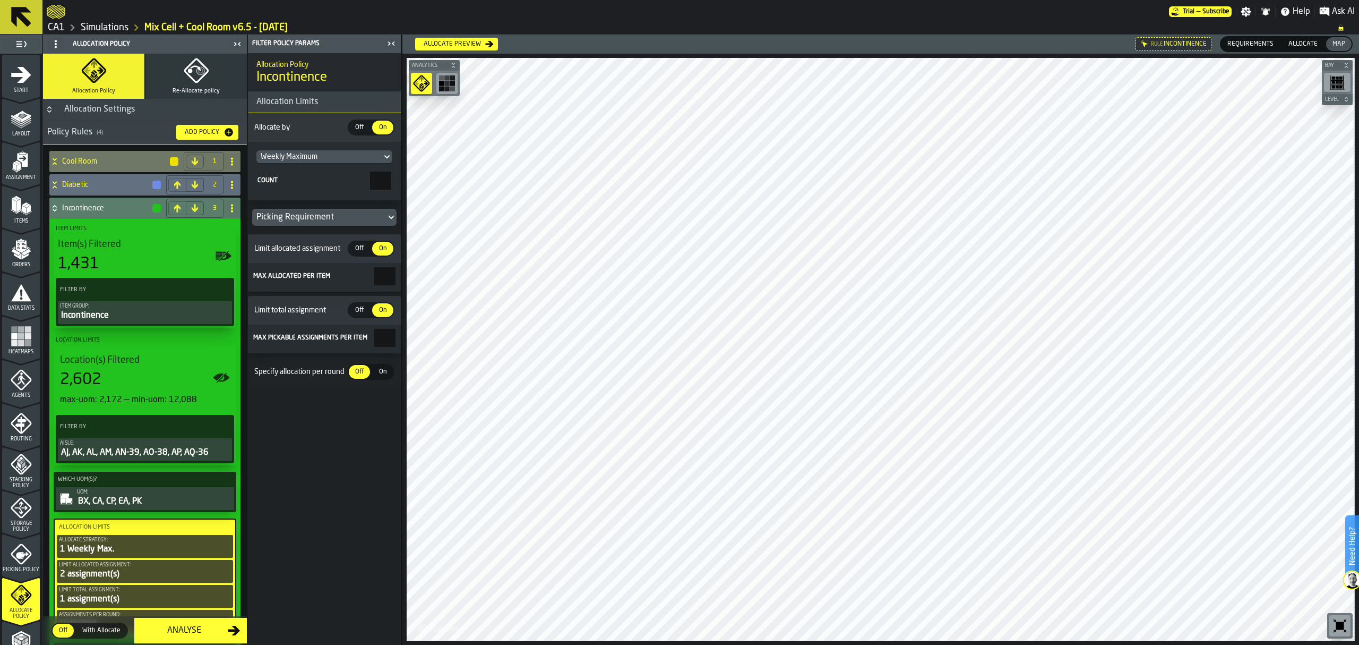
click at [54, 207] on icon at bounding box center [55, 206] width 4 height 3
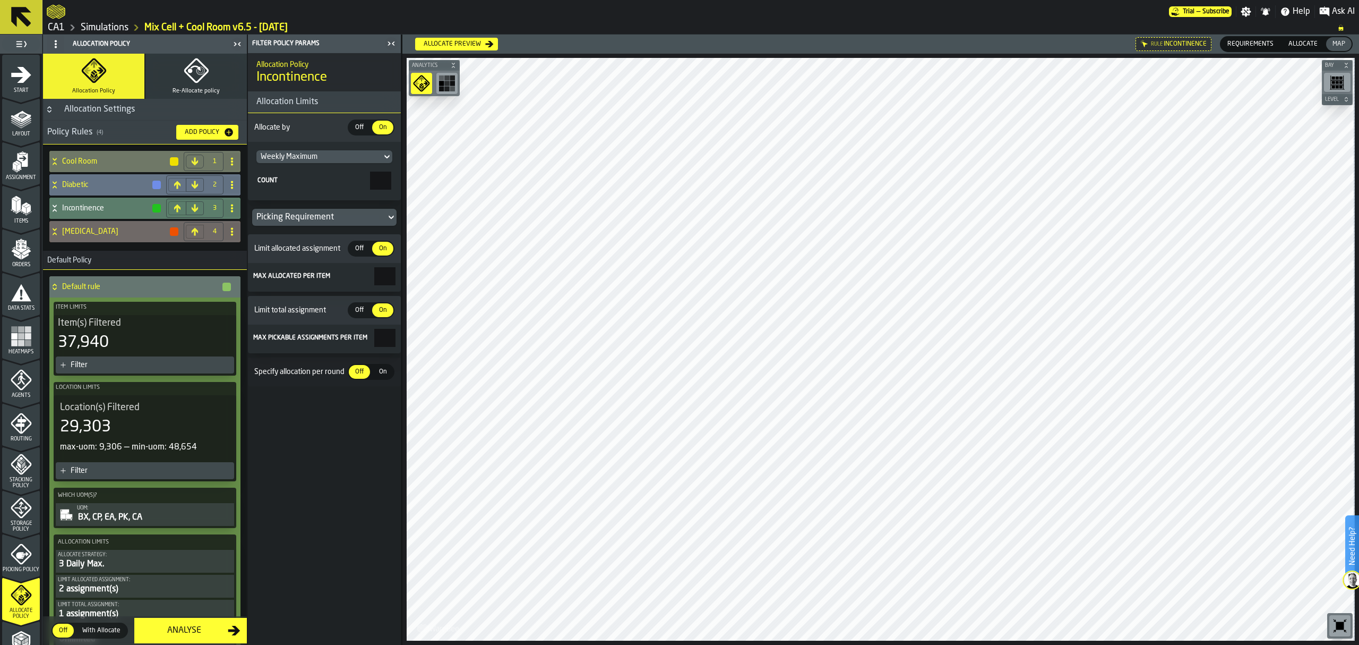
click at [54, 187] on icon at bounding box center [55, 186] width 4 height 3
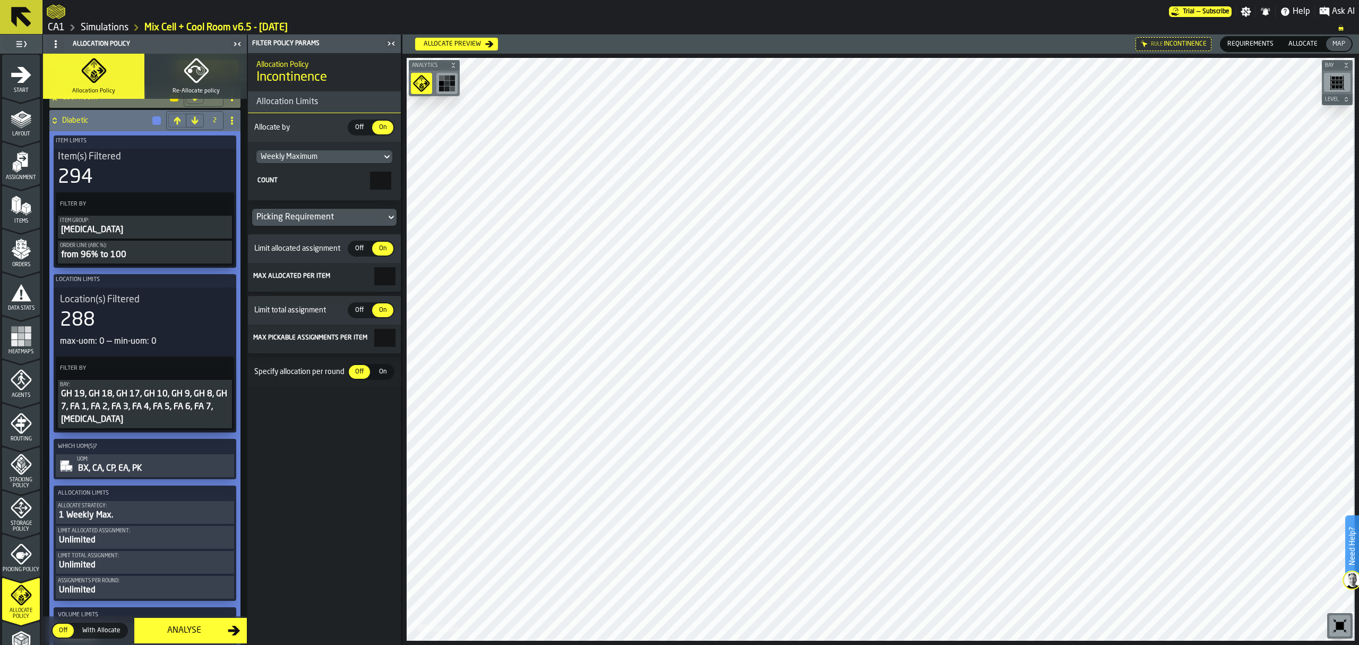
scroll to position [141, 0]
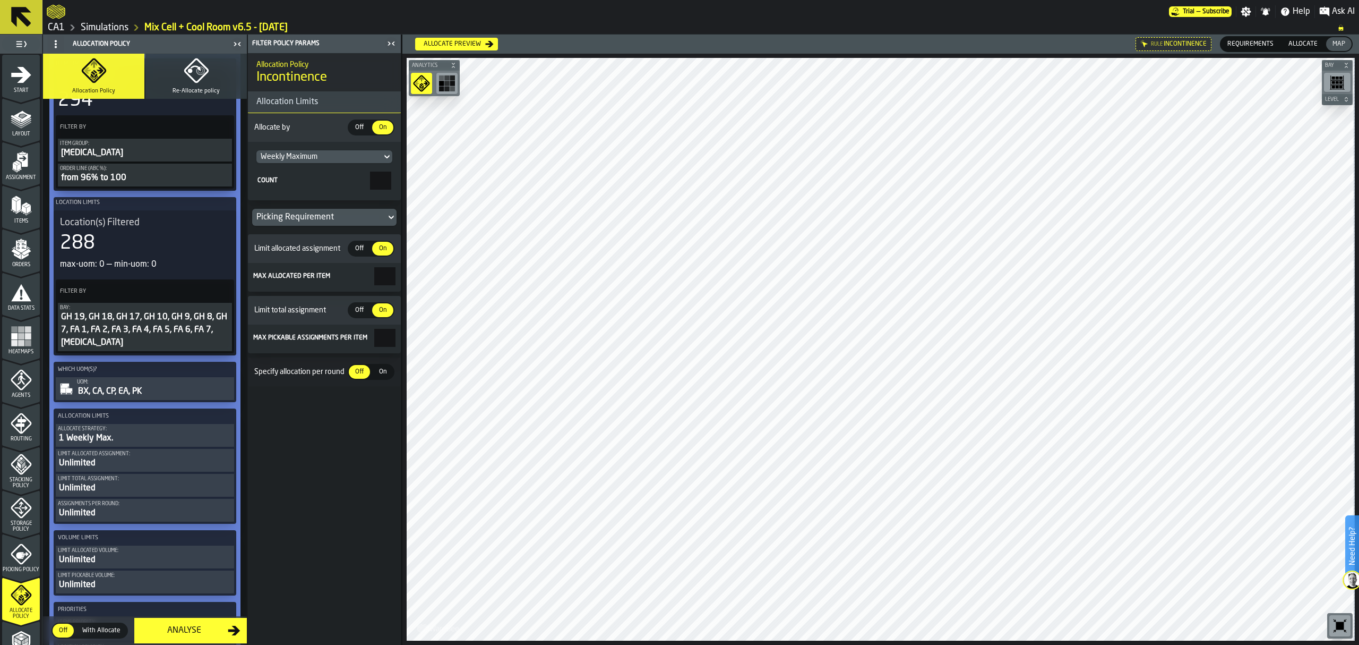
click at [134, 457] on div "Limit Allocated assignment:" at bounding box center [145, 454] width 174 height 6
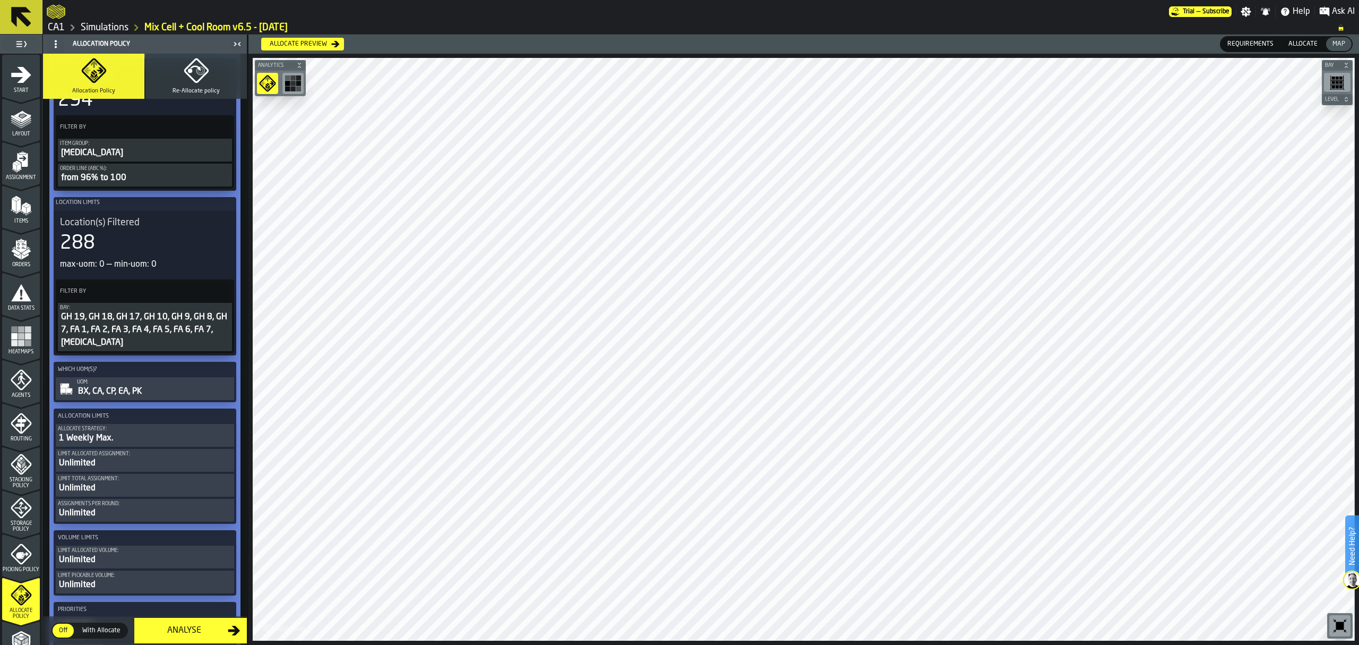
click at [156, 466] on div "Unlimited" at bounding box center [145, 463] width 174 height 13
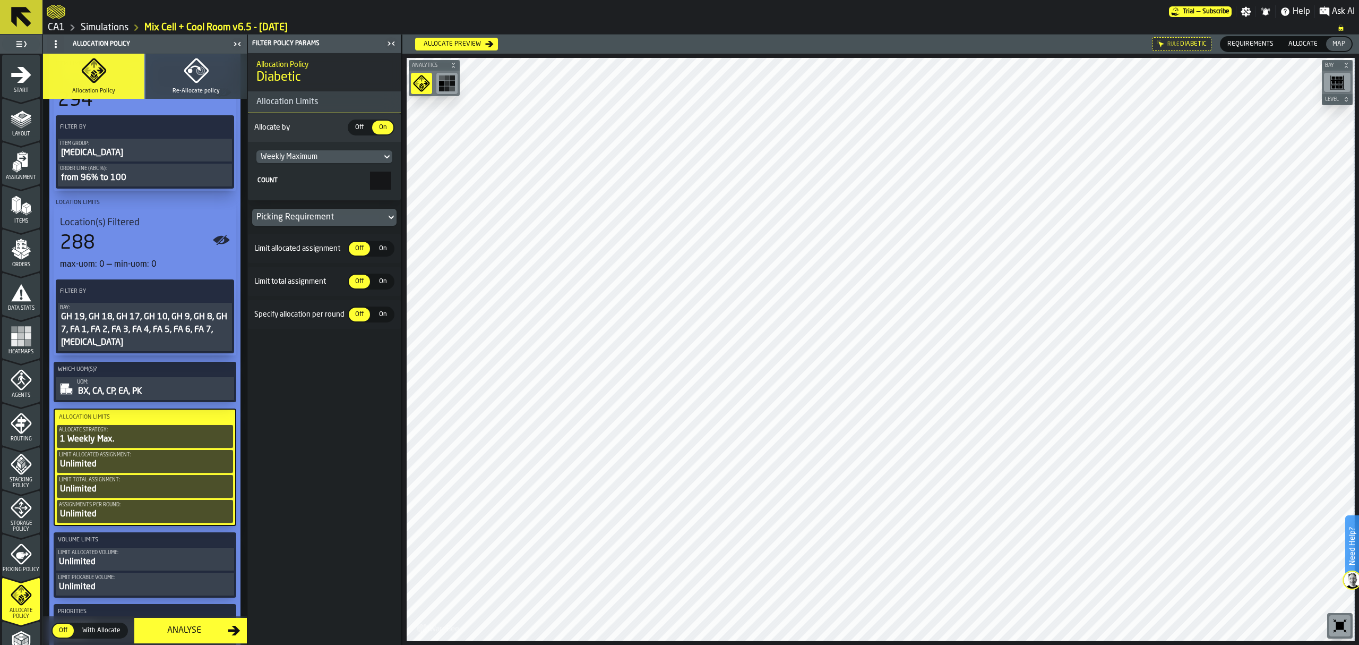
click at [387, 251] on span "On" at bounding box center [382, 249] width 17 height 10
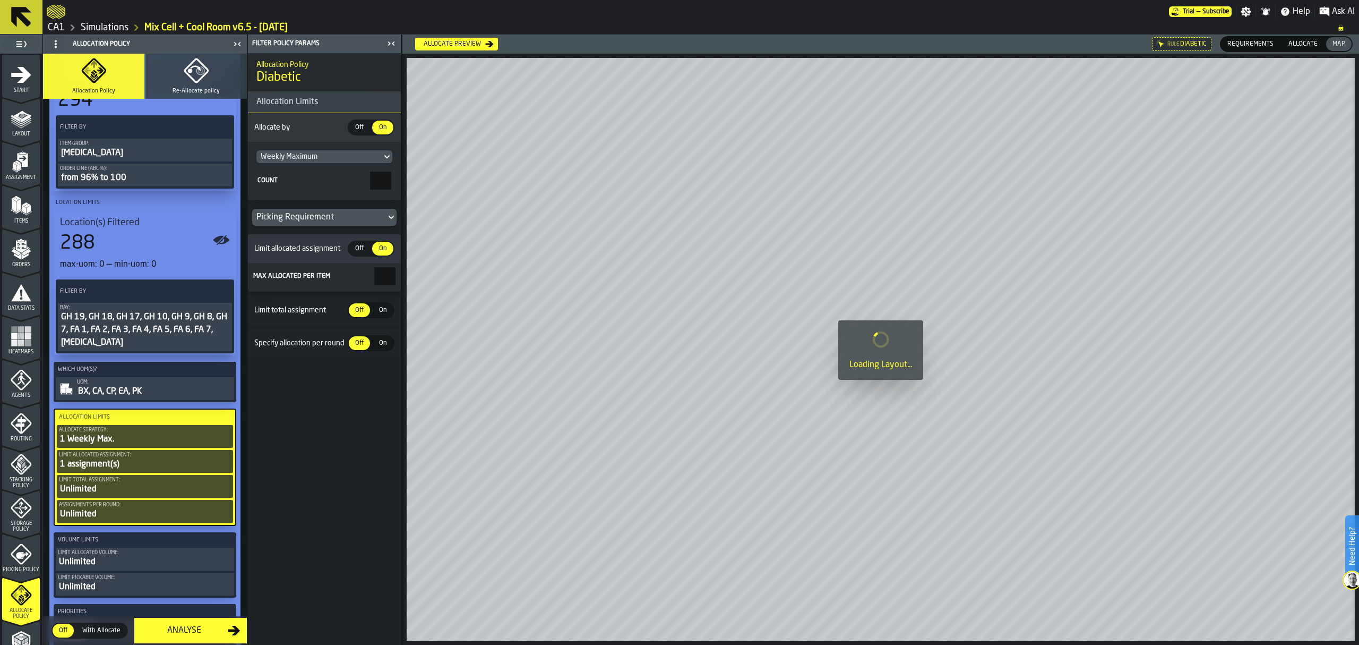
click at [419, 274] on main "1 Start 2 Layout 3 Assignment 4 Items 5 Orders 6 Data Stats 7 Heatmaps 8 Agents…" at bounding box center [679, 340] width 1359 height 610
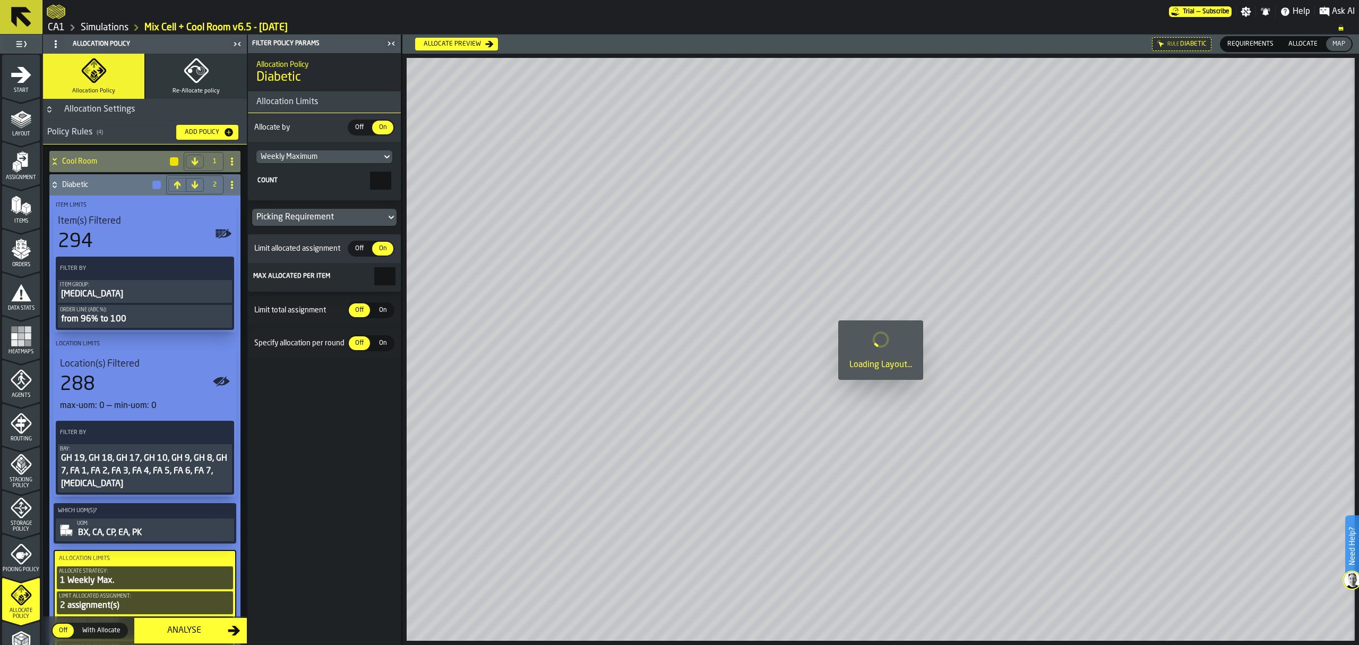
click at [57, 184] on icon at bounding box center [54, 185] width 11 height 8
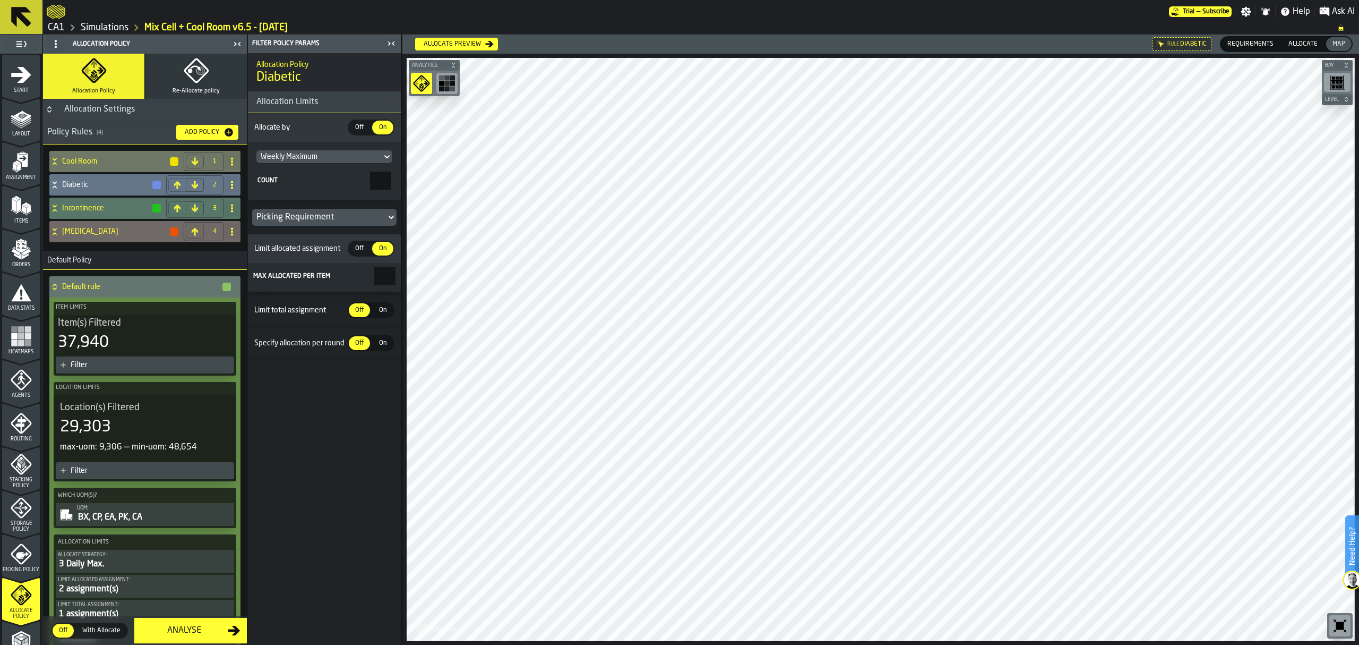
click at [54, 183] on icon at bounding box center [55, 182] width 4 height 3
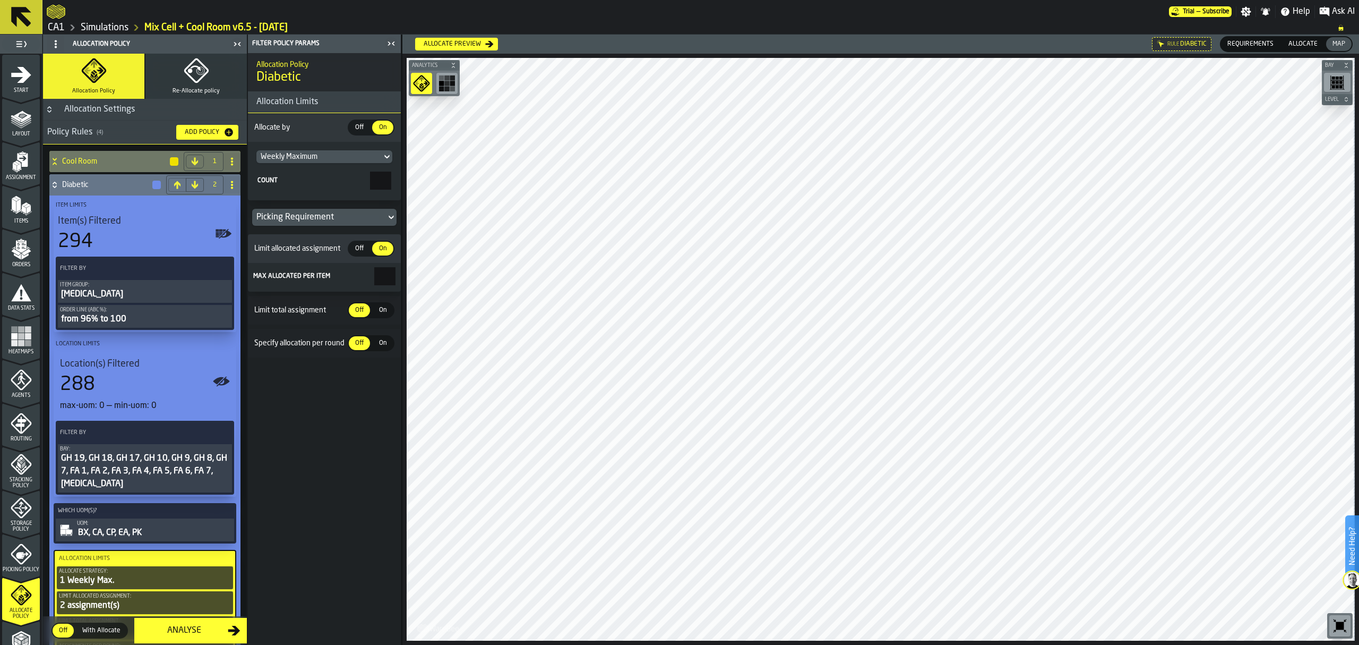
click at [450, 274] on main "1 Start 2 Layout 3 Assignment 4 Items 5 Orders 6 Data Stats 7 Heatmaps 8 Agents…" at bounding box center [679, 340] width 1359 height 610
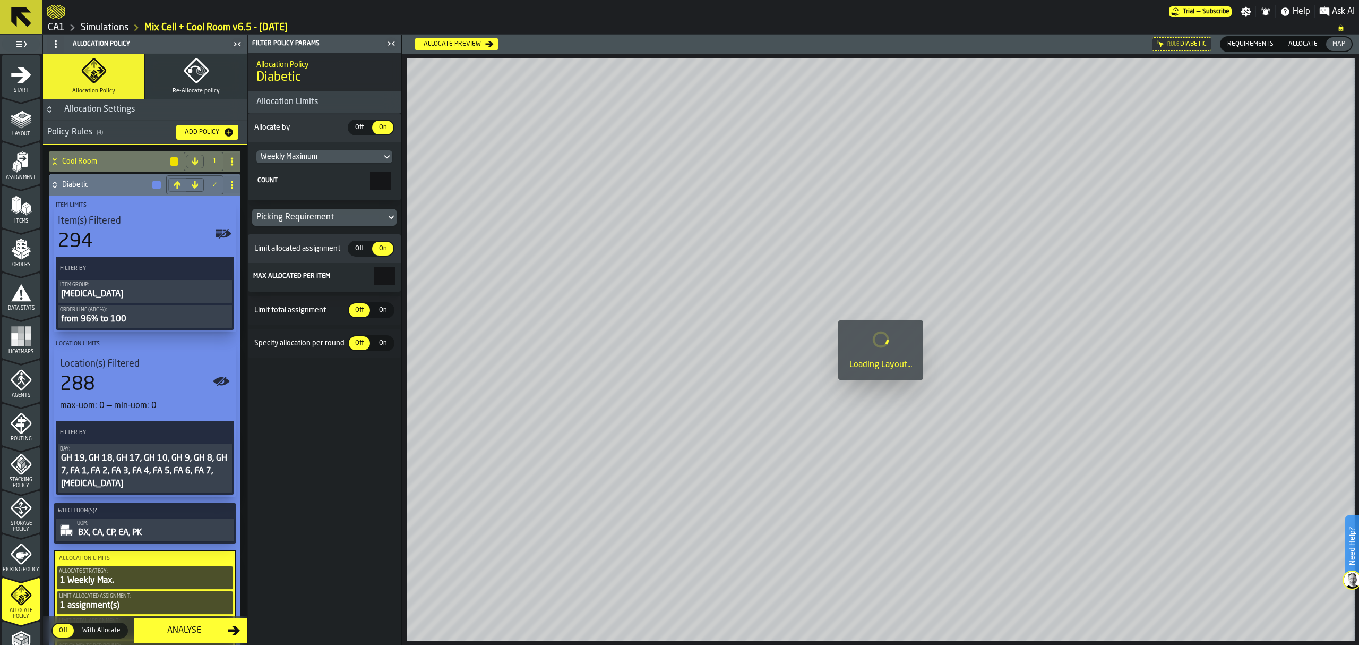
type input "*"
click at [145, 467] on div "GH 19, GH 18, GH 17, GH 10, GH 9, GH 8, GH 7, FA 1, FA 2, FA 3, FA 4, FA 5, FA …" at bounding box center [145, 471] width 170 height 38
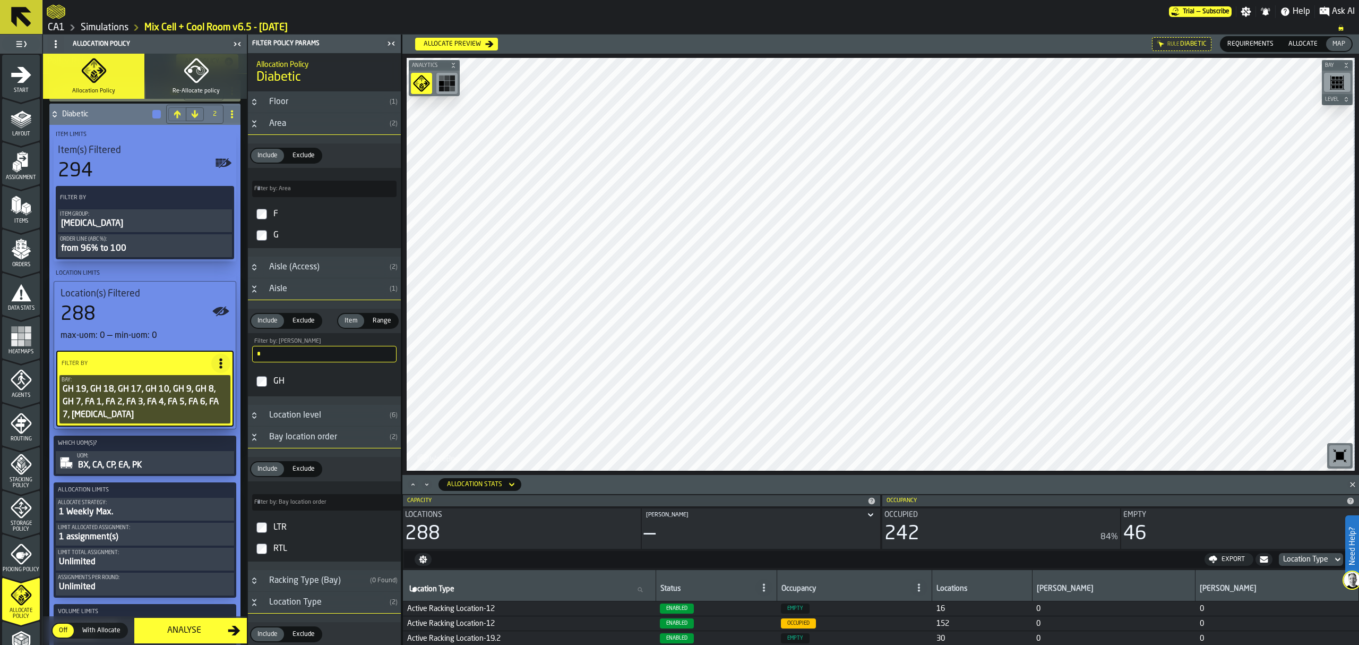
scroll to position [141, 0]
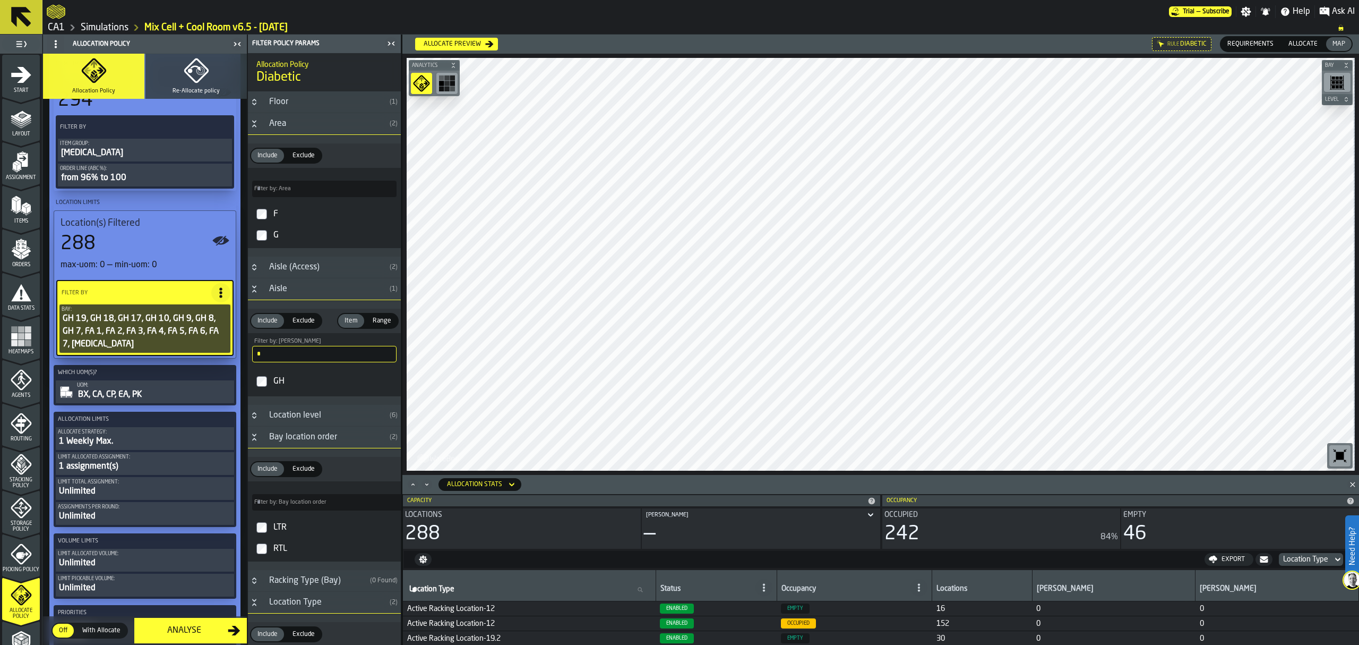
click at [132, 485] on div "Limit Total assignment:" at bounding box center [145, 482] width 174 height 6
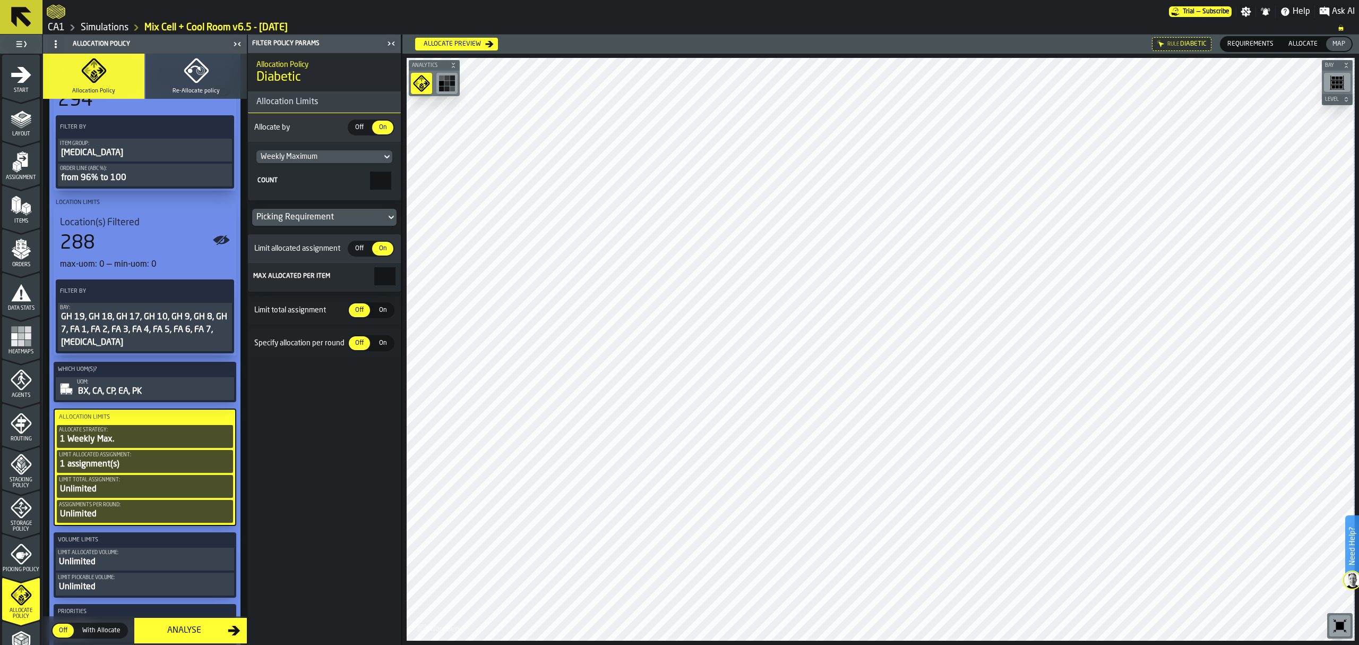
click at [385, 274] on input "*" at bounding box center [384, 276] width 21 height 18
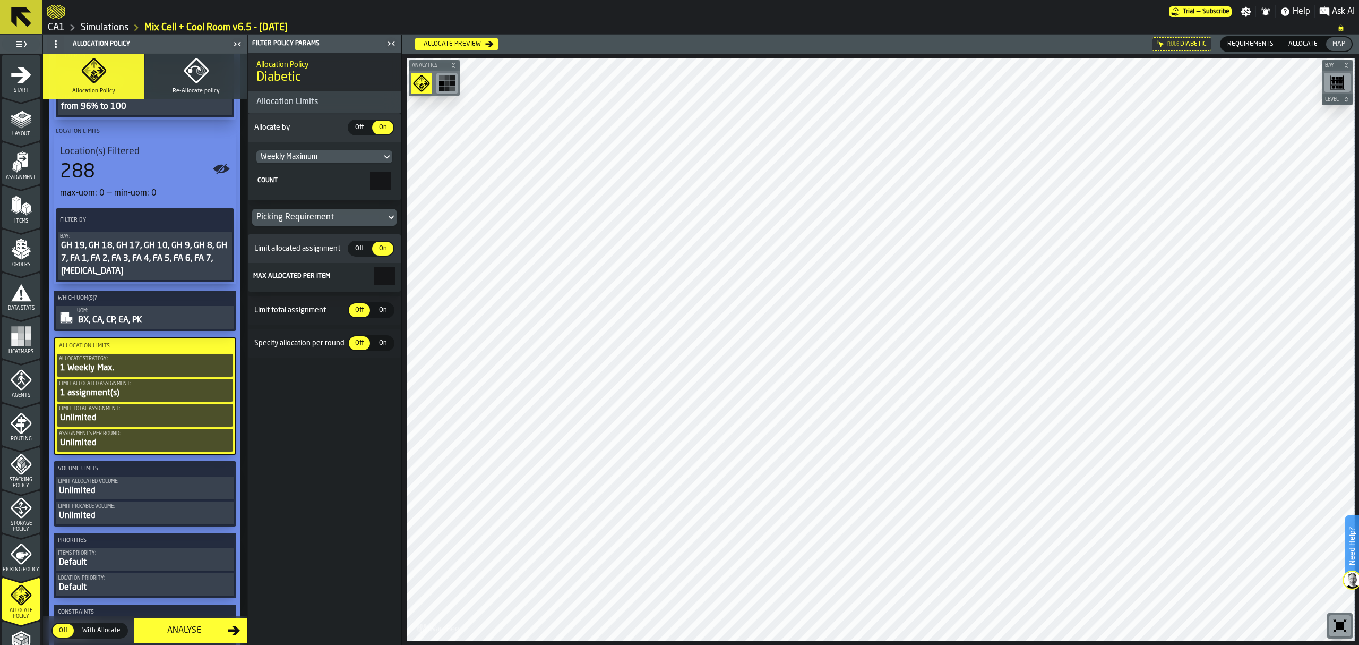
scroll to position [0, 0]
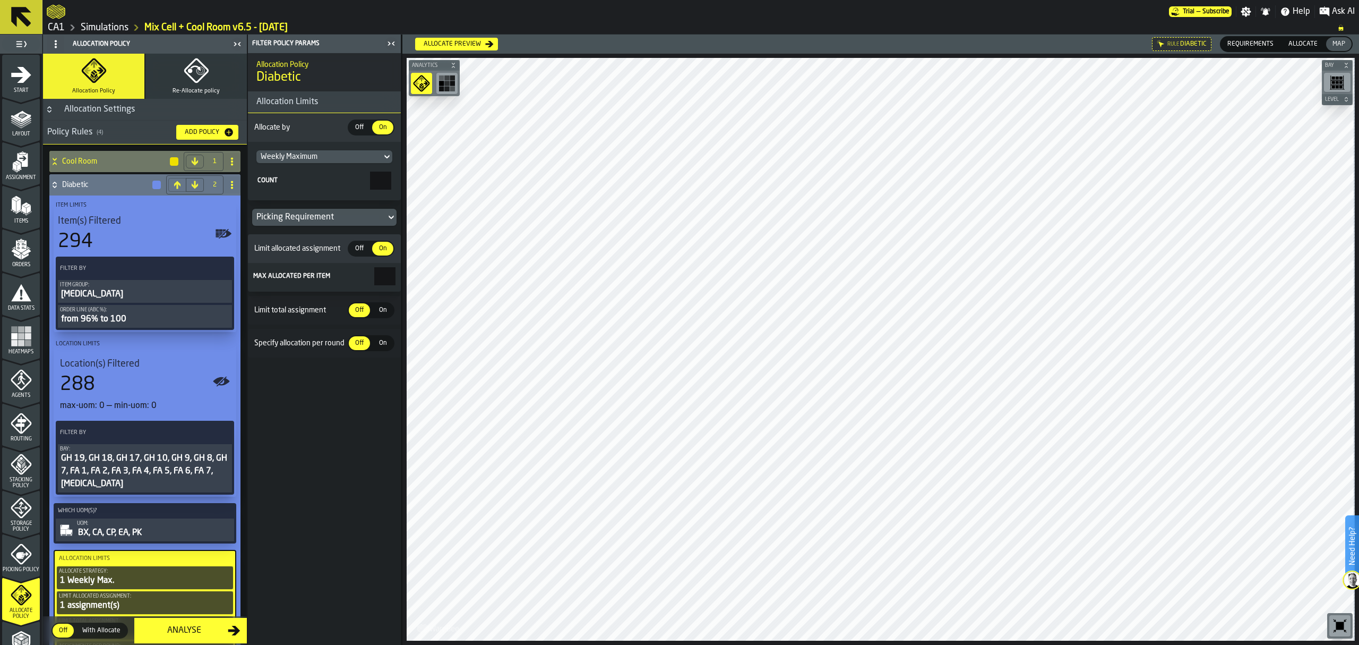
click at [56, 185] on icon at bounding box center [54, 185] width 11 height 8
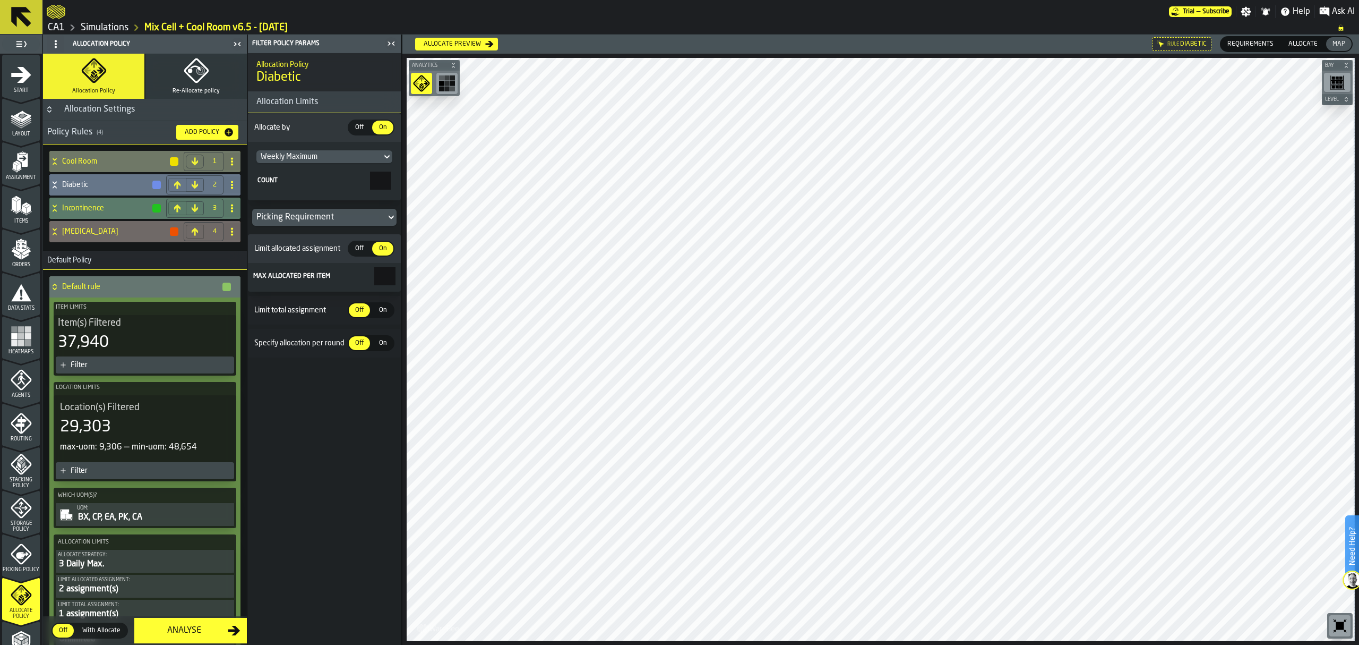
click at [55, 208] on icon at bounding box center [54, 208] width 11 height 8
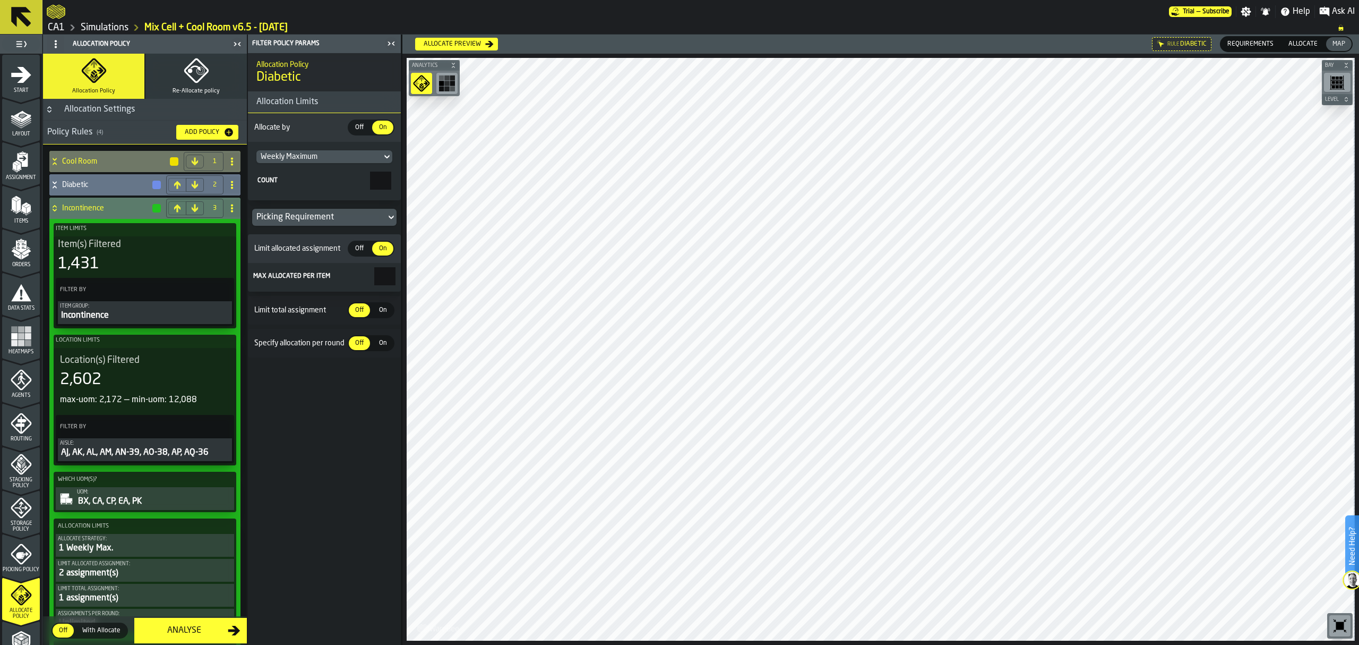
scroll to position [71, 0]
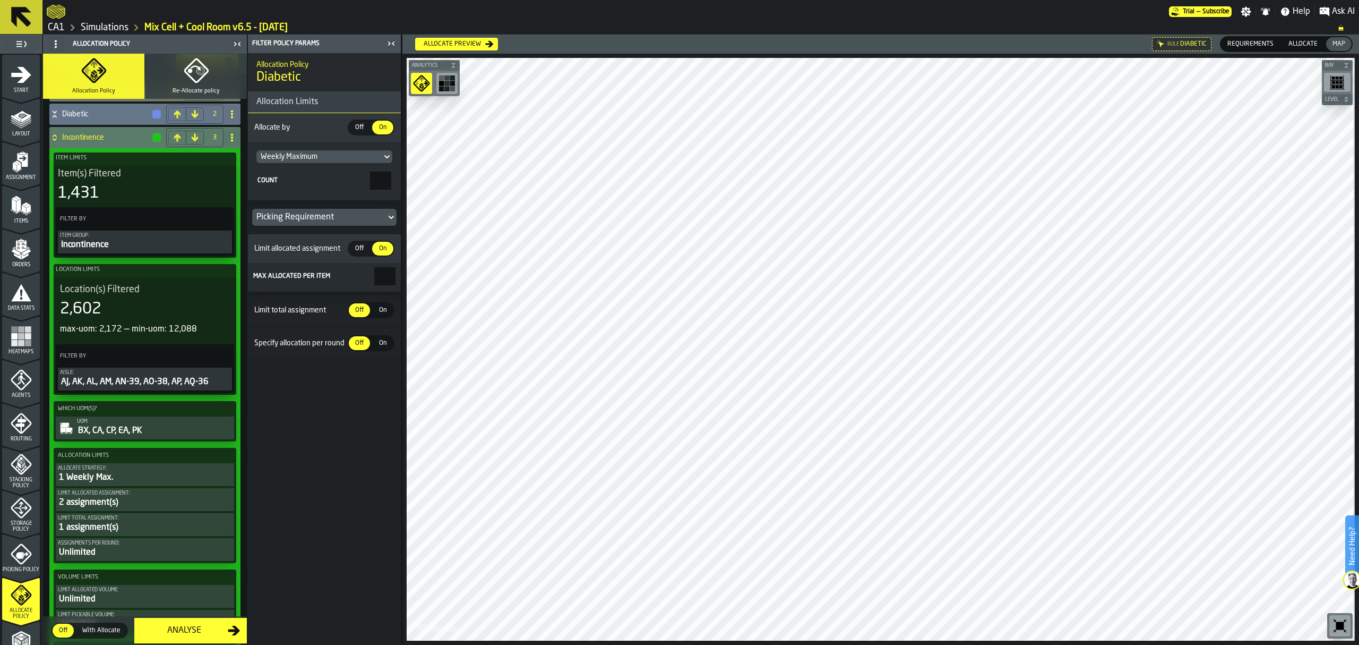
click at [56, 139] on icon at bounding box center [54, 137] width 11 height 8
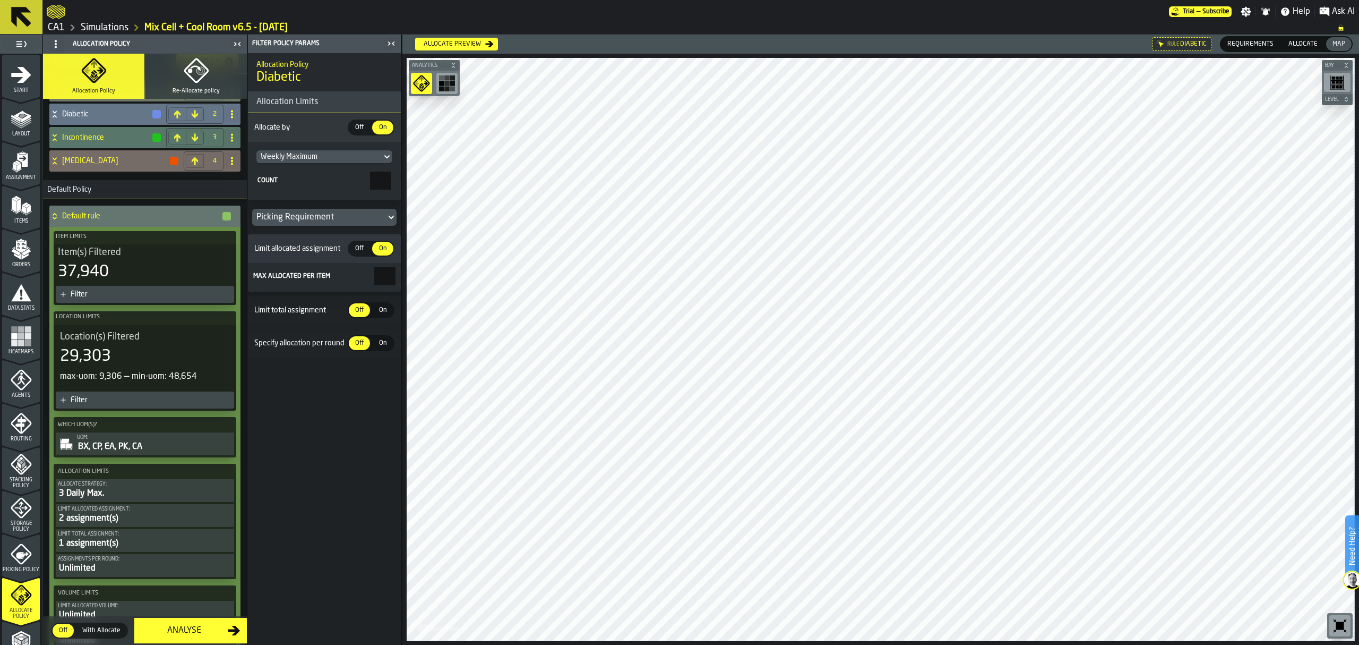
click at [53, 162] on icon at bounding box center [54, 161] width 11 height 8
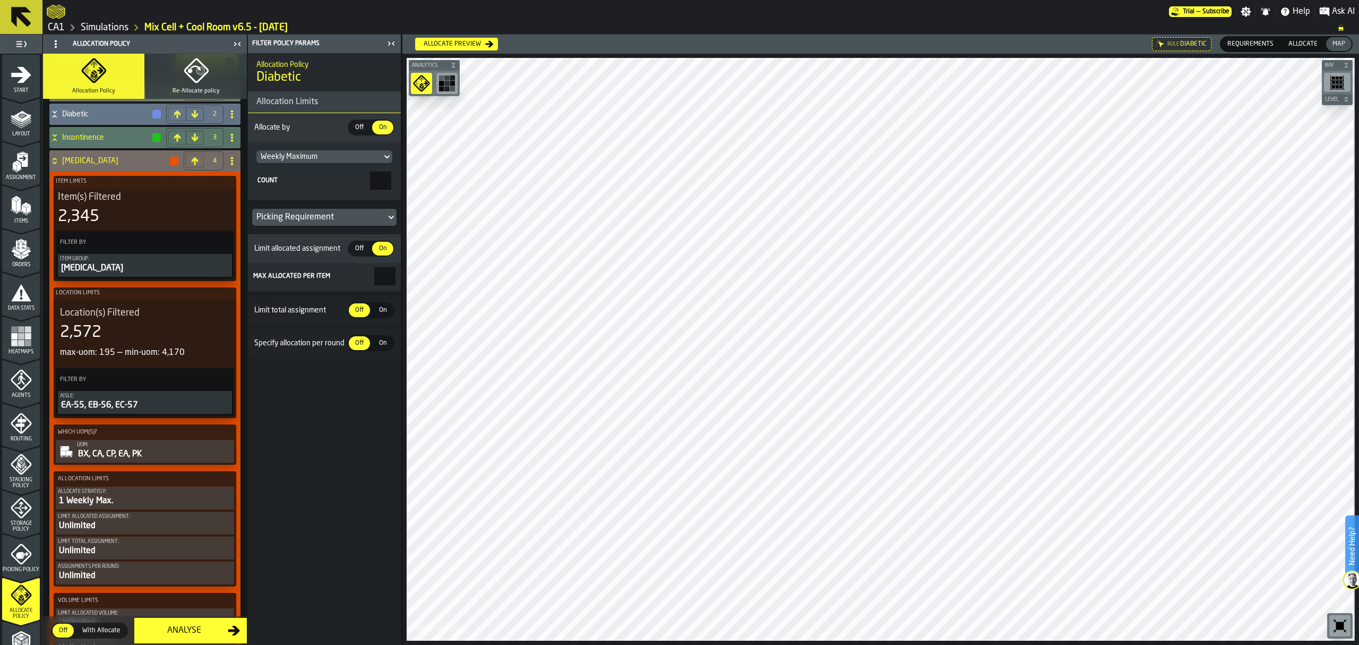
click at [137, 519] on div "Limit Allocated assignment:" at bounding box center [145, 516] width 174 height 6
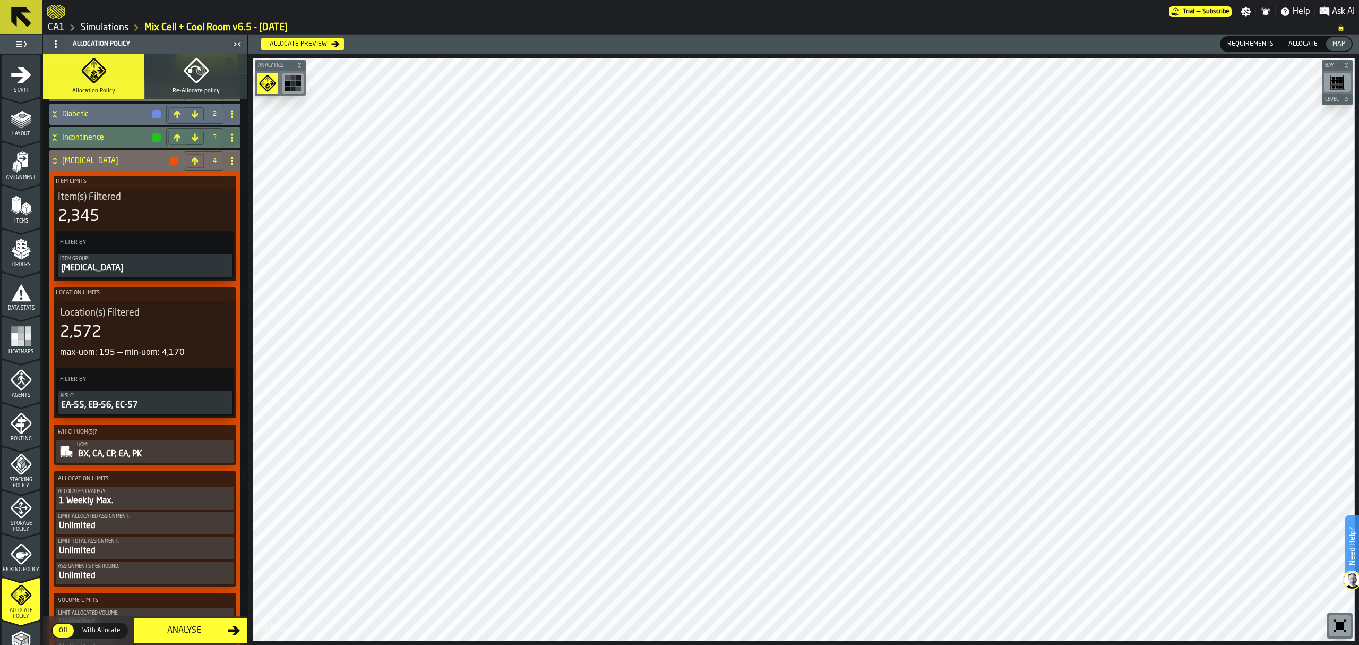
click at [135, 523] on div "Unlimited" at bounding box center [145, 525] width 174 height 13
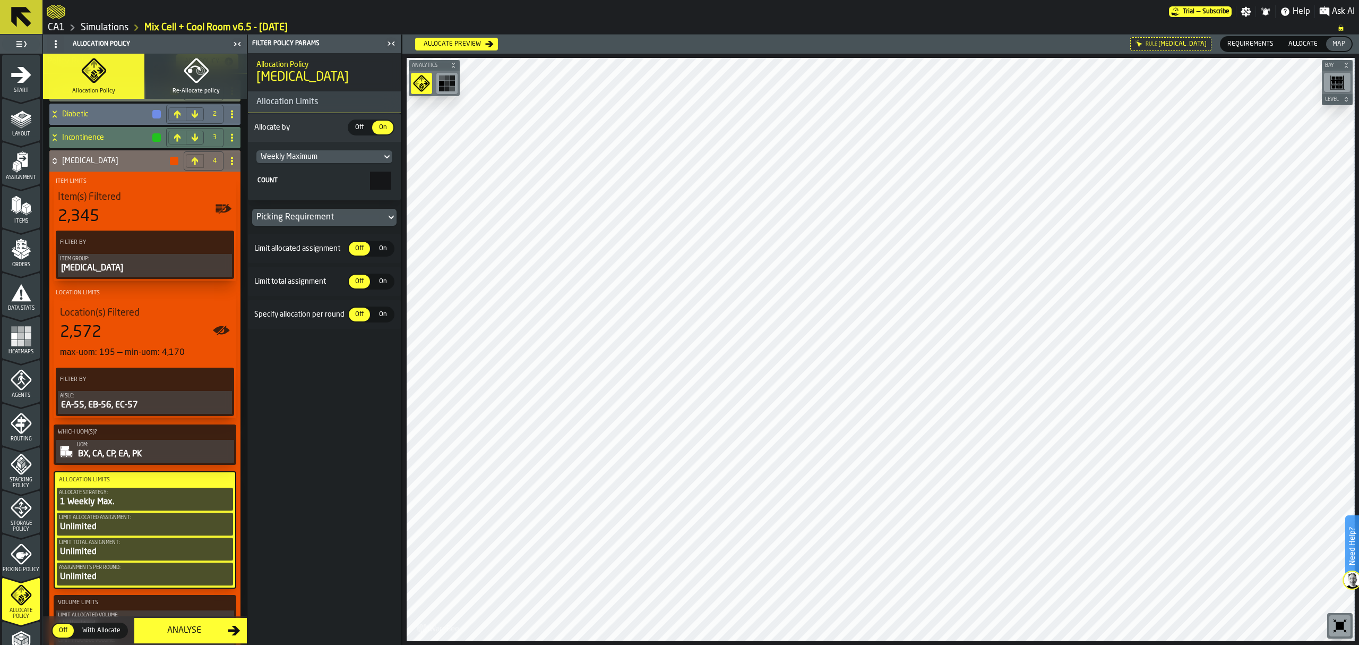
click at [381, 245] on span "On" at bounding box center [382, 249] width 17 height 10
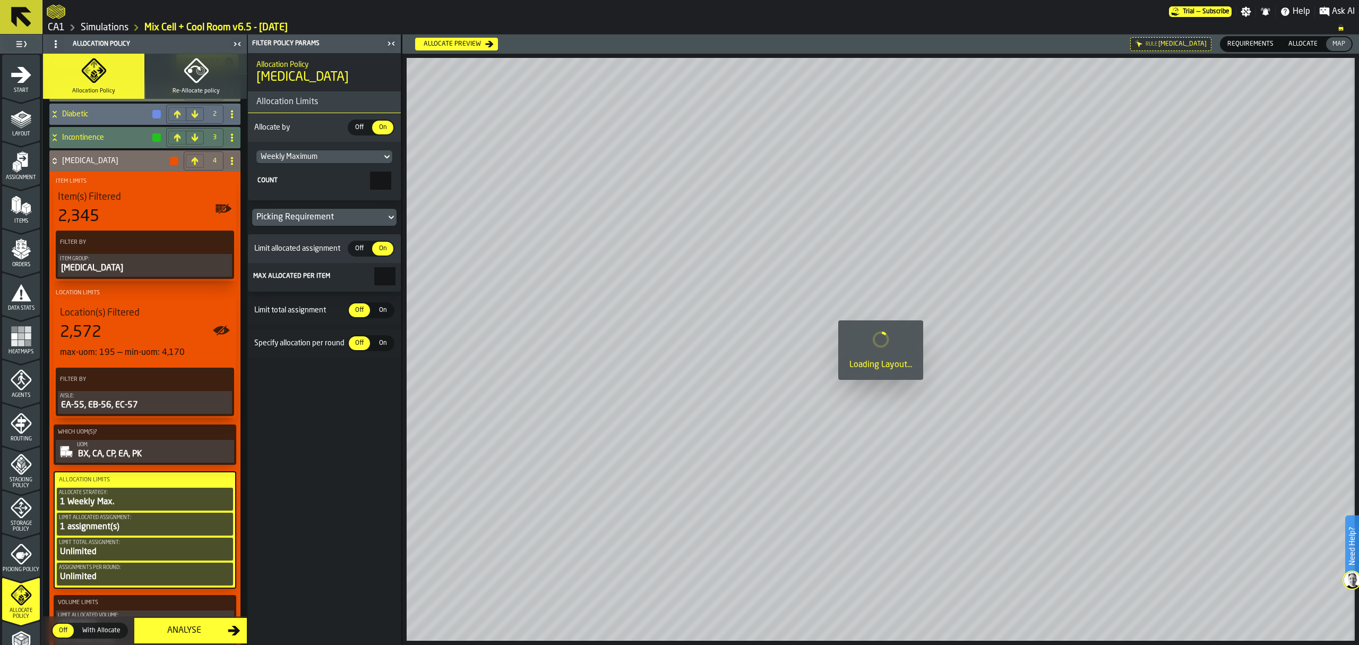
click at [467, 277] on main "1 Start 2 Layout 3 Assignment 4 Items 5 Orders 6 Data Stats 7 Heatmaps 8 Agents…" at bounding box center [679, 340] width 1359 height 610
type input "*"
click at [388, 313] on span "On" at bounding box center [382, 310] width 17 height 10
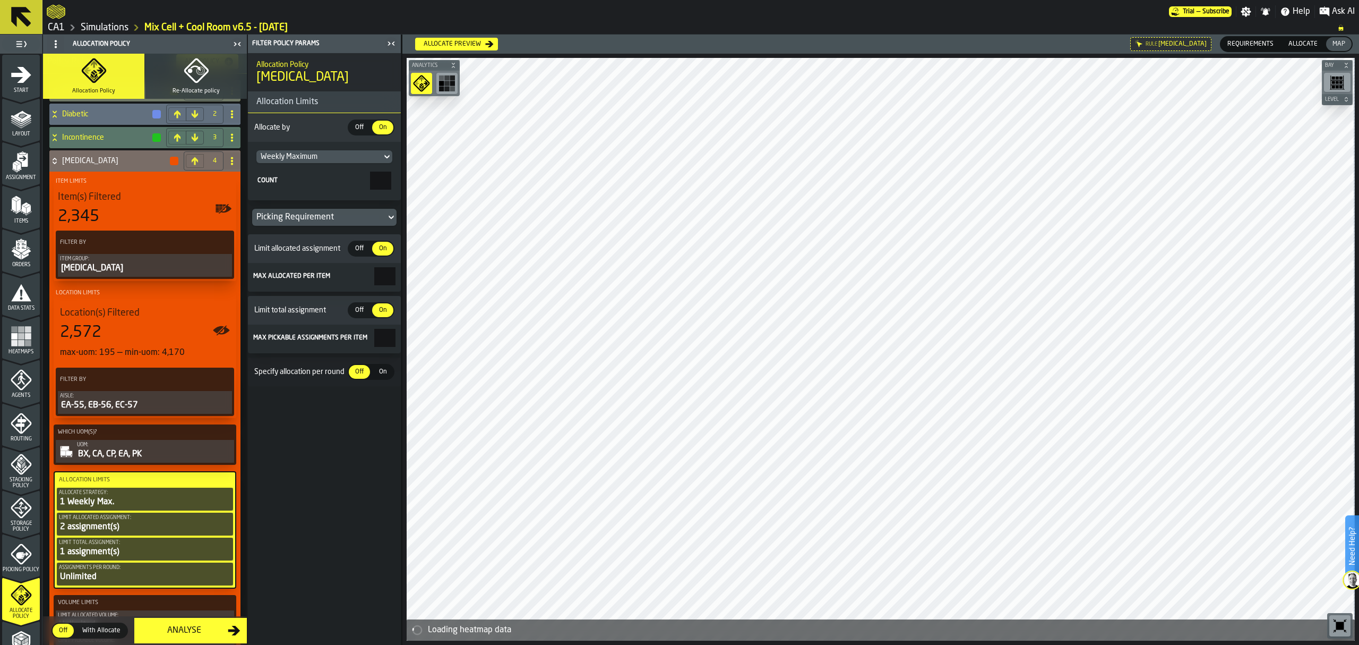
scroll to position [0, 0]
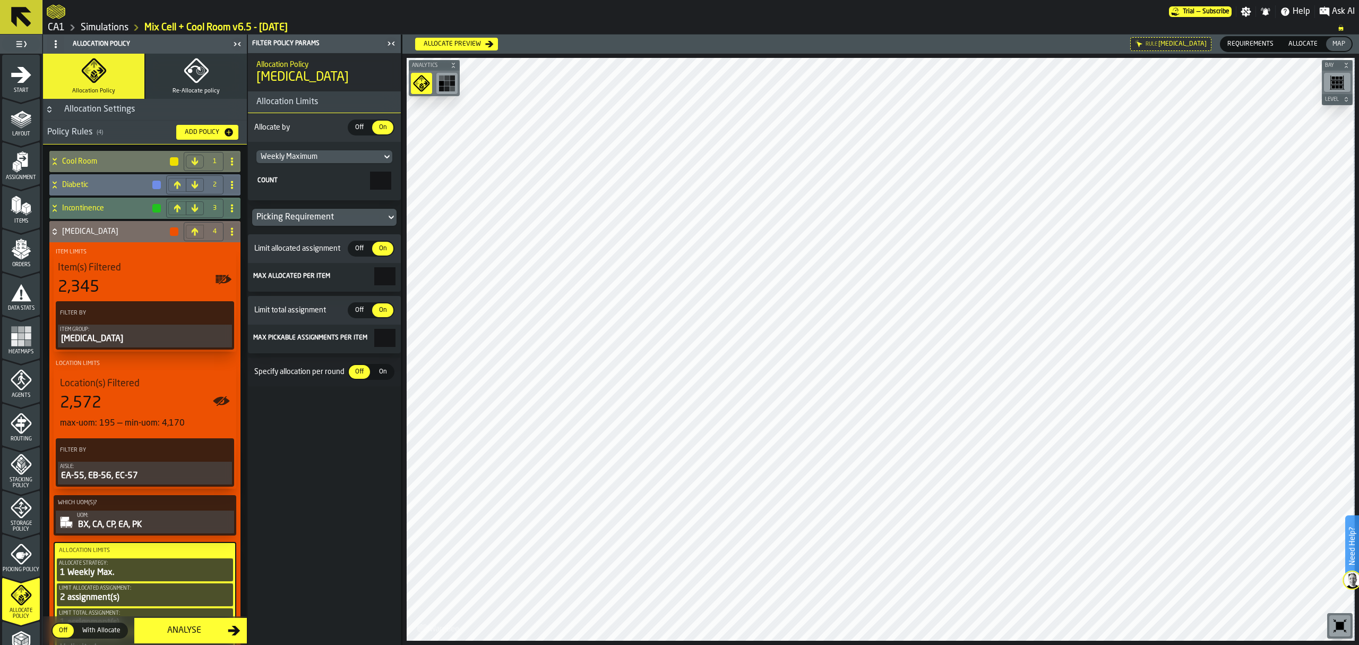
click at [56, 235] on icon at bounding box center [54, 231] width 11 height 8
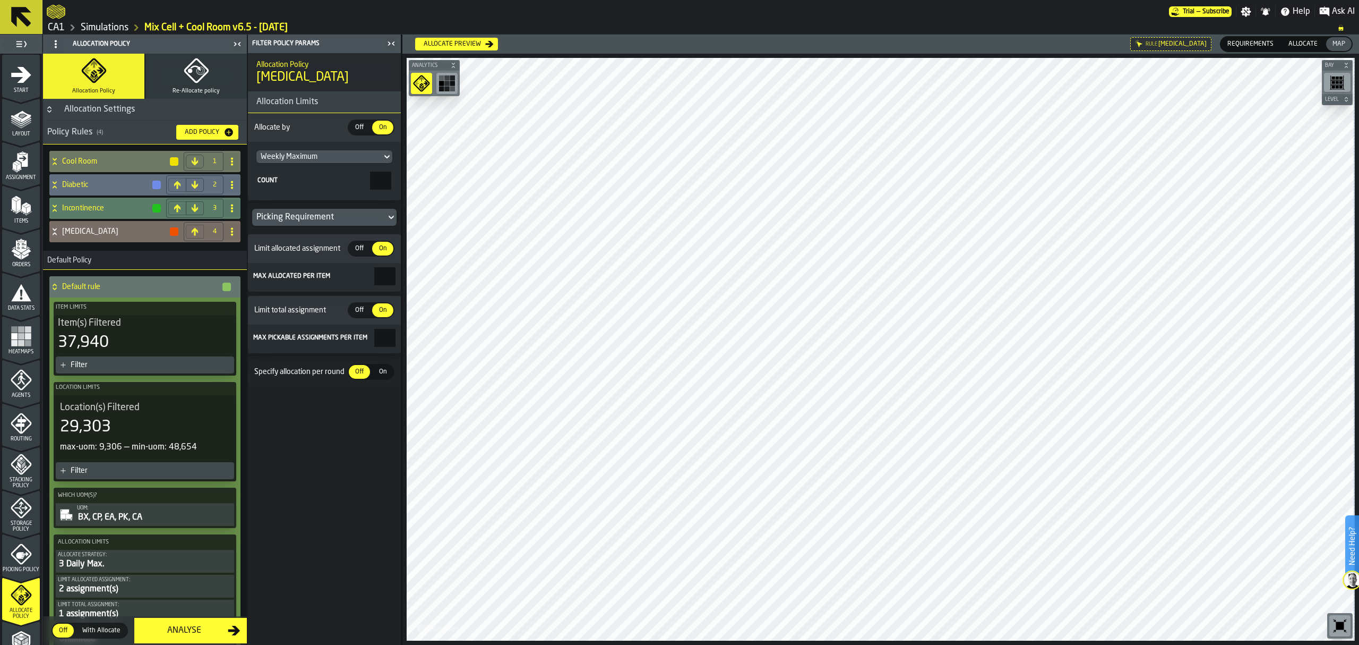
click at [56, 210] on icon at bounding box center [54, 208] width 11 height 8
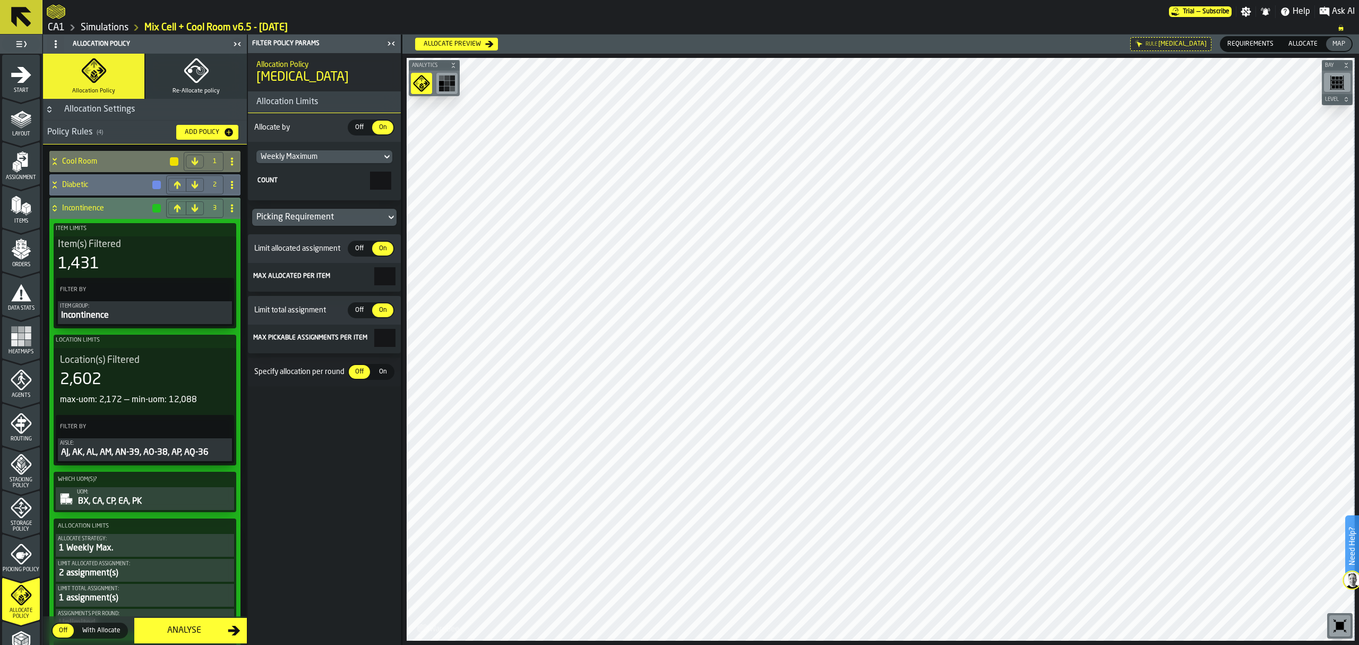
click at [56, 209] on icon at bounding box center [54, 208] width 11 height 8
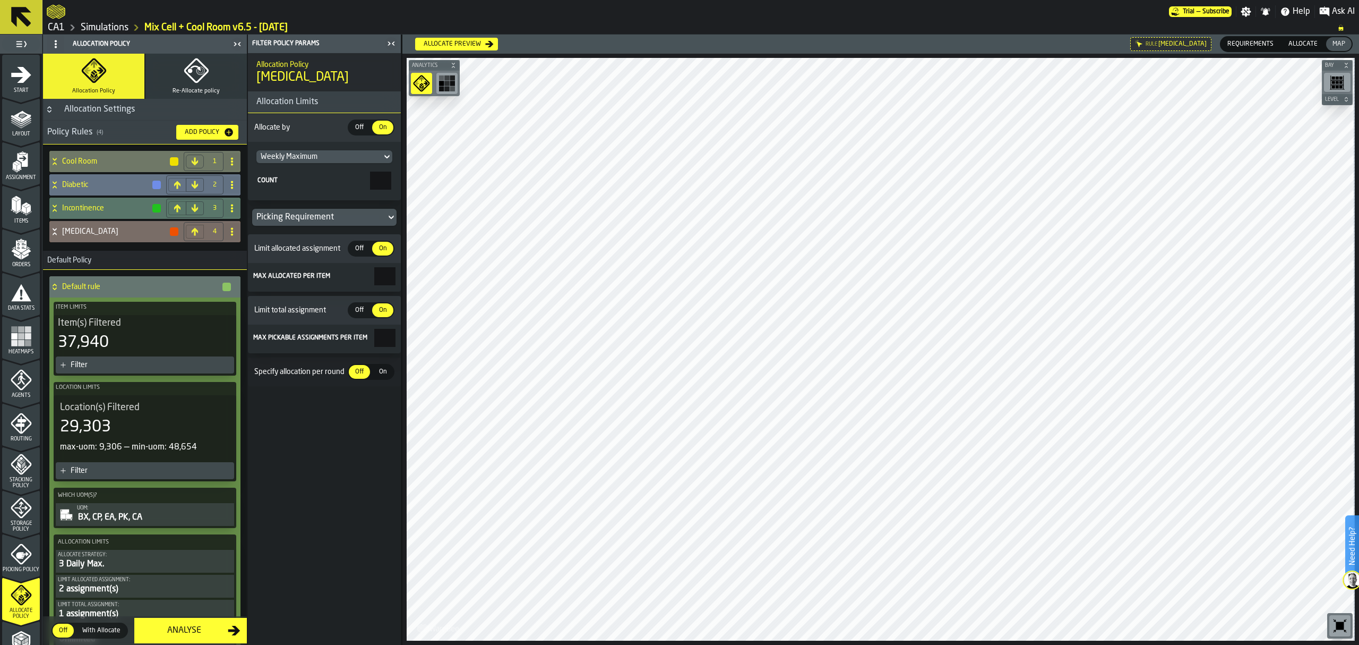
click at [54, 186] on icon at bounding box center [54, 185] width 11 height 8
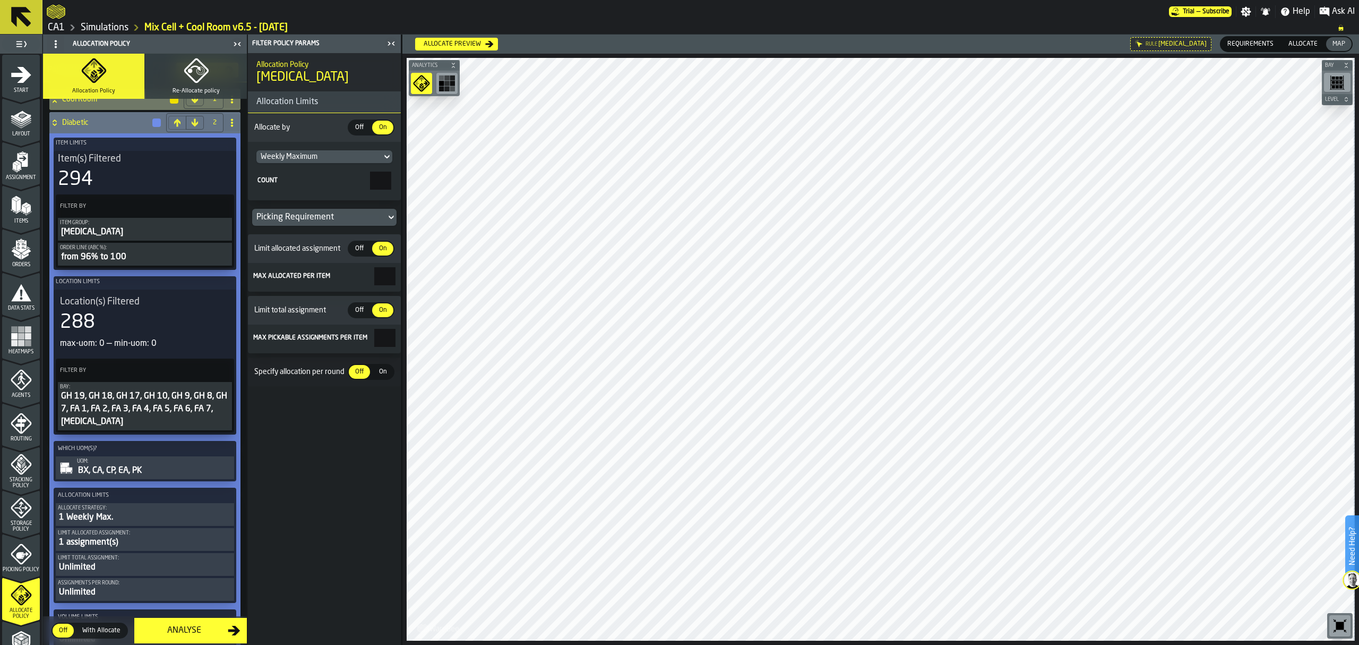
scroll to position [141, 0]
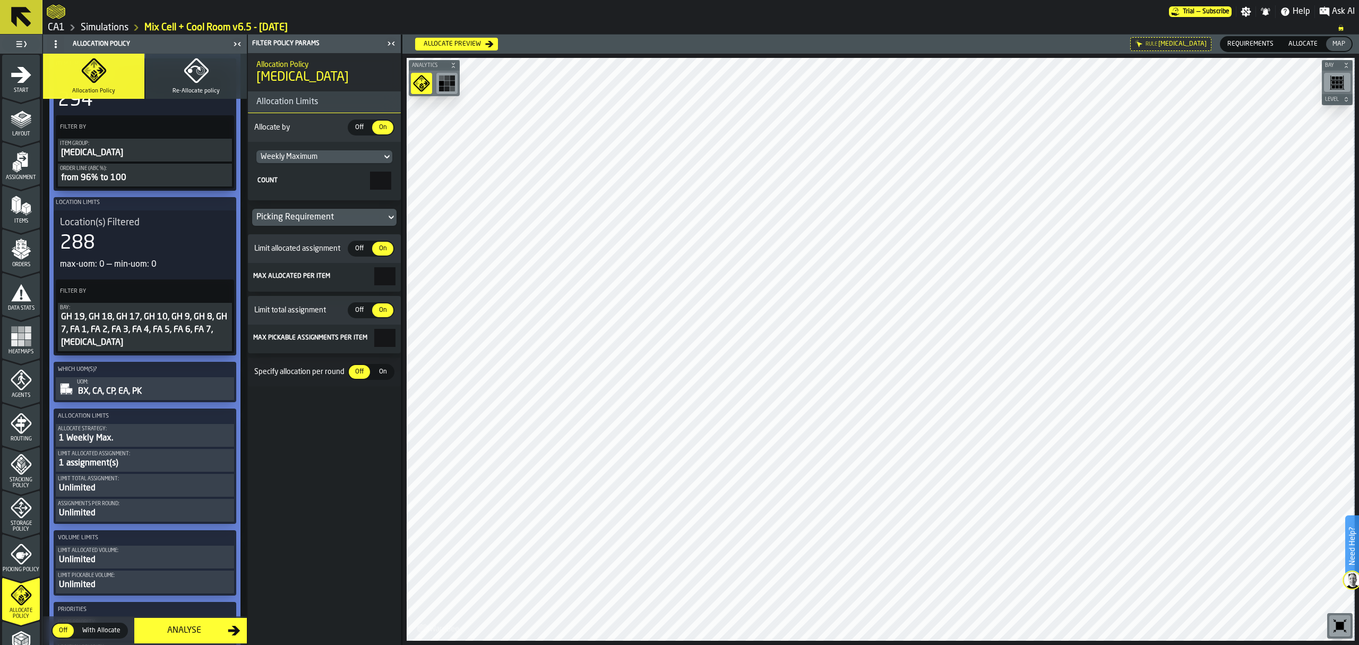
click at [125, 491] on div "Unlimited" at bounding box center [145, 488] width 174 height 13
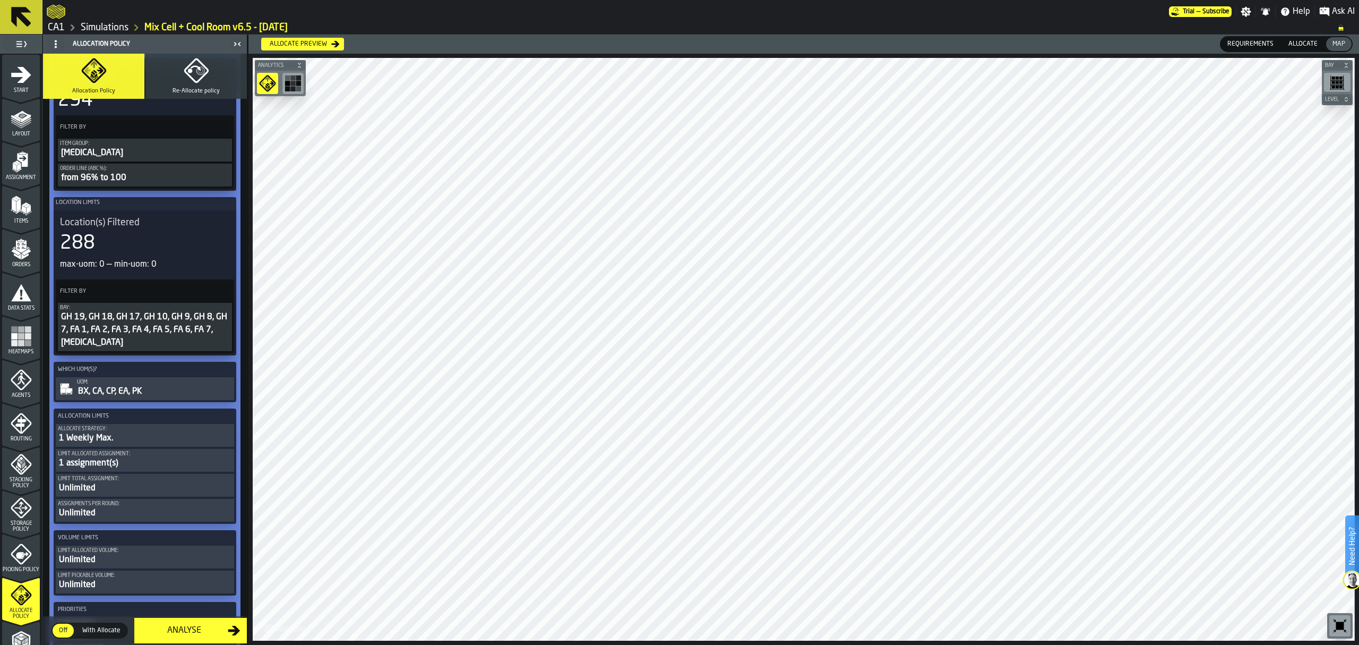
click at [110, 492] on div "Unlimited" at bounding box center [145, 488] width 174 height 13
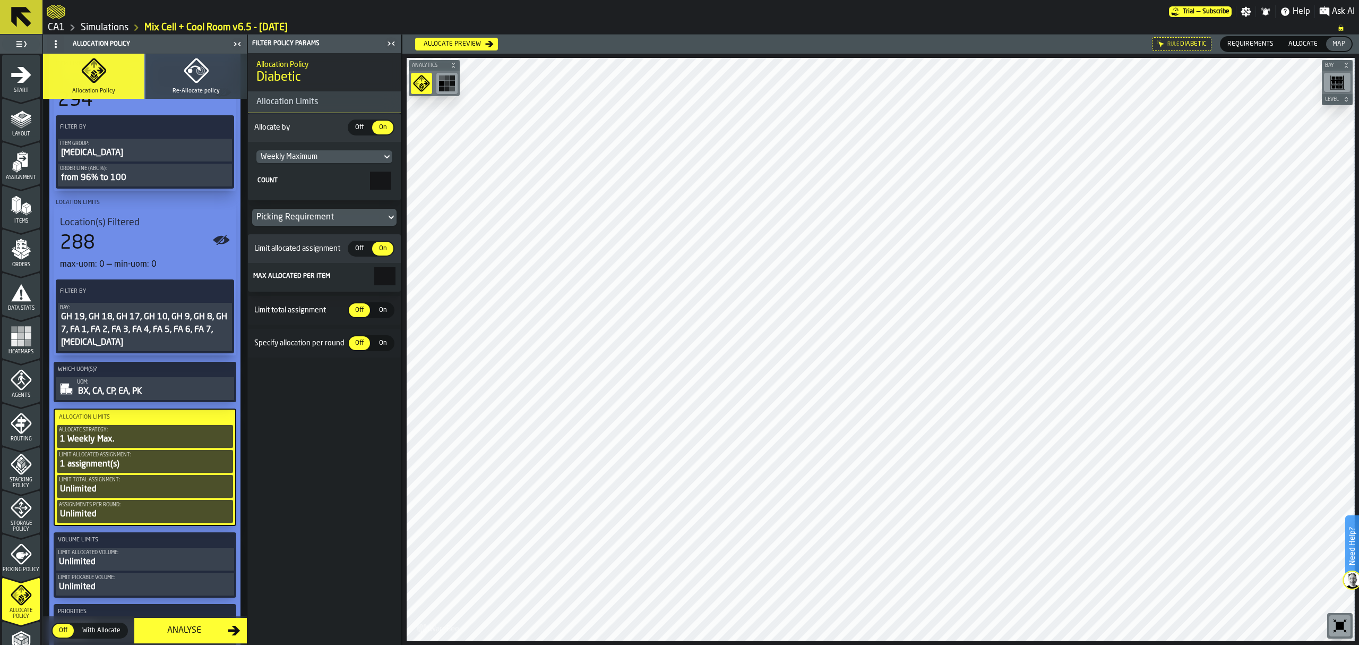
click at [381, 312] on span "On" at bounding box center [382, 310] width 17 height 10
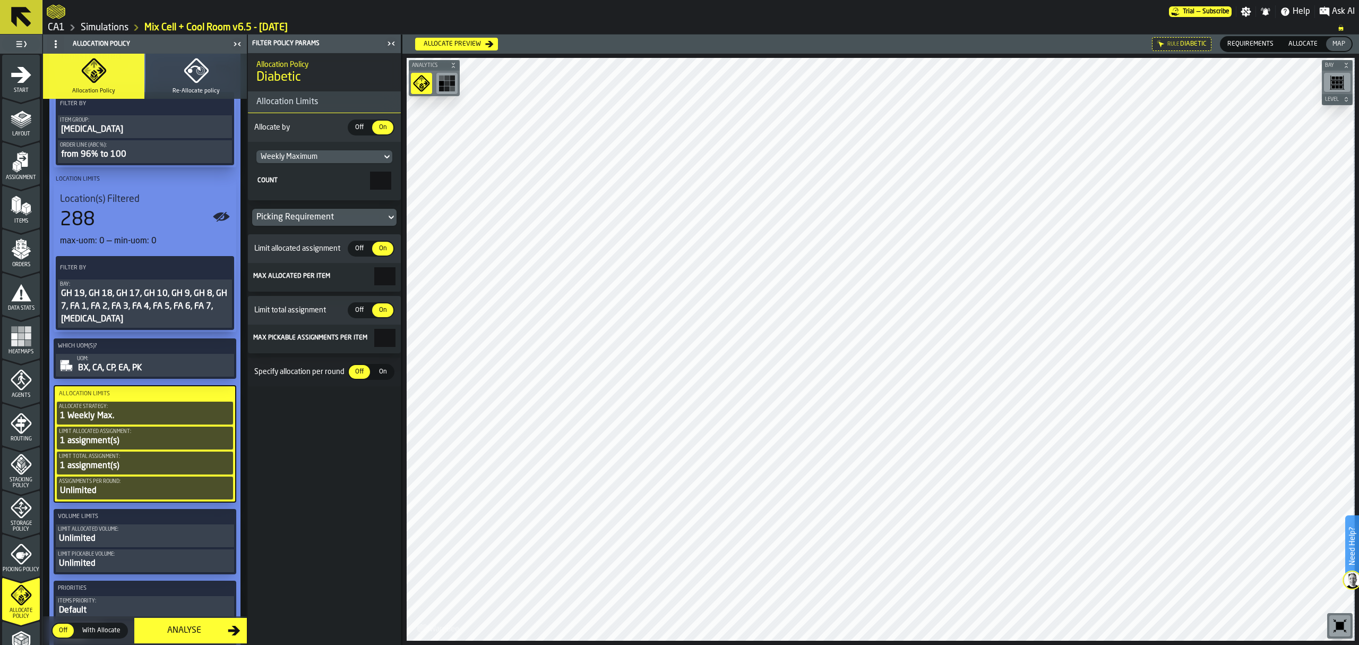
scroll to position [0, 0]
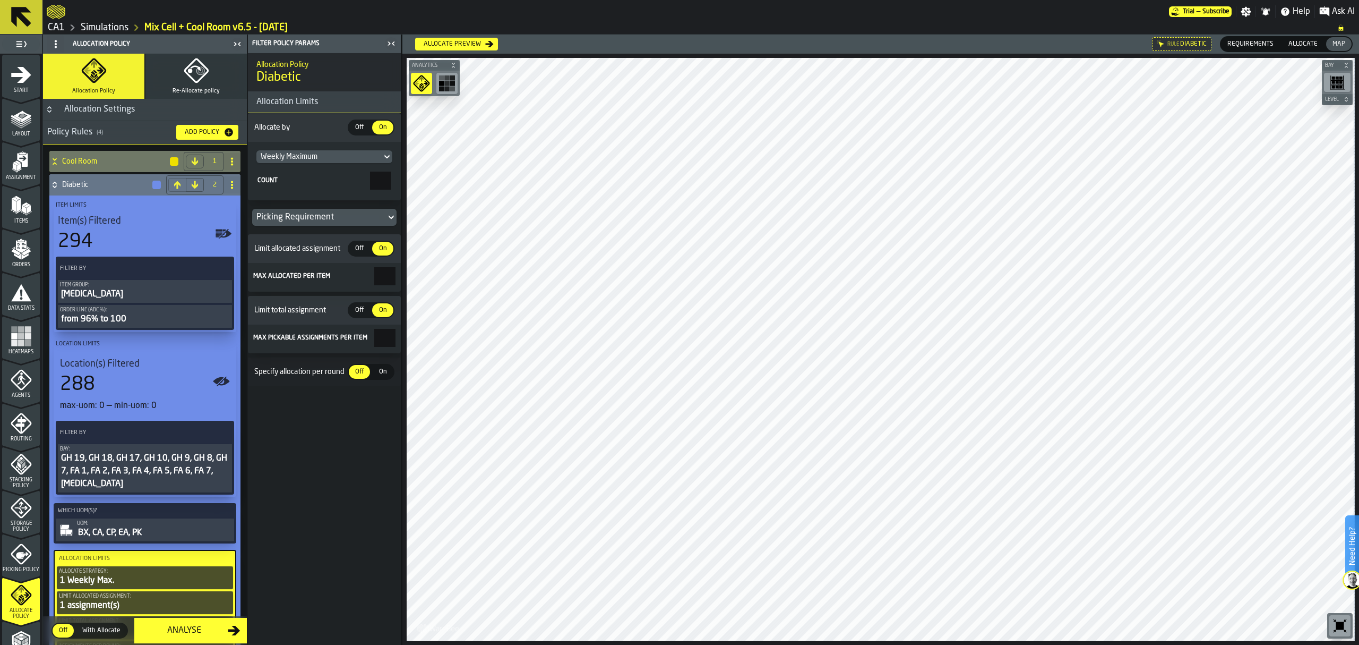
click at [54, 187] on icon at bounding box center [54, 185] width 11 height 8
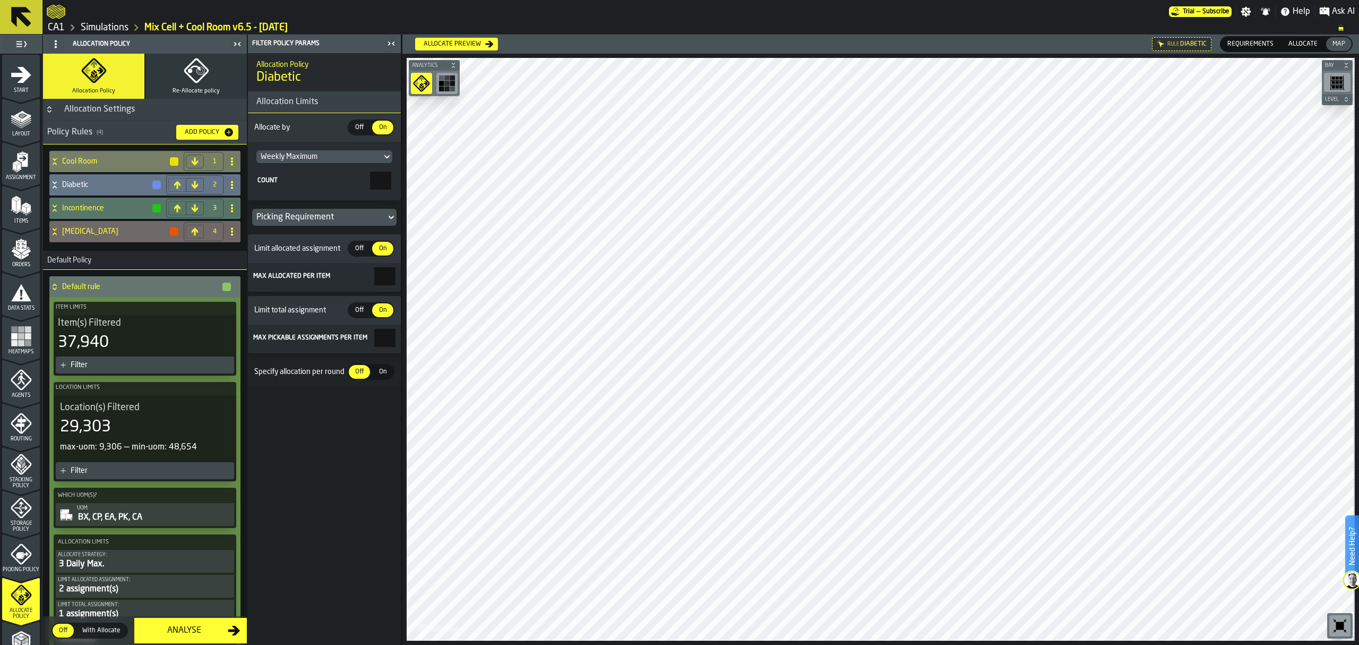
click at [52, 162] on icon at bounding box center [54, 161] width 11 height 8
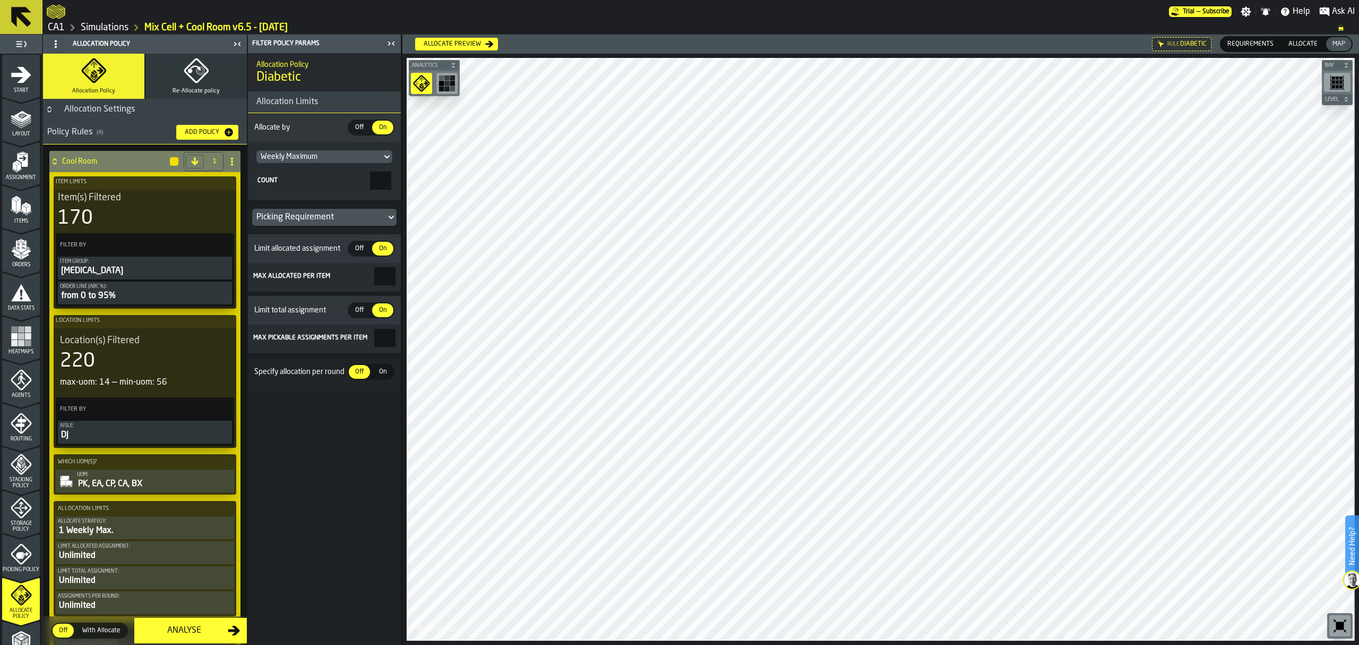
click at [136, 559] on div "Unlimited" at bounding box center [145, 555] width 174 height 13
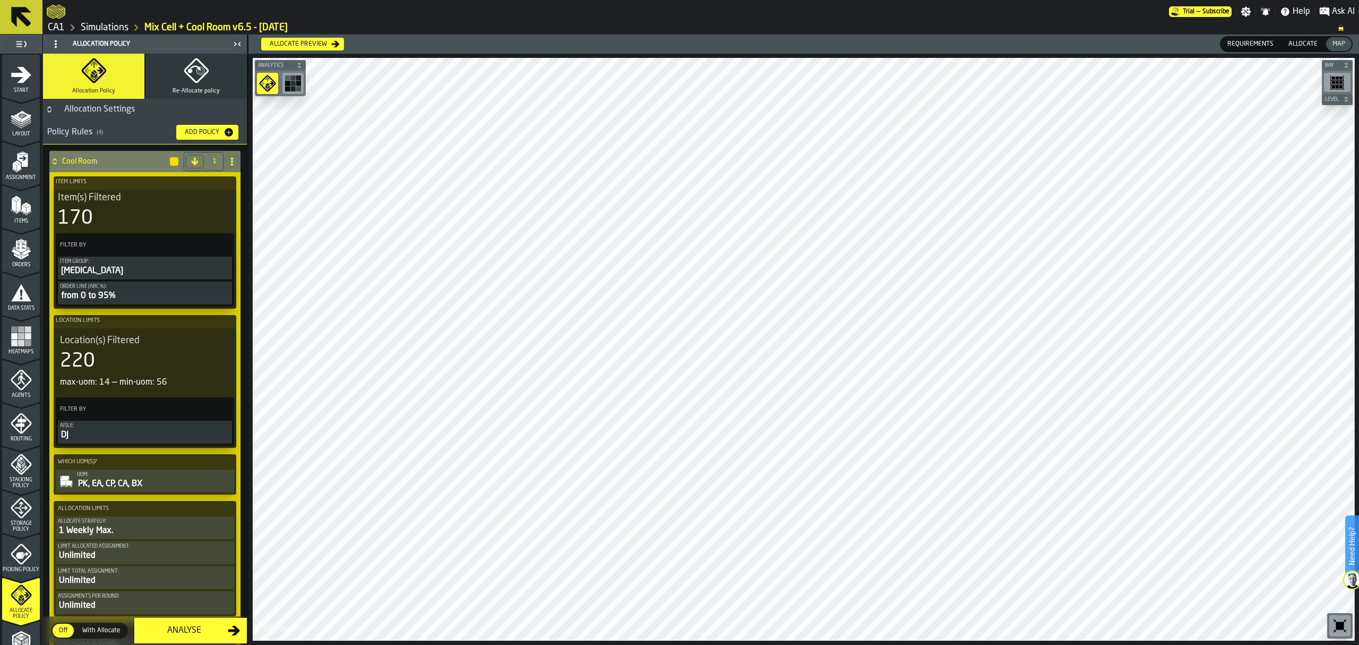
click at [104, 559] on div "Unlimited" at bounding box center [145, 555] width 174 height 13
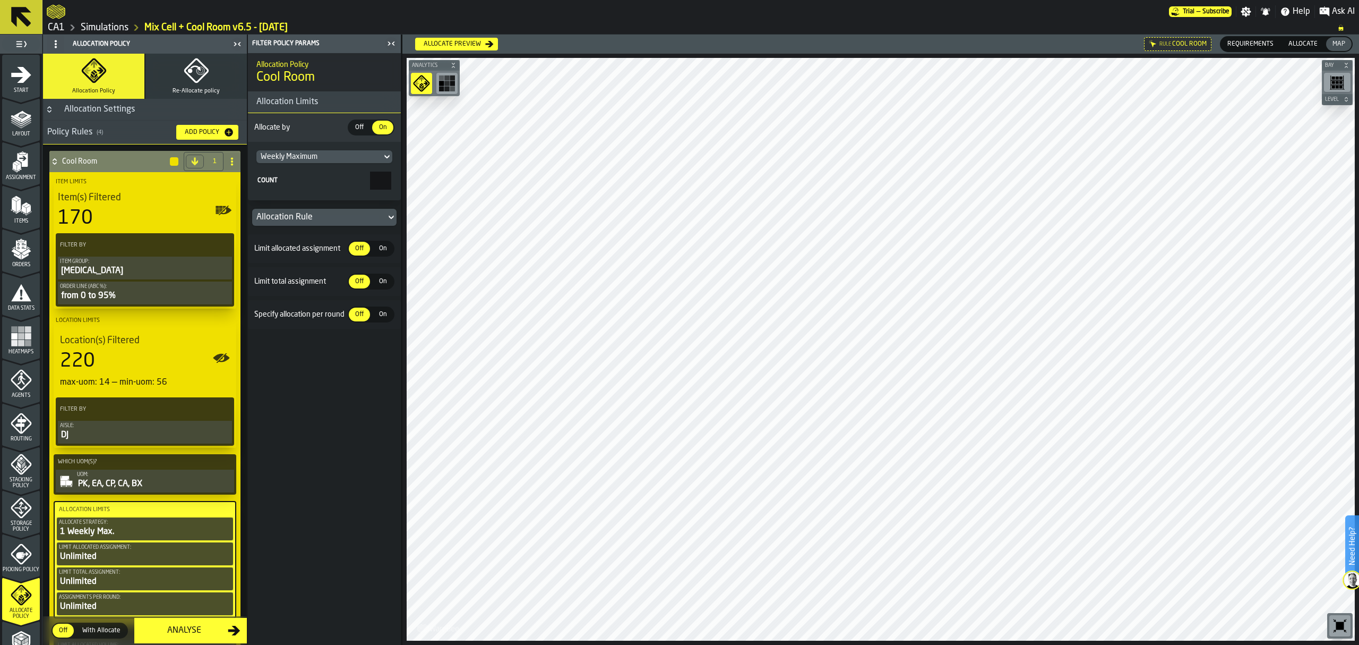
click at [380, 251] on span "On" at bounding box center [382, 249] width 17 height 10
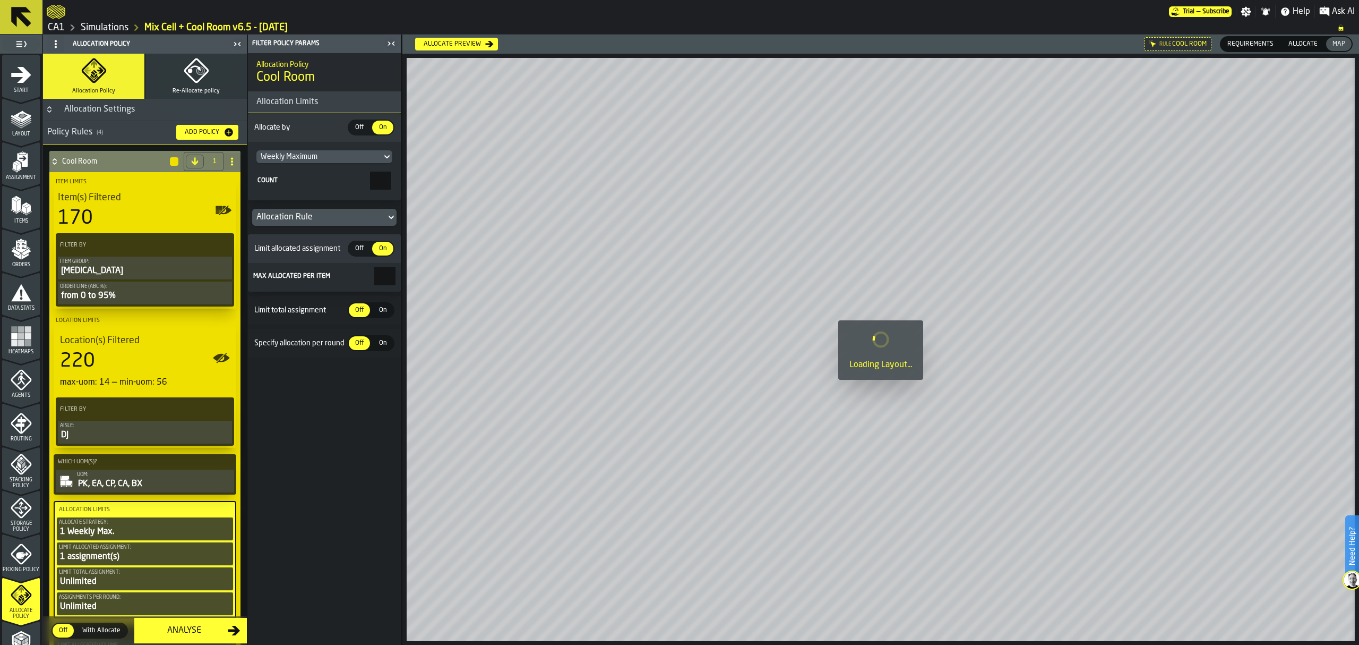
click at [387, 310] on span "On" at bounding box center [382, 310] width 17 height 10
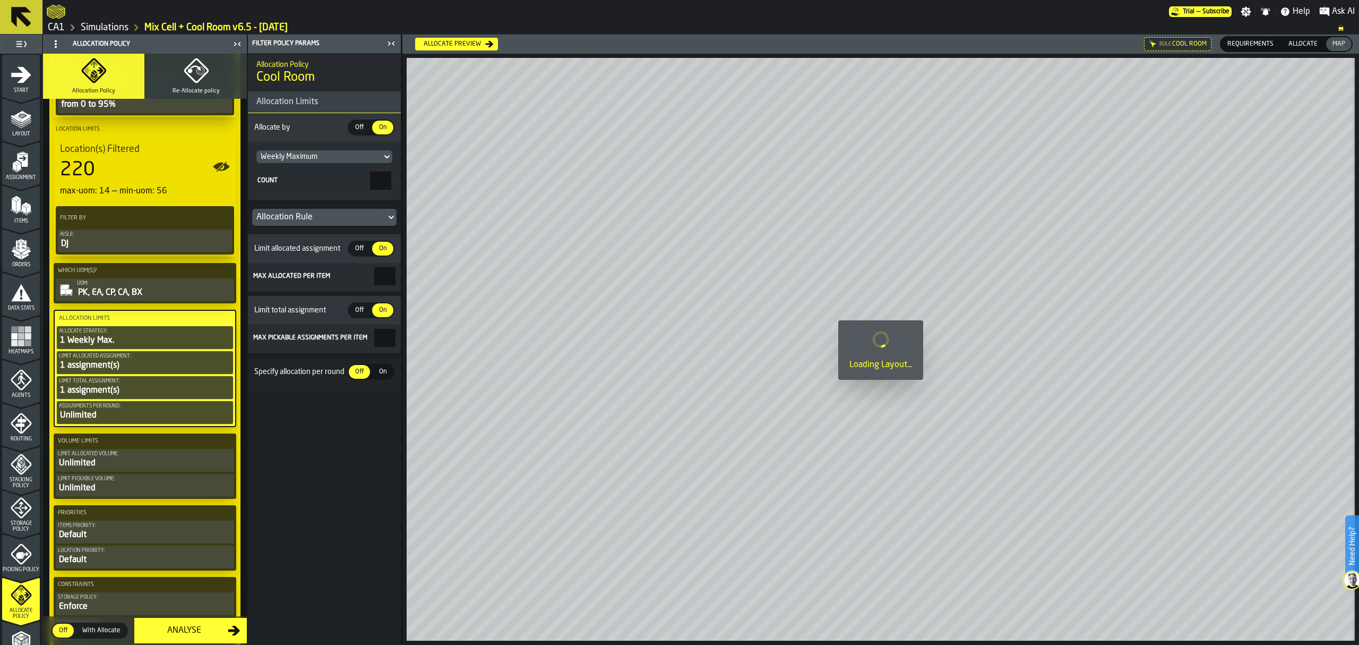
scroll to position [212, 0]
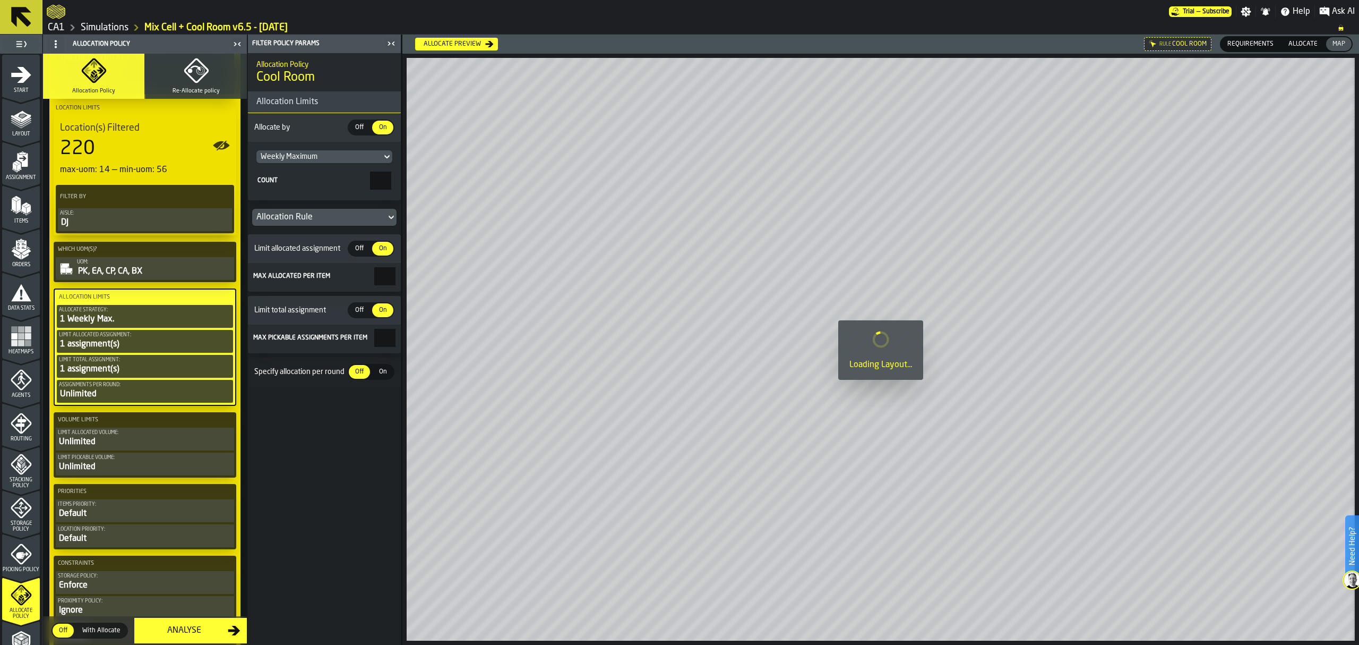
drag, startPoint x: 375, startPoint y: 278, endPoint x: 416, endPoint y: 278, distance: 41.4
click at [416, 278] on main "1 Start 2 Layout 3 Assignment 4 Items 5 Orders 6 Data Stats 7 Heatmaps 8 Agents…" at bounding box center [679, 340] width 1359 height 610
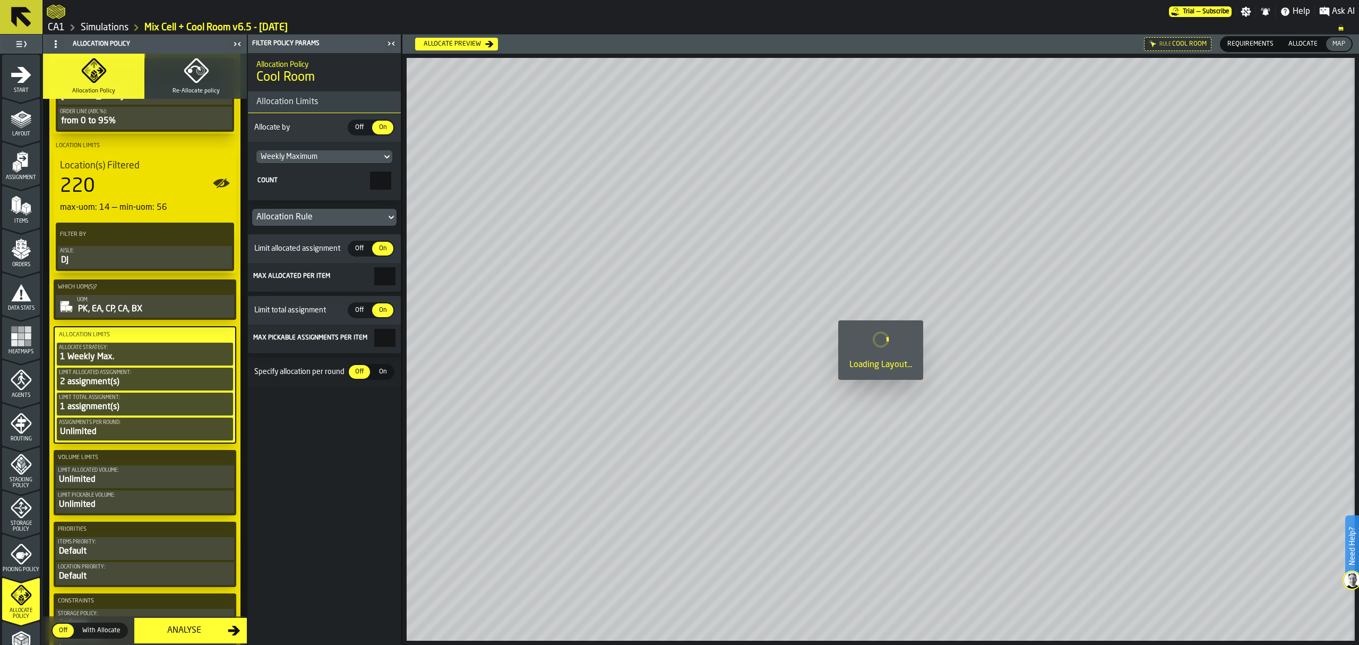
scroll to position [0, 0]
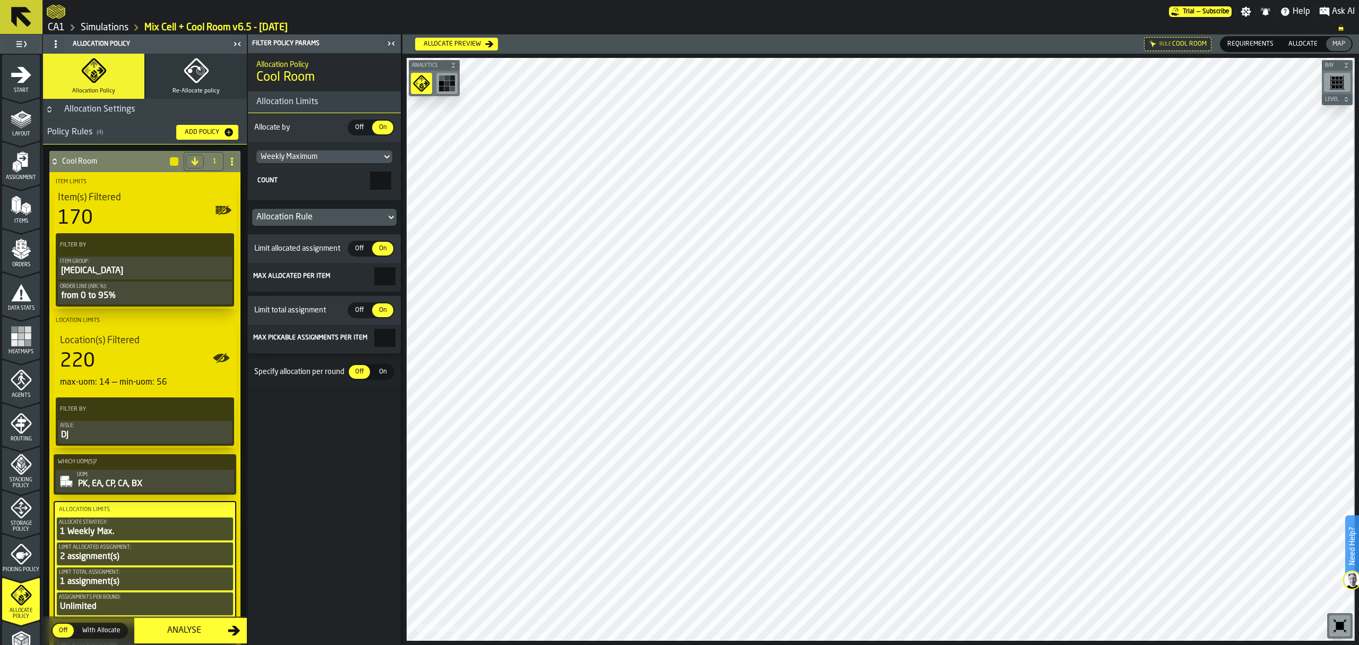
type input "*"
click at [55, 160] on icon at bounding box center [54, 161] width 11 height 8
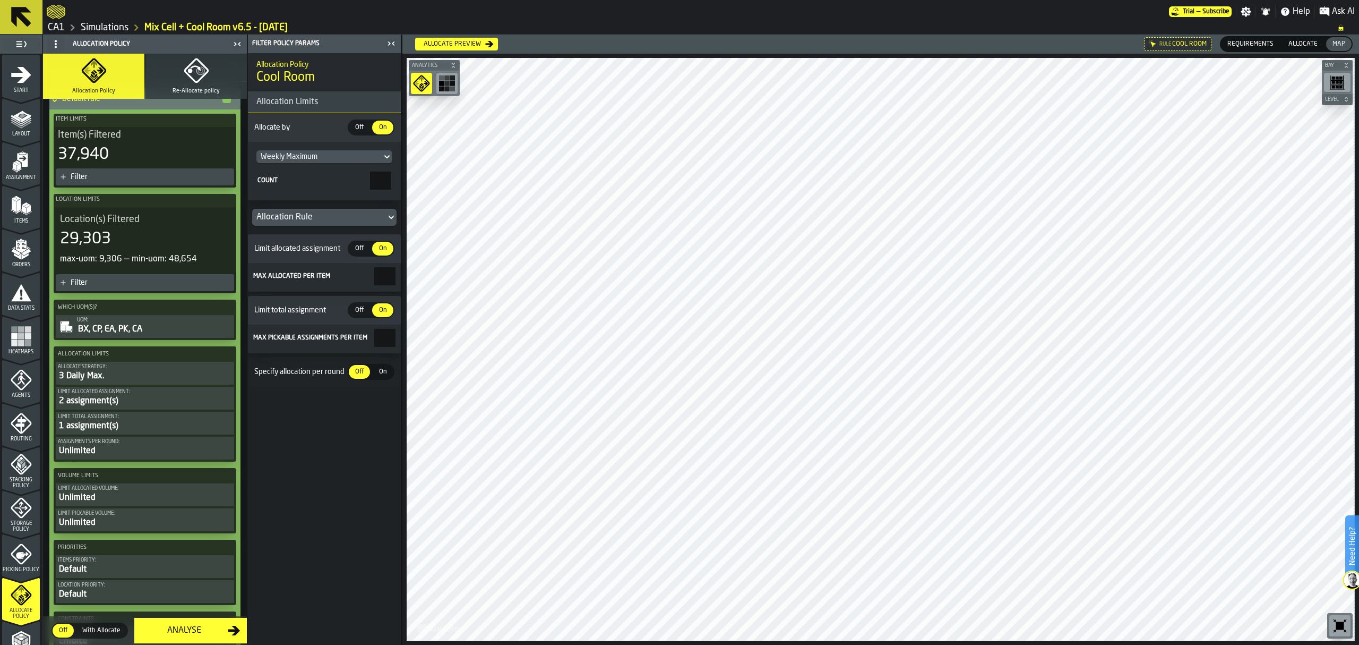
scroll to position [212, 0]
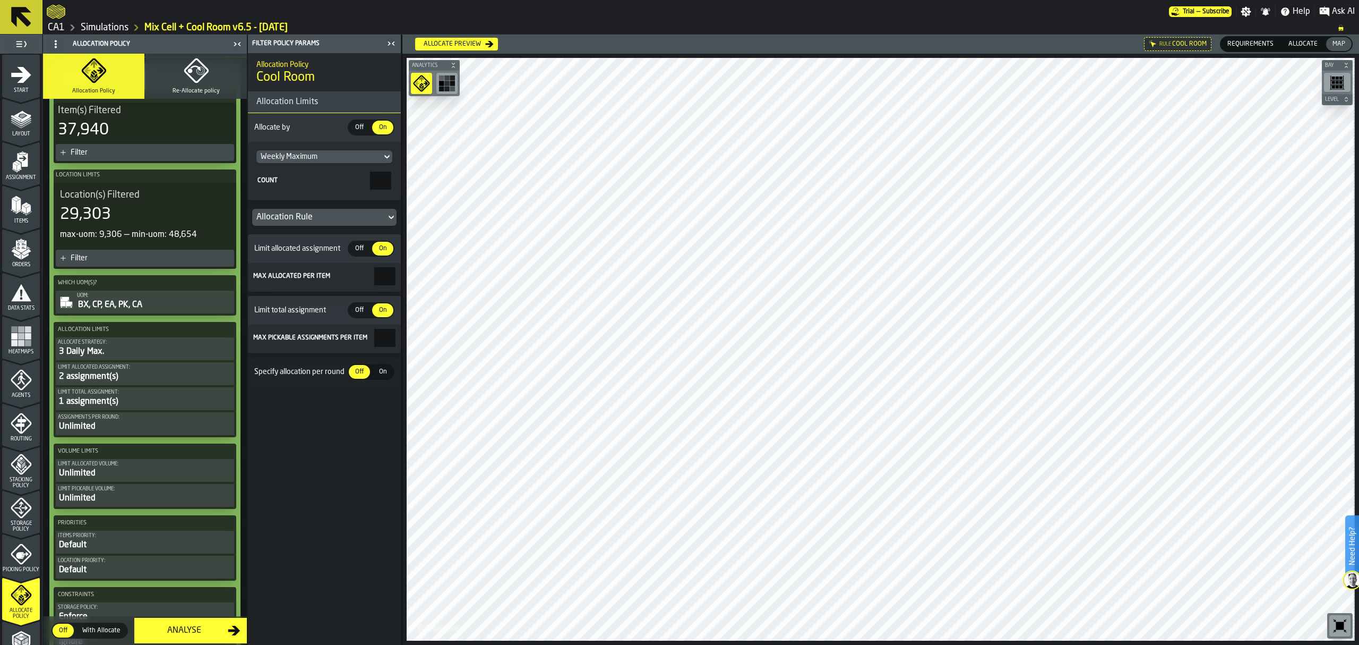
click at [157, 347] on div "3 Daily Max." at bounding box center [145, 351] width 174 height 13
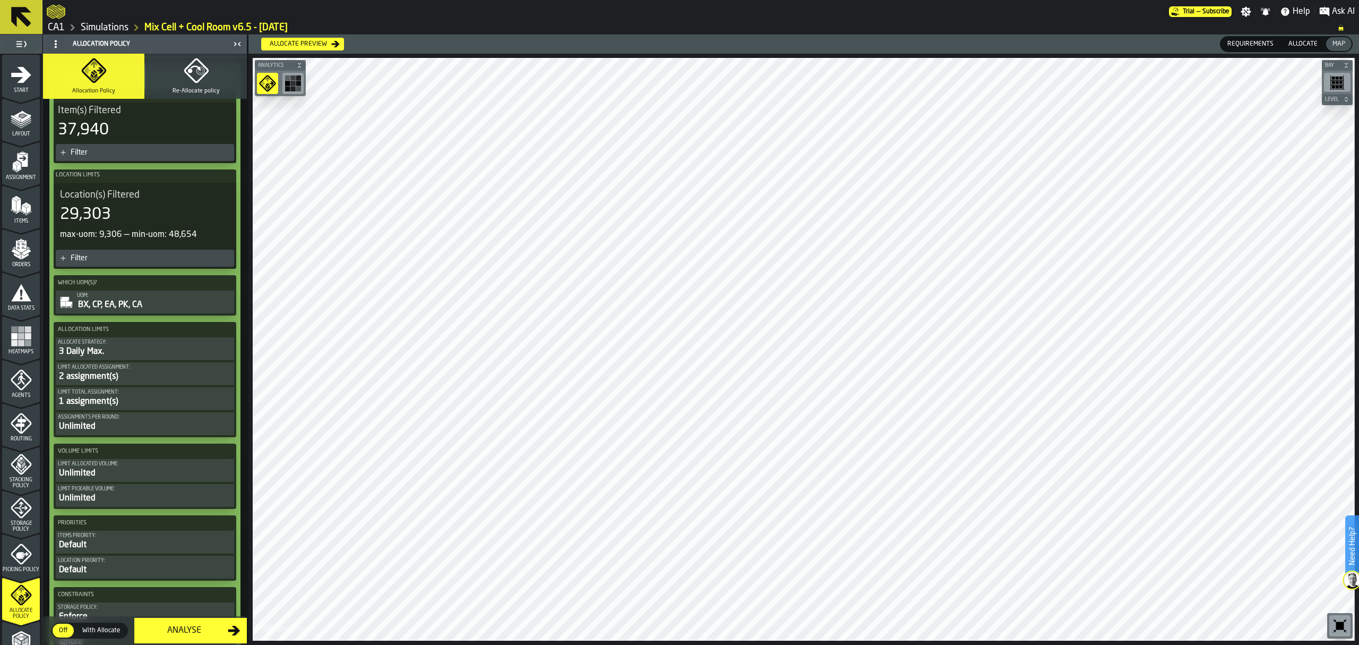
click at [157, 347] on div "3 Daily Max." at bounding box center [145, 351] width 174 height 13
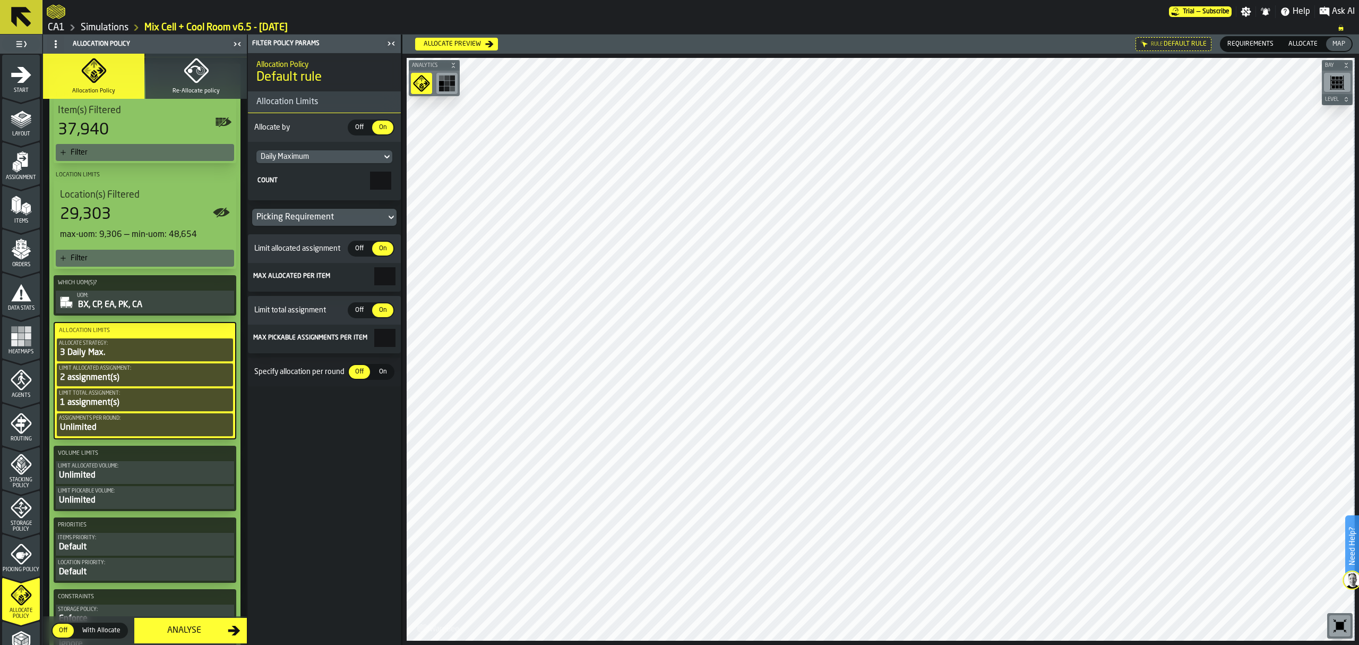
click at [385, 159] on icon at bounding box center [387, 156] width 11 height 13
click at [344, 225] on div "Weekly Maximum" at bounding box center [324, 227] width 123 height 13
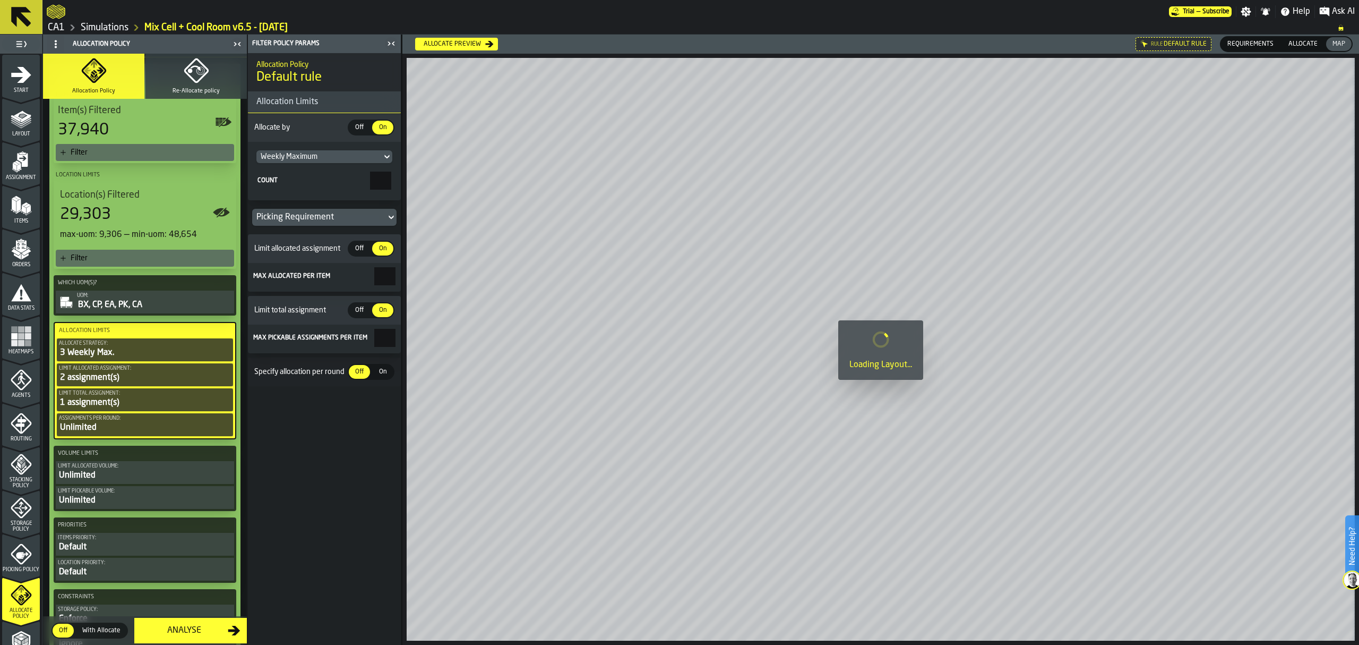
drag, startPoint x: 374, startPoint y: 177, endPoint x: 439, endPoint y: 187, distance: 65.6
click at [439, 187] on main "1 Start 2 Layout 3 Assignment 4 Items 5 Orders 6 Data Stats 7 Heatmaps 8 Agents…" at bounding box center [679, 340] width 1359 height 610
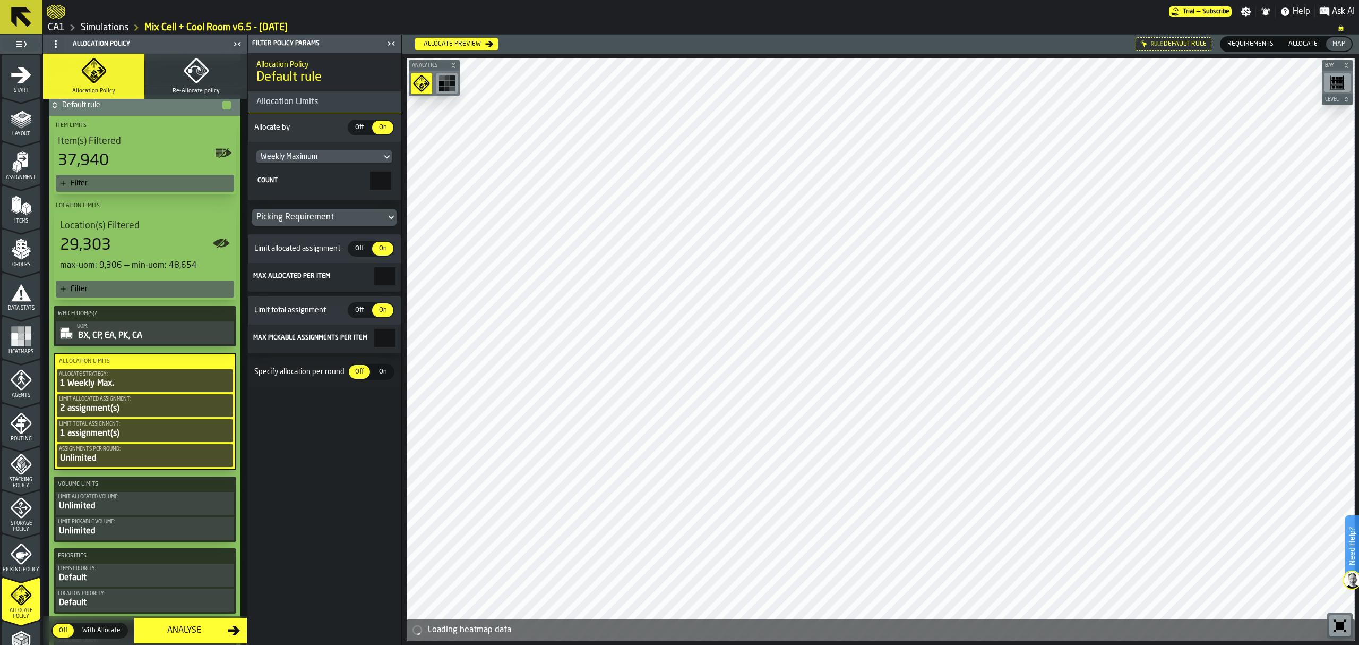
scroll to position [0, 0]
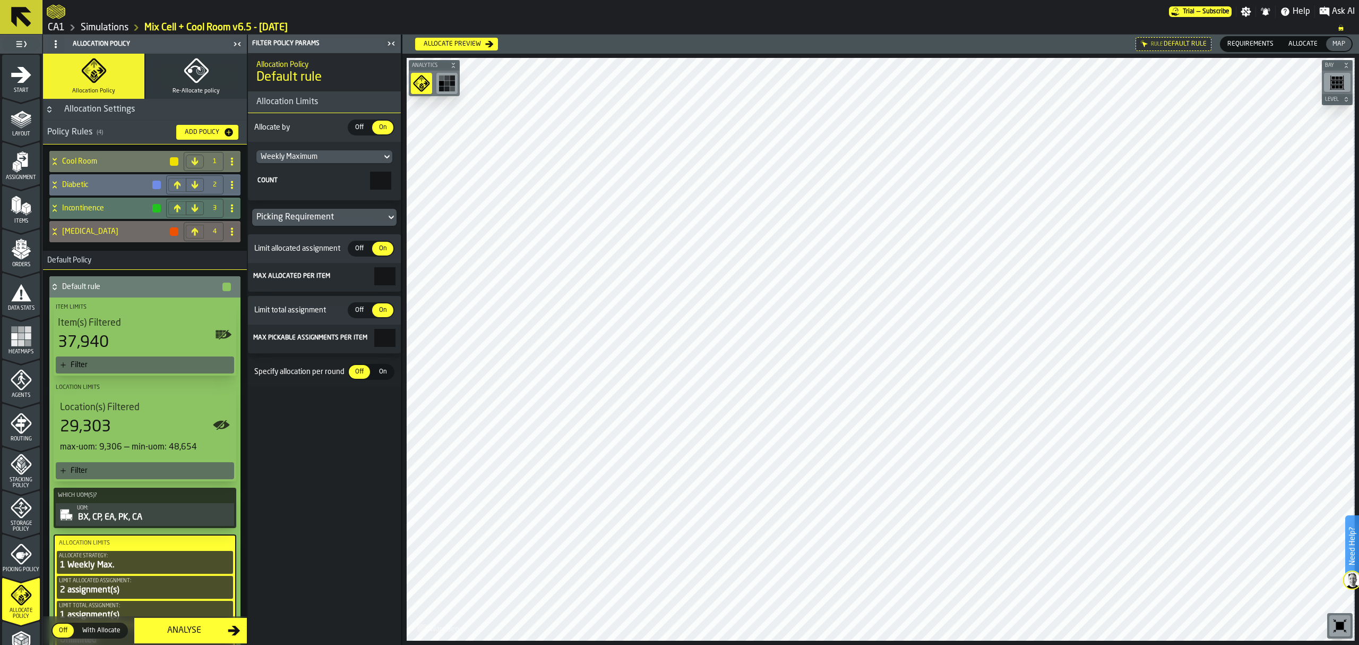
type input "*"
click at [53, 285] on icon at bounding box center [54, 286] width 11 height 8
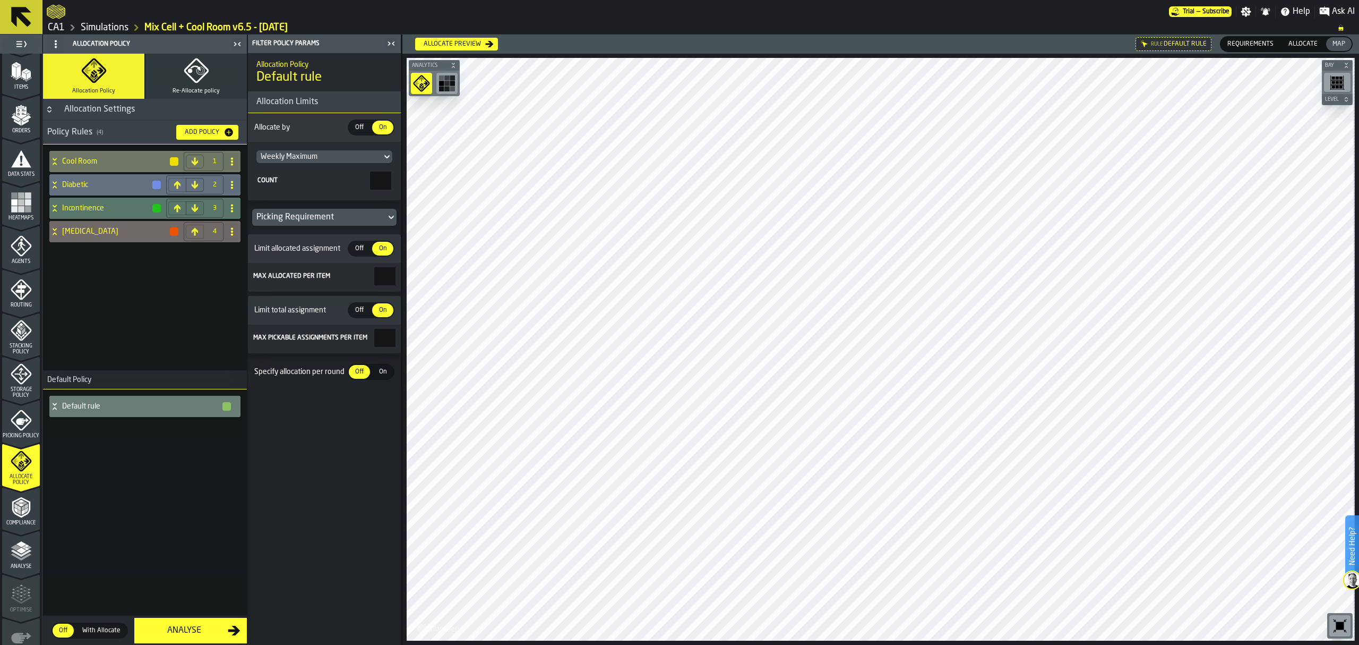
scroll to position [141, 0]
drag, startPoint x: 24, startPoint y: 515, endPoint x: 3, endPoint y: 500, distance: 25.5
click at [24, 514] on span "Compliance" at bounding box center [21, 515] width 38 height 6
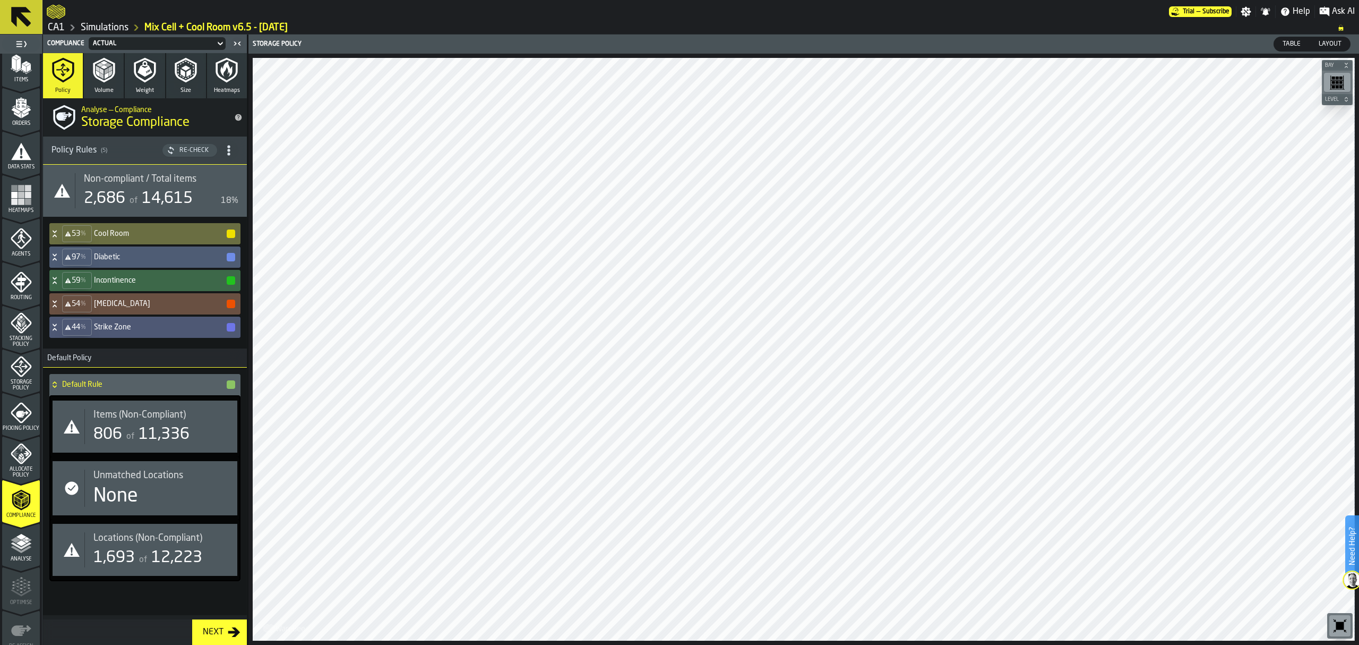
drag, startPoint x: 157, startPoint y: 544, endPoint x: 171, endPoint y: 157, distance: 386.8
click at [157, 544] on span "Locations (Non-Compliant)" at bounding box center [147, 538] width 109 height 12
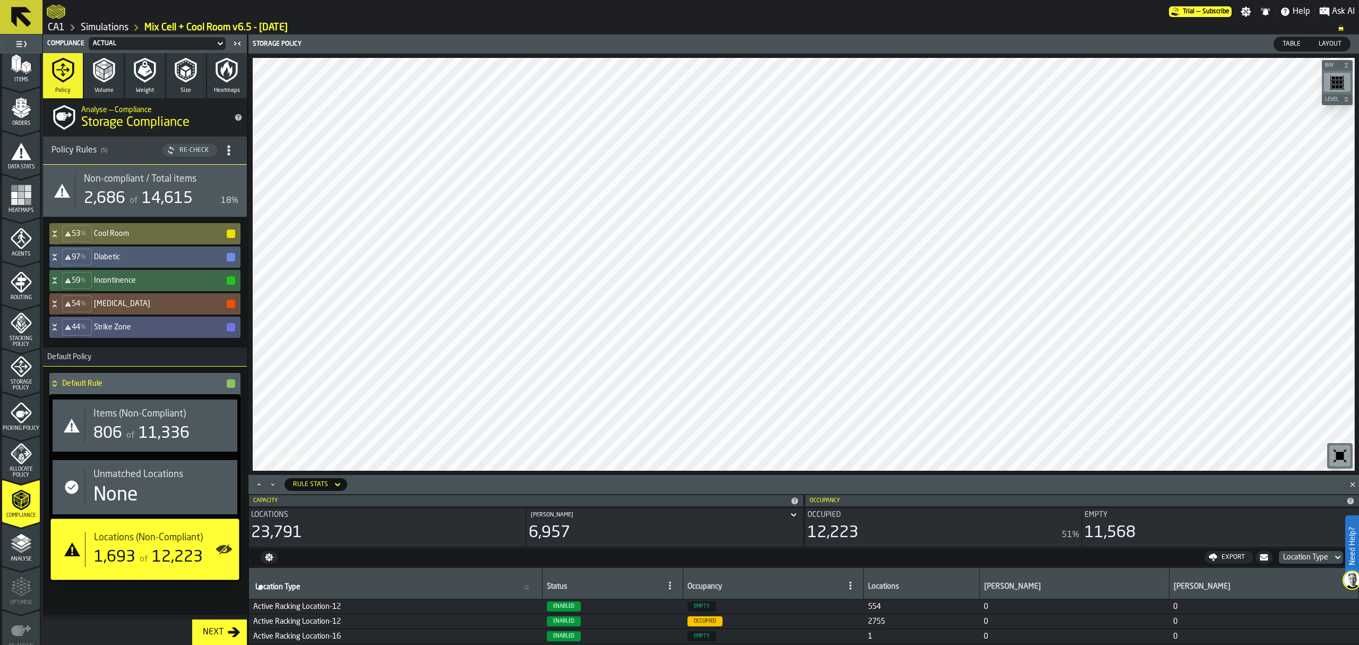
click at [143, 419] on span "Items (Non-Compliant)" at bounding box center [139, 414] width 92 height 12
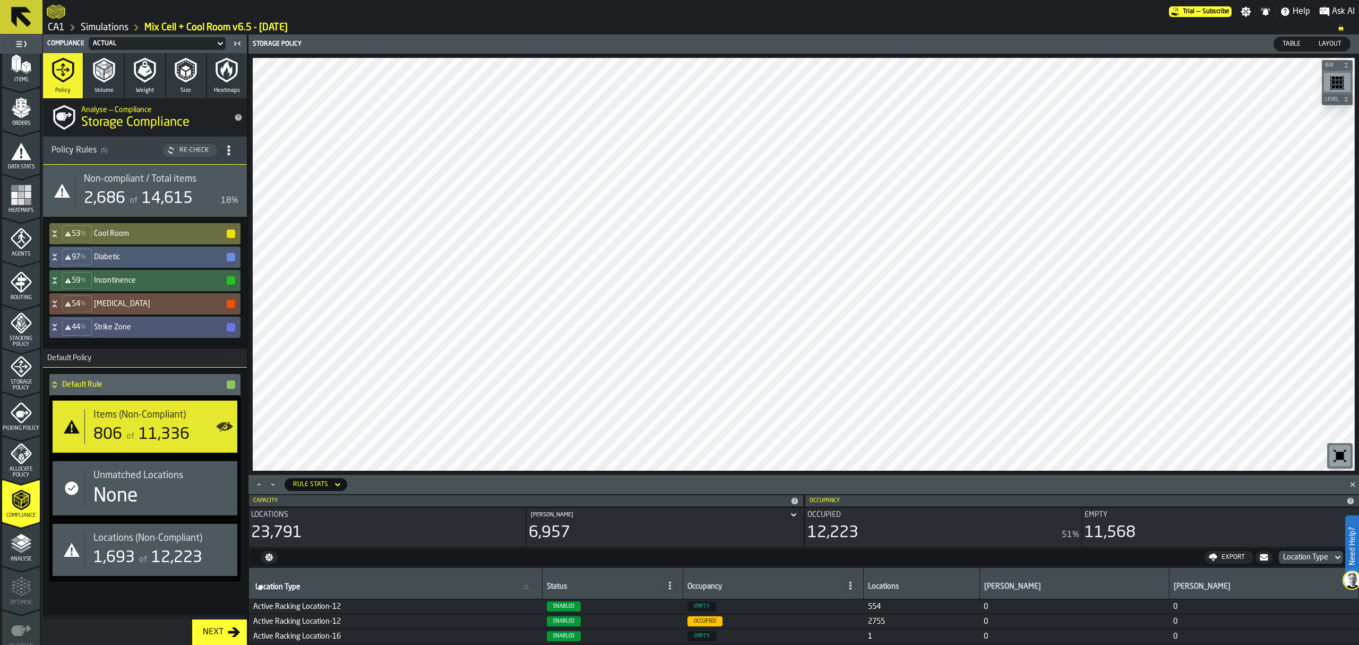
click at [28, 546] on polyline "menu Analyse" at bounding box center [21, 549] width 21 height 7
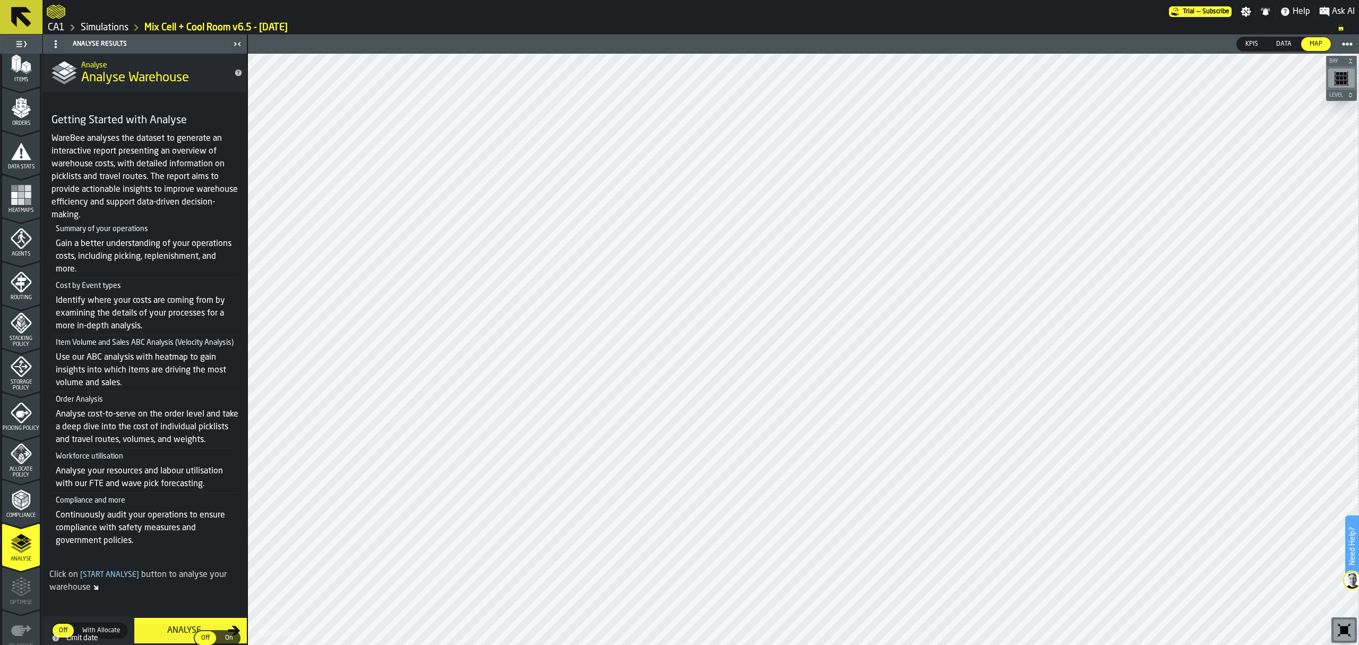
click at [212, 633] on div "Analyse" at bounding box center [184, 630] width 87 height 13
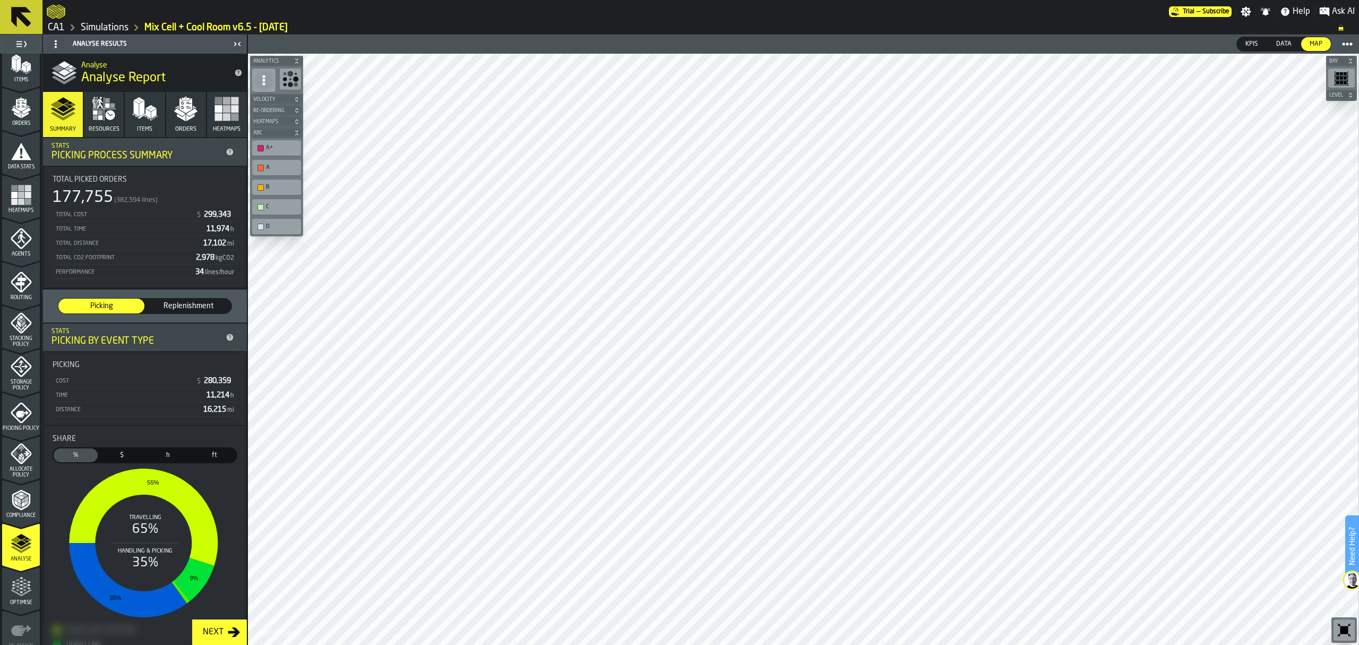
click at [213, 636] on div "Next" at bounding box center [213, 631] width 29 height 13
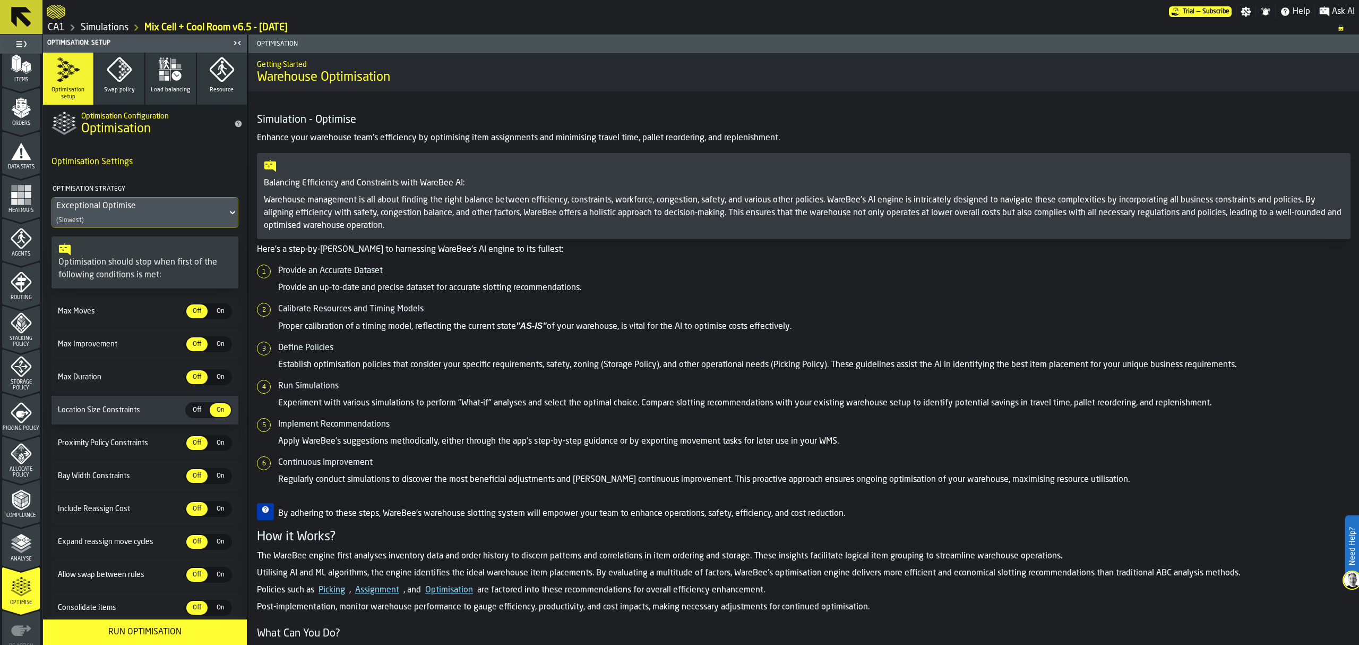
click at [133, 92] on span "Swap policy" at bounding box center [119, 90] width 31 height 7
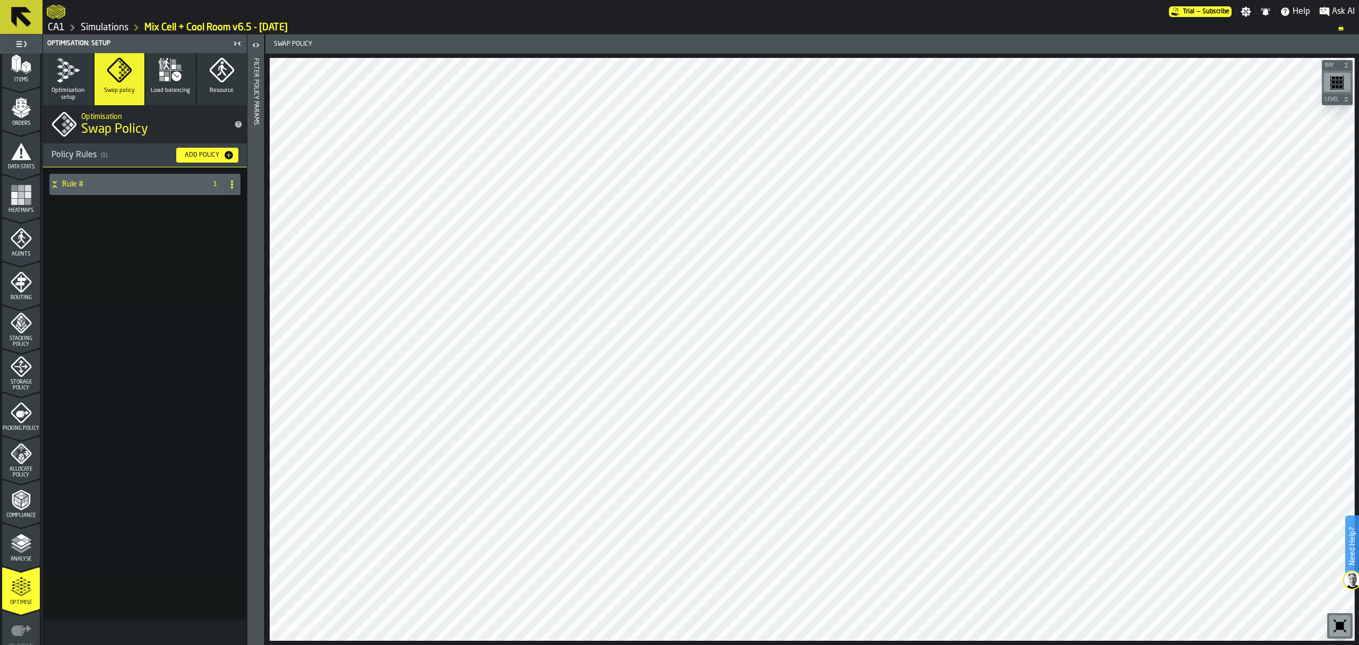
click at [56, 186] on icon at bounding box center [54, 184] width 11 height 8
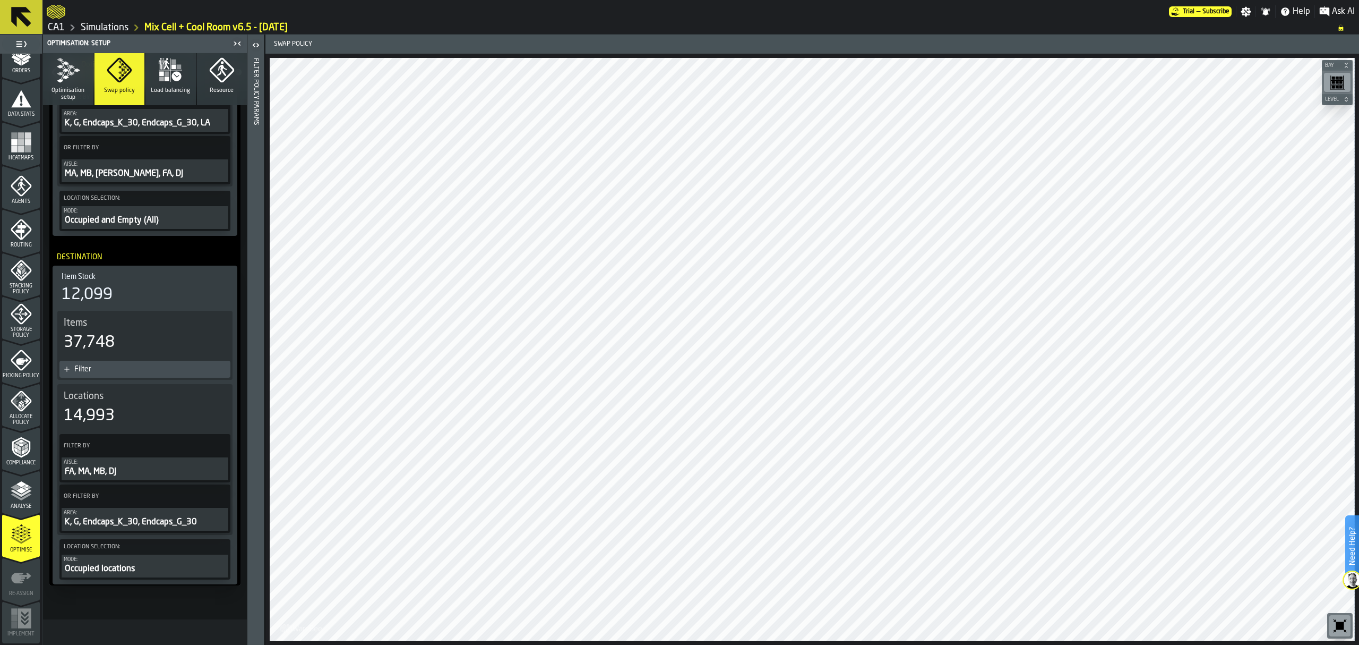
scroll to position [0, 0]
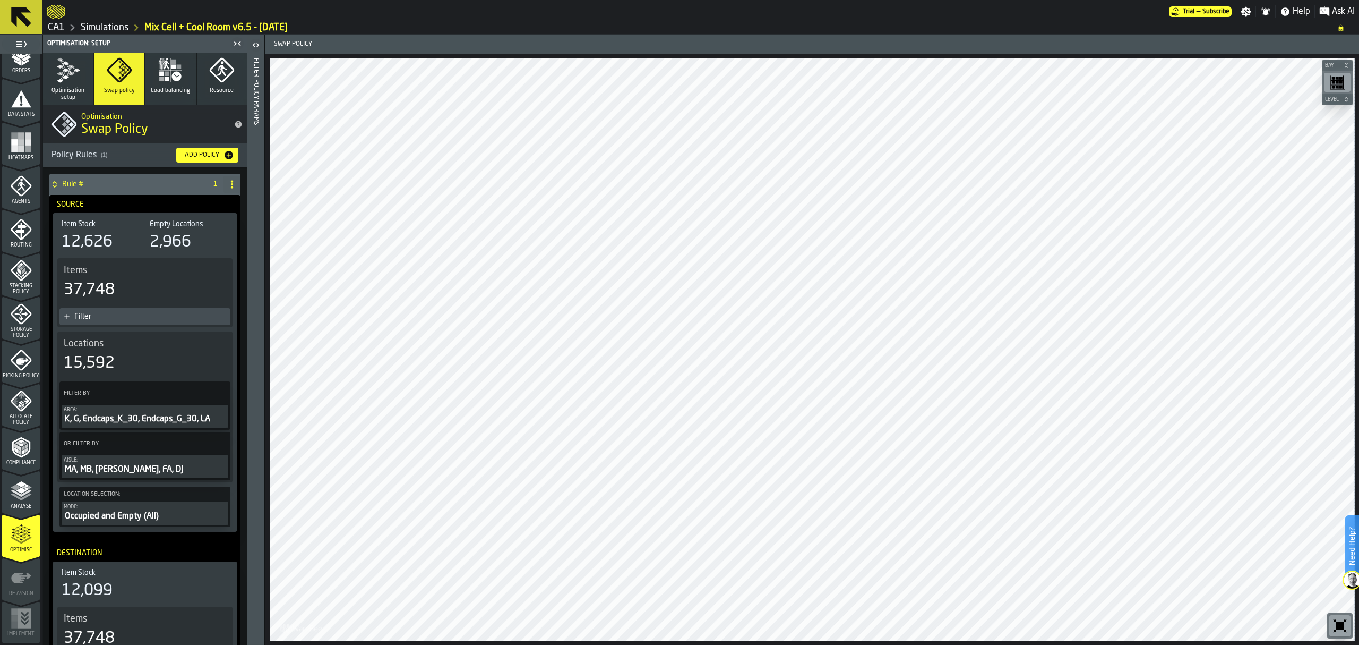
click at [74, 88] on span "Optimisation setup" at bounding box center [68, 94] width 42 height 14
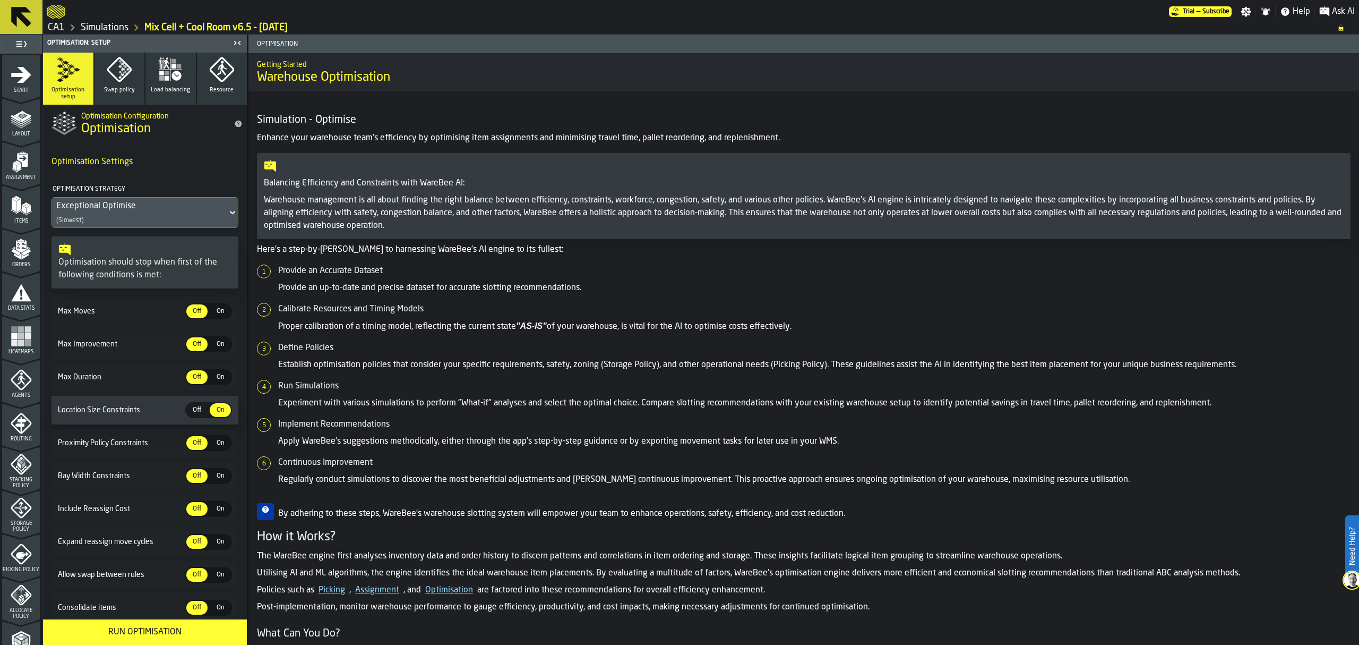
click at [7, 526] on span "Storage Policy" at bounding box center [21, 526] width 38 height 12
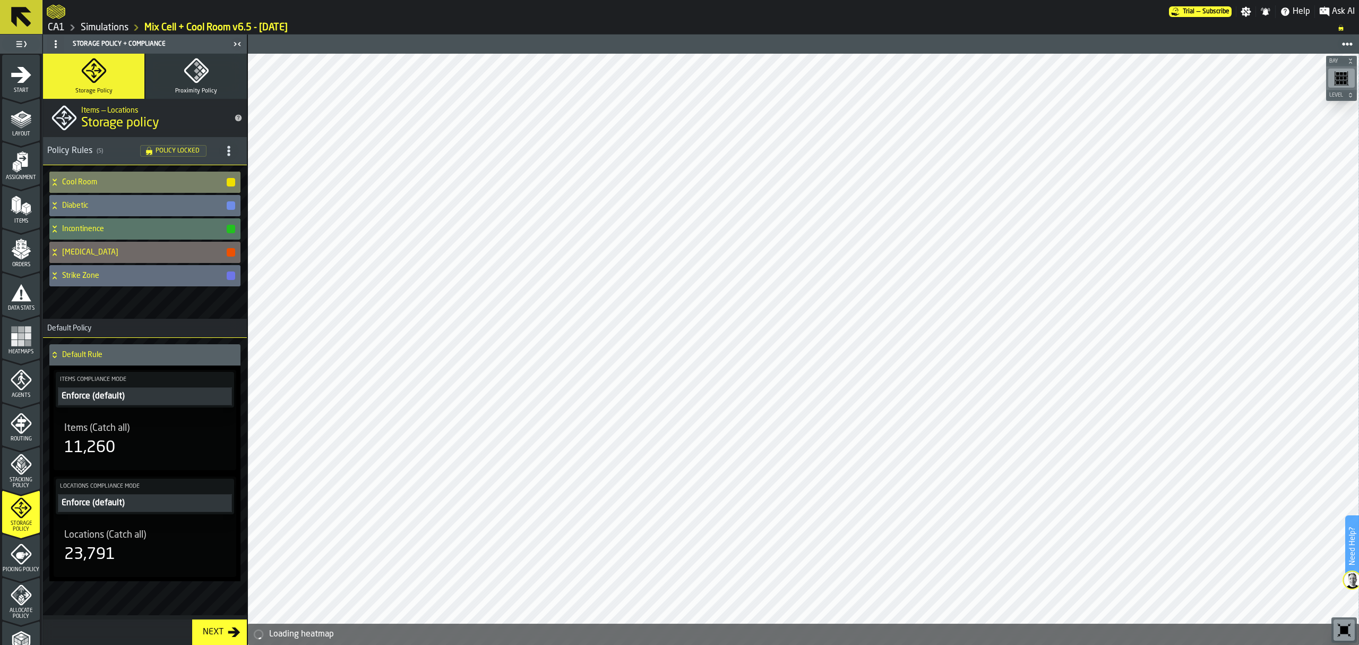
click at [54, 179] on icon at bounding box center [55, 179] width 4 height 3
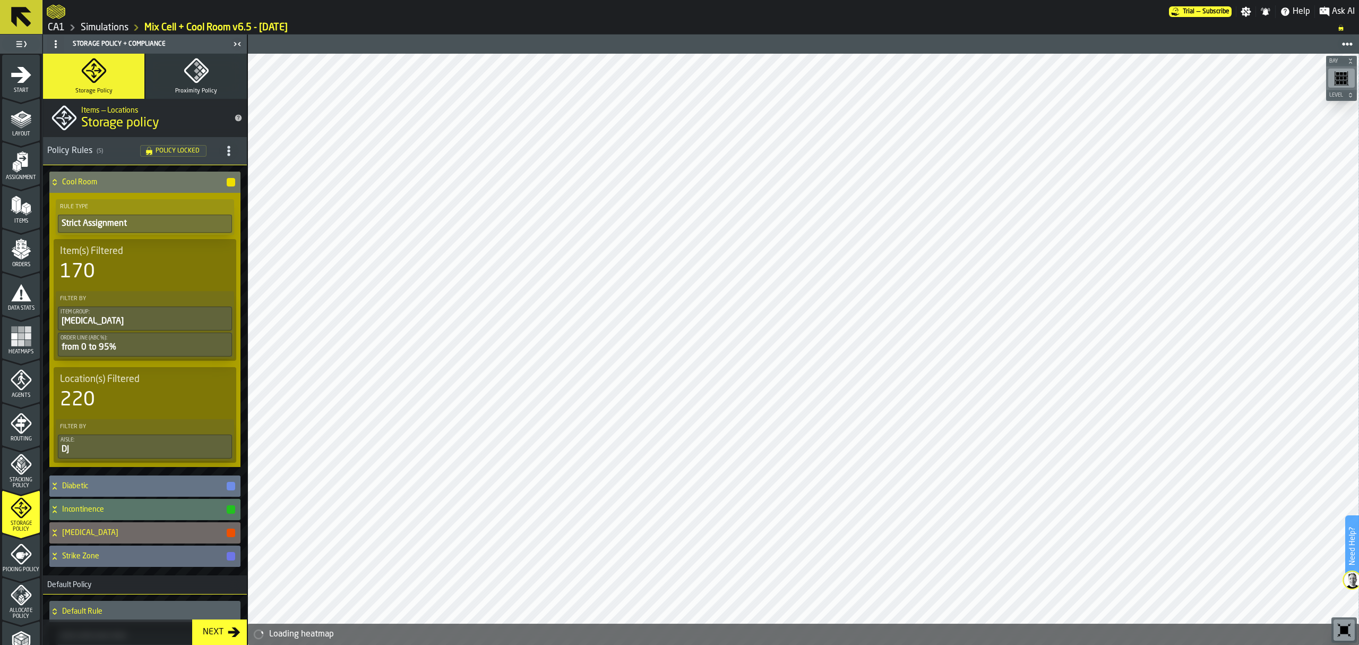
click at [56, 489] on icon at bounding box center [55, 487] width 4 height 3
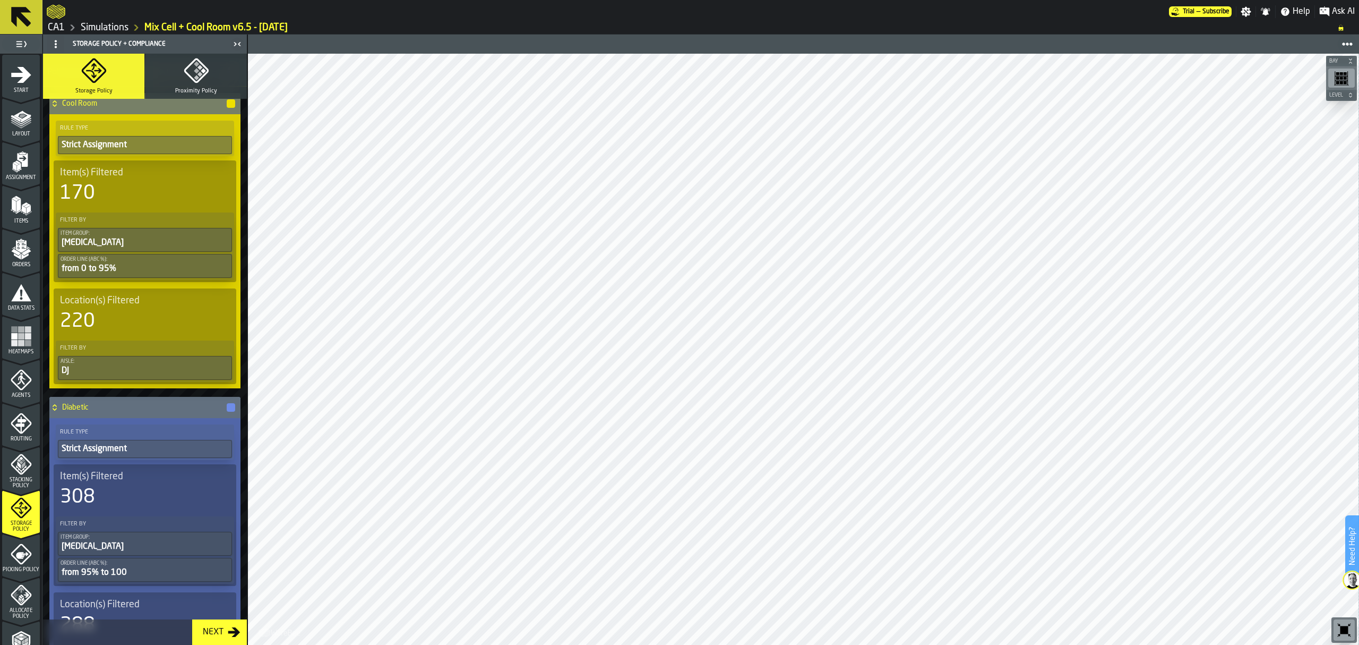
scroll to position [283, 0]
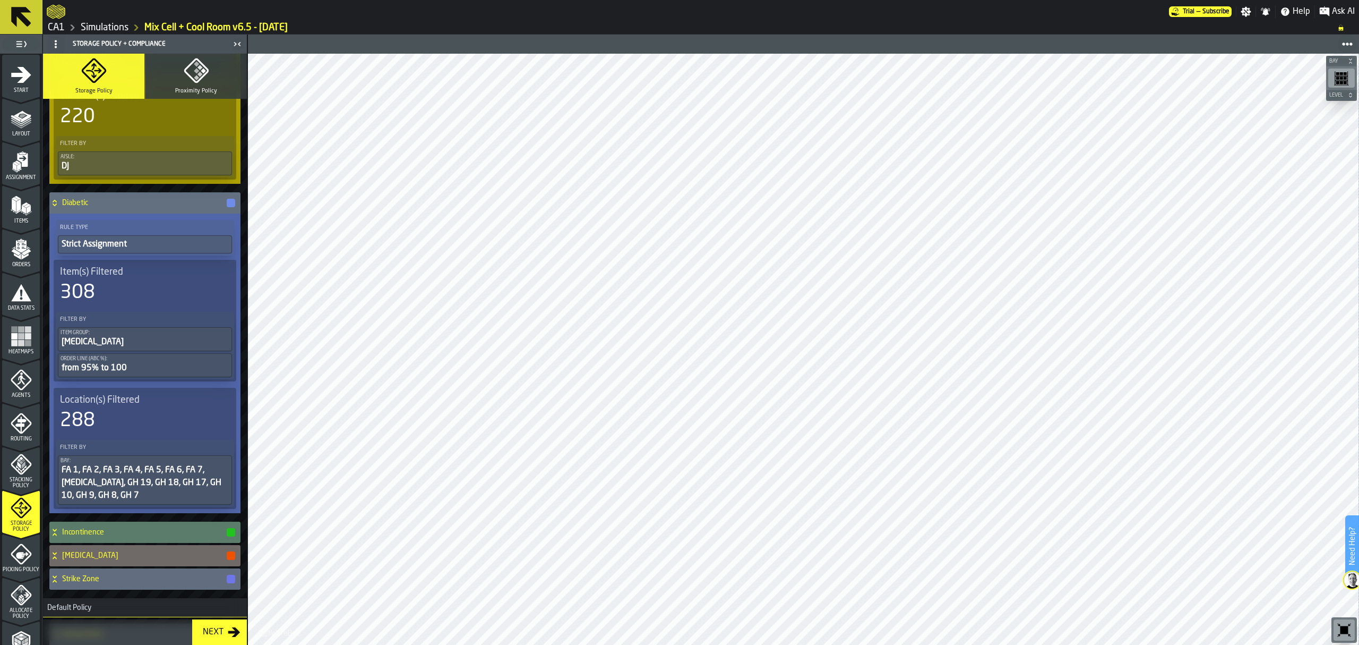
click at [55, 534] on icon at bounding box center [54, 532] width 11 height 8
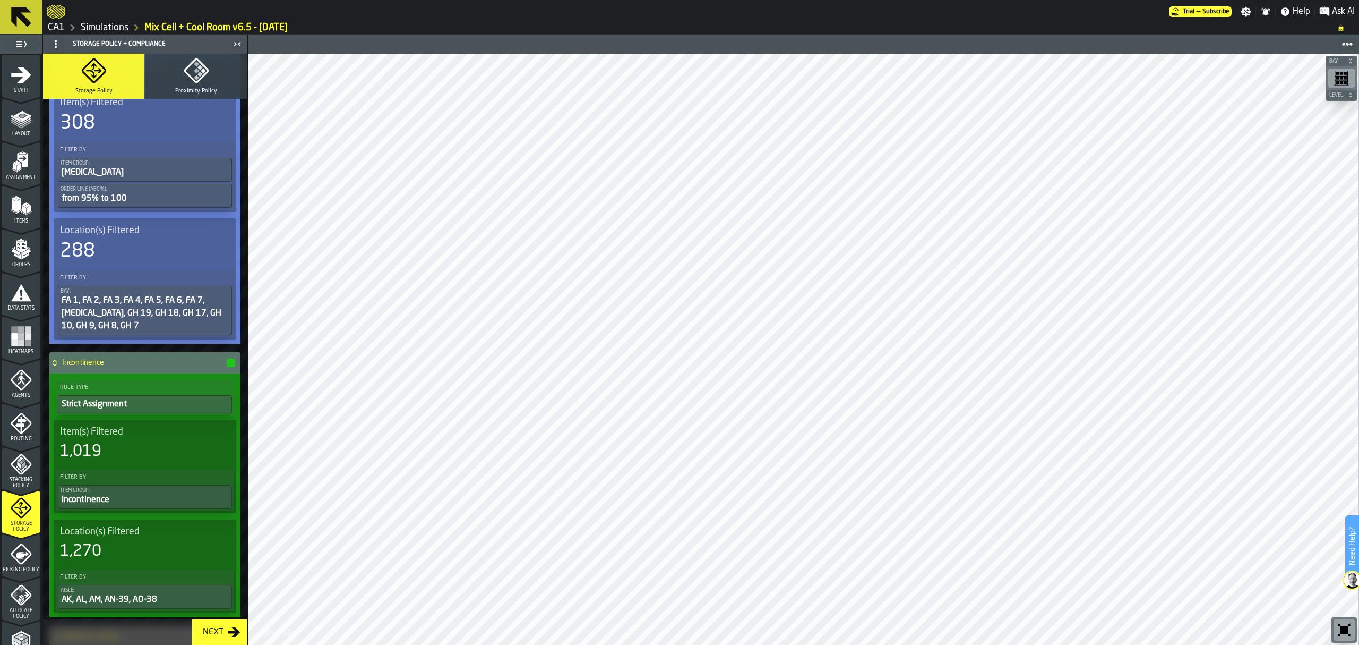
scroll to position [566, 0]
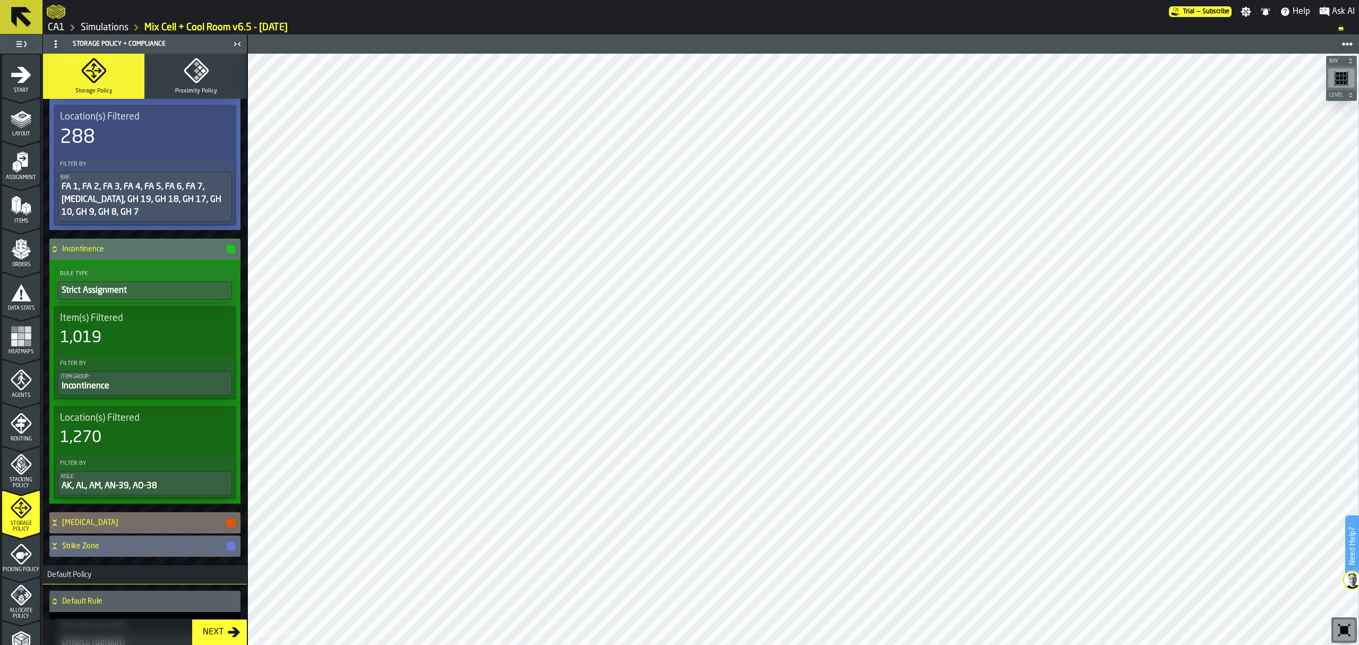
click at [57, 533] on div "[MEDICAL_DATA]" at bounding box center [142, 522] width 187 height 21
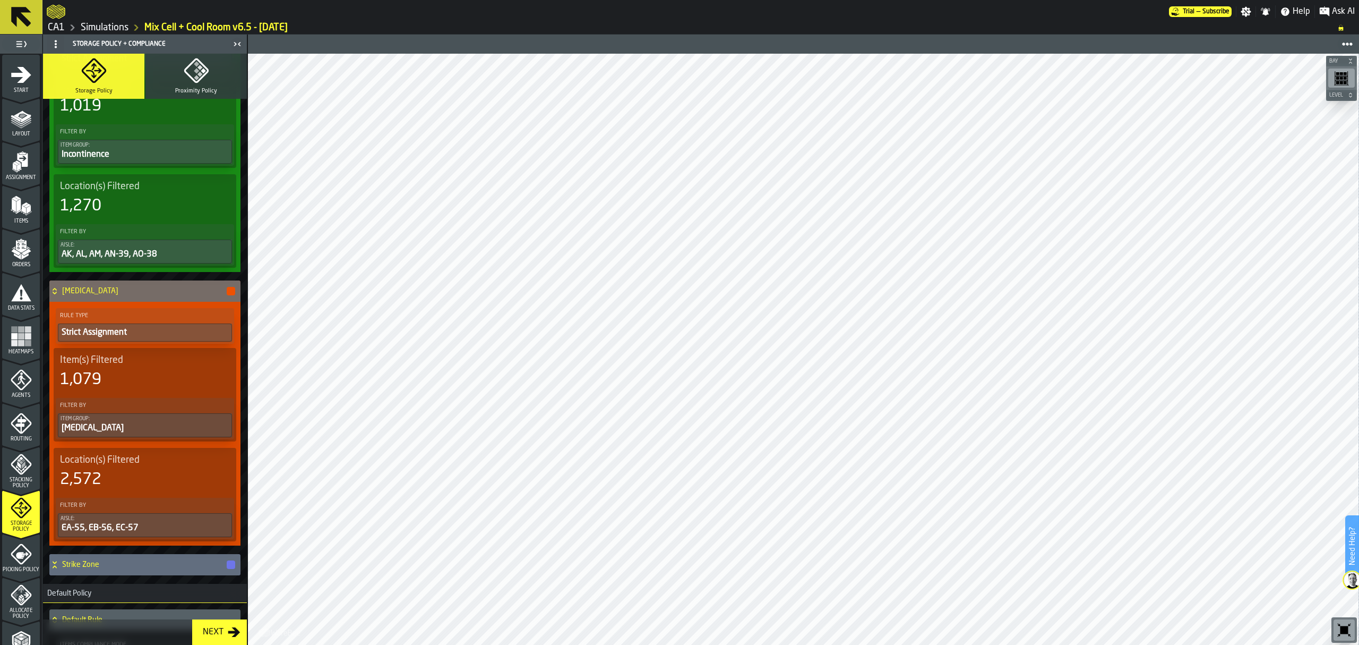
scroll to position [991, 0]
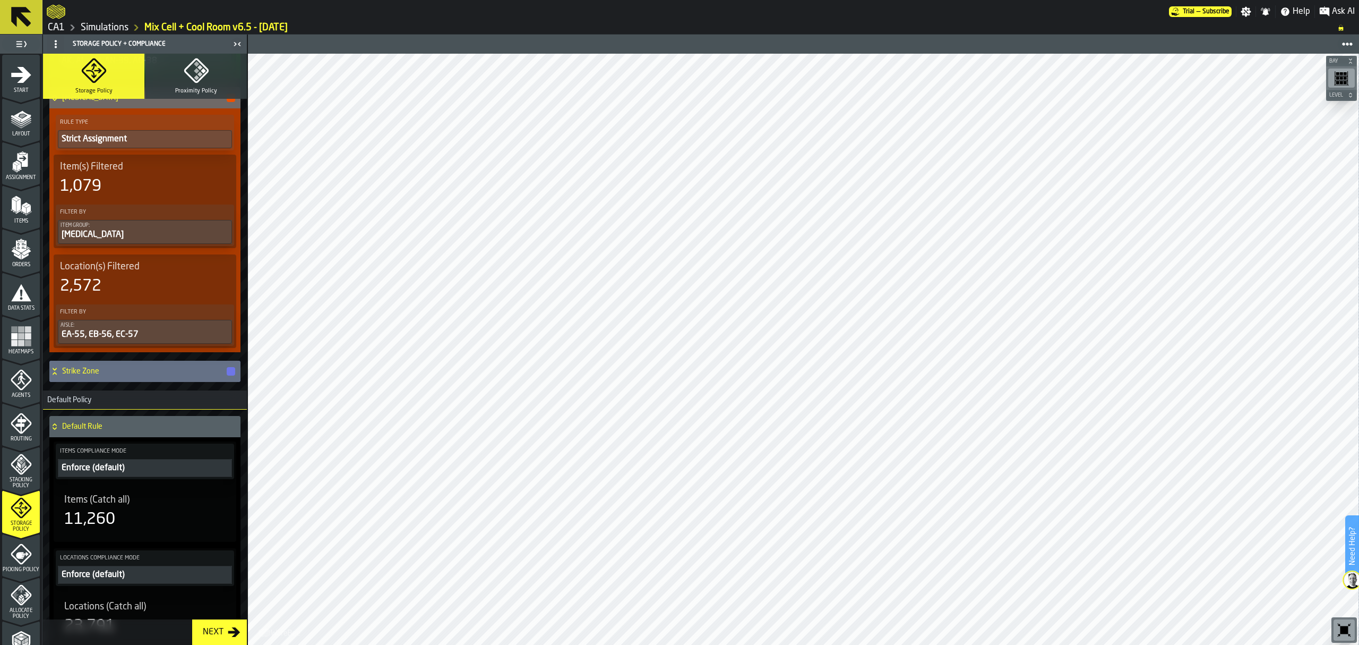
click at [54, 370] on icon at bounding box center [55, 368] width 4 height 3
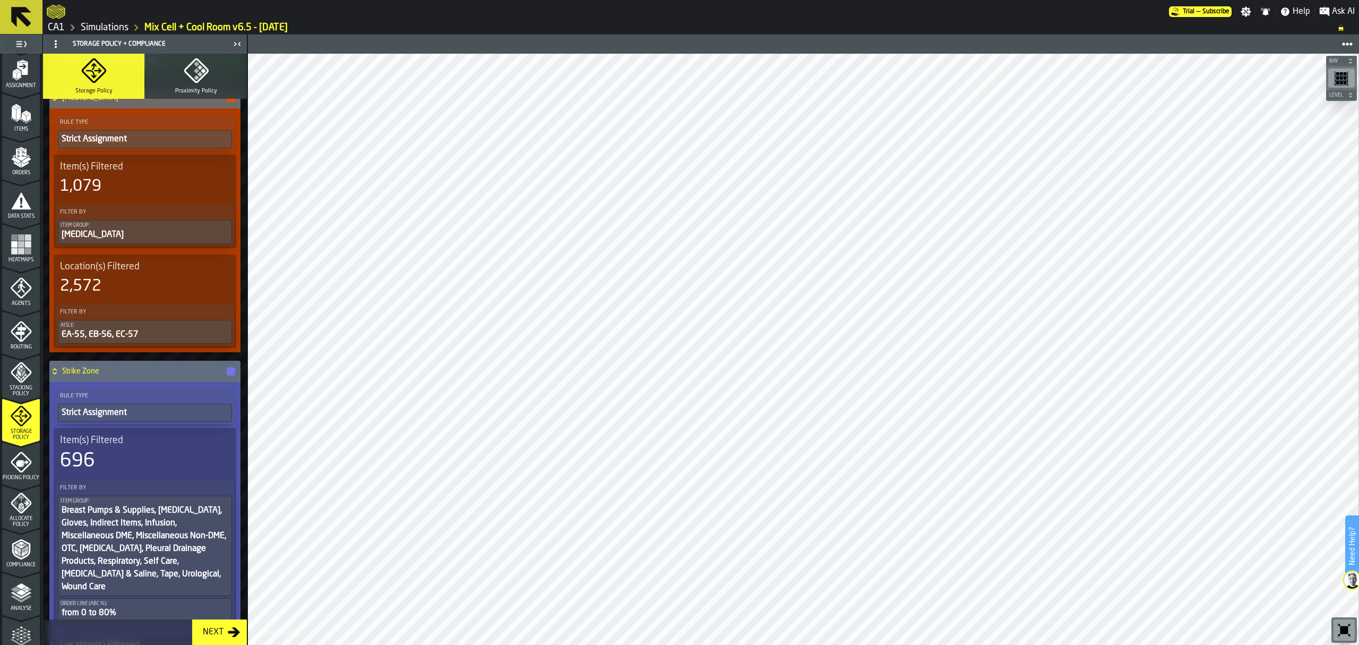
scroll to position [194, 0]
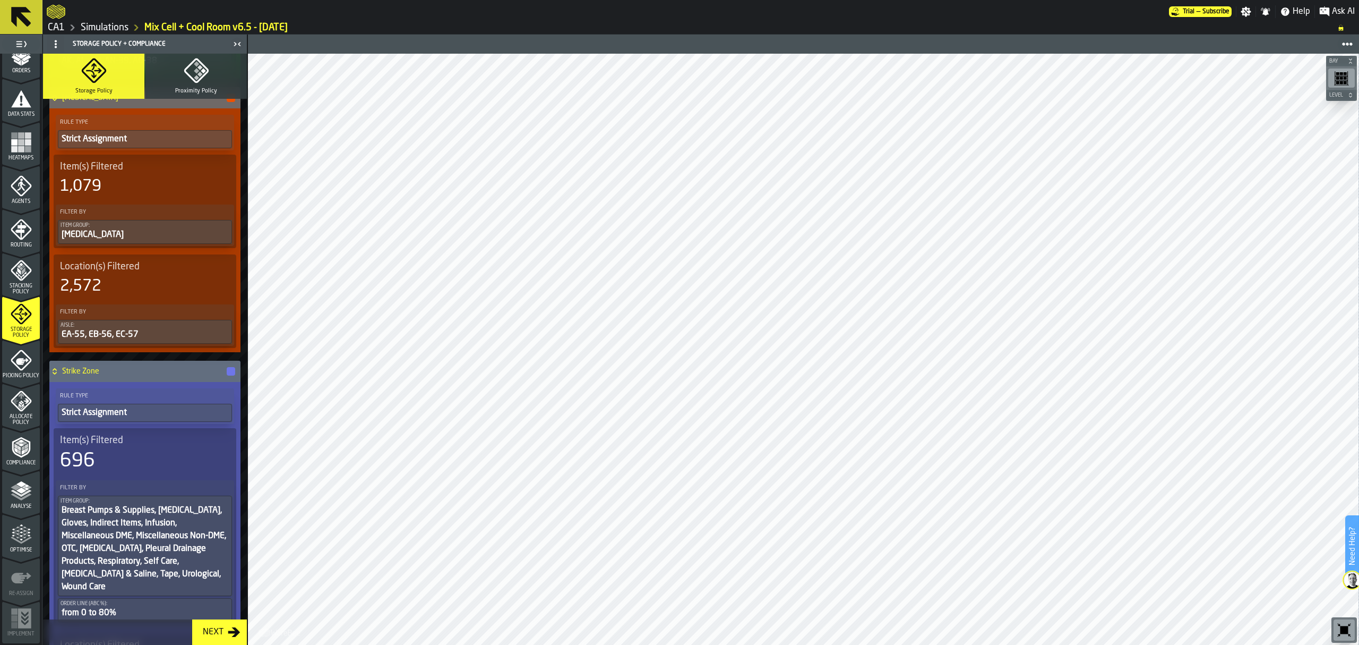
click at [24, 495] on polyline "menu Analyse" at bounding box center [21, 496] width 21 height 7
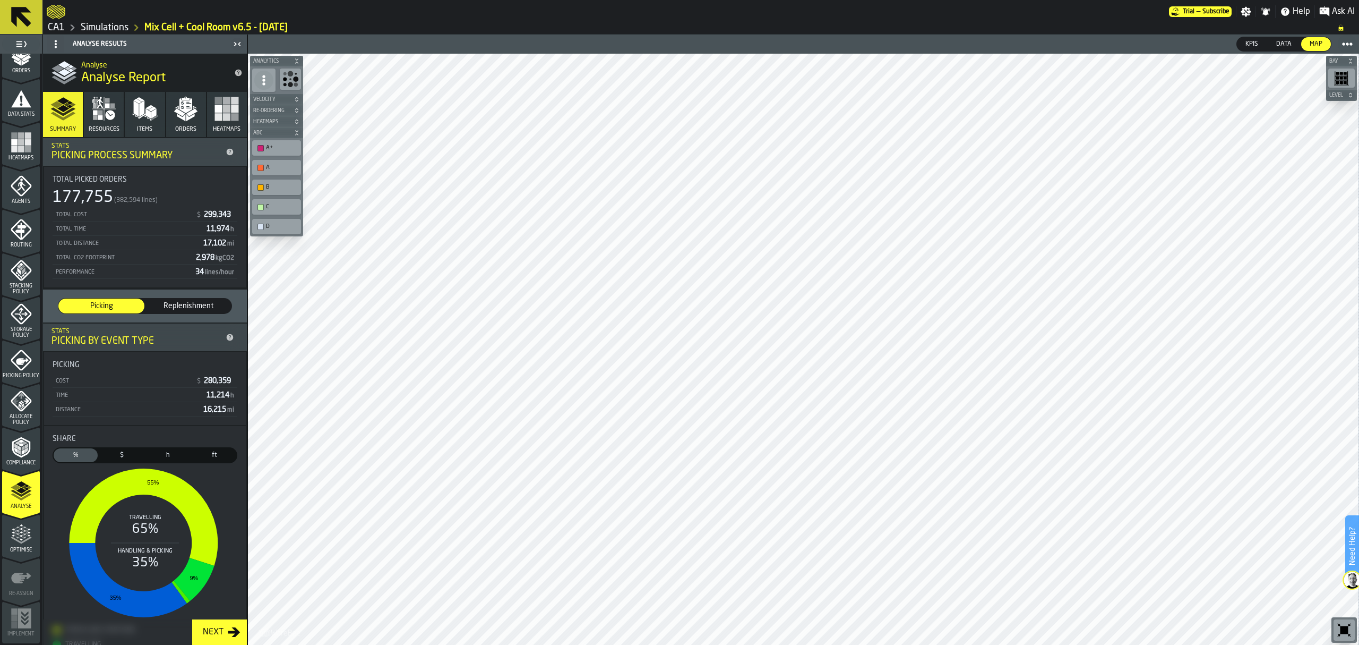
click at [23, 541] on icon "menu Optimise" at bounding box center [21, 534] width 21 height 21
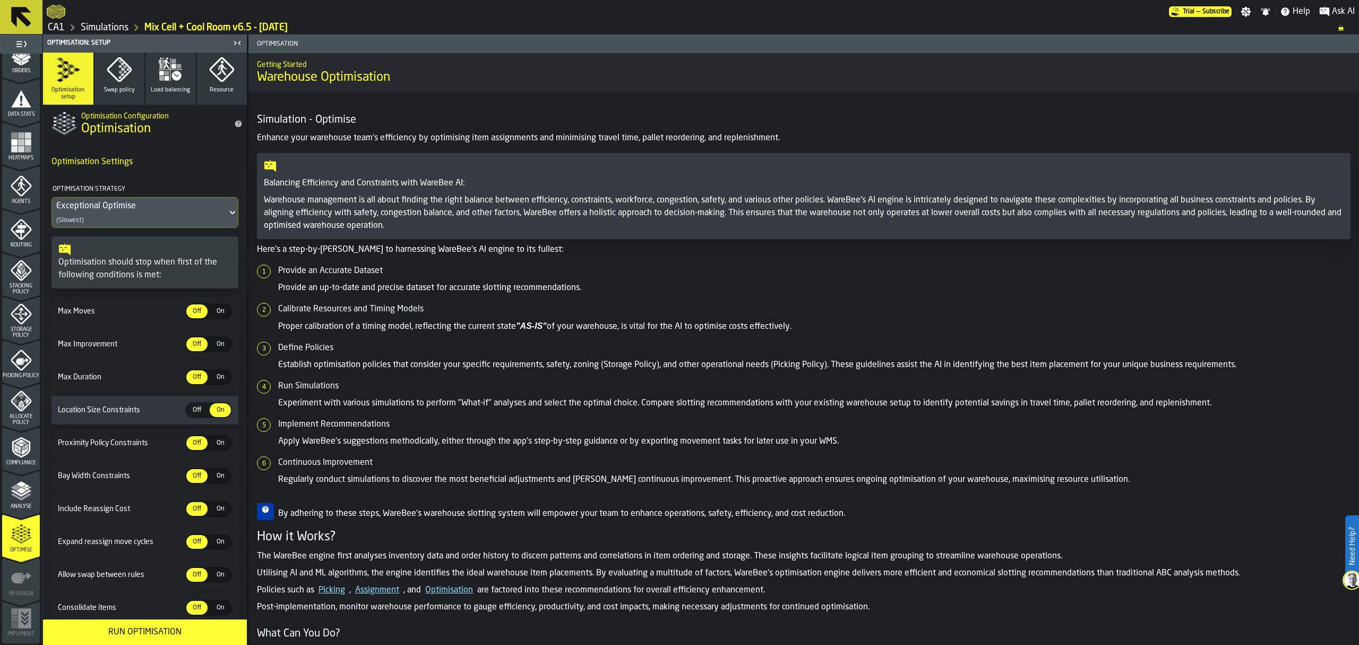
click at [154, 640] on button "Run Optimisation" at bounding box center [145, 631] width 204 height 25
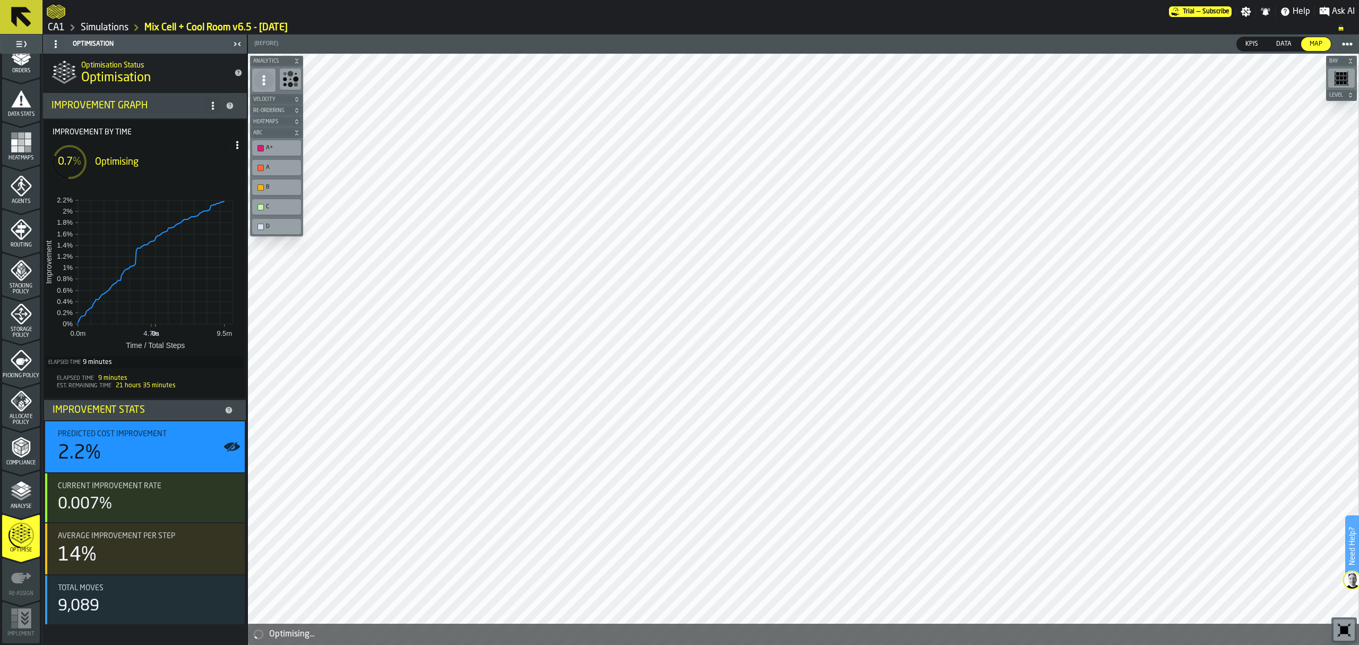
click at [17, 18] on icon at bounding box center [20, 16] width 25 height 25
